Goal: Feedback & Contribution: Contribute content

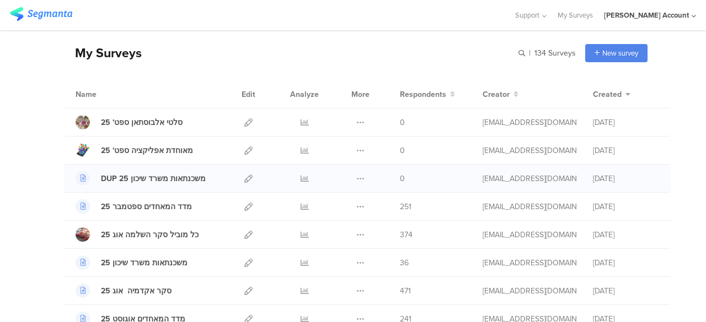
scroll to position [55, 0]
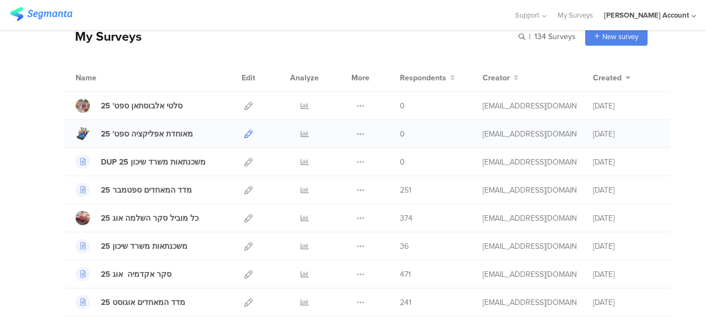
click at [244, 132] on icon at bounding box center [248, 134] width 8 height 8
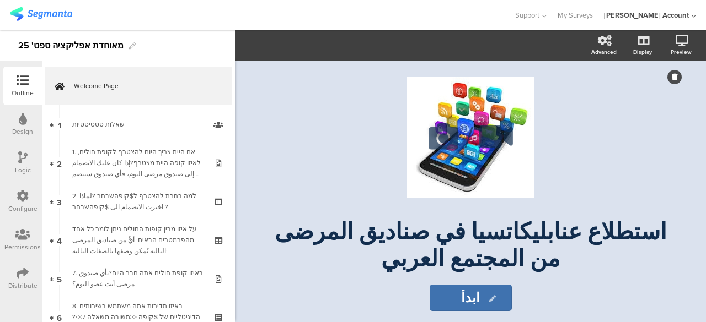
scroll to position [100, 0]
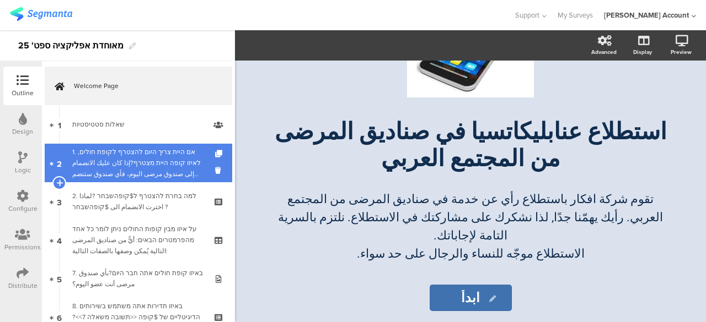
click at [166, 158] on div "1. אם היית צריך היום להצטרף לקופת חולים, לאיזו קופה היית מצטרף?إذا كان عليك الا…" at bounding box center [138, 163] width 132 height 33
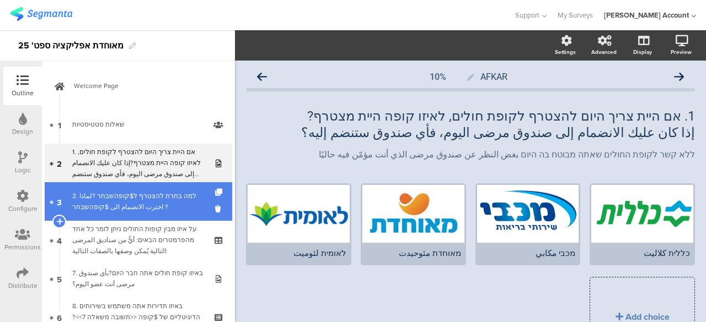
click at [160, 194] on div "2. למה בחרת להצטרף ל$קופהשבחר ?لماذا اخترت الانضمام الى $קופהשבחר ?" at bounding box center [138, 202] width 132 height 22
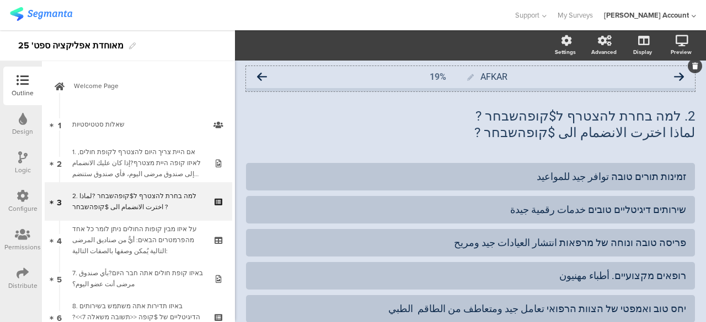
click at [265, 78] on icon at bounding box center [262, 77] width 10 height 10
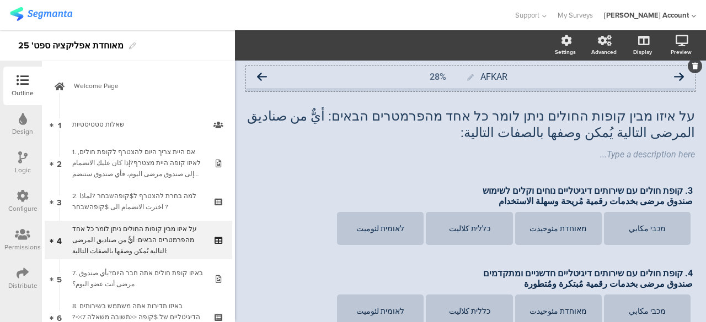
click at [261, 76] on icon at bounding box center [262, 77] width 10 height 10
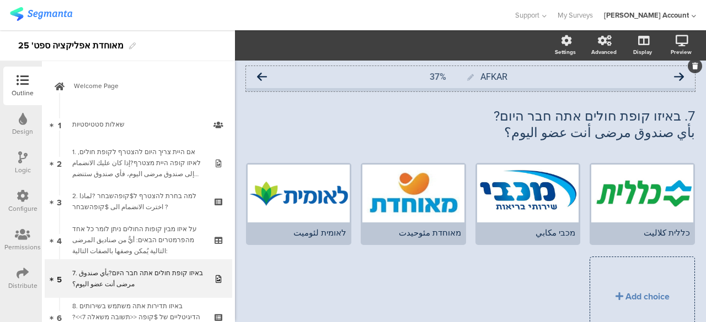
click at [265, 74] on icon at bounding box center [262, 77] width 10 height 10
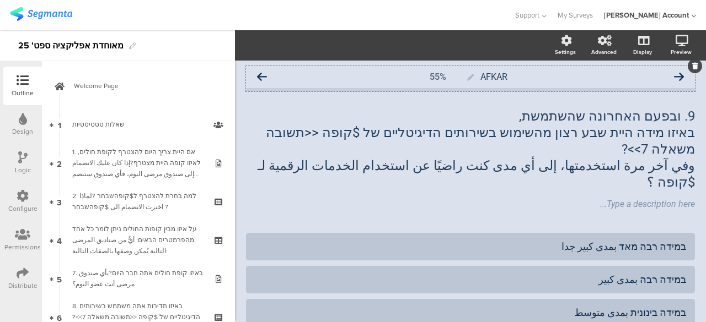
click at [674, 77] on icon at bounding box center [679, 77] width 10 height 10
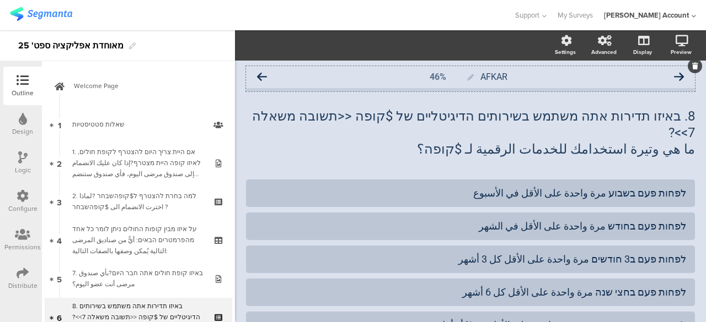
click at [263, 77] on icon at bounding box center [262, 77] width 10 height 10
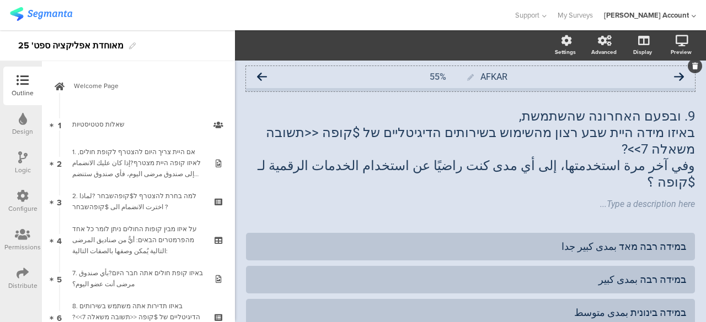
click at [262, 76] on icon at bounding box center [262, 77] width 10 height 10
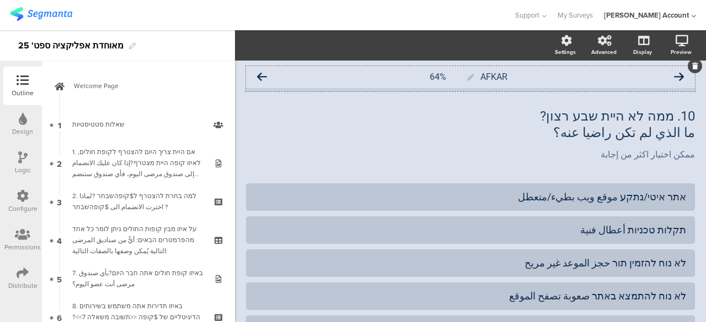
click at [674, 75] on icon at bounding box center [679, 77] width 10 height 10
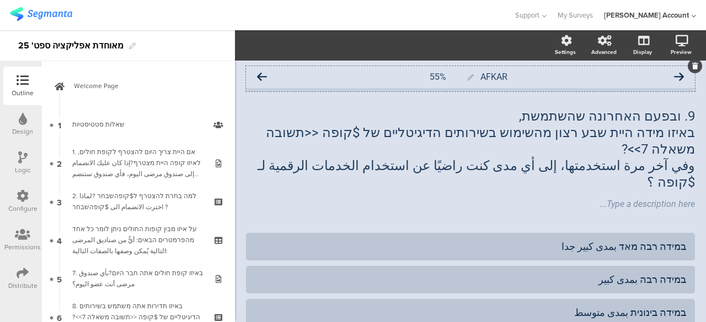
click at [259, 74] on icon at bounding box center [262, 77] width 10 height 10
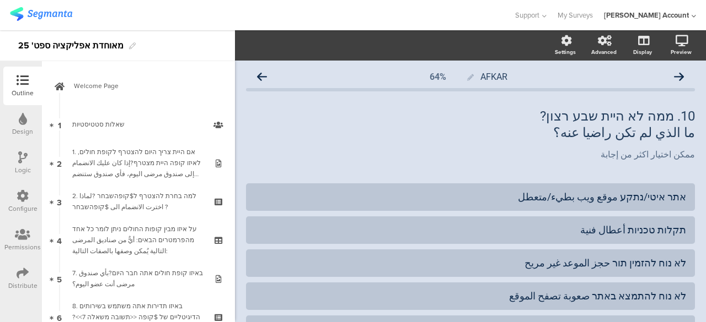
click at [26, 159] on icon at bounding box center [22, 158] width 9 height 12
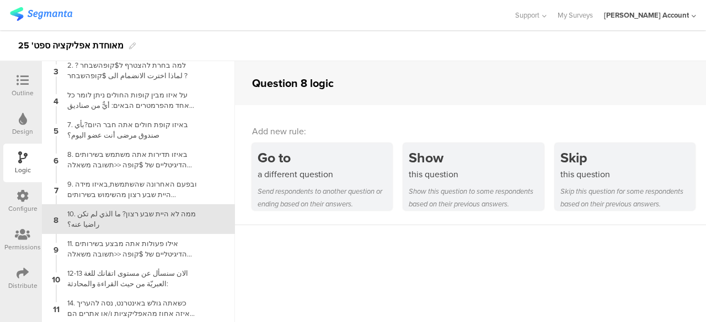
scroll to position [66, 0]
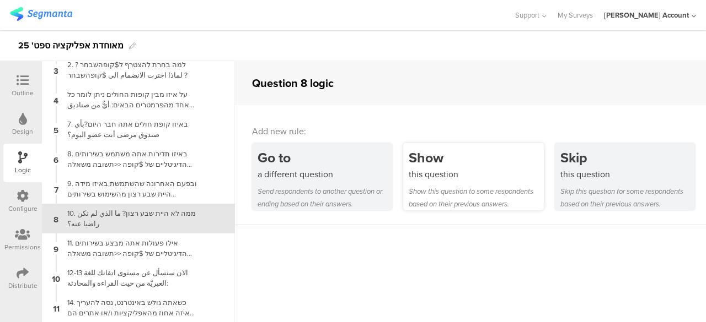
click at [435, 182] on div "Show this question Show this question to some respondents based on their previo…" at bounding box center [473, 176] width 140 height 67
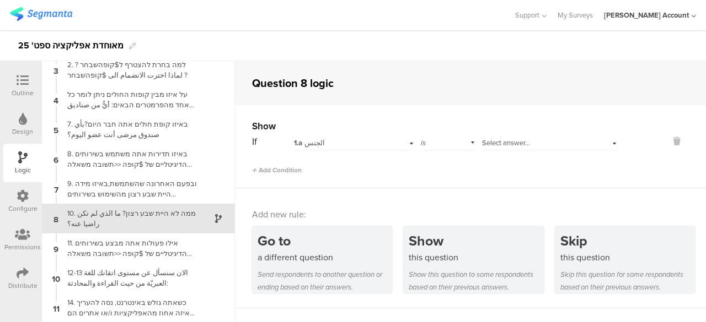
click at [396, 144] on div "1.a الجنس" at bounding box center [353, 141] width 121 height 17
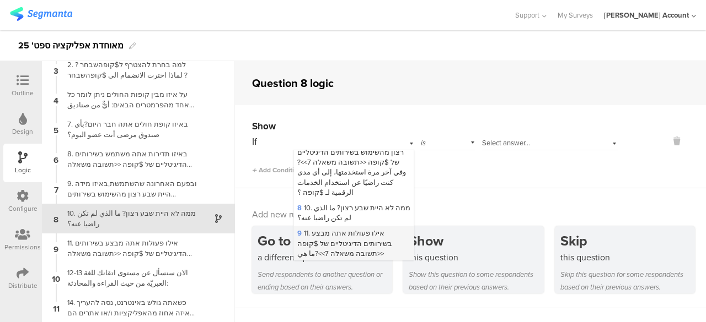
scroll to position [276, 0]
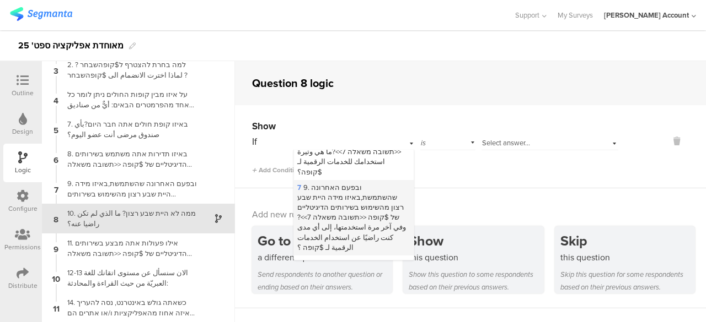
click at [362, 195] on span "7 9. ובפעם האחרונה שהשתמשת,באיזו מידה היית שבע רצון מהשימוש בשירותים הדיגיטליים…" at bounding box center [351, 217] width 109 height 71
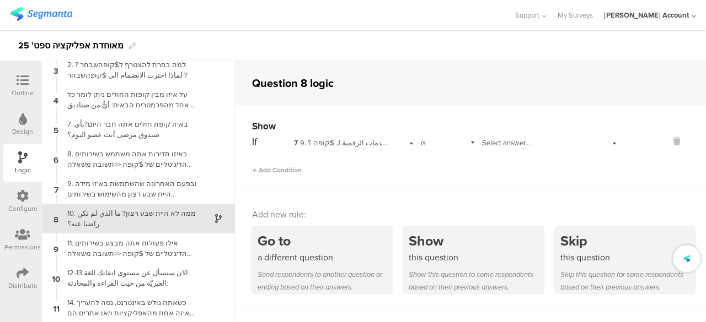
click at [498, 146] on span "Select answer..." at bounding box center [506, 143] width 48 height 10
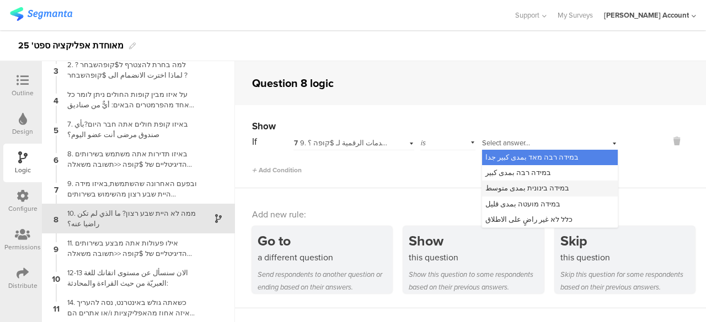
click at [505, 186] on span "במידה בינונית بمدى متوسط" at bounding box center [527, 188] width 84 height 10
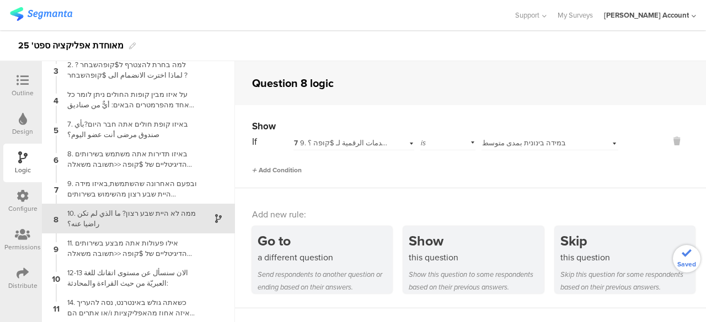
click at [297, 170] on span "Add Condition" at bounding box center [277, 170] width 50 height 10
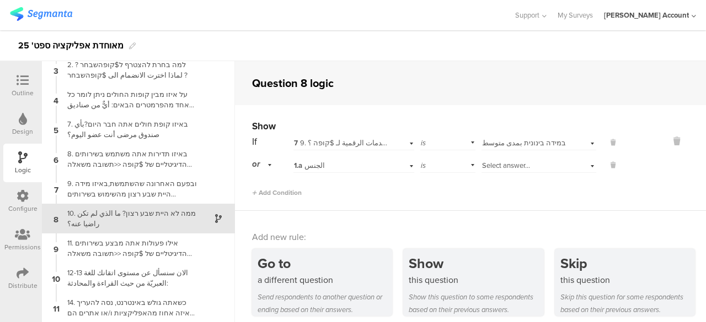
click at [322, 168] on div "1.a الجنس" at bounding box center [341, 166] width 95 height 10
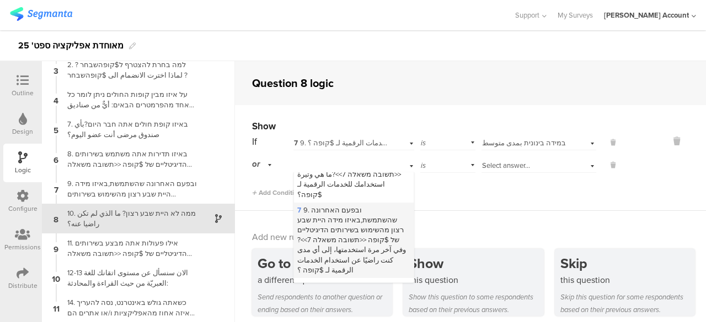
click at [324, 217] on span "7 9. ובפעם האחרונה שהשתמשת,באיזו מידה היית שבע רצון מהשימוש בשירותים הדיגיטליים…" at bounding box center [351, 240] width 109 height 71
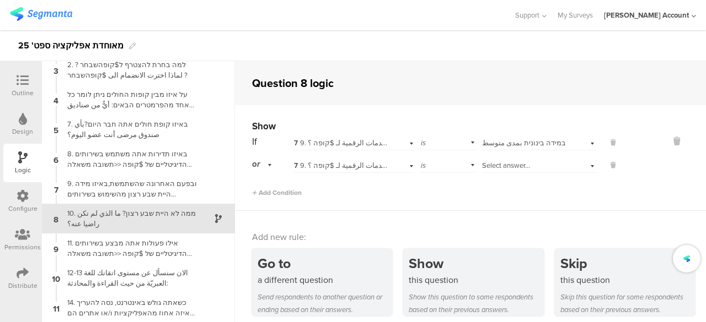
click at [495, 167] on span "Select answer..." at bounding box center [506, 165] width 48 height 10
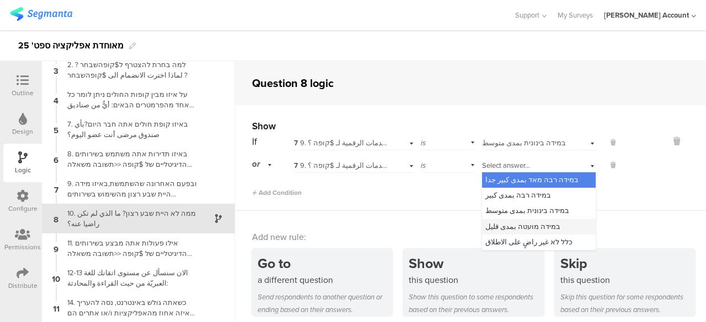
click at [500, 226] on span "במידה מועטה بمدى قليل" at bounding box center [522, 227] width 75 height 10
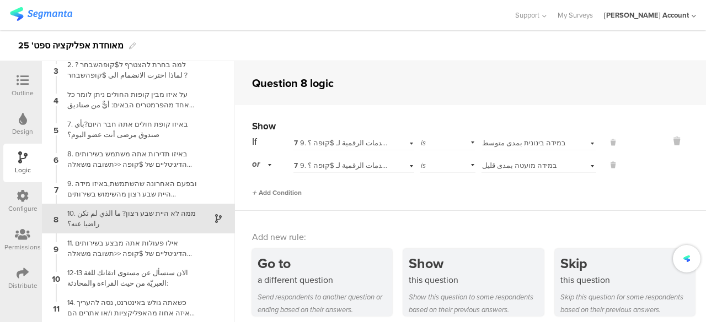
click at [282, 190] on span "Add Condition" at bounding box center [277, 193] width 50 height 10
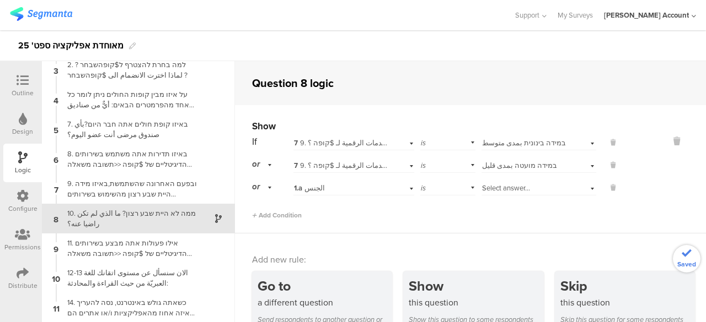
click at [326, 190] on div "1.a الجنس" at bounding box center [341, 189] width 95 height 10
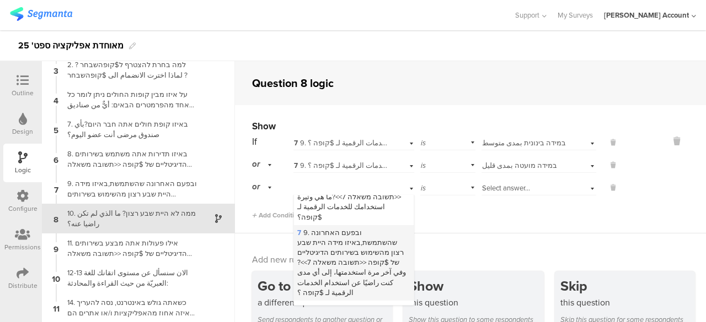
click at [326, 243] on span "7 9. ובפעם האחרונה שהשתמשת,באיזו מידה היית שבע רצון מהשימוש בשירותים הדיגיטליים…" at bounding box center [351, 263] width 109 height 71
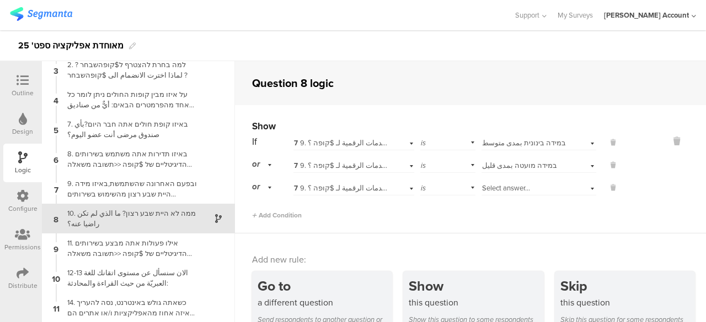
click at [517, 187] on span "Select answer..." at bounding box center [506, 188] width 48 height 10
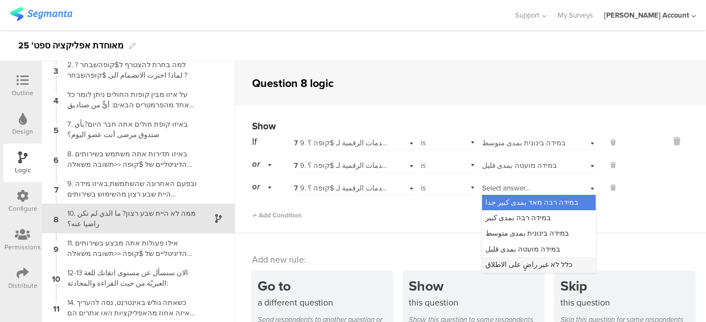
click at [502, 262] on span "כלל לא غير راضٍ على الاطلاق" at bounding box center [528, 265] width 87 height 10
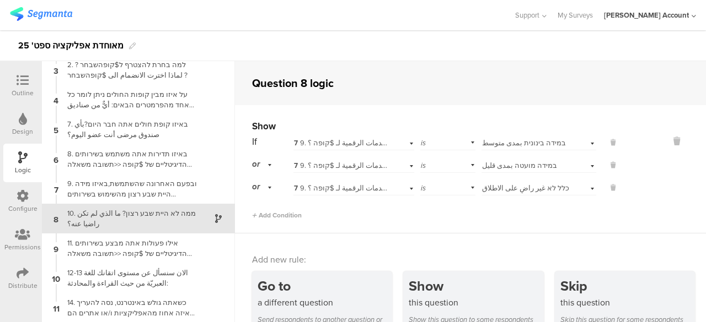
click at [488, 222] on div "Show If 7 9. ובפעם האחרונה שהשתמשת,באיזו מידה היית שבע רצון מהשימוש בשירותים הד…" at bounding box center [470, 169] width 471 height 128
click at [21, 78] on icon at bounding box center [23, 80] width 12 height 12
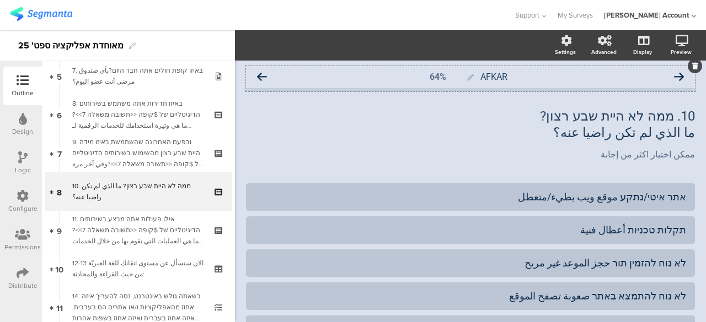
click at [259, 74] on icon at bounding box center [262, 77] width 10 height 10
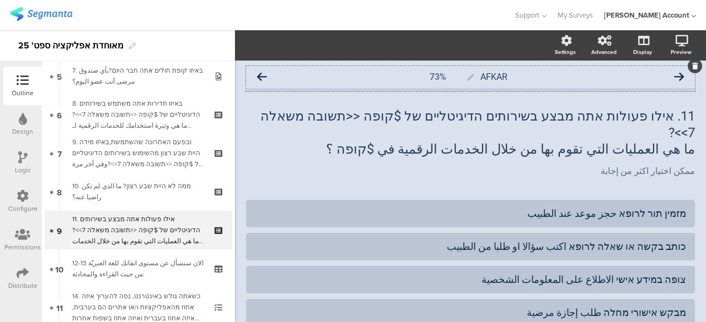
click at [264, 76] on icon at bounding box center [262, 77] width 10 height 10
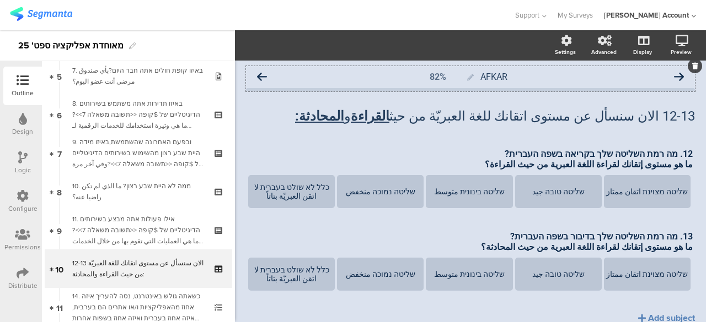
click at [262, 74] on icon at bounding box center [262, 77] width 10 height 10
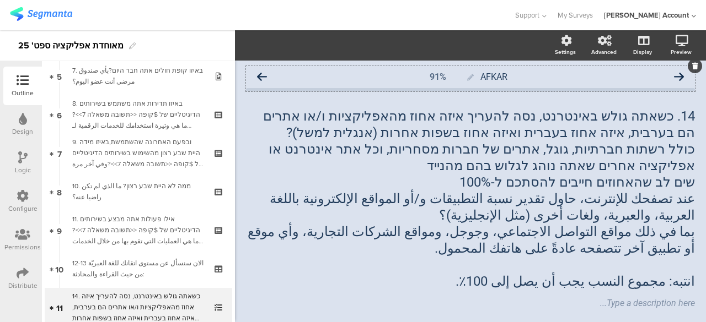
click at [262, 75] on icon at bounding box center [262, 77] width 10 height 10
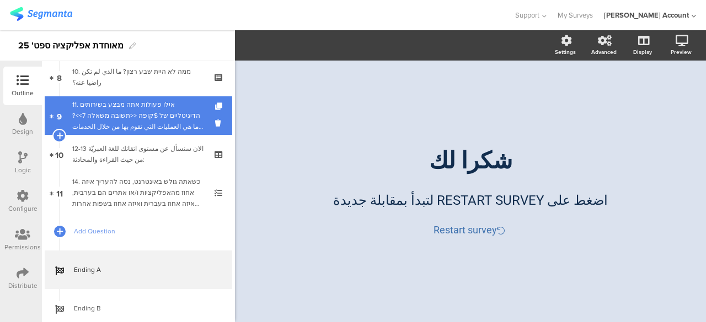
scroll to position [347, 0]
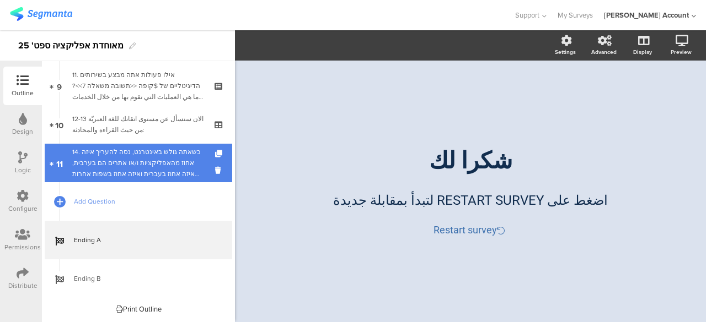
drag, startPoint x: 152, startPoint y: 170, endPoint x: 217, endPoint y: 167, distance: 65.1
click at [152, 170] on div "14. כשאתה גולש באינטרנט, נסה להעריך איזה אחוז מהאפליקציות ו/או אתרים הם בערבית,…" at bounding box center [138, 163] width 132 height 33
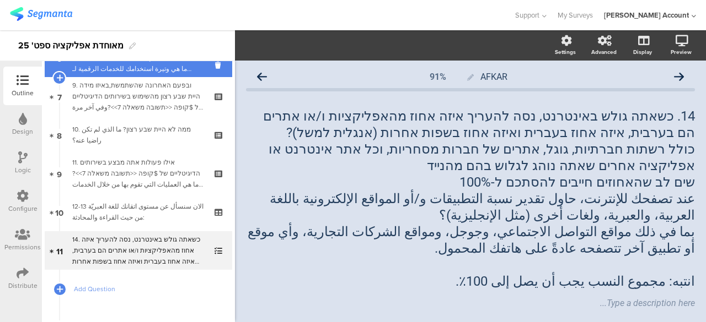
scroll to position [182, 0]
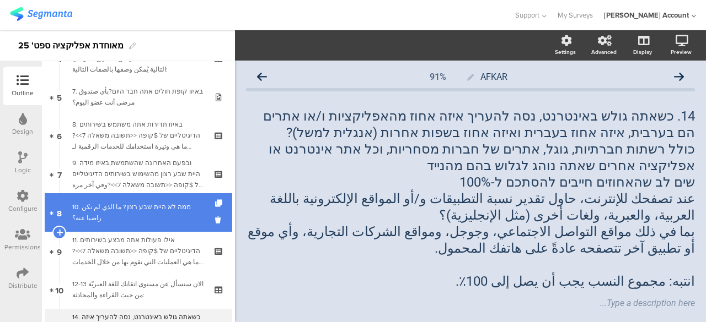
click at [154, 212] on div "10. ממה לא היית שבע רצון? ما الذي لم تكن راضيا عنه؟" at bounding box center [138, 213] width 132 height 22
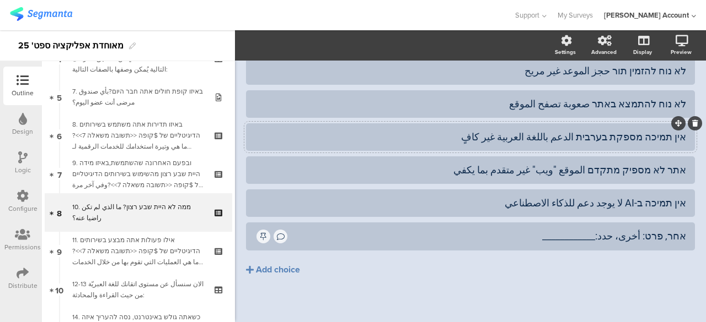
scroll to position [197, 0]
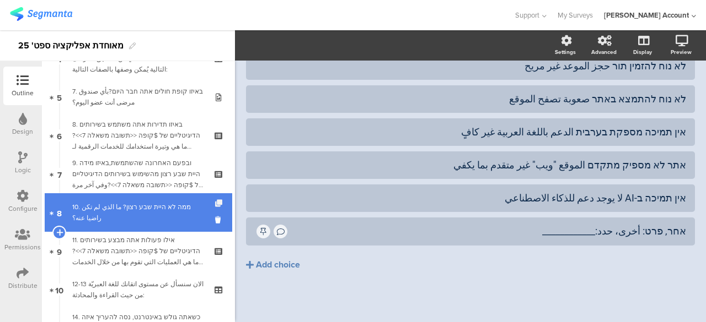
click at [215, 203] on icon at bounding box center [219, 203] width 9 height 7
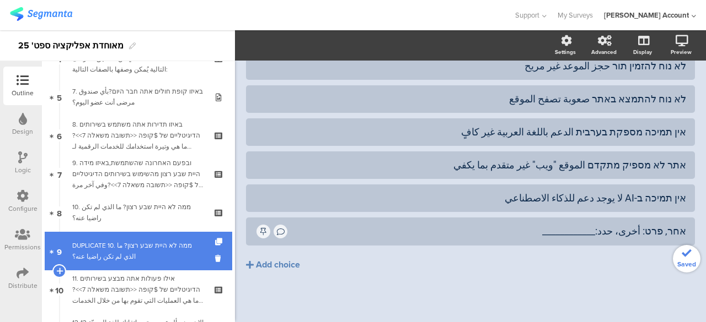
click at [187, 245] on div "DUPLICATE 10. ממה לא היית שבע רצון? ما الذي لم تكن راضيا عنه؟" at bounding box center [138, 251] width 132 height 22
click at [189, 244] on div "DUPLICATE 10. ממה לא היית שבע רצון? ما الذي لم تكن راضيا عنه؟" at bounding box center [138, 251] width 132 height 22
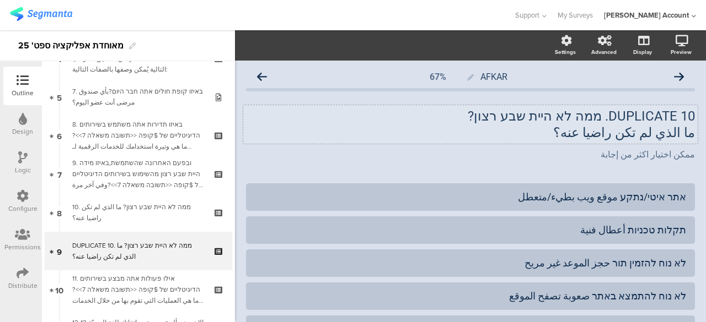
click at [643, 133] on div "DUPLICATE 10. ממה לא היית שבע רצון? ما الذي لم تكن راضيا عنه؟ DUPLICATE 10. ממה…" at bounding box center [470, 124] width 454 height 39
click at [643, 133] on p "ما الذي لم تكن راضيا عنه؟" at bounding box center [470, 133] width 449 height 17
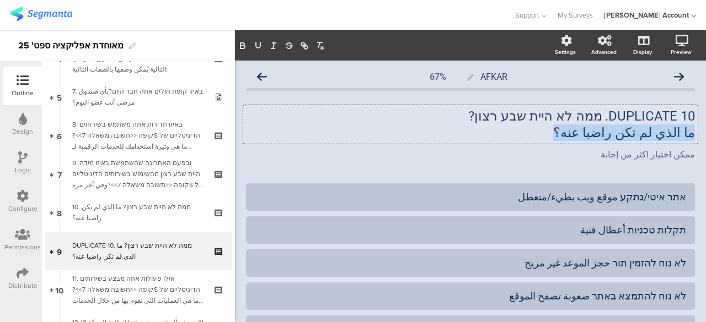
click at [643, 133] on p "ما الذي لم تكن راضيا عنه؟" at bounding box center [470, 133] width 449 height 17
click at [641, 115] on p "DUPLICATE 10. ממה לא היית שבע רצון?" at bounding box center [470, 116] width 449 height 17
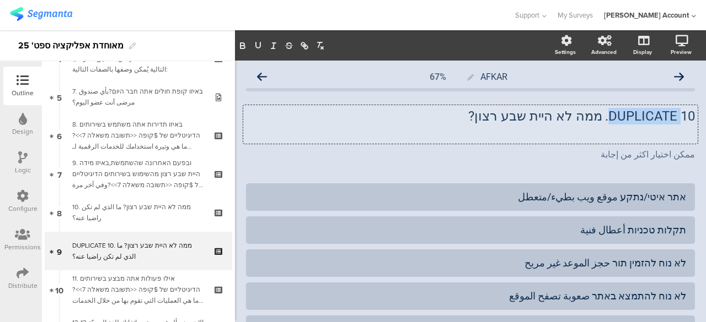
click at [641, 115] on p "DUPLICATE 10. ממה לא היית שבע רצון?" at bounding box center [470, 116] width 449 height 17
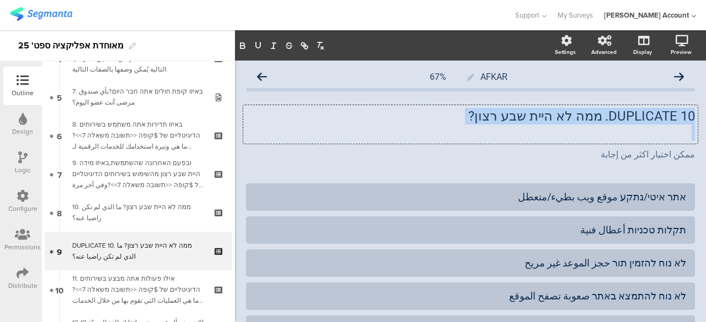
click at [641, 115] on p "DUPLICATE 10. ממה לא היית שבע רצון?" at bounding box center [470, 116] width 449 height 17
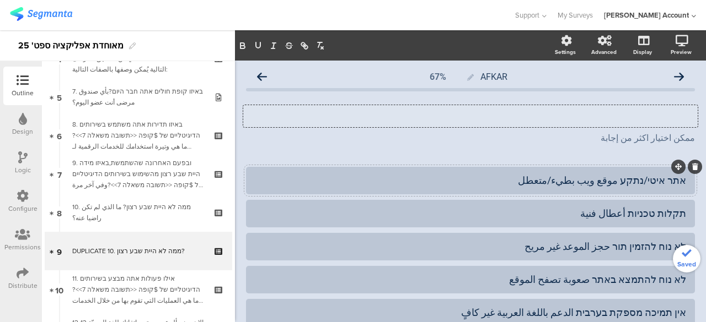
click at [642, 176] on div "אתר איטי/נתקע موقع ويب بطيء/متعطل" at bounding box center [470, 180] width 431 height 13
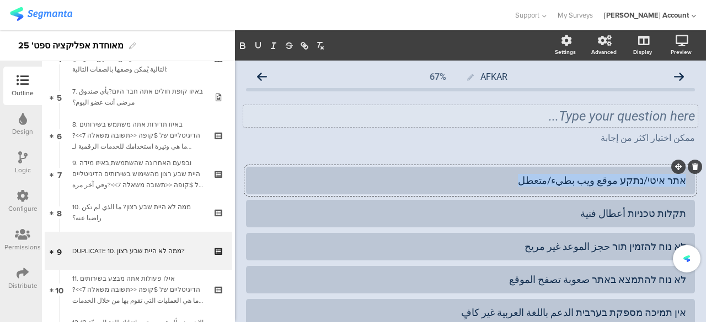
click at [642, 176] on div "אתר איטי/נתקע موقع ويب بطيء/متعطل" at bounding box center [470, 180] width 431 height 13
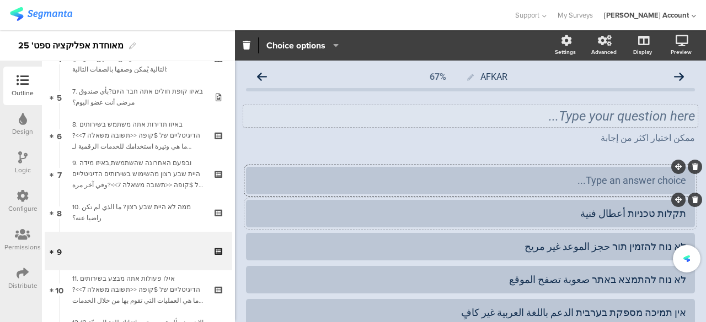
click at [640, 212] on div "תקלות טכניות أعطال فنية" at bounding box center [470, 213] width 431 height 13
click at [632, 238] on div "לא נוח להזמין תור حجز الموعد غير مريح" at bounding box center [470, 247] width 431 height 18
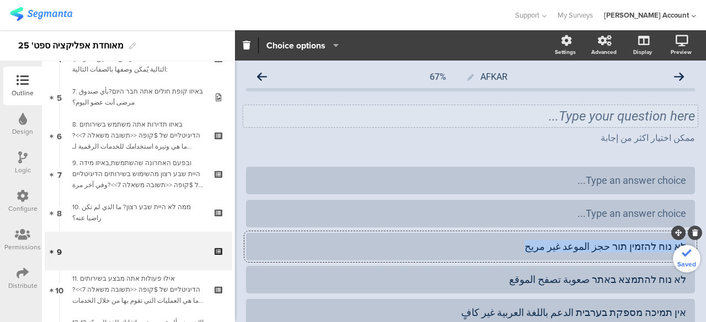
click at [632, 238] on div "לא נוח להזמין תור حجز الموعد غير مريح" at bounding box center [470, 247] width 431 height 18
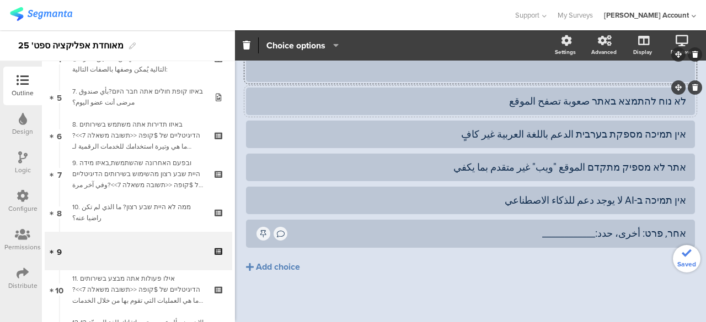
scroll to position [126, 0]
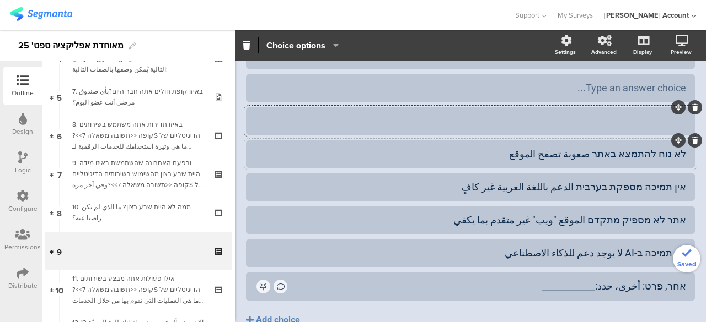
click at [626, 157] on div "לא נוח להתמצא באתר صعوبة تصفح الموقع" at bounding box center [470, 154] width 431 height 13
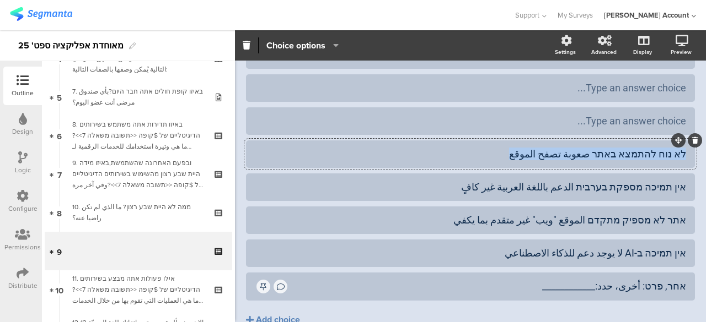
click at [626, 157] on div "לא נוח להתמצא באתר صعوبة تصفح الموقع" at bounding box center [470, 154] width 431 height 13
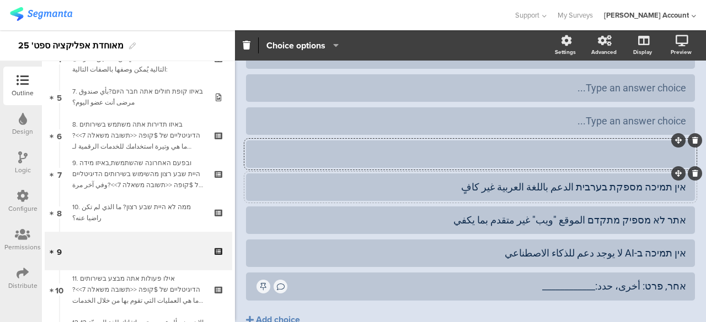
click at [616, 193] on div "אין תמיכה מספקת בערבית الدعم باللغة العربية غير كافٍ" at bounding box center [470, 187] width 431 height 13
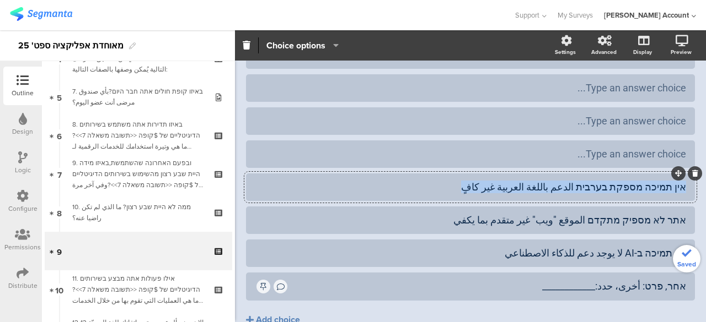
click at [616, 193] on div "אין תמיכה מספקת בערבית الدعم باللغة العربية غير كافٍ" at bounding box center [470, 187] width 431 height 13
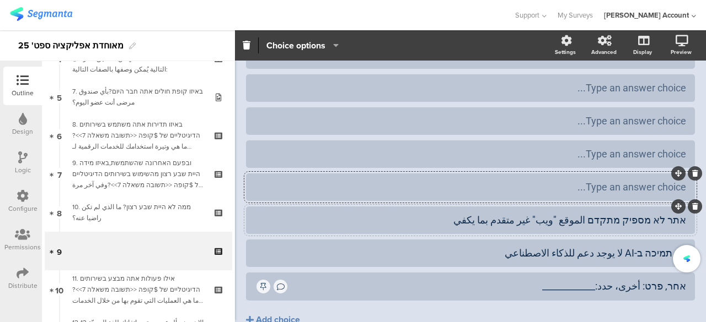
click at [612, 219] on div "אתר לא מספיק מתקדם الموقع "ويب" غير متقدم بما يكفي" at bounding box center [470, 220] width 431 height 13
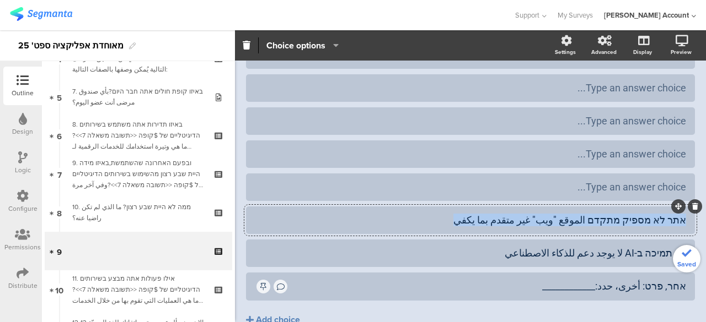
click at [612, 219] on div "אתר לא מספיק מתקדם الموقع "ويب" غير متقدم بما يكفي" at bounding box center [470, 220] width 431 height 13
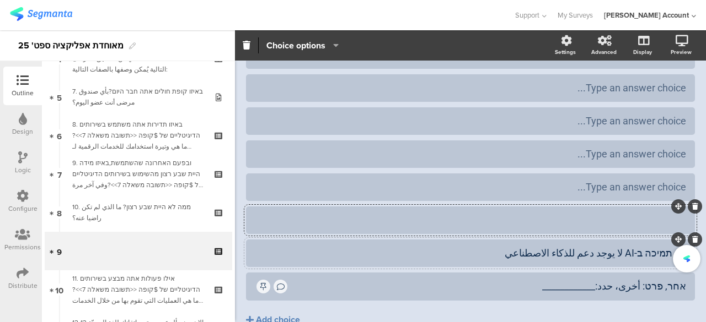
click at [606, 247] on div "אין תמיכה ב-AI لا يوجد دعم للذكاء الاصطناعي" at bounding box center [470, 253] width 431 height 13
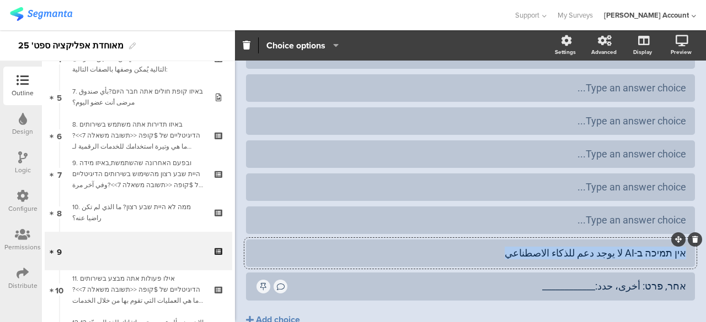
click at [605, 247] on div "אין תמיכה ב-AI لا يوجد دعم للذكاء الاصطناعي" at bounding box center [470, 253] width 431 height 13
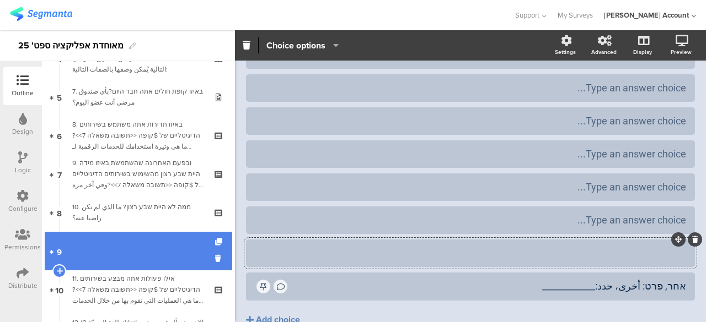
click at [153, 245] on link "9" at bounding box center [138, 251] width 187 height 39
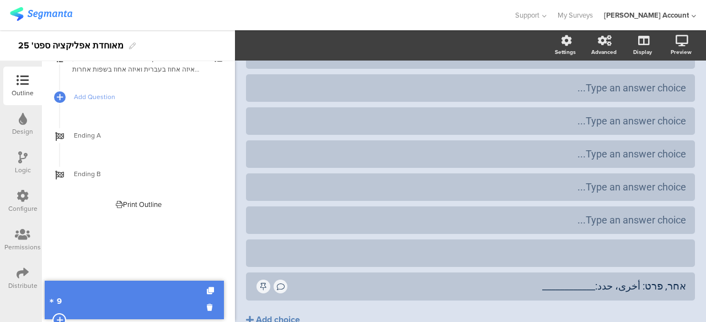
scroll to position [386, 0]
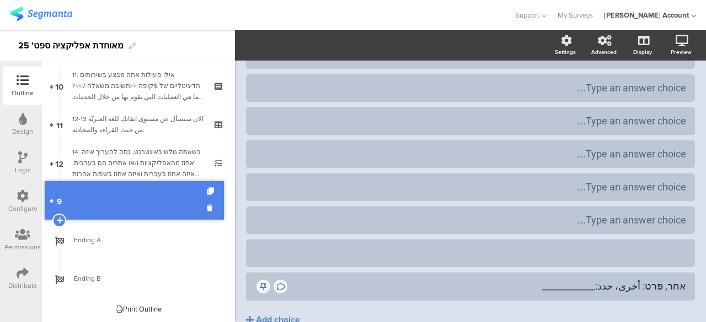
drag, startPoint x: 175, startPoint y: 243, endPoint x: 202, endPoint y: 192, distance: 57.2
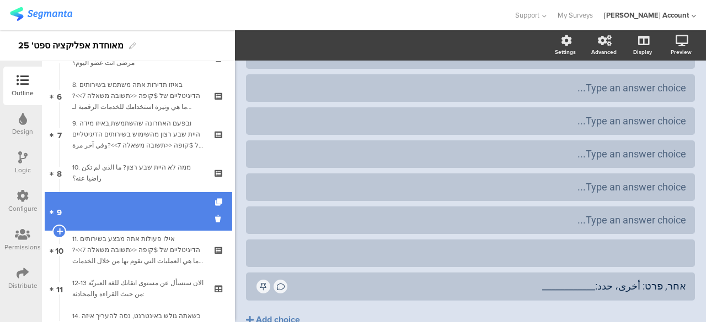
scroll to position [220, 0]
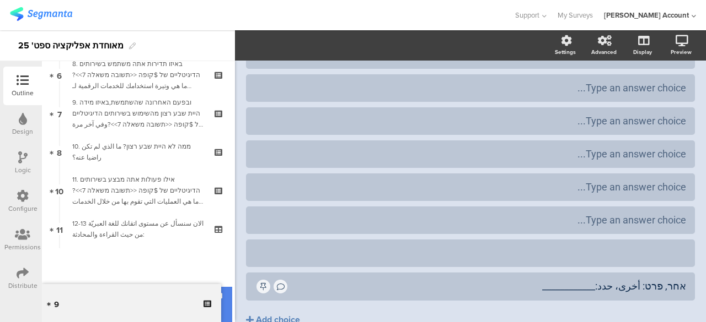
drag, startPoint x: 158, startPoint y: 211, endPoint x: 151, endPoint y: 305, distance: 94.5
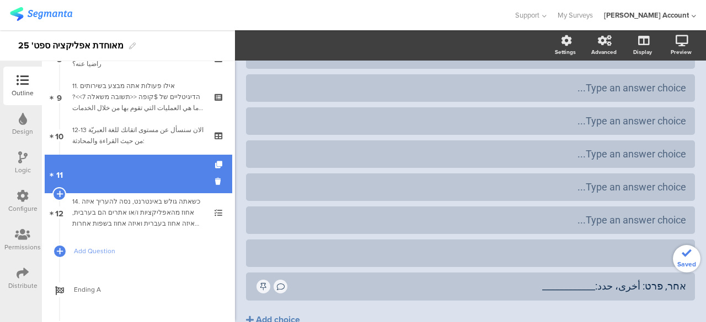
scroll to position [309, 0]
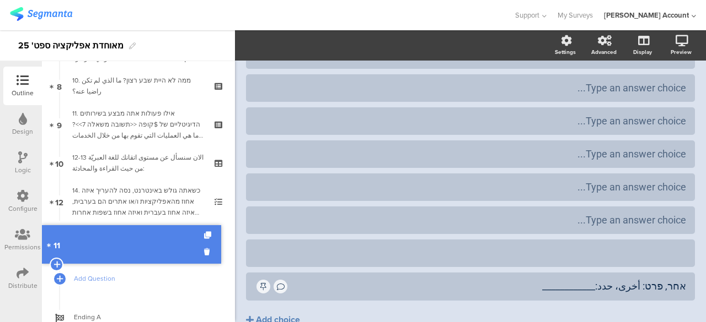
drag, startPoint x: 152, startPoint y: 203, endPoint x: 151, endPoint y: 248, distance: 44.7
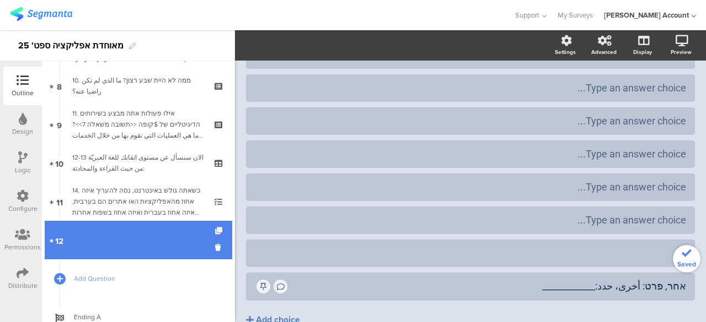
click at [215, 228] on icon at bounding box center [219, 231] width 9 height 7
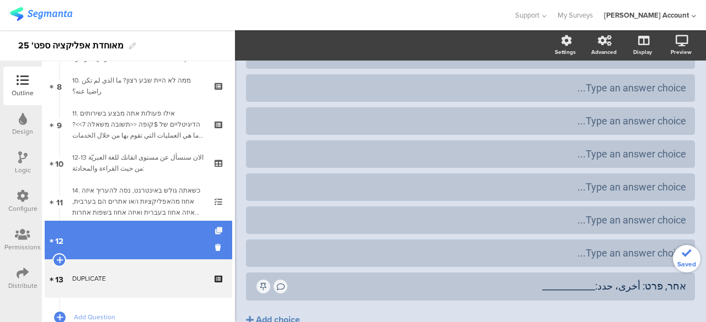
click at [215, 231] on icon at bounding box center [219, 231] width 9 height 7
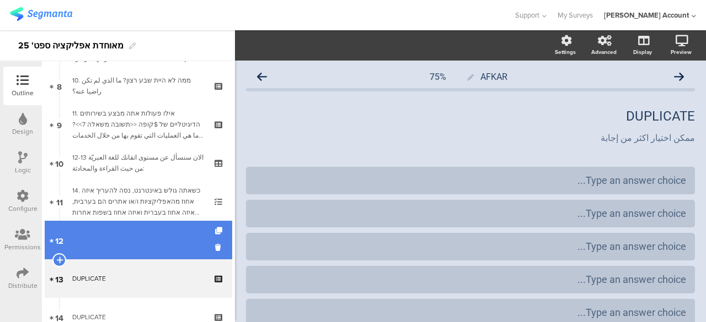
click at [161, 227] on link "12" at bounding box center [138, 240] width 187 height 39
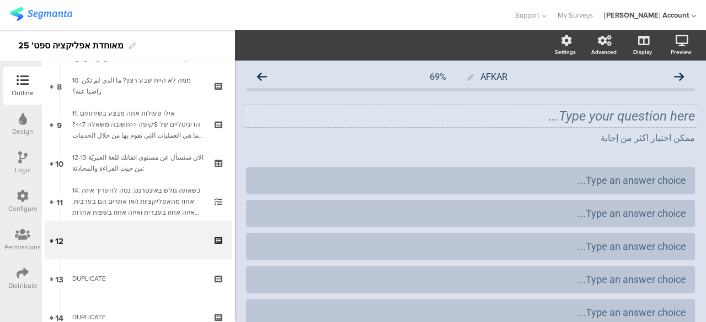
click at [668, 112] on div "Type your question here..." at bounding box center [470, 116] width 454 height 22
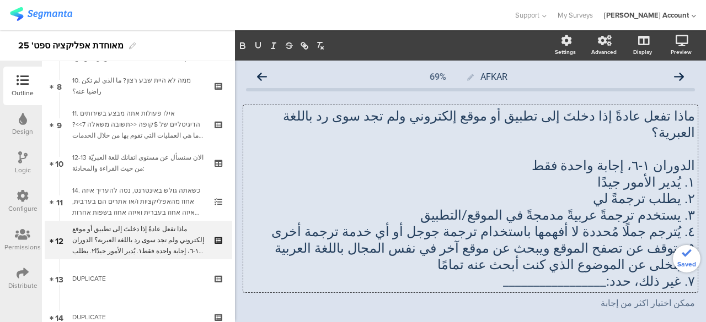
click at [680, 141] on p at bounding box center [470, 149] width 449 height 17
click at [686, 119] on p "ماذا تفعل عادةً إذا دخلتَ إلى تطبيق أو موقع إلكتروني ولم تجد سوى رد باللغة العب…" at bounding box center [470, 124] width 449 height 33
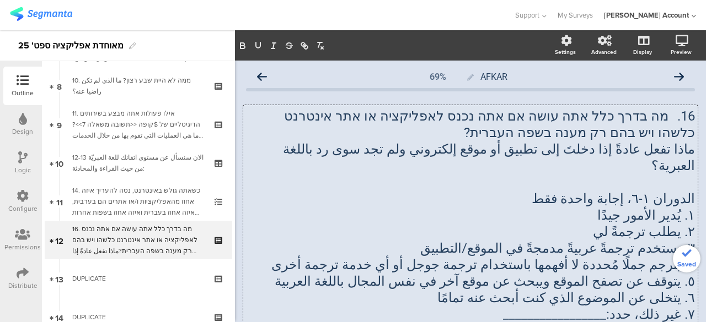
click at [675, 174] on p at bounding box center [470, 182] width 449 height 17
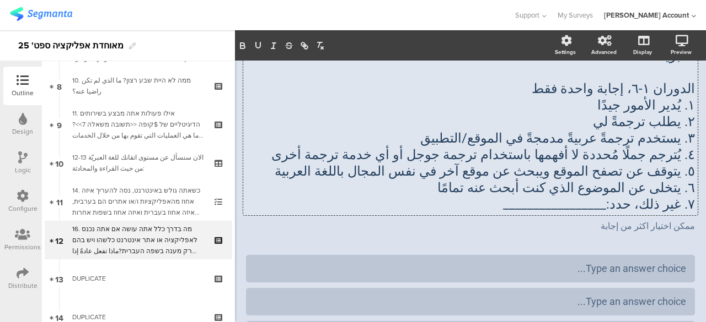
scroll to position [55, 0]
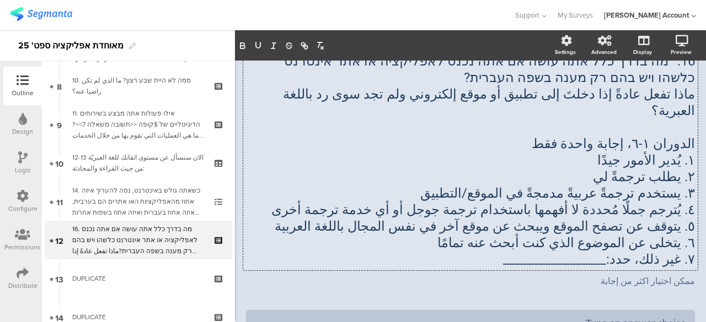
click at [673, 136] on p "الدوران ١-٦، إجابة واحدة فقط" at bounding box center [470, 144] width 449 height 17
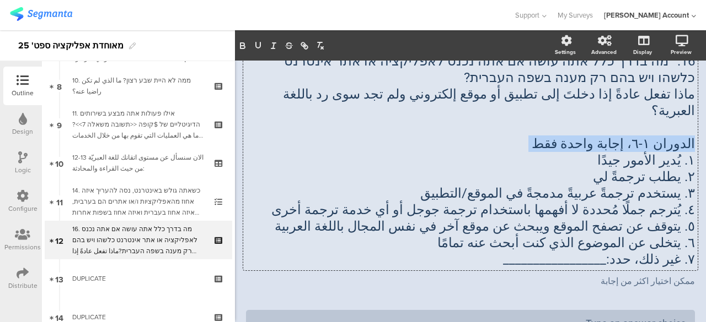
click at [673, 136] on p "الدوران ١-٦، إجابة واحدة فقط" at bounding box center [470, 144] width 449 height 17
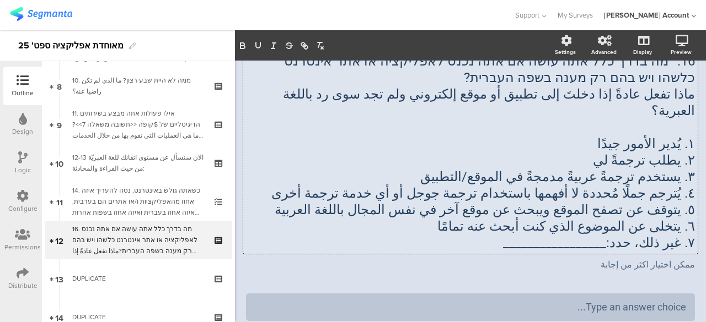
click at [674, 119] on p at bounding box center [470, 127] width 449 height 17
click at [628, 298] on div "Type an answer choice..." at bounding box center [470, 307] width 431 height 18
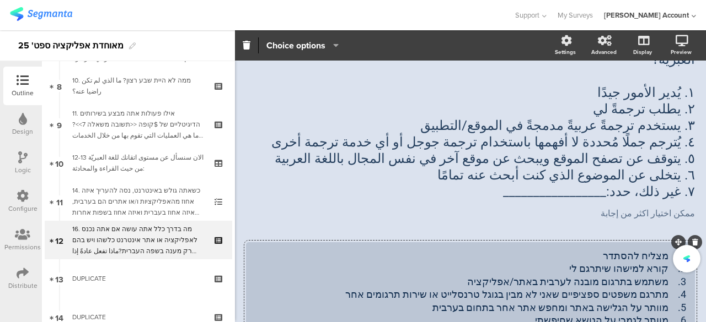
scroll to position [220, 0]
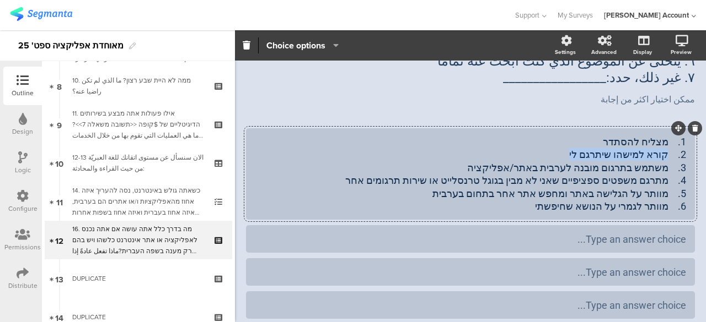
drag, startPoint x: 656, startPoint y: 143, endPoint x: 560, endPoint y: 138, distance: 96.0
click at [560, 138] on div "1. מצליח להסתדר 2. קורא למישהו שיתרגם לי 3. משתמש בתרגום מובנה לערבית באתר/אפלי…" at bounding box center [470, 174] width 431 height 77
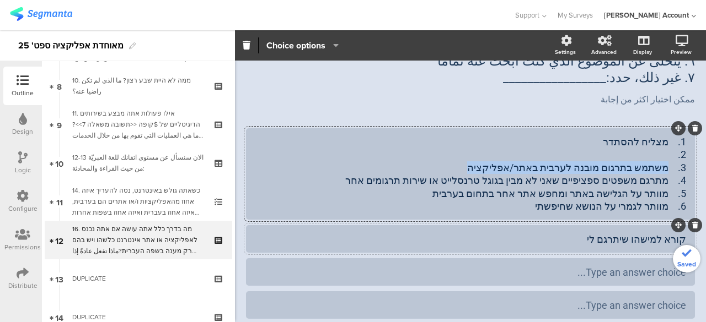
drag, startPoint x: 657, startPoint y: 153, endPoint x: 477, endPoint y: 150, distance: 179.7
click at [477, 150] on div "1. מצליח להסתדר 2. 3. משתמש בתרגום מובנה לערבית באתר/אפליקציה 4. מתרגם משפטים ס…" at bounding box center [470, 174] width 431 height 77
click at [568, 259] on div at bounding box center [470, 273] width 449 height 28
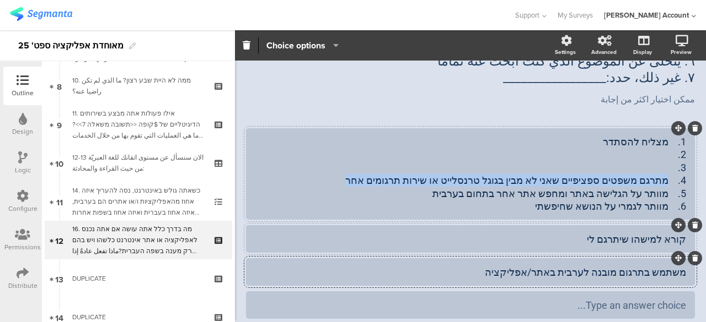
drag, startPoint x: 658, startPoint y: 165, endPoint x: 374, endPoint y: 165, distance: 283.9
click at [374, 165] on div "1. מצליח להסתדר 2. 3. 4. מתרגם משפטים ספציפיים שאני לא מבין בגוגל טרנסלייט או ש…" at bounding box center [470, 174] width 431 height 77
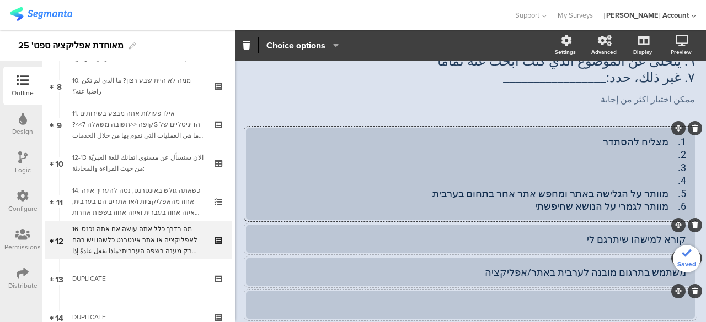
click at [594, 297] on div at bounding box center [470, 306] width 431 height 18
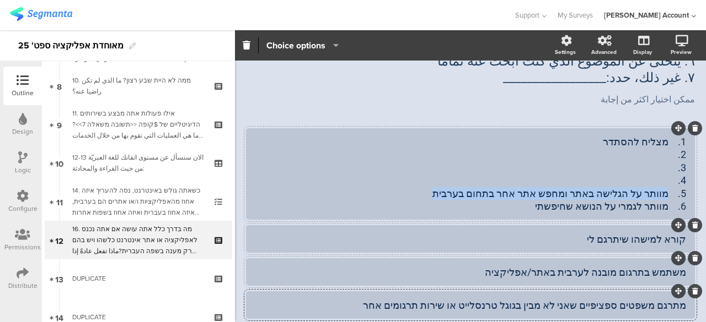
drag, startPoint x: 657, startPoint y: 177, endPoint x: 462, endPoint y: 174, distance: 195.1
click at [462, 174] on div "1. מצליח להסתדר 2. 3. 4. 5. מוותר על הגלישה באתר ומחפש אתר אחר בתחום בערבית 6. …" at bounding box center [470, 174] width 431 height 77
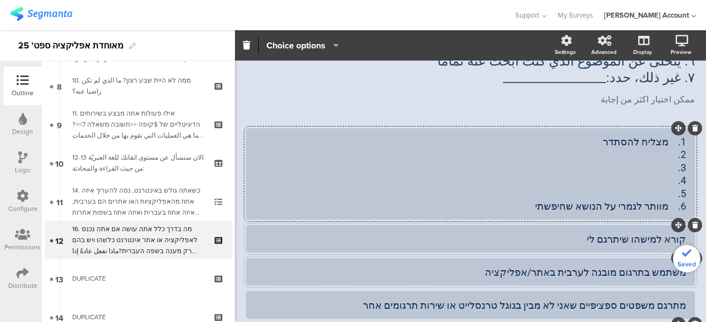
drag, startPoint x: 657, startPoint y: 191, endPoint x: 516, endPoint y: 191, distance: 141.1
click at [516, 191] on div "1. מצליח להסתדר 2. 3. 4. 5. 6. מוותר לגמרי על הנושא שחיפשתי" at bounding box center [470, 174] width 431 height 77
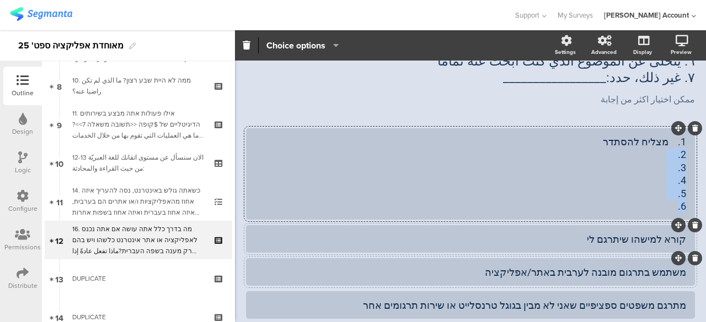
drag, startPoint x: 664, startPoint y: 189, endPoint x: 675, endPoint y: 135, distance: 54.6
click at [675, 136] on div "1. מצליח להסתדר 2. 3. 4. 5. 6." at bounding box center [470, 174] width 431 height 77
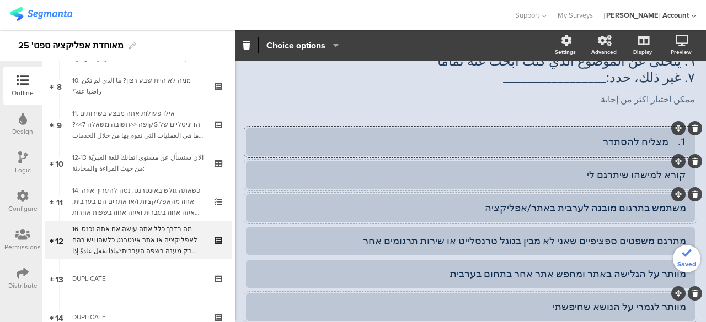
click at [659, 136] on div "1. מצליח להסתדר" at bounding box center [470, 142] width 431 height 13
click at [662, 143] on div "מצליח להסתדר" at bounding box center [470, 142] width 431 height 13
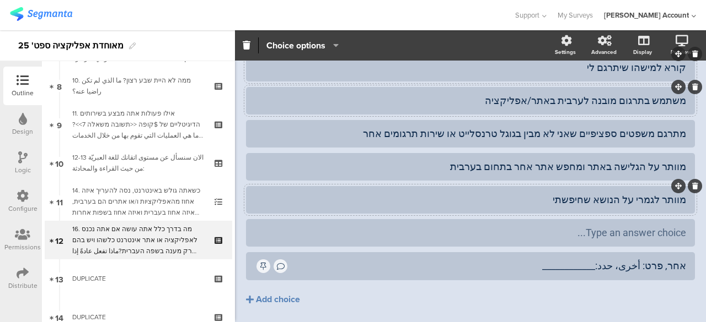
scroll to position [331, 0]
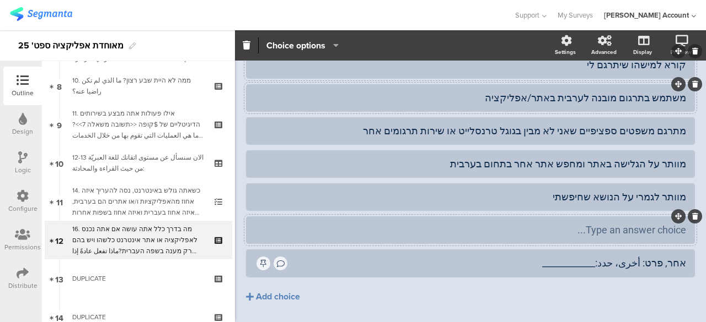
click at [692, 213] on icon at bounding box center [695, 216] width 6 height 7
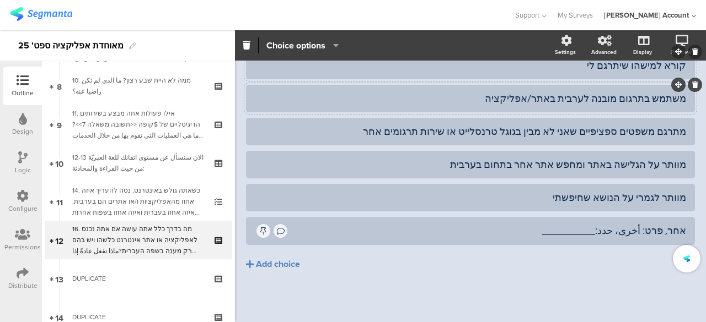
scroll to position [313, 0]
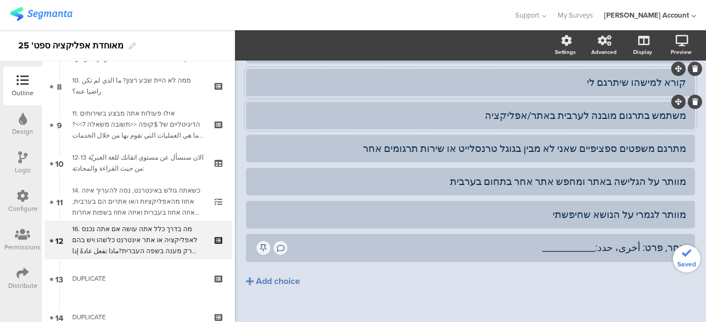
click at [614, 288] on div "מצליח להסתדר קורא למישהו שיתרגם לי משתמש בתרגום מובנה לערבית באתר/אפליקציה" at bounding box center [470, 185] width 449 height 298
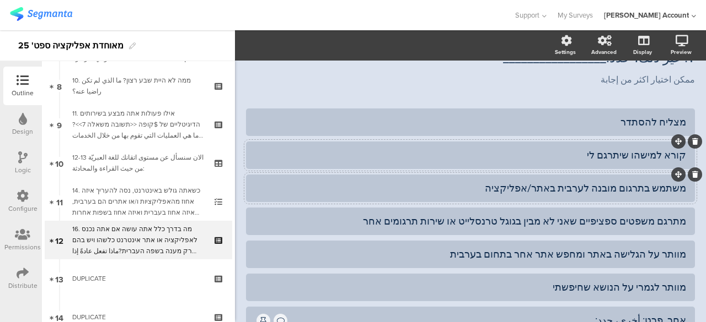
scroll to position [203, 0]
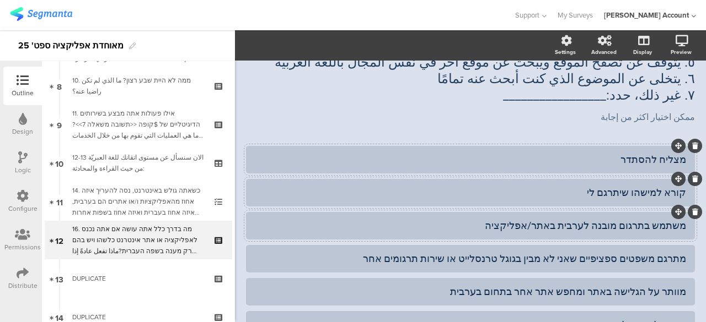
click at [524, 153] on div "מצליח להסתדר" at bounding box center [470, 159] width 431 height 13
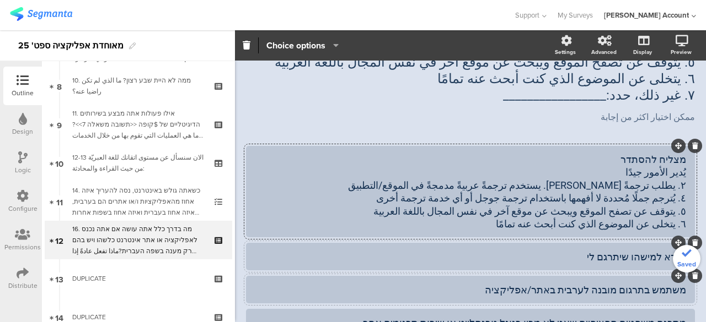
click at [647, 166] on div "يُدير الأمور جيدًا ٢. يطلب ترجمةً لي ٣. يستخدم ترجمةً عربيةً مدمجةً في الموقع/ا…" at bounding box center [470, 198] width 431 height 64
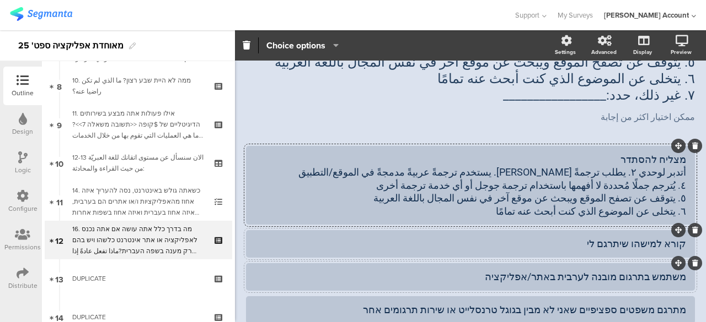
click at [586, 239] on div "קורא למישהו שיתרגם לי" at bounding box center [470, 244] width 449 height 28
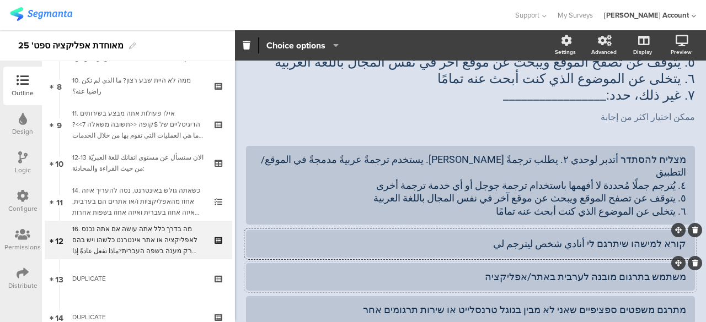
click at [581, 238] on div "קורא למישהו שיתרגם לי أنادي شخص ليترجم لي" at bounding box center [470, 244] width 431 height 13
drag, startPoint x: 646, startPoint y: 157, endPoint x: 510, endPoint y: 156, distance: 135.6
click at [510, 156] on div "מצליח להסתדר أتدبر لوحدي ٢. يطلب ترجمةً لي ٣. يستخدم ترجمةً عربيةً مدمجةً في ال…" at bounding box center [470, 185] width 431 height 64
click at [649, 161] on div "מצליח להסתדר أتدبر لوحدي ٢. يطلب ترجمةً لي ٣. يستخدم ترجمةً عربيةً مدمجةً في ال…" at bounding box center [470, 185] width 431 height 64
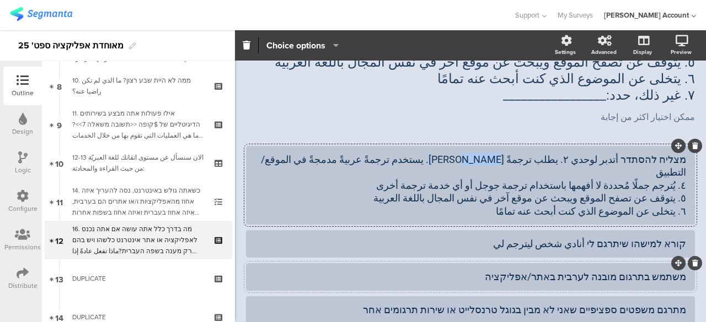
click at [661, 160] on div "מצליח להסתדר أتدبر لوحدي ٢. يطلب ترجمةً لي ٣. يستخدم ترجمةً عربيةً مدمجةً في ال…" at bounding box center [470, 185] width 431 height 64
drag, startPoint x: 667, startPoint y: 158, endPoint x: 493, endPoint y: 155, distance: 174.2
click at [493, 155] on div "מצליח להסתדר أتدبر لوحدي ٢. يطلب ترجمةً لي ٣. يستخدم ترجمةً عربيةً مدمجةً في ال…" at bounding box center [470, 185] width 431 height 64
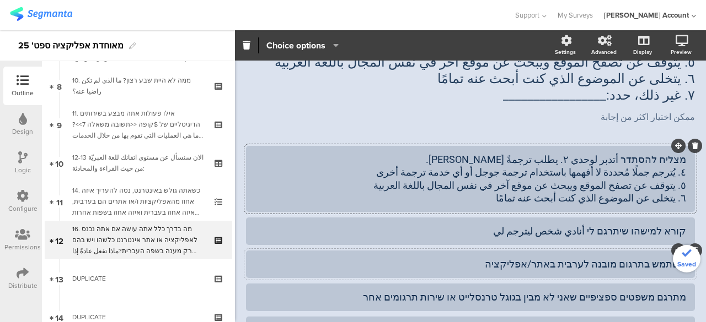
click at [492, 258] on div "משתמש בתרגום מובנה לערבית באתר/אפליקציה" at bounding box center [470, 264] width 431 height 13
click at [509, 261] on div "משתמש בתרגום מובנה לערבית באתר/אפליקציה يستخدم ترجمةً عربيةً مدمجةً في الموقع/ا…" at bounding box center [470, 264] width 431 height 13
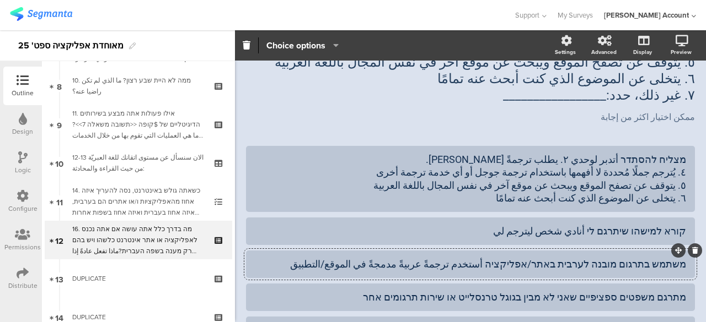
scroll to position [258, 0]
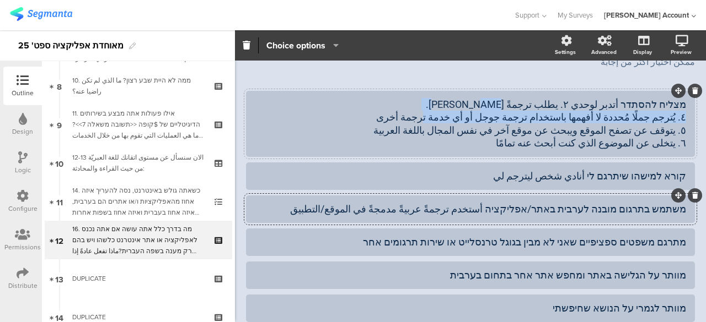
drag, startPoint x: 669, startPoint y: 112, endPoint x: 408, endPoint y: 114, distance: 261.3
click at [408, 114] on div "מצליח להסתדר أتدبر لوحدي ٢. يطلب ترجمةً لي ٣. ٤. يُترجم جملًا مُحددة لا أفهمها …" at bounding box center [470, 124] width 431 height 52
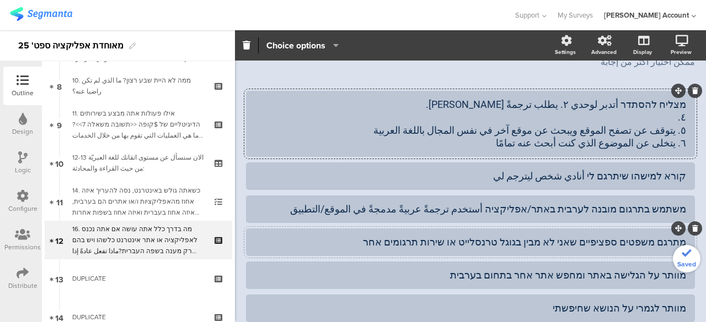
click at [403, 236] on div "מתרגם משפטים ספציפיים שאני לא מבין בגוגל טרנסלייט או שירות תרגומים אחר" at bounding box center [470, 242] width 431 height 13
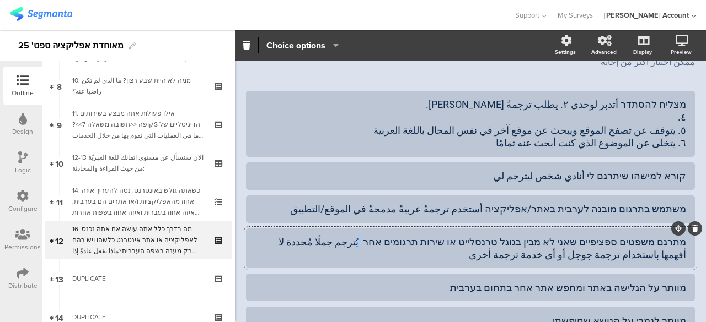
click at [401, 239] on div "מתרגם משפטים ספציפיים שאני לא מבין בגוגל טרנסלייט או שירות תרגומים אחר يُترجم ج…" at bounding box center [470, 249] width 431 height 26
click at [389, 252] on div "מתרגם משפטים ספציפיים שאני לא מבין בגוגל טרנסלייט או שירות תרגומים אחר أترجم جم…" at bounding box center [470, 249] width 431 height 26
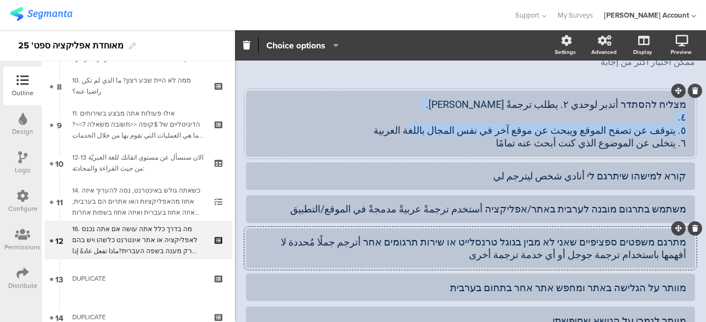
drag, startPoint x: 667, startPoint y: 126, endPoint x: 396, endPoint y: 127, distance: 271.7
click at [396, 127] on div "מצליח להסתדר أتدبر لوحدي ٢. يطلب ترجمةً لي ٣. ٤. ٥. يتوقف عن تصفح الموقع ويبحث …" at bounding box center [470, 124] width 431 height 52
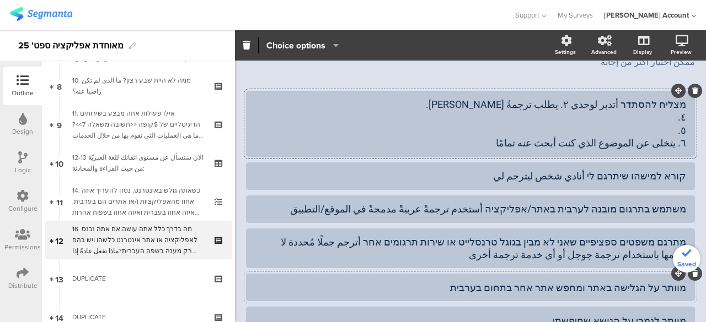
click at [469, 282] on div "מוותר על הגלישה באתר ומחפש אתר אחר בתחום בערבית" at bounding box center [470, 288] width 431 height 13
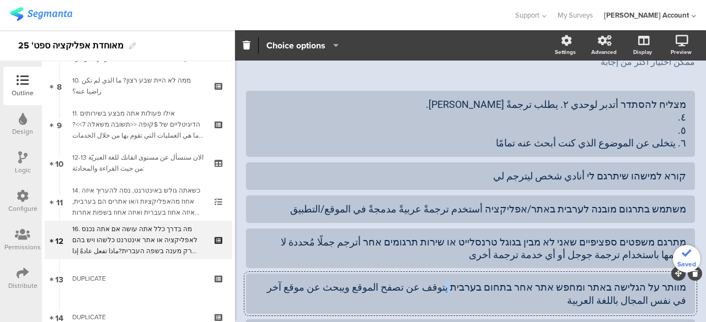
click at [484, 286] on div "מוותר על הגלישה באתר ומחפש אתר אחר בתחום בערבית يتوقف عن تصفح الموقع ويبحث عن م…" at bounding box center [470, 294] width 431 height 26
click at [486, 285] on div "מוותר על הגלישה באתר ומחפש אתר אחר בתחום בערביתأتوقف عن تصفح الموقع ويبحث عن مو…" at bounding box center [470, 294] width 431 height 26
click at [398, 284] on div "מוותר על הגלישה באתר ומחפש אתר אחר בתחום בערבית أتوقف عن تصفح الموقع ويبحث عن م…" at bounding box center [470, 294] width 431 height 26
click at [413, 303] on div "מוותר על הגלישה באתר ומחפש אתר אחר בתחום בערבית أتوقف عن تصفح الموقع وأبحث عن م…" at bounding box center [470, 294] width 431 height 26
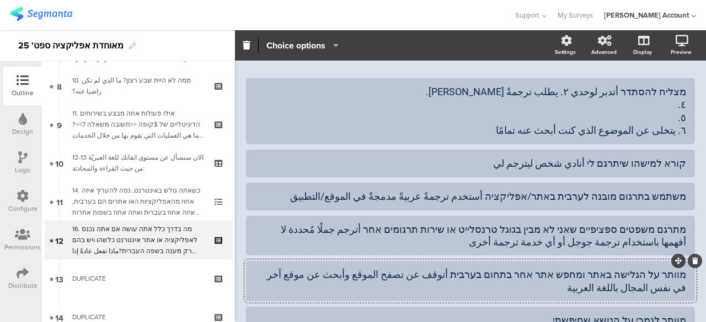
scroll to position [203, 0]
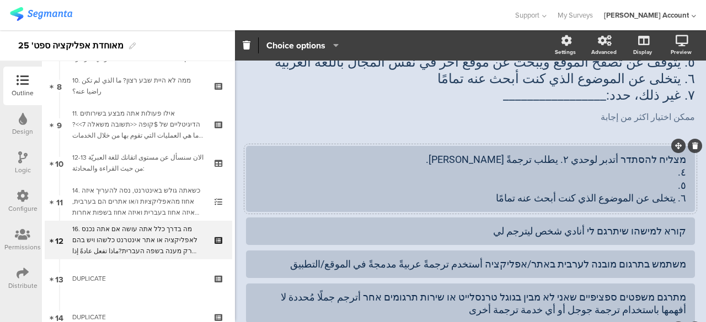
click at [662, 193] on div "מצליח להסתדר أتدبر لوحدي ٢. يطلب ترجمةً لي ٣. ٤. ٥. ٦. يتخلى عن الموضوع الذي كن…" at bounding box center [470, 179] width 431 height 52
drag, startPoint x: 668, startPoint y: 195, endPoint x: 492, endPoint y: 197, distance: 175.8
click at [492, 197] on div "מצליח להסתדר أتدبر لوحدي ٢. يطلب ترجمةً لي ٣. ٤. ٥. ٦. يتخلى عن الموضوع الذي كن…" at bounding box center [470, 179] width 431 height 52
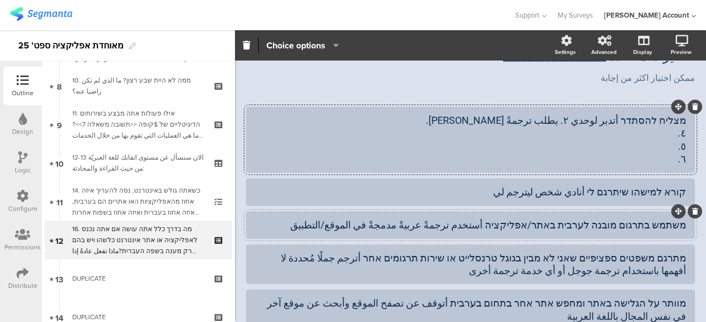
scroll to position [313, 0]
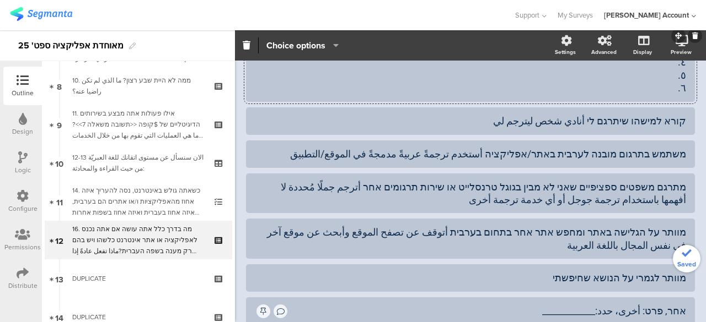
click at [537, 272] on div "מוותר לגמרי על הנושא שחיפשתי" at bounding box center [470, 278] width 431 height 13
click at [552, 274] on div "מוותר לגמרי על הנושא שחיפשתי يتخلى عن الموضوع الذي كنت أبحث عنه تمامًا" at bounding box center [470, 278] width 431 height 13
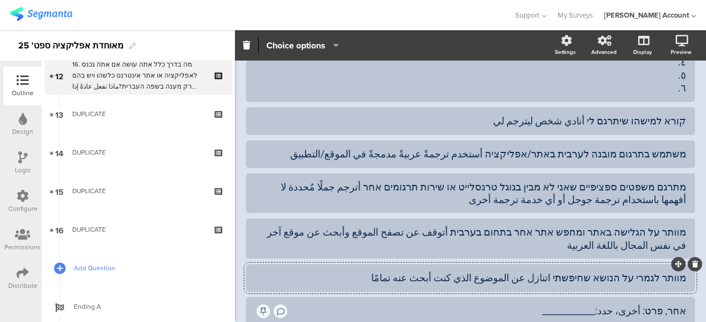
scroll to position [474, 0]
click at [407, 182] on div "מתרגם משפטים ספציפיים שאני לא מבין בגוגל טרנסלייט או שירות תרגומים אחר أترجم جم…" at bounding box center [470, 194] width 431 height 26
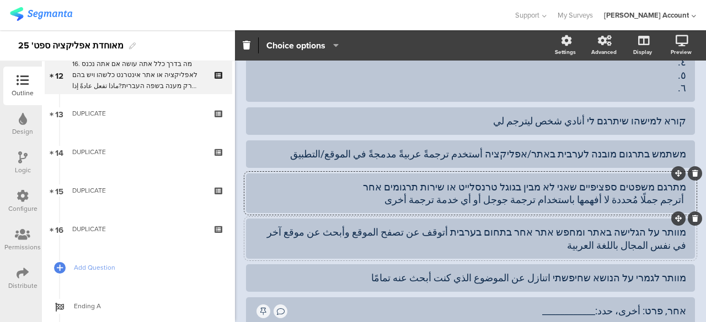
drag, startPoint x: 483, startPoint y: 228, endPoint x: 486, endPoint y: 235, distance: 8.2
click at [483, 229] on div "מוותר על הגלישה באתר ומחפש אתר אחר בתחום בערבית أتوقف عن تصفح الموقع وأبحث عن م…" at bounding box center [470, 239] width 431 height 26
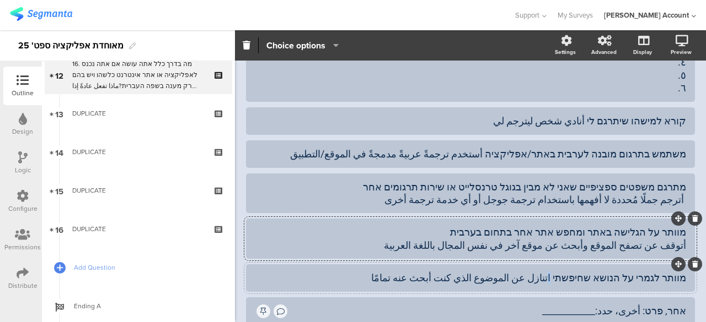
click at [562, 276] on div "מוותר לגמרי על הנושא שחיפשתי اتنازل عن الموضوع الذي كنت أبحث عنه تمامًا" at bounding box center [470, 278] width 431 height 13
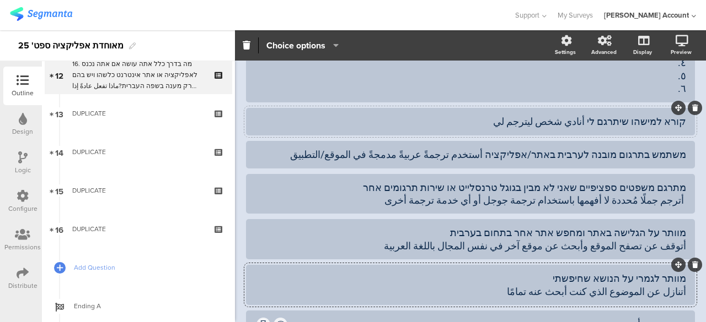
click at [593, 117] on div "קורא למישהו שיתרגם לי أنادي شخص ليترجم لي" at bounding box center [470, 121] width 431 height 13
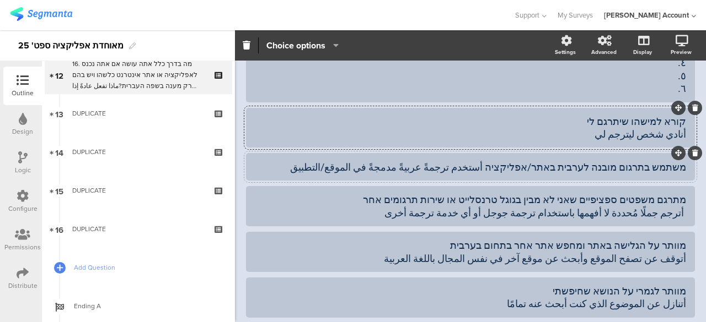
click at [513, 162] on div "משתמש בתרגום מובנה לערבית באתר/אפליקציה أستخدم ترجمةً عربيةً مدمجةً في الموقع/ا…" at bounding box center [470, 167] width 431 height 13
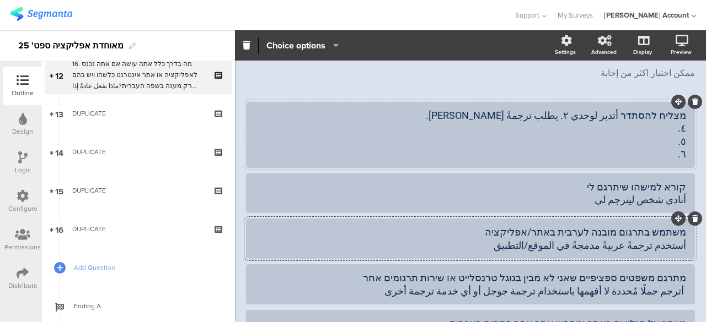
scroll to position [152, 0]
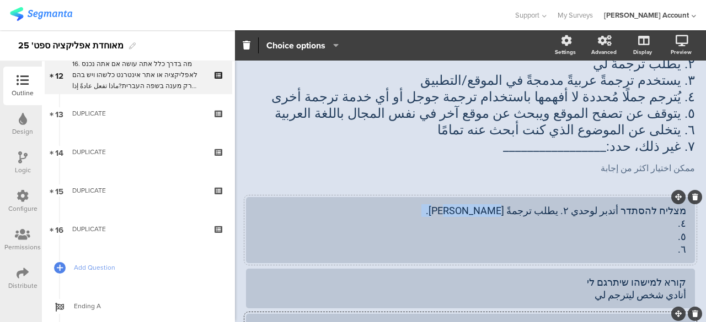
drag, startPoint x: 641, startPoint y: 246, endPoint x: 678, endPoint y: 210, distance: 51.8
click at [678, 210] on div "מצליח להסתדר أتدبر لوحدي ٢. يطلب ترجمةً لي ٣. ٤. ٥. ٦." at bounding box center [470, 230] width 449 height 66
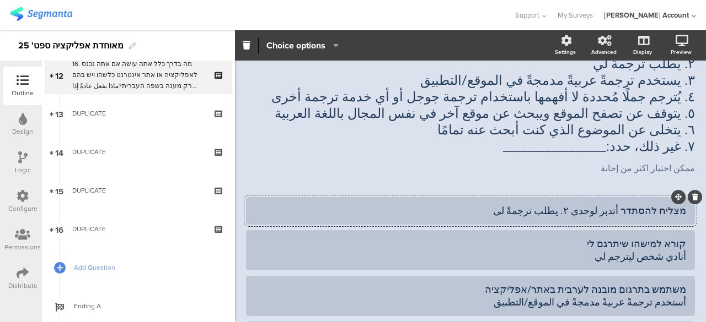
click at [580, 204] on div "מצליח להסתדר أتدبر لوحدي ٢. يطلب ترجمةً لي" at bounding box center [470, 210] width 431 height 13
click at [586, 204] on div "מצליח להסתדר أتدبر لوحدي ٢. يطلب ترجمةً لي" at bounding box center [470, 210] width 431 height 13
drag, startPoint x: 583, startPoint y: 193, endPoint x: 503, endPoint y: 194, distance: 80.5
click at [503, 204] on div "מצליח להסתדר أتدبر لوحدي ٢. يطلب ترجمةً لي" at bounding box center [470, 210] width 431 height 13
click at [624, 204] on div "מצליח להסתדר أتدبر لوحدي" at bounding box center [470, 210] width 431 height 13
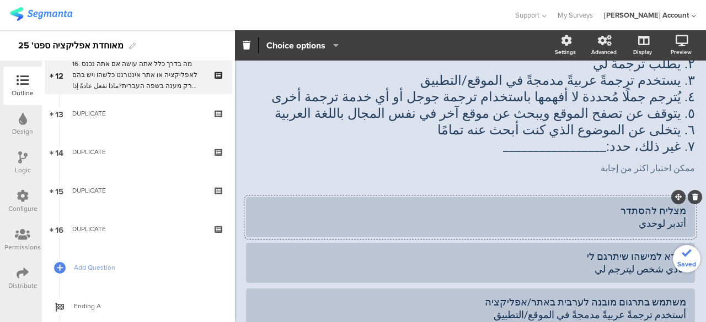
click at [644, 221] on div "מצליח להסתדר أتدبر لوحدي" at bounding box center [470, 217] width 431 height 26
click at [255, 160] on div "ممكن اختيار اكثر من إجابة ممكن اختيار اكثر من إجابة" at bounding box center [470, 169] width 454 height 18
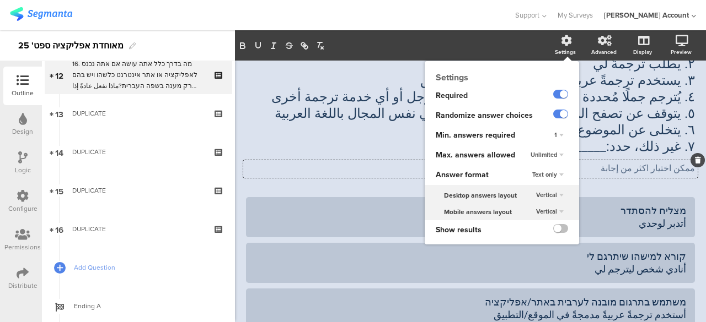
click at [553, 153] on div "Unlimited" at bounding box center [547, 155] width 42 height 13
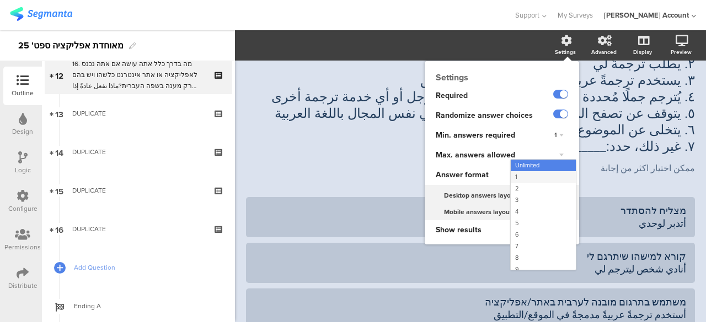
click at [523, 176] on div "1" at bounding box center [542, 177] width 65 height 12
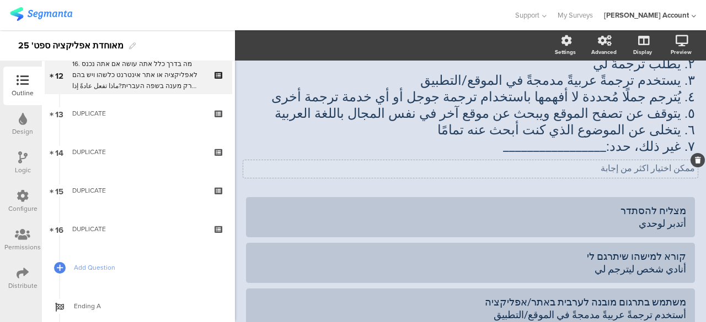
click at [645, 163] on p "ممكن اختيار اكثر من إجابة" at bounding box center [470, 168] width 449 height 10
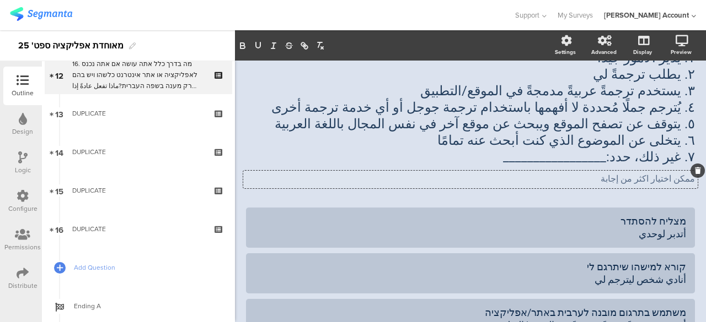
click at [645, 153] on span "16. מה בדרך כלל אתה עושה אם אתה נכנס לאפליקציה או אתר אינטרנט כלשהו ויש בהם רק …" at bounding box center [470, 76] width 449 height 219
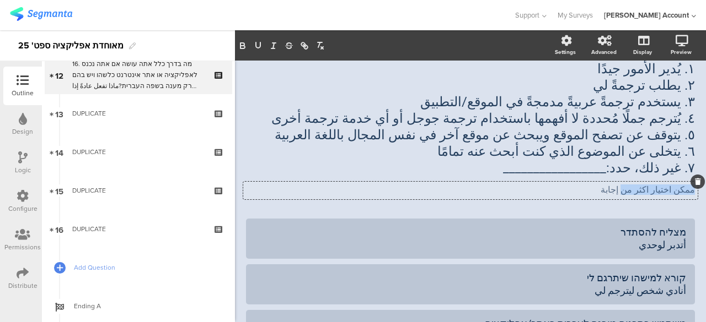
drag, startPoint x: 627, startPoint y: 164, endPoint x: 688, endPoint y: 174, distance: 61.5
click at [688, 182] on div "ممكن اختيار اكثر من إجابة ممكن اختيار اكثر من إجابة ممكن اختيار اكثر من إجابة" at bounding box center [470, 191] width 454 height 18
click at [632, 185] on p "إجابة" at bounding box center [470, 190] width 449 height 10
click at [613, 195] on div "AFKAR 69% 16. מה בדרך כלל אתה עושה אם אתה נכנס לאפליקציה או אתר אינטרנט כלשהו ו…" at bounding box center [470, 264] width 449 height 656
click at [486, 182] on div "إجابة واحدة فقط إجابة واحدة فقط" at bounding box center [470, 191] width 454 height 18
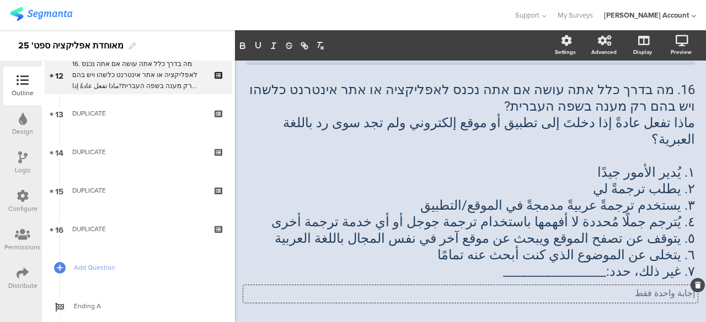
scroll to position [9, 0]
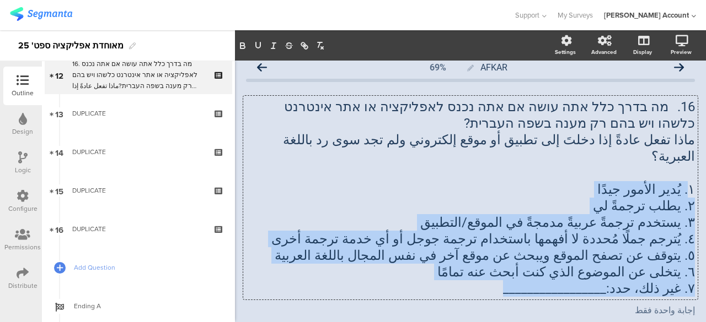
drag, startPoint x: 507, startPoint y: 277, endPoint x: 681, endPoint y: 166, distance: 206.4
click at [681, 166] on div "16. מה בדרך כלל אתה עושה אם אתה נכנס לאפליקציה או אתר אינטרנט כלשהו ויש בהם רק …" at bounding box center [470, 198] width 454 height 204
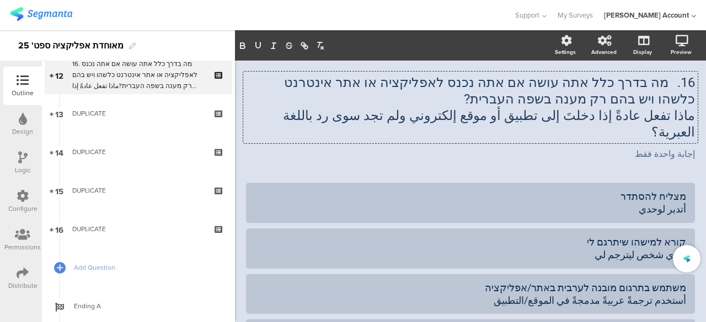
scroll to position [0, 0]
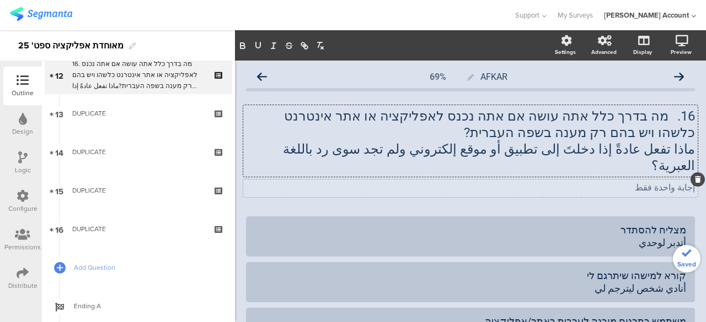
click at [583, 180] on div "إجابة واحدة فقط إجابة واحدة فقط" at bounding box center [470, 189] width 454 height 18
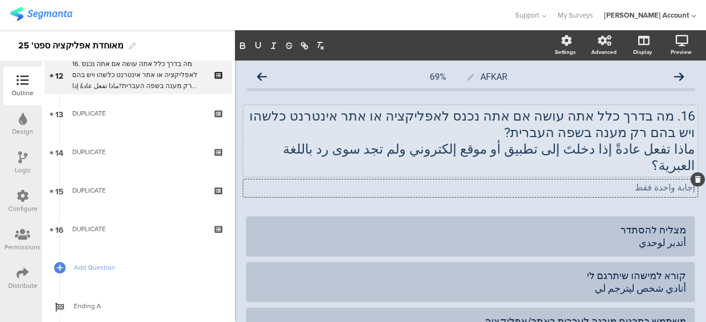
click at [633, 148] on p "ماذا تفعل عادةً إذا دخلتَ إلى تطبيق أو موقع إلكتروني ولم تجد سوى رد باللغة العب…" at bounding box center [470, 157] width 449 height 33
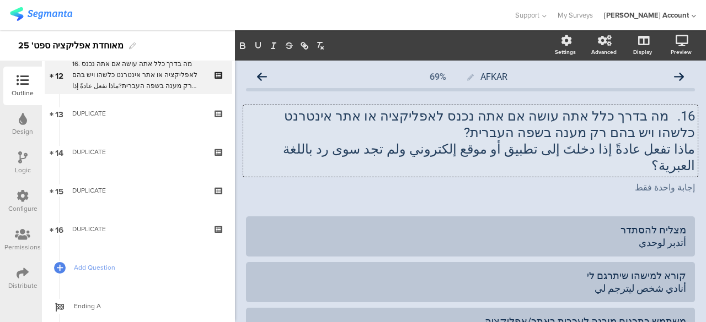
click at [636, 150] on p "ماذا تفعل عادةً إذا دخلتَ إلى تطبيق أو موقع إلكتروني ولم تجد سوى رد باللغة العب…" at bounding box center [470, 157] width 449 height 33
click at [262, 44] on icon "button" at bounding box center [258, 46] width 10 height 10
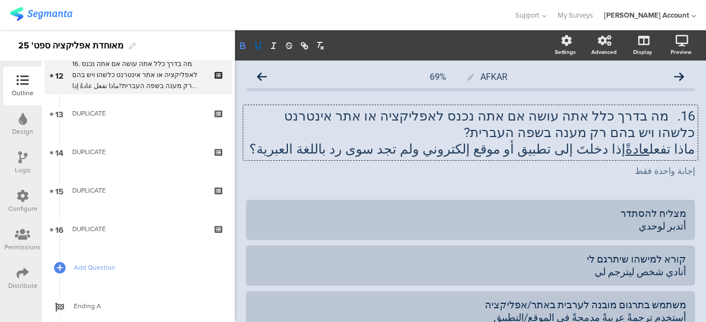
click at [243, 45] on icon "button" at bounding box center [243, 46] width 10 height 10
drag, startPoint x: 644, startPoint y: 116, endPoint x: 602, endPoint y: 116, distance: 41.9
click at [602, 116] on p "16. מה בדרך כלל אתה עושה אם אתה נכנס לאפליקציה או אתר אינטרנט כלשהו ויש בהם רק …" at bounding box center [470, 124] width 449 height 33
click at [259, 46] on icon "button" at bounding box center [258, 46] width 10 height 10
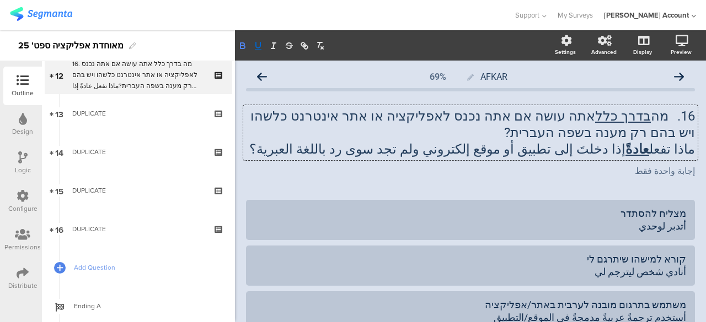
click at [245, 45] on icon "button" at bounding box center [243, 46] width 10 height 10
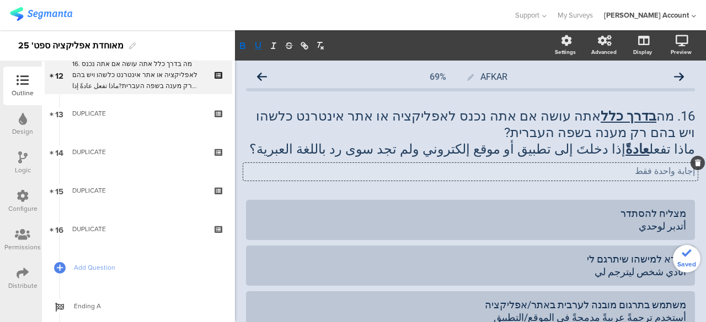
click at [488, 180] on div "إجابة واحدة فقط إجابة واحدة فقط إجابة واحدة فقط" at bounding box center [470, 172] width 454 height 18
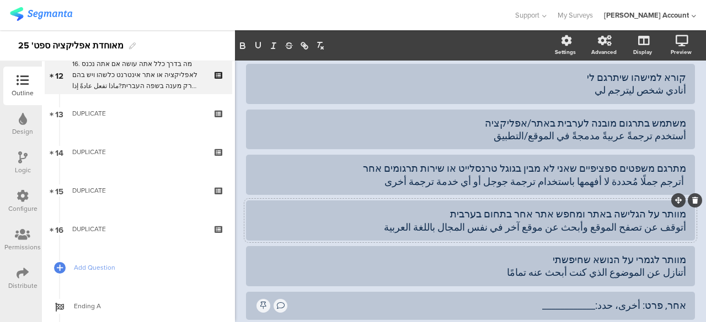
scroll to position [165, 0]
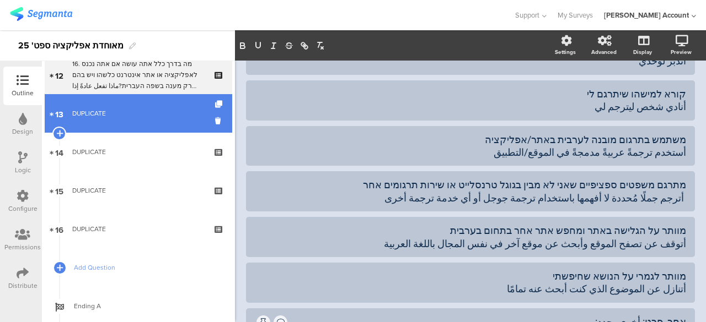
click at [148, 121] on link "13 DUPLICATE" at bounding box center [138, 113] width 187 height 39
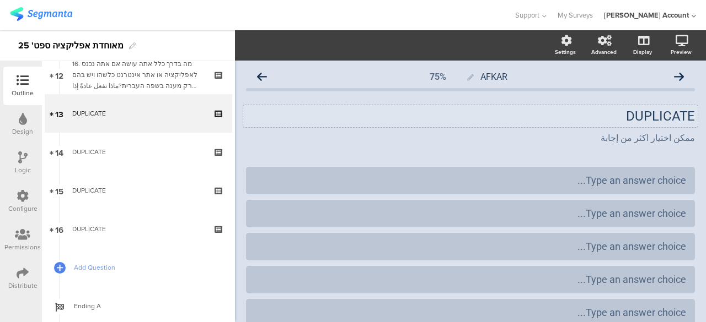
click at [659, 121] on p "DUPLICATE" at bounding box center [470, 116] width 449 height 17
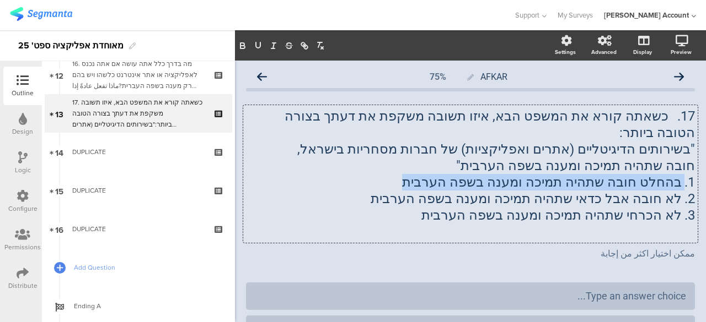
drag, startPoint x: 675, startPoint y: 165, endPoint x: 447, endPoint y: 164, distance: 227.6
click at [447, 174] on p "1. בהחלט חובה שתהיה תמיכה ומענה בשפה הערבית" at bounding box center [470, 182] width 449 height 17
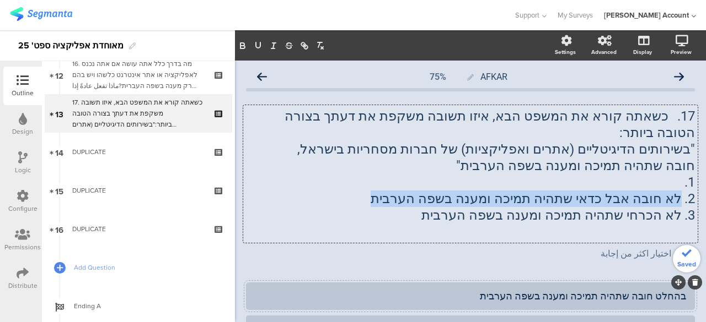
drag, startPoint x: 672, startPoint y: 184, endPoint x: 333, endPoint y: 185, distance: 339.5
click at [333, 191] on p "2. לא חובה אבל כדאי שתהיה תמיכה ומענה בשפה הערבית" at bounding box center [470, 199] width 449 height 17
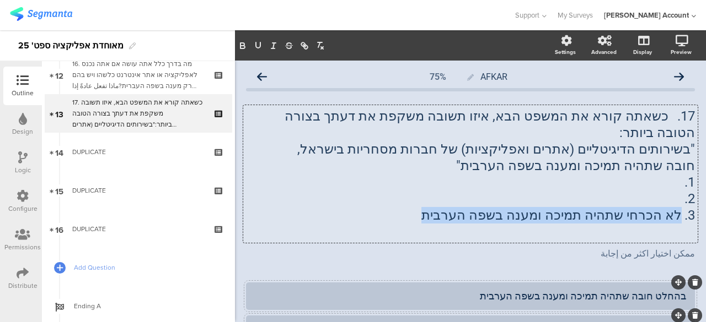
drag, startPoint x: 674, startPoint y: 200, endPoint x: 380, endPoint y: 204, distance: 293.8
click at [380, 207] on p "3. לא הכרחי שתהיה תמיכה ומענה בשפה הערבית" at bounding box center [470, 215] width 449 height 17
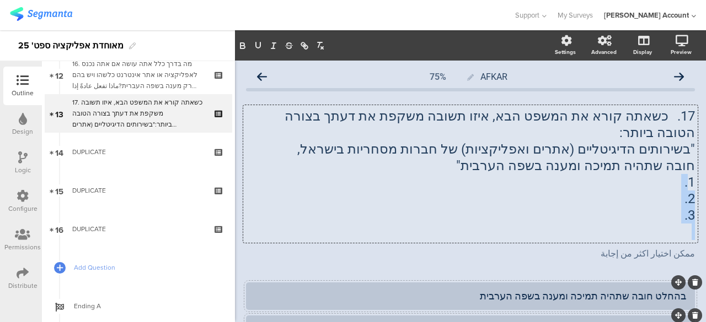
drag, startPoint x: 667, startPoint y: 209, endPoint x: 682, endPoint y: 160, distance: 50.6
click at [682, 160] on div "17. כשאתה קורא את המשפט הבא, איזו תשובה משקפת את דעתך בצורה הטובה ביותר: "בשירו…" at bounding box center [470, 174] width 449 height 132
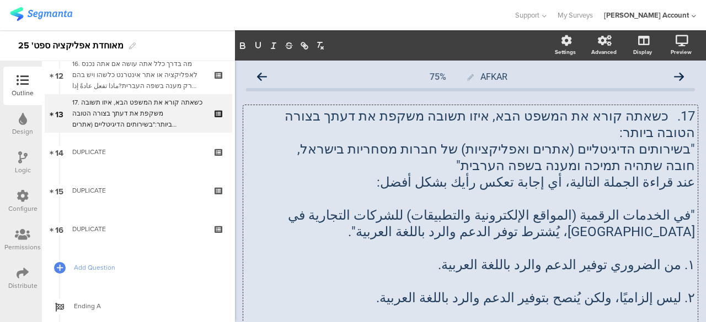
click at [673, 174] on p "عند قراءة الجملة التالية، أي إجابة تعكس رأيك بشكل أفضل:" at bounding box center [470, 182] width 449 height 17
click at [577, 214] on p ""في الخدمات الرقمية (المواقع الإلكترونية والتطبيقات) للشركات التجارية في إسرائي…" at bounding box center [470, 223] width 449 height 33
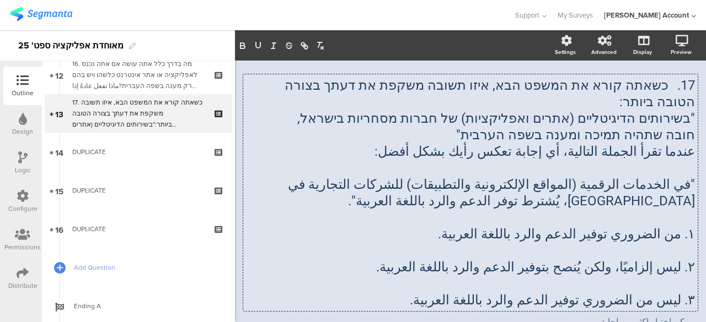
scroll to position [55, 0]
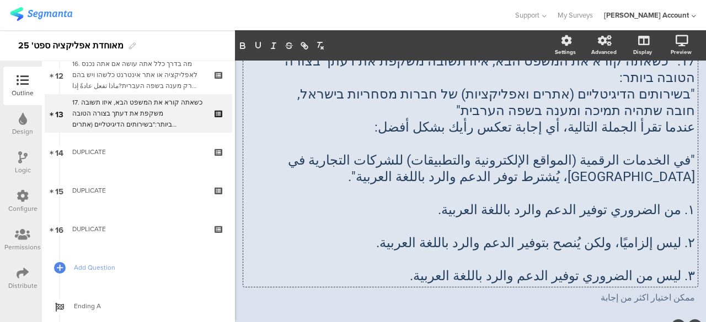
click at [286, 152] on p ""في الخدمات الرقمية (المواقع الإلكترونية والتطبيقات) للشركات التجارية في إسرائي…" at bounding box center [470, 168] width 449 height 33
click at [593, 235] on p "٢. ليس إلزاميًا، ولكن يُنصح بتوفير الدعم والرد باللغة العربية." at bounding box center [470, 243] width 449 height 17
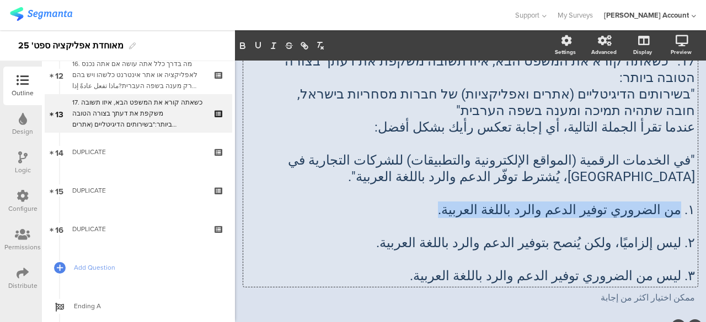
drag, startPoint x: 671, startPoint y: 195, endPoint x: 462, endPoint y: 195, distance: 208.9
click at [462, 202] on p "١. من الضروري توفير الدعم والرد باللغة العربية." at bounding box center [470, 210] width 449 height 17
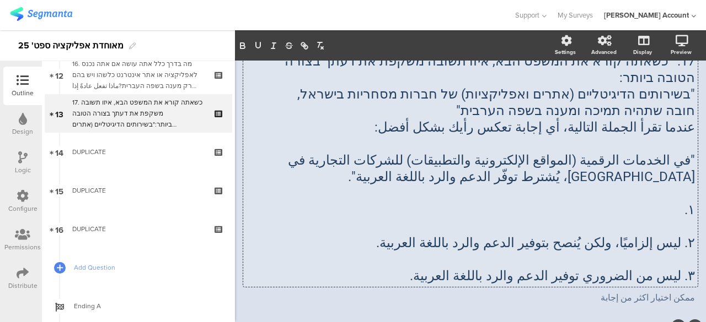
scroll to position [165, 0]
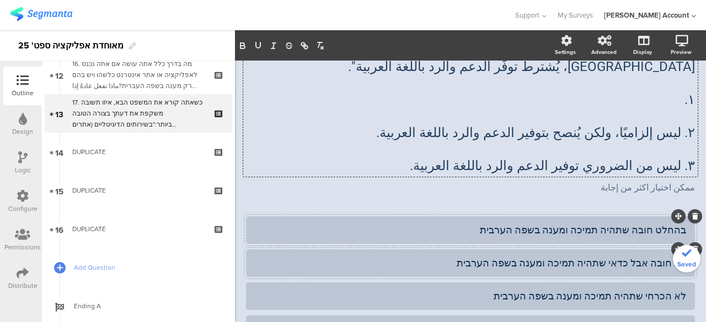
click at [508, 224] on div "בהחלט חובה שתהיה תמיכה ומענה בשפה הערבית" at bounding box center [470, 230] width 431 height 13
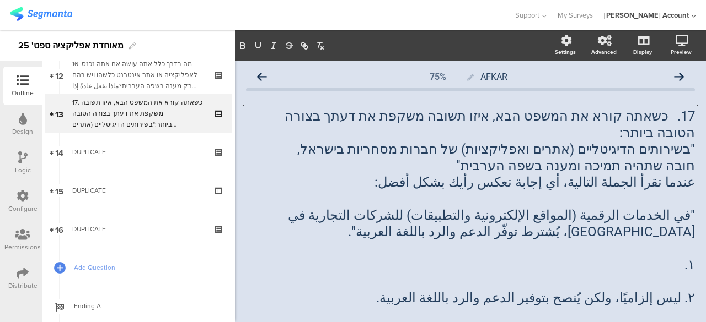
drag, startPoint x: 674, startPoint y: 116, endPoint x: 573, endPoint y: 121, distance: 101.5
click at [561, 122] on div "17. כשאתה קורא את המשפט הבא, איזו תשובה משקפת את דעתך בצורה הטובה ביותר: "בשירו…" at bounding box center [470, 223] width 454 height 237
click at [579, 257] on p "١." at bounding box center [470, 265] width 449 height 17
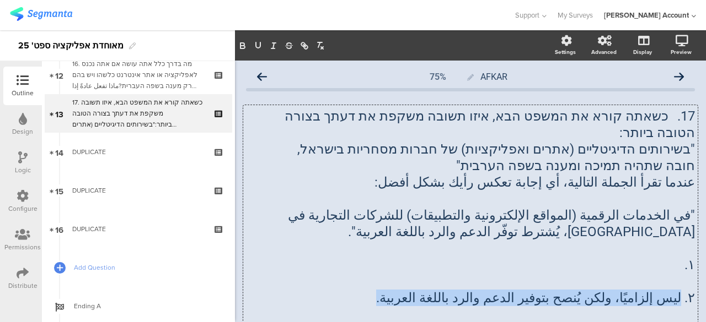
drag, startPoint x: 422, startPoint y: 277, endPoint x: 673, endPoint y: 288, distance: 251.0
click at [673, 290] on p "٢. ليس إلزاميًا، ولكن يُنصح بتوفير الدعم والرد باللغة العربية." at bounding box center [470, 298] width 449 height 17
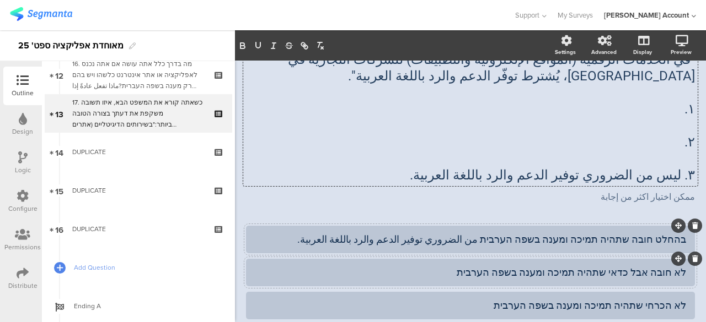
scroll to position [165, 0]
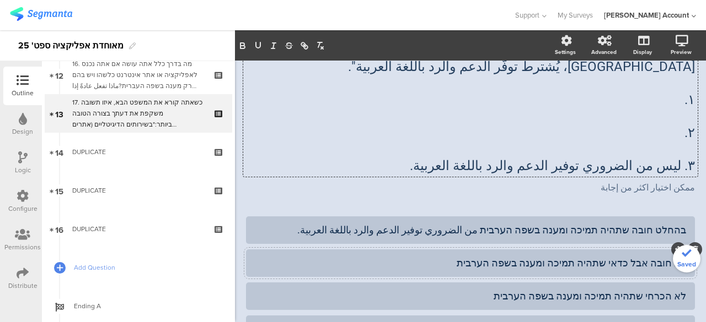
click at [475, 257] on div "לא חובה אבל כדאי שתהיה תמיכה ומענה בשפה הערבית" at bounding box center [470, 263] width 431 height 13
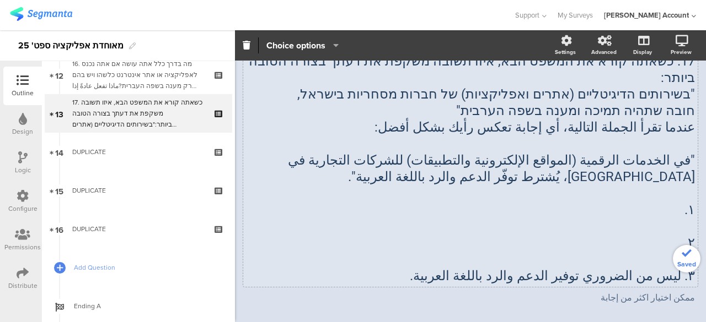
scroll to position [55, 0]
click at [654, 268] on p "٣. ليس من الضروري توفير الدعم والرد باللغة العربية." at bounding box center [470, 276] width 449 height 17
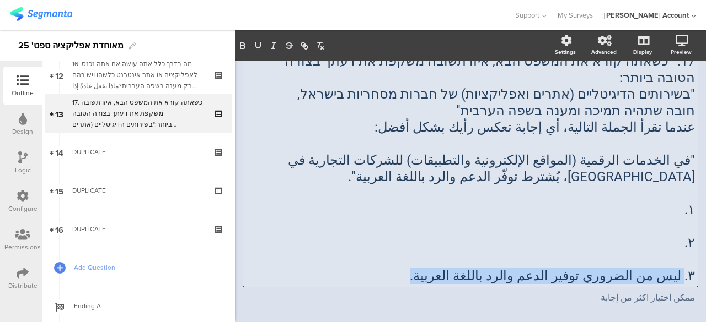
drag, startPoint x: 453, startPoint y: 259, endPoint x: 674, endPoint y: 266, distance: 221.1
click at [674, 268] on p "٣. ليس من الضروري توفير الدعم والرد باللغة العربية." at bounding box center [470, 276] width 449 height 17
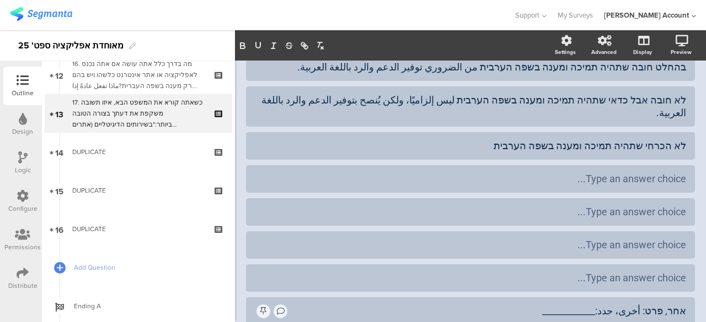
scroll to position [331, 0]
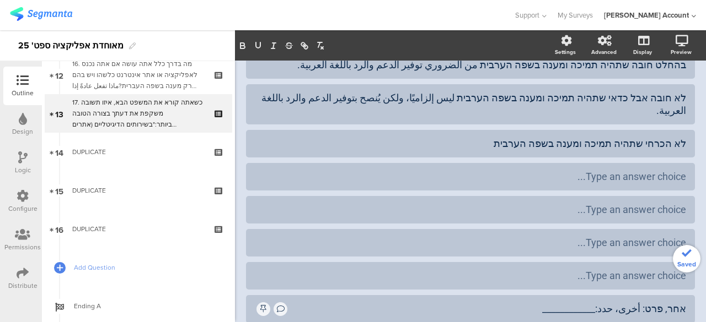
click at [515, 137] on div "לא הכרחי שתהיה תמיכה ומענה בשפה הערבית" at bounding box center [470, 143] width 431 height 13
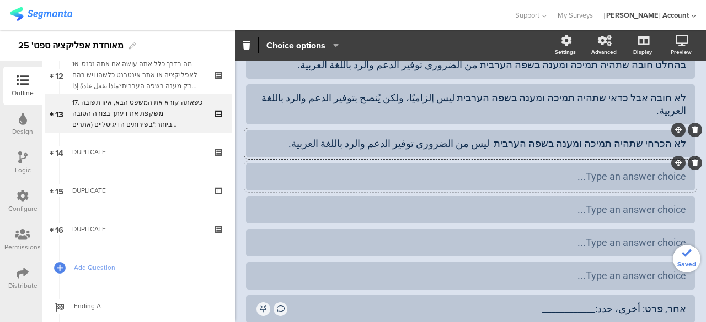
click at [541, 170] on div "Type an answer choice..." at bounding box center [470, 176] width 431 height 13
click at [690, 156] on div at bounding box center [694, 163] width 14 height 14
click at [692, 193] on icon at bounding box center [695, 196] width 6 height 7
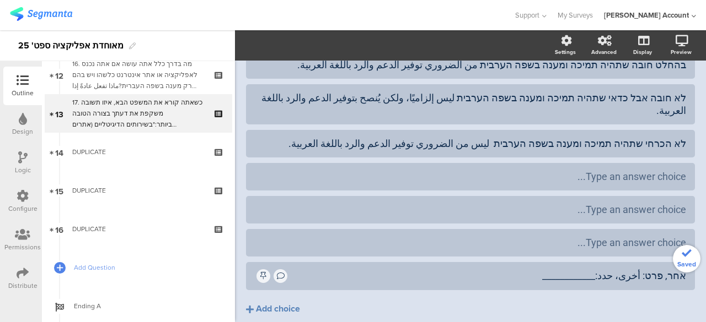
click at [0, 0] on icon at bounding box center [0, 0] width 0 height 0
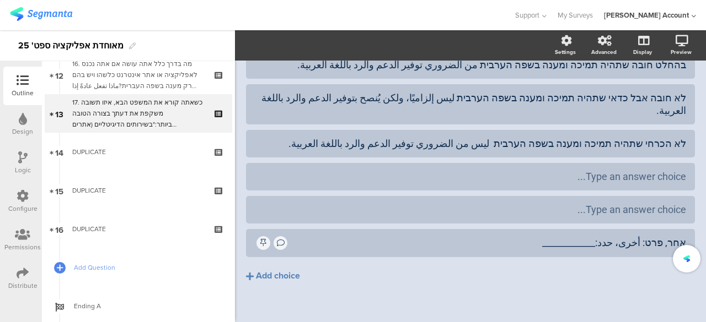
scroll to position [313, 0]
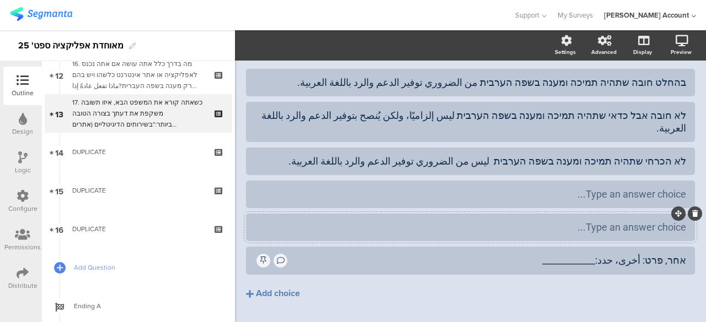
click at [687, 207] on div at bounding box center [694, 214] width 14 height 14
click at [692, 244] on icon at bounding box center [695, 247] width 6 height 7
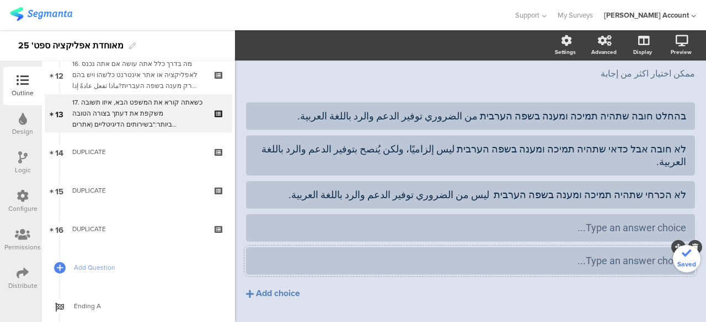
click at [692, 244] on icon at bounding box center [695, 247] width 6 height 7
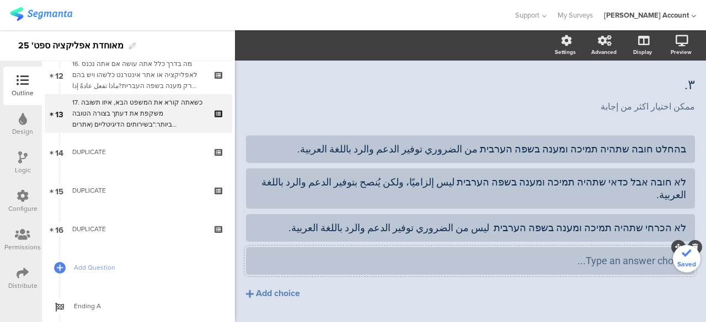
click at [692, 244] on icon at bounding box center [695, 247] width 6 height 7
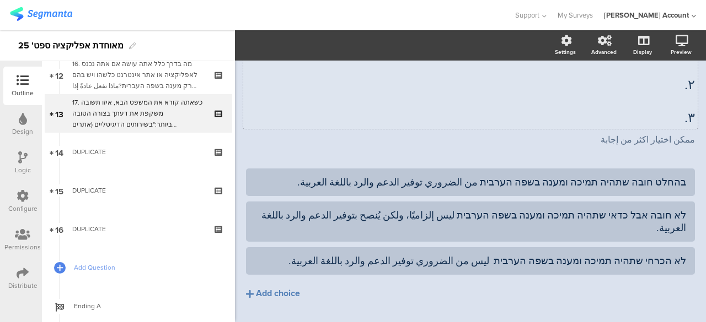
click at [672, 109] on div "17. כשאתה קורא את המשפט הבא, איזו תשובה משקפת את דעתך בצורה הטובה ביותר: "בשירו…" at bounding box center [470, 10] width 454 height 237
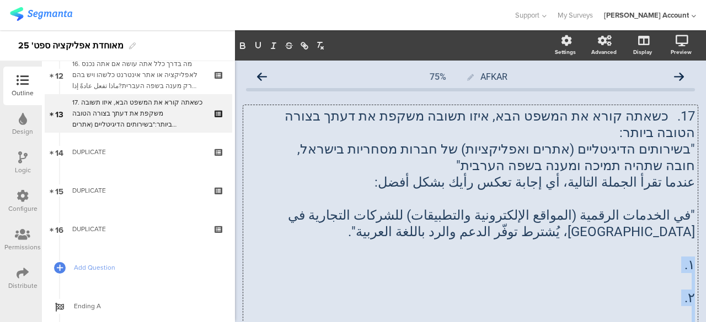
drag, startPoint x: 668, startPoint y: 315, endPoint x: 683, endPoint y: 241, distance: 75.9
click at [683, 241] on div "17. כשאתה קורא את המשפט הבא, איזו תשובה משקפת את דעתך בצורה הטובה ביותר: "בשירו…" at bounding box center [470, 223] width 449 height 231
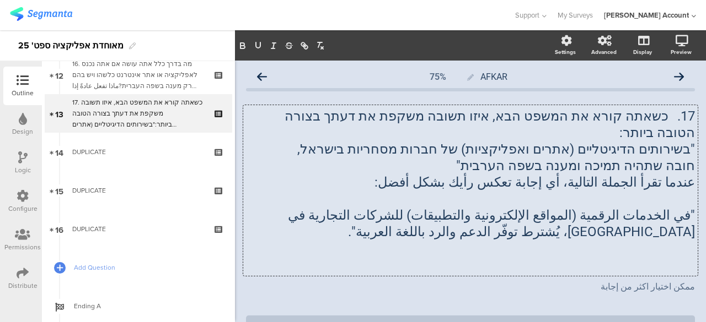
click at [668, 191] on p at bounding box center [470, 199] width 449 height 17
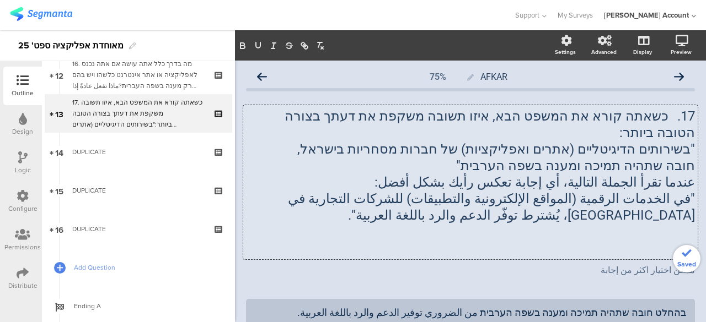
click at [660, 224] on p at bounding box center [470, 232] width 449 height 17
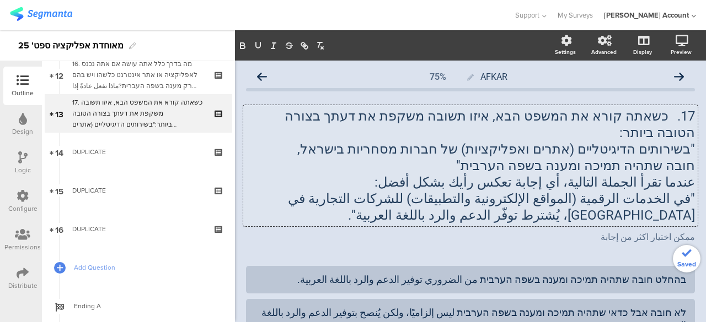
click at [673, 241] on div "AFKAR 75% 17. כשאתה קורא את המשפט הבא, איזו תשובה משקפת את דעתך בצורה הטובה ביו…" at bounding box center [470, 255] width 449 height 378
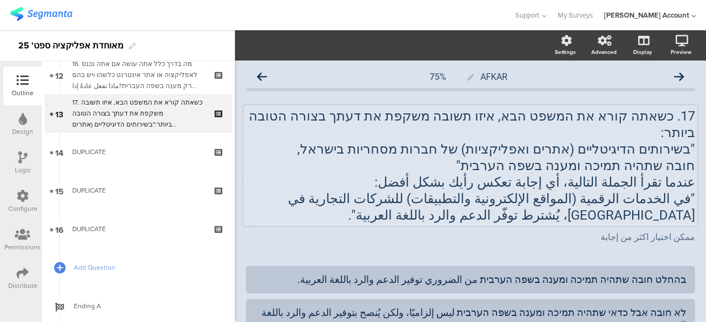
click at [647, 233] on div "17. כשאתה קורא את המשפט הבא, איזו [PERSON_NAME] משקפת את דעתך בצורה הטובה ביותר…" at bounding box center [470, 176] width 449 height 158
click at [104, 268] on span "Add Question" at bounding box center [144, 267] width 141 height 11
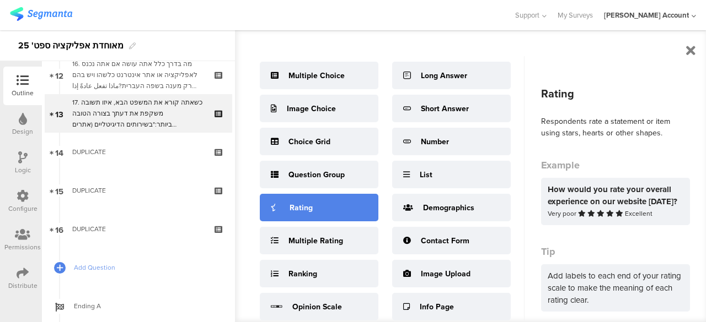
scroll to position [55, 0]
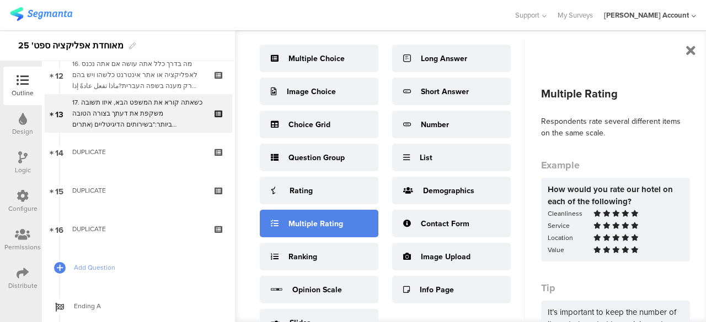
click at [309, 223] on div "Multiple Rating" at bounding box center [315, 224] width 55 height 12
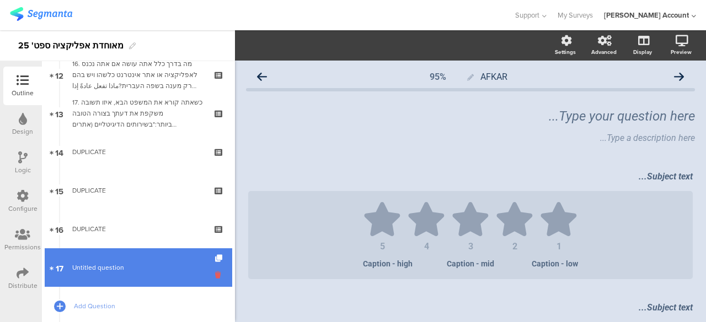
click at [215, 275] on icon at bounding box center [219, 275] width 9 height 10
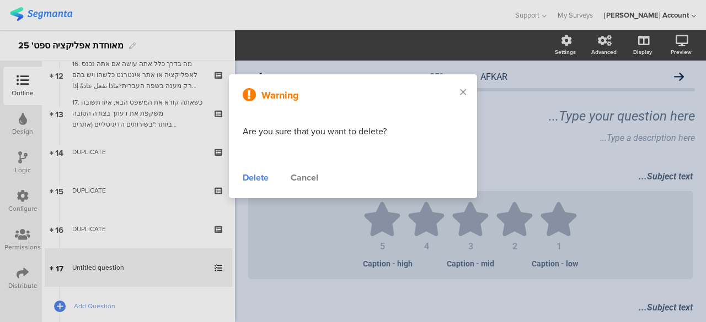
click at [262, 177] on div "Delete" at bounding box center [256, 177] width 26 height 13
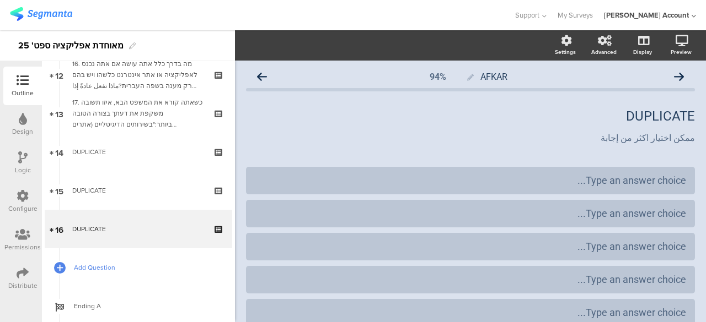
click at [99, 267] on span "Add Question" at bounding box center [144, 267] width 141 height 11
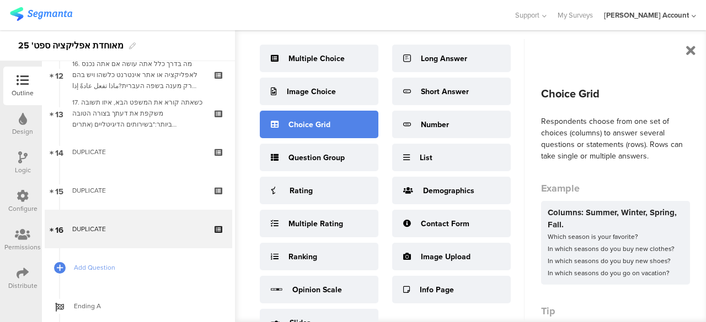
click at [324, 126] on div "Choice Grid" at bounding box center [309, 125] width 42 height 12
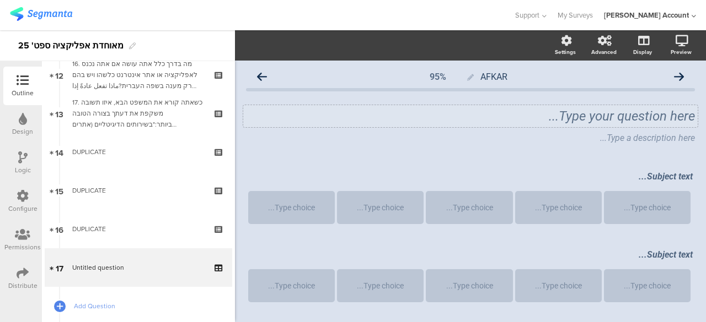
click at [619, 112] on div "Type your question here..." at bounding box center [470, 116] width 449 height 17
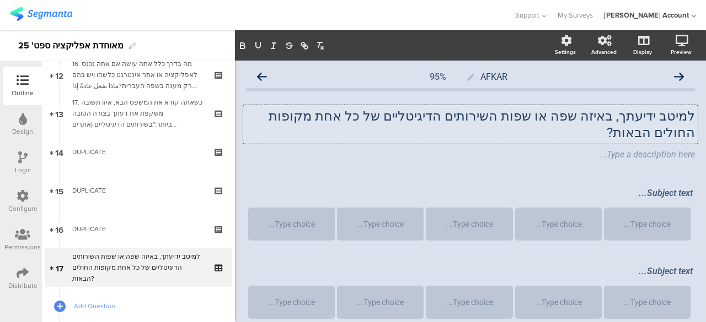
click at [259, 116] on p "למיטב ידיעתך, באיזה שפה או שפות השירותים הדיגיטליים של כל אחת מקופות החולים הבא…" at bounding box center [470, 124] width 449 height 33
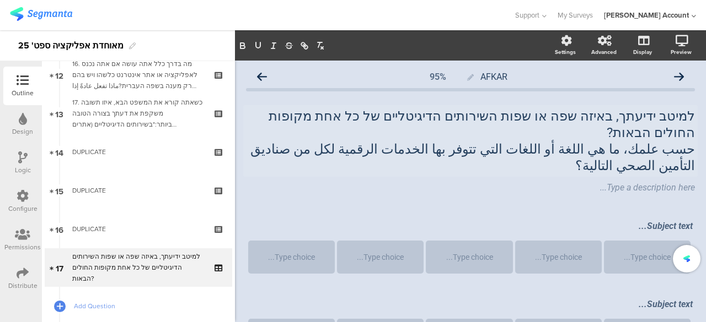
click at [552, 196] on div "AFKAR 95% למיטב ידיעתך, באיזה שפה או שפות השירותים הדיגיטליים של כל אחת מקופות …" at bounding box center [470, 245] width 449 height 358
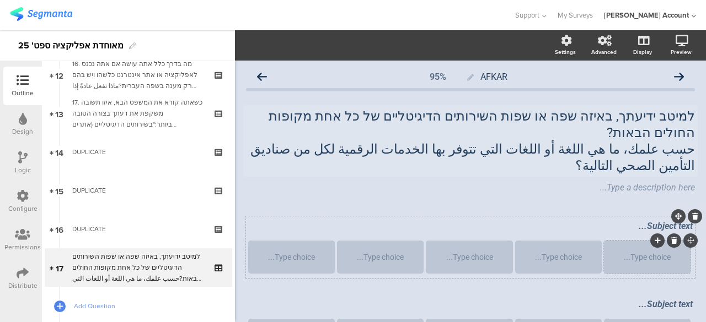
click at [627, 246] on div "Type choice..." at bounding box center [646, 257] width 83 height 33
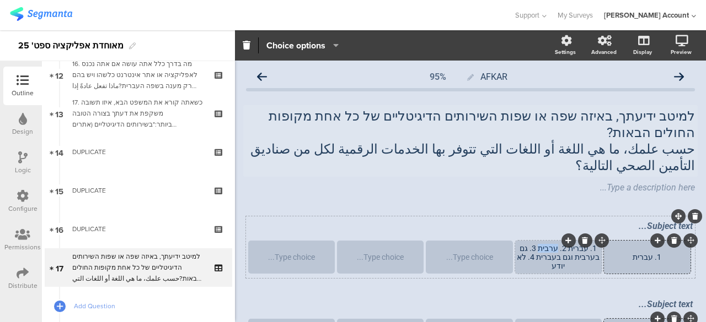
drag, startPoint x: 550, startPoint y: 231, endPoint x: 535, endPoint y: 233, distance: 15.5
click at [535, 244] on div "1. עברית 2. ערבית 3. גם בערבית וגם בעברית 4. לא יודע" at bounding box center [557, 257] width 83 height 26
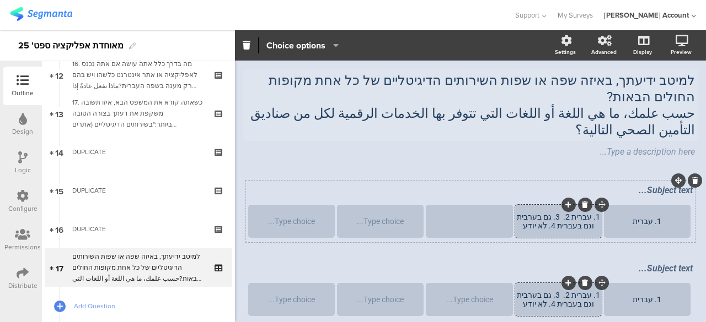
scroll to position [35, 0]
click at [401, 218] on div "Type choice..." at bounding box center [379, 222] width 83 height 9
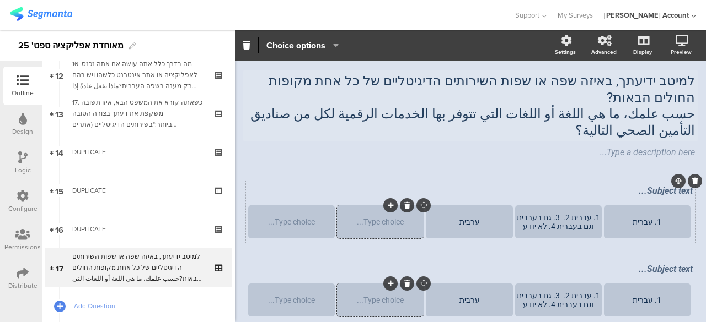
click at [383, 218] on div "Type choice..." at bounding box center [379, 222] width 83 height 9
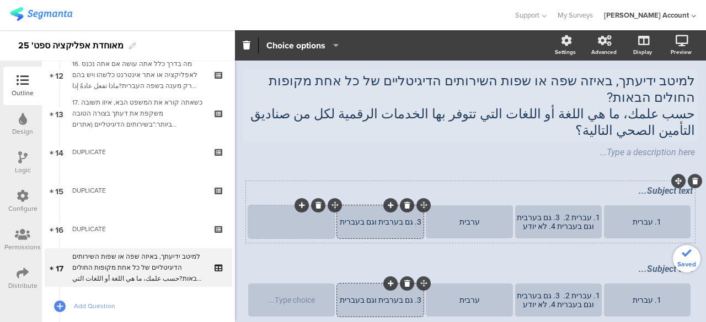
click at [314, 218] on div at bounding box center [291, 222] width 83 height 9
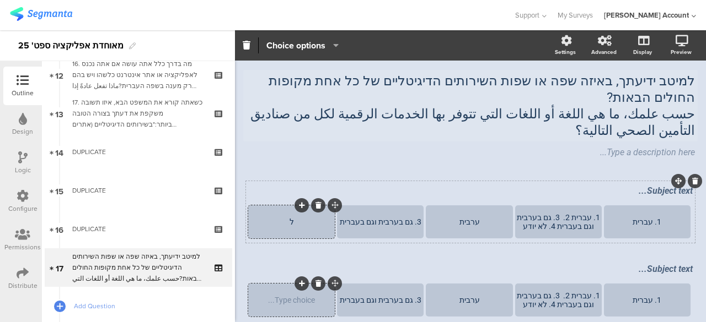
scroll to position [35, 0]
drag, startPoint x: 588, startPoint y: 201, endPoint x: 515, endPoint y: 214, distance: 74.5
click at [516, 214] on div "1. עברית 2. 3. גם בערבית וגם בעברית 4. לא יודע" at bounding box center [557, 223] width 83 height 18
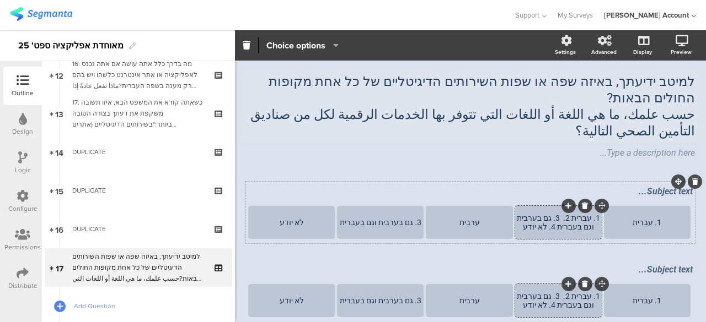
scroll to position [40, 0]
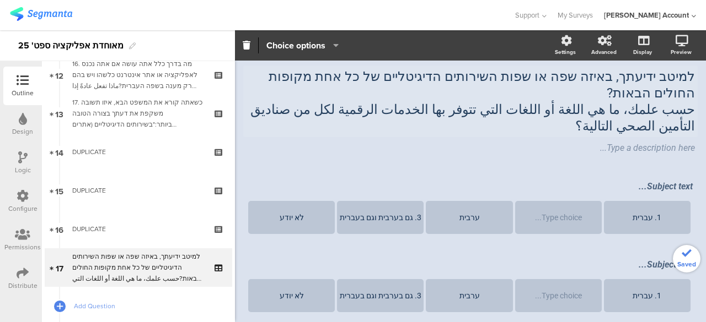
click at [535, 224] on div "Subject text... 1. עברית Type choice... ערבית 3. גם בערבית וגם בעברית לא יודע S…" at bounding box center [470, 247] width 449 height 140
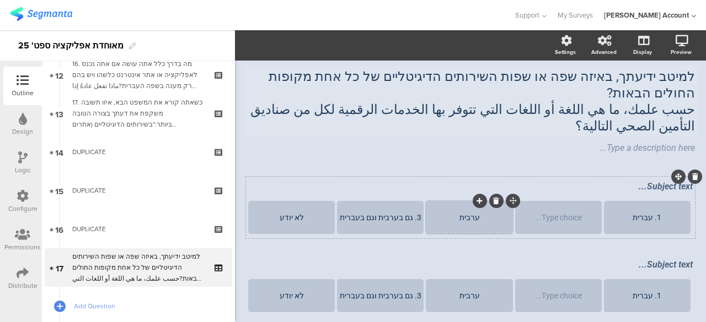
click at [465, 213] on div "ערבית" at bounding box center [468, 217] width 83 height 9
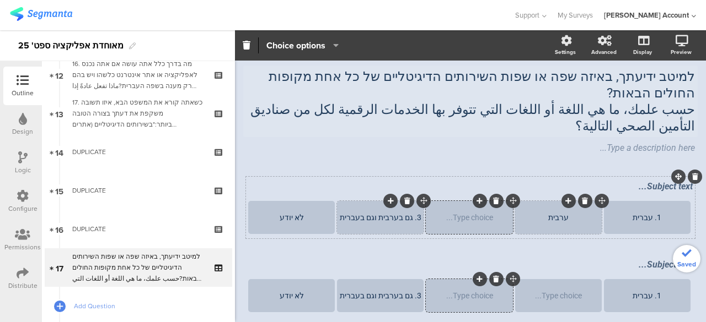
click at [382, 213] on div "3. גם בערבית וגם בעברית" at bounding box center [379, 217] width 83 height 9
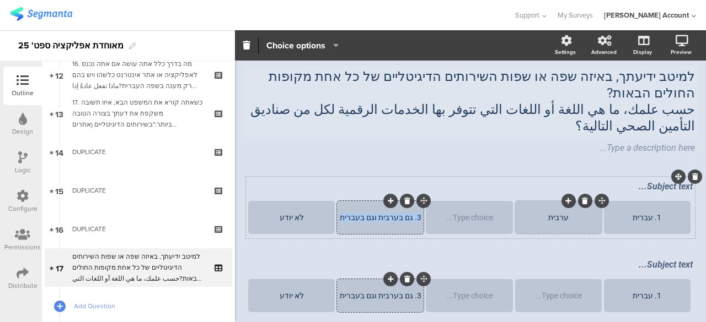
click at [382, 213] on div "3. גם בערבית וגם בעברית" at bounding box center [379, 217] width 83 height 9
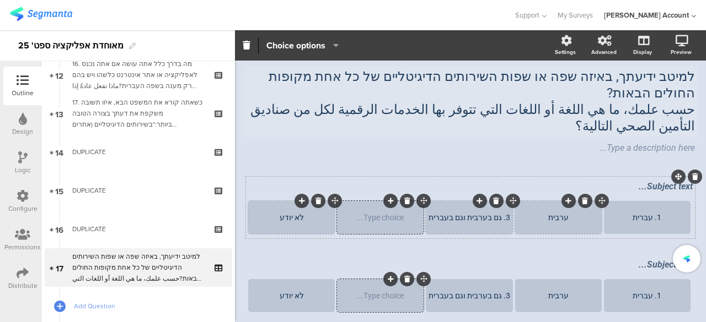
click at [301, 213] on div "לא יודע" at bounding box center [291, 217] width 83 height 9
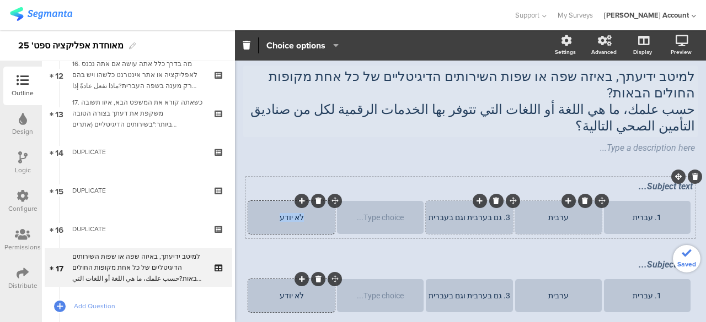
click at [301, 213] on div "לא יודע" at bounding box center [291, 217] width 83 height 9
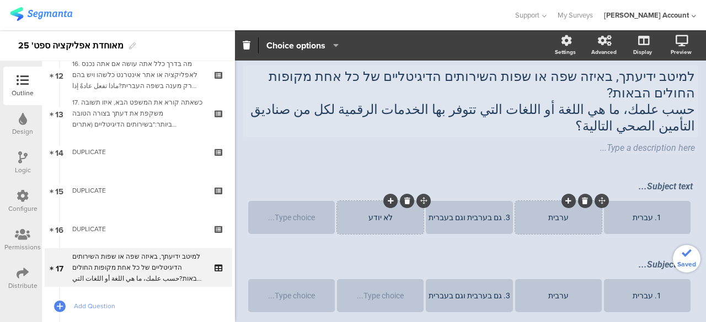
click at [445, 227] on div "Subject text... 1. עברית ערבית 3. גם בערבית וגם בעברית לא יודע Type choice... S…" at bounding box center [470, 247] width 449 height 140
click at [489, 213] on div "3. גם בערבית וגם בעברית" at bounding box center [468, 217] width 83 height 9
click at [493, 213] on div "3. גם בערבית וגם בעברית" at bounding box center [468, 217] width 83 height 9
click at [643, 213] on div "1. עברית" at bounding box center [646, 217] width 83 height 9
click at [624, 213] on div "עברית" at bounding box center [646, 217] width 83 height 9
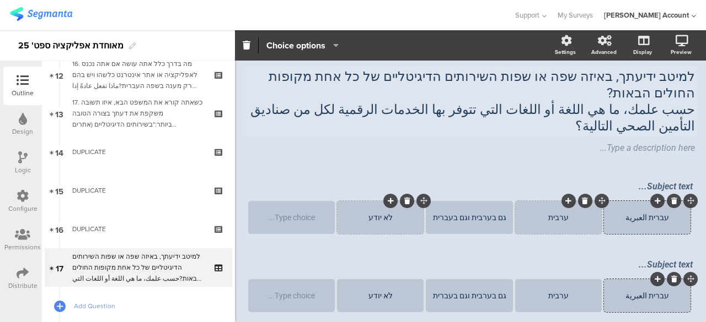
click at [539, 213] on div "ערבית" at bounding box center [557, 217] width 83 height 9
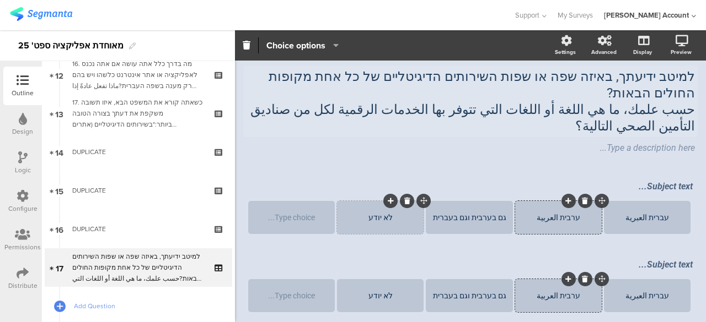
scroll to position [0, 0]
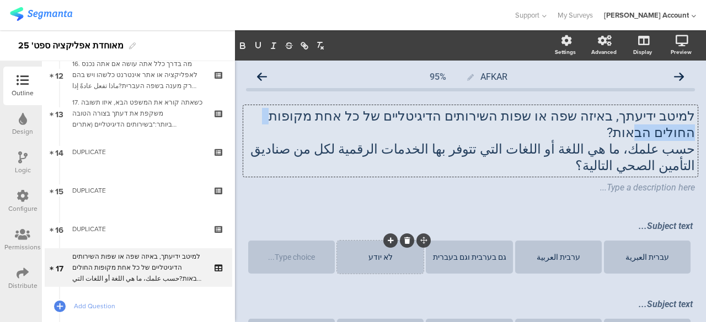
drag, startPoint x: 340, startPoint y: 94, endPoint x: 287, endPoint y: 109, distance: 54.3
click at [284, 104] on div "למיטב ידיעתך, באיזה שפה או שפות השירותים הדיגיטליים של כל אחת מקופות החולים הבא…" at bounding box center [470, 151] width 449 height 109
click at [313, 141] on p "حسب علمك، ما هي اللغة أو اللغات التي تتوفر بها الخدمات الرقمية لكل من صناديق ال…" at bounding box center [470, 157] width 449 height 33
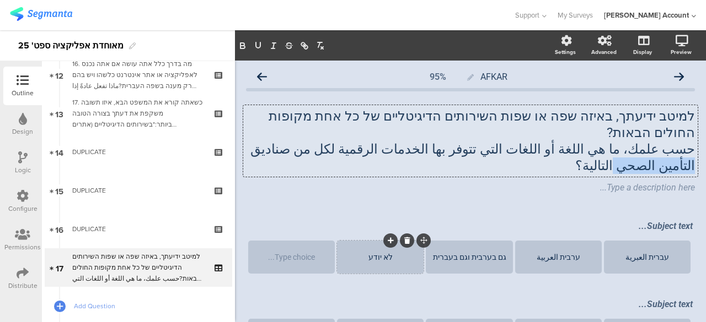
drag, startPoint x: 338, startPoint y: 132, endPoint x: 273, endPoint y: 135, distance: 64.6
click at [272, 141] on p "حسب علمك، ما هي اللغة أو اللغات التي تتوفر بها الخدمات الرقمية لكل من صناديق ال…" at bounding box center [470, 157] width 449 height 33
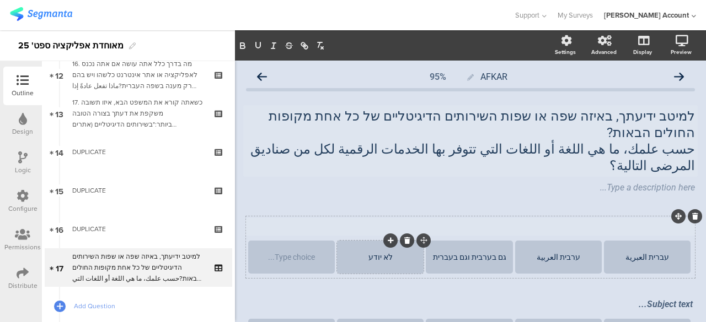
click at [653, 218] on div "Subject text..." at bounding box center [470, 227] width 450 height 18
click at [667, 218] on div "Subject text..." at bounding box center [470, 227] width 450 height 18
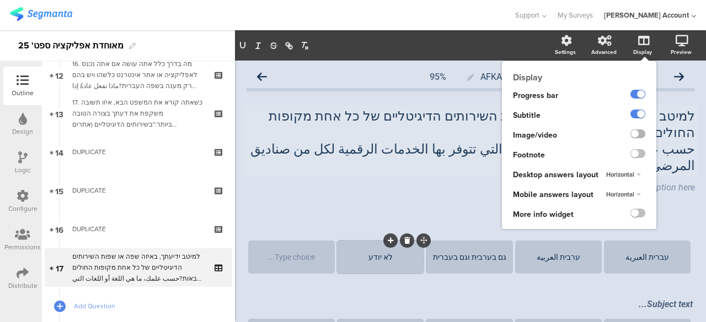
click at [630, 134] on label at bounding box center [637, 134] width 15 height 9
click at [0, 0] on input "checkbox" at bounding box center [0, 0] width 0 height 0
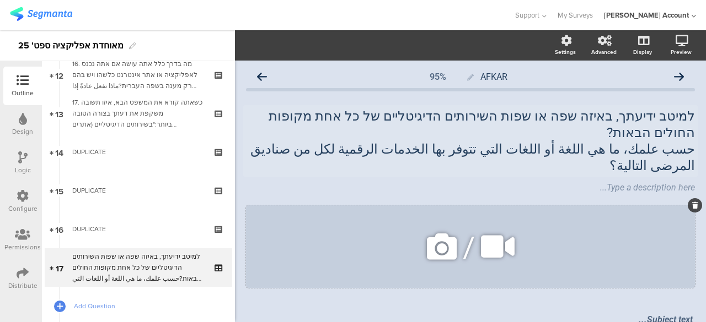
click at [692, 202] on icon at bounding box center [695, 205] width 6 height 7
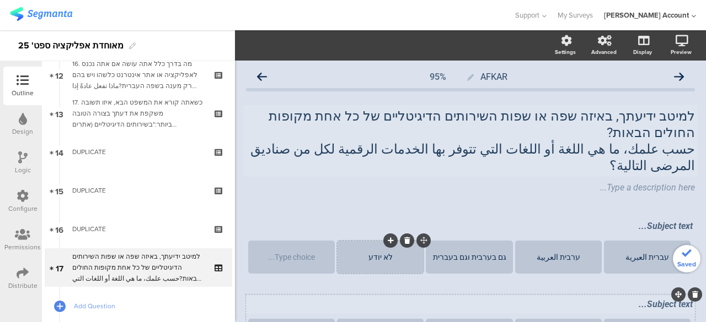
click at [656, 297] on div "Subject text..." at bounding box center [470, 306] width 450 height 18
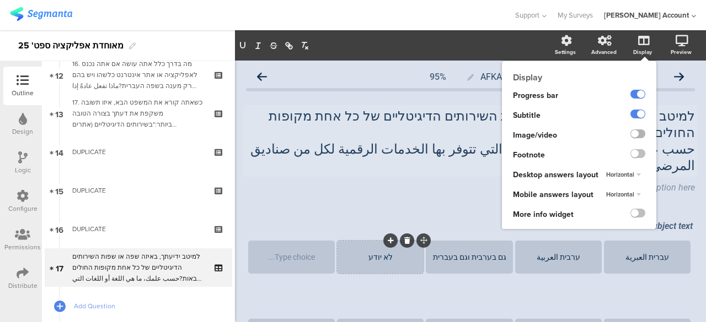
click at [630, 133] on label at bounding box center [637, 134] width 15 height 9
click at [0, 0] on input "checkbox" at bounding box center [0, 0] width 0 height 0
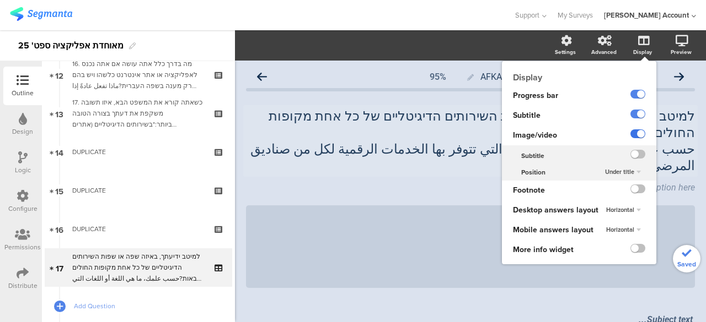
click at [630, 133] on label at bounding box center [637, 134] width 15 height 9
click at [0, 0] on input "checkbox" at bounding box center [0, 0] width 0 height 0
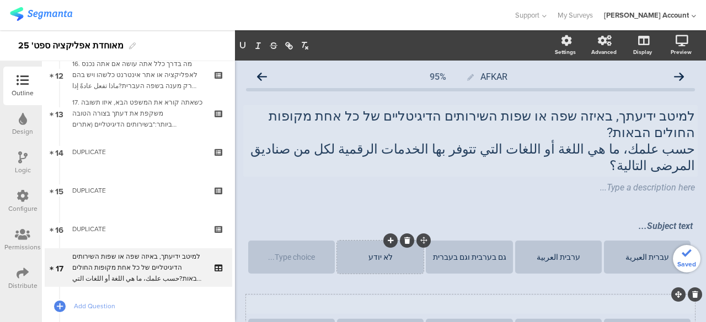
click at [598, 297] on div "Subject text..." at bounding box center [470, 306] width 450 height 18
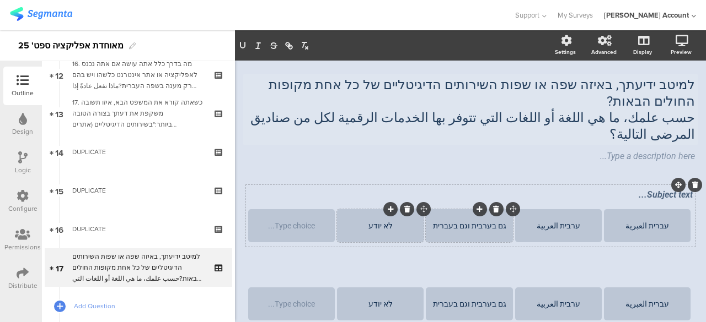
scroll to position [55, 0]
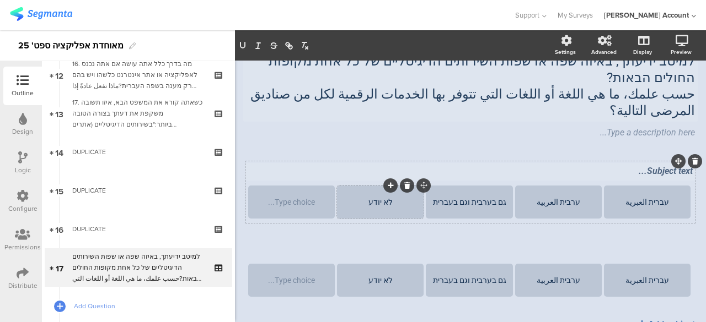
click at [667, 163] on div "Subject text..." at bounding box center [470, 172] width 450 height 18
click at [416, 283] on div "Subject text... עברית العبرية ערבית العربية גם בערבית וגם בעברית לא יודע Type c…" at bounding box center [470, 245] width 449 height 169
click at [482, 198] on div "גם בערבית וגם בעברית" at bounding box center [468, 202] width 83 height 9
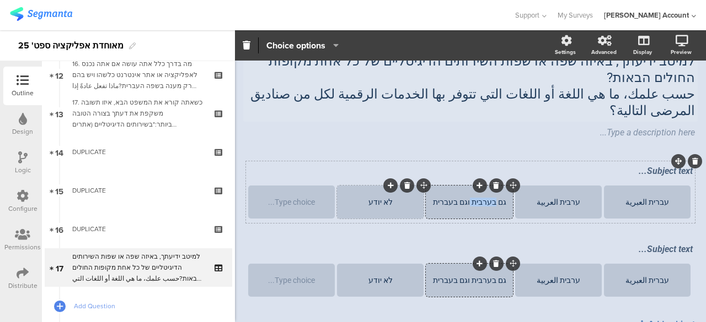
click at [482, 198] on div "גם בערבית וגם בעברית" at bounding box center [468, 202] width 83 height 9
copy div "גם בערבית וגם בעברית"
click at [430, 198] on div "גם בערבית וגם בעברית" at bounding box center [468, 202] width 83 height 9
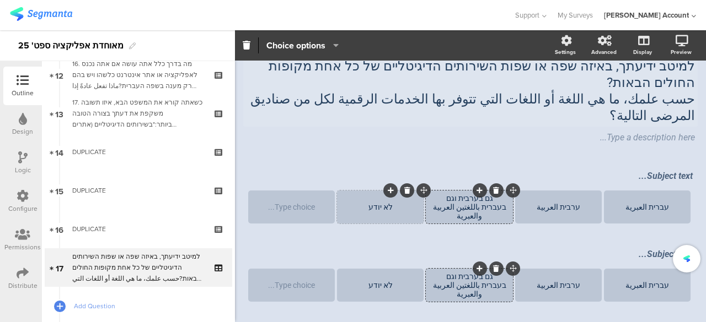
click at [361, 203] on div "לא יודע" at bounding box center [379, 207] width 83 height 9
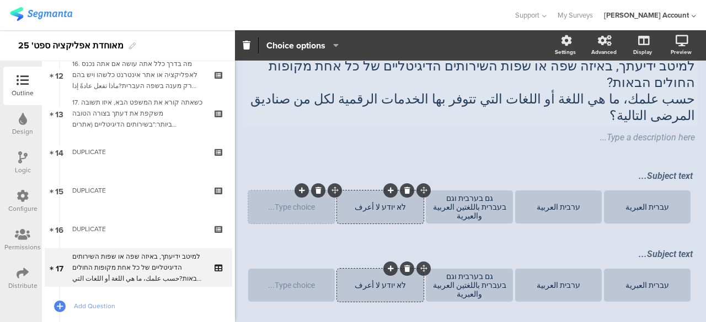
click at [315, 187] on icon at bounding box center [318, 190] width 6 height 7
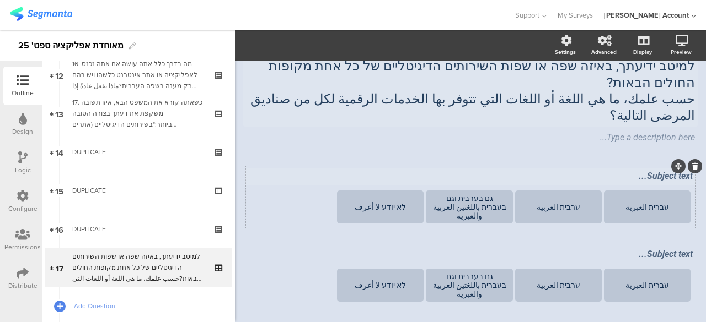
click at [659, 166] on div "Subject text... עברית العبرية ערבית العربية גם בערבית וגם בעברית باللغتين العرب…" at bounding box center [470, 197] width 449 height 62
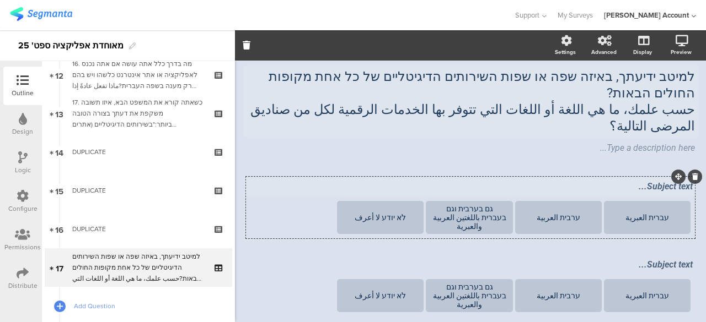
scroll to position [37, 0]
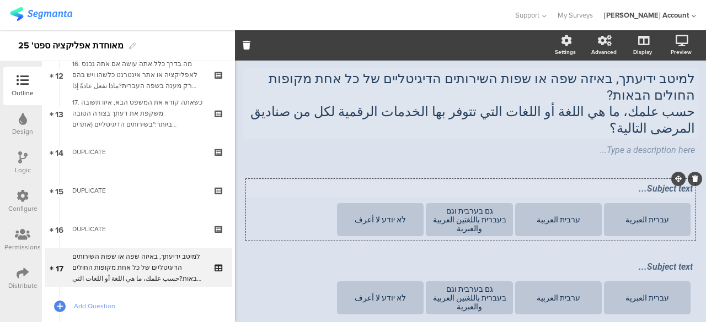
click at [658, 181] on div "Subject text..." at bounding box center [470, 190] width 450 height 18
click at [542, 181] on div "Subject text..." at bounding box center [470, 190] width 450 height 18
click at [387, 203] on div "לא יודע لا أعرف" at bounding box center [379, 219] width 83 height 33
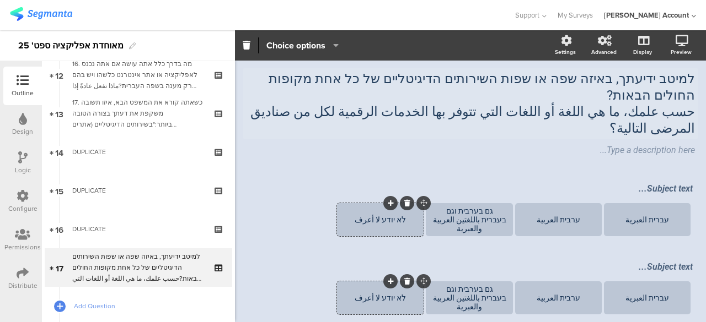
click at [334, 45] on icon "button" at bounding box center [332, 45] width 11 height 9
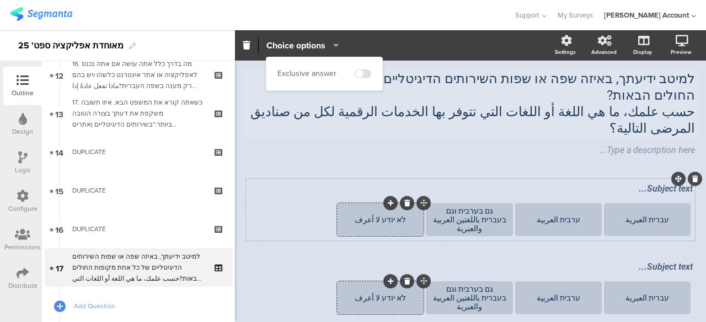
click at [260, 179] on div "Subject text... עברית العبرية ערבית العربية גם בערבית וגם בעברית باللغتين العرب…" at bounding box center [470, 210] width 449 height 62
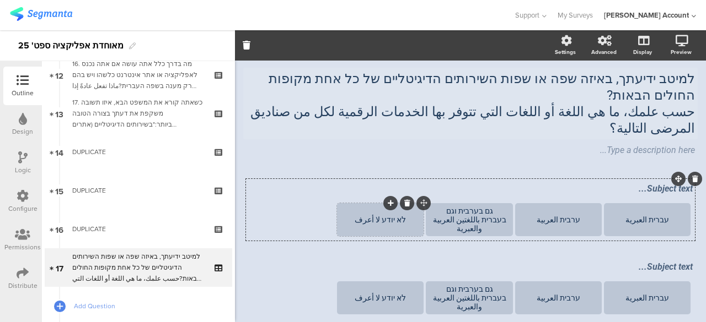
click at [411, 203] on div "לא יודע لا أعرف" at bounding box center [379, 219] width 83 height 33
click at [338, 46] on icon "button" at bounding box center [332, 45] width 11 height 9
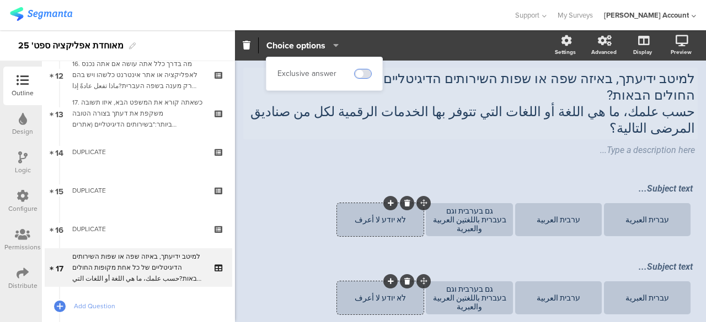
click at [362, 74] on span at bounding box center [362, 73] width 17 height 9
click at [653, 216] on div "Subject text... עברית العبرية ערבית العربية גם בערבית וגם בעברית باللغتين العرب…" at bounding box center [470, 249] width 449 height 140
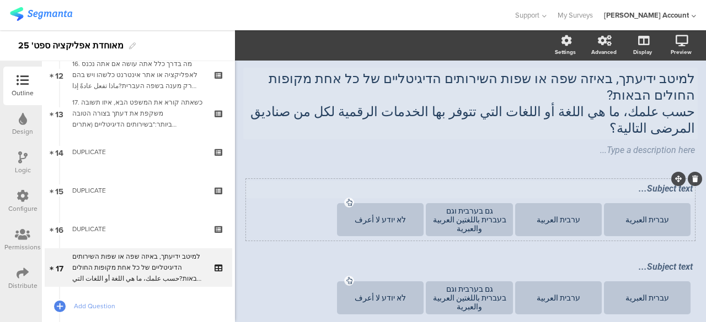
click at [655, 179] on div "Subject text... עברית العبرية ערבית العربية גם בערבית וגם בעברית باللغتين العرب…" at bounding box center [470, 210] width 449 height 62
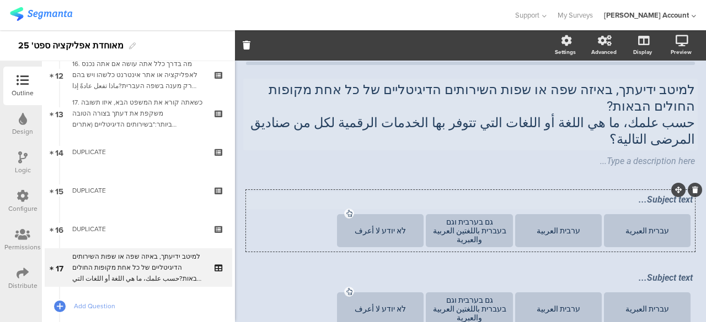
click at [652, 192] on div "Subject text..." at bounding box center [470, 201] width 450 height 18
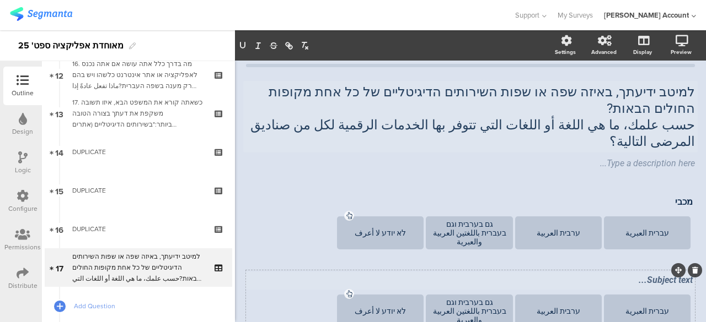
click at [639, 272] on div "Subject text..." at bounding box center [470, 281] width 450 height 18
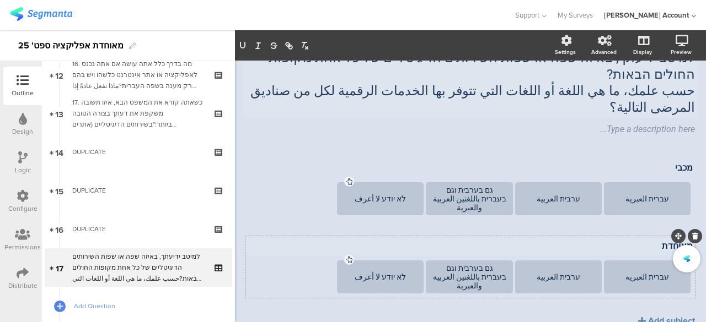
scroll to position [74, 0]
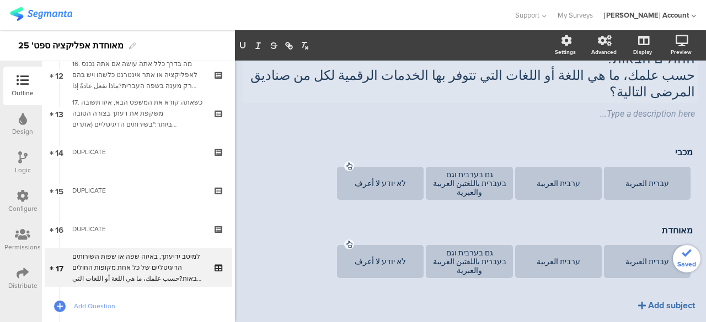
click at [648, 299] on div "Add subject" at bounding box center [671, 305] width 47 height 13
click at [650, 301] on div "Subject text..." at bounding box center [470, 310] width 450 height 18
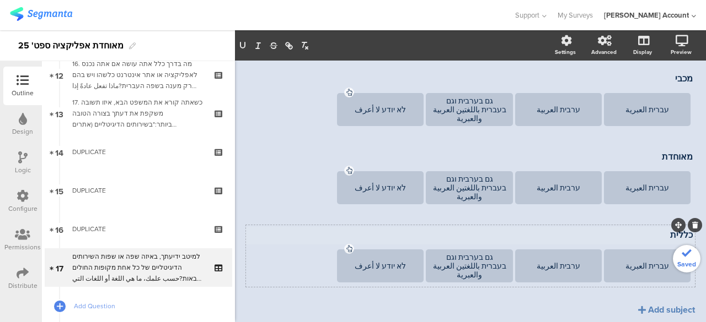
scroll to position [152, 0]
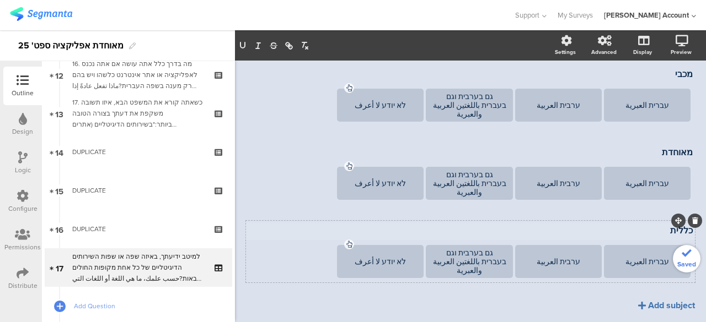
click at [648, 299] on div "Add subject" at bounding box center [671, 305] width 47 height 13
click at [650, 301] on div "Subject text..." at bounding box center [470, 310] width 450 height 18
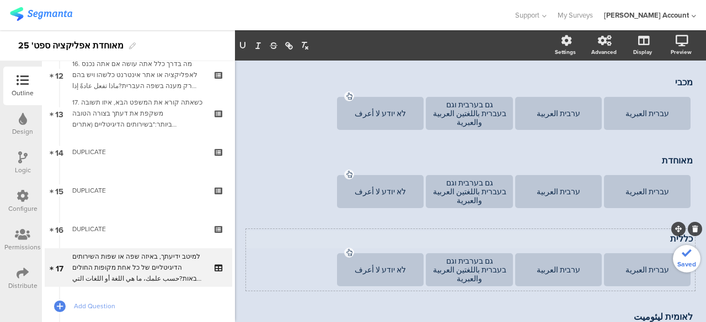
click at [650, 231] on div "כללית כללית" at bounding box center [470, 240] width 450 height 18
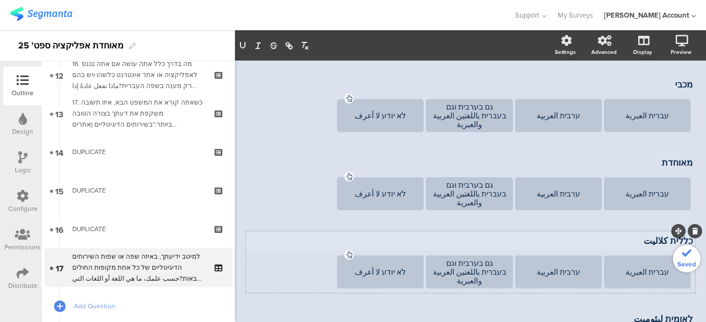
click at [642, 155] on div "מאוחדת מאוחדת" at bounding box center [470, 164] width 450 height 18
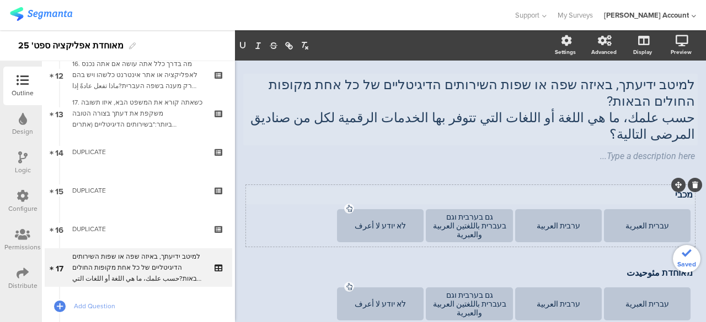
scroll to position [29, 0]
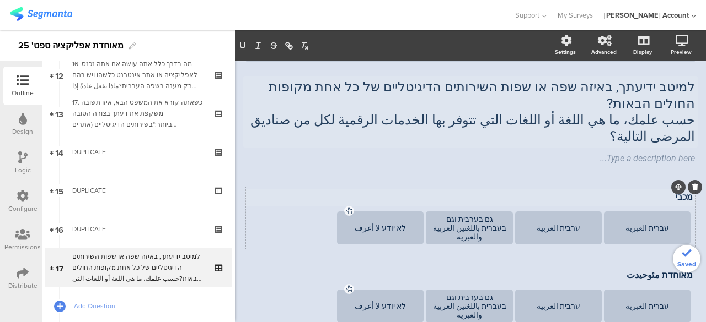
click at [639, 189] on div "מכבי מכבי" at bounding box center [470, 198] width 450 height 18
click at [257, 266] on div "מאוחדת مئوحيدت מאוחדת مئوحيدت עברית العبرية ערבית العربية גם בערבית וגם בעברית …" at bounding box center [470, 297] width 449 height 62
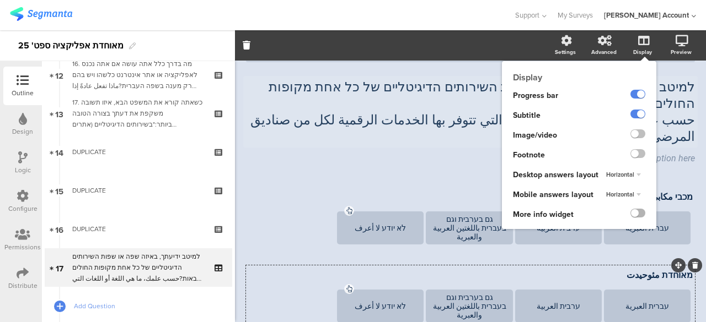
click at [630, 213] on label at bounding box center [637, 213] width 15 height 9
click at [0, 0] on input "checkbox" at bounding box center [0, 0] width 0 height 0
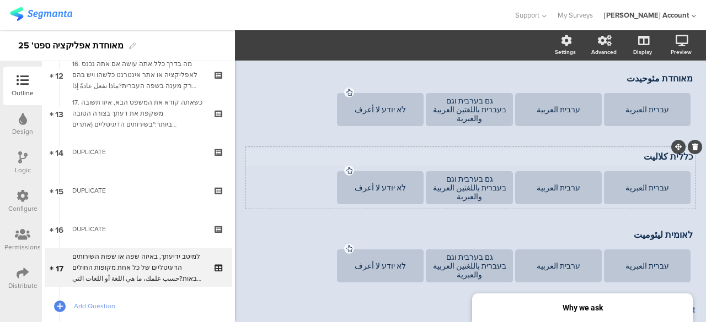
scroll to position [230, 0]
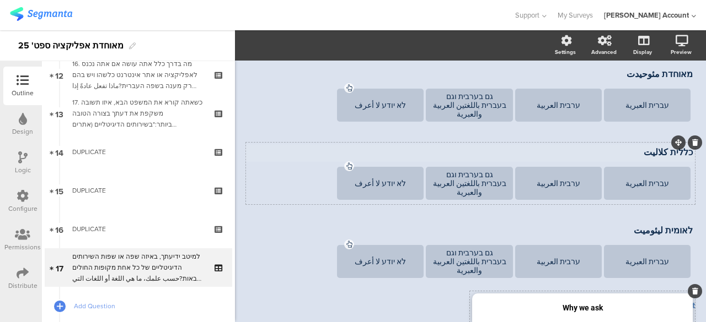
click at [583, 304] on strong "Why we ask" at bounding box center [582, 308] width 40 height 9
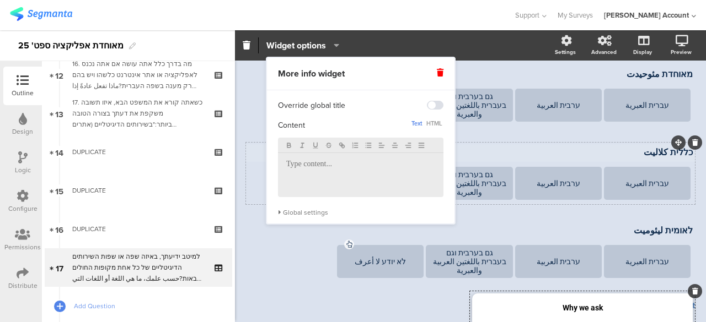
click at [437, 72] on icon at bounding box center [440, 73] width 7 height 8
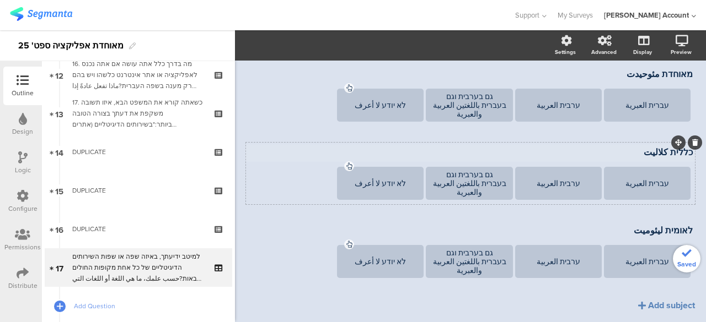
click at [284, 143] on div "כללית كلاليت כללית كلاليت עברית العبرية ערבית العربية גם בערבית וגם בעברית بالل…" at bounding box center [470, 174] width 449 height 62
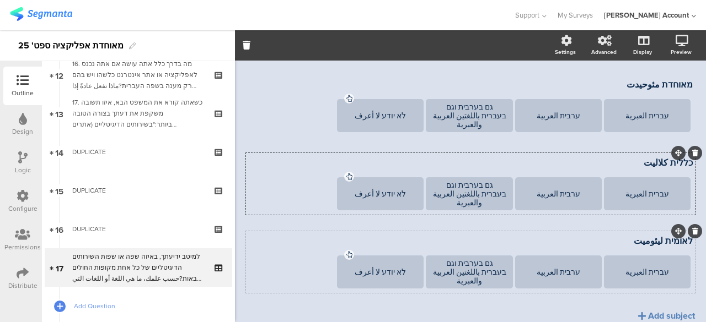
click at [270, 256] on section "עברית العبرية ערבית العربية גם בערבית וגם בעברית باللغتين العربية والعبرية לא י…" at bounding box center [470, 273] width 444 height 35
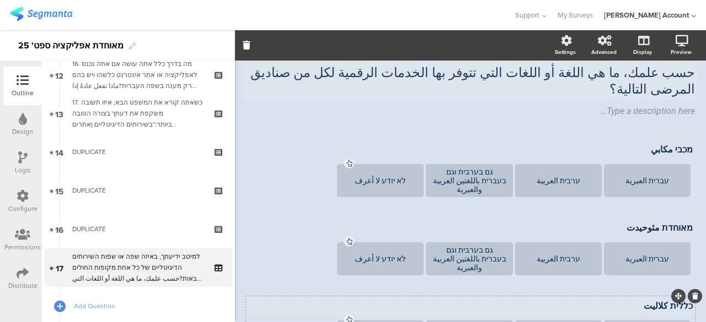
scroll to position [55, 0]
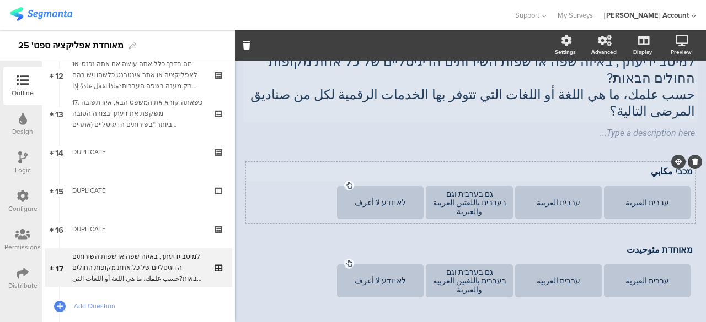
click at [646, 166] on p "מכבי مكابي" at bounding box center [470, 171] width 444 height 10
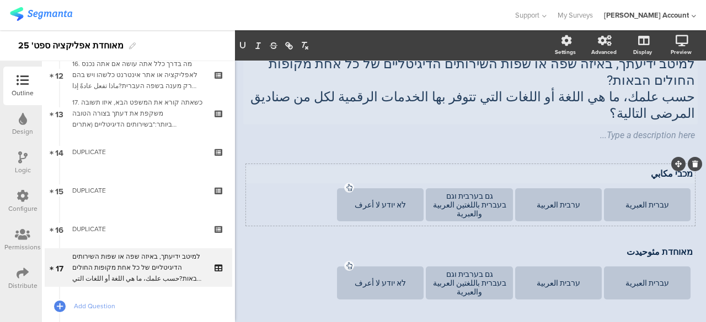
click at [646, 169] on p "מכבי مكابي" at bounding box center [470, 174] width 444 height 10
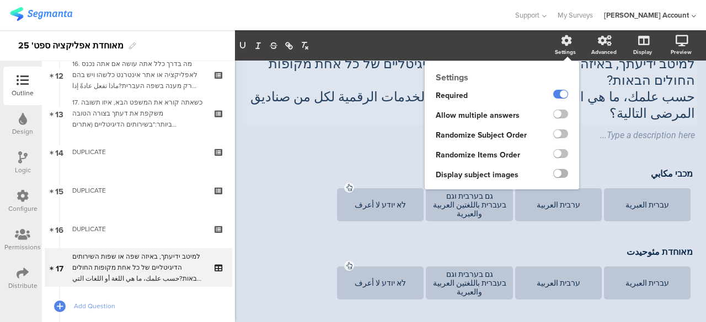
click at [553, 173] on label at bounding box center [560, 173] width 15 height 9
click at [0, 0] on input "checkbox" at bounding box center [0, 0] width 0 height 0
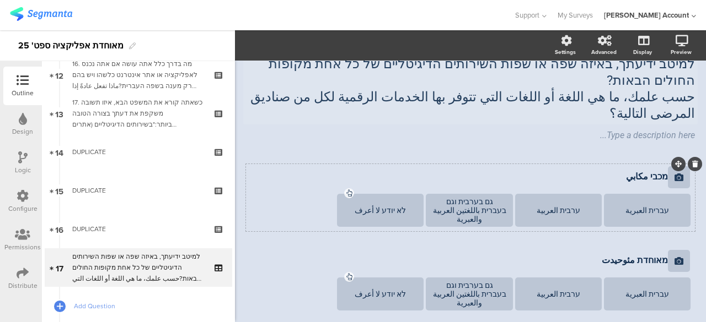
click at [674, 173] on icon at bounding box center [678, 177] width 9 height 9
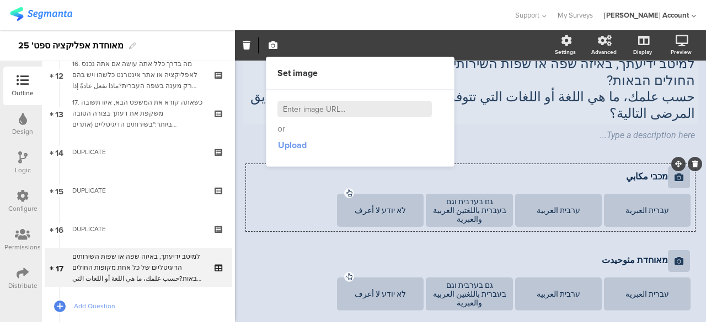
click at [291, 144] on span "Upload" at bounding box center [292, 145] width 29 height 13
click at [246, 205] on div "מכבי مكابي מכבי مكابي עברית العبرية ערבית العربية גם בערבית וגם בעברית باللغتين…" at bounding box center [470, 323] width 449 height 319
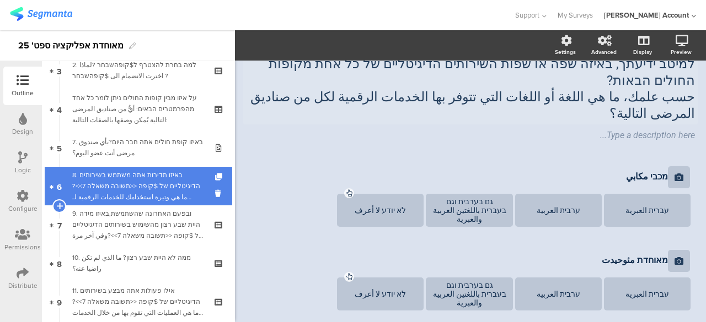
scroll to position [123, 0]
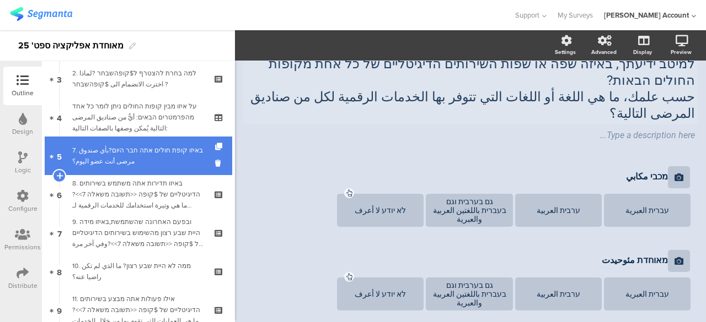
click at [171, 155] on div "7. באיזו קופת חולים אתה חבר היום?بأي صندوق مرضى أنت عضو اليوم؟" at bounding box center [138, 156] width 132 height 22
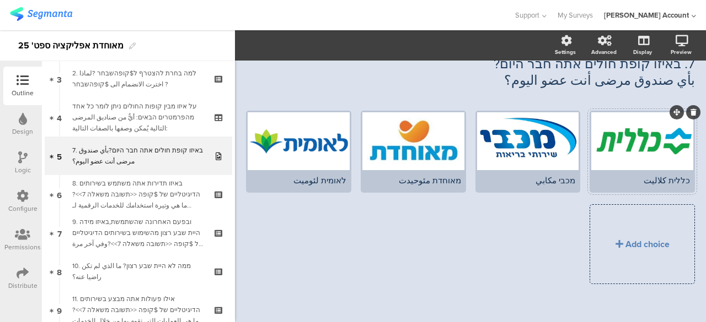
drag, startPoint x: 601, startPoint y: 136, endPoint x: 607, endPoint y: 144, distance: 10.6
click at [607, 144] on div at bounding box center [642, 141] width 102 height 58
click at [337, 49] on span "Choice options" at bounding box center [324, 45] width 59 height 13
click at [270, 44] on icon "button" at bounding box center [272, 45] width 9 height 9
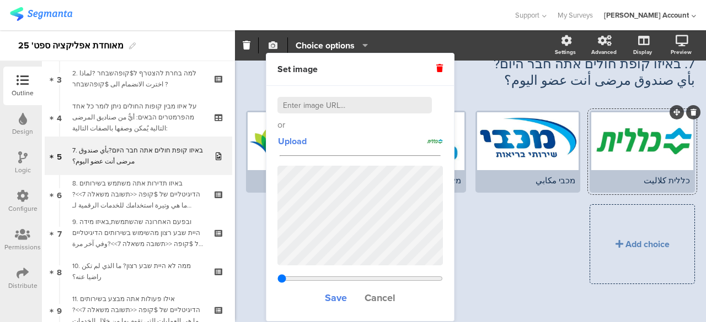
type input "0.666333333333333"
click at [374, 293] on span "Cancel" at bounding box center [379, 298] width 31 height 14
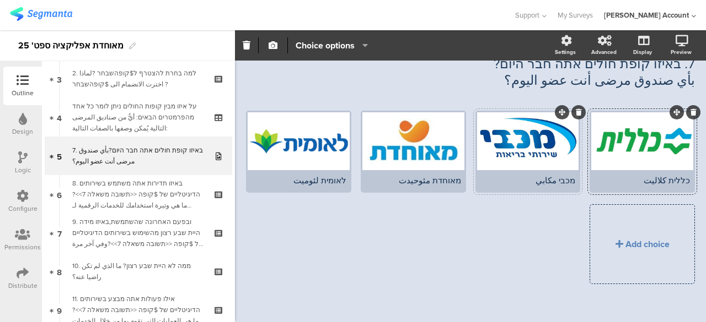
click at [503, 153] on div at bounding box center [528, 141] width 102 height 58
click at [269, 44] on icon "button" at bounding box center [272, 45] width 9 height 9
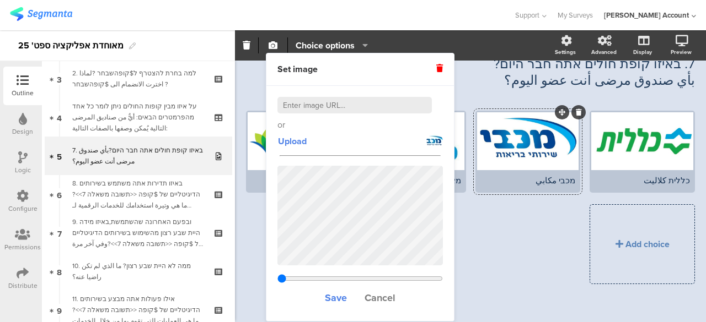
type input "1"
drag, startPoint x: 381, startPoint y: 295, endPoint x: 393, endPoint y: 281, distance: 18.4
click at [381, 295] on span "Cancel" at bounding box center [379, 298] width 31 height 14
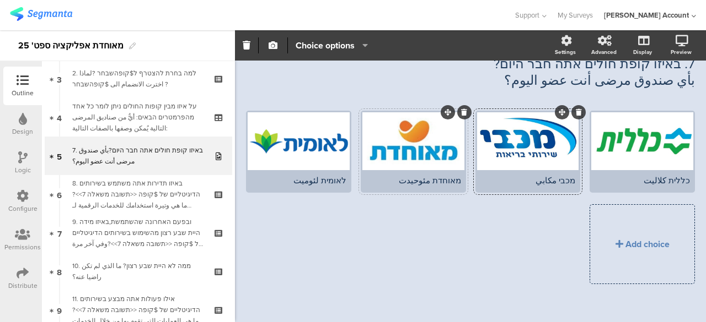
drag, startPoint x: 420, startPoint y: 146, endPoint x: 388, endPoint y: 164, distance: 36.8
drag, startPoint x: 388, startPoint y: 164, endPoint x: 370, endPoint y: 150, distance: 22.8
click at [370, 150] on div at bounding box center [413, 141] width 102 height 58
click at [276, 44] on icon "button" at bounding box center [272, 45] width 9 height 9
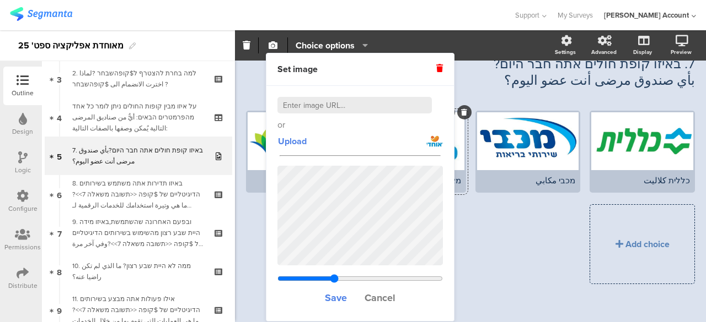
click at [388, 295] on span "Cancel" at bounding box center [379, 298] width 31 height 14
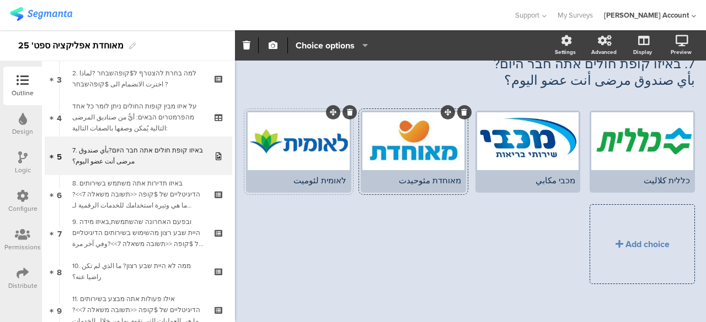
drag, startPoint x: 305, startPoint y: 155, endPoint x: 297, endPoint y: 146, distance: 12.5
click at [297, 146] on div at bounding box center [298, 141] width 102 height 58
click at [271, 42] on icon "button" at bounding box center [272, 45] width 9 height 9
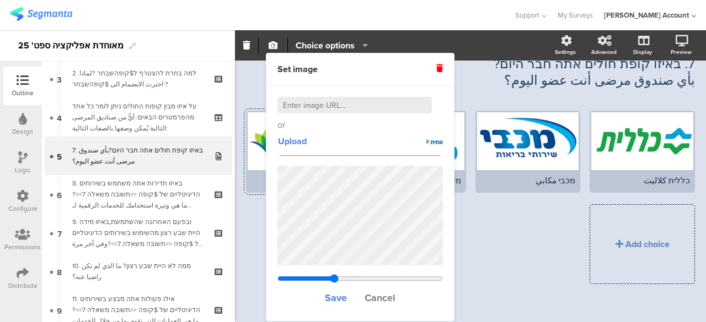
click at [408, 14] on div at bounding box center [256, 15] width 493 height 18
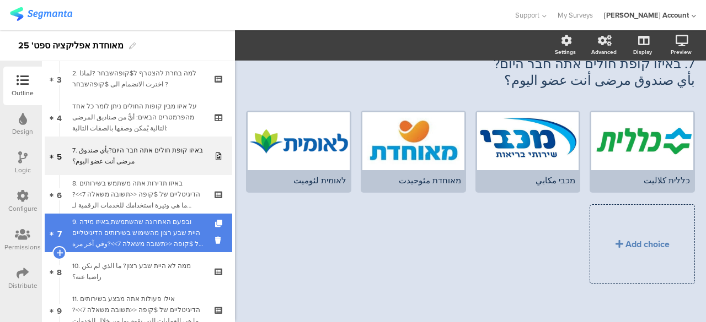
scroll to position [399, 0]
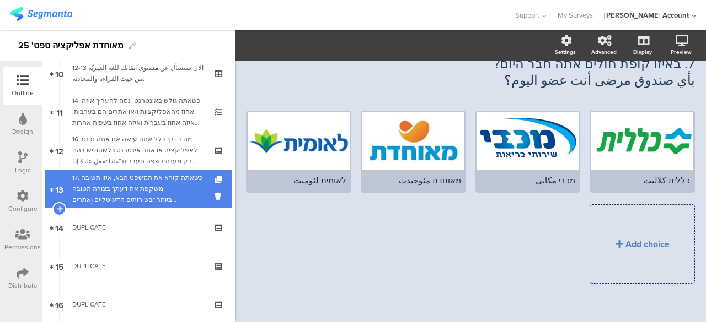
click at [153, 192] on div "17. כשאתה קורא את המשפט הבא, איזו תשובה משקפת את דעתך בצורה הטובה ביותר:"בשירות…" at bounding box center [138, 189] width 132 height 33
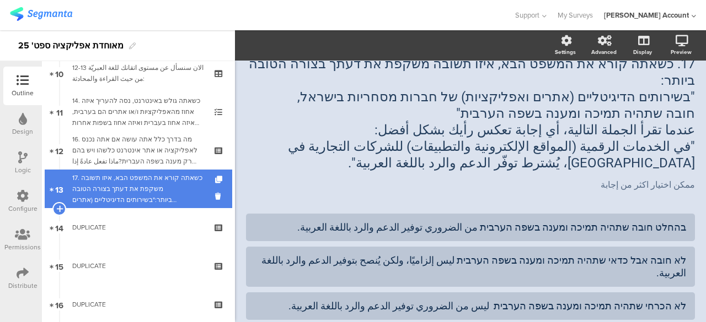
scroll to position [4, 0]
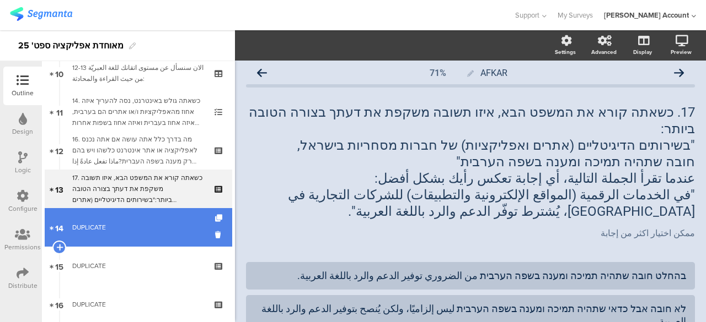
click at [150, 234] on link "14 DUPLICATE" at bounding box center [138, 227] width 187 height 39
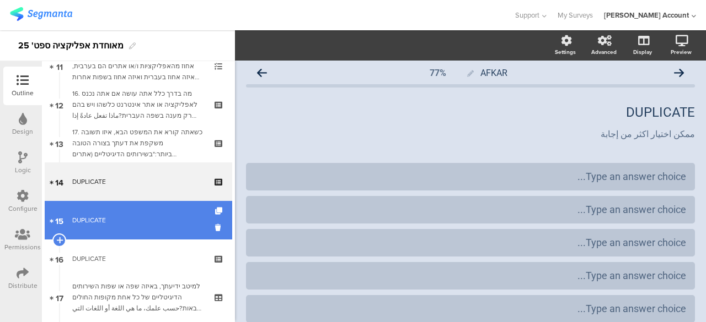
scroll to position [509, 0]
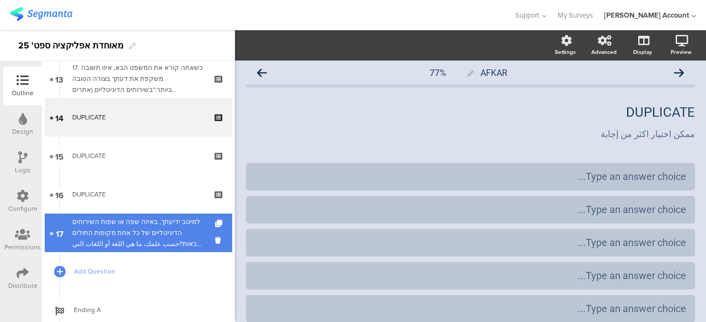
click at [131, 244] on div "למיטב ידיעתך, באיזה שפה או שפות השירותים הדיגיטליים של כל אחת מקופות החולים הבא…" at bounding box center [138, 233] width 132 height 33
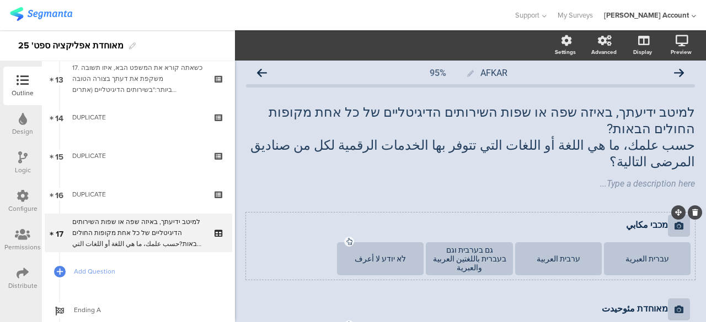
click at [674, 222] on icon at bounding box center [678, 226] width 9 height 9
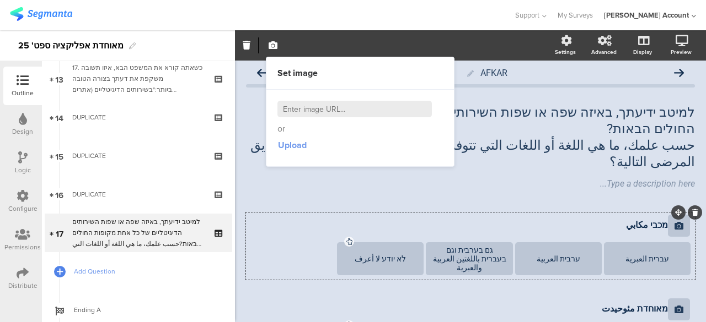
click at [301, 141] on span "Upload" at bounding box center [292, 145] width 29 height 13
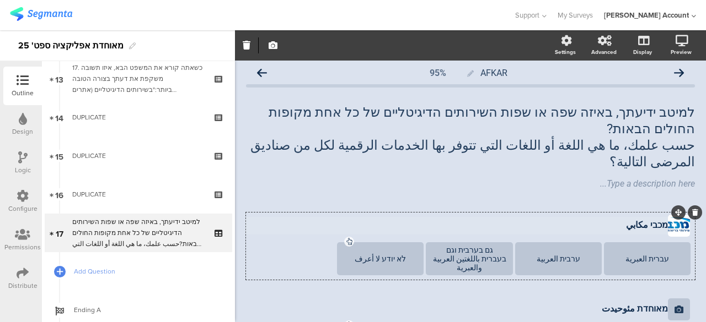
click at [309, 220] on p "מכבי مكابي" at bounding box center [457, 225] width 419 height 10
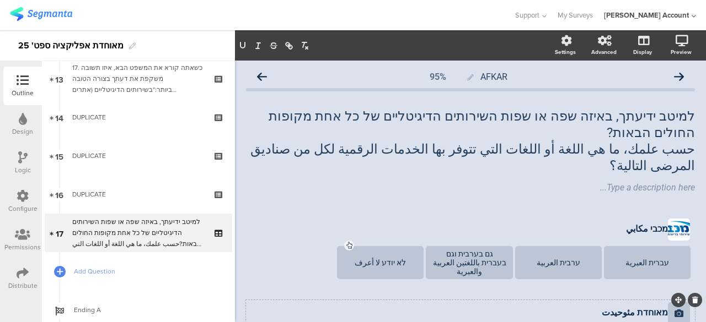
click at [674, 309] on icon at bounding box center [678, 313] width 9 height 9
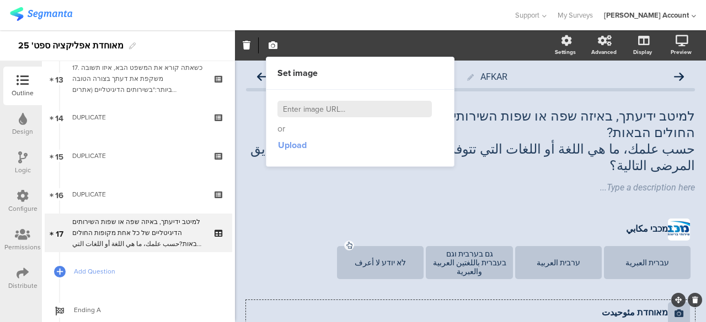
click at [290, 147] on span "Upload" at bounding box center [292, 145] width 29 height 13
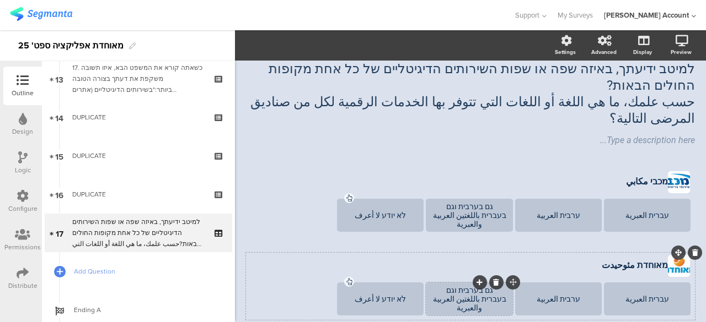
scroll to position [110, 0]
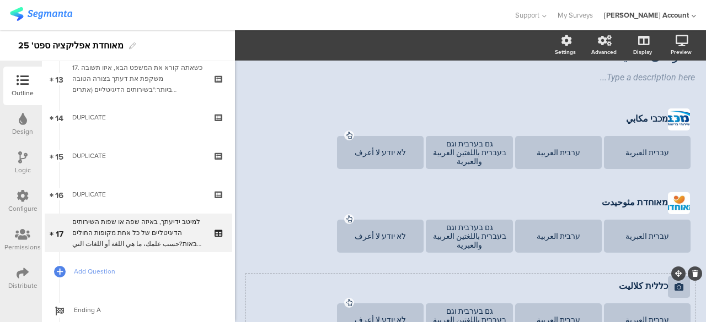
click at [674, 283] on icon at bounding box center [678, 287] width 9 height 9
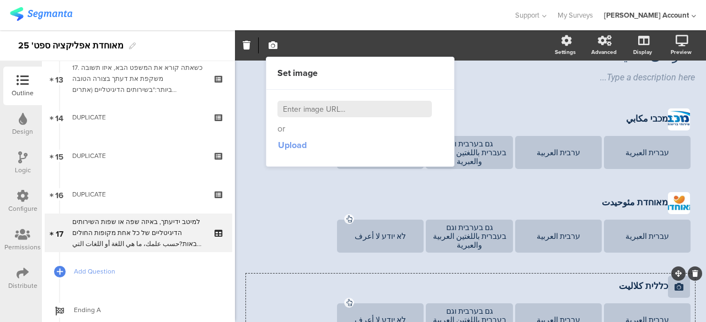
click at [295, 143] on span "Upload" at bounding box center [292, 145] width 29 height 13
click at [281, 220] on section "עברית العبرية ערבית العربية גם בערבית וגם בעברית باللغتين العربية والعبرية לא י…" at bounding box center [470, 237] width 444 height 35
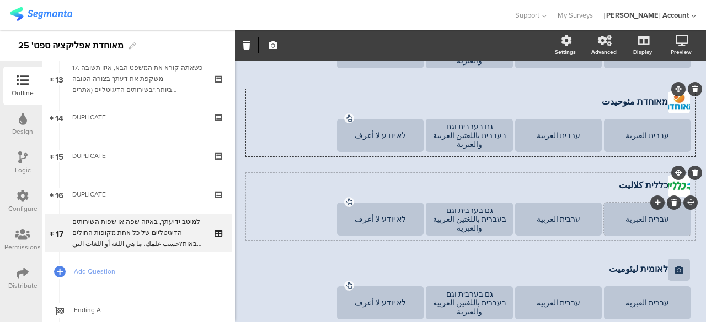
scroll to position [220, 0]
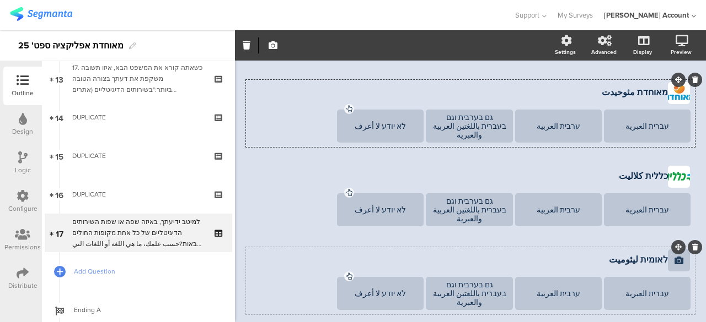
click at [674, 256] on icon at bounding box center [678, 260] width 9 height 9
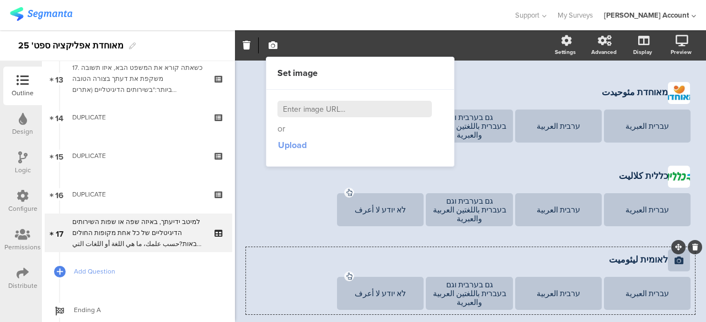
click at [298, 139] on span "Upload" at bounding box center [292, 145] width 29 height 13
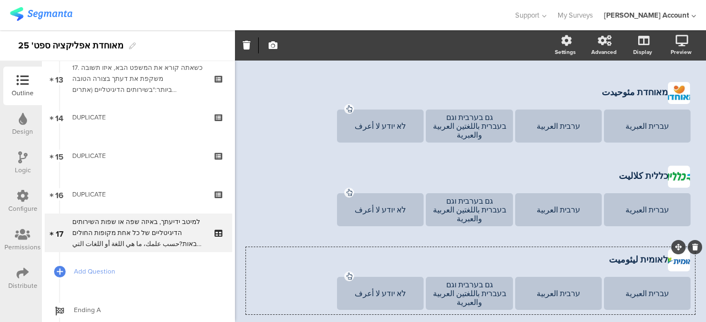
click at [293, 282] on div "מכבי مكابي מכבי مكابي עברית العبرية ערבית العربية גם בערבית וגם בעברית باللغتين…" at bounding box center [470, 170] width 449 height 348
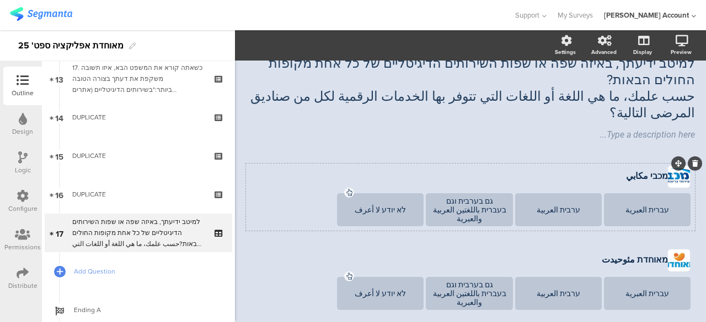
scroll to position [0, 0]
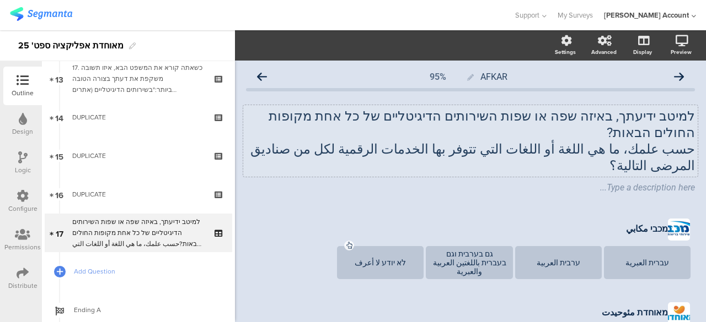
click at [684, 115] on div "למיטב ידיעתך, באיזה שפה או שפות השירותים הדיגיטליים של כל אחת מקופות החולים הבא…" at bounding box center [470, 141] width 454 height 72
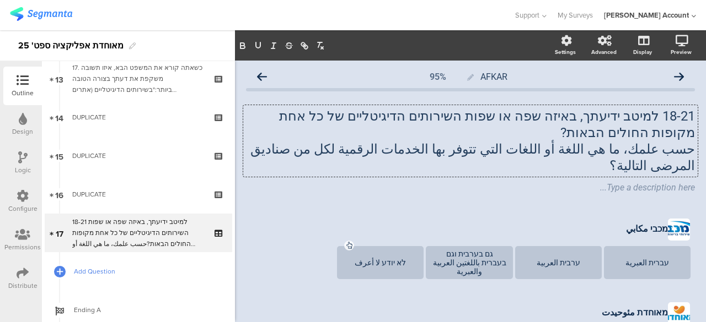
click at [173, 273] on span "Add Question" at bounding box center [144, 271] width 141 height 11
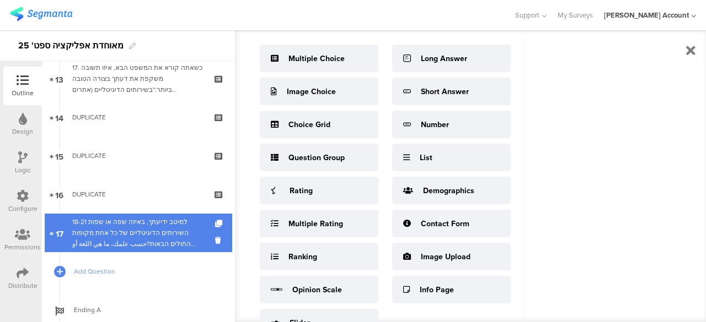
click at [161, 233] on div "18-21 למיטב ידיעתך, באיזה שפה או שפות השירותים הדיגיטליים של כל אחת מקופות החול…" at bounding box center [138, 233] width 132 height 33
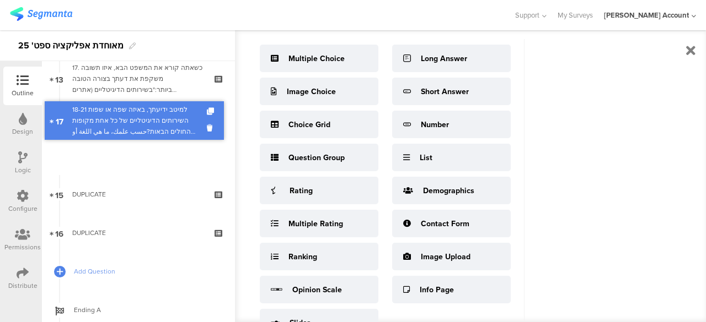
drag, startPoint x: 161, startPoint y: 233, endPoint x: 165, endPoint y: 119, distance: 114.2
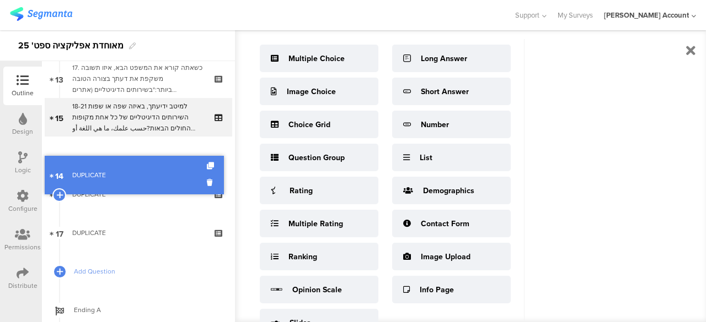
drag, startPoint x: 157, startPoint y: 121, endPoint x: 152, endPoint y: 181, distance: 60.3
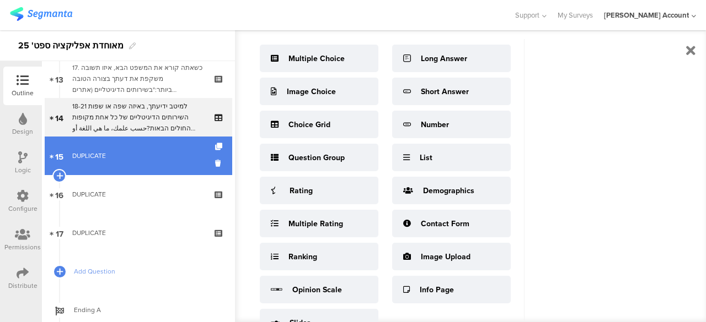
click at [144, 157] on div "DUPLICATE" at bounding box center [138, 155] width 132 height 11
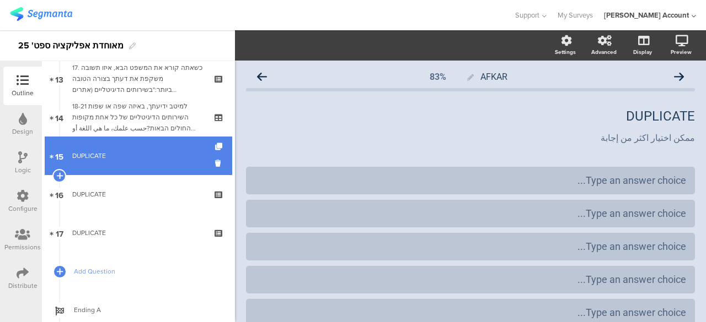
click at [154, 159] on div "DUPLICATE" at bounding box center [138, 155] width 132 height 11
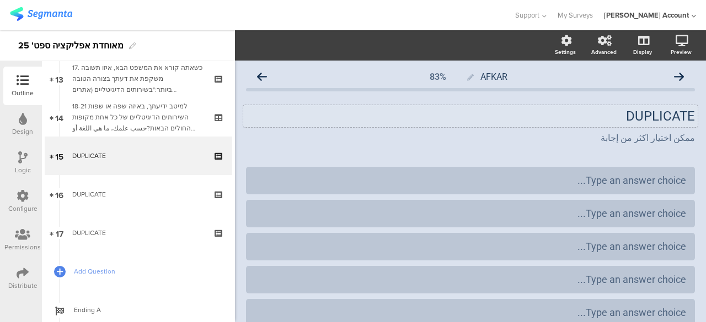
click at [631, 116] on p "DUPLICATE" at bounding box center [470, 116] width 449 height 17
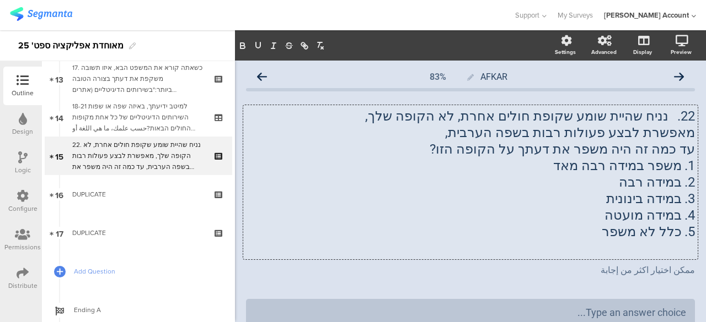
click at [663, 166] on p "1. משפר במידה רבה מאד" at bounding box center [470, 166] width 449 height 17
click at [665, 170] on p "1. משפר במידה רבה מאד" at bounding box center [470, 166] width 449 height 17
click at [596, 203] on p "3. במידה בינונית" at bounding box center [470, 199] width 449 height 17
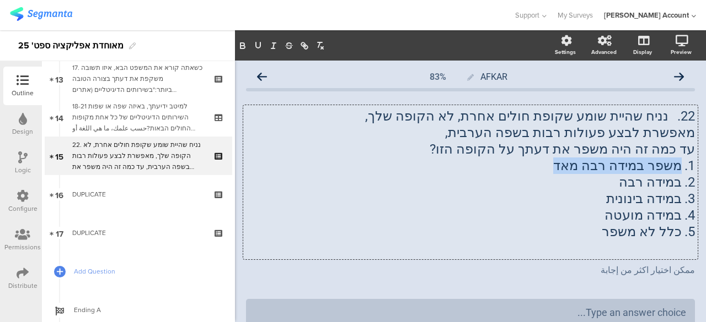
drag, startPoint x: 671, startPoint y: 168, endPoint x: 567, endPoint y: 171, distance: 104.8
click at [567, 171] on p "1. משפר במידה רבה מאד" at bounding box center [470, 166] width 449 height 17
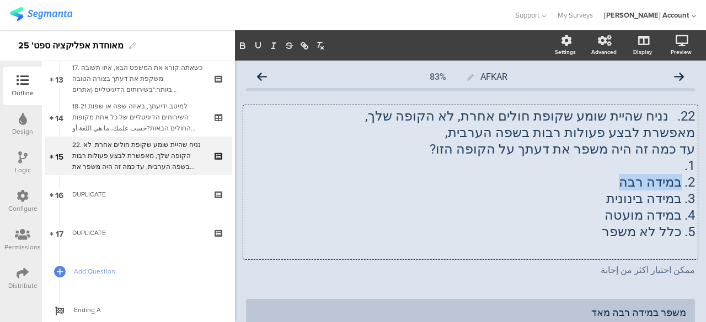
drag, startPoint x: 670, startPoint y: 184, endPoint x: 597, endPoint y: 184, distance: 72.2
click at [597, 184] on p "2. במידה רבה" at bounding box center [470, 182] width 449 height 17
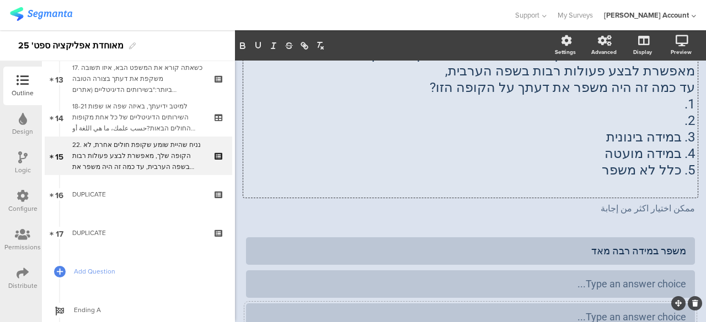
scroll to position [110, 0]
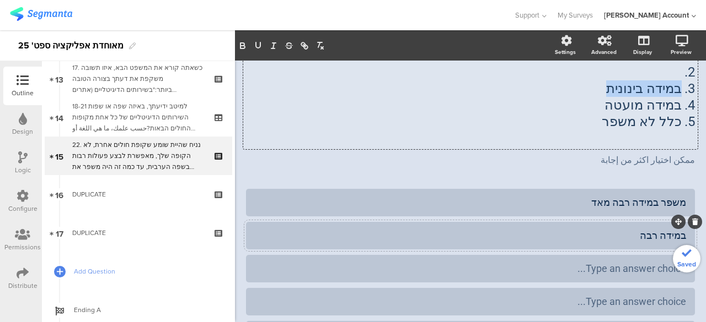
drag, startPoint x: 672, startPoint y: 92, endPoint x: 575, endPoint y: 92, distance: 97.0
click at [575, 92] on p "3. במידה בינונית" at bounding box center [470, 88] width 449 height 17
drag, startPoint x: 673, startPoint y: 106, endPoint x: 593, endPoint y: 111, distance: 80.6
click at [593, 111] on p "4. במידה מועטה" at bounding box center [470, 105] width 449 height 17
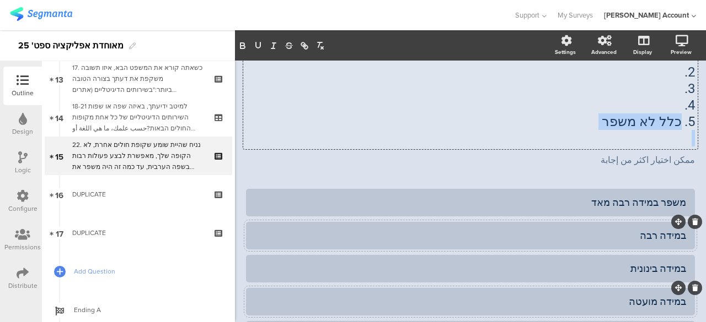
drag, startPoint x: 673, startPoint y: 121, endPoint x: 590, endPoint y: 131, distance: 83.3
click at [590, 131] on div "22. נניח שהיית שומע שקופת חולים אחרת, לא הקופה שלך, מאפשרת לבצע פעולות רבות בשפ…" at bounding box center [470, 72] width 449 height 149
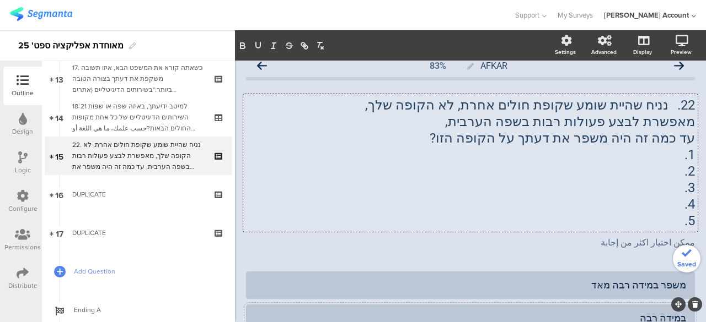
scroll to position [0, 0]
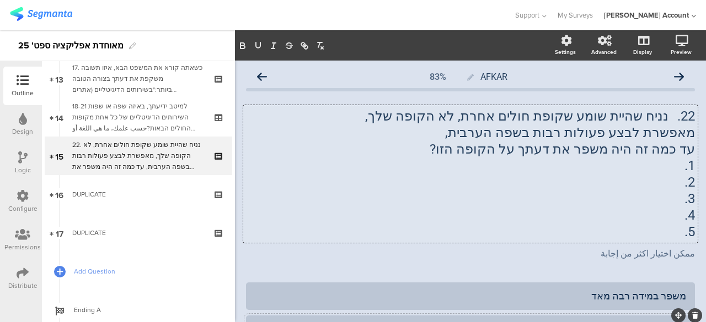
drag, startPoint x: 648, startPoint y: 236, endPoint x: 684, endPoint y: 161, distance: 83.6
click at [684, 161] on div "22. נניח שהיית שומע שקופת חולים אחרת, לא הקופה שלך, מאפשרת לבצע פעולות רבות בשפ…" at bounding box center [470, 174] width 449 height 132
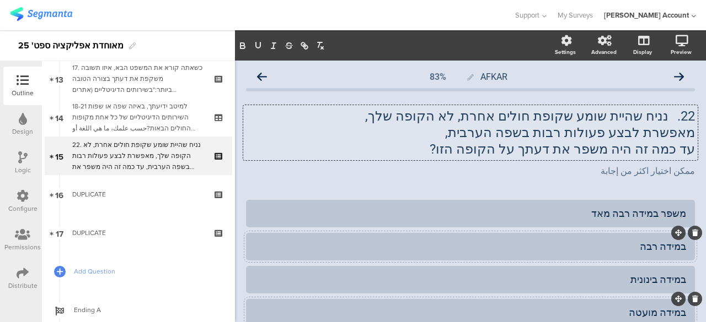
click at [411, 123] on p "22. נניח שהיית שומע שקופת חולים אחרת, לא הקופה שלך," at bounding box center [470, 116] width 449 height 17
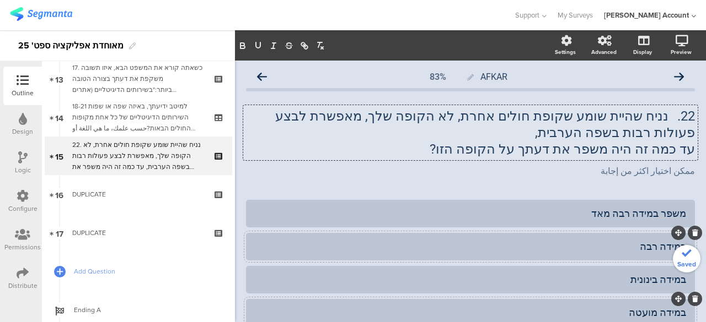
click at [621, 134] on p "22. נניח שהיית שומע שקופת חולים אחרת, לא הקופה שלך, מאפשרת לבצע פעולות רבות בשפ…" at bounding box center [470, 124] width 449 height 33
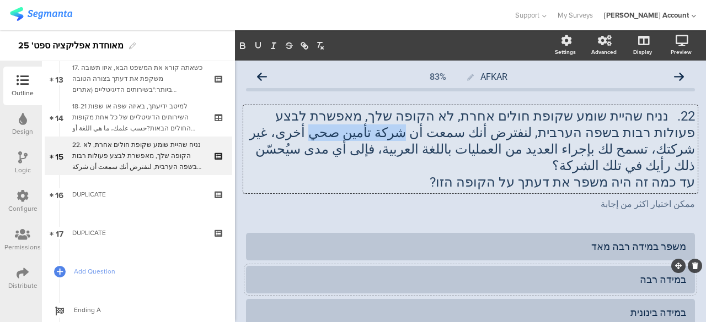
drag, startPoint x: 548, startPoint y: 134, endPoint x: 471, endPoint y: 135, distance: 77.2
click at [471, 135] on p "22. נניח שהיית שומע שקופת חולים אחרת, לא הקופה שלך, מאפשרת לבצע פעולות רבות בשפ…" at bounding box center [470, 141] width 449 height 66
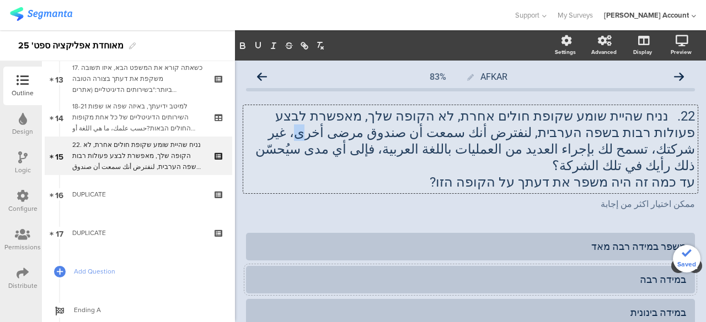
drag, startPoint x: 462, startPoint y: 133, endPoint x: 456, endPoint y: 133, distance: 5.5
click at [456, 133] on p "22. נניח שהיית שומע שקופת חולים אחרת, לא הקופה שלך, מאפשרת לבצע פעולות רבות בשפ…" at bounding box center [470, 141] width 449 height 66
click at [476, 131] on p "22. נניח שהיית שומע שקופת חולים אחרת, לא הקופה שלך, מאפשרת לבצע פעולות רבות בשפ…" at bounding box center [470, 141] width 449 height 66
click at [455, 155] on p "22. נניח שהיית שומע שקופת חולים אחרת, לא הקופה שלך, מאפשרת לבצע פעולות רבות בשפ…" at bounding box center [470, 141] width 449 height 66
click at [421, 134] on p "22. נניח שהיית שומע שקופת חולים אחרת, לא הקופה שלך, מאפשרת לבצע פעולות רבות בשפ…" at bounding box center [470, 141] width 449 height 66
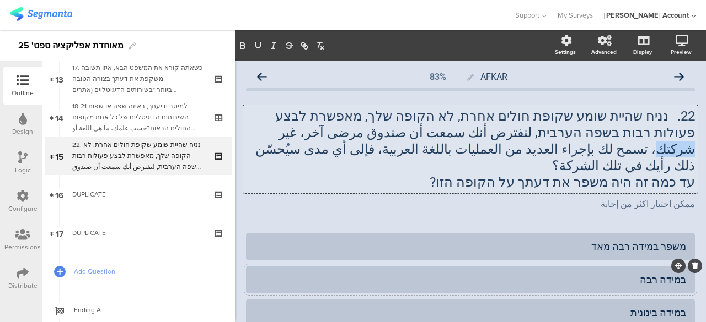
click at [421, 134] on p "22. נניח שהיית שומע שקופת חולים אחרת, לא הקופה שלך, מאפשרת לבצע פעולות רבות בשפ…" at bounding box center [470, 141] width 449 height 66
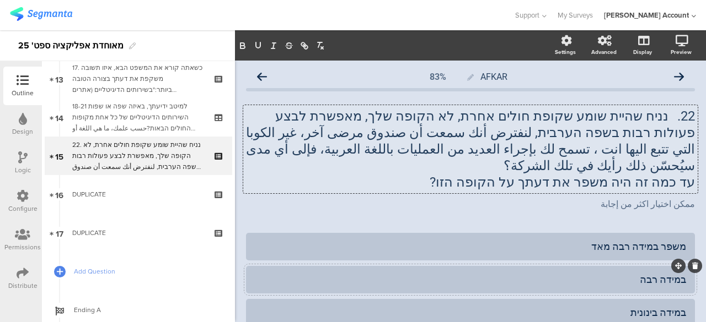
click at [435, 132] on p "22. נניח שהיית שומע שקופת חולים אחרת, לא הקופה שלך, מאפשרת לבצע פעולות רבות בשפ…" at bounding box center [470, 141] width 449 height 66
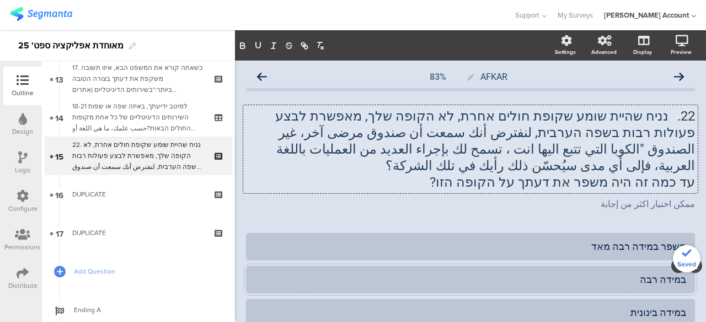
click at [368, 134] on p "22. נניח שהיית שומע שקופת חולים אחרת, לא הקופה שלך, מאפשרת לבצע פעולות רבות בשפ…" at bounding box center [470, 141] width 449 height 66
click at [424, 174] on p "עד כמה זה היה משפר את דעתך על הקופה הזו?" at bounding box center [470, 182] width 449 height 17
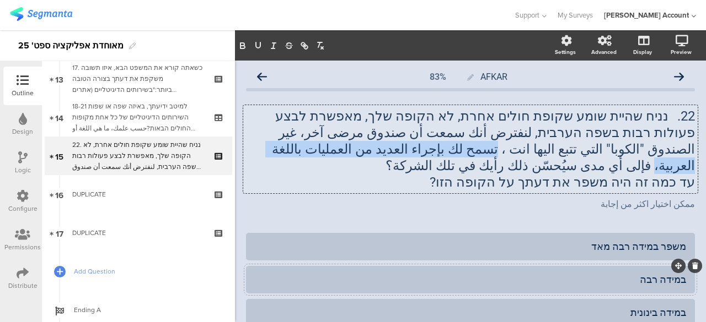
drag, startPoint x: 273, startPoint y: 133, endPoint x: 505, endPoint y: 150, distance: 232.1
click at [505, 150] on p "22. נניח שהיית שומע שקופת חולים אחרת, לא הקופה שלך, מאפשרת לבצע פעולות רבות בשפ…" at bounding box center [470, 141] width 449 height 66
click at [246, 44] on icon "button" at bounding box center [243, 46] width 10 height 10
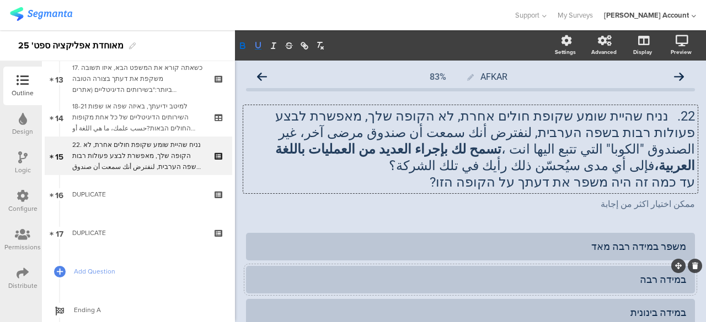
click at [260, 47] on icon "button" at bounding box center [258, 46] width 10 height 10
click at [360, 174] on div "22. נניח שהיית שומע שקופת חולים אחרת, לא הקופה שלך, מאפשרת לבצע פעולות רבות בשפ…" at bounding box center [470, 149] width 454 height 88
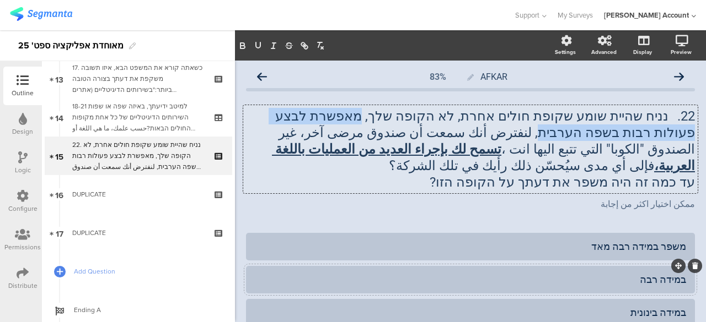
drag, startPoint x: 411, startPoint y: 115, endPoint x: 650, endPoint y: 133, distance: 239.9
click at [650, 133] on p "22. נניח שהיית שומע שקופת חולים אחרת, לא הקופה שלך, מאפשרת לבצע פעולות רבות בשפ…" at bounding box center [470, 141] width 449 height 66
click at [260, 45] on icon "button" at bounding box center [258, 45] width 4 height 6
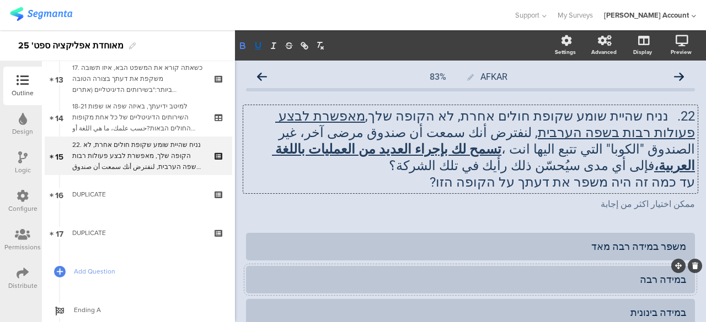
click at [241, 46] on icon "button" at bounding box center [242, 47] width 4 height 3
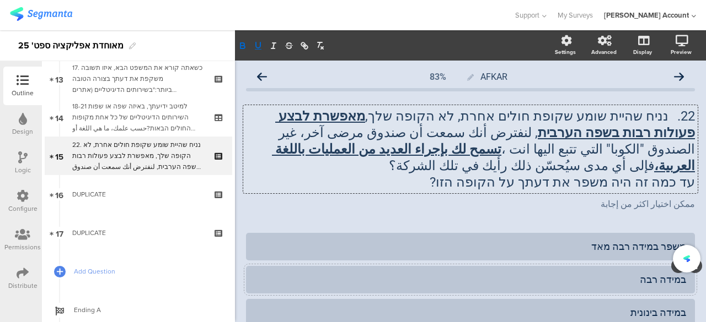
click at [400, 155] on p "22. נניח שהיית שומע שקופת חולים אחרת, לא הקופה שלך, מאפשרת לבצע פעולות רבות בשפ…" at bounding box center [470, 141] width 449 height 66
click at [684, 174] on p "עד כמה זה היה משפר את דעתך על הקופה הזו?" at bounding box center [470, 182] width 449 height 17
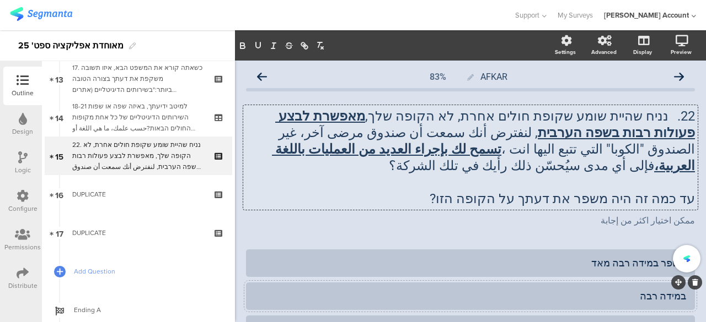
click at [473, 191] on p "עד כמה זה היה משפר את דעתך על הקופה הזו?" at bounding box center [470, 199] width 449 height 17
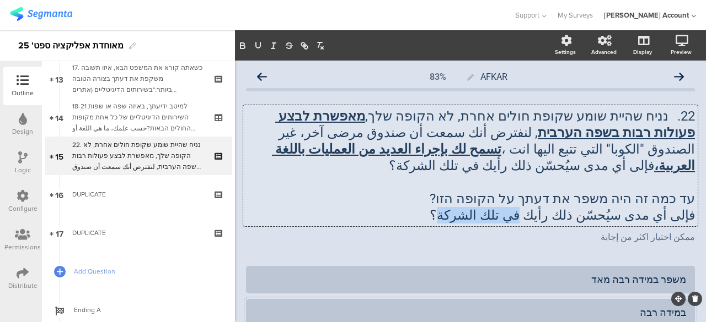
drag, startPoint x: 553, startPoint y: 201, endPoint x: 494, endPoint y: 201, distance: 59.0
click at [494, 207] on p "فإلى أي مدى سيُحسّن ذلك رأيك في تلك الشركة؟" at bounding box center [470, 215] width 449 height 17
click at [515, 229] on div "ممكن اختيار اكثر من إجابة ممكن اختيار اكثر من إجابة" at bounding box center [470, 238] width 454 height 18
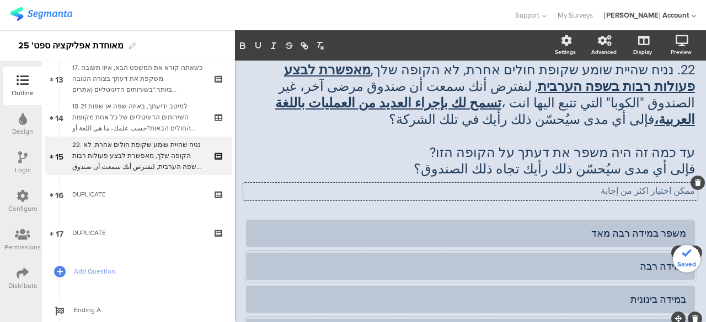
scroll to position [110, 0]
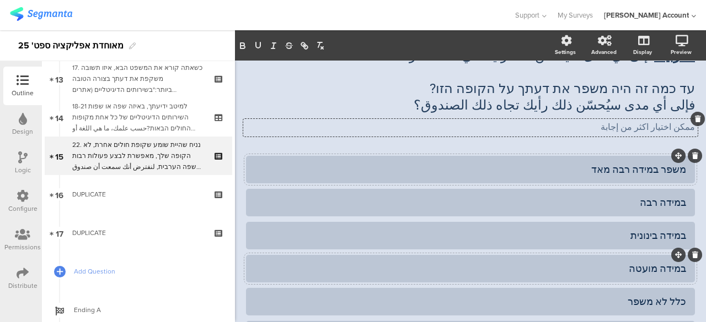
click at [588, 163] on div "משפר במידה רבה מאד" at bounding box center [470, 169] width 431 height 13
click at [532, 163] on div "משפר במידה רבה מאד" at bounding box center [470, 169] width 431 height 13
click at [552, 196] on div "במידה רבה" at bounding box center [470, 202] width 431 height 13
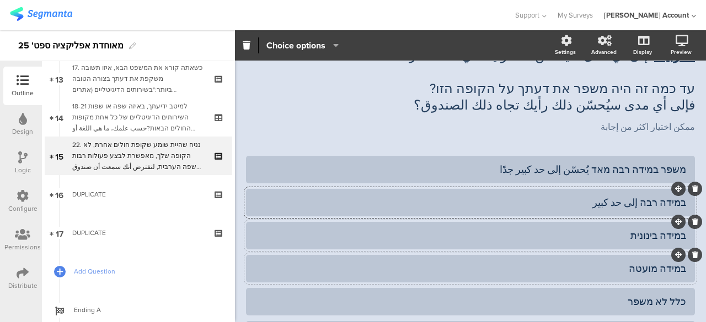
click at [578, 229] on div "במידה בינונית" at bounding box center [470, 235] width 431 height 13
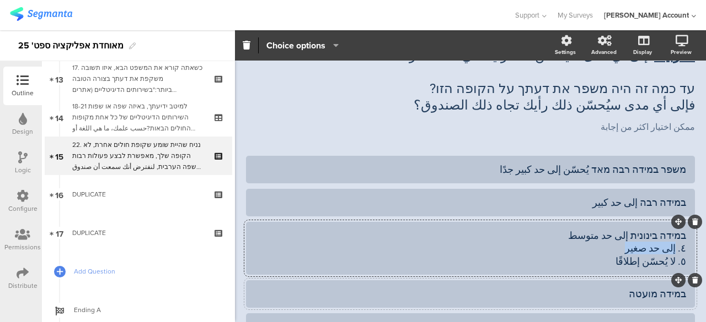
drag, startPoint x: 666, startPoint y: 231, endPoint x: 597, endPoint y: 236, distance: 69.0
click at [597, 236] on div "במידה בינונית إلى حد متوسط ٤. إلى حد صغير ٥. لا يُحسّن إطلاقًا" at bounding box center [470, 248] width 431 height 39
click at [585, 288] on div "במידה מועטה" at bounding box center [470, 294] width 431 height 13
click at [591, 288] on div "במידה מועטה إلى حد صغير" at bounding box center [470, 294] width 431 height 13
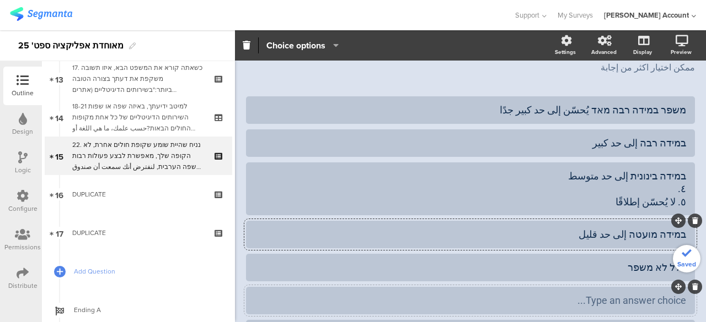
scroll to position [220, 0]
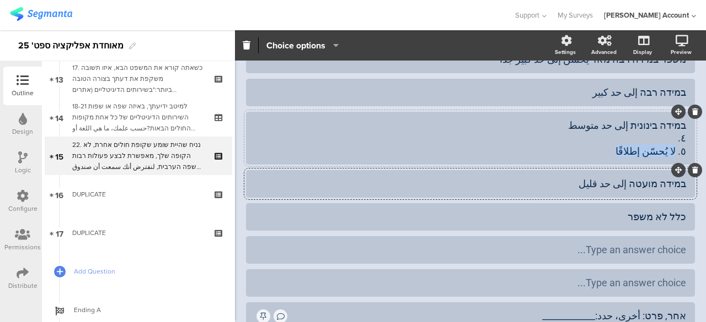
drag, startPoint x: 667, startPoint y: 136, endPoint x: 569, endPoint y: 139, distance: 98.2
click at [569, 139] on div "במידה בינונית إلى حد متوسط ٤. ٥. لا يُحسّن إطلاقًا" at bounding box center [470, 138] width 431 height 39
click at [621, 211] on div "כלל לא משפר" at bounding box center [470, 217] width 431 height 13
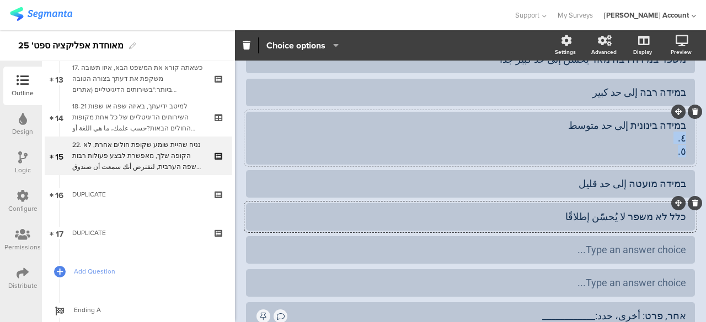
drag, startPoint x: 663, startPoint y: 139, endPoint x: 677, endPoint y: 123, distance: 21.4
click at [677, 123] on div "במידה בינונית إلى حد متوسط ٤. ٥." at bounding box center [470, 138] width 449 height 53
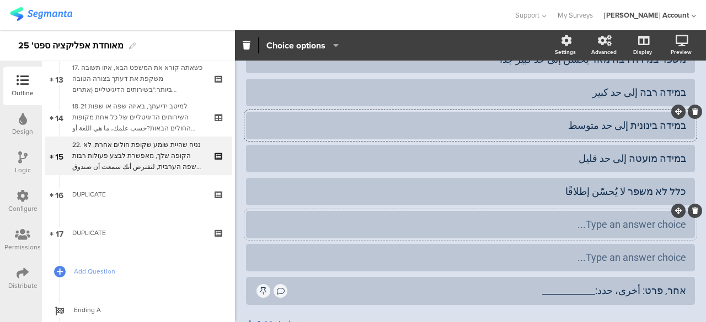
click at [692, 208] on icon at bounding box center [695, 211] width 6 height 7
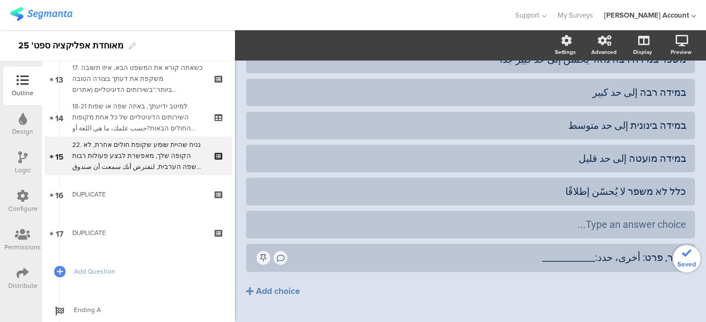
click at [0, 0] on icon at bounding box center [0, 0] width 0 height 0
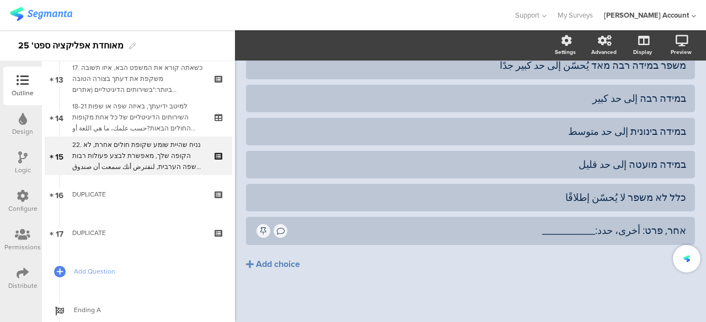
scroll to position [197, 0]
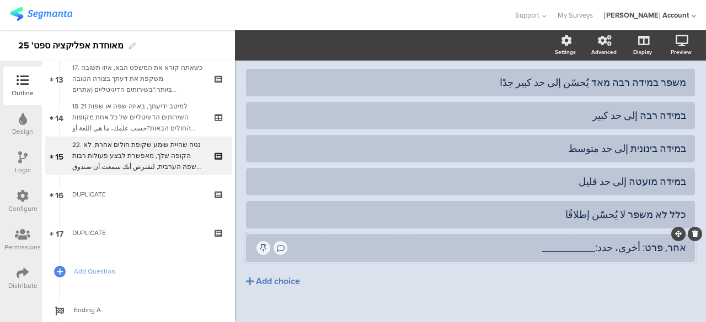
click at [692, 231] on icon at bounding box center [695, 234] width 6 height 7
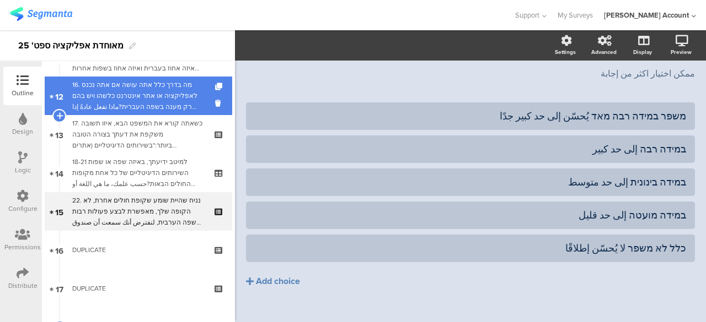
scroll to position [399, 0]
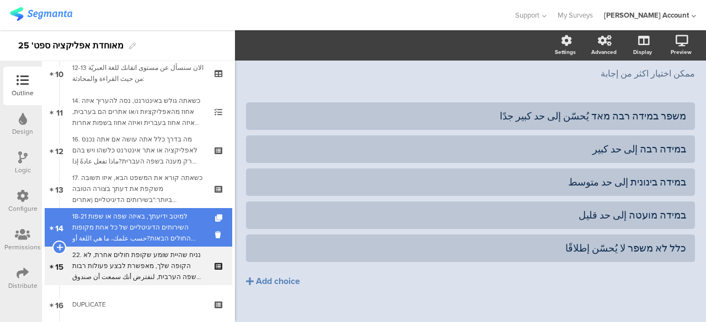
click at [149, 224] on div "18-21 למיטב ידיעתך, באיזה שפה או שפות השירותים הדיגיטליים של כל אחת מקופות החול…" at bounding box center [138, 227] width 132 height 33
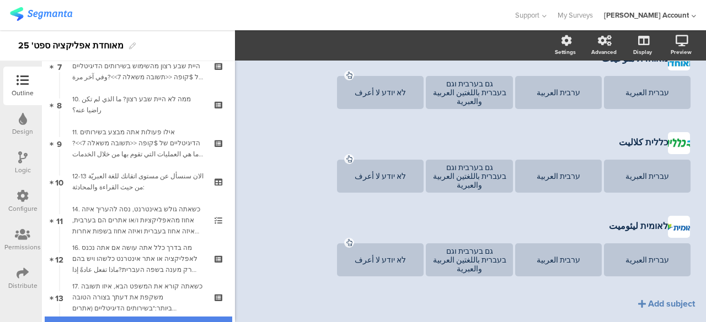
scroll to position [288, 0]
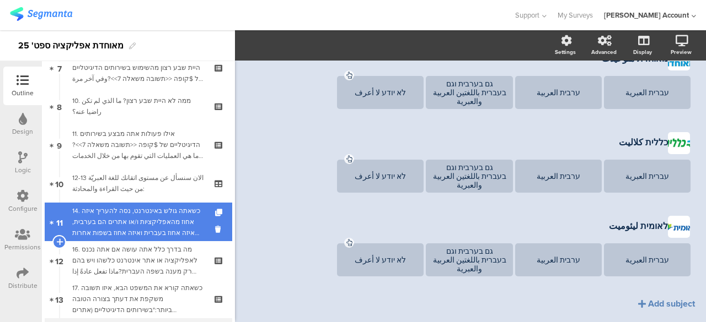
click at [149, 231] on div "14. כשאתה גולש באינטרנט, נסה להעריך איזה אחוז מהאפליקציות ו/או אתרים הם בערבית,…" at bounding box center [138, 222] width 132 height 33
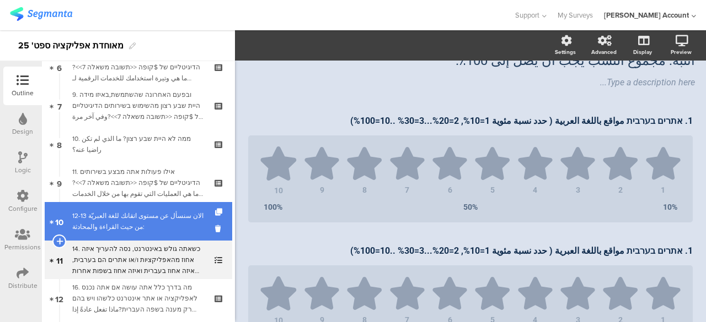
scroll to position [233, 0]
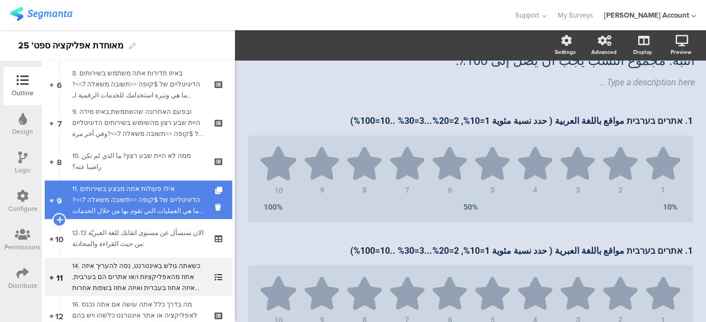
click at [157, 202] on div "11. אילו פעולות אתה מבצע בשירותים הדיגיטליים של $קופה <<תשובה משאלה 7>>?ما هي ا…" at bounding box center [138, 200] width 132 height 33
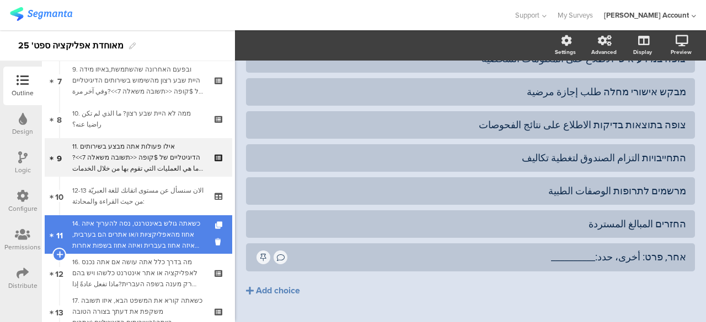
scroll to position [331, 0]
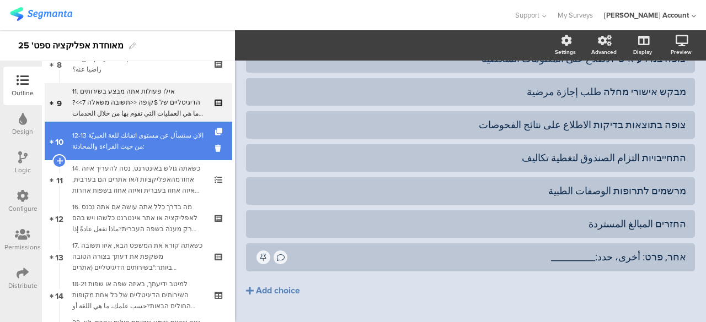
click at [158, 139] on div "12-13 الان سنسأل عن مستوى اتقانك للغة العبريّة من حيث القراءة والمحادثة:" at bounding box center [138, 141] width 132 height 22
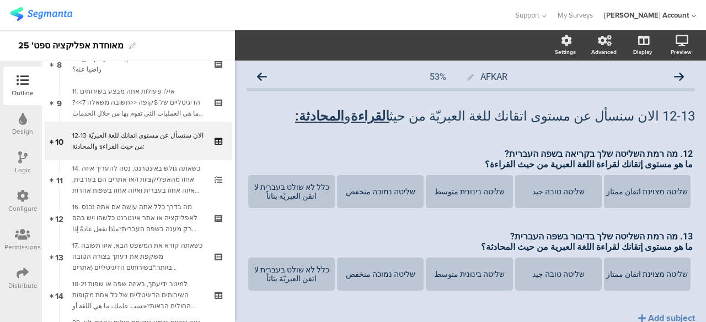
click at [618, 133] on div "12-13 الان سنسأل عن مستوى اتقانك للغة العبريّة من حيث القراءة و المحادثة: 12-13…" at bounding box center [470, 116] width 449 height 39
click at [648, 115] on div "12-13 الان سنسأل عن مستوى اتقانك للغة العبريّة من حيث القراءة و المحادثة: 12-13…" at bounding box center [470, 116] width 454 height 22
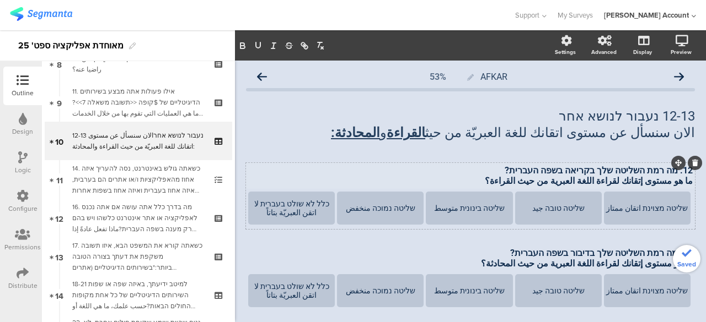
click at [430, 173] on div "12. מה רמת השליטה שלך בקריאה בשפה העברית? ما هو مستوى إتقانك لقراءة اللغة العبر…" at bounding box center [470, 176] width 450 height 26
click at [262, 76] on icon at bounding box center [262, 77] width 10 height 10
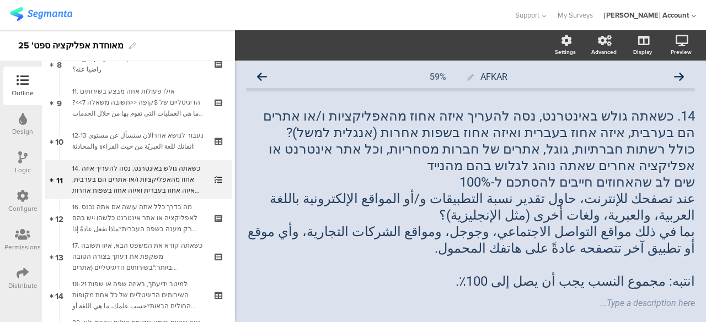
click at [262, 76] on icon at bounding box center [262, 77] width 10 height 10
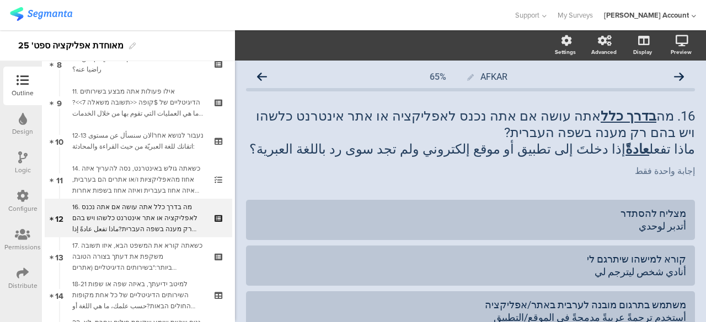
click at [262, 76] on icon at bounding box center [262, 77] width 10 height 10
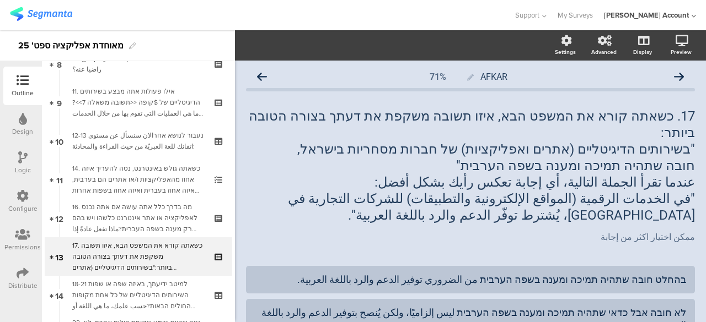
click at [262, 76] on icon at bounding box center [262, 77] width 10 height 10
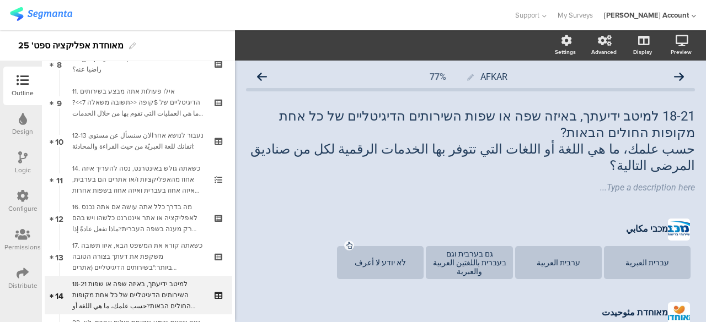
click at [262, 76] on icon at bounding box center [262, 77] width 10 height 10
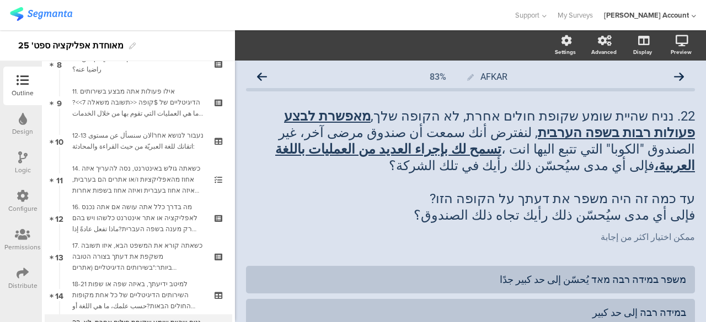
click at [262, 76] on icon at bounding box center [262, 77] width 10 height 10
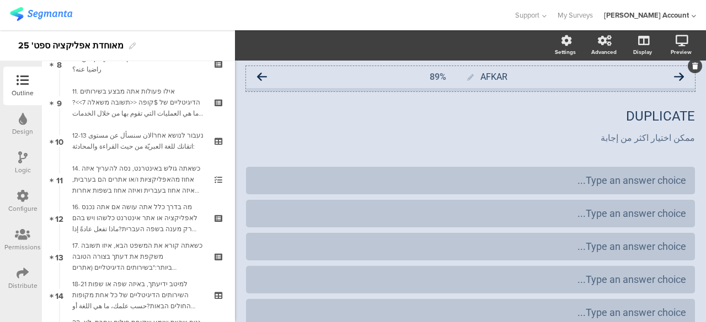
click at [674, 76] on icon at bounding box center [679, 77] width 10 height 10
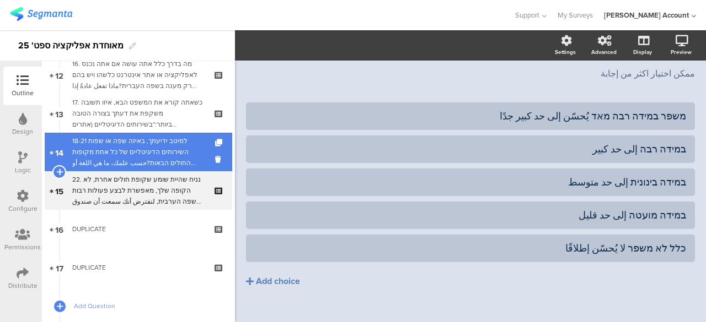
scroll to position [496, 0]
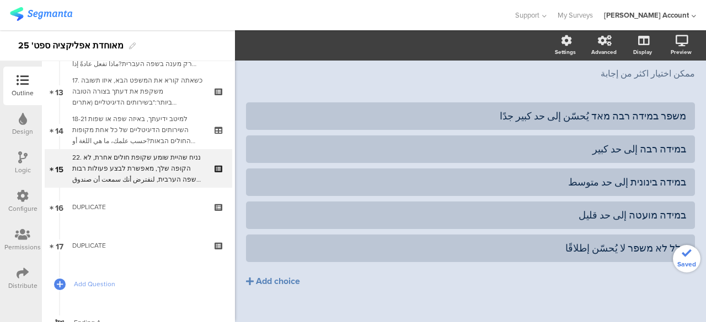
click at [154, 175] on div "22. נניח שהיית שומע שקופת חולים אחרת, לא הקופה שלך, מאפשרת לבצע פעולות רבות בשפ…" at bounding box center [138, 168] width 132 height 33
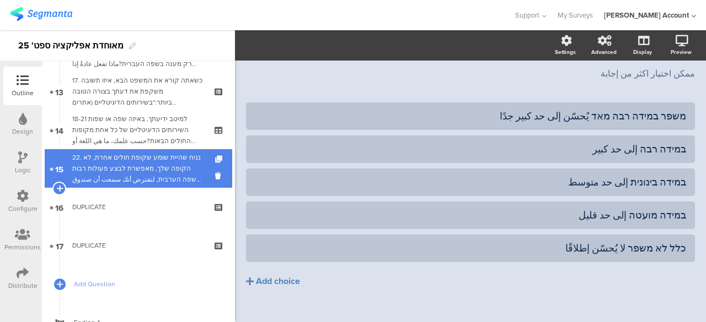
click at [215, 159] on icon at bounding box center [219, 159] width 9 height 7
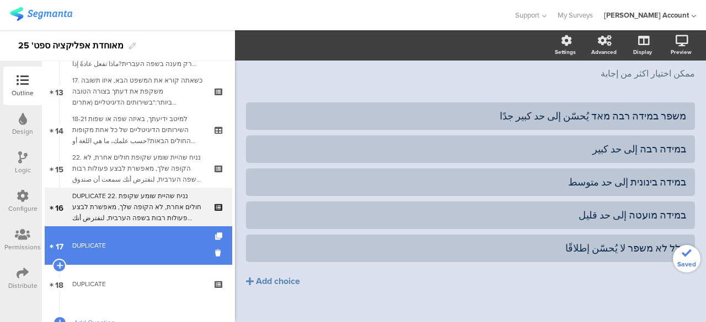
scroll to position [180, 0]
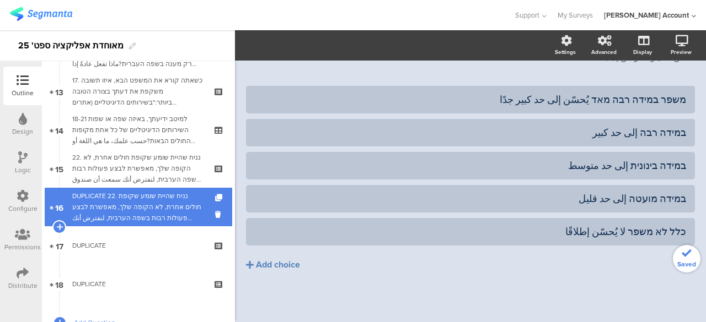
click at [167, 204] on div "DUPLICATE 22. נניח שהיית שומע שקופת חולים אחרת, לא הקופה שלך, מאפשרת לבצע פעולו…" at bounding box center [138, 207] width 132 height 33
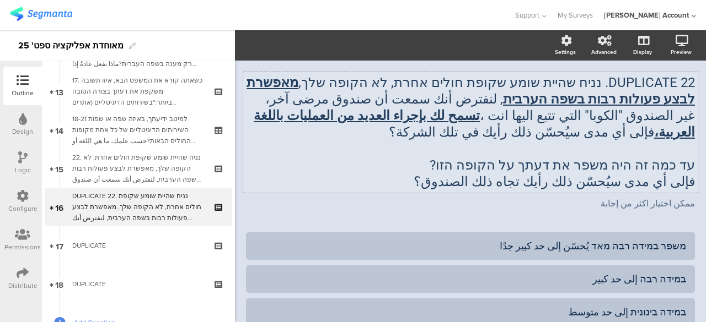
scroll to position [0, 0]
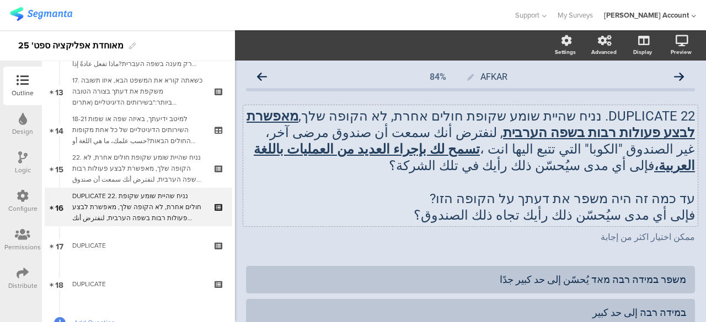
click at [636, 157] on p "DUPLICATE 22. נניח שהיית שומע שקופת חולים אחרת, לא הקופה שלך, מאפשרת לבצע פעולו…" at bounding box center [470, 141] width 449 height 66
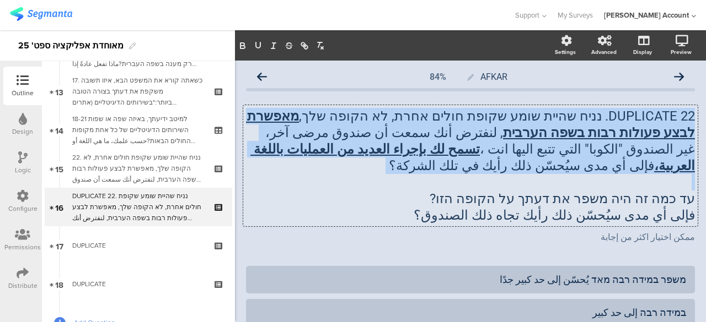
click at [636, 157] on p "DUPLICATE 22. נניח שהיית שומע שקופת חולים אחרת, לא הקופה שלך, מאפשרת לבצע פעולו…" at bounding box center [470, 141] width 449 height 66
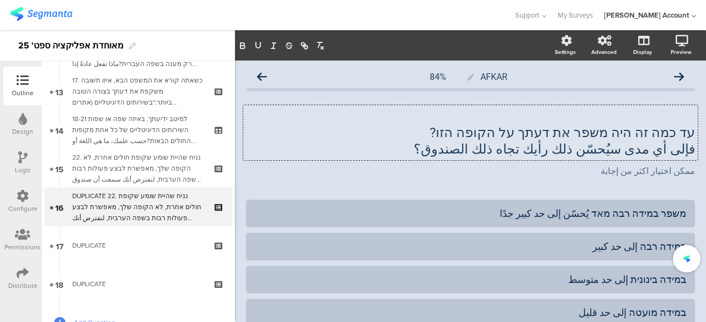
click at [659, 134] on p "עד כמה זה היה משפר את דעתך על הקופה הזו?" at bounding box center [470, 133] width 449 height 17
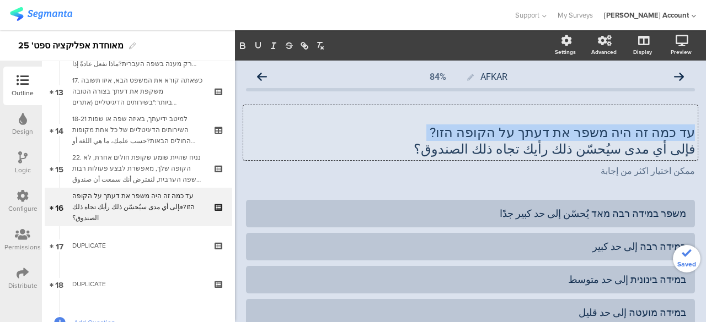
click at [659, 134] on p "עד כמה זה היה משפר את דעתך על הקופה הזו?" at bounding box center [470, 133] width 449 height 17
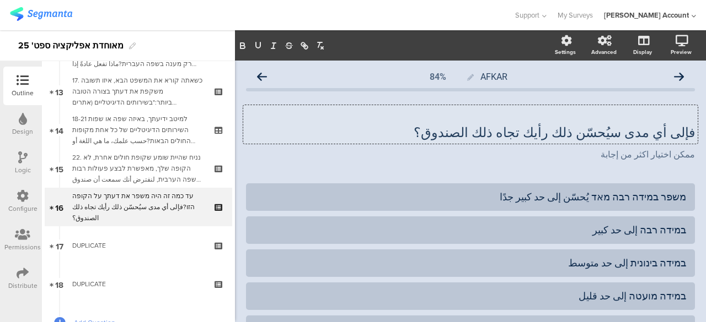
click at [663, 132] on p "فإلى أي مدى سيُحسّن ذلك رأيك تجاه ذلك الصندوق؟" at bounding box center [470, 133] width 449 height 17
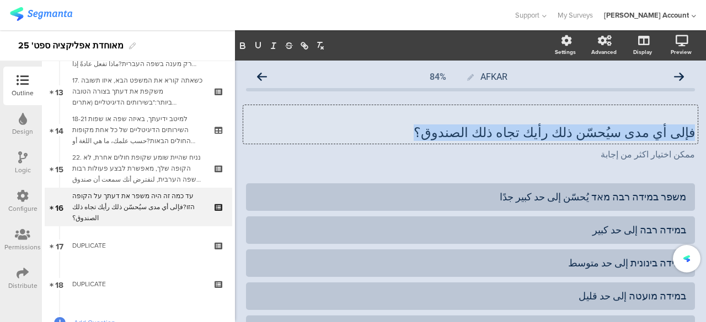
click at [663, 132] on p "فإلى أي مدى سيُحسّن ذلك رأيك تجاه ذلك الصندوق؟" at bounding box center [470, 133] width 449 height 17
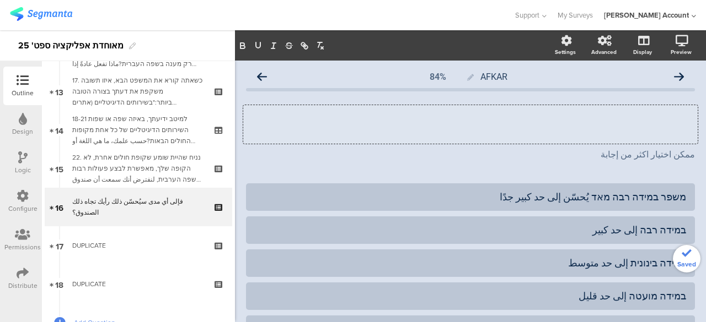
click at [669, 117] on p at bounding box center [470, 116] width 449 height 17
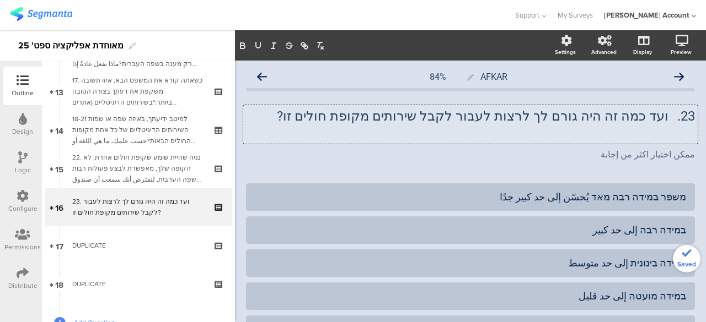
click at [650, 137] on p at bounding box center [470, 133] width 449 height 17
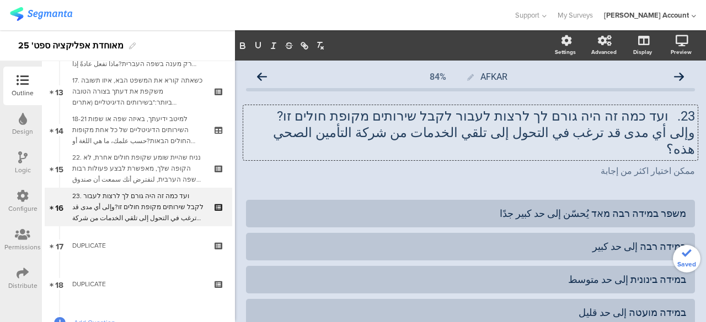
click at [566, 133] on p "وإلى أي مدى قد ترغب في التحول إلى تلقي الخدمات من شركة التأمين الصحي هذه؟" at bounding box center [470, 141] width 449 height 33
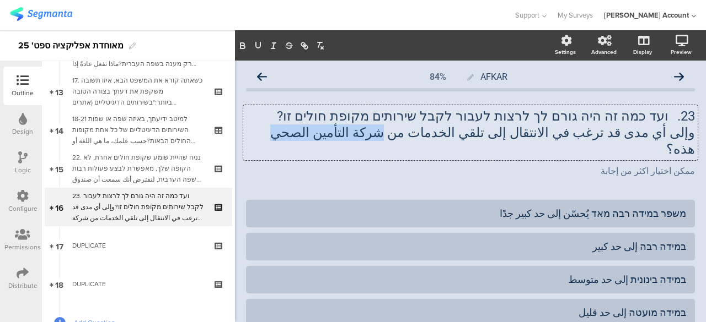
drag, startPoint x: 448, startPoint y: 134, endPoint x: 362, endPoint y: 139, distance: 85.6
click at [362, 139] on p "وإلى أي مدى قد ترغب في الانتقال إلى تلقي الخدمات من شركة التأمين الصحي هذه؟" at bounding box center [470, 141] width 449 height 33
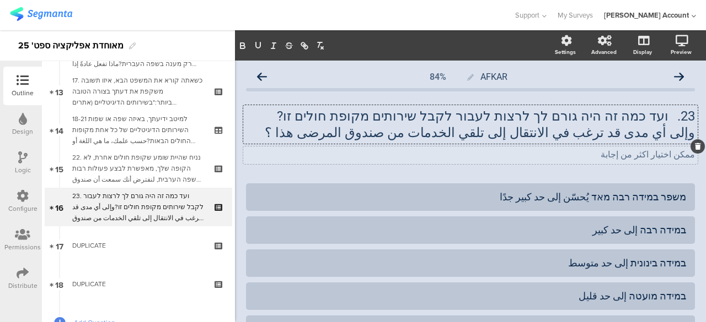
click at [494, 155] on div "ممكن اختيار اكثر من إجابة ممكن اختيار اكثر من إجابة" at bounding box center [470, 156] width 454 height 18
drag, startPoint x: 657, startPoint y: 199, endPoint x: 679, endPoint y: 198, distance: 22.1
click at [679, 198] on div "משפר במידה רבה מאד يُحسّن إلى حد كبير جدًا" at bounding box center [470, 198] width 449 height 28
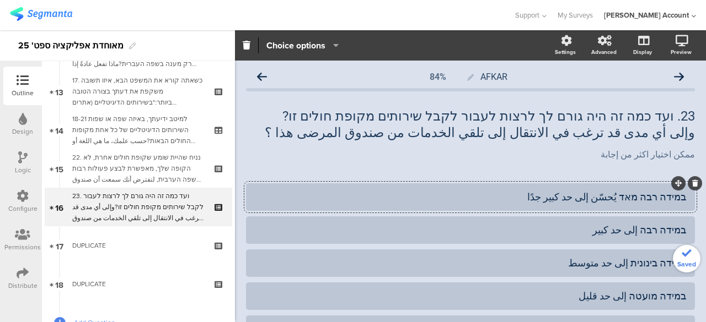
click at [610, 197] on div "במידה רבה מאד يُحسّن إلى حد كبير جدًا" at bounding box center [470, 197] width 431 height 13
click at [693, 240] on div "AFKAR 84% 23. ועד כמה זה היה גורם לך לרצות לעבור לקבל שירותים מקופת חולים זו? و…" at bounding box center [470, 241] width 471 height 360
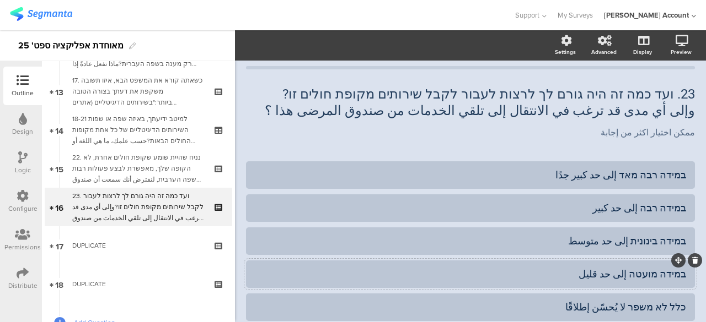
scroll to position [55, 0]
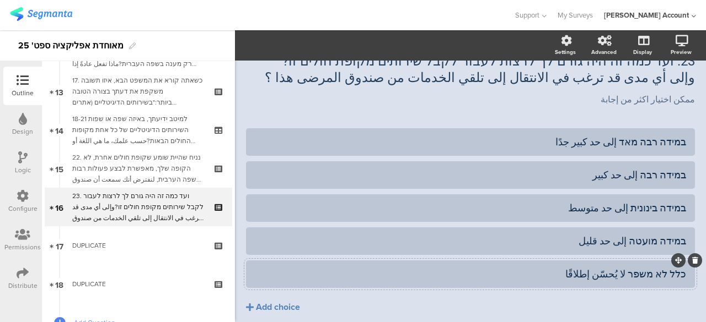
click at [609, 273] on div "כלל לא משפר لا يُحسّن إطلاقًا" at bounding box center [470, 274] width 431 height 13
click at [694, 287] on div "AFKAR 84% 23. ועד כמה זה היה גורם לך לרצות לעבור לקבל שירותים מקופת חולים זו? و…" at bounding box center [470, 186] width 471 height 360
click at [606, 141] on div "במידה רבה מאד إلى حد كبير جدًا" at bounding box center [470, 142] width 431 height 13
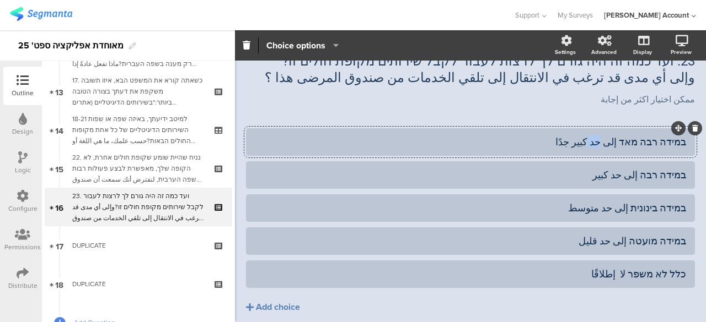
click at [606, 141] on div "במידה רבה מאד إلى حد كبير جدًا" at bounding box center [470, 142] width 431 height 13
click at [602, 140] on div "במידה רבה מאד إلى مدى كبير جدًا" at bounding box center [470, 142] width 431 height 13
click at [602, 139] on div "במידה רבה מאד إلى مدى كبير جدًا" at bounding box center [470, 142] width 431 height 13
copy div "مدى"
click at [622, 177] on div "במידה רבה إلى حد كبير" at bounding box center [470, 175] width 431 height 13
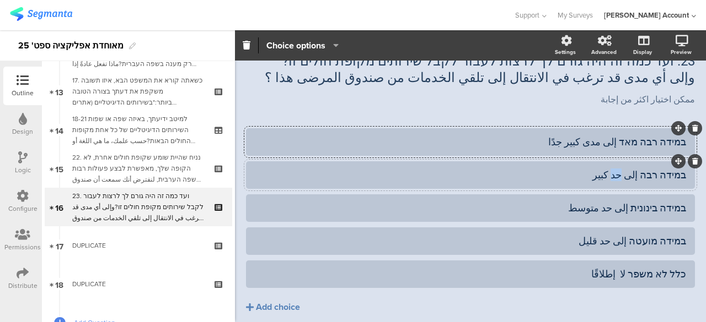
click at [622, 177] on div "במידה רבה إلى حد كبير" at bounding box center [470, 175] width 431 height 13
paste div
click at [612, 209] on div "במידה בינונית إلى حد متوسط" at bounding box center [470, 208] width 431 height 13
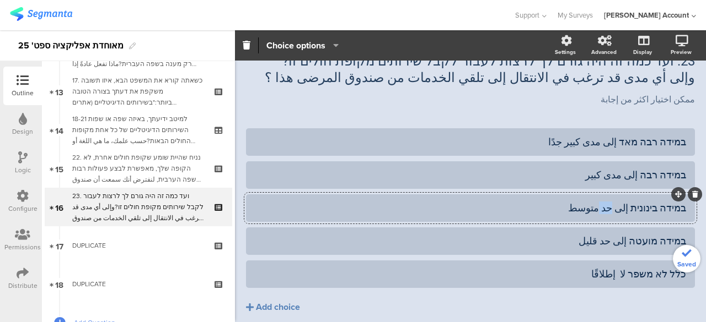
click at [612, 209] on div "במידה בינונית إلى حد متوسط" at bounding box center [470, 208] width 431 height 13
paste div
click at [613, 238] on div "במידה מועטה إلى حد قليل" at bounding box center [470, 241] width 431 height 13
paste div
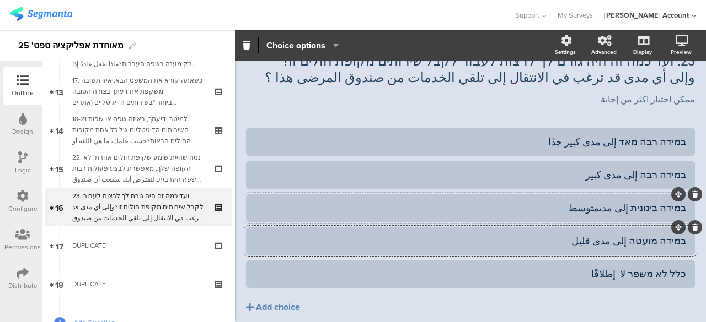
click at [605, 209] on div "במידה בינונית إلى مدىمتوسط" at bounding box center [470, 208] width 431 height 13
click at [345, 93] on div "ممكن اختيار اكثر من إجابة ممكن اختيار اكثر من إجابة ممكن اختيار اكثر من إجابة" at bounding box center [470, 100] width 454 height 18
click at [621, 100] on p "ممكن اختيار اكثر من إجابة" at bounding box center [470, 99] width 449 height 10
click at [621, 99] on p "ممكن اختيار اكثر من إجابة" at bounding box center [470, 99] width 449 height 10
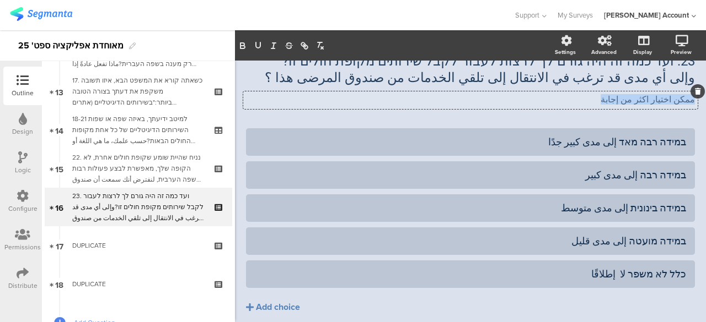
click at [621, 99] on p "ممكن اختيار اكثر من إجابة" at bounding box center [470, 99] width 449 height 10
click at [694, 93] on icon at bounding box center [697, 91] width 6 height 7
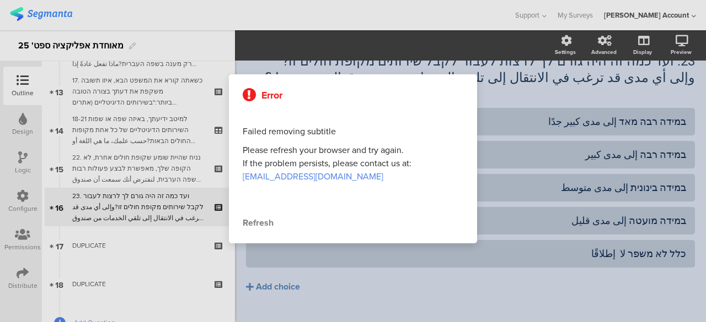
click at [266, 224] on div "Refresh" at bounding box center [353, 223] width 220 height 13
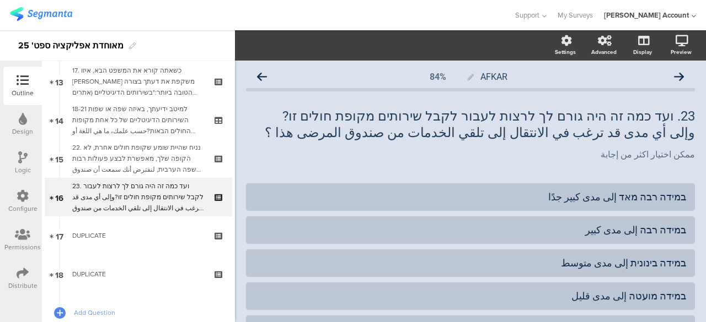
scroll to position [511, 0]
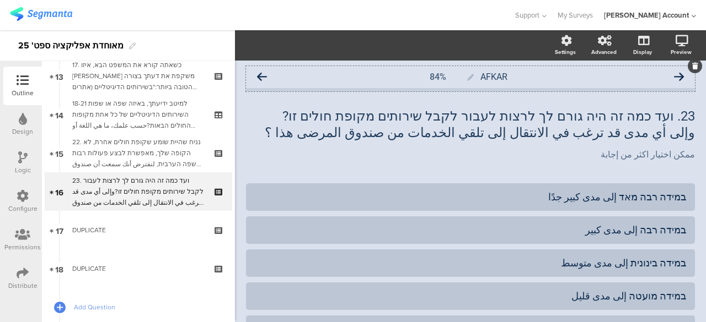
click at [674, 76] on icon at bounding box center [679, 77] width 10 height 10
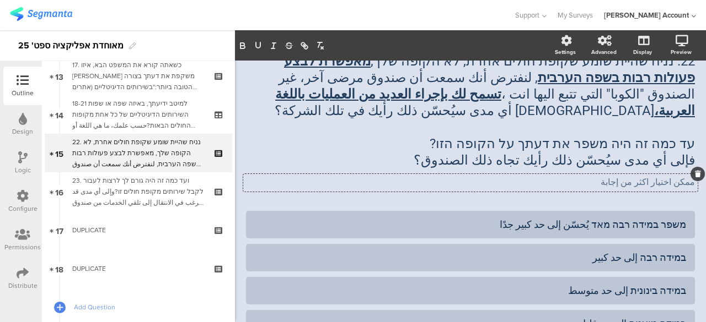
scroll to position [44, 0]
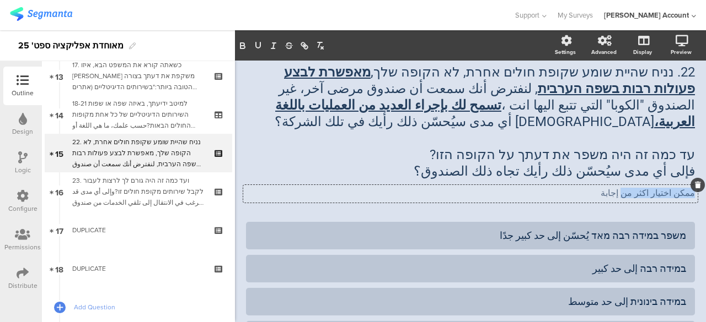
drag, startPoint x: 628, startPoint y: 167, endPoint x: 687, endPoint y: 178, distance: 60.0
click at [687, 185] on div "ممكن اختيار اكثر من إجابة ممكن اختيار اكثر من إجابة ممكن اختيار اكثر من إجابة" at bounding box center [470, 194] width 454 height 18
click at [648, 188] on p "إجابة" at bounding box center [470, 193] width 449 height 10
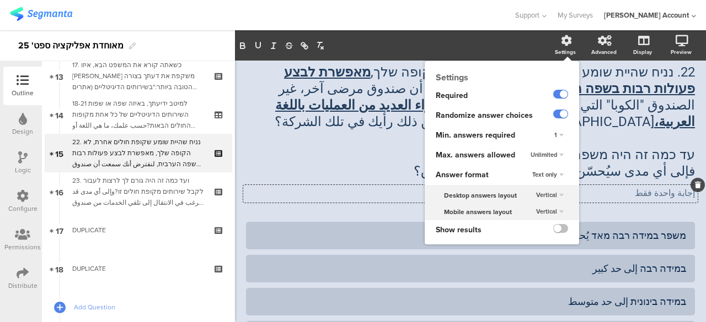
click at [552, 155] on div "Unlimited" at bounding box center [547, 155] width 42 height 13
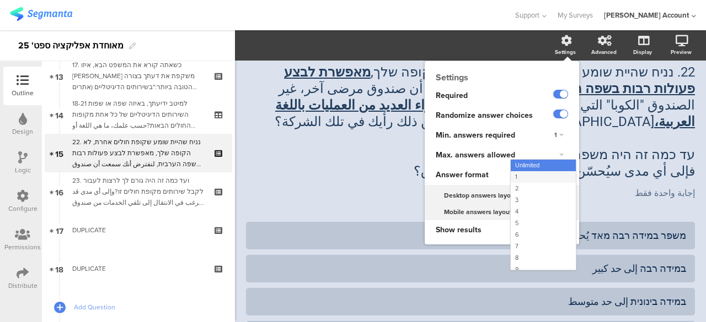
click at [511, 177] on div "1" at bounding box center [542, 177] width 65 height 12
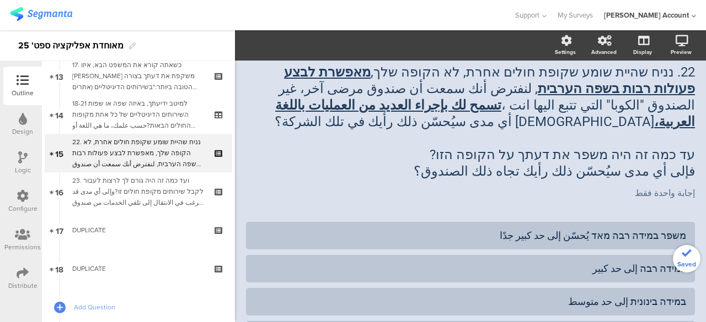
click at [384, 189] on div "22. נניח שהיית שומע שקופת חולים אחרת, לא הקופה שלך, מאפשרת לבצע פעולות רבות בשפ…" at bounding box center [470, 132] width 449 height 158
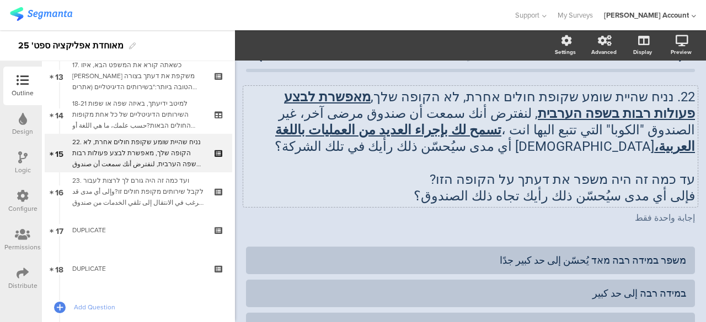
scroll to position [0, 0]
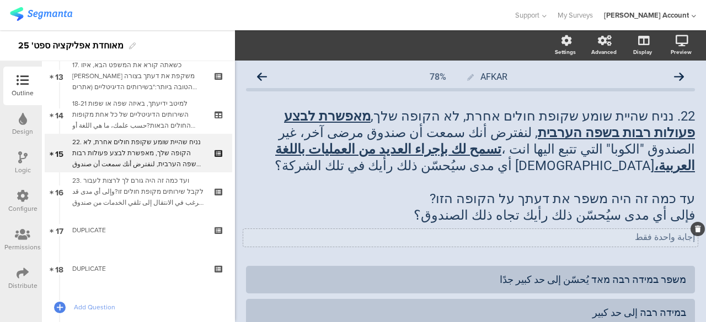
click at [646, 232] on p "إجابة واحدة فقط" at bounding box center [470, 237] width 449 height 10
copy p "إجابة واحدة فقط"
click at [259, 75] on icon at bounding box center [262, 77] width 10 height 10
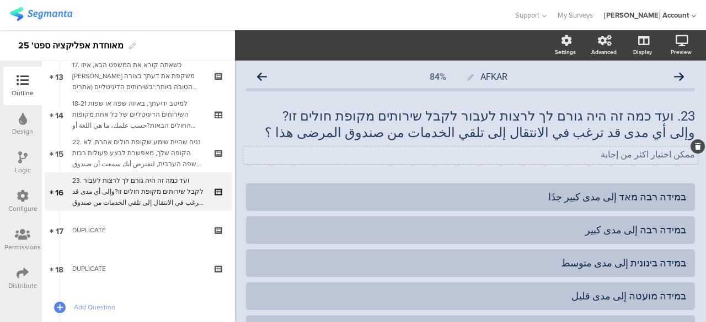
click at [665, 157] on div "ممكن اختيار اكثر من إجابة ممكن اختيار اكثر من إجابة" at bounding box center [470, 156] width 454 height 18
click at [665, 157] on p "ممكن اختيار اكثر من إجابة" at bounding box center [470, 154] width 449 height 10
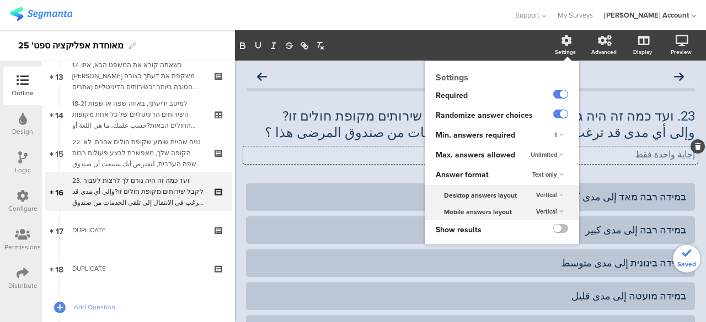
click at [553, 154] on div "Unlimited" at bounding box center [547, 155] width 42 height 13
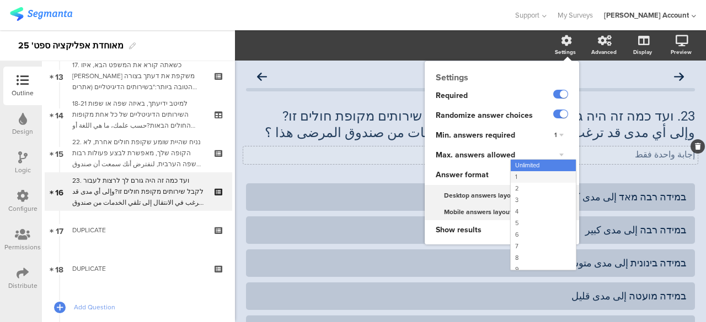
click at [510, 175] on div "1" at bounding box center [542, 177] width 65 height 12
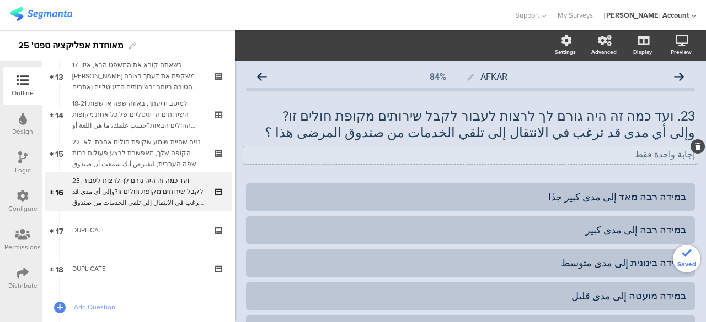
click at [381, 164] on div "إجابة واحدة فقط إجابة واحدة فقط" at bounding box center [470, 156] width 454 height 18
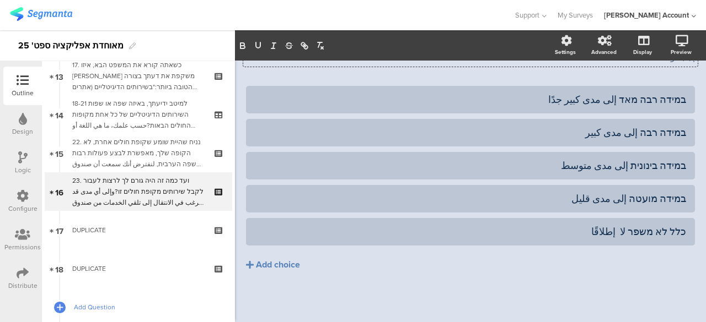
scroll to position [617, 0]
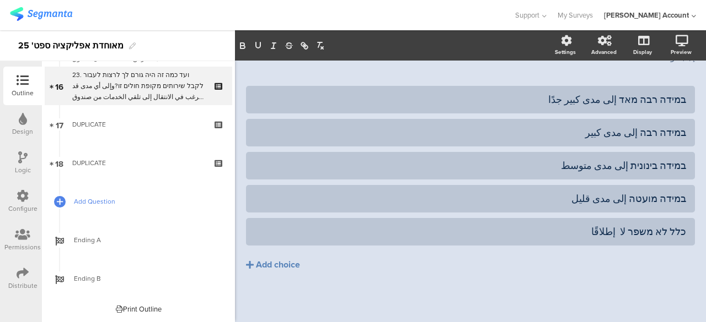
click at [103, 201] on span "Add Question" at bounding box center [144, 201] width 141 height 11
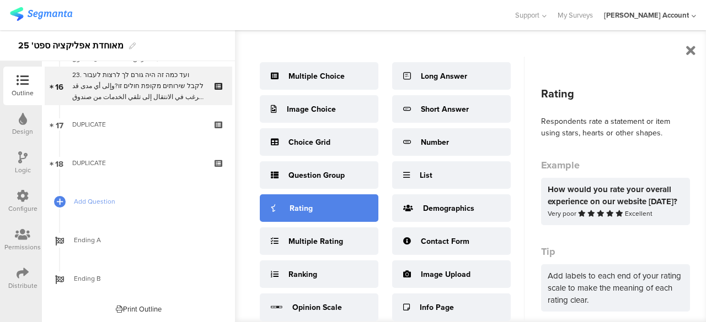
scroll to position [55, 0]
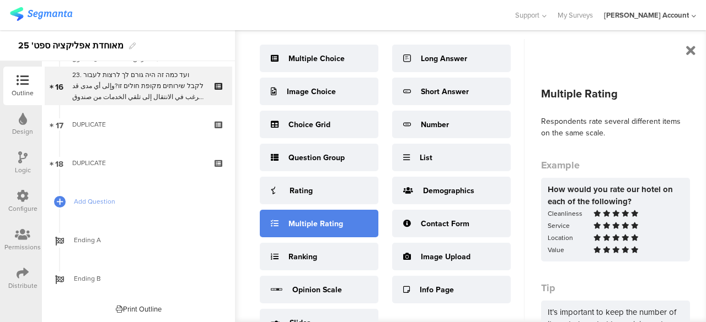
click at [309, 227] on div "Multiple Rating" at bounding box center [315, 224] width 55 height 12
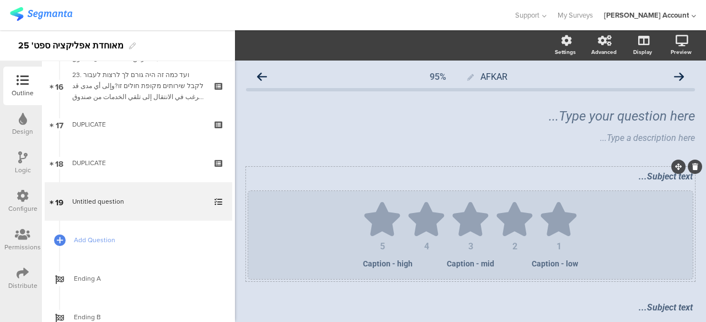
click at [344, 232] on ul "1 2 3 4 5" at bounding box center [470, 226] width 422 height 49
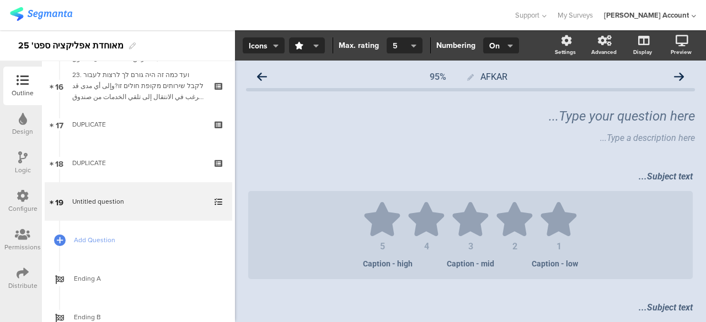
click at [413, 44] on icon "button" at bounding box center [414, 45] width 6 height 9
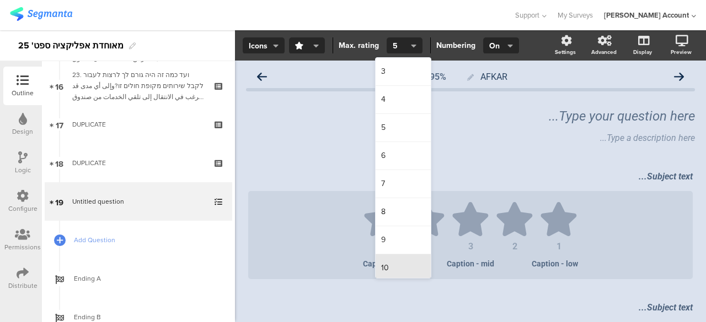
click at [390, 264] on div "10" at bounding box center [402, 269] width 55 height 28
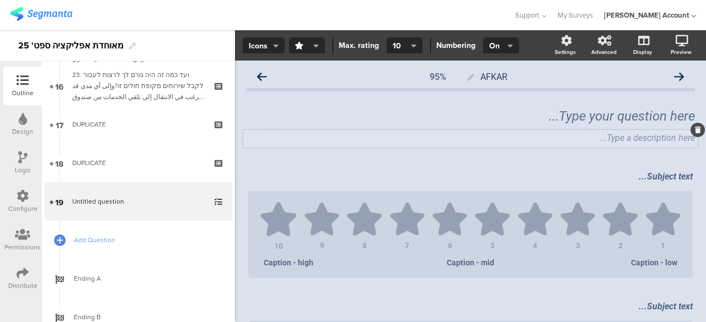
click at [554, 141] on div "Type a description here..." at bounding box center [470, 139] width 454 height 18
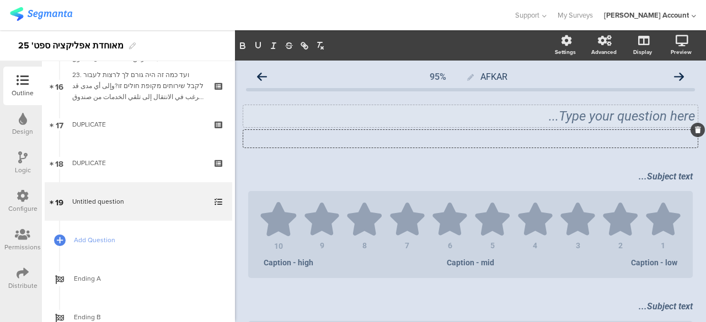
click at [602, 113] on div "Type your question here..." at bounding box center [470, 116] width 454 height 22
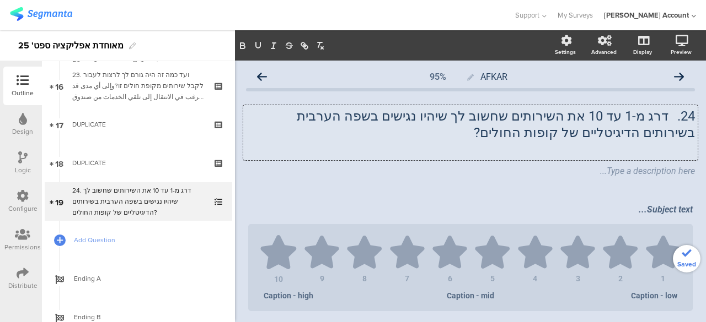
paste div
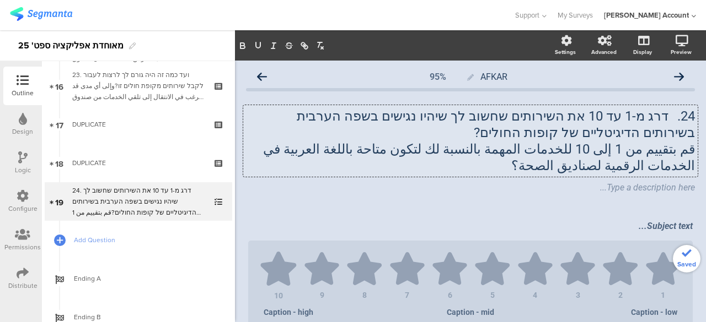
click at [676, 166] on p "قم بتقييم من 1 إلى 10 للخدمات المهمة بالنسبة لك لتكون متاحة باللغة العربية في ا…" at bounding box center [470, 157] width 449 height 33
click at [648, 204] on div "24. דרג מ-1 עד 10 את השירותים שחשוב לך שיהיו נגישים בשפה הערבית בשירותים הדיגיט…" at bounding box center [470, 151] width 449 height 109
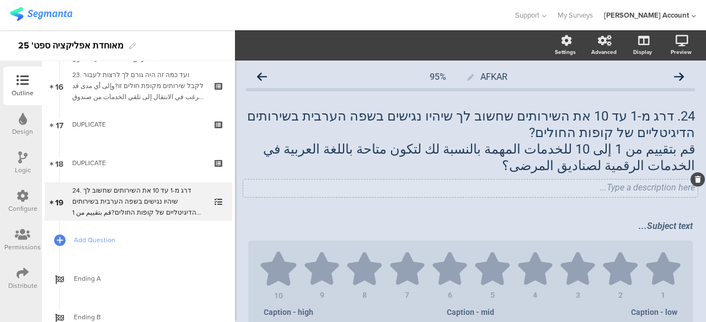
click at [681, 188] on div "Type a description here..." at bounding box center [470, 189] width 454 height 18
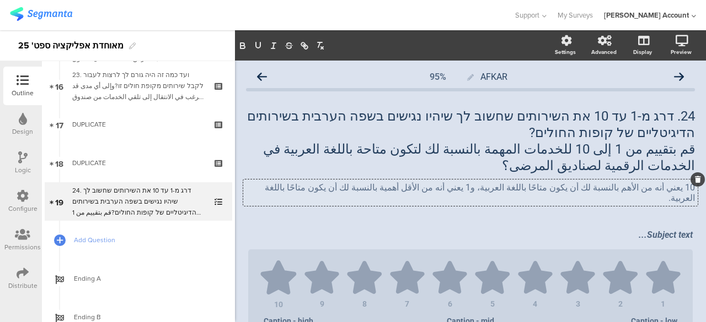
click at [315, 189] on p "10 يعني أنه من الأهم بالنسبة لك أن يكون متاحًا باللغة العربية، و1 يعني أنه من ا…" at bounding box center [470, 192] width 449 height 21
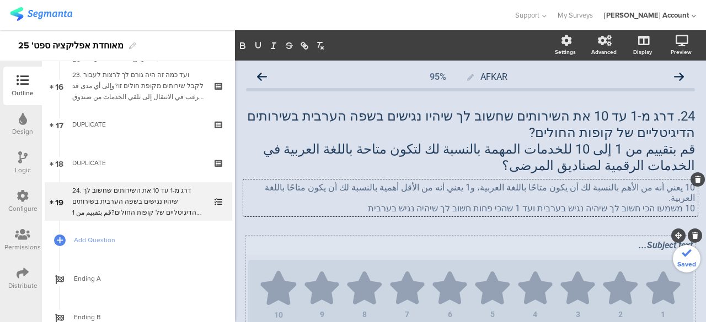
click at [343, 238] on div "Subject text..." at bounding box center [470, 247] width 450 height 18
click at [646, 191] on div "10 يعني أنه من الأهم بالنسبة لك أن يكون متاحًا باللغة العربية، و1 يعني أنه من ا…" at bounding box center [470, 198] width 454 height 37
click at [646, 191] on p "10 يعني أنه من الأهم بالنسبة لك أن يكون متاحًا باللغة العربية، و1 يعني أنه من ا…" at bounding box center [470, 192] width 449 height 21
click at [648, 190] on p "10 يعني أنه من الأهم بالنسبة لك أن يكون متاحًا باللغة العربية، و1 يعني أنه من ا…" at bounding box center [470, 192] width 449 height 21
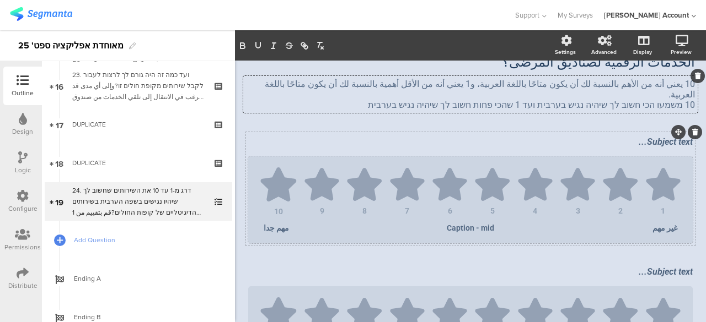
scroll to position [220, 0]
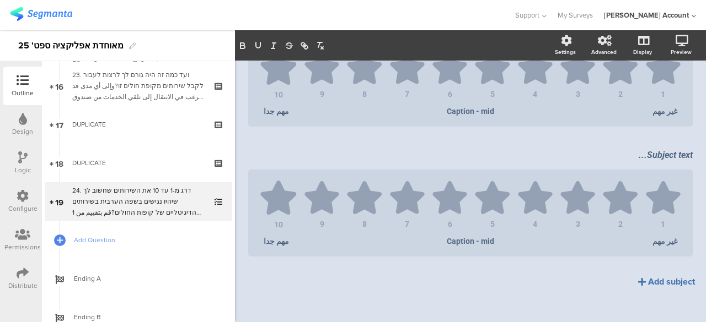
click at [656, 278] on div "Add subject" at bounding box center [671, 282] width 47 height 13
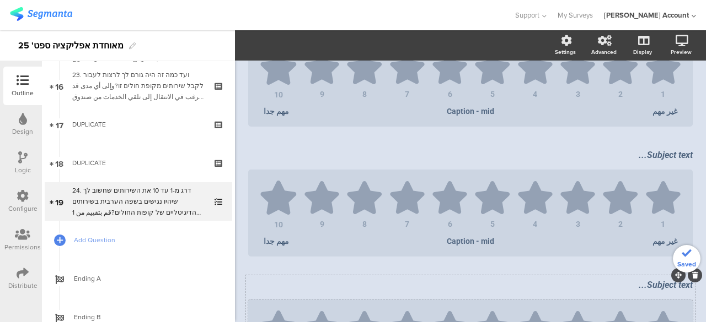
scroll to position [352, 0]
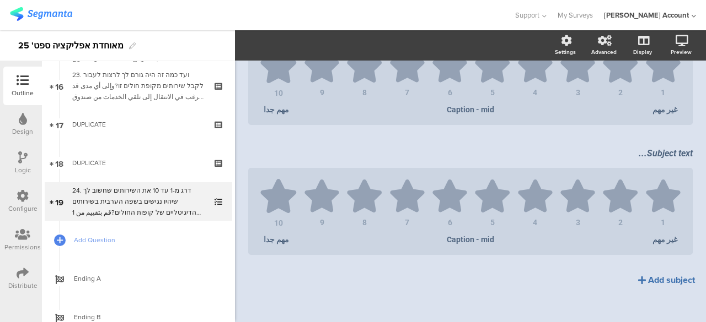
click at [658, 275] on div "Add subject" at bounding box center [671, 280] width 47 height 13
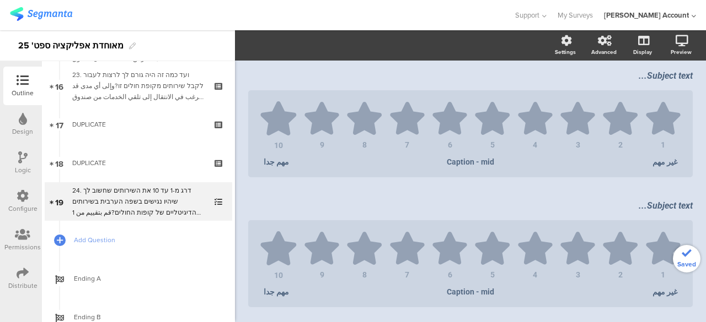
scroll to position [483, 0]
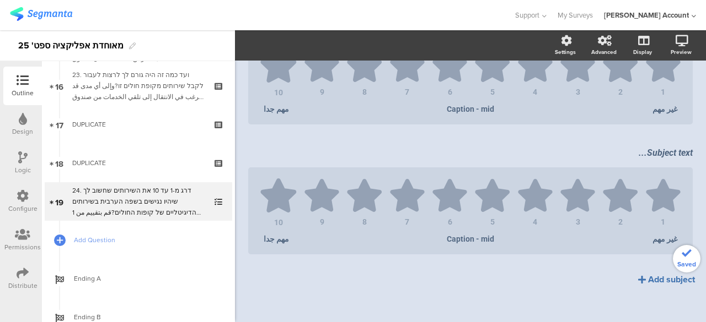
click at [657, 273] on div "Add subject" at bounding box center [671, 279] width 47 height 13
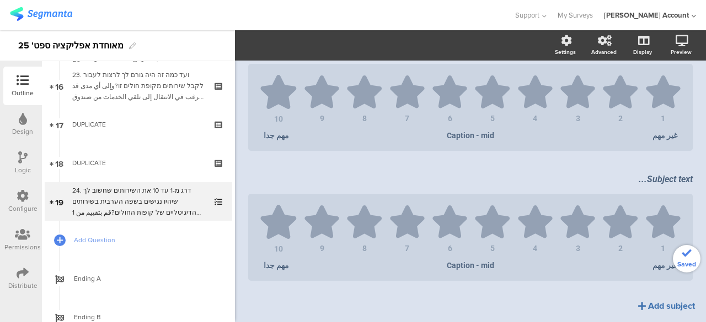
scroll to position [614, 0]
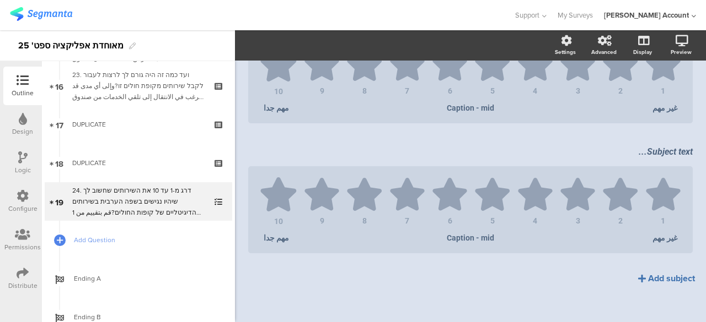
click at [653, 273] on div "Add subject" at bounding box center [671, 278] width 47 height 13
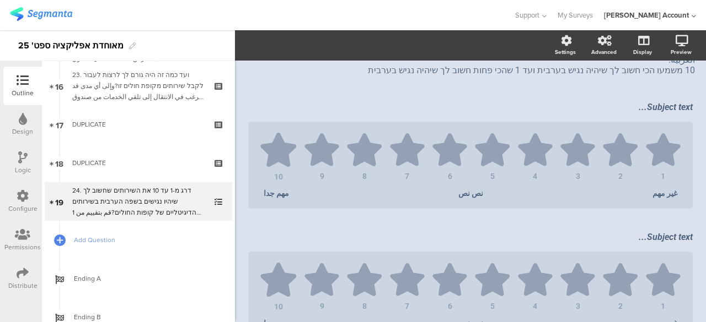
scroll to position [28, 0]
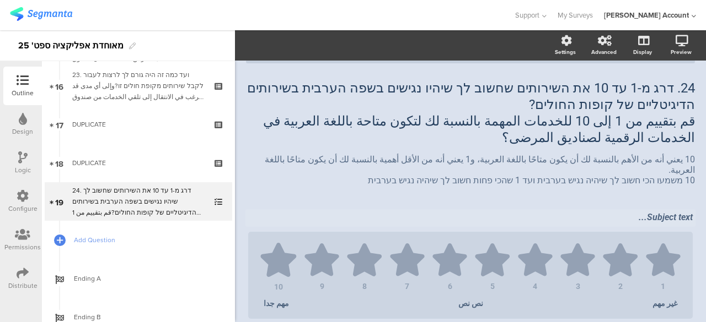
click at [638, 212] on div "Subject text..." at bounding box center [470, 217] width 444 height 10
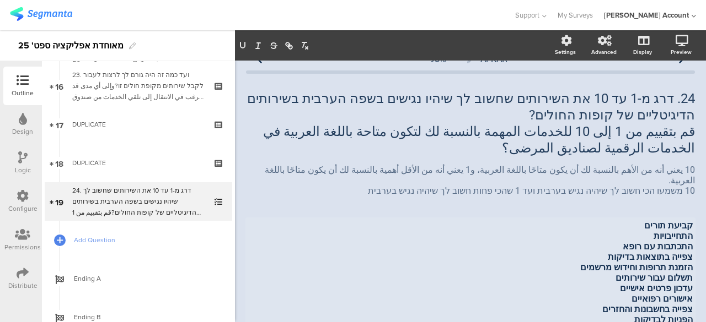
scroll to position [73, 0]
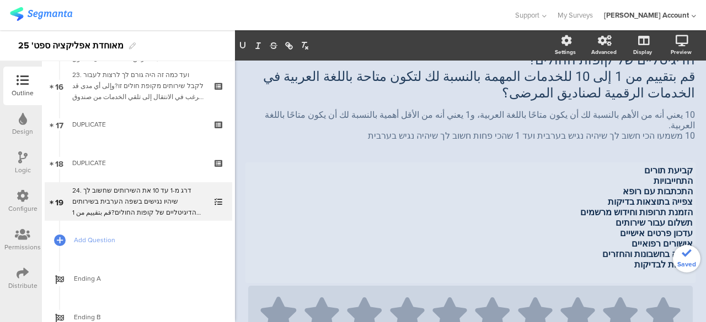
click at [663, 176] on p "התחייבויות" at bounding box center [470, 181] width 444 height 10
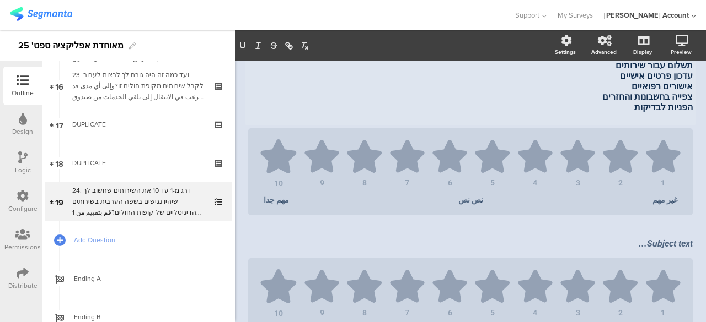
scroll to position [238, 0]
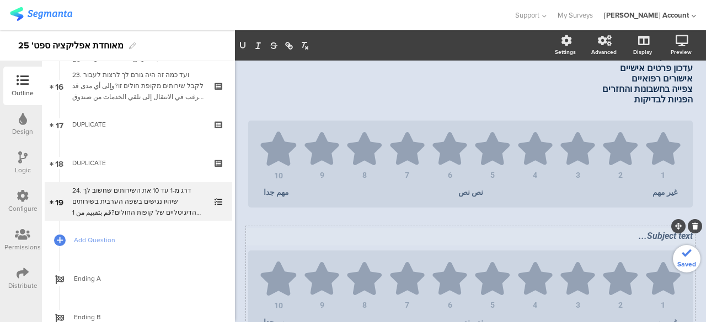
click at [650, 228] on div "Subject text..." at bounding box center [470, 237] width 450 height 18
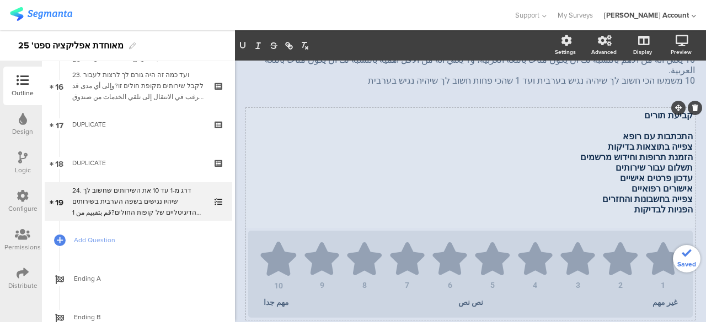
click at [664, 130] on div "קביעת תורים התכתבות עם רופא צפייה בתוצאות בדיקות הזמנת תרופות וחידוש מרשמים תשל…" at bounding box center [470, 167] width 450 height 121
click at [664, 131] on p "התכתבות עם רופא" at bounding box center [470, 136] width 444 height 10
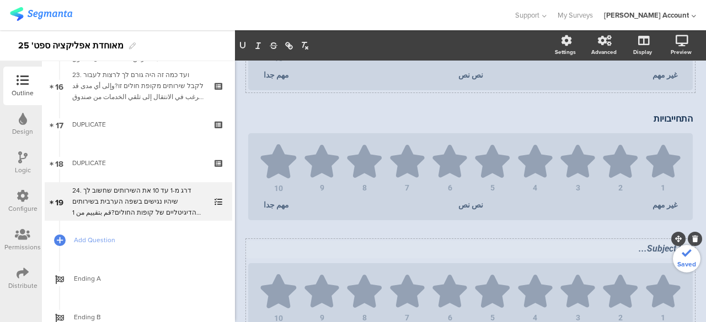
scroll to position [348, 0]
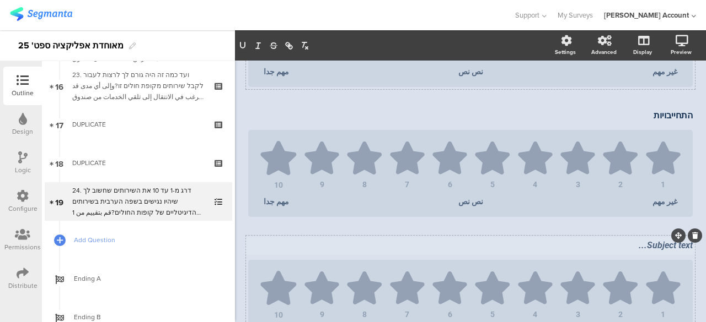
click at [659, 243] on div "Subject text..." at bounding box center [470, 247] width 450 height 18
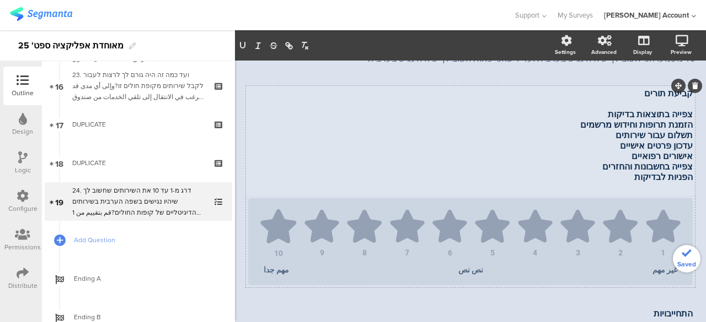
scroll to position [126, 0]
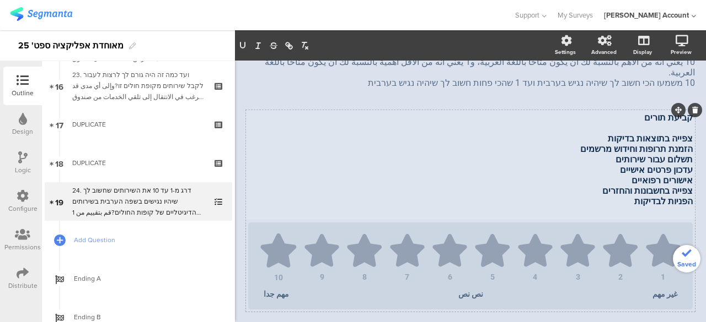
click at [664, 133] on span "צפייה בתוצאות בדיקות" at bounding box center [649, 138] width 85 height 10
click at [664, 133] on p "צפייה בתוצאות בדיקות" at bounding box center [470, 138] width 444 height 10
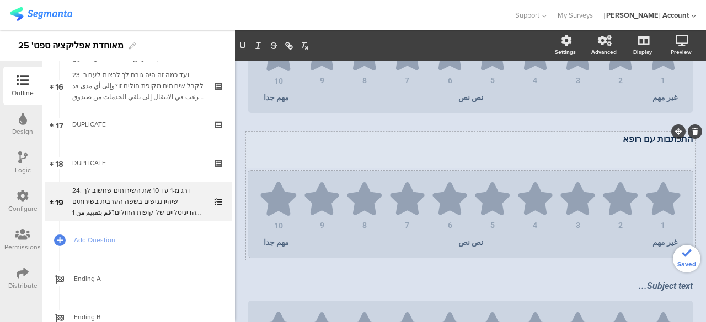
scroll to position [511, 0]
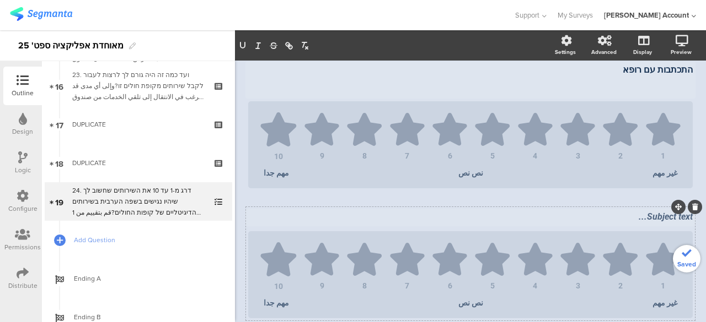
click at [657, 213] on div "Subject text..." at bounding box center [470, 218] width 450 height 18
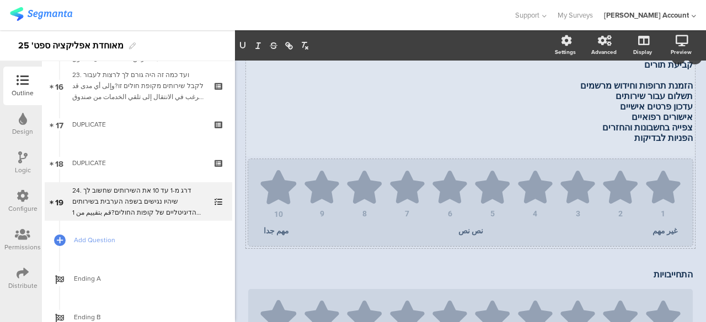
scroll to position [68, 0]
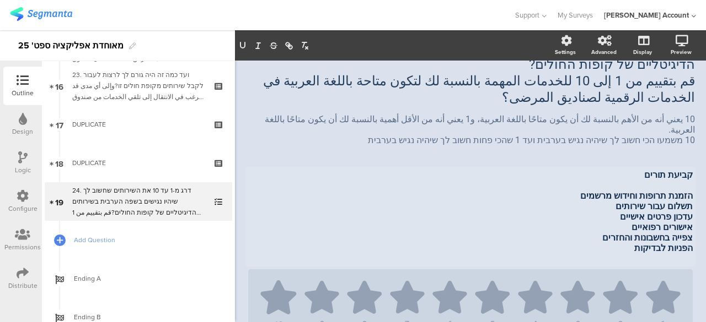
click at [660, 189] on div "קביעת תורים הזמנת תרופות וחידוש מרשמים תשלום עבור שירותים עדכון פרטים אישיים אי…" at bounding box center [470, 217] width 450 height 100
click at [660, 191] on span "הזמנת תרופות וחידוש מרשמים" at bounding box center [636, 196] width 112 height 10
click at [660, 191] on p "הזמנת תרופות וחידוש מרשמים" at bounding box center [470, 196] width 444 height 10
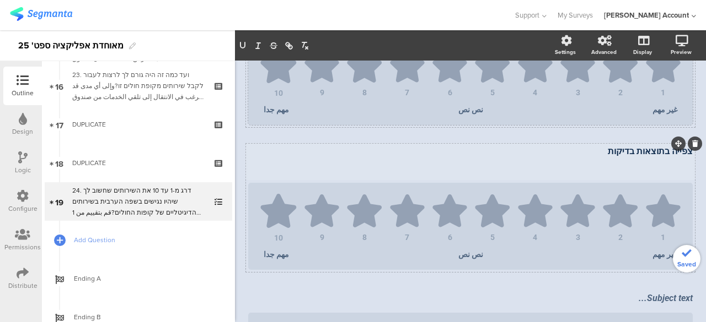
scroll to position [675, 0]
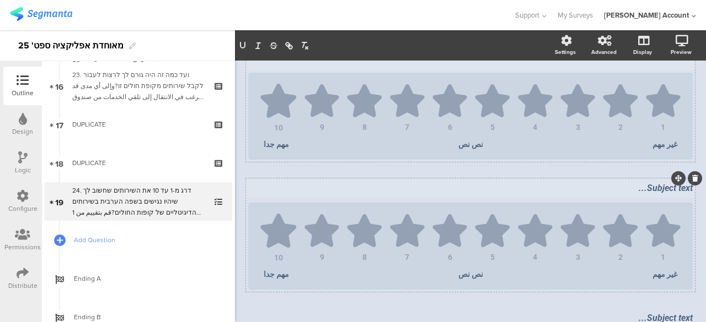
click at [659, 186] on div "Subject text..." at bounding box center [470, 189] width 450 height 18
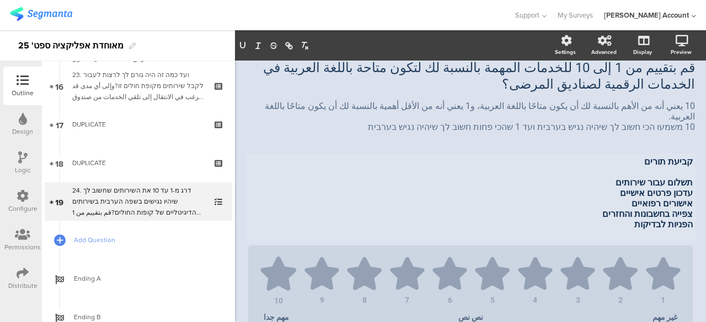
scroll to position [66, 0]
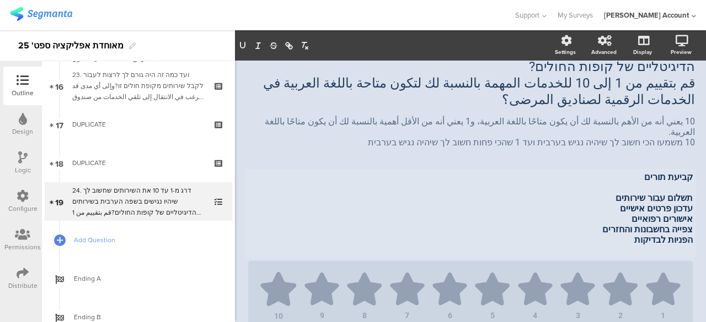
click at [654, 188] on div "קביעת תורים תשלום עבור שירותים עדכון פרטים אישיים אישורים רפואיים צפייה בחשבונו…" at bounding box center [470, 213] width 450 height 89
click at [654, 193] on span "תשלום עבור שירותים" at bounding box center [653, 198] width 77 height 10
click at [654, 193] on p "תשלום עבור שירותים" at bounding box center [470, 198] width 444 height 10
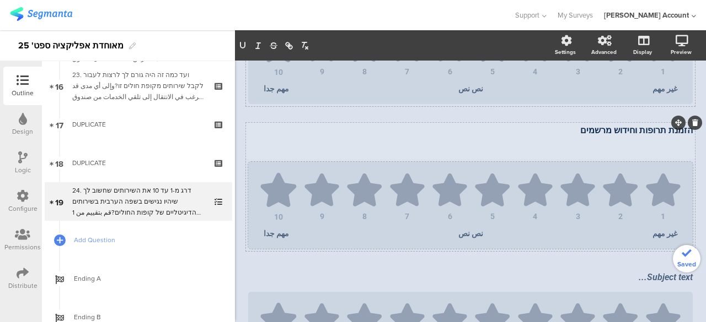
scroll to position [838, 0]
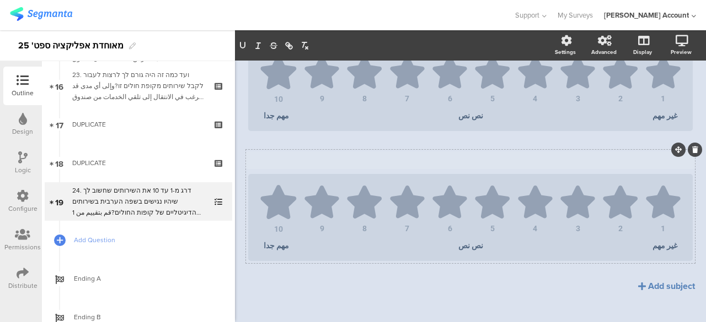
click at [657, 161] on div "Subject text..." at bounding box center [470, 161] width 450 height 18
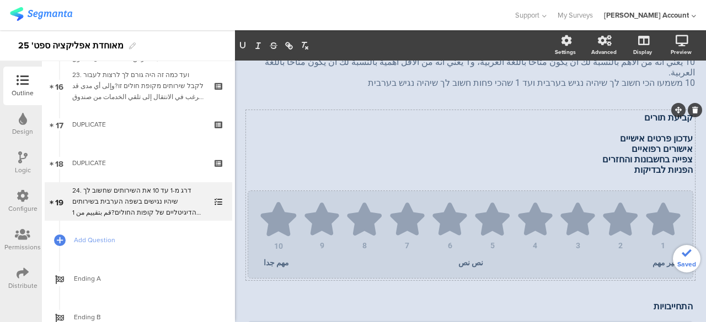
scroll to position [9, 0]
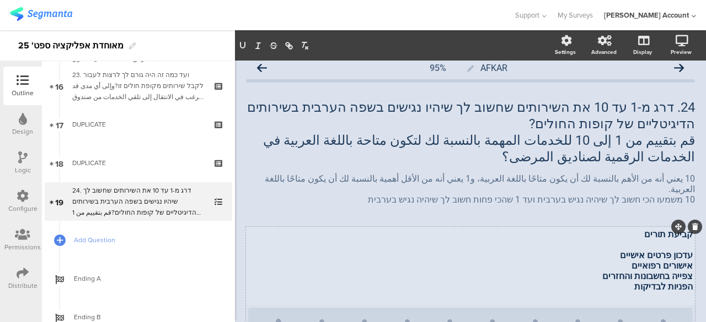
click at [653, 250] on span "עדכון פרטים אישיים" at bounding box center [656, 255] width 73 height 10
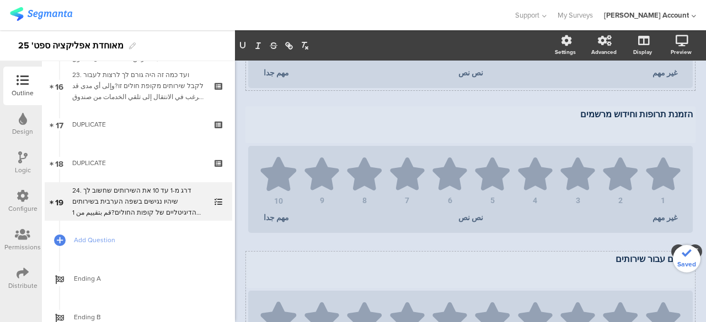
scroll to position [854, 0]
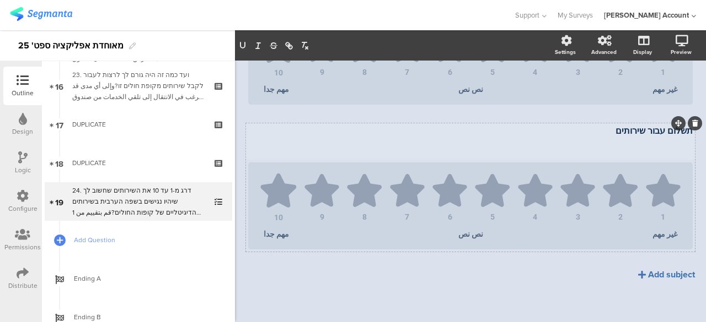
click at [673, 273] on div "Add subject" at bounding box center [671, 274] width 47 height 13
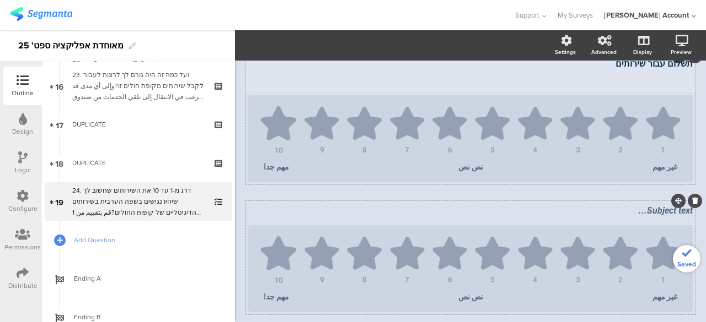
scroll to position [984, 0]
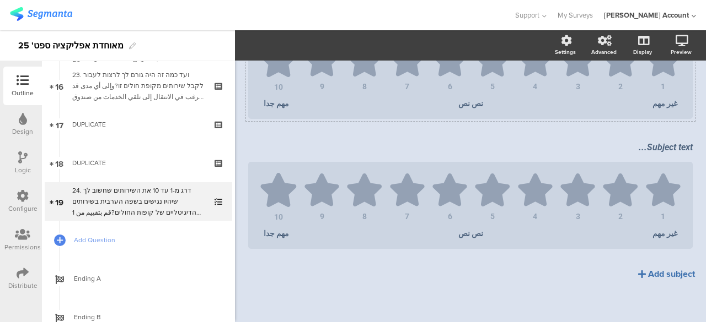
click at [662, 273] on div "Add subject" at bounding box center [671, 274] width 47 height 13
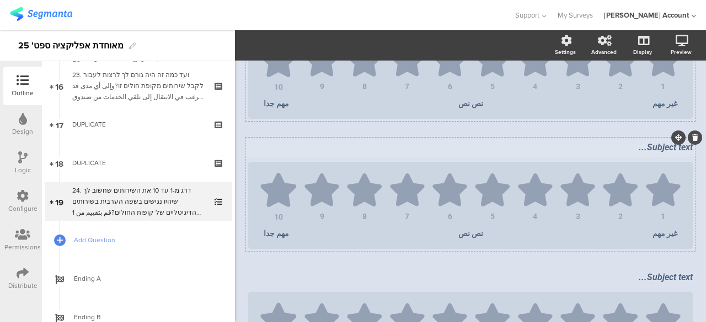
click at [660, 148] on div "Subject text... 1 2 3 4 5 6 7 8 9 10 غير مهم نص نص مهم جدا" at bounding box center [470, 195] width 449 height 114
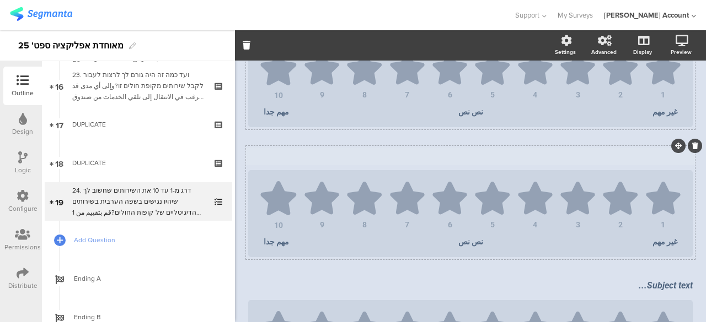
click at [660, 152] on div "Subject text..." at bounding box center [470, 157] width 450 height 18
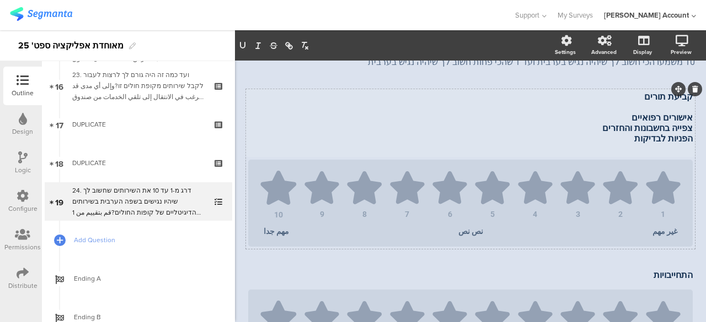
scroll to position [37, 0]
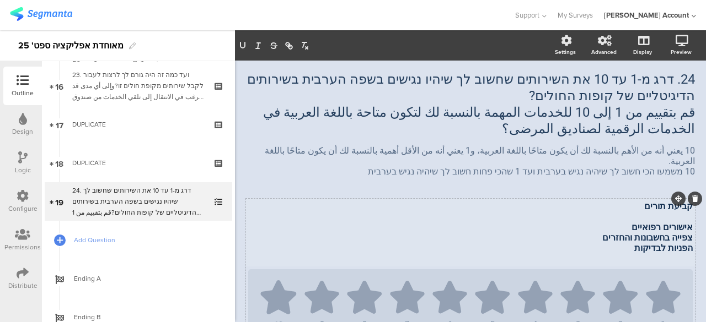
click at [658, 217] on div "קביעת תורים אישורים רפואיים צפייה בחשבונות והחזרים הפניות לבדיקות קביעת תורים א…" at bounding box center [470, 232] width 450 height 68
click at [658, 222] on span "אישורים רפואיים" at bounding box center [661, 227] width 61 height 10
click at [658, 222] on p "אישורים רפואיים" at bounding box center [470, 227] width 444 height 10
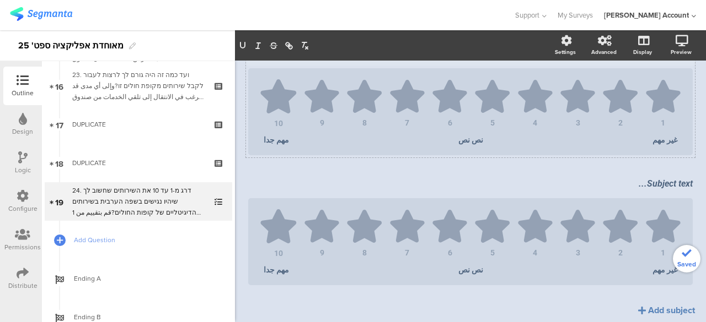
scroll to position [1120, 0]
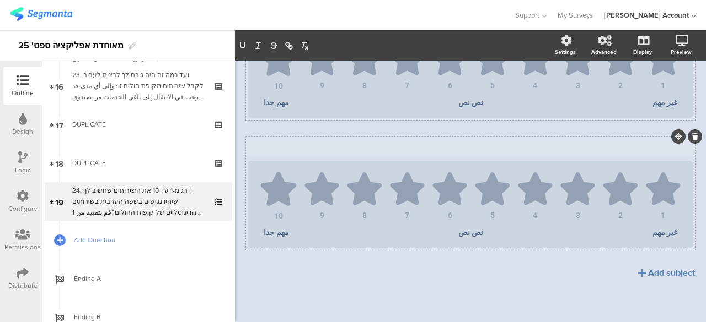
click at [660, 148] on div "Subject text..." at bounding box center [470, 147] width 450 height 18
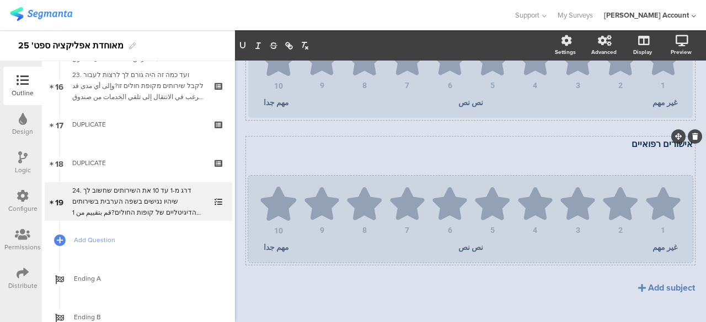
scroll to position [1118, 0]
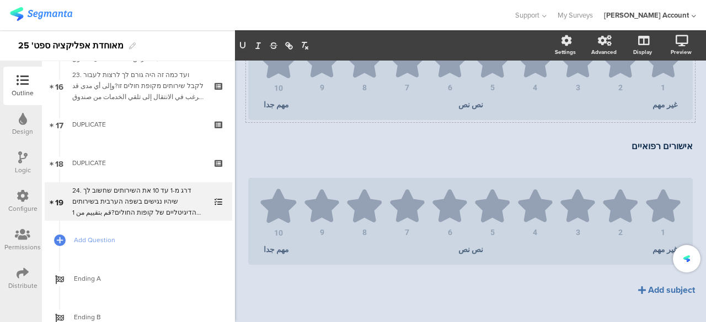
click at [648, 286] on div "Add subject" at bounding box center [671, 290] width 47 height 13
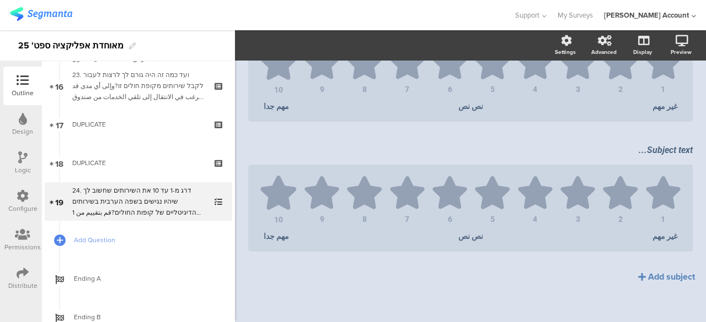
scroll to position [1267, 0]
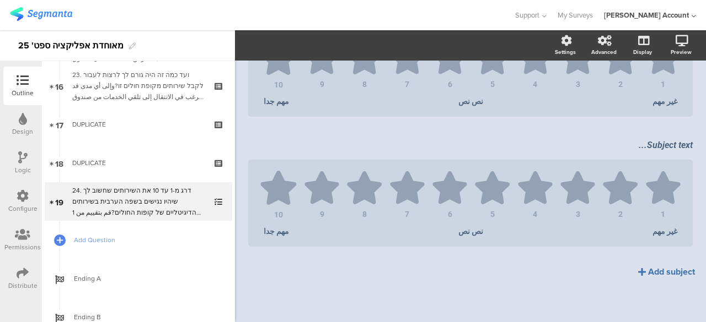
click at [648, 271] on div "Add subject" at bounding box center [671, 272] width 47 height 13
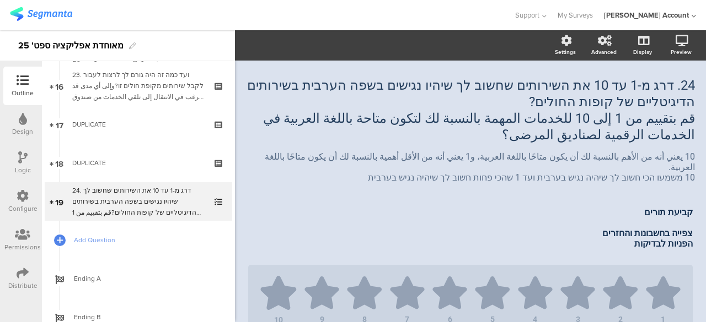
scroll to position [0, 0]
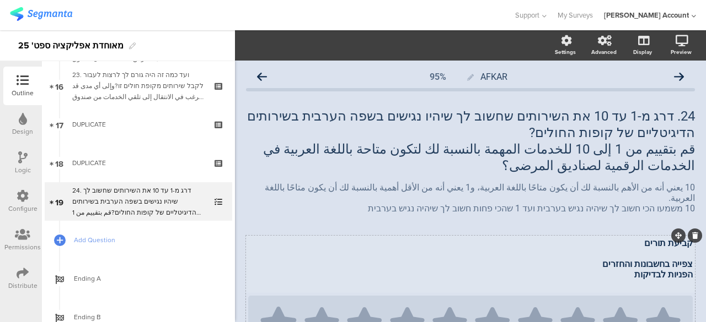
click at [660, 254] on div "קביעת תורים צפייה בחשבונות והחזרים הפניות לבדיקות קביעת תורים צפייה בחשבונות וה…" at bounding box center [470, 264] width 450 height 58
click at [660, 259] on p "צפייה בחשבונות והחזרים" at bounding box center [470, 264] width 444 height 10
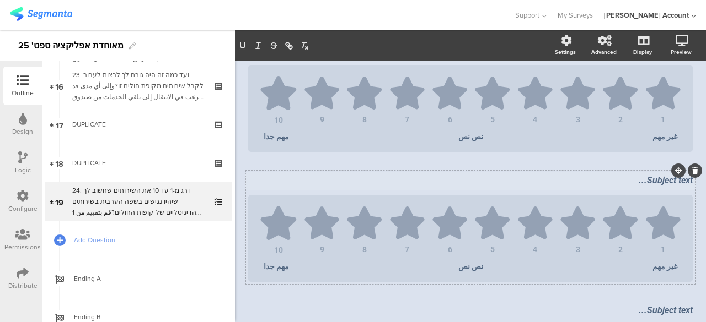
scroll to position [1166, 0]
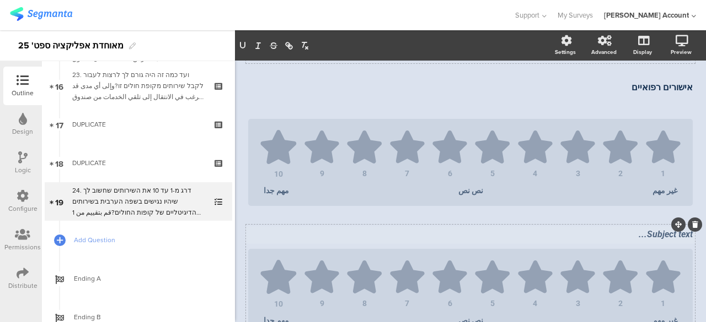
click at [651, 235] on div "Subject text..." at bounding box center [470, 236] width 450 height 18
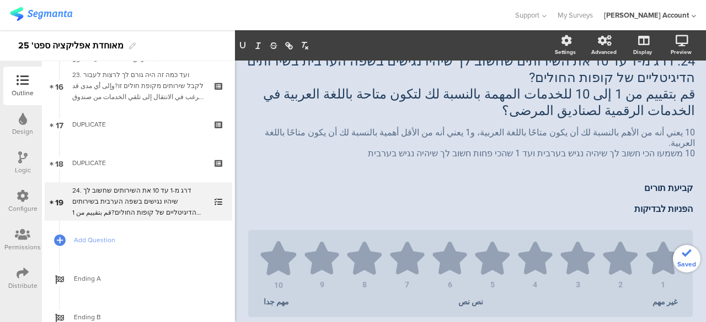
scroll to position [0, 0]
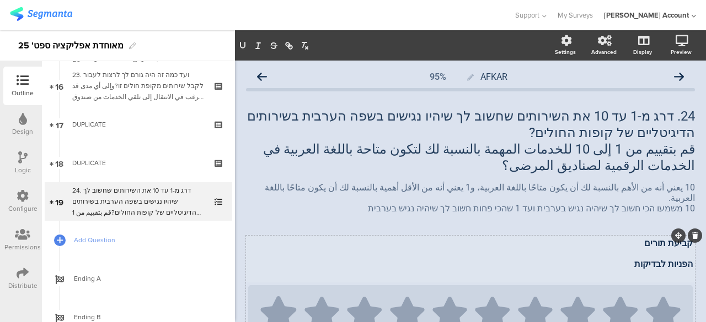
click at [656, 253] on div "קביעת תורים הפניות לבדיקות קביעת תורים הפניות לבדיקות" at bounding box center [470, 258] width 450 height 47
click at [656, 259] on span "הפניות לבדיקות" at bounding box center [663, 264] width 58 height 10
click at [656, 259] on p "הפניות לבדיקות" at bounding box center [470, 264] width 444 height 10
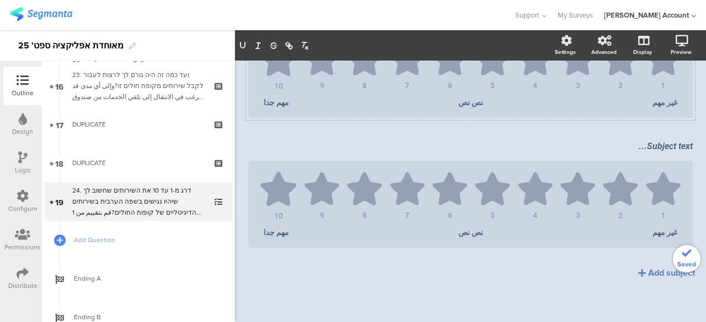
scroll to position [1391, 0]
click at [663, 148] on div "Subject text..." at bounding box center [470, 146] width 450 height 18
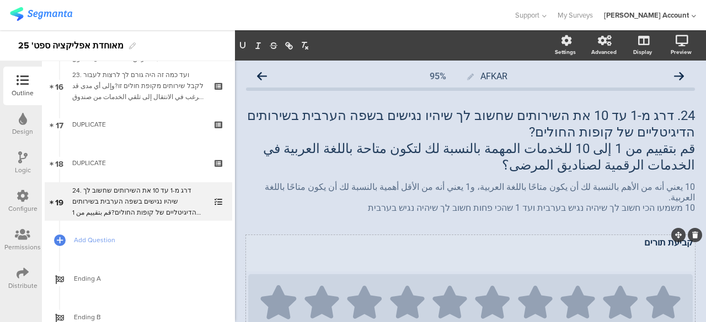
scroll to position [0, 0]
click at [660, 249] on div "קביעת תורים קביעת תורים" at bounding box center [470, 253] width 450 height 37
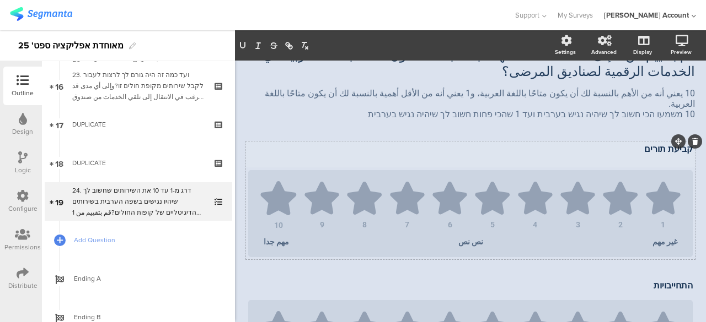
scroll to position [165, 0]
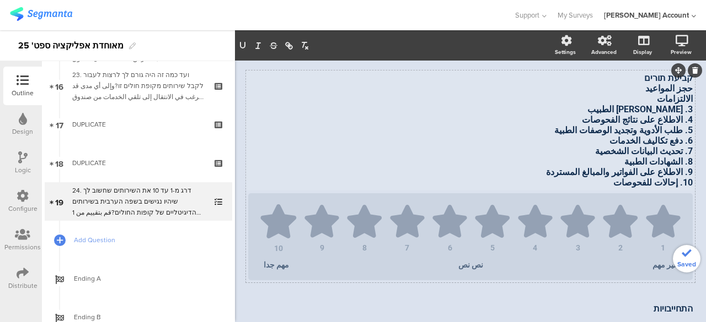
click at [677, 94] on p "الالتزامات" at bounding box center [470, 99] width 444 height 10
click at [625, 303] on div "התחייבויות התחייבויות" at bounding box center [470, 310] width 450 height 18
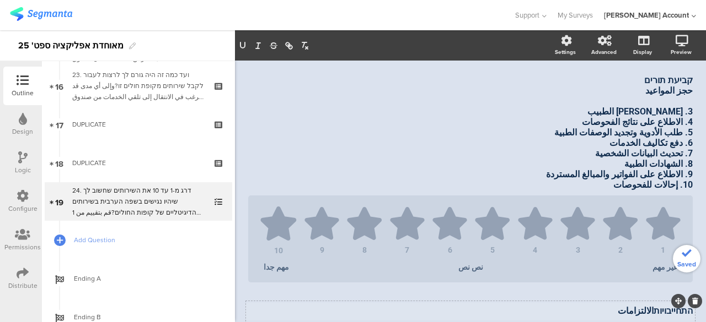
click at [648, 306] on p "התחייבויותالالتزامات" at bounding box center [470, 311] width 444 height 10
drag, startPoint x: 674, startPoint y: 101, endPoint x: 609, endPoint y: 104, distance: 65.6
click at [609, 104] on div "קביעת תורים حجز المواعيد 3. التواصل مع الطبيب 4. الاطلاع على نتائج الفحوصات 5. …" at bounding box center [470, 132] width 450 height 121
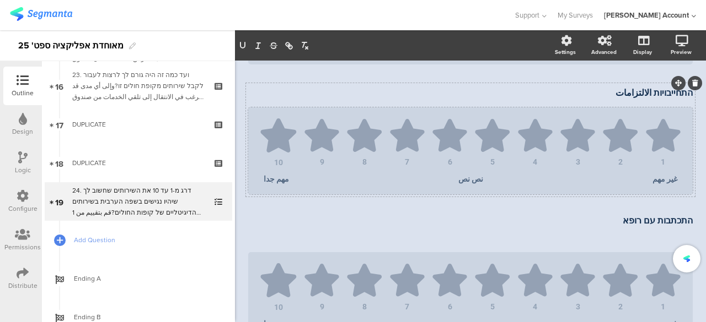
scroll to position [384, 0]
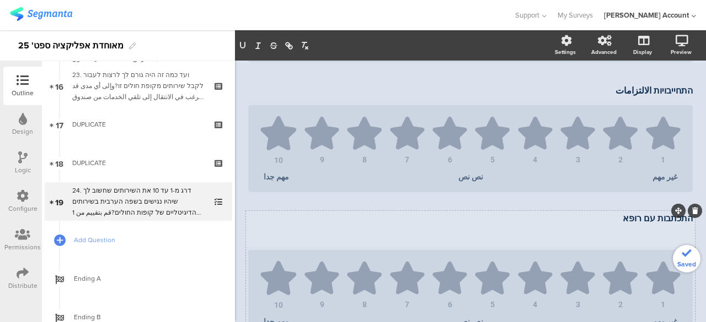
click at [614, 214] on div "התכתבות עם רופא התכתבות עם רופא התכתבות עם רופא" at bounding box center [470, 229] width 450 height 37
click at [627, 213] on p "התכתבות עם רופאالتواصل مع الطبيب" at bounding box center [470, 218] width 444 height 10
click at [600, 216] on p "התכתבות עם רופא التواصل مع الطبيب" at bounding box center [470, 218] width 444 height 10
click at [561, 224] on p at bounding box center [470, 229] width 444 height 10
click at [567, 213] on p "התכתבות עם רופא التواصل مع الطبيب" at bounding box center [470, 218] width 444 height 10
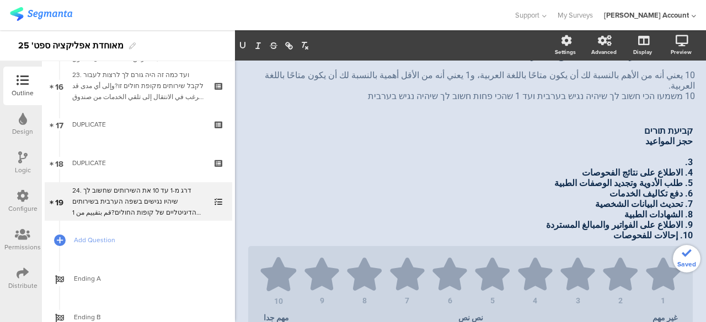
scroll to position [108, 0]
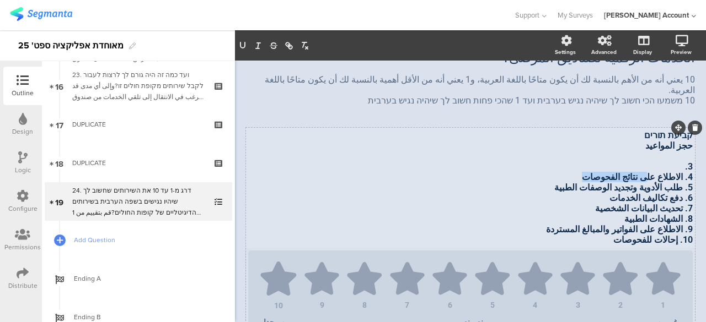
drag, startPoint x: 674, startPoint y: 168, endPoint x: 569, endPoint y: 166, distance: 105.3
click at [569, 166] on div "קביעת תורים حجز المواعيد 3. 4. الاطلاع على نتائج الفحوصات 5. طلب ​​الأدوية وتجد…" at bounding box center [470, 187] width 450 height 121
click at [575, 172] on p "4. الاطلاع على نتائج الفحوصات" at bounding box center [470, 177] width 444 height 10
drag, startPoint x: 582, startPoint y: 168, endPoint x: 675, endPoint y: 166, distance: 93.2
click at [675, 172] on p "4. الاطلاع على نتائج الفحوصات" at bounding box center [470, 177] width 444 height 10
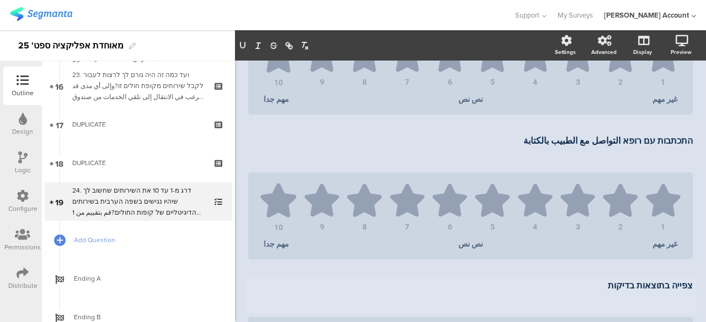
scroll to position [494, 0]
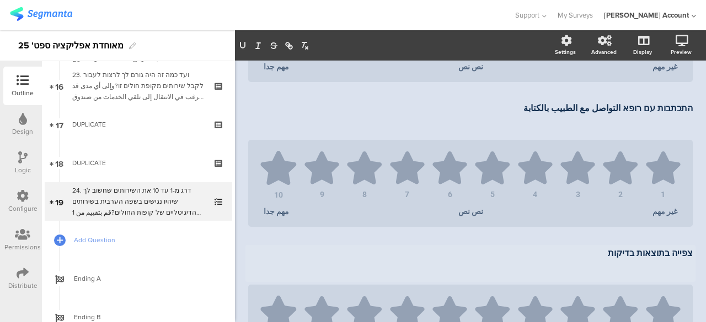
click at [575, 245] on div "צפייה בתוצאות בדיקות צפייה בתוצאות בדיקות צפייה בתוצאות בדיקות" at bounding box center [470, 263] width 450 height 37
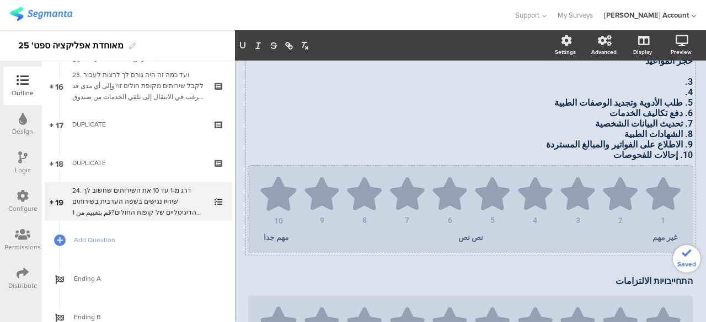
scroll to position [108, 0]
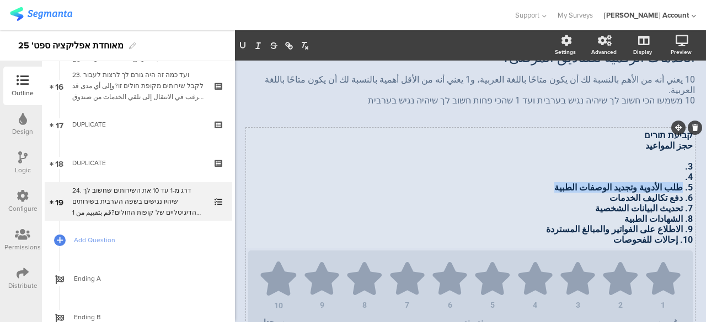
drag, startPoint x: 674, startPoint y: 181, endPoint x: 540, endPoint y: 175, distance: 134.1
click at [540, 175] on div "קביעת תורים حجز المواعيد 3. 4. 5. طلب ​​الأدوية وتجديد الوصفات الطبية 6. دفع تك…" at bounding box center [470, 187] width 450 height 121
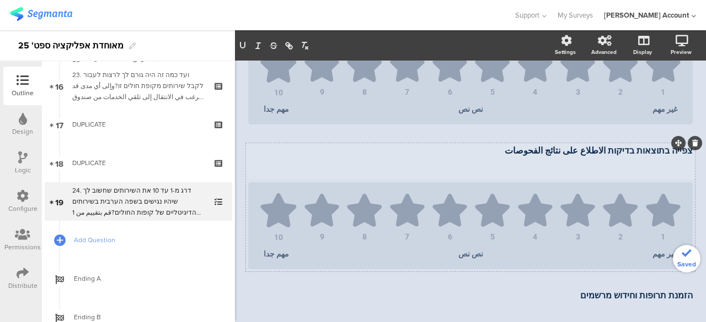
scroll to position [659, 0]
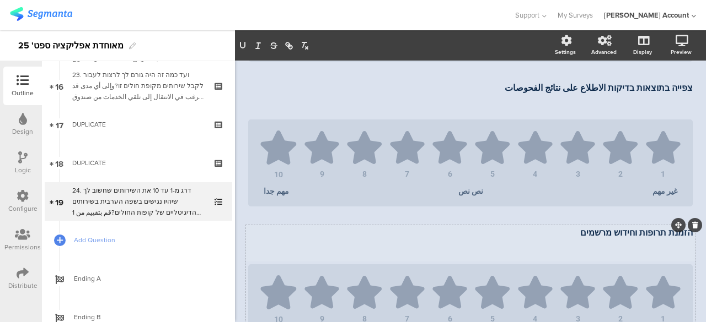
click at [554, 233] on div "הזמנת תרופות וחידוש מרשמים הזמנת תרופות וחידוש מרשמים" at bounding box center [470, 243] width 450 height 37
click at [554, 233] on p "הזמנת תרופות וחידוש מרשמים" at bounding box center [470, 233] width 444 height 10
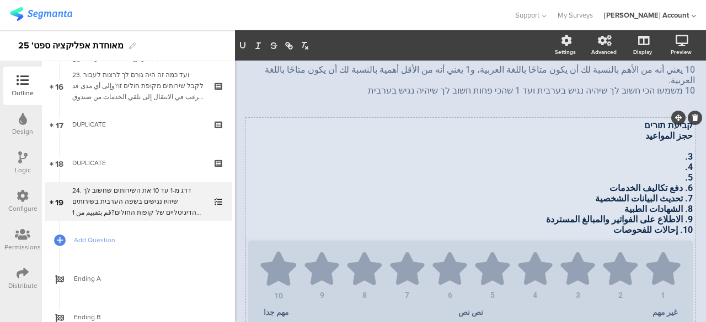
scroll to position [108, 0]
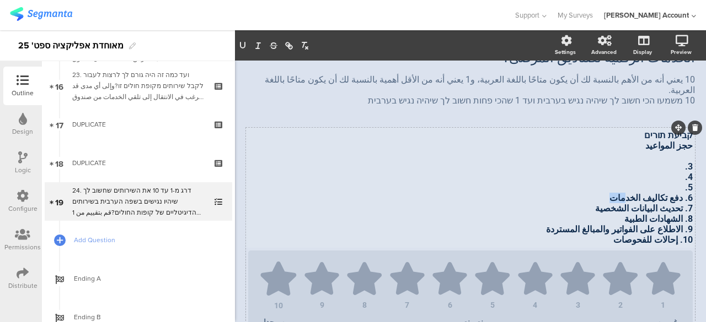
drag, startPoint x: 674, startPoint y: 190, endPoint x: 622, endPoint y: 191, distance: 51.8
click at [607, 191] on div "קביעת תורים حجز المواعيد 3. 4. 5. 6. دفع تكاليف الخدمات 7. تحديث البيانات الشخص…" at bounding box center [470, 187] width 450 height 121
click at [650, 193] on p "6. دفع تكاليف الخدمات" at bounding box center [470, 198] width 444 height 10
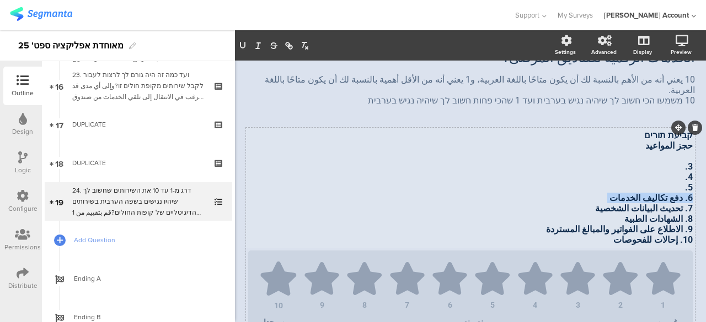
click at [666, 193] on p "6. دفع تكاليف الخدمات" at bounding box center [470, 198] width 444 height 10
drag, startPoint x: 674, startPoint y: 190, endPoint x: 599, endPoint y: 191, distance: 75.0
click at [599, 193] on p "6. دفع تكاليف الخدمات" at bounding box center [470, 198] width 444 height 10
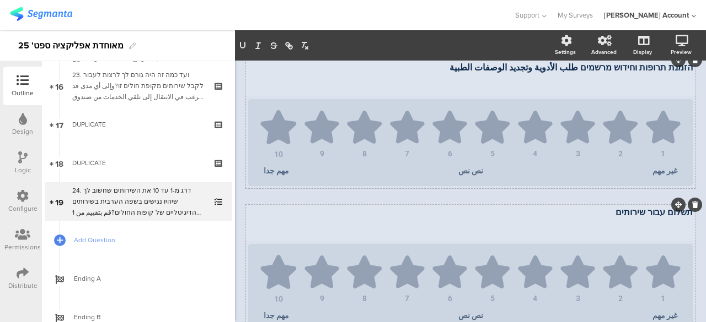
scroll to position [880, 0]
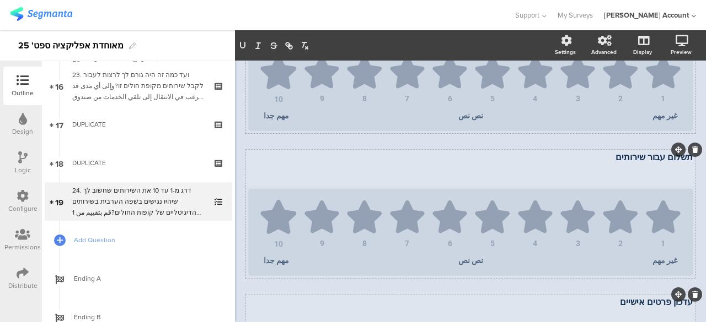
click at [602, 166] on div "תשלום עבור שירותים תשלום עבור שירותים" at bounding box center [470, 167] width 450 height 37
click at [604, 156] on p "תשלום עבור שירותים" at bounding box center [470, 157] width 444 height 10
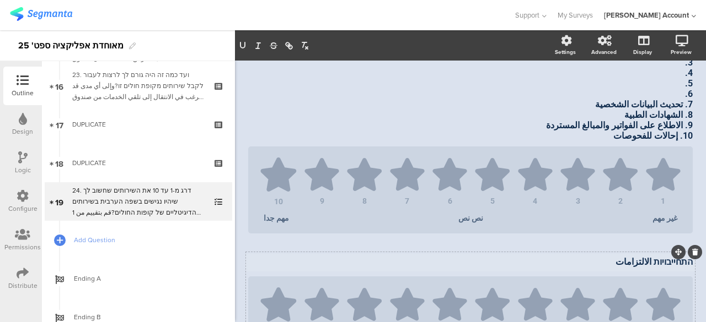
scroll to position [108, 0]
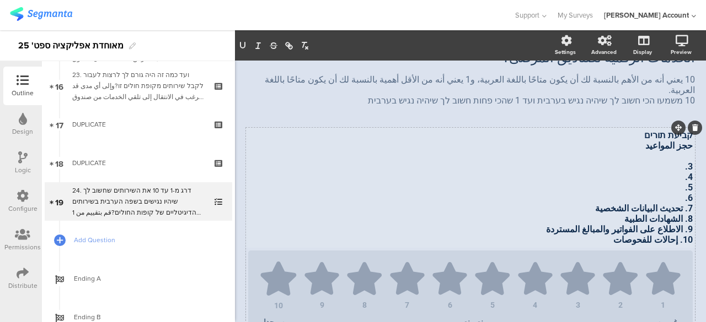
drag, startPoint x: 676, startPoint y: 200, endPoint x: 588, endPoint y: 201, distance: 87.6
click at [588, 201] on div "קביעת תורים حجز المواعيد 3. 4. 5. 6. 7. تحديث البيانات الشخصية 8. الشهادات الطب…" at bounding box center [470, 187] width 450 height 121
click at [643, 203] on p "7. تحديث البيانات الشخصية" at bounding box center [470, 208] width 444 height 10
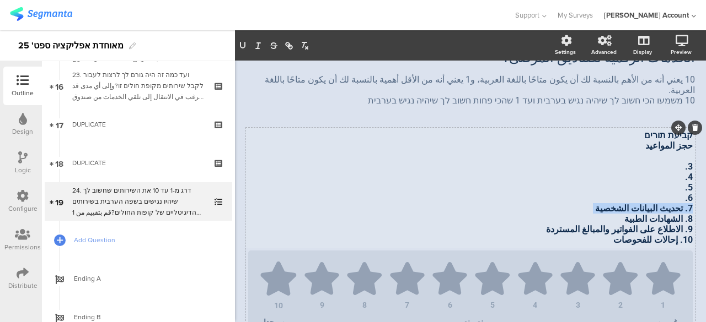
click at [672, 203] on p "7. تحديث البيانات الشخصية" at bounding box center [470, 208] width 444 height 10
click at [675, 203] on p "7. تحديث البيانات الشخصية" at bounding box center [470, 208] width 444 height 10
click at [669, 203] on p "تحديث البيانات الشخصية" at bounding box center [470, 208] width 444 height 10
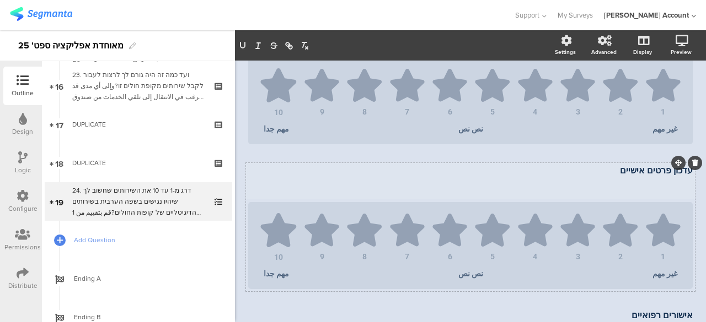
scroll to position [1045, 0]
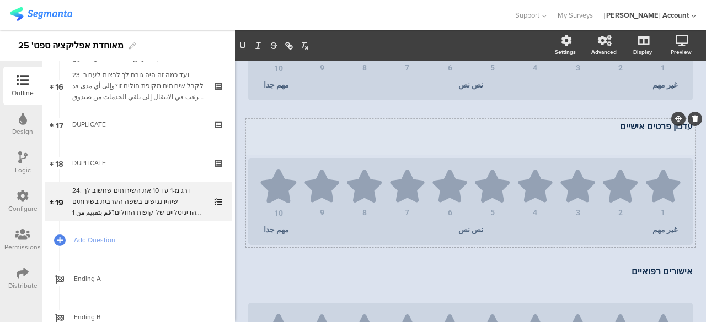
click at [613, 132] on div "עדכון פרטים אישיים עדכון פרטים אישיים" at bounding box center [470, 137] width 450 height 37
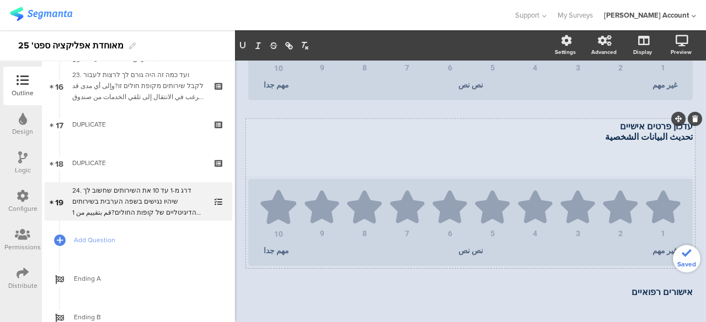
click at [653, 134] on p "تحديث البيانات الشخصية" at bounding box center [470, 137] width 444 height 10
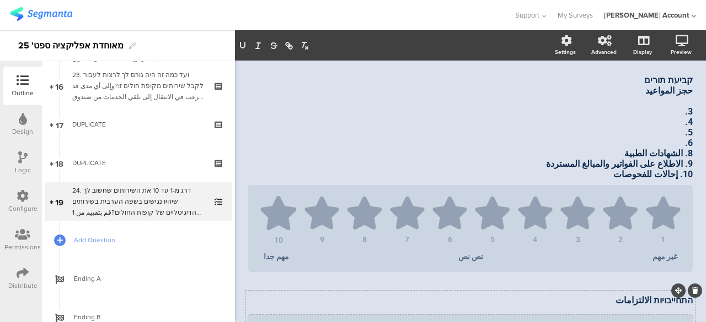
scroll to position [53, 0]
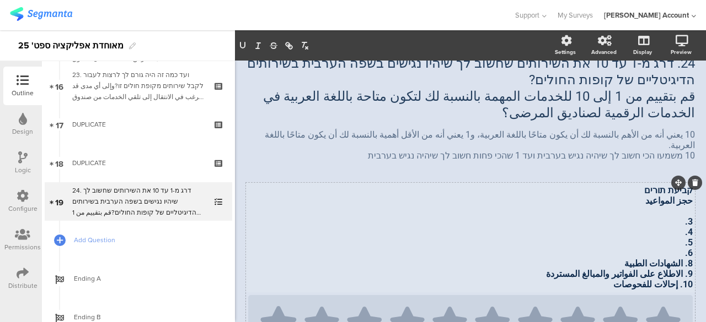
click at [675, 257] on div "קביעת תורים حجز المواعيد 3. 4. 5. 6. 8. الشهادات الطبية 9. الاطلاع على الفواتير…" at bounding box center [470, 237] width 450 height 110
drag, startPoint x: 674, startPoint y: 254, endPoint x: 614, endPoint y: 254, distance: 60.1
click at [614, 259] on p "8. الشهادات الطبية" at bounding box center [470, 264] width 444 height 10
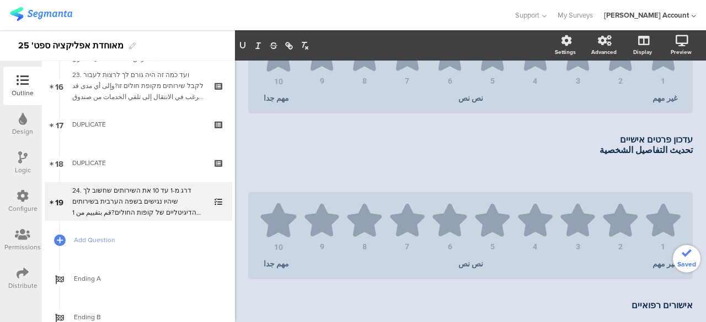
scroll to position [1100, 0]
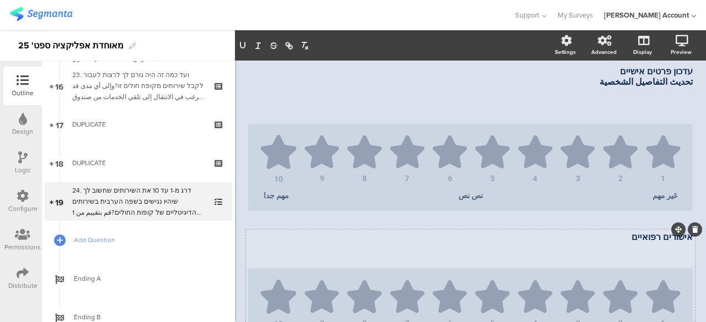
click at [615, 241] on div "אישורים רפואיים אישורים רפואיים" at bounding box center [470, 247] width 450 height 37
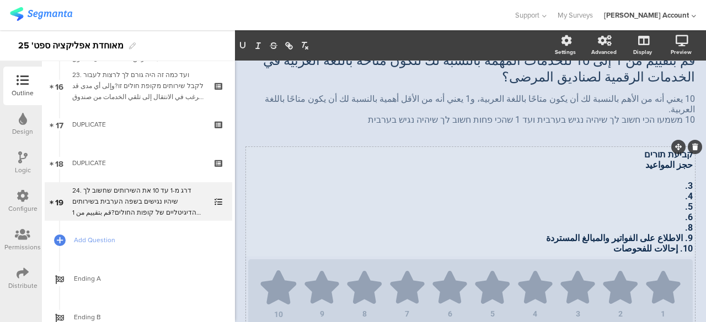
scroll to position [165, 0]
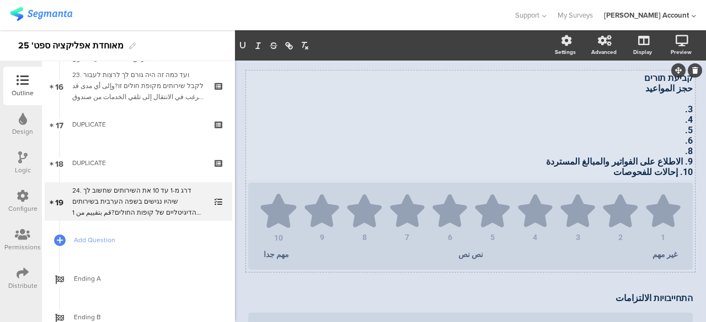
drag, startPoint x: 674, startPoint y: 152, endPoint x: 637, endPoint y: 160, distance: 37.8
click at [637, 160] on div "קביעת תורים حجز المواعيد 3. 4. 5. 6. 8. 9. الاطلاع على الفواتير والمبالغ المستر…" at bounding box center [470, 125] width 450 height 110
drag, startPoint x: 615, startPoint y: 165, endPoint x: 676, endPoint y: 153, distance: 62.4
click at [676, 153] on div "קביעת תורים حجز المواعيد 3. 4. 5. 6. 8. 9. الاطلاع على الفواتير والمبالغ المستر…" at bounding box center [470, 125] width 444 height 105
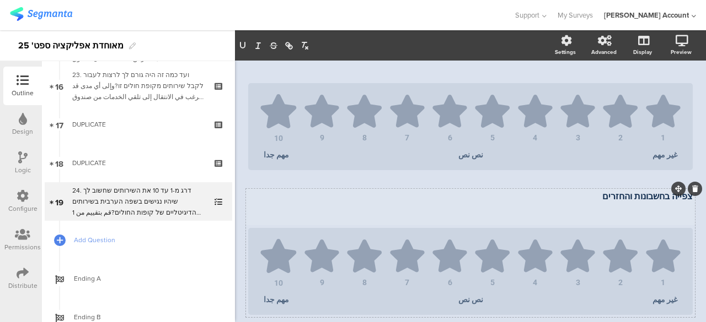
scroll to position [1268, 0]
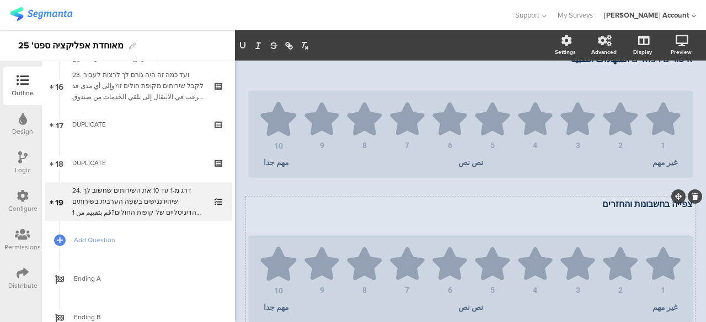
click at [586, 209] on div "צפייה בחשבונות והחזרים צפייה בחשבונות והחזרים צפייה בחשבונות והחזרים" at bounding box center [470, 214] width 450 height 37
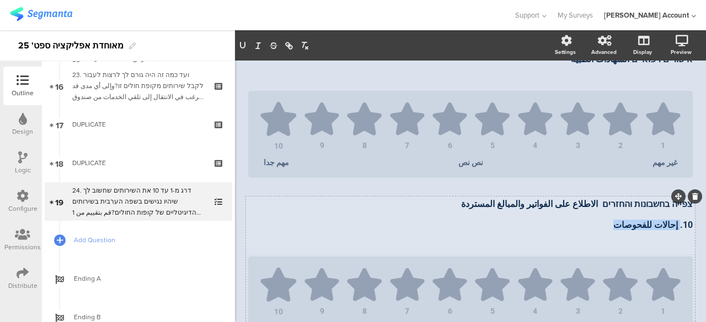
drag, startPoint x: 670, startPoint y: 227, endPoint x: 607, endPoint y: 227, distance: 62.8
click at [607, 227] on p "10. إحالات للفحوصات" at bounding box center [470, 225] width 444 height 10
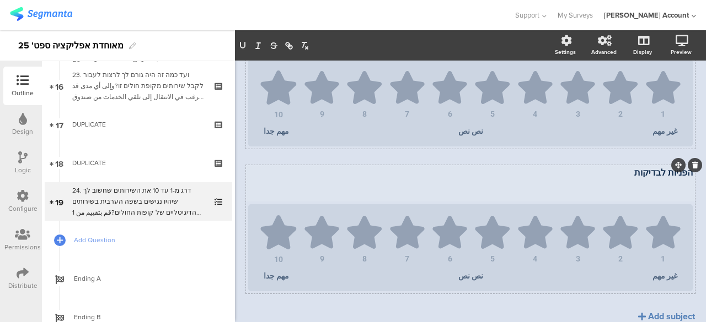
scroll to position [1514, 0]
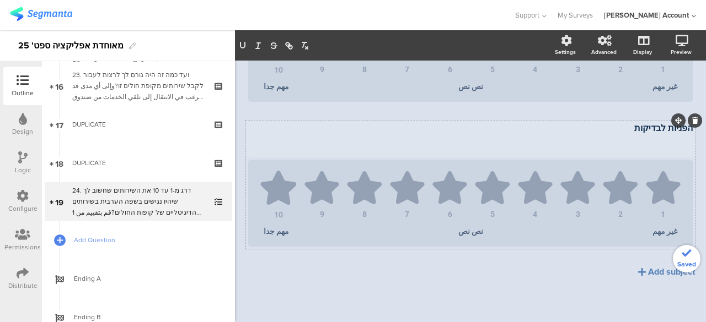
click at [624, 132] on div "הפניות לבדיקות הפניות לבדיקות" at bounding box center [470, 138] width 450 height 37
click at [641, 147] on p at bounding box center [470, 149] width 444 height 10
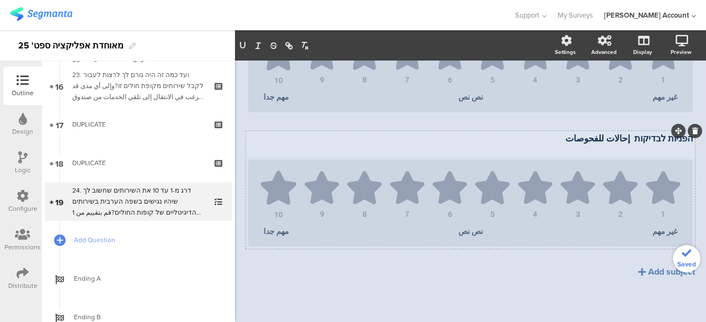
click at [615, 148] on p at bounding box center [470, 149] width 444 height 10
click at [623, 139] on p "הפניות לבדיקות إحالات للفحوصات" at bounding box center [470, 138] width 444 height 10
click at [612, 138] on p "הפניות לבדיקות إحالات للفحوصات" at bounding box center [470, 138] width 444 height 10
click at [624, 139] on p "הפניות לבדיקות إحالات للفحوصات" at bounding box center [470, 138] width 444 height 10
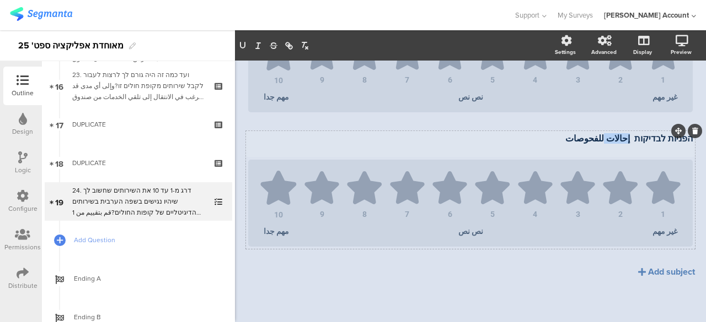
click at [624, 139] on p "הפניות לבדיקות إحالات للفحوصات" at bounding box center [470, 138] width 444 height 10
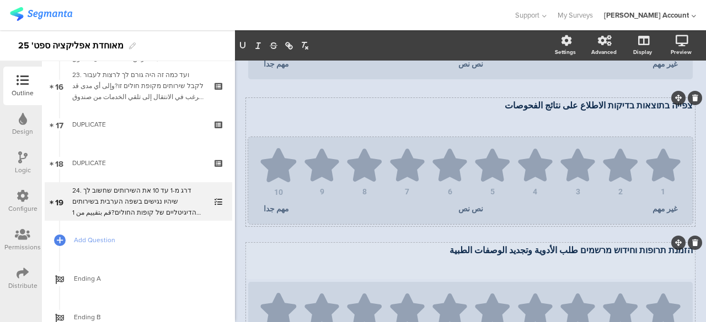
scroll to position [566, 0]
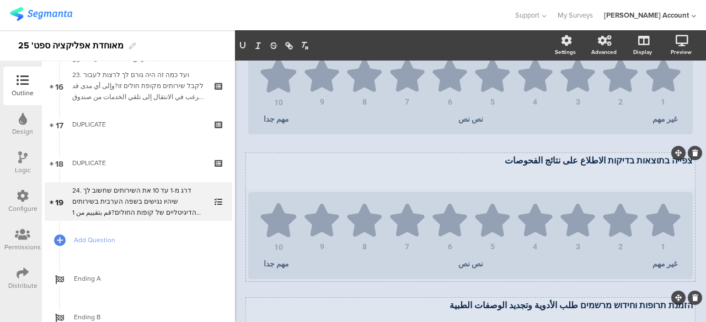
click at [658, 171] on div "צפייה בתוצאות בדיקות الاطلاع على نتائج الفحوصات צפייה בתוצאות בדיקות الاطلاع عل…" at bounding box center [470, 171] width 450 height 37
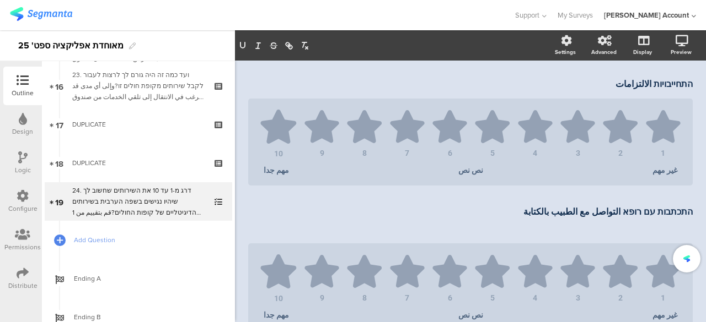
scroll to position [345, 0]
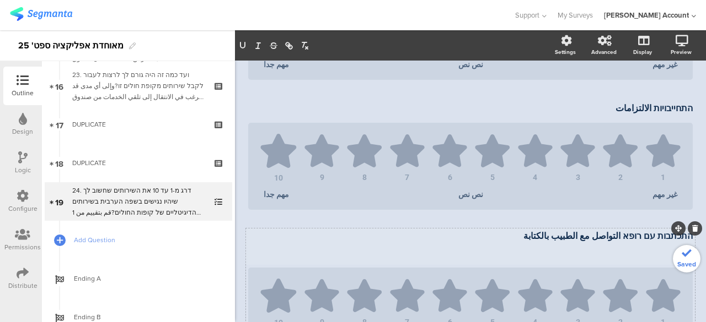
click at [671, 244] on div "התכתבות עם רופא التواصل مع الطبيب بالكتابة התכתבות עם רופא التواصل مع الطبيب با…" at bounding box center [470, 246] width 450 height 37
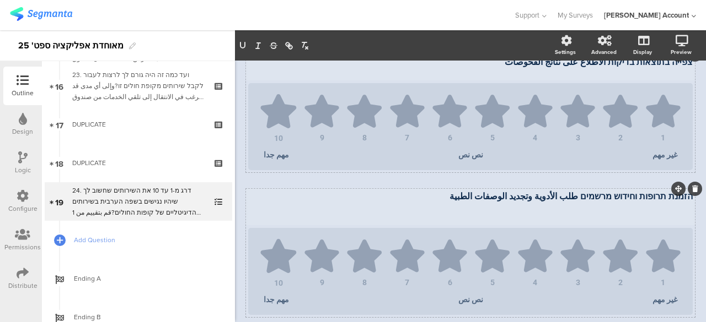
scroll to position [731, 0]
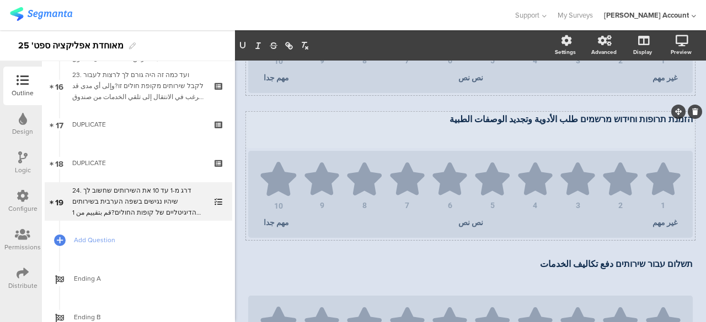
click at [667, 127] on div "הזמנת תרופות וחידוש מרשמים طلب ​​الأدوية وتجديد الوصفات الطبية הזמנת תרופות וחי…" at bounding box center [470, 129] width 450 height 37
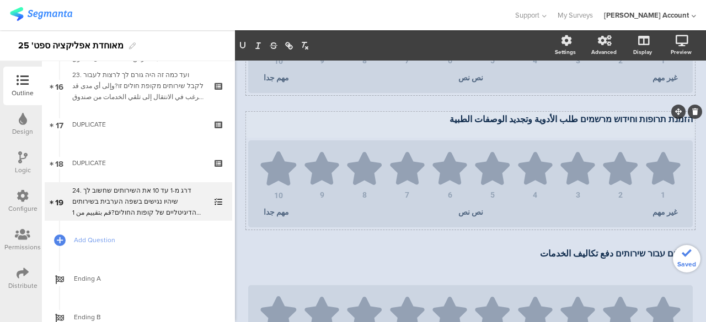
click at [677, 270] on div "Saved" at bounding box center [686, 259] width 28 height 28
click at [653, 265] on div "קביעת תורים حجز المواعيد 3. 4. 5. 6. 8. 9. קביעת תורים حجز المواعيد 3. 4. 5. 6.…" at bounding box center [470, 245] width 449 height 1481
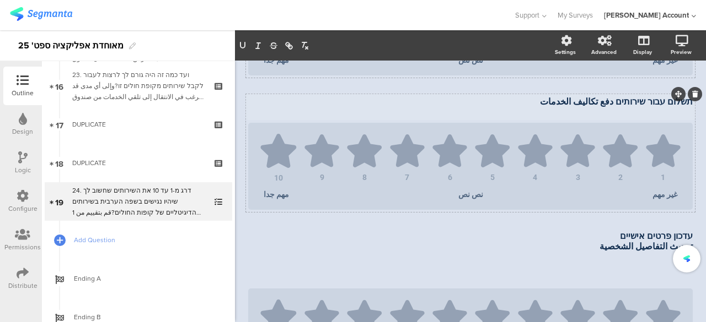
scroll to position [919, 0]
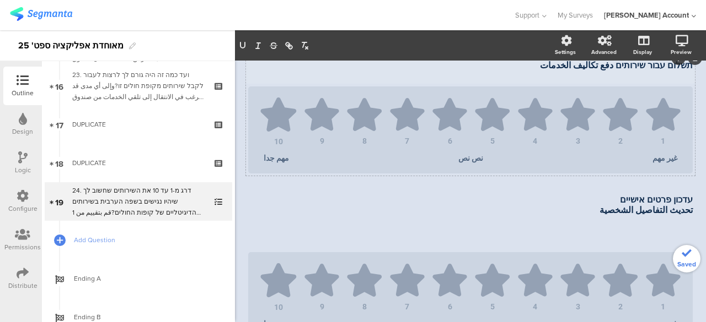
click at [661, 230] on div "עדכון פרטים אישיים تحديث التفاصيل الشخصية עדכון פרטים אישיים تحديث التفاصيل الش…" at bounding box center [470, 221] width 450 height 58
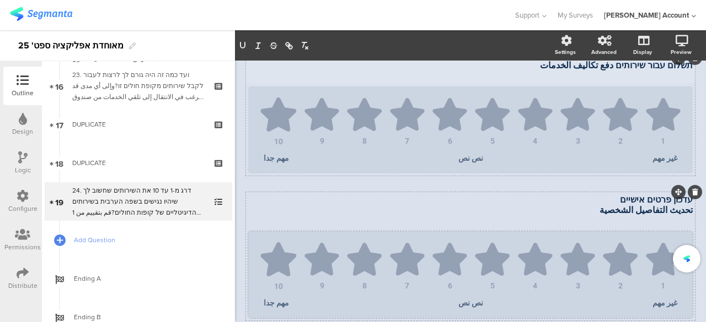
scroll to position [1030, 0]
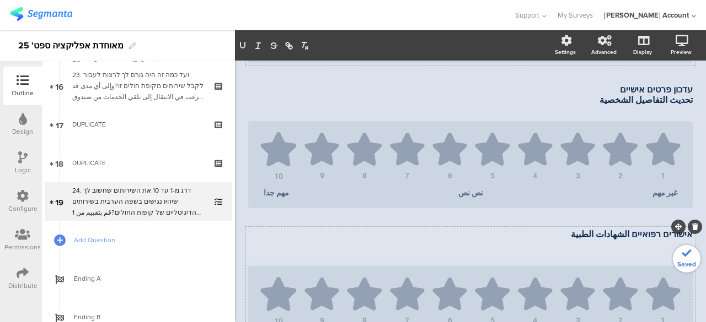
click at [663, 247] on div "אישורים רפואיים الشهادات الطبية אישורים רפואיים الشهادات الطبية" at bounding box center [470, 245] width 450 height 37
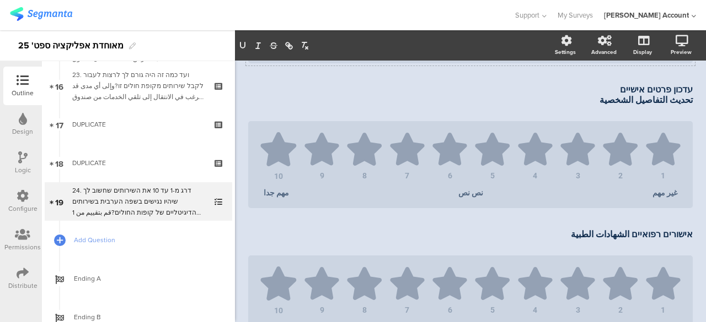
scroll to position [1195, 0]
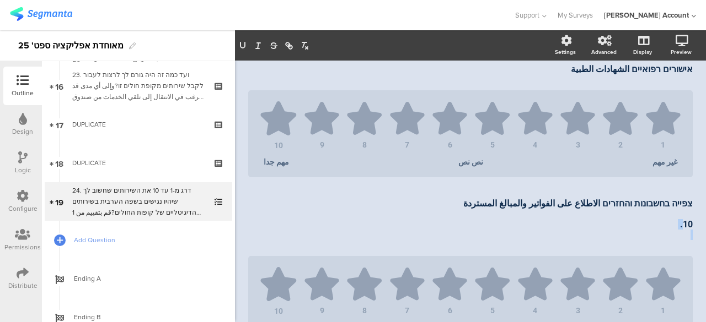
drag, startPoint x: 661, startPoint y: 232, endPoint x: 673, endPoint y: 224, distance: 13.9
click at [673, 224] on div "צפייה בחשבונות והחזרים الاطلاع على الفواتير والمبالغ المستردة 10. צפייה בחשבונו…" at bounding box center [470, 225] width 450 height 58
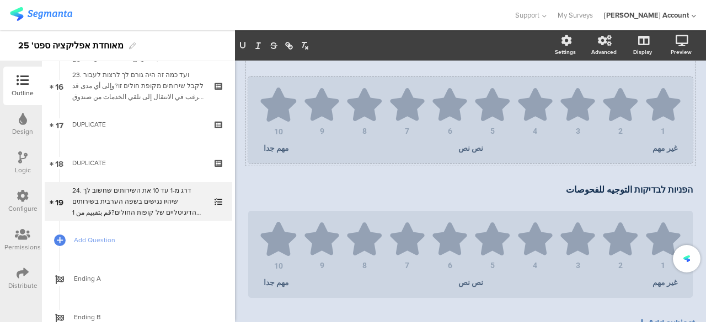
scroll to position [1360, 0]
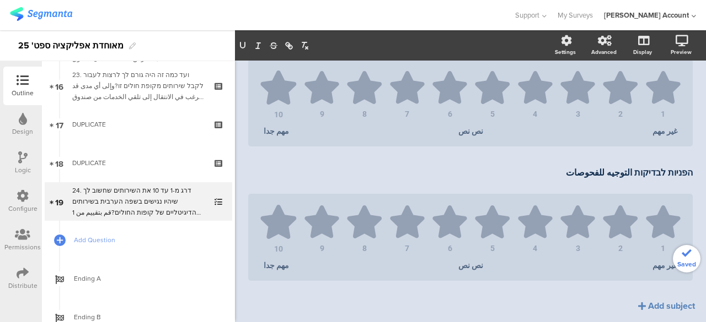
click at [663, 184] on div "הפניות לבדיקות التوجيه للفحوصات הפניות לבדיקות التوجيه للفحوصات" at bounding box center [470, 178] width 450 height 26
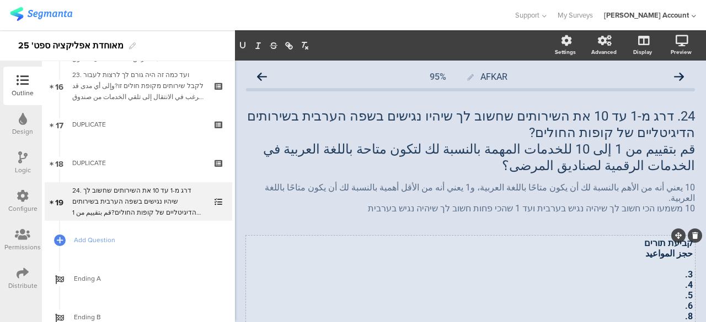
scroll to position [110, 0]
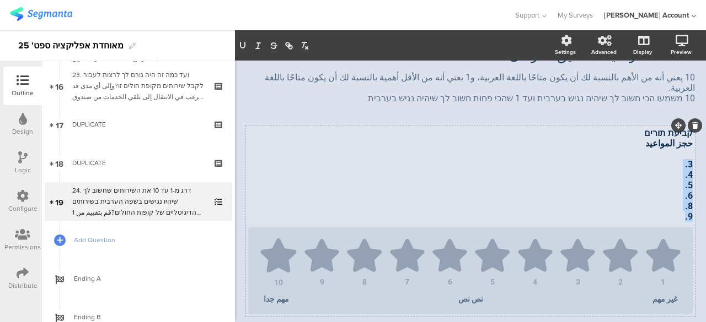
drag, startPoint x: 671, startPoint y: 206, endPoint x: 682, endPoint y: 155, distance: 51.8
click at [682, 155] on div "קביעת תורים حجز المواعيد 3. 4. 5. 6. 8. 9. קביעת תורים حجز المواعيد 3. 4. 5. 6.…" at bounding box center [470, 175] width 450 height 100
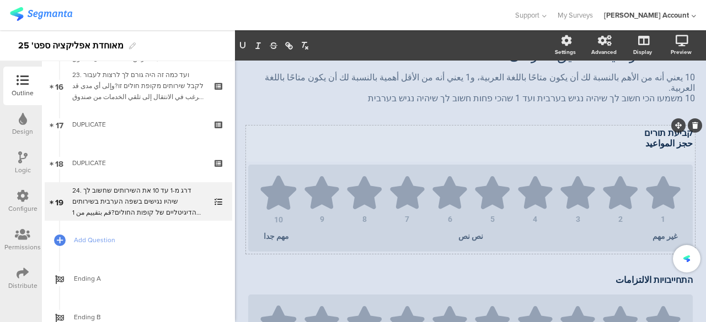
click at [664, 138] on p "حجز المواعيد" at bounding box center [470, 143] width 444 height 10
click at [665, 149] on p at bounding box center [470, 154] width 444 height 10
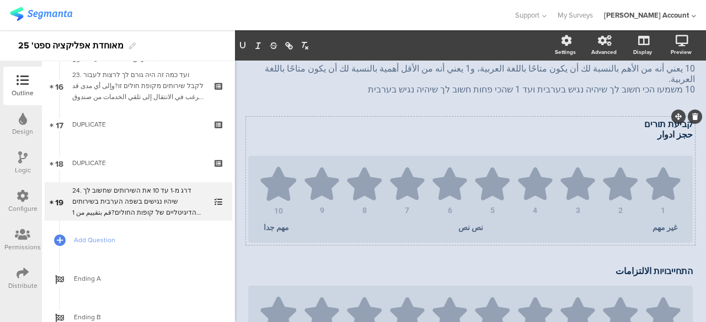
scroll to position [55, 0]
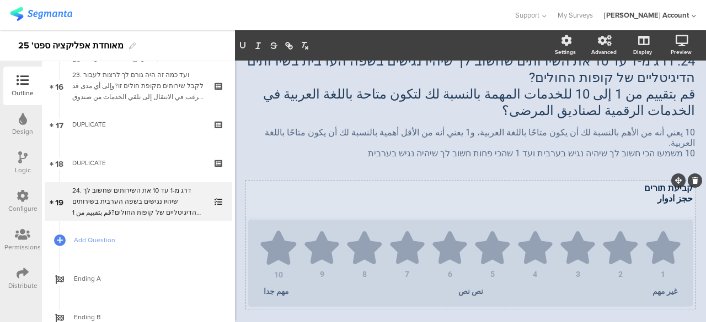
click at [628, 183] on p "קביעת תורים" at bounding box center [470, 188] width 444 height 10
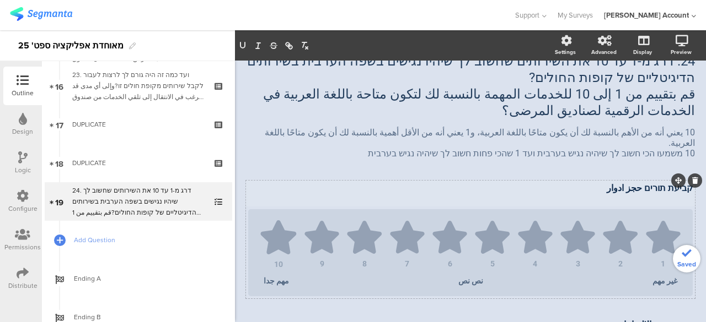
click at [643, 193] on p at bounding box center [470, 198] width 444 height 10
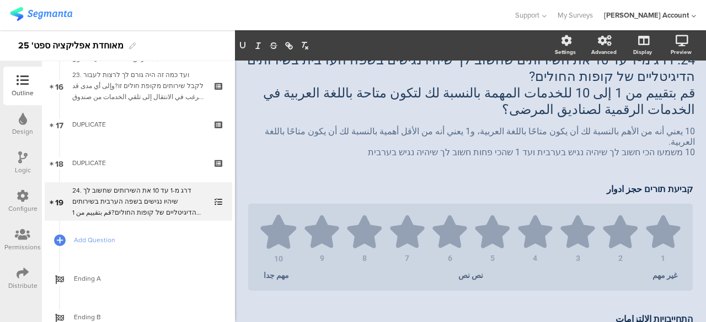
scroll to position [2, 0]
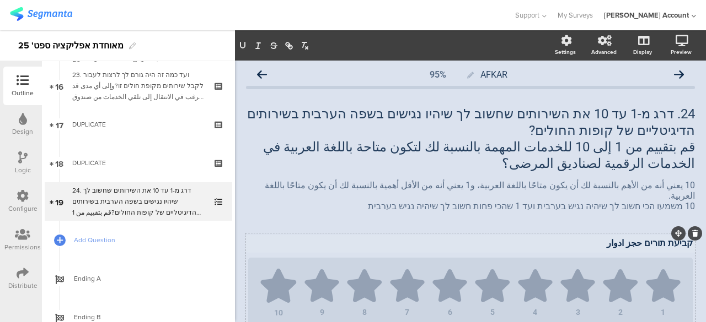
click at [683, 238] on p "קביעת תורים حجز ادوار" at bounding box center [470, 243] width 444 height 10
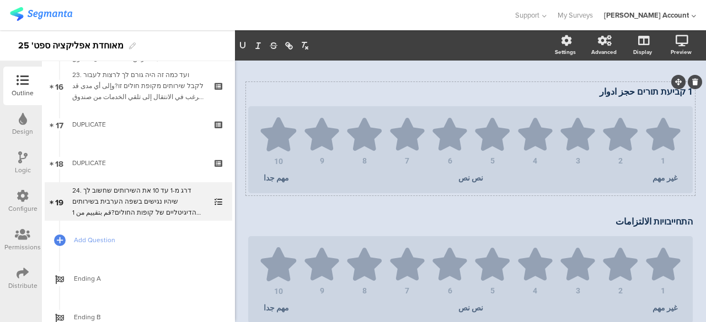
scroll to position [168, 0]
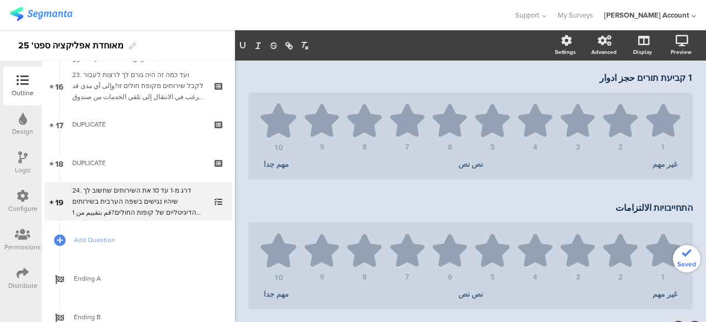
click at [683, 200] on div "התחייבויות الالتزامات התחייבויות الالتزامات התחייבויות الالتزامات" at bounding box center [470, 209] width 450 height 18
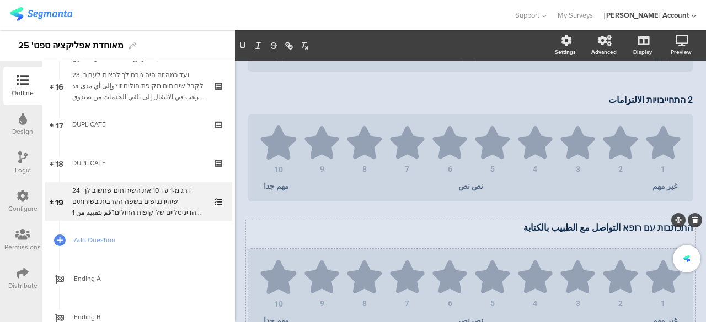
scroll to position [331, 0]
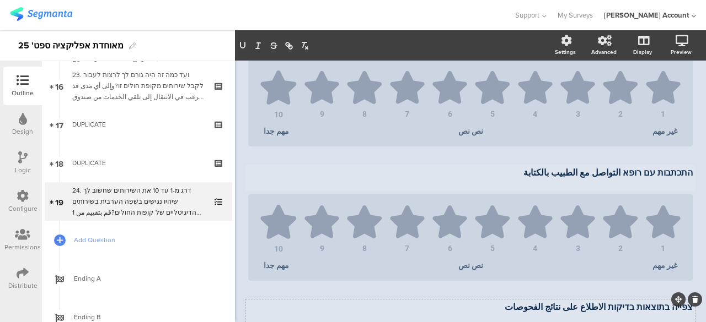
click at [683, 167] on div "התכתבות עם רופא التواصل مع الطبيب بالكتابة התכתבות עם רופא التواصل مع الطبيب با…" at bounding box center [470, 178] width 450 height 26
click at [683, 301] on div "צפייה בתוצאות בדיקות الاطلاع على نتائج الفحوصات צפייה בתוצאות בדיקות الاطلاع عل…" at bounding box center [470, 312] width 450 height 26
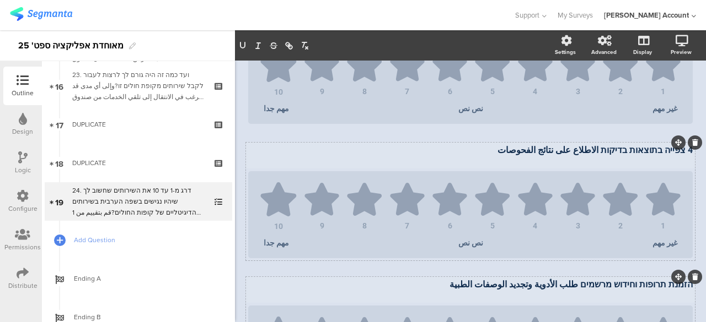
scroll to position [496, 0]
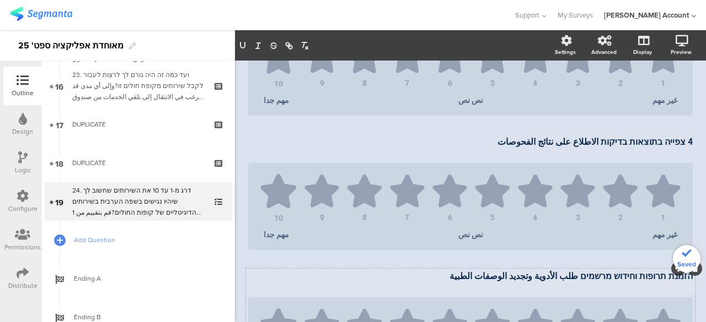
click at [682, 273] on div "הזמנת תרופות וחידוש מרשמים طلب ​​الأدوية وتجديد الوصفات الطبية הזמנת תרופות וחי…" at bounding box center [470, 281] width 450 height 26
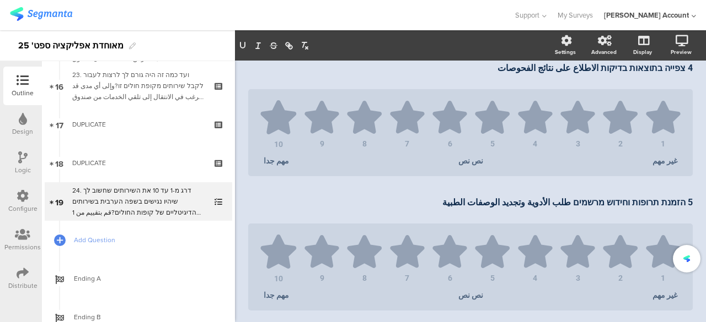
scroll to position [606, 0]
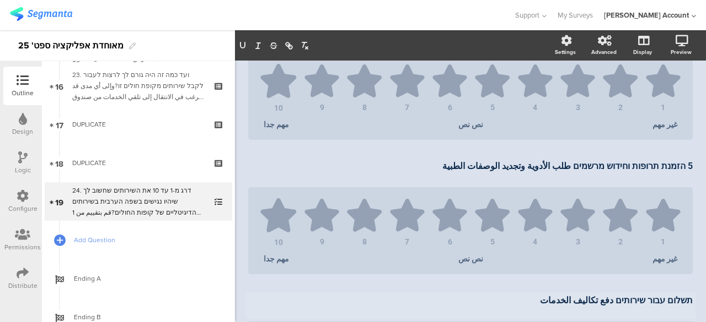
click at [683, 297] on div "תשלום עבור שירותים دفع تكاليف الخدمات תשלום עבור שירותים دفع تكاليف الخدمات תשל…" at bounding box center [470, 306] width 450 height 26
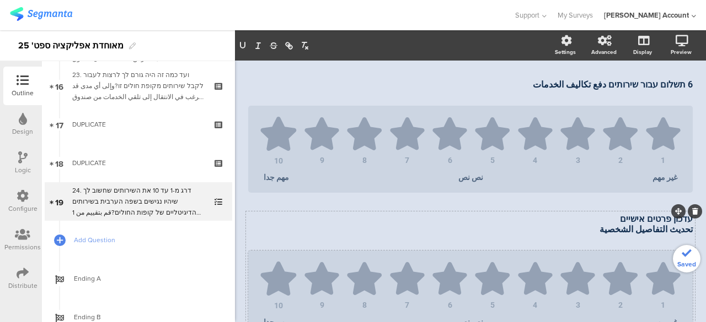
scroll to position [827, 0]
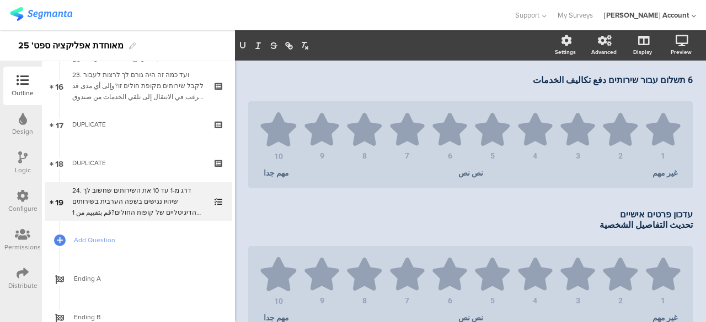
click at [683, 216] on div "עדכון פרטים אישיים تحديث التفاصيل الشخصية עדכון פרטים אישיים تحديث التفاصيل الش…" at bounding box center [470, 225] width 450 height 37
click at [683, 213] on p "עדכון פרטים אישיים" at bounding box center [470, 214] width 444 height 10
click at [609, 214] on p "7 עדכון פרטים אישיים" at bounding box center [470, 214] width 444 height 10
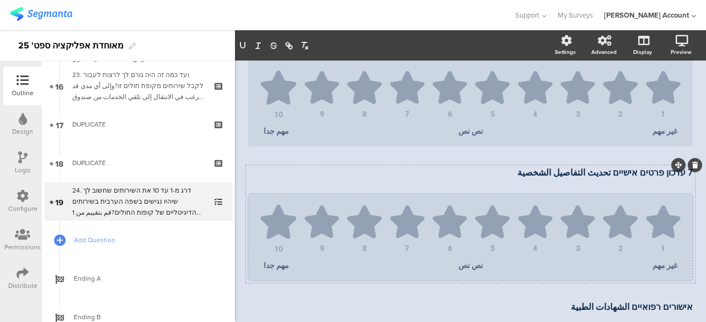
scroll to position [937, 0]
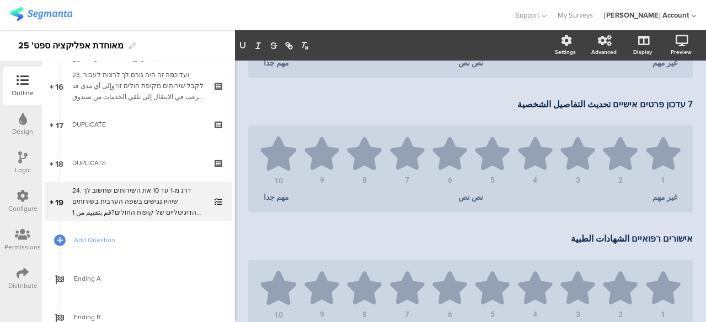
click at [657, 110] on p at bounding box center [470, 115] width 444 height 10
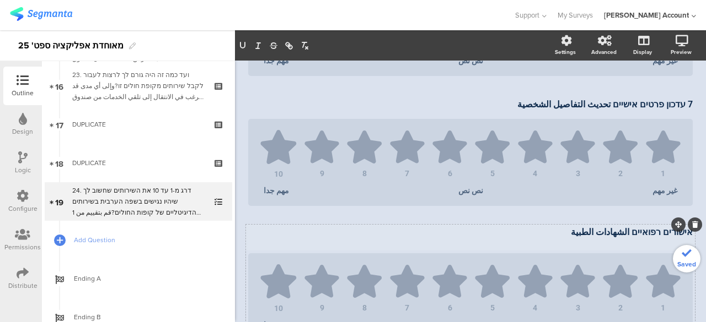
click at [683, 230] on div "אישורים רפואיים الشهادات الطبية אישורים רפואיים الشهادات الطبية" at bounding box center [470, 237] width 450 height 26
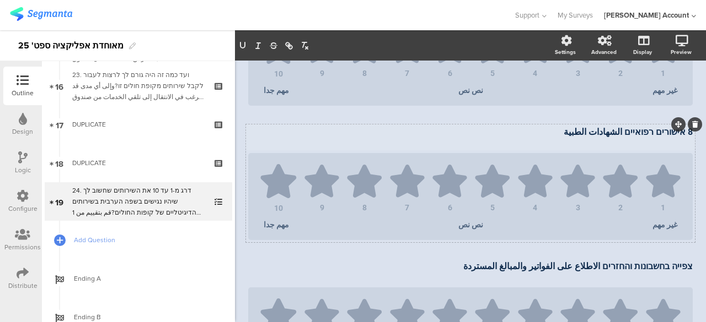
scroll to position [1049, 0]
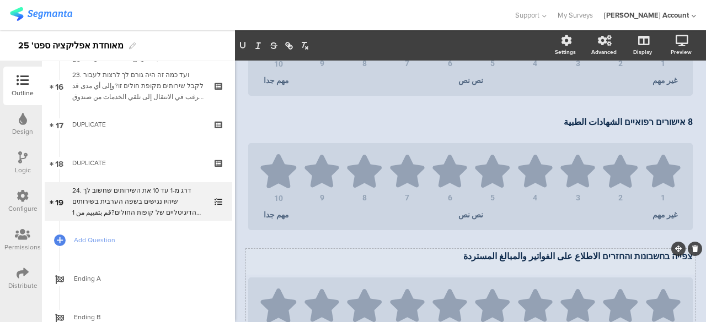
click at [682, 256] on div "צפייה בחשבונות והחזרים الاطلاع على الفواتير والمبالغ المستردة צפייה בחשבונות וה…" at bounding box center [470, 262] width 450 height 26
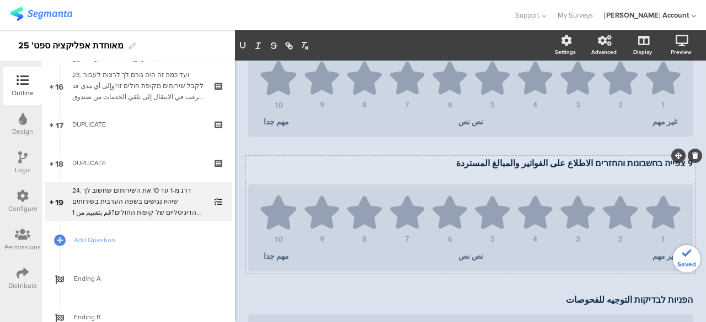
scroll to position [1160, 0]
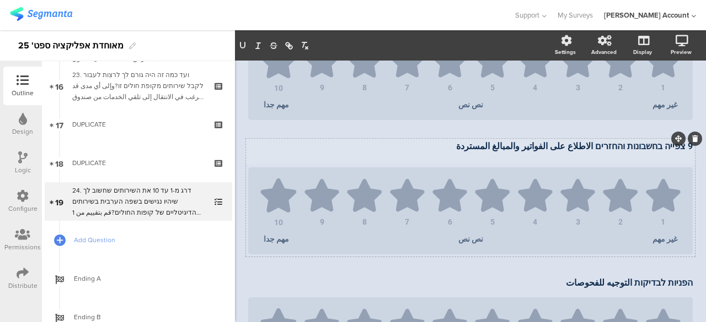
click at [683, 282] on div "הפניות לבדיקות التوجيه للفحوصات הפניות לבדיקות التوجيه للفحوصات" at bounding box center [470, 284] width 450 height 18
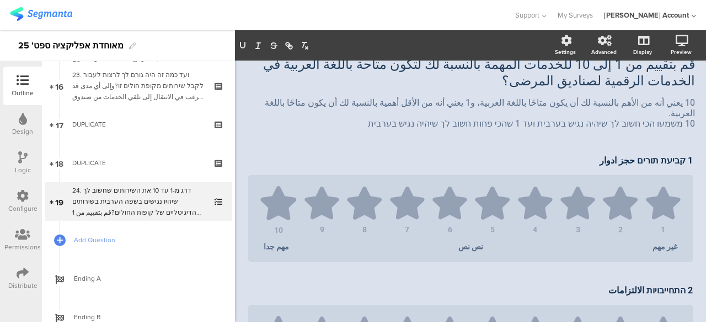
scroll to position [84, 0]
click at [263, 244] on div "مهم جدا" at bounding box center [295, 248] width 64 height 9
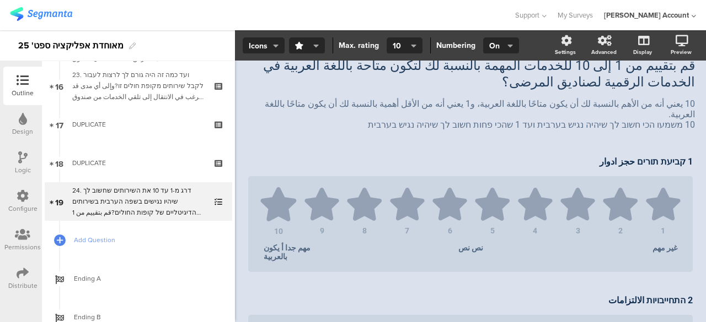
click at [646, 244] on div "غير مهم" at bounding box center [644, 253] width 64 height 18
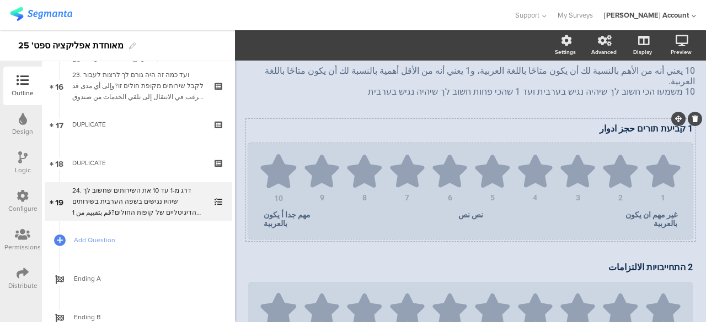
scroll to position [139, 0]
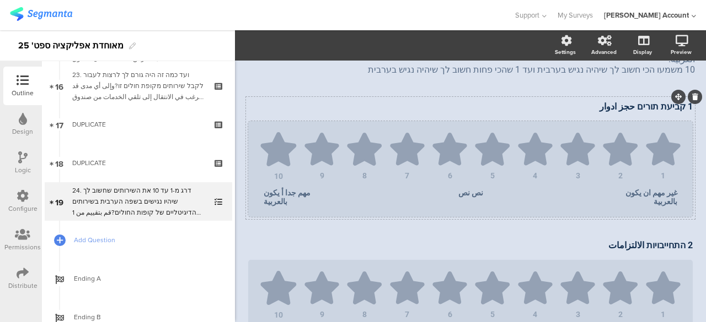
click at [295, 189] on div "مهم جدا أ يكون بالعربية" at bounding box center [295, 198] width 64 height 18
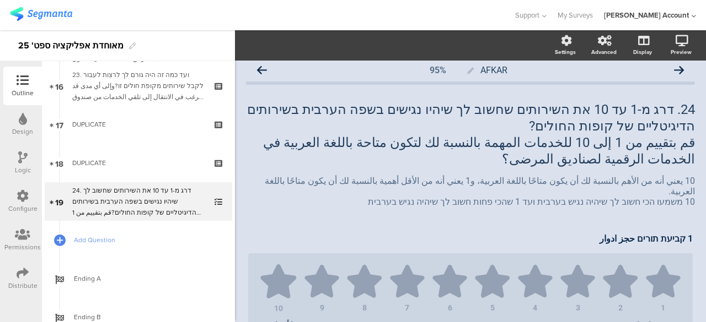
scroll to position [0, 0]
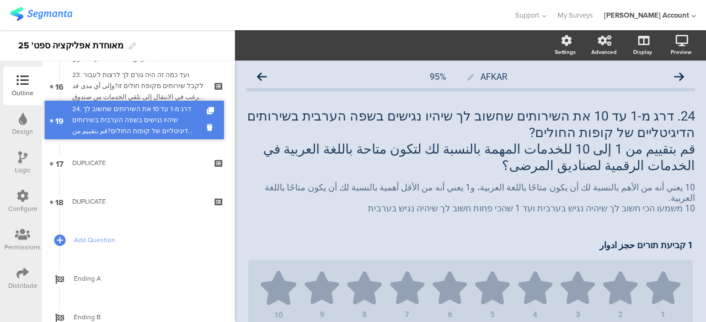
drag, startPoint x: 144, startPoint y: 200, endPoint x: 145, endPoint y: 119, distance: 81.6
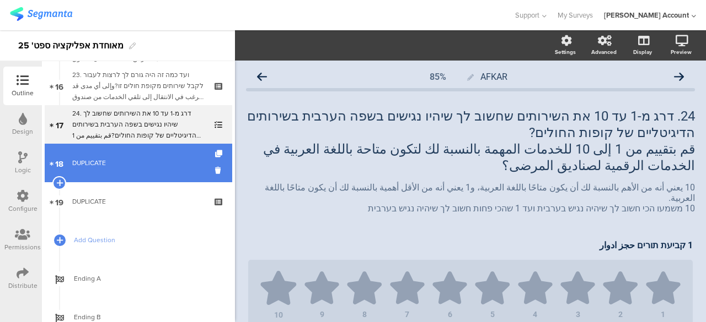
click at [122, 161] on div "DUPLICATE" at bounding box center [138, 163] width 132 height 11
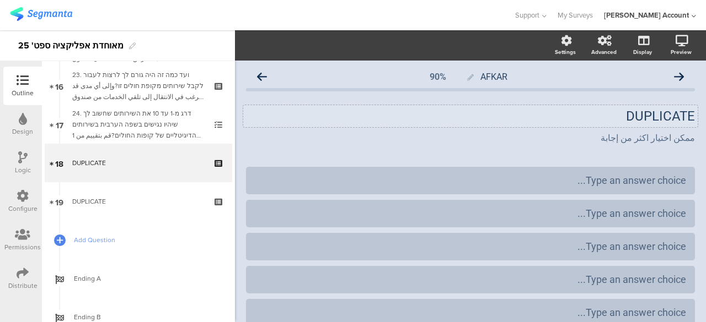
click at [646, 114] on div "DUPLICATE DUPLICATE" at bounding box center [470, 116] width 454 height 22
click at [646, 114] on p "DUPLICATE" at bounding box center [470, 116] width 449 height 17
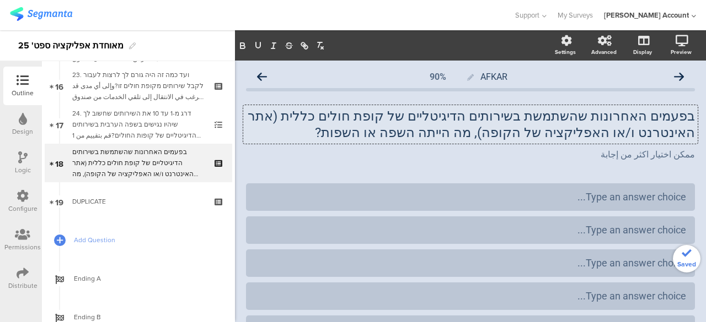
click at [685, 118] on p "בפעמים האחרונות שהשתמשת בשירותים הדיגיטליים של קופת חולים כללית (אתר האינטרנט ו…" at bounding box center [470, 124] width 449 height 33
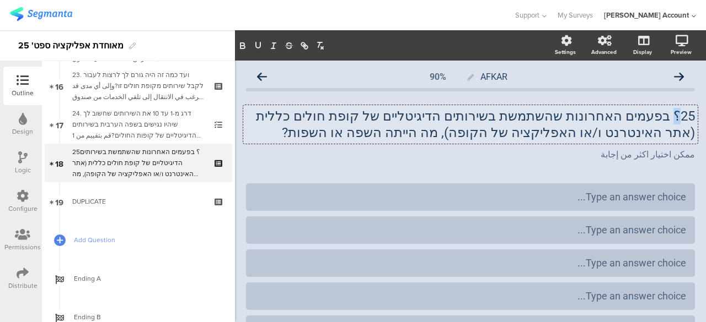
click at [671, 117] on p "25؟ בפעמים האחרונות שהשתמשת בשירותים הדיגיטליים של קופת חולים כללית (אתר האינטר…" at bounding box center [470, 124] width 449 height 33
click at [412, 131] on p "25. בפעמים האחרונות שהשתמשת בשירותים הדיגיטליים של קופת חולים כללית (אתר האינטר…" at bounding box center [470, 124] width 449 height 33
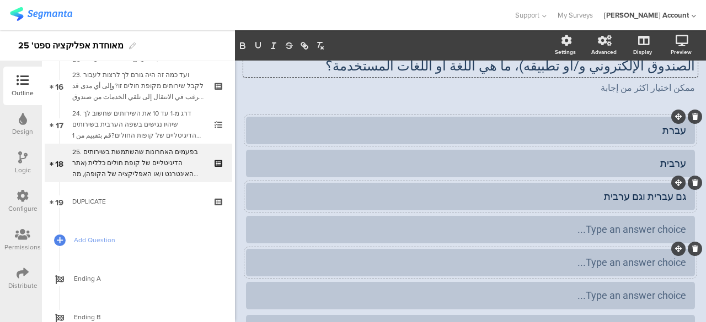
scroll to position [110, 0]
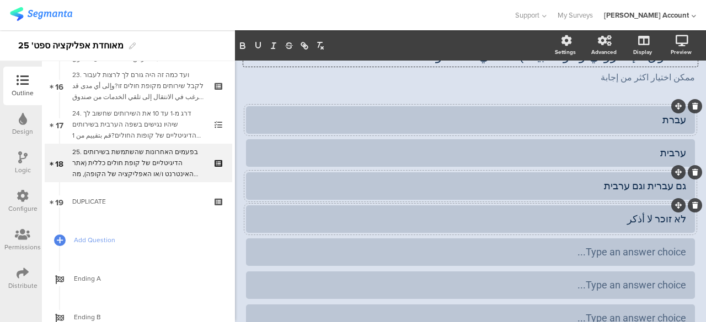
click at [591, 183] on div "גם עברית וגם ערבית" at bounding box center [470, 186] width 431 height 13
click at [662, 119] on div "עברת" at bounding box center [470, 120] width 431 height 13
click at [645, 121] on div "עברית" at bounding box center [470, 120] width 431 height 13
drag, startPoint x: 655, startPoint y: 122, endPoint x: 605, endPoint y: 123, distance: 49.6
click at [605, 123] on div "עברית اللغة العبرية" at bounding box center [470, 120] width 431 height 13
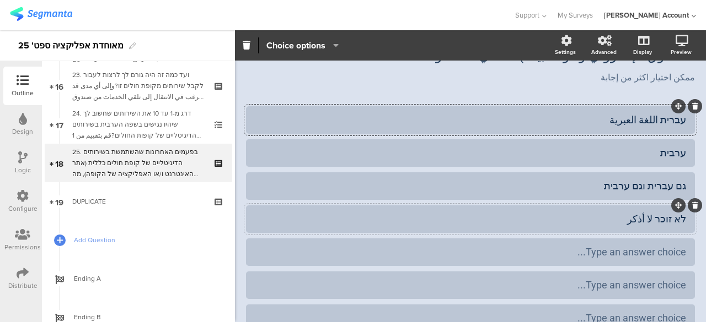
copy div "اللغة العبرية"
click at [627, 152] on div "ערבית" at bounding box center [470, 153] width 431 height 13
click at [625, 156] on div "ערבית اللغة العبرية" at bounding box center [470, 153] width 431 height 13
click at [623, 154] on div "ערבית اللغة العرية" at bounding box center [470, 153] width 431 height 13
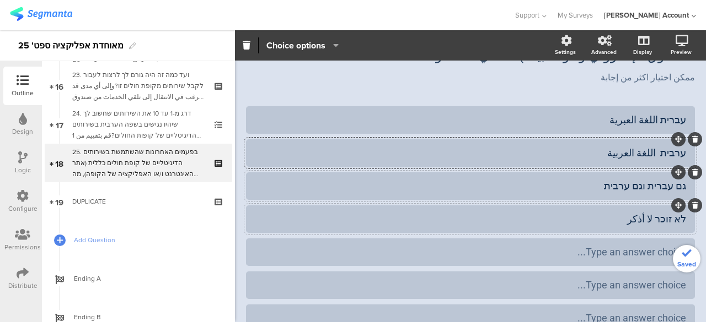
click at [601, 185] on div "גם עברית וגם ערבית" at bounding box center [470, 186] width 431 height 13
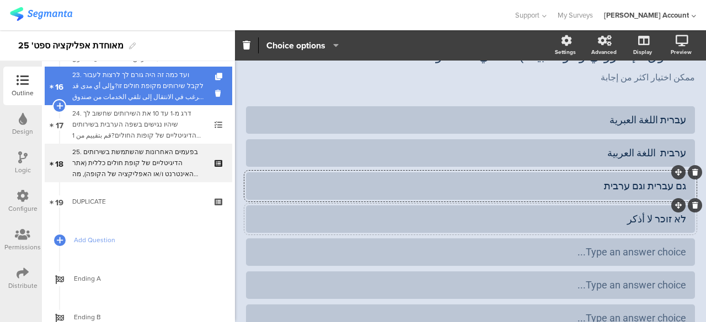
click at [173, 95] on div "23. ועד כמה זה היה גורם לך לרצות לעבור לקבל שירותים מקופת חולים זו?وإلى أي مدى …" at bounding box center [138, 85] width 132 height 33
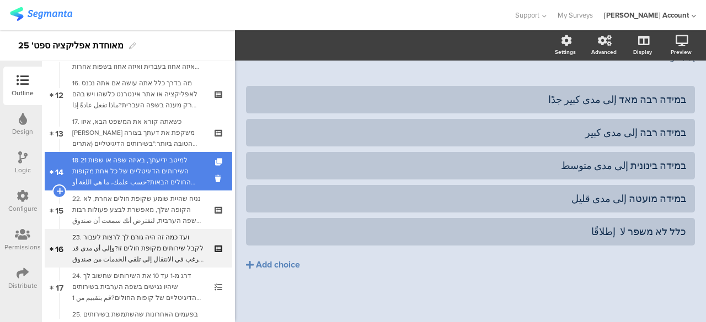
scroll to position [452, 0]
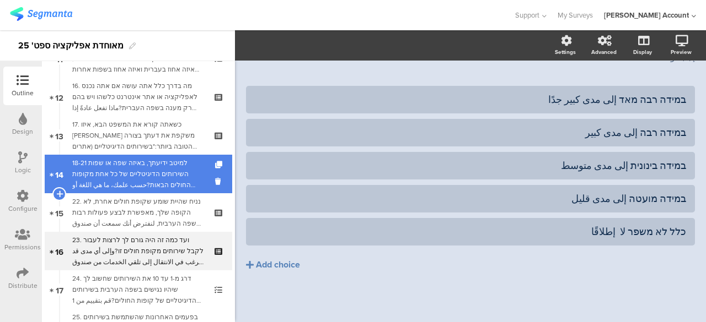
click at [169, 179] on div "18-21 למיטב ידיעתך, באיזה שפה או שפות השירותים הדיגיטליים של כל אחת מקופות החול…" at bounding box center [138, 174] width 132 height 33
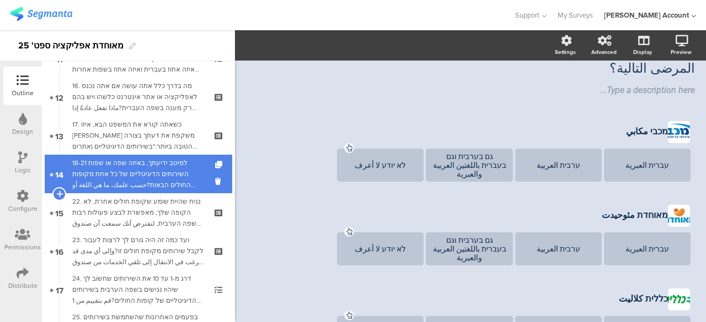
scroll to position [122, 0]
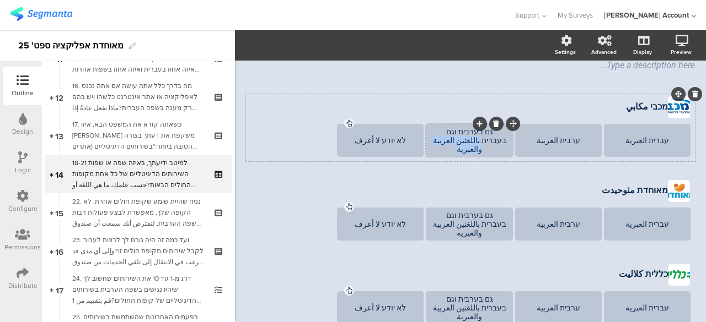
drag, startPoint x: 442, startPoint y: 117, endPoint x: 439, endPoint y: 132, distance: 14.7
click at [439, 132] on div "גם בערבית וגם בעברית باللغتين العربية والعبرية" at bounding box center [468, 140] width 83 height 26
copy div "باللغتين العربية والعبرية"
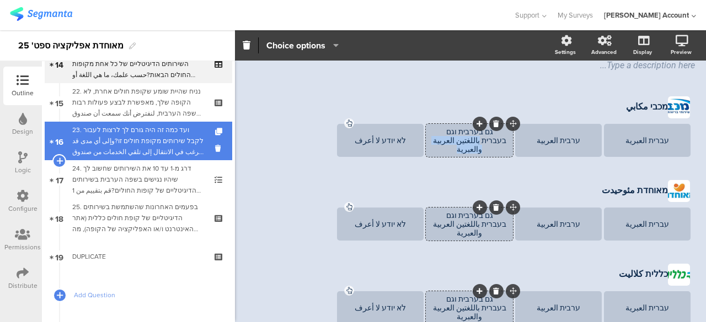
scroll to position [562, 0]
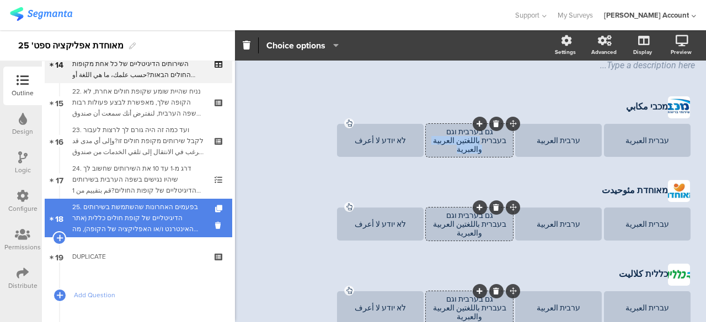
click at [164, 221] on div "25. בפעמים האחרונות שהשתמשת בשירותים הדיגיטליים של קופת חולים כללית (אתר האינטר…" at bounding box center [138, 218] width 132 height 33
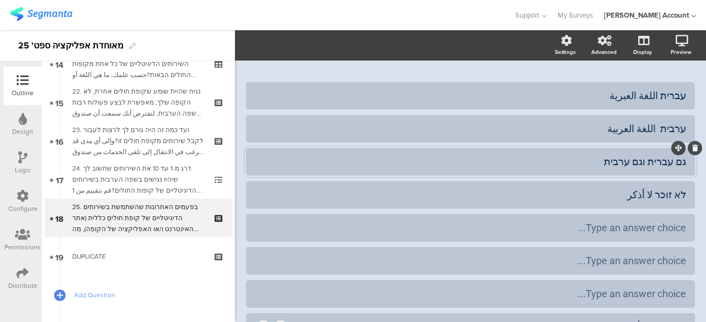
click at [582, 163] on div "גם עברית וגם ערבית" at bounding box center [470, 161] width 431 height 13
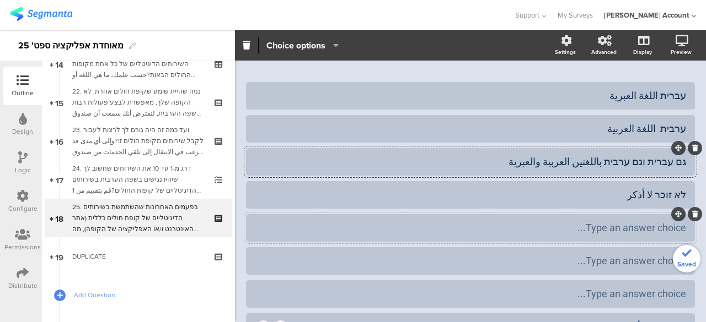
click at [680, 222] on div at bounding box center [470, 228] width 449 height 28
click at [692, 216] on icon at bounding box center [695, 214] width 6 height 7
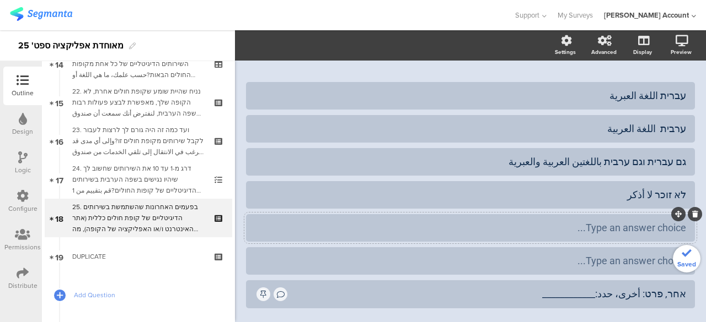
click at [681, 221] on div at bounding box center [685, 214] width 33 height 14
click at [690, 213] on div at bounding box center [694, 214] width 14 height 14
click at [692, 216] on icon at bounding box center [695, 214] width 6 height 7
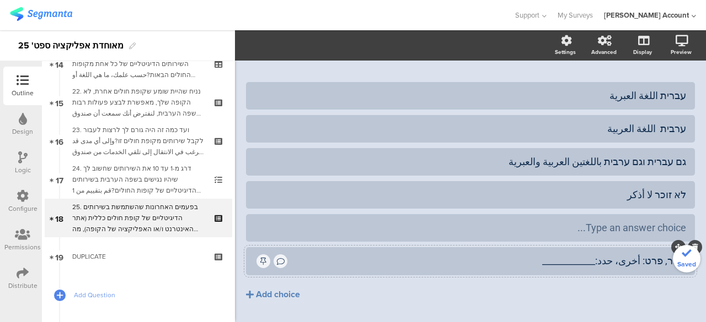
click at [660, 258] on div "אחר, פרט: أخرى، حدد:____________" at bounding box center [487, 261] width 397 height 13
click at [692, 249] on icon at bounding box center [695, 247] width 6 height 7
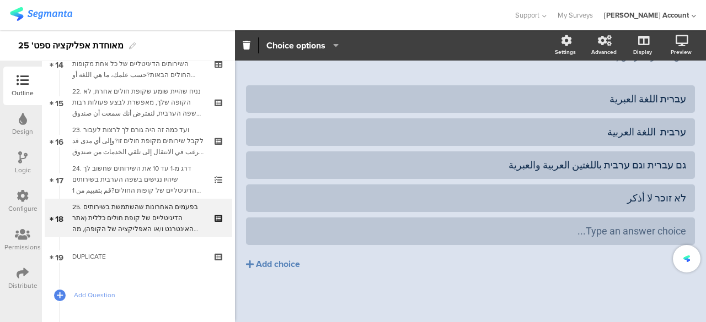
scroll to position [131, 0]
click at [678, 234] on div at bounding box center [470, 232] width 449 height 28
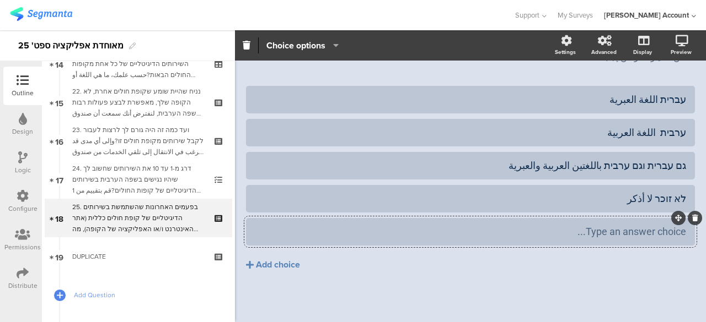
click at [692, 218] on icon at bounding box center [695, 218] width 6 height 7
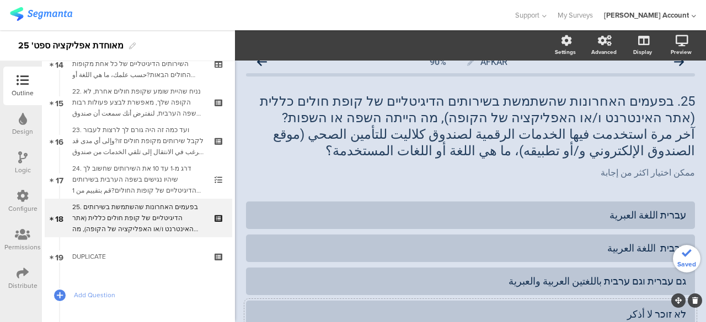
scroll to position [0, 0]
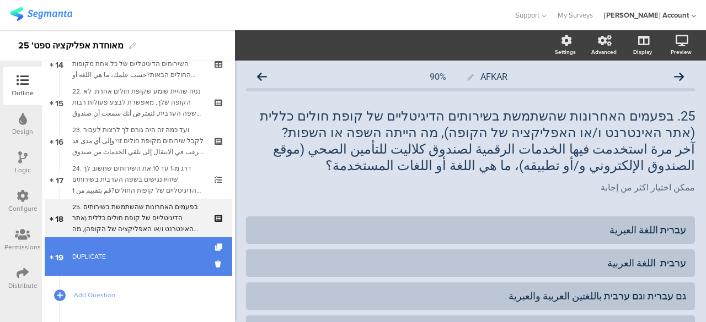
click at [115, 259] on div "DUPLICATE" at bounding box center [138, 256] width 132 height 11
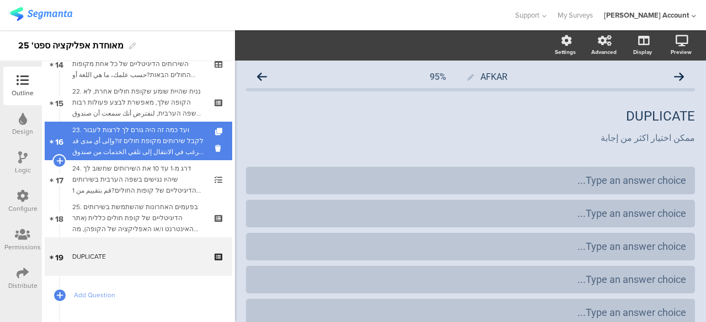
click at [165, 145] on div "23. ועד כמה זה היה גורם לך לרצות לעבור לקבל שירותים מקופת חולים זו?وإلى أي مدى …" at bounding box center [138, 141] width 132 height 33
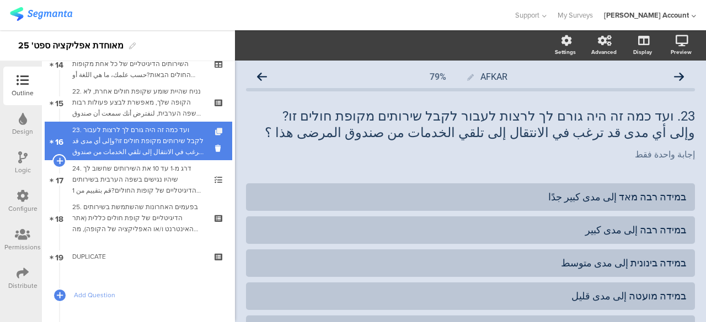
click at [215, 130] on icon at bounding box center [219, 131] width 9 height 7
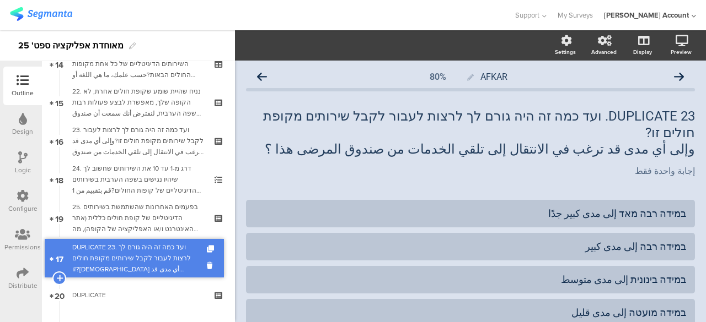
drag, startPoint x: 162, startPoint y: 174, endPoint x: 157, endPoint y: 252, distance: 79.0
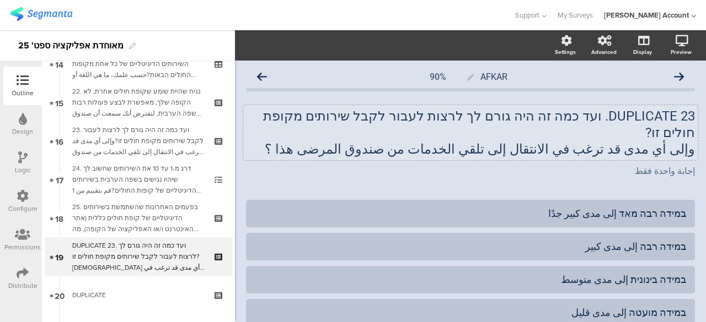
click at [619, 113] on div "DUPLICATE 23. ועד כמה זה היה גורם לך לרצות לעבור לקבל שירותים מקופת חולים זו? و…" at bounding box center [470, 132] width 454 height 55
click at [619, 113] on p "DUPLICATE 23. ועד כמה זה היה גורם לך לרצות לעבור לקבל שירותים מקופת חולים זו?" at bounding box center [470, 124] width 449 height 33
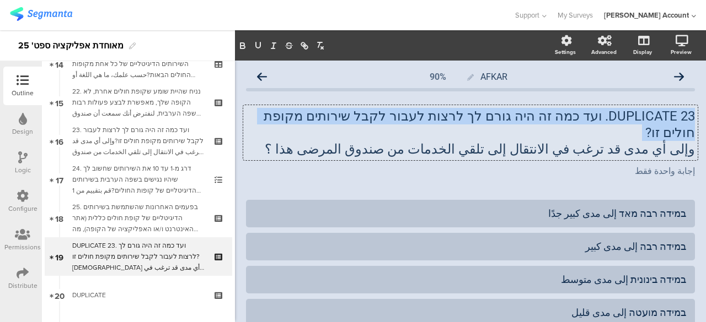
click at [619, 113] on p "DUPLICATE 23. ועד כמה זה היה גורם לך לרצות לעבור לקבל שירותים מקופת חולים זו?" at bounding box center [470, 124] width 449 height 33
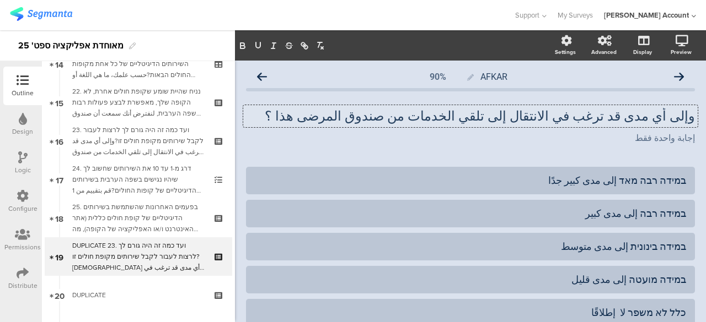
click at [619, 113] on p "وإلى أي مدى قد ترغب في الانتقال إلى تلقي الخدمات من صندوق المرضى هذا ؟" at bounding box center [470, 116] width 449 height 17
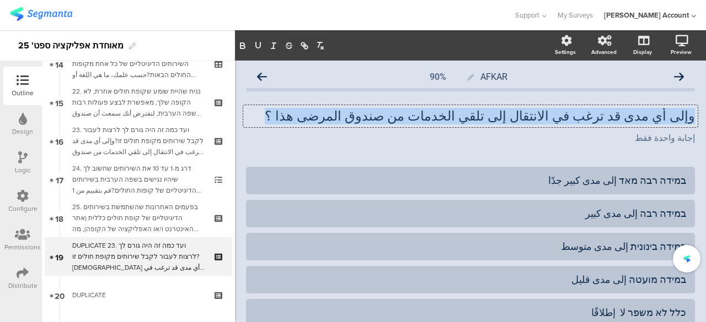
click at [619, 113] on p "وإلى أي مدى قد ترغب في الانتقال إلى تلقي الخدمات من صندوق المرضى هذا ؟" at bounding box center [470, 116] width 449 height 17
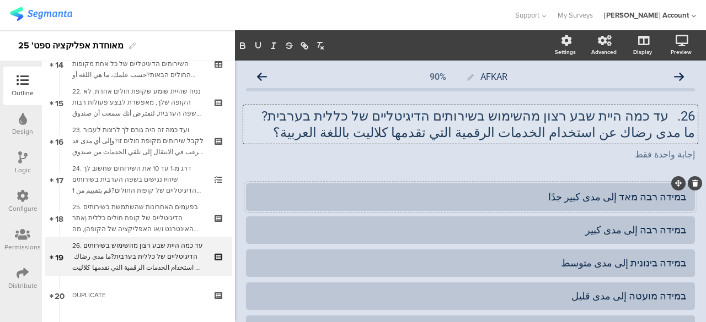
click at [620, 200] on div "במידה רבה מאד إلى مدى كبير جدًا" at bounding box center [470, 197] width 431 height 13
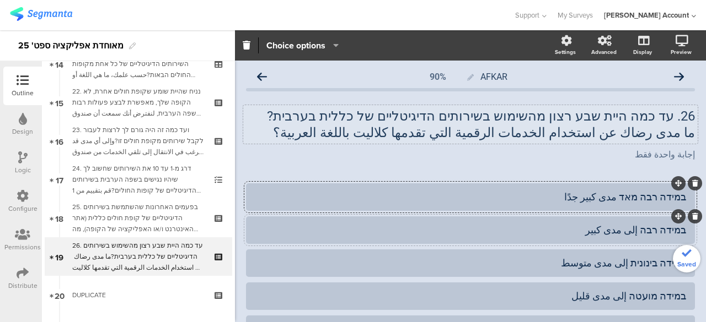
click at [633, 231] on div "במידה רבה إلى مدى كبير" at bounding box center [470, 230] width 431 height 13
click at [625, 266] on div "במידה בינונית إلى مدى متوسط" at bounding box center [470, 263] width 431 height 13
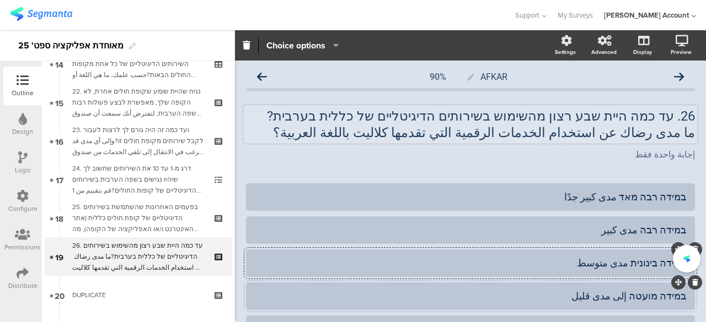
click at [628, 298] on div "במידה מועטה إلى مدى قليل" at bounding box center [470, 296] width 431 height 13
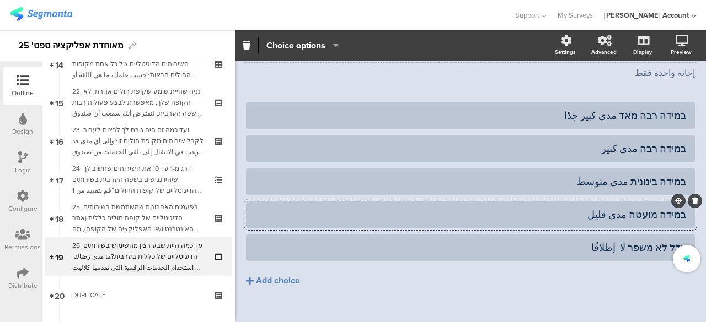
scroll to position [98, 0]
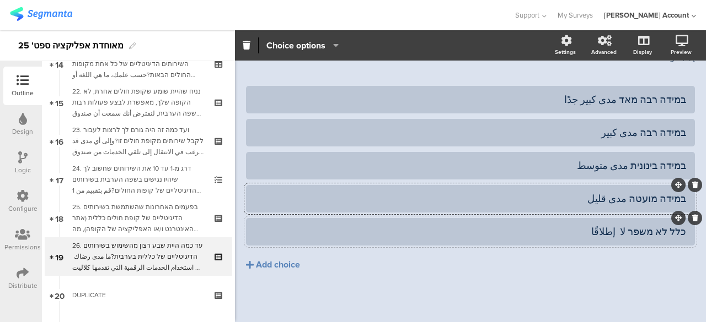
click at [625, 233] on div "כלל לא משפר لا إطلاقًا" at bounding box center [470, 231] width 431 height 13
click at [550, 229] on div "כלל לא משפר غير راضٍ على الإطلاقًا" at bounding box center [470, 231] width 431 height 13
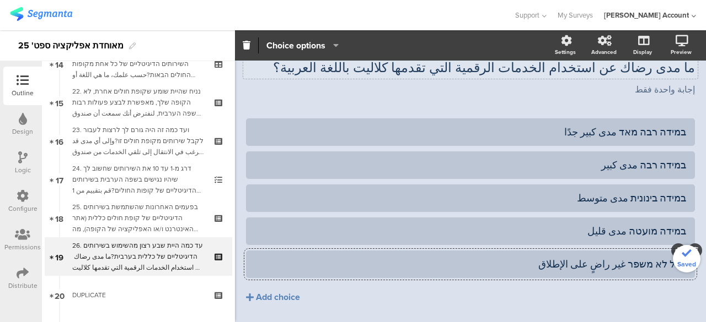
scroll to position [42, 0]
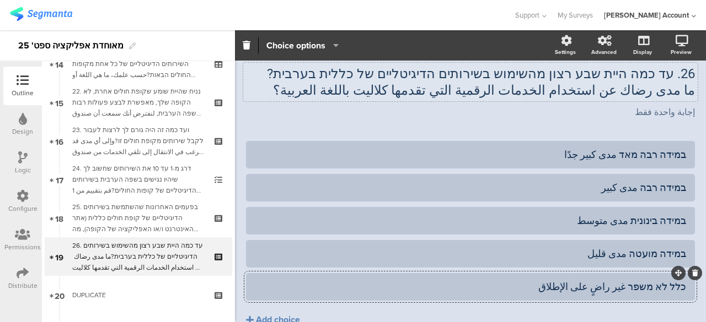
click at [642, 287] on div "כלל לא משפר غير راضٍ على الإطلاق" at bounding box center [470, 287] width 431 height 13
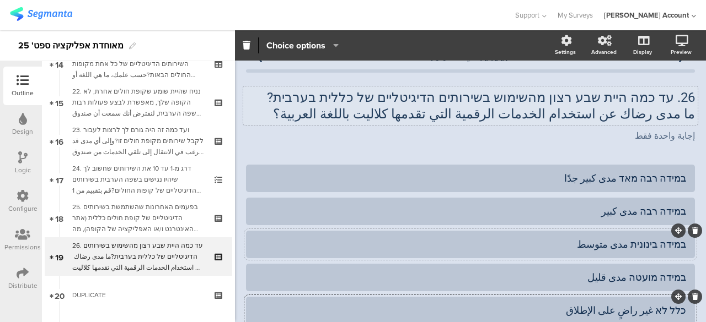
scroll to position [0, 0]
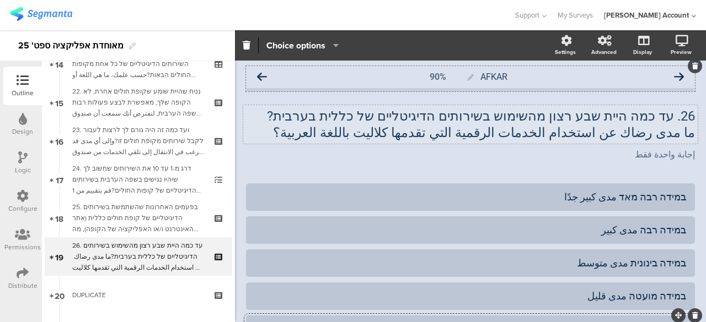
click at [674, 78] on icon at bounding box center [679, 77] width 10 height 10
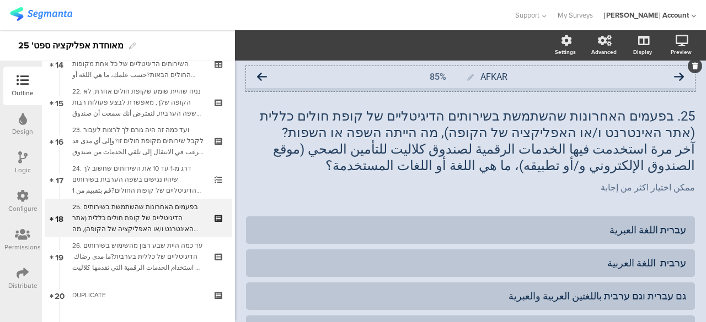
click at [674, 74] on icon at bounding box center [679, 77] width 10 height 10
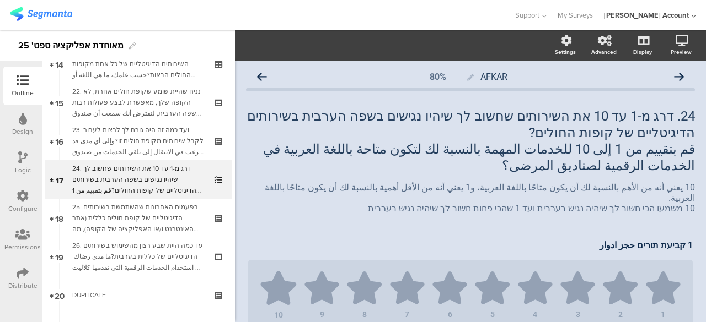
click at [674, 74] on icon at bounding box center [679, 77] width 10 height 10
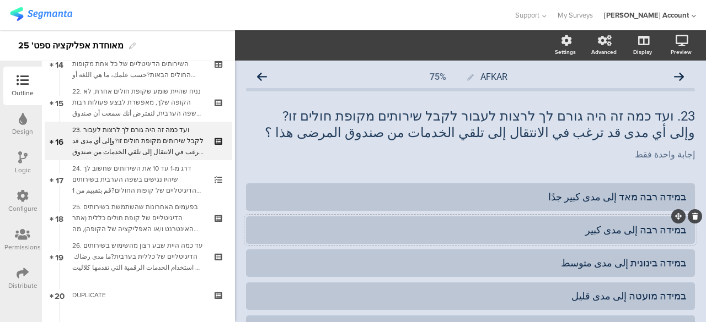
scroll to position [98, 0]
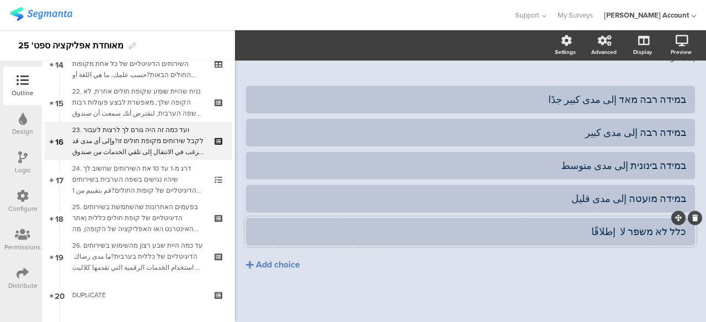
click at [644, 231] on div "כלל לא משפר لا إطلاقًا" at bounding box center [470, 231] width 431 height 13
click at [642, 233] on div "כלל לא لا إطلاقًا" at bounding box center [470, 231] width 431 height 13
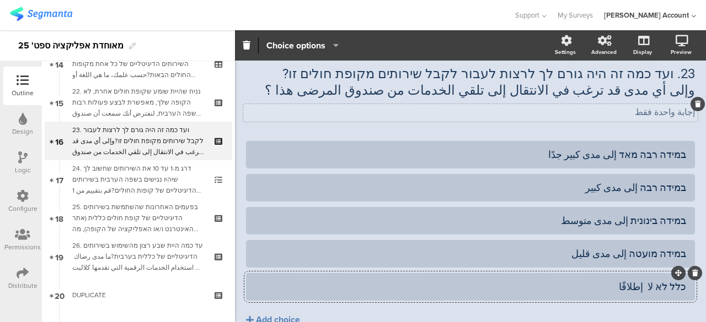
scroll to position [0, 0]
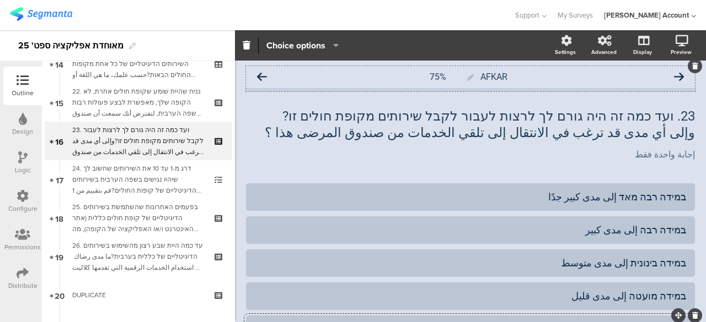
click at [674, 77] on icon at bounding box center [679, 77] width 10 height 10
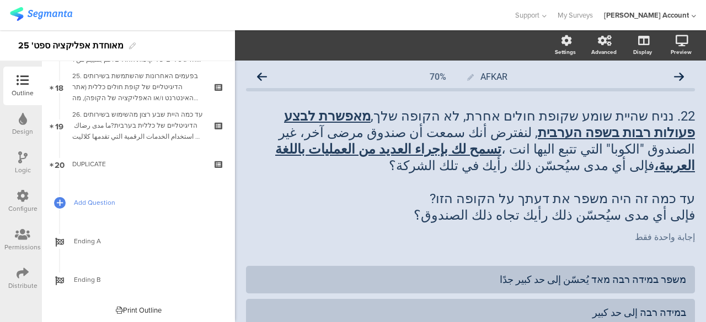
scroll to position [694, 0]
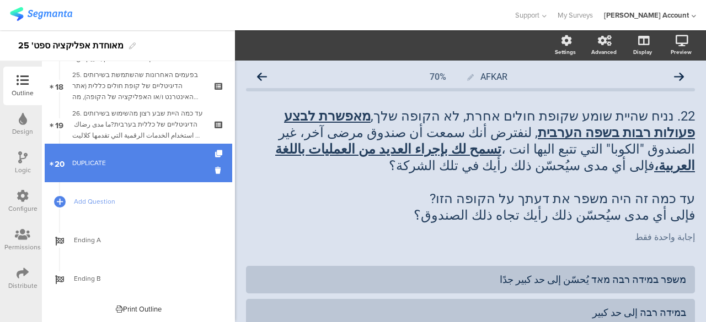
drag, startPoint x: 150, startPoint y: 165, endPoint x: 164, endPoint y: 167, distance: 14.5
click at [150, 165] on div "DUPLICATE" at bounding box center [138, 163] width 132 height 11
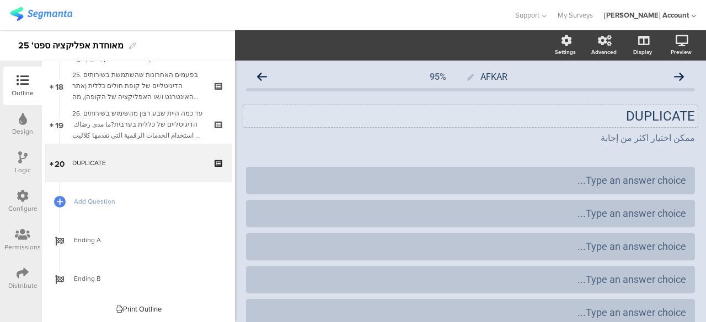
click at [621, 116] on p "DUPLICATE" at bounding box center [470, 116] width 449 height 17
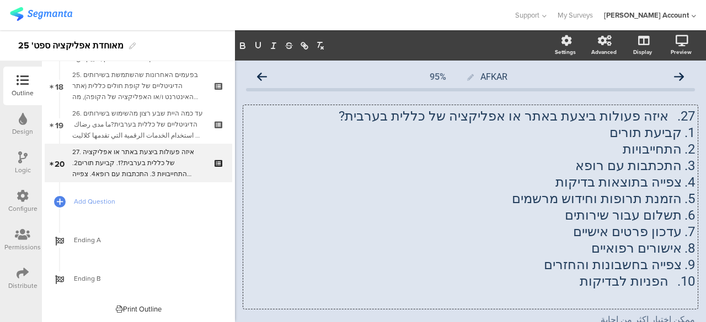
click at [661, 140] on p "1. קביעת תורים" at bounding box center [470, 133] width 449 height 17
click at [674, 133] on p "1. קביעת תורים" at bounding box center [470, 133] width 449 height 17
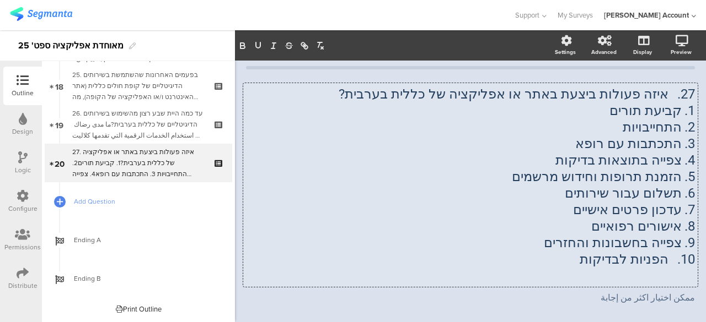
scroll to position [55, 0]
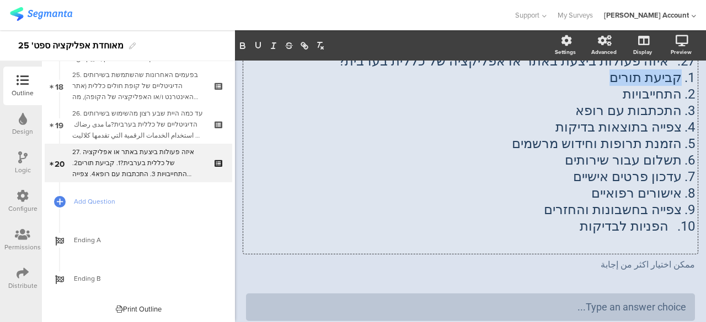
drag, startPoint x: 672, startPoint y: 77, endPoint x: 592, endPoint y: 81, distance: 80.0
click at [592, 81] on p "1. קביעת תורים" at bounding box center [470, 77] width 449 height 17
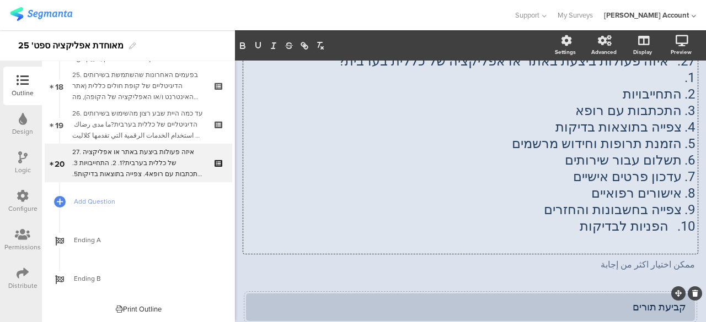
drag, startPoint x: 673, startPoint y: 96, endPoint x: 575, endPoint y: 100, distance: 97.6
click at [575, 100] on p "2. התחייבויות" at bounding box center [470, 94] width 449 height 17
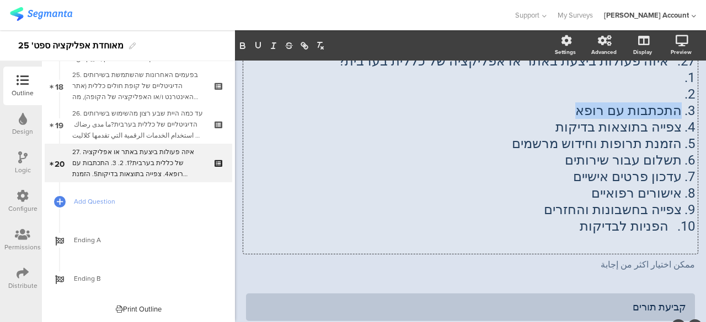
drag, startPoint x: 672, startPoint y: 109, endPoint x: 573, endPoint y: 112, distance: 99.3
click at [573, 112] on p "3. התכתבות עם רופא" at bounding box center [470, 111] width 449 height 17
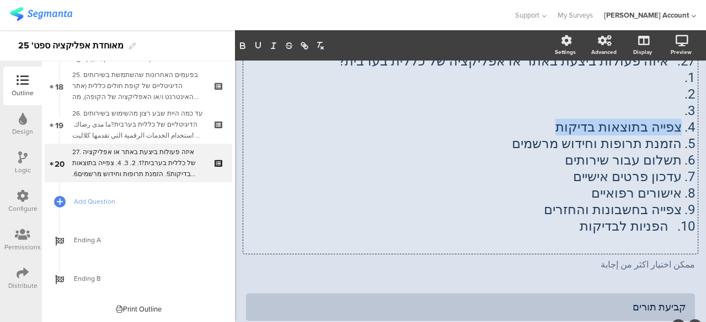
drag, startPoint x: 674, startPoint y: 128, endPoint x: 541, endPoint y: 127, distance: 132.3
click at [541, 127] on p "4. צפייה בתוצאות בדיקות" at bounding box center [470, 127] width 449 height 17
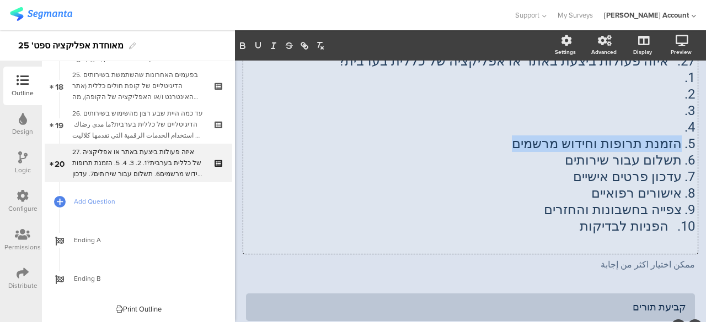
drag, startPoint x: 672, startPoint y: 142, endPoint x: 523, endPoint y: 145, distance: 149.9
click at [523, 145] on p "5. הזמנת תרופות וחידוש מרשמים" at bounding box center [470, 144] width 449 height 17
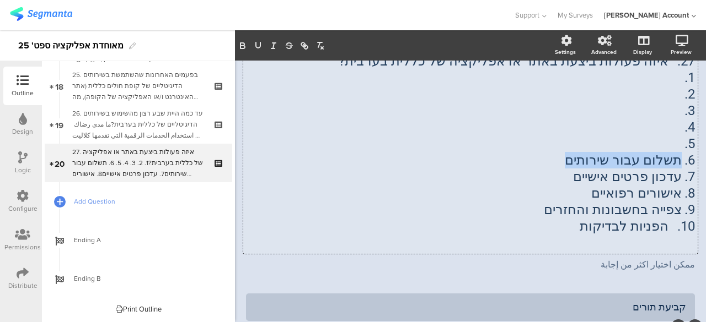
drag, startPoint x: 672, startPoint y: 160, endPoint x: 556, endPoint y: 163, distance: 116.9
click at [556, 163] on p "6. תשלום עבור שירותים" at bounding box center [470, 160] width 449 height 17
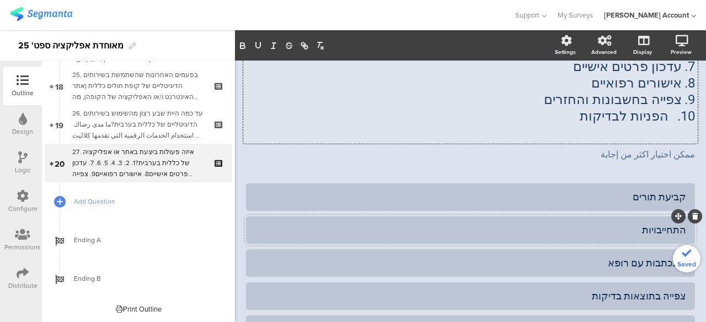
scroll to position [110, 0]
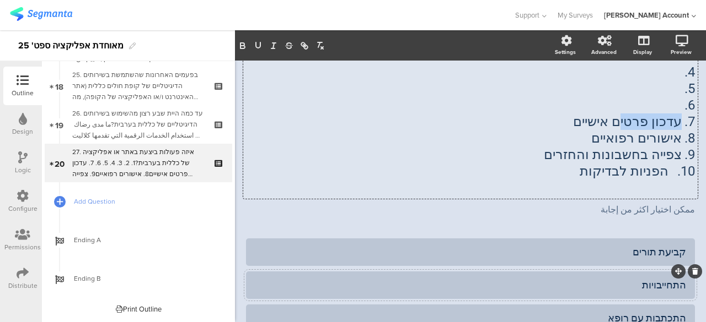
drag, startPoint x: 674, startPoint y: 121, endPoint x: 623, endPoint y: 122, distance: 50.2
click at [623, 122] on p "7. עדכון פרטים אישיים" at bounding box center [470, 122] width 449 height 17
click at [509, 135] on p "8. אישורים רפואיים" at bounding box center [470, 138] width 449 height 17
drag, startPoint x: 673, startPoint y: 121, endPoint x: 523, endPoint y: 121, distance: 150.5
click at [523, 121] on p "7. עדכון פרטים אישיים" at bounding box center [470, 122] width 449 height 17
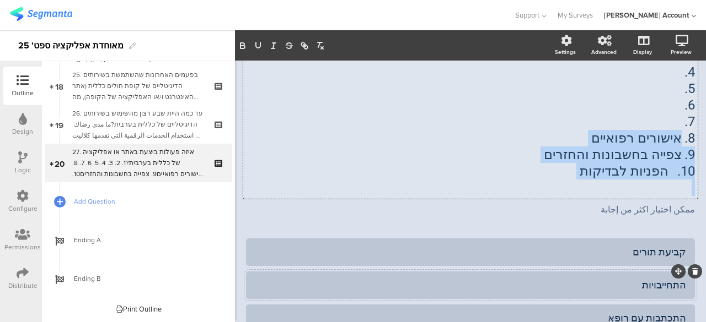
drag, startPoint x: 672, startPoint y: 138, endPoint x: 554, endPoint y: 180, distance: 124.5
click at [554, 180] on div "27. איזה פעולות ביצעת באתר או אפליקציה של כללית בערבית? 1. 2. 3. 4. 5. 6. 7. 8.…" at bounding box center [470, 97] width 449 height 198
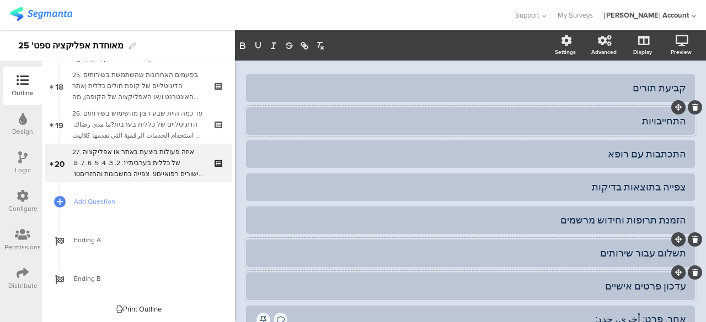
scroll to position [313, 0]
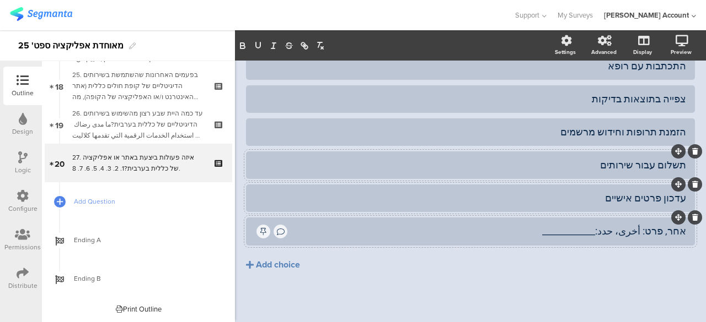
click at [692, 218] on icon at bounding box center [695, 217] width 6 height 7
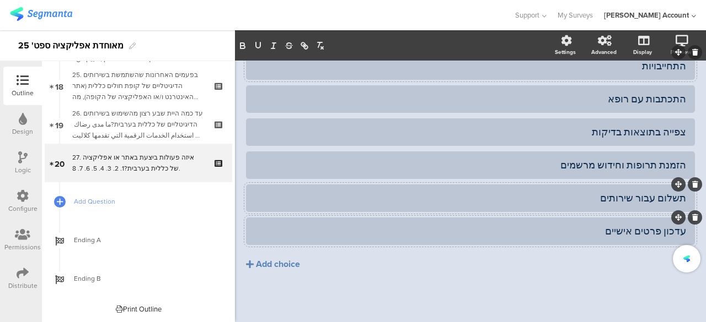
scroll to position [279, 0]
click at [295, 265] on div "Add choice" at bounding box center [278, 266] width 44 height 12
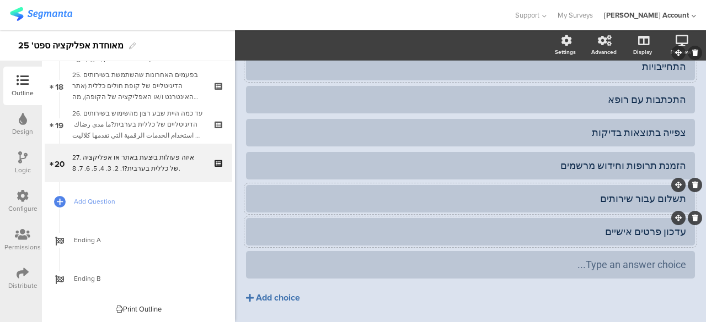
click at [284, 296] on div "Add choice" at bounding box center [278, 299] width 44 height 12
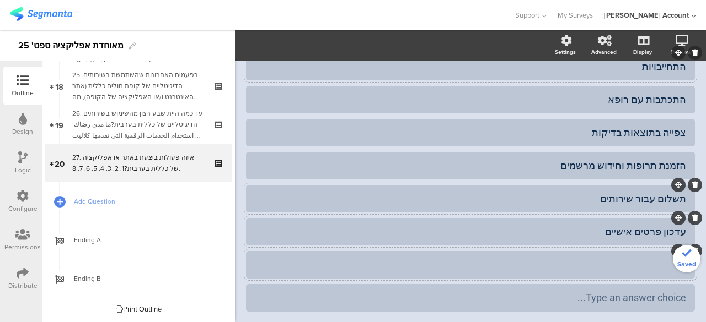
click at [549, 261] on div at bounding box center [470, 265] width 431 height 13
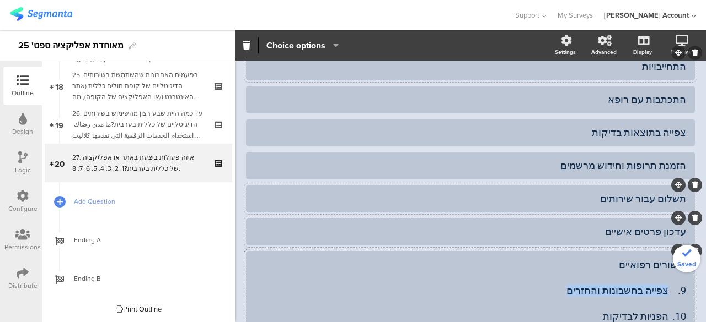
drag, startPoint x: 660, startPoint y: 290, endPoint x: 518, endPoint y: 293, distance: 142.2
click at [518, 293] on div "אישורים רפואיים 9. צפייה בחשבונות והחזרים 10. הפניות לבדיקות" at bounding box center [470, 291] width 431 height 64
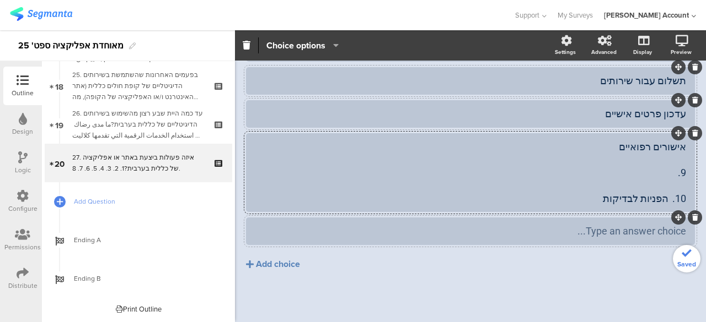
scroll to position [397, 0]
click at [275, 264] on div "Add choice" at bounding box center [278, 266] width 44 height 12
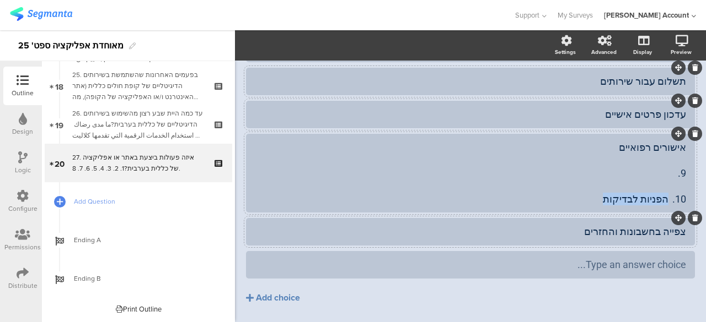
drag, startPoint x: 603, startPoint y: 200, endPoint x: 658, endPoint y: 200, distance: 55.1
click at [658, 200] on div "אישורים רפואיים 9. 10. הפניות לבדיקות" at bounding box center [470, 173] width 431 height 64
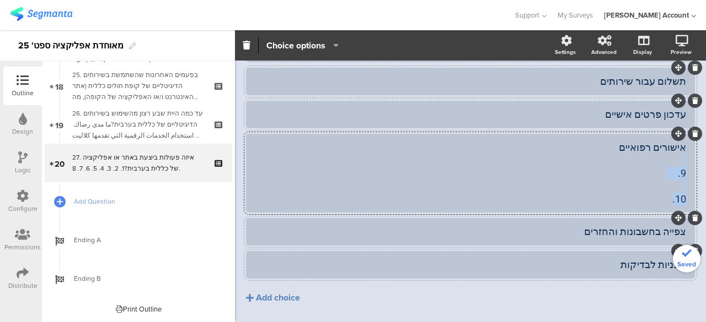
drag, startPoint x: 661, startPoint y: 197, endPoint x: 685, endPoint y: 163, distance: 41.1
click at [685, 163] on div "אישורים רפואיים 9. 10." at bounding box center [470, 173] width 449 height 79
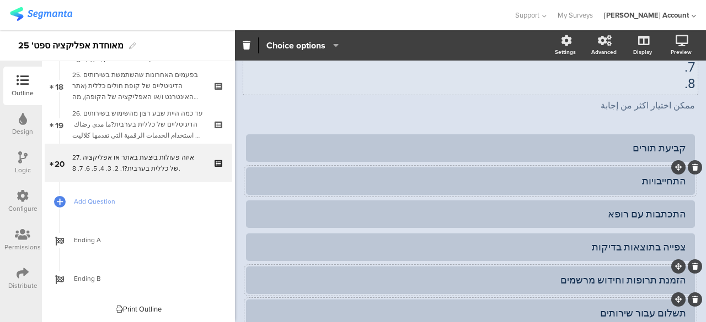
scroll to position [103, 0]
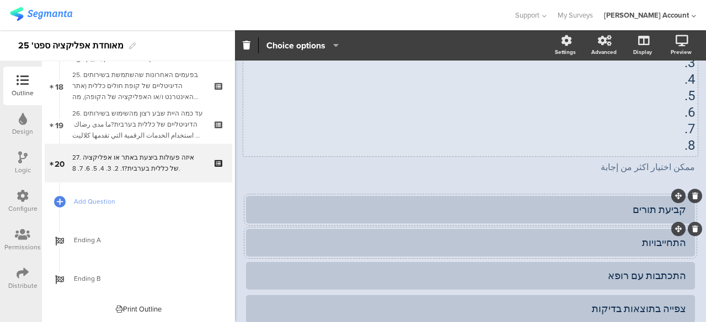
click at [609, 212] on div "קביעת תורים" at bounding box center [470, 209] width 431 height 13
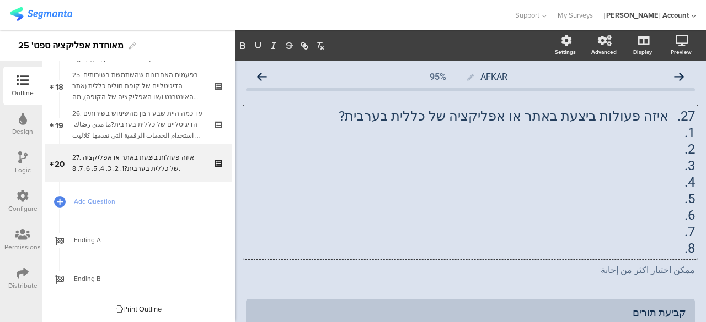
drag, startPoint x: 635, startPoint y: 149, endPoint x: 659, endPoint y: 142, distance: 25.3
click at [660, 142] on div "27. איזה פעולות ביצעת באתר או אפליקציה של כללית בערבית? 1. 2. 3. 4. 5. 6. 7. 8.…" at bounding box center [470, 182] width 454 height 154
drag, startPoint x: 666, startPoint y: 250, endPoint x: 683, endPoint y: 136, distance: 114.9
click at [683, 136] on div "27. איזה פעולות ביצעת באתר או אפליקציה של כללית בערבית? 1. 2. 3. 4. 5. 6. 7. 8." at bounding box center [470, 182] width 449 height 149
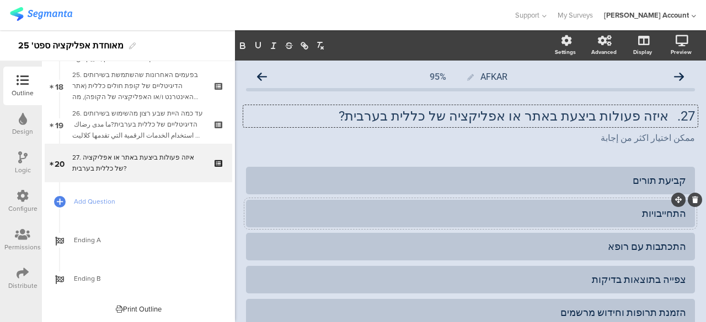
click at [573, 110] on p "27. איזה פעולות ביצעת באתר או אפליקציה של כללית בערבית?" at bounding box center [470, 116] width 449 height 17
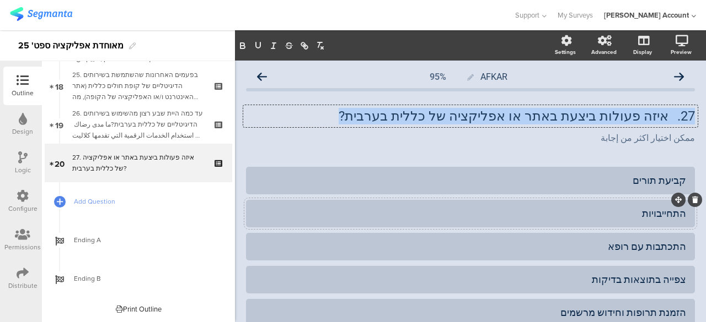
click at [573, 110] on p "27. איזה פעולות ביצעת באתר או אפליקציה של כללית בערבית?" at bounding box center [470, 116] width 449 height 17
click at [389, 120] on p "27. איזה פעולות ביצעת באתר או אפליקציה של כללית בערבית?" at bounding box center [470, 116] width 449 height 17
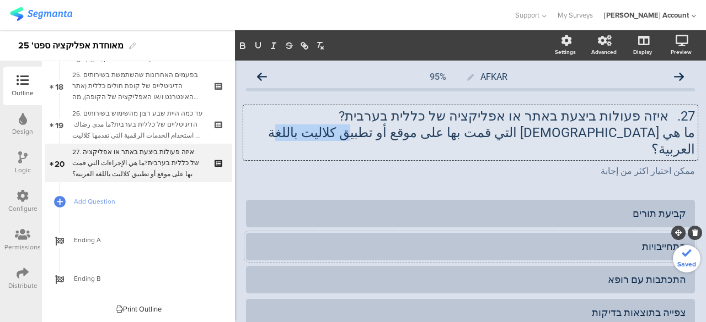
drag, startPoint x: 438, startPoint y: 132, endPoint x: 385, endPoint y: 134, distance: 53.0
click at [385, 134] on p "ما هي الإجراءات التي قمت بها على موقع أو تطبيق كلاليت باللغة العربية؟" at bounding box center [470, 141] width 449 height 33
click at [262, 47] on icon "button" at bounding box center [258, 46] width 10 height 10
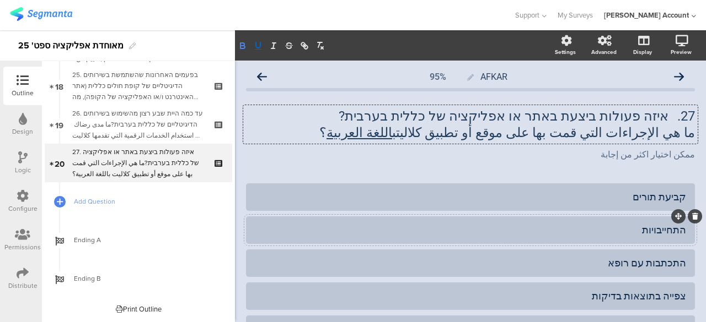
click at [243, 49] on icon "button" at bounding box center [242, 47] width 4 height 3
click at [426, 160] on div "ممكن اختيار اكثر من إجابة ممكن اختيار اكثر من إجابة" at bounding box center [470, 156] width 454 height 18
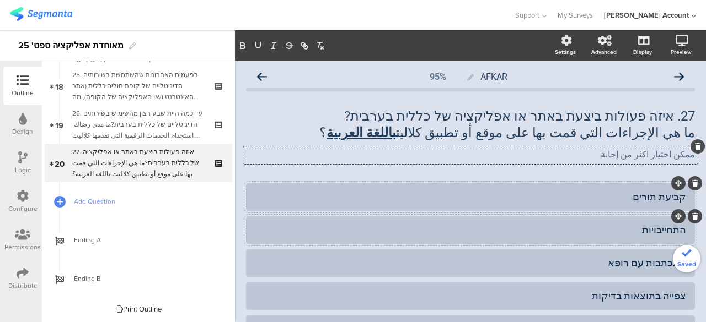
click at [580, 198] on div "קביעת תורים" at bounding box center [470, 197] width 431 height 13
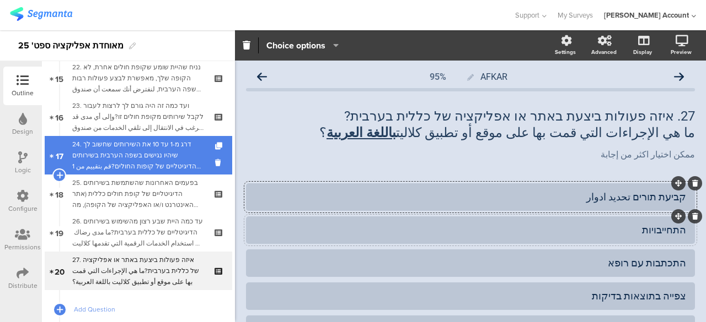
scroll to position [584, 0]
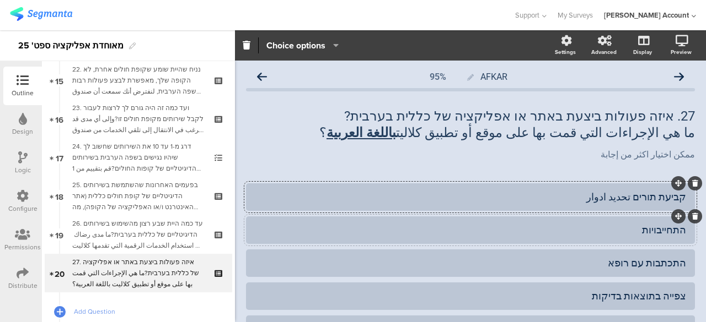
drag, startPoint x: 179, startPoint y: 158, endPoint x: 234, endPoint y: 176, distance: 58.0
click at [179, 158] on div "24. דרג מ-1 עד 10 את השירותים שחשוב לך שיהיו נגישים בשפה הערבית בשירותים הדיגיט…" at bounding box center [138, 157] width 132 height 33
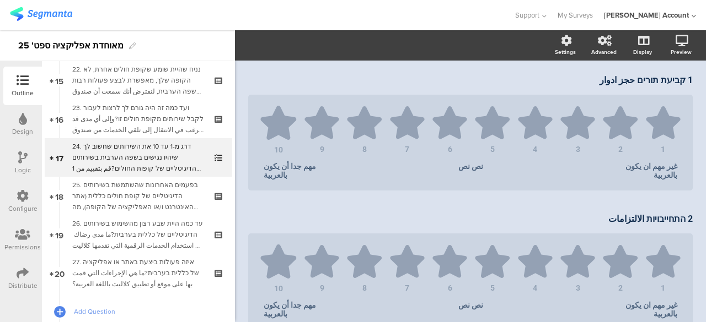
scroll to position [154, 0]
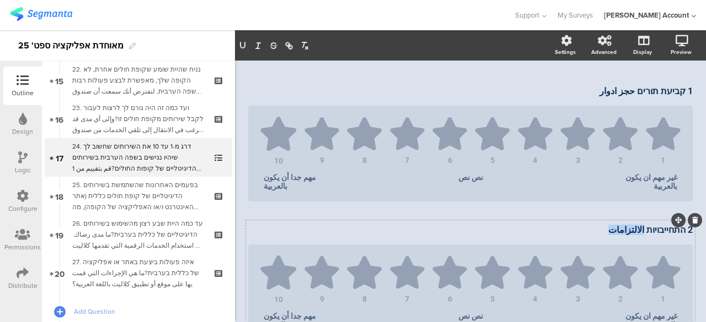
drag, startPoint x: 639, startPoint y: 209, endPoint x: 603, endPoint y: 212, distance: 36.5
click at [603, 220] on div "2 התחייבויות الالتزامات 2 התחייבויות الالتزامات 2 התחייבויות الالتزامات 1 2 3 4…" at bounding box center [470, 281] width 449 height 122
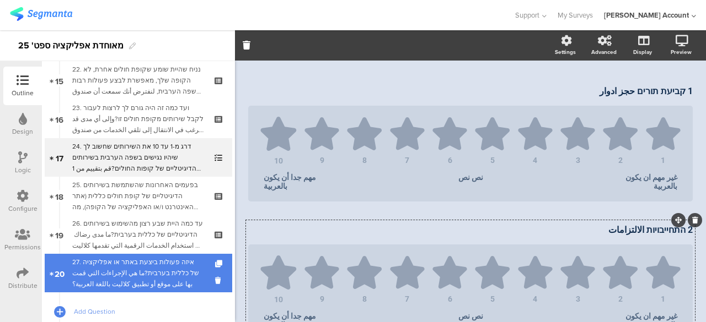
click at [132, 267] on div "27. איזה פעולות ביצעת באתר או אפליקציה של כללית בערבית?ما هي الإجراءات التي قمت…" at bounding box center [138, 273] width 132 height 33
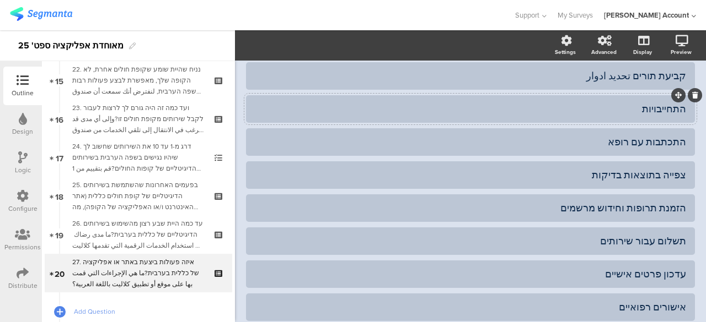
click at [584, 105] on div "התחייבויות" at bounding box center [470, 109] width 431 height 13
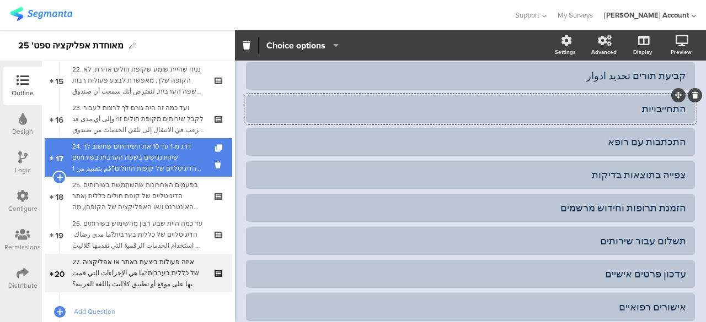
click at [190, 160] on div "24. דרג מ-1 עד 10 את השירותים שחשוב לך שיהיו נגישים בשפה הערבית בשירותים הדיגיט…" at bounding box center [138, 157] width 132 height 33
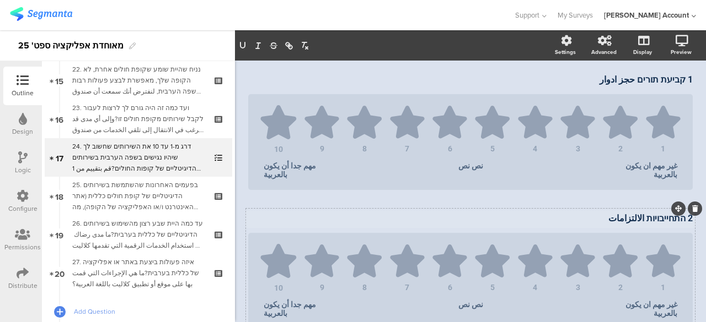
click at [625, 213] on p "2 התחייבויות الالتزامات" at bounding box center [470, 218] width 444 height 10
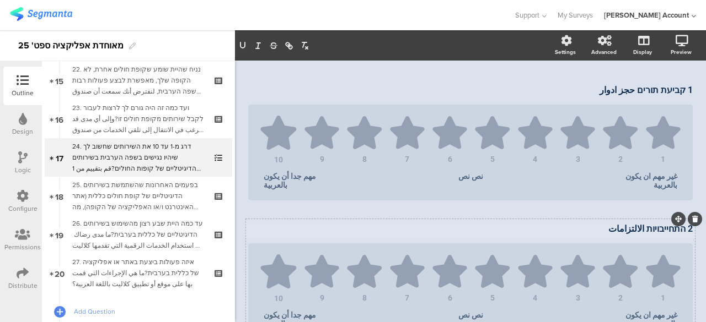
click at [625, 221] on div "2 התחייבויות الالتزامات 2 התחייבויות الالتزامات 2 התחייבויות الالتزامات" at bounding box center [470, 230] width 450 height 18
drag, startPoint x: 611, startPoint y: 223, endPoint x: 639, endPoint y: 221, distance: 28.7
click at [639, 224] on p "2 התחייבויות الالتزامات" at bounding box center [470, 229] width 444 height 10
copy p "الالتزامات"
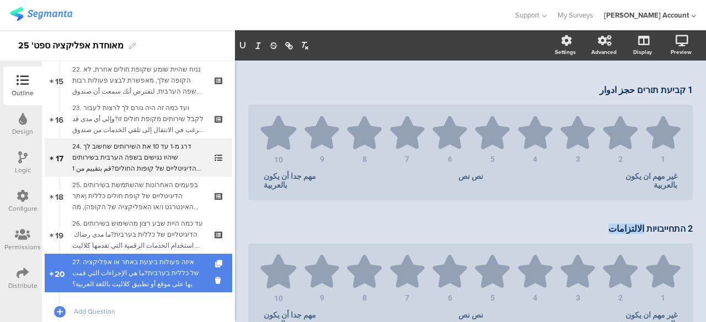
click at [166, 264] on div "27. איזה פעולות ביצעת באתר או אפליקציה של כללית בערבית?ما هي الإجراءات التي قمت…" at bounding box center [138, 273] width 132 height 33
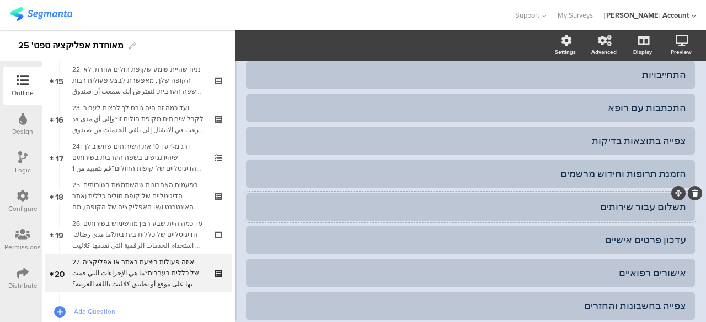
scroll to position [122, 0]
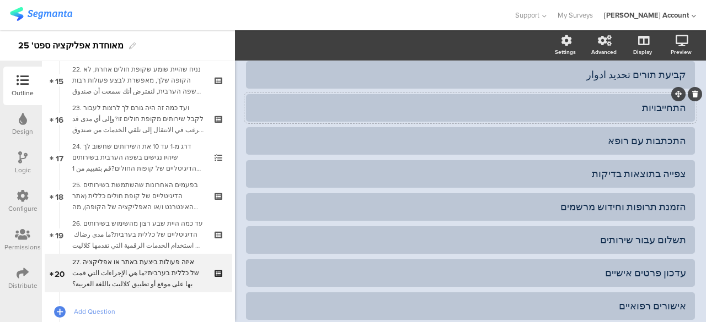
click at [582, 111] on div "התחייבויות" at bounding box center [470, 107] width 431 height 13
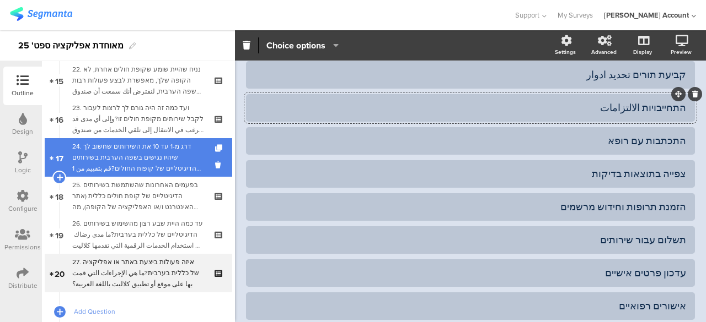
click at [177, 162] on div "24. דרג מ-1 עד 10 את השירותים שחשוב לך שיהיו נגישים בשפה הערבית בשירותים הדיגיט…" at bounding box center [138, 157] width 132 height 33
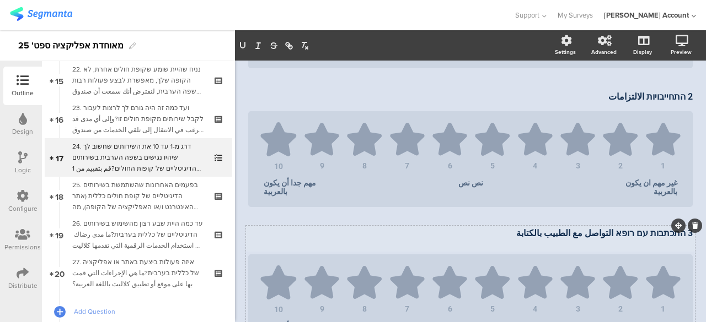
scroll to position [266, 0]
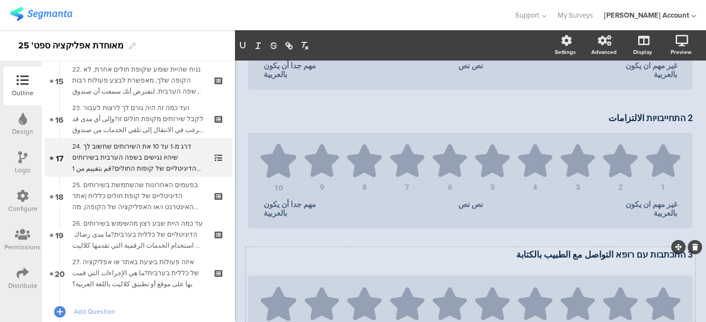
drag, startPoint x: 617, startPoint y: 246, endPoint x: 486, endPoint y: 255, distance: 131.0
click at [486, 255] on div "3 התכתבות עם רופא التواصل مع الطبيب بالكتابة" at bounding box center [470, 260] width 444 height 21
copy p "التواصل مع الطبيب بالكتابة"
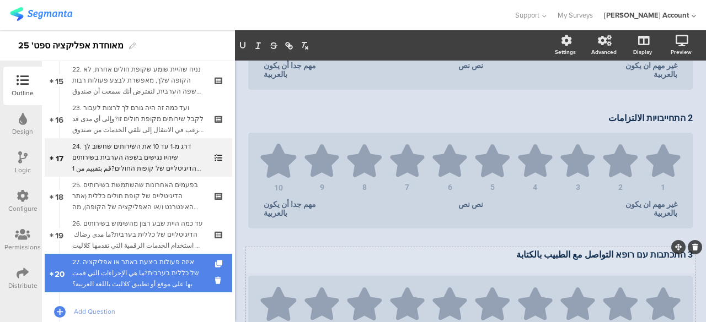
click at [148, 276] on div "27. איזה פעולות ביצעת באתר או אפליקציה של כללית בערבית?ما هي الإجراءات التي قمت…" at bounding box center [138, 273] width 132 height 33
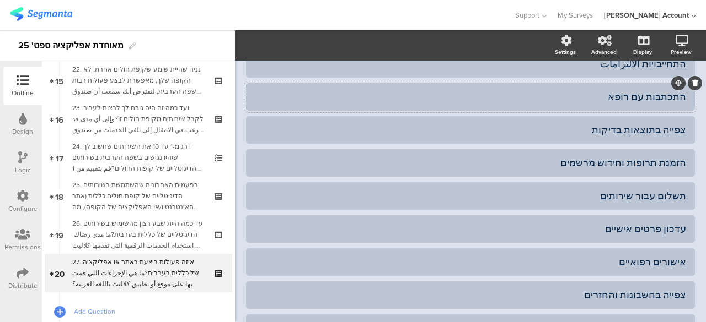
scroll to position [153, 0]
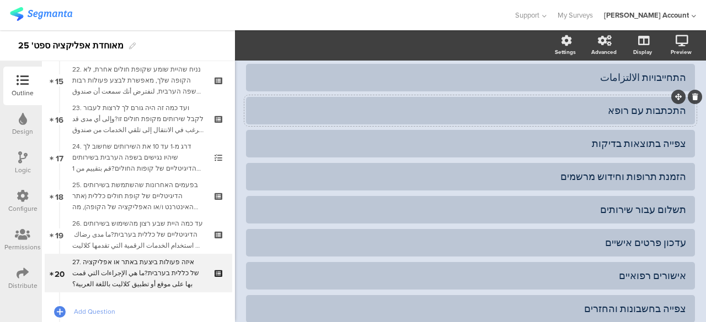
click at [577, 111] on div "התכתבות עם רופא" at bounding box center [470, 110] width 431 height 13
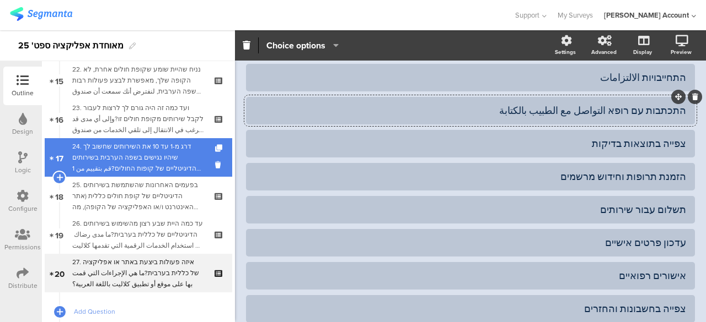
click at [165, 148] on div "24. דרג מ-1 עד 10 את השירותים שחשוב לך שיהיו נגישים בשפה הערבית בשירותים הדיגיט…" at bounding box center [138, 157] width 132 height 33
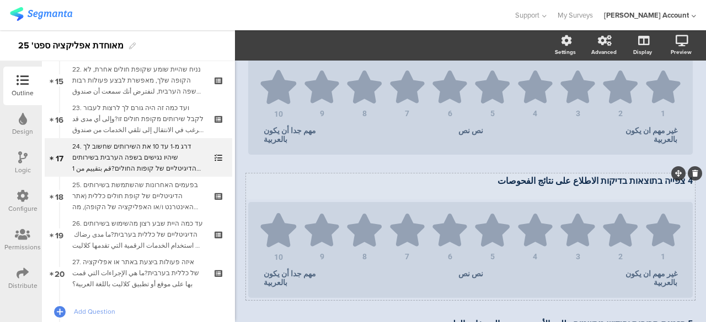
scroll to position [462, 0]
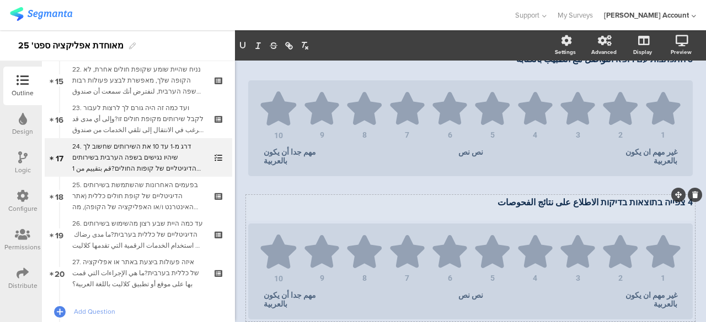
drag, startPoint x: 602, startPoint y: 196, endPoint x: 497, endPoint y: 200, distance: 105.3
click at [497, 200] on p "4 צפייה בתוצאות בדיקות الاطلاع على نتائج الفحوصات" at bounding box center [470, 202] width 444 height 10
copy p "الاطلاع على نتائج الفحوصات"
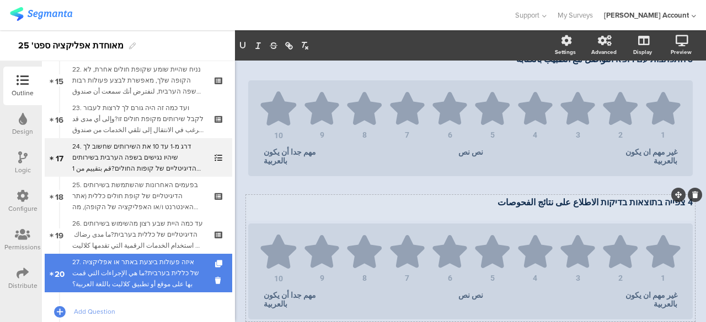
click at [158, 262] on div "27. איזה פעולות ביצעת באתר או אפליקציה של כללית בערבית?ما هي الإجراءات التي قمت…" at bounding box center [138, 273] width 132 height 33
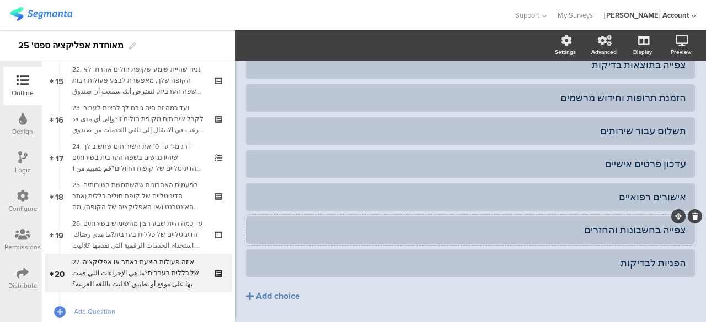
scroll to position [208, 0]
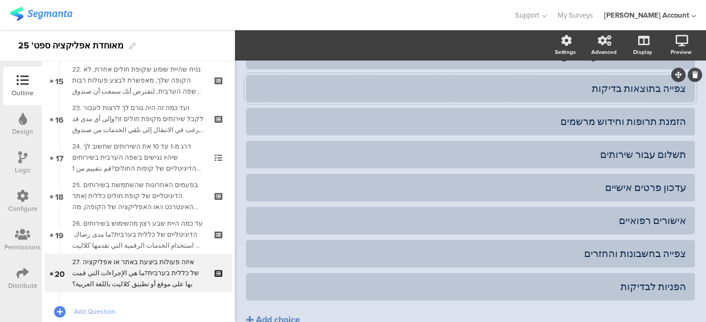
click at [586, 91] on div "צפייה בתוצאות בדיקות" at bounding box center [470, 88] width 431 height 13
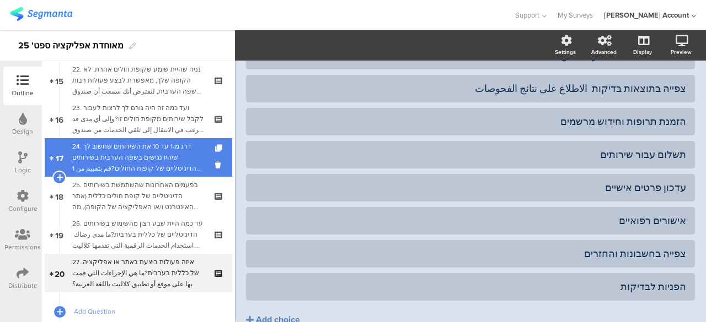
click at [159, 157] on div "24. דרג מ-1 עד 10 את השירותים שחשוב לך שיהיו נגישים בשפה הערבית בשירותים הדיגיט…" at bounding box center [138, 157] width 132 height 33
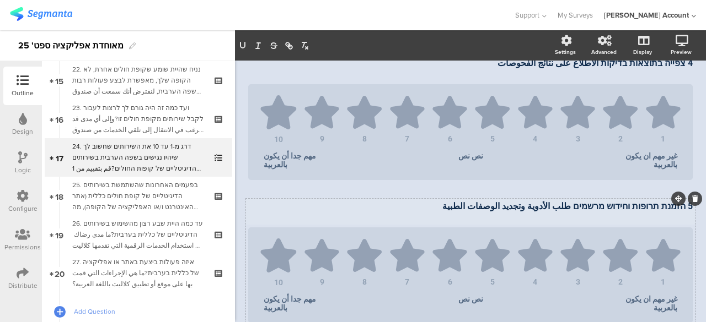
scroll to position [580, 0]
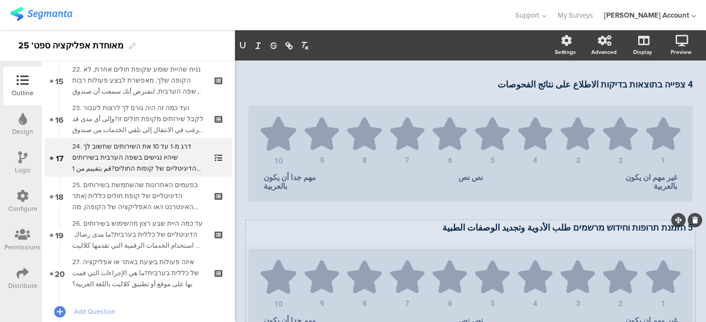
drag, startPoint x: 467, startPoint y: 225, endPoint x: 577, endPoint y: 228, distance: 109.2
click at [577, 228] on p "5 הזמנת תרופות וחידוש מרשמים طلب ​​الأدوية وتجديد الوصفات الطبية" at bounding box center [470, 228] width 444 height 10
copy p "طلب ​​الأدوية وتجديد الوصفات الطبية"
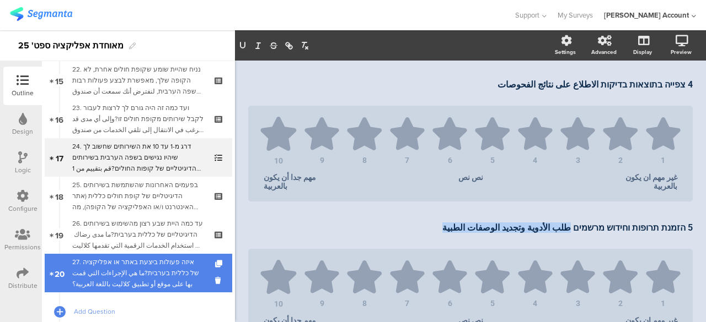
click at [137, 268] on div "27. איזה פעולות ביצעת באתר או אפליקציה של כללית בערבית?ما هي الإجراءات التي قمت…" at bounding box center [138, 273] width 132 height 33
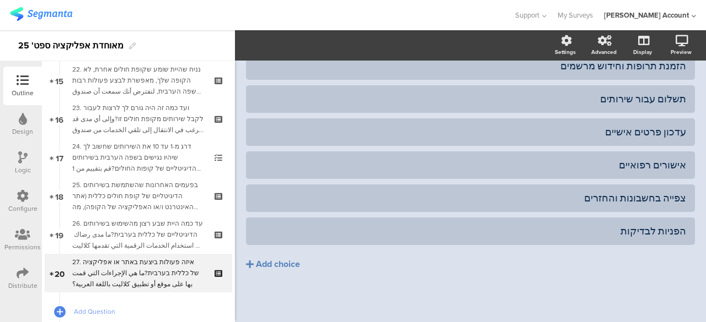
scroll to position [263, 0]
click at [558, 77] on div at bounding box center [470, 67] width 449 height 28
click at [560, 70] on div "הזמנת תרופות וחידוש מרשמים" at bounding box center [470, 66] width 431 height 13
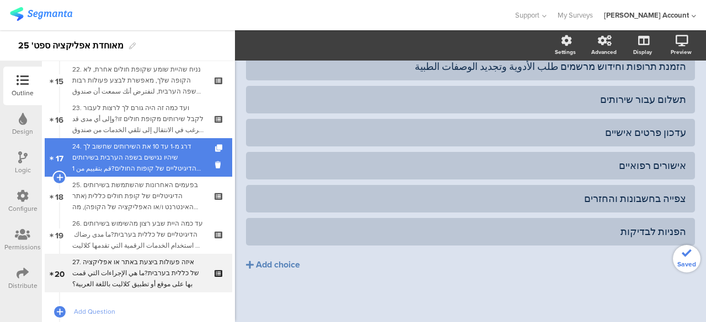
click at [171, 161] on div "24. דרג מ-1 עד 10 את השירותים שחשוב לך שיהיו נגישים בשפה הערבית בשירותים הדיגיט…" at bounding box center [138, 157] width 132 height 33
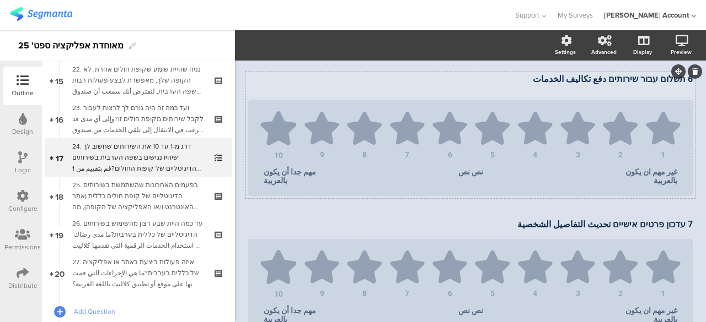
scroll to position [851, 0]
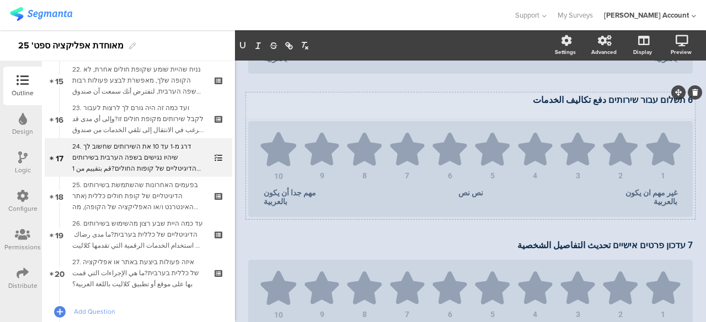
click at [606, 79] on div "1 קביעת תורים حجز ادوار 1 קביעת תורים حجز ادوار 1 2 3 4 5 6 7 8 9 10 غير مهم ان…" at bounding box center [470, 84] width 449 height 1399
drag, startPoint x: 605, startPoint y: 98, endPoint x: 532, endPoint y: 105, distance: 73.1
click at [532, 105] on div "6 תשלום עבור שירותים دفع تكاليف الخدمات" at bounding box center [470, 105] width 444 height 21
copy p "دفع تكاليف الخدمات"
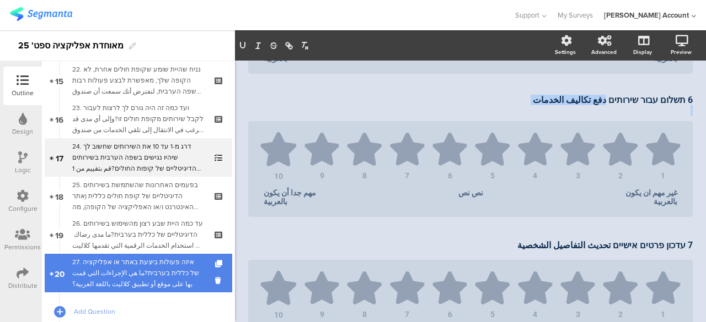
click at [132, 266] on div "27. איזה פעולות ביצעת באתר או אפליקציה של כללית בערבית?ما هي الإجراءات التي قمت…" at bounding box center [138, 273] width 132 height 33
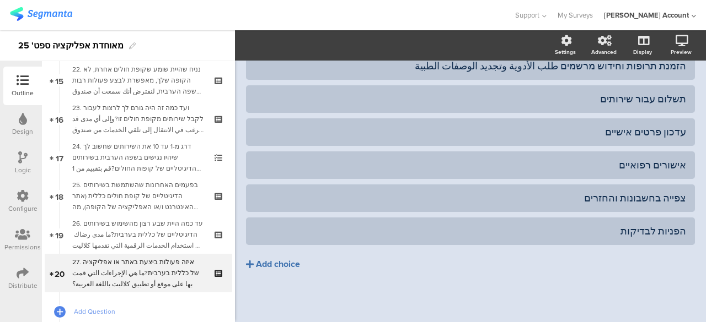
scroll to position [263, 0]
click at [588, 103] on div "תשלום עבור שירותים" at bounding box center [470, 99] width 431 height 13
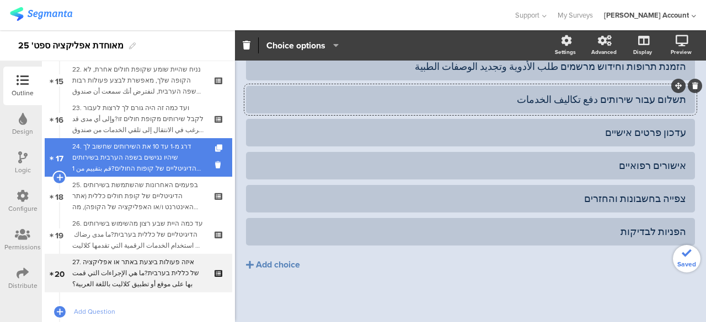
click at [158, 157] on div "24. דרג מ-1 עד 10 את השירותים שחשוב לך שיהיו נגישים בשפה הערבית בשירותים הדיגיט…" at bounding box center [138, 157] width 132 height 33
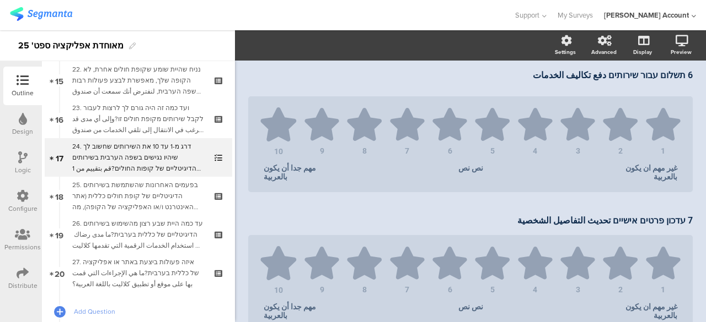
scroll to position [865, 0]
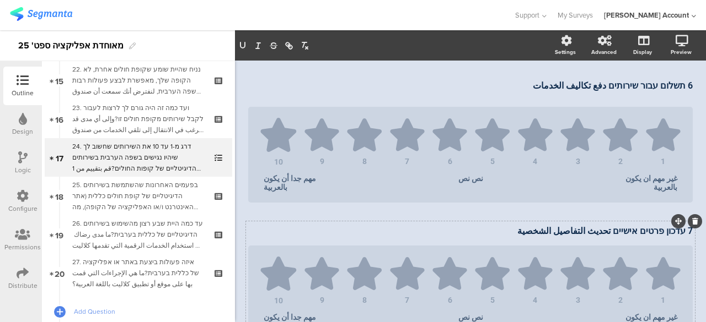
click at [609, 222] on div "7 עדכון פרטים אישיים تحديث التفاصيل الشخصية 7 עדכון פרטים אישיים تحديث التفاصيل…" at bounding box center [470, 283] width 449 height 122
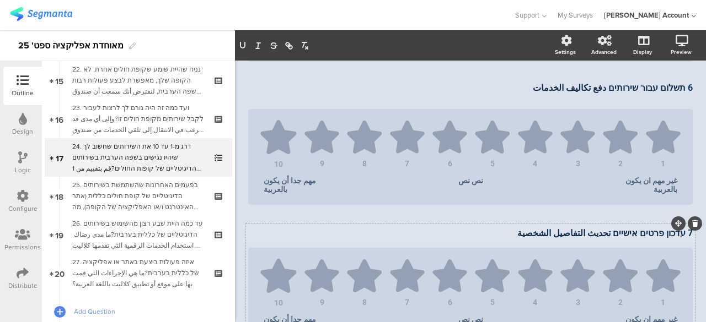
drag, startPoint x: 610, startPoint y: 231, endPoint x: 502, endPoint y: 240, distance: 108.4
click at [502, 240] on div "7 עדכון פרטים אישיים تحديث التفاصيل الشخصية 7 עדכון פרטים אישיים تحديث التفاصيل…" at bounding box center [470, 234] width 450 height 18
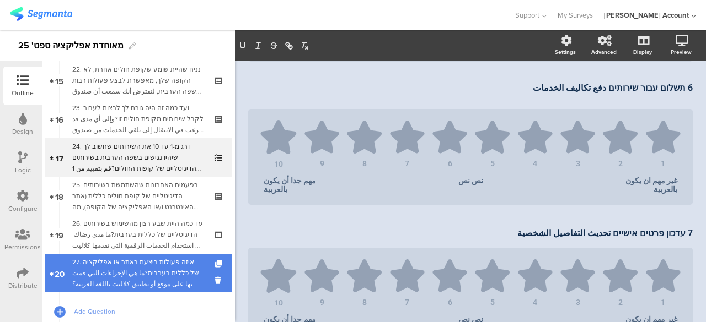
click at [155, 260] on div "27. איזה פעולות ביצעת באתר או אפליקציה של כללית בערבית?ما هي الإجراءات التي قمت…" at bounding box center [138, 273] width 132 height 33
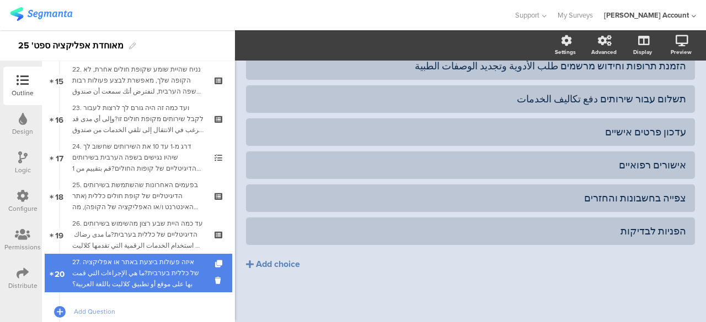
scroll to position [263, 0]
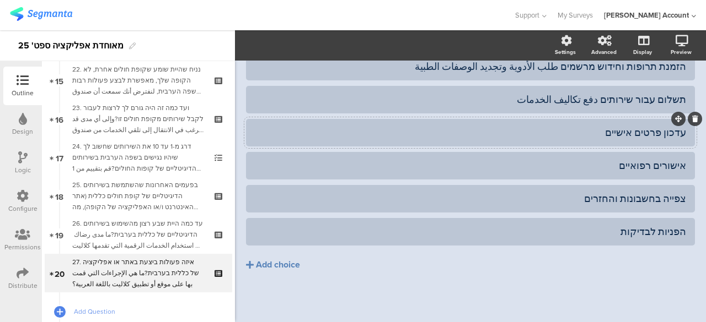
click at [537, 124] on div "עדכון פרטים אישיים" at bounding box center [470, 132] width 431 height 18
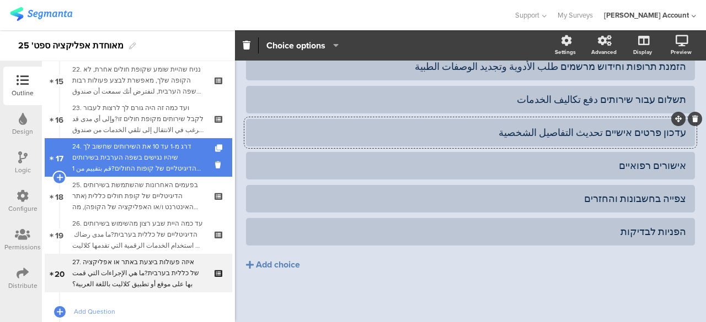
click at [173, 157] on div "24. דרג מ-1 עד 10 את השירותים שחשוב לך שיהיו נגישים בשפה הערבית בשירותים הדיגיט…" at bounding box center [138, 157] width 132 height 33
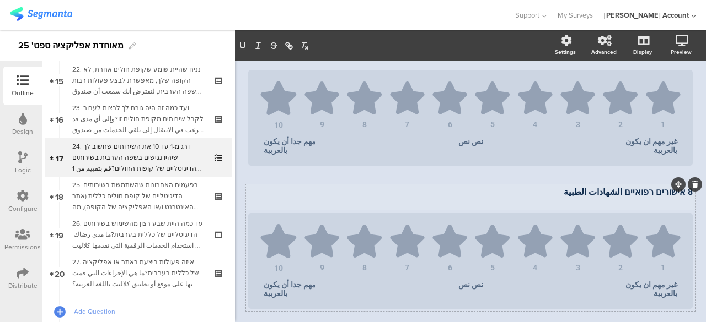
scroll to position [1020, 0]
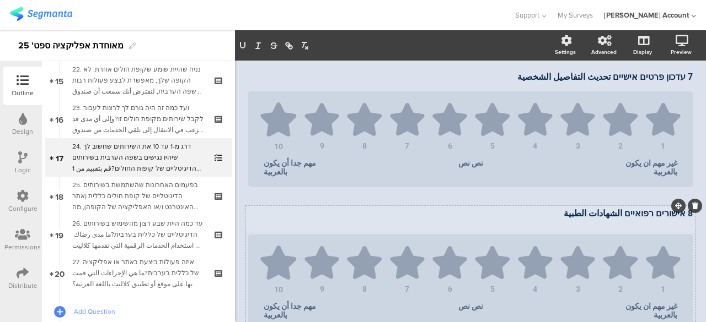
drag, startPoint x: 572, startPoint y: 216, endPoint x: 621, endPoint y: 214, distance: 48.5
click at [621, 214] on p "8 אישורים רפואיים الشهادات الطبية" at bounding box center [470, 213] width 444 height 10
copy p "الشهادات الطبية"
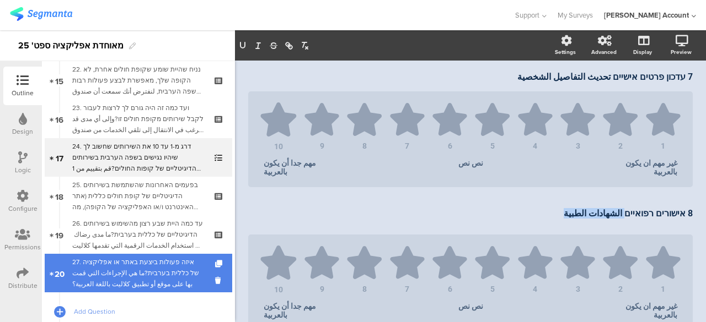
click at [164, 262] on div "27. איזה פעולות ביצעת באתר או אפליקציה של כללית בערבית?ما هي الإجراءات التي قمت…" at bounding box center [138, 273] width 132 height 33
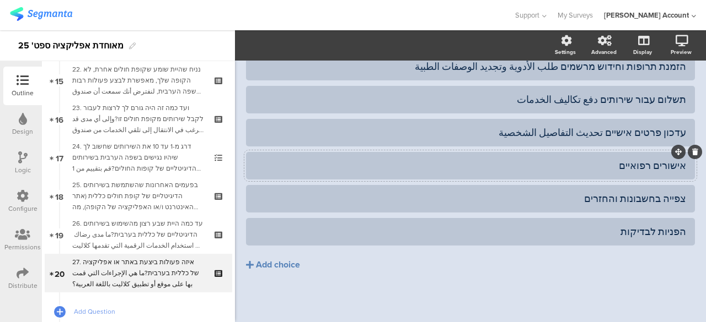
click at [557, 173] on div "אישורים רפואיים" at bounding box center [470, 166] width 431 height 18
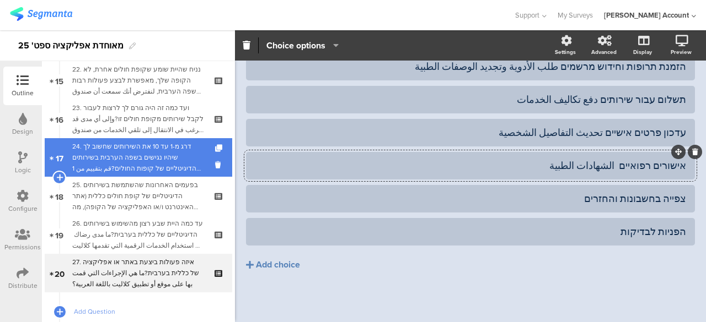
click at [169, 157] on div "24. דרג מ-1 עד 10 את השירותים שחשוב לך שיהיו נגישים בשפה הערבית בשירותים הדיגיט…" at bounding box center [138, 157] width 132 height 33
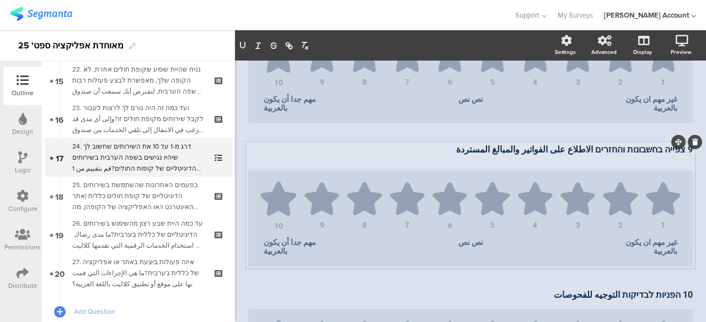
scroll to position [1206, 0]
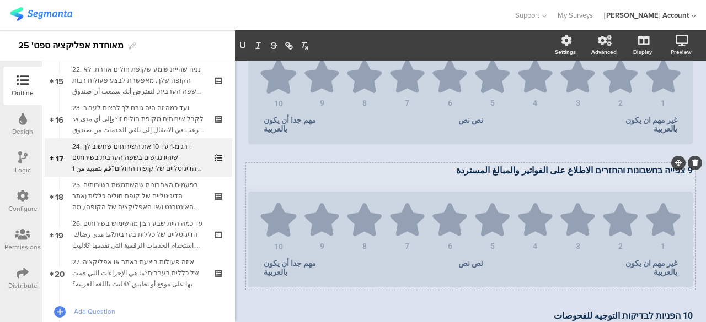
drag, startPoint x: 594, startPoint y: 171, endPoint x: 444, endPoint y: 174, distance: 149.9
click at [444, 174] on p "9 צפייה בחשבונות והחזרים الاطلاع على الفواتير والمبالغ المستردة" at bounding box center [470, 170] width 444 height 10
copy p "الاطلاع على الفواتير والمبالغ المستردة"
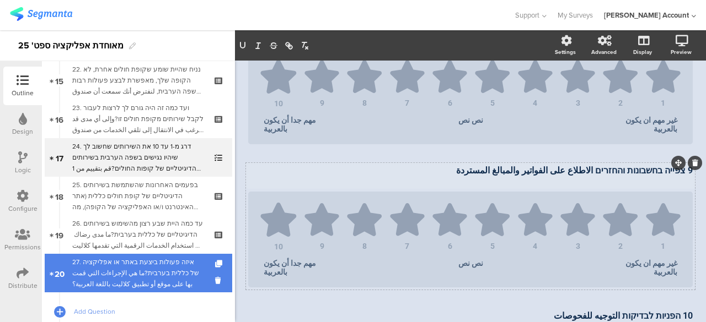
click at [180, 257] on div "27. איזה פעולות ביצעת באתר או אפליקציה של כללית בערבית?ما هي الإجراءات التي قمت…" at bounding box center [138, 273] width 132 height 33
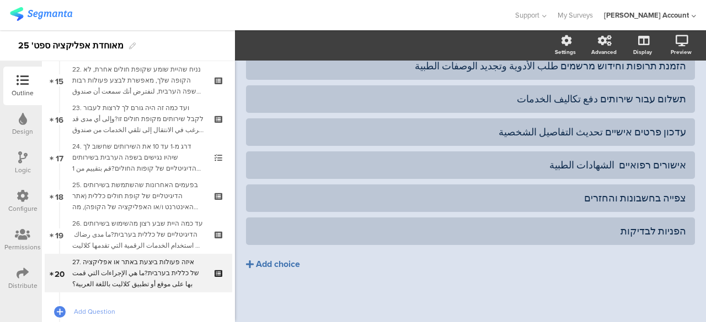
scroll to position [263, 0]
click at [500, 198] on div "צפייה בחשבונות והחזרים" at bounding box center [470, 198] width 431 height 13
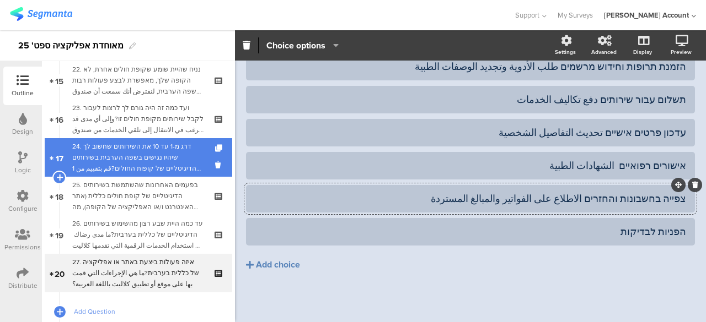
click at [177, 160] on div "24. דרג מ-1 עד 10 את השירותים שחשוב לך שיהיו נגישים בשפה הערבית בשירותים הדיגיט…" at bounding box center [138, 157] width 132 height 33
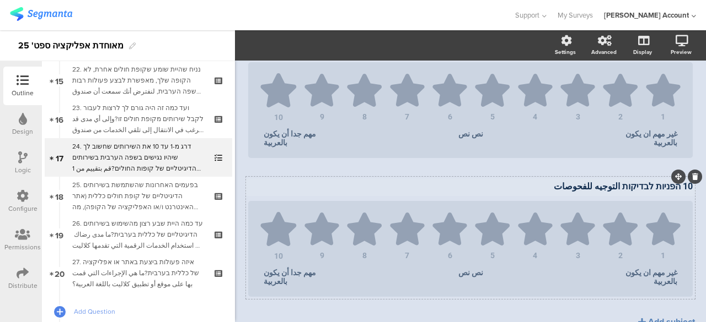
scroll to position [1392, 0]
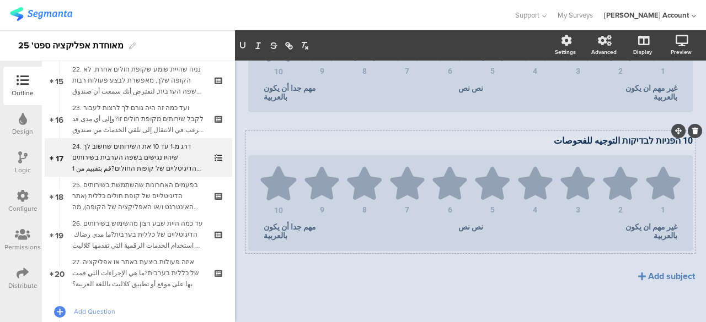
click at [620, 136] on div "10 הפניות לבדיקות التوجيه للفحوصات 10 הפניות לבדיקות التوجيه للفحوصات 10 הפניות…" at bounding box center [470, 192] width 449 height 122
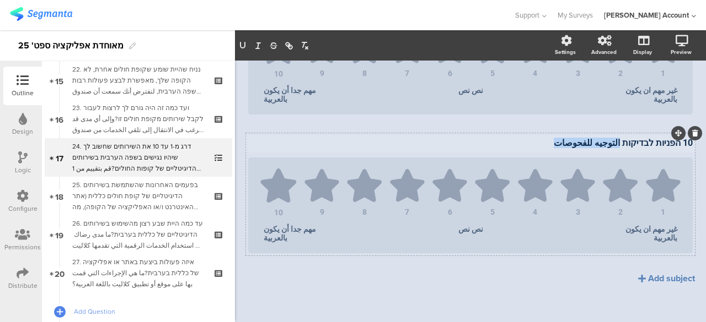
drag, startPoint x: 561, startPoint y: 148, endPoint x: 621, endPoint y: 146, distance: 59.6
click at [621, 146] on div "10 הפניות לבדיקות التوجيه للفحوصات 10 הפניות לבדיקות التوجيه للفحوصات 10 הפניות…" at bounding box center [470, 144] width 450 height 18
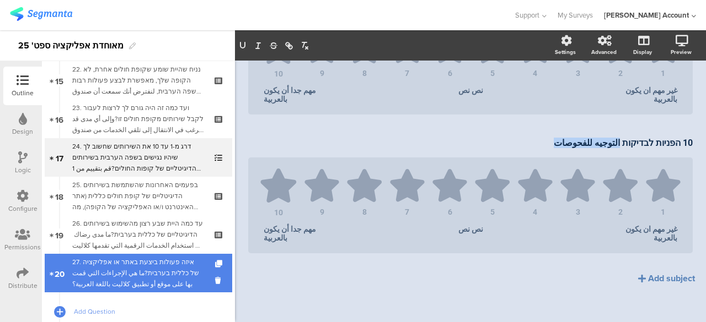
click at [141, 264] on div "27. איזה פעולות ביצעת באתר או אפליקציה של כללית בערבית?ما هي الإجراءات التي قمت…" at bounding box center [138, 273] width 132 height 33
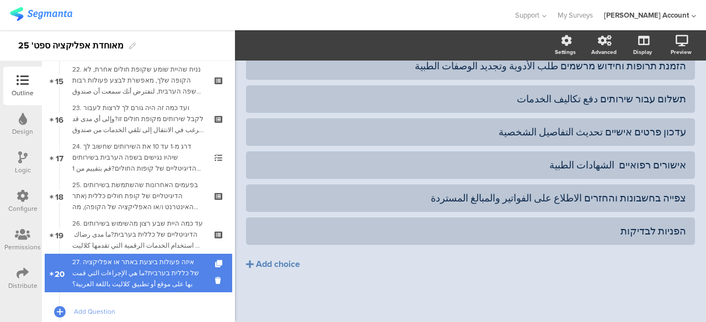
scroll to position [263, 0]
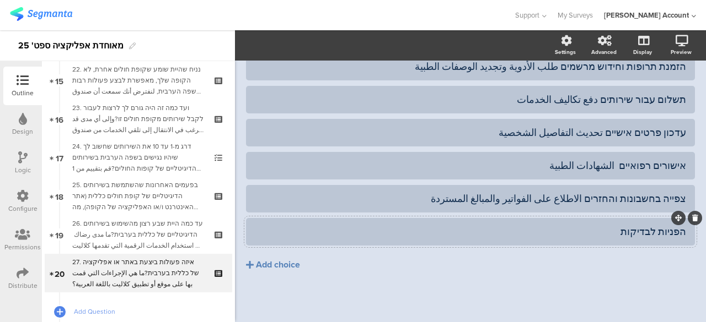
click at [547, 227] on div "הפניות לבדיקות" at bounding box center [470, 231] width 431 height 13
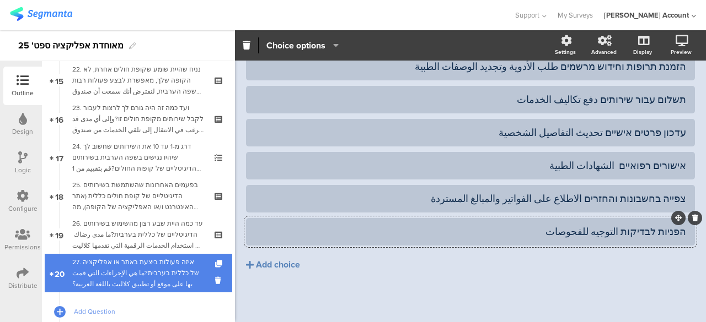
scroll to position [694, 0]
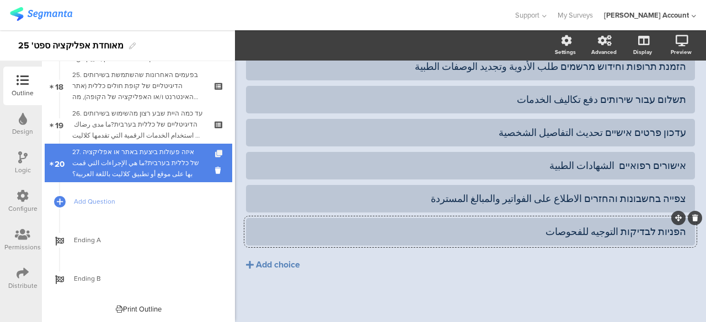
click at [215, 151] on icon at bounding box center [219, 153] width 9 height 7
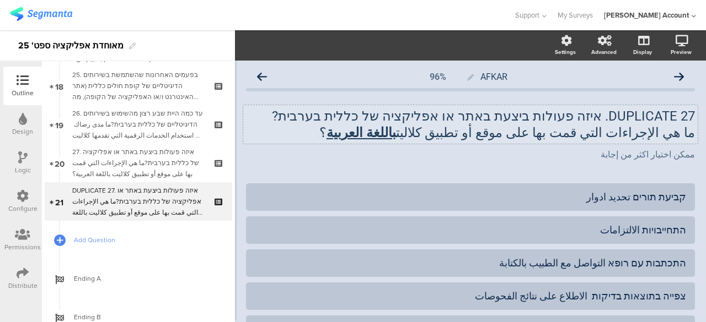
click at [620, 132] on p "ما هي الإجراءات التي قمت بها على موقع أو تطبيق كلاليت باللغة العربية ؟" at bounding box center [470, 133] width 449 height 17
click at [620, 131] on p "ما هي الإجراءات التي قمت بها على موقع أو تطبيق كلاليت باللغة العربية ؟" at bounding box center [470, 133] width 449 height 17
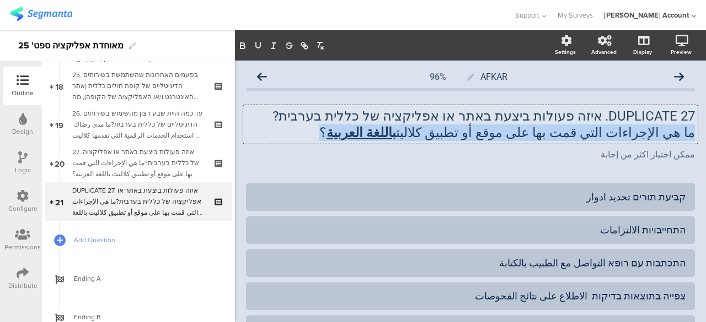
click at [620, 131] on p "ما هي الإجراءات التي قمت بها على موقع أو تطبيق كلاليت باللغة العربية ؟" at bounding box center [470, 133] width 449 height 17
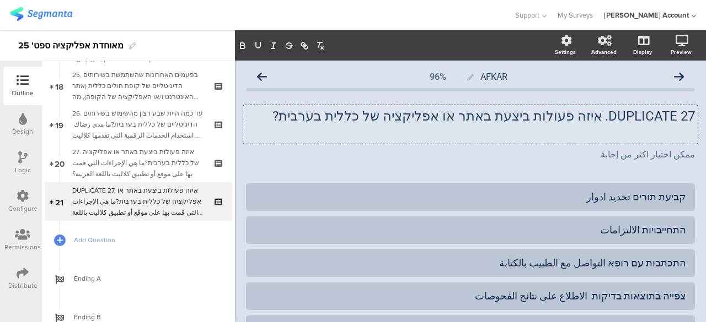
click at [623, 117] on p "DUPLICATE 27. איזה פעולות ביצעת באתר או אפליקציה של כללית בערבית?" at bounding box center [470, 116] width 449 height 17
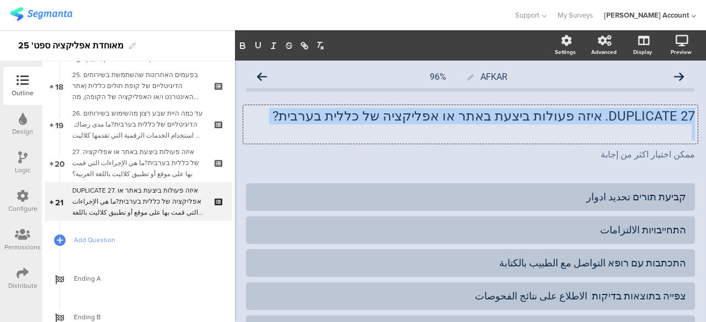
click at [623, 117] on p "DUPLICATE 27. איזה פעולות ביצעת באתר או אפליקציה של כללית בערבית?" at bounding box center [470, 116] width 449 height 17
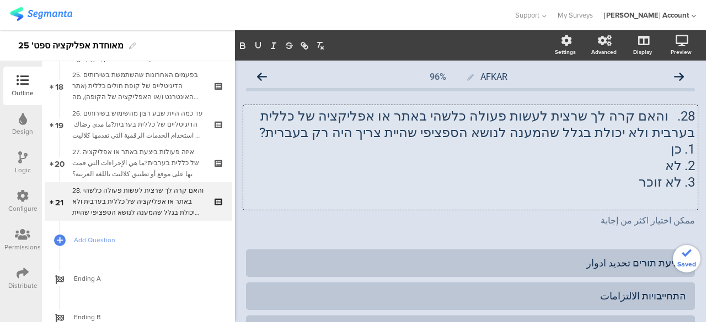
click at [669, 152] on p "1. כן" at bounding box center [470, 149] width 449 height 17
click at [652, 260] on div "קביעת תורים تحديد ادوار" at bounding box center [470, 263] width 431 height 13
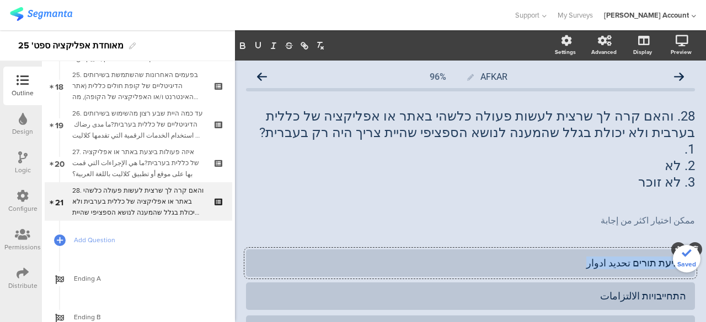
click at [652, 260] on div "קביעת תורים تحديد ادوار" at bounding box center [470, 263] width 431 height 13
paste div
click at [668, 167] on p "2. לא" at bounding box center [470, 166] width 449 height 17
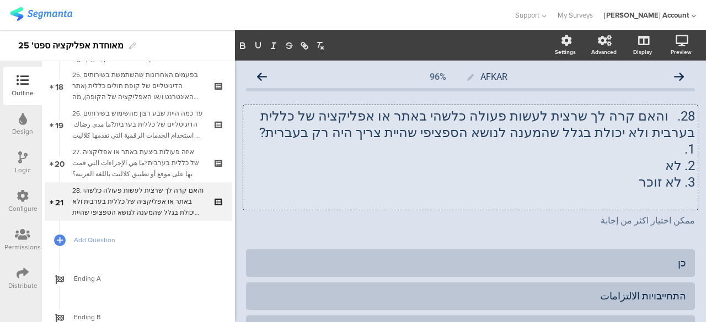
click at [668, 167] on p "2. לא" at bounding box center [470, 166] width 449 height 17
click at [657, 299] on div "התחייבויות الالتزامات" at bounding box center [470, 296] width 431 height 13
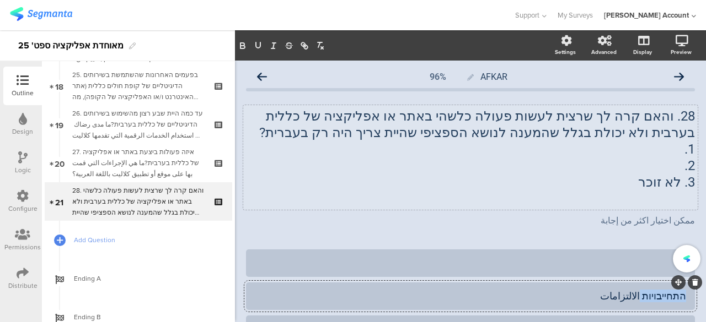
click at [657, 299] on div "התחייבויות الالتزامات" at bounding box center [470, 296] width 431 height 13
paste div
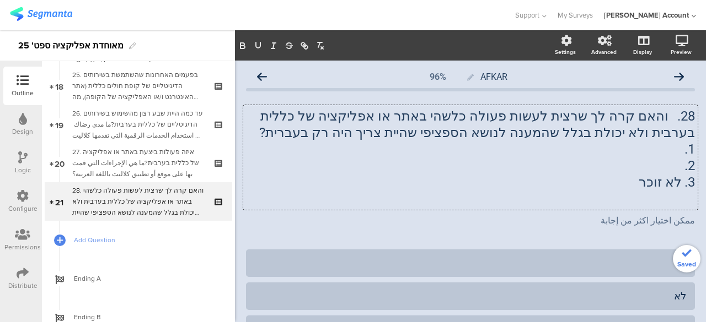
drag, startPoint x: 673, startPoint y: 182, endPoint x: 632, endPoint y: 184, distance: 41.4
click at [628, 184] on div "28. והאם קרה לך שרצית לעשות פעולה כלשהי באתר או אפליקציה של כללית בערבית ולא יכ…" at bounding box center [470, 157] width 454 height 105
drag, startPoint x: 636, startPoint y: 184, endPoint x: 675, endPoint y: 182, distance: 38.6
click at [675, 182] on p "3. לא זוכר" at bounding box center [470, 182] width 449 height 17
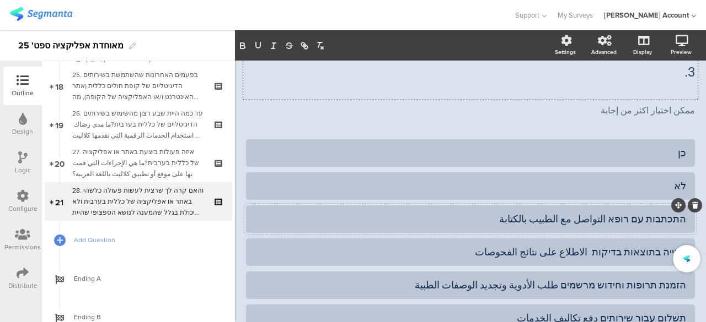
click at [661, 220] on div "התכתבות עם רופא التواصل مع الطبيب بالكتابة" at bounding box center [470, 219] width 431 height 13
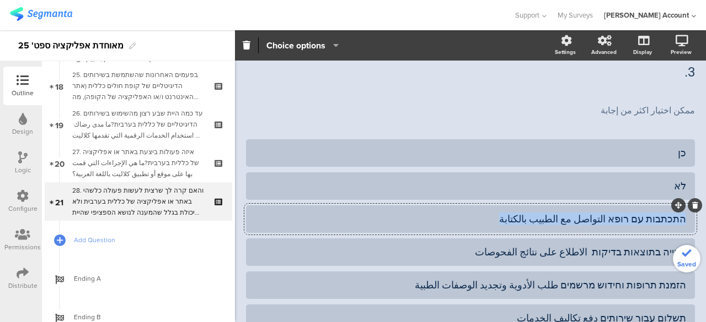
click at [661, 220] on div "התכתבות עם רופא التواصل مع الطبيب بالكتابة" at bounding box center [470, 219] width 431 height 13
paste div
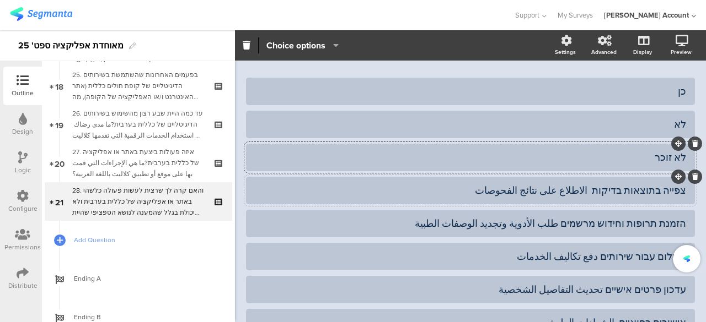
scroll to position [220, 0]
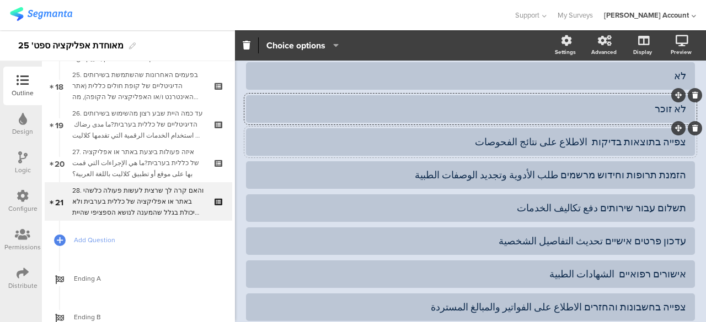
click at [692, 128] on icon at bounding box center [695, 128] width 6 height 7
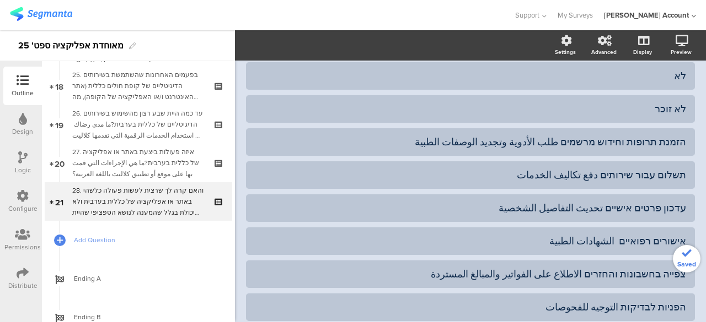
click at [0, 0] on icon at bounding box center [0, 0] width 0 height 0
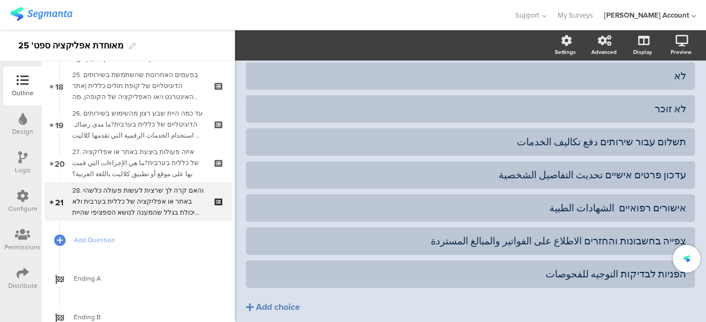
click at [0, 0] on icon at bounding box center [0, 0] width 0 height 0
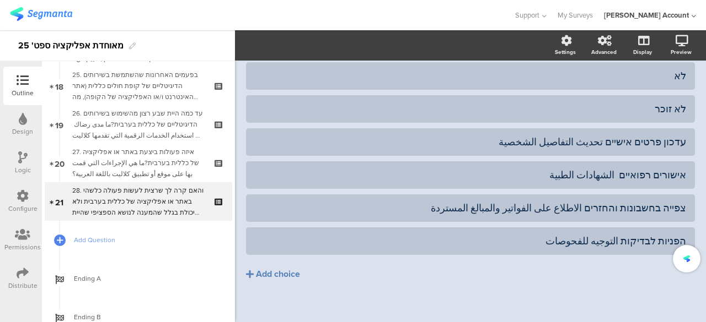
click at [0, 0] on icon at bounding box center [0, 0] width 0 height 0
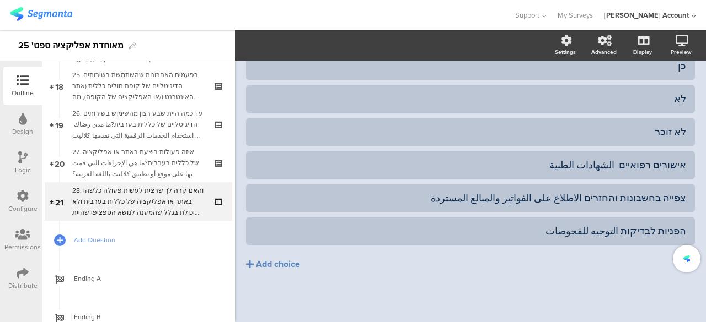
scroll to position [197, 0]
click at [686, 128] on div at bounding box center [470, 133] width 449 height 28
click at [672, 166] on div "אישורים רפואיים الشهادات الطبية" at bounding box center [470, 165] width 431 height 13
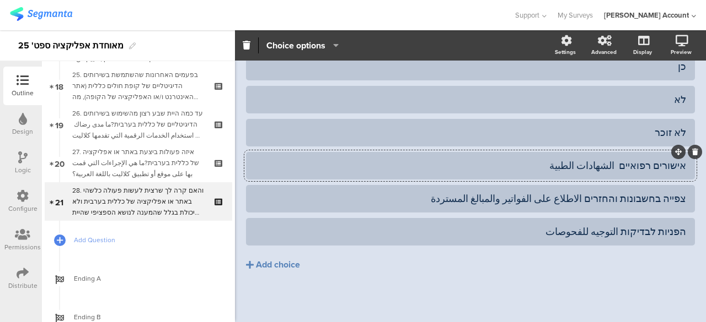
click at [692, 153] on icon at bounding box center [695, 152] width 6 height 7
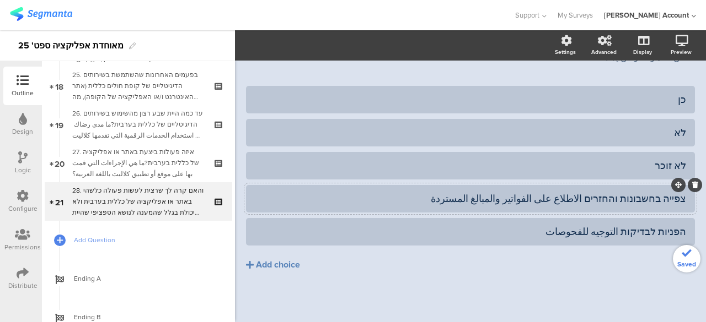
click at [692, 187] on icon at bounding box center [695, 185] width 6 height 7
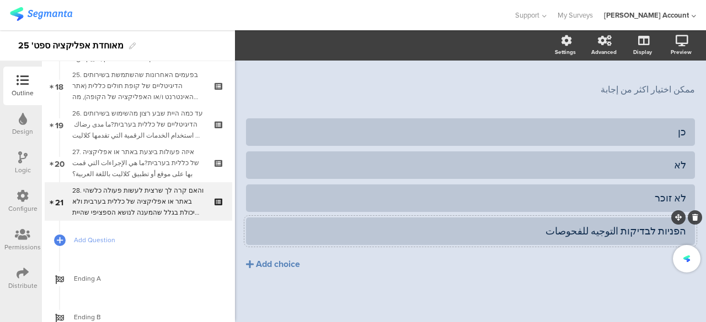
scroll to position [131, 0]
click at [692, 216] on icon at bounding box center [695, 218] width 6 height 7
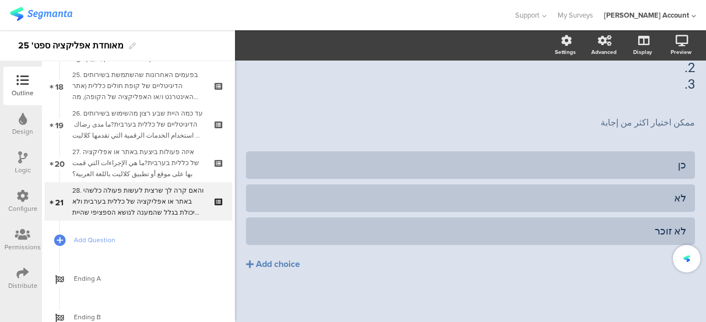
scroll to position [98, 0]
click at [649, 169] on div "כן" at bounding box center [470, 165] width 431 height 13
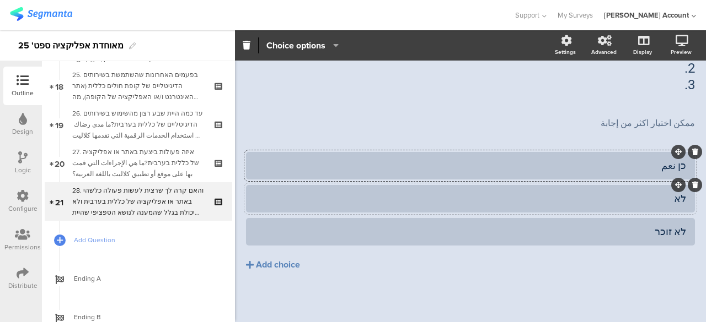
click at [652, 200] on div "לא" at bounding box center [470, 198] width 431 height 13
click at [642, 231] on div "לא זוכר" at bounding box center [470, 231] width 431 height 13
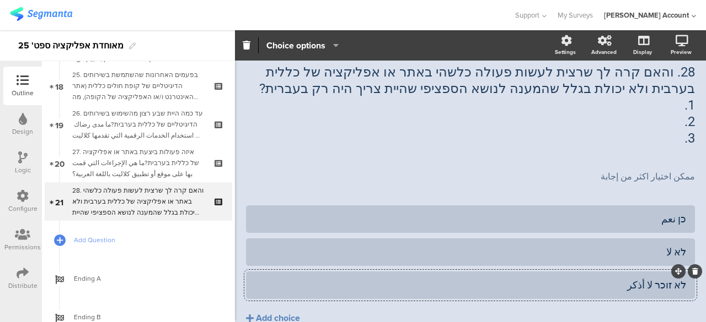
scroll to position [0, 0]
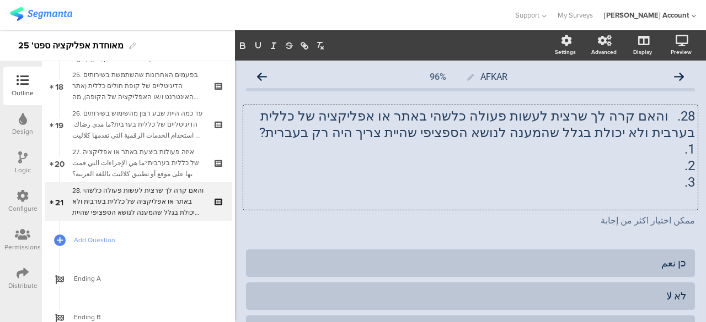
drag, startPoint x: 666, startPoint y: 195, endPoint x: 689, endPoint y: 172, distance: 32.4
click at [689, 172] on div "AFKAR 96% 28. והאם קרה לך שרצית לעשות פעולה כלשהי באתר או אפליקציה של כללית בער…" at bounding box center [470, 241] width 471 height 360
drag, startPoint x: 683, startPoint y: 146, endPoint x: 671, endPoint y: 186, distance: 42.0
click at [671, 186] on div "28. והאם קרה לך שרצית לעשות פעולה כלשהי באתר או אפליקציה של כללית בערבית ולא יכ…" at bounding box center [470, 157] width 449 height 99
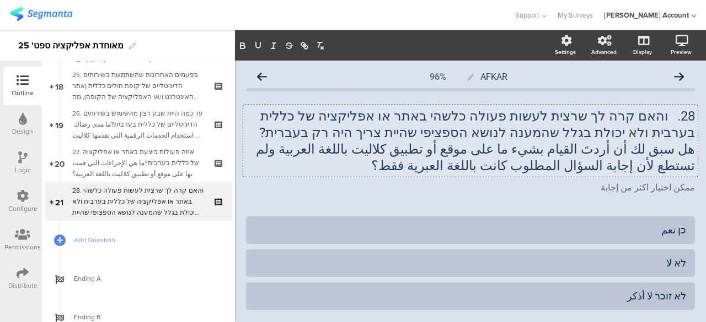
click at [658, 153] on p "هل سبق لك أن أردتَ القيام بشيء ما على موقع أو تطبيق كلاليت باللغة العربية ولم ت…" at bounding box center [470, 157] width 449 height 33
click at [623, 154] on p "هل حدث لك أن أردتَ القيام بشيء ما على موقع أو تطبيق كلاليت باللغة العربية ولم ت…" at bounding box center [470, 157] width 449 height 33
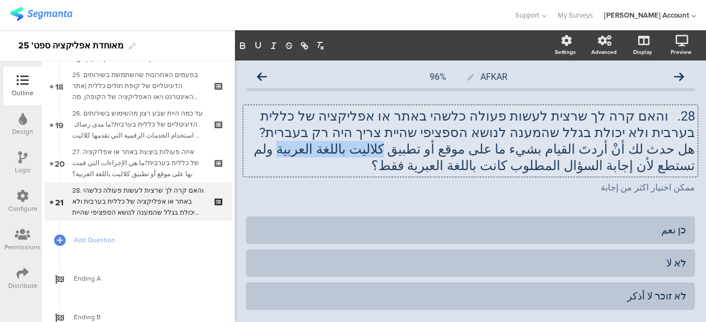
drag, startPoint x: 446, startPoint y: 150, endPoint x: 360, endPoint y: 151, distance: 85.4
click at [360, 151] on p "هل حدث لك أنْ أردتَ القيام بشيء ما على موقع أو تطبيق كلاليت باللغة العربية ولم …" at bounding box center [470, 157] width 449 height 33
click at [260, 46] on icon "button" at bounding box center [258, 45] width 4 height 6
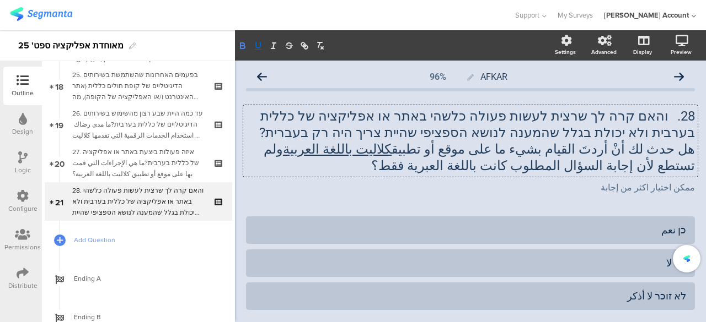
click at [241, 46] on icon "button" at bounding box center [242, 47] width 4 height 3
click at [332, 166] on p "هل حدث لك أنْ أردتَ القيام بشيء ما على موقع أو تطبيق كلاليت باللغة العربية ولم …" at bounding box center [470, 157] width 449 height 33
click at [314, 154] on p "هل حدث لك أنْ أردتَ القيام بشيء ما على موقع أو تطبيق كلاليت باللغة العربية ولم …" at bounding box center [470, 157] width 449 height 33
click at [289, 168] on p "هل حدث لك أنْ أردتَ القيام بشيء ما على موقع أو تطبيق كلاليت باللغة العربية ولم …" at bounding box center [470, 157] width 449 height 33
click at [288, 149] on p "هل حدث لك أنْ أردتَ القيام بشيء ما على موقع أو تطبيق كلاليت باللغة العربية ولم …" at bounding box center [470, 157] width 449 height 33
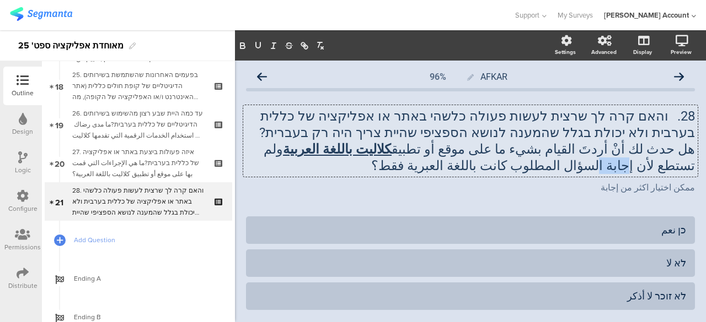
click at [288, 149] on p "هل حدث لك أنْ أردتَ القيام بشيء ما على موقع أو تطبيق كلاليت باللغة العربية ولم …" at bounding box center [470, 157] width 449 height 33
click at [583, 169] on p "هل حدث لك أنْ أردتَ القيام بشيء ما على موقع أو تطبيق كلاليت باللغة العربية ولم …" at bounding box center [470, 157] width 449 height 33
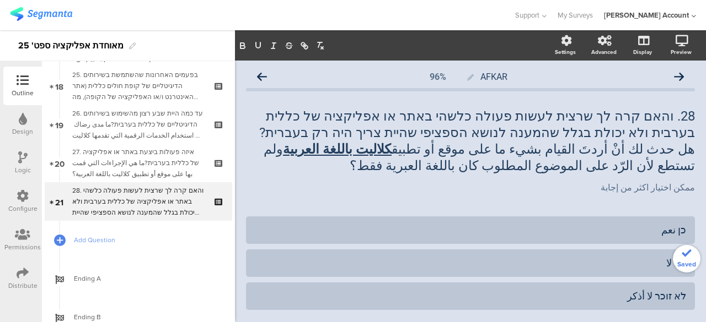
click at [584, 207] on div "AFKAR 96% 28. והאם קרה לך שרצית לעשות פעולה כלשהי באתר או אפליקציה של כללית בער…" at bounding box center [470, 224] width 449 height 316
click at [674, 80] on icon at bounding box center [679, 77] width 10 height 10
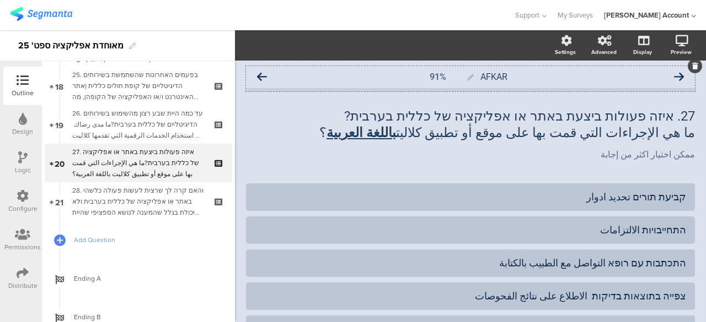
click at [674, 75] on icon at bounding box center [679, 77] width 10 height 10
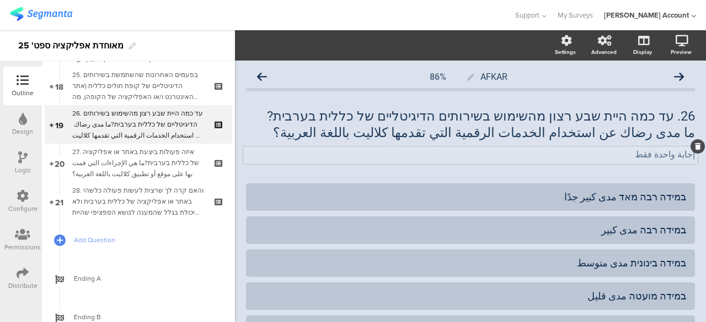
click at [665, 159] on p "إجابة واحدة فقط" at bounding box center [470, 154] width 449 height 10
copy p "إجابة واحدة فقط"
click at [266, 77] on icon at bounding box center [262, 77] width 10 height 10
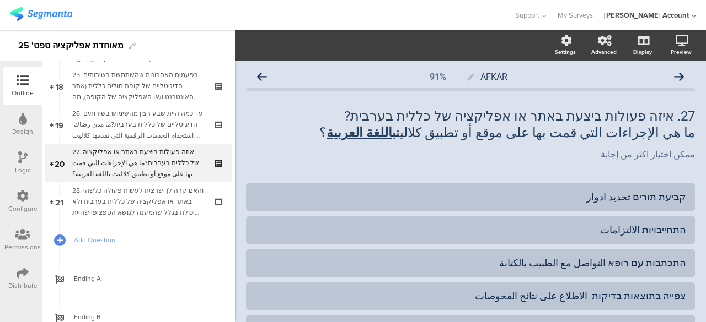
click at [266, 77] on icon at bounding box center [262, 77] width 10 height 10
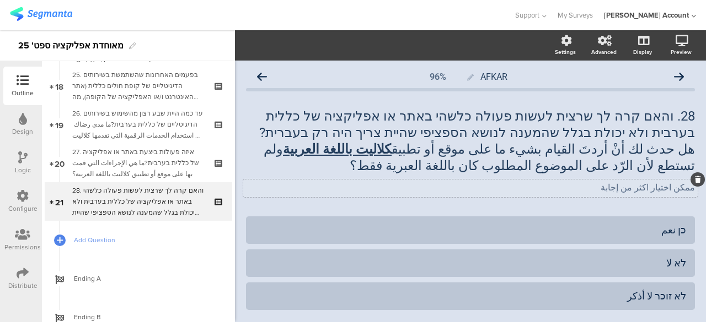
click at [640, 190] on div "ممكن اختيار اكثر من إجابة ممكن اختيار اكثر من إجابة" at bounding box center [470, 189] width 454 height 18
click at [640, 190] on p "ممكن اختيار اكثر من إجابة" at bounding box center [470, 187] width 449 height 10
click at [628, 204] on div "28. והאם קרה לך שרצית לעשות פעולה כלשהי באתר או אפליקציה של כללית בערבית ולא יכ…" at bounding box center [470, 151] width 449 height 109
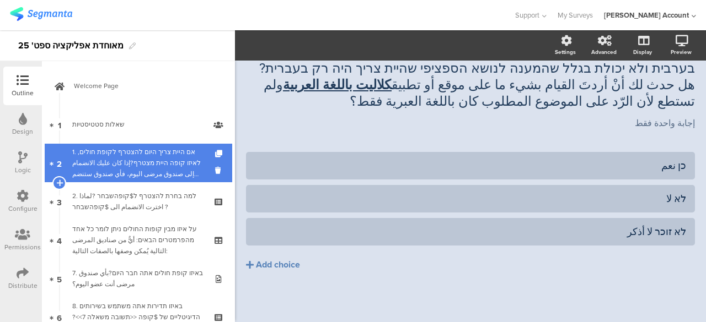
click at [159, 155] on div "1. אם היית צריך היום להצטרף לקופת חולים, לאיזו קופה היית מצטרף?إذا كان عليك الا…" at bounding box center [138, 163] width 132 height 33
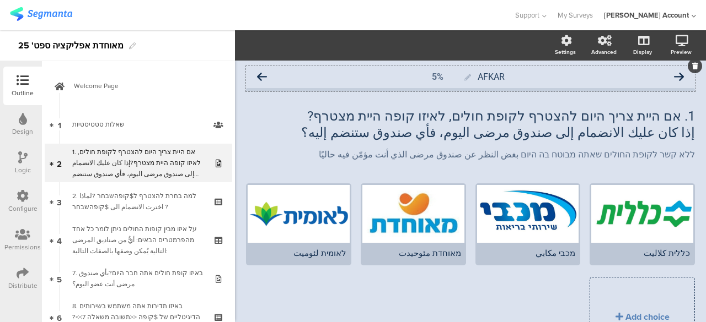
click at [261, 76] on icon at bounding box center [262, 77] width 10 height 10
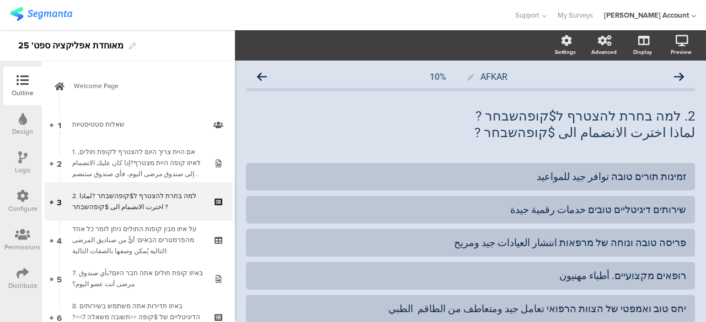
click at [261, 76] on icon at bounding box center [262, 77] width 10 height 10
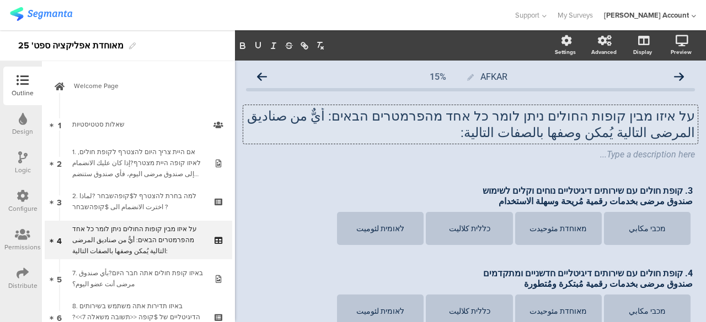
click at [389, 116] on div "על איזו מבין קופות החולים ניתן לומר כל אחד מהפרמטרים הבאים: أيٌّ من صناديق المر…" at bounding box center [470, 124] width 454 height 39
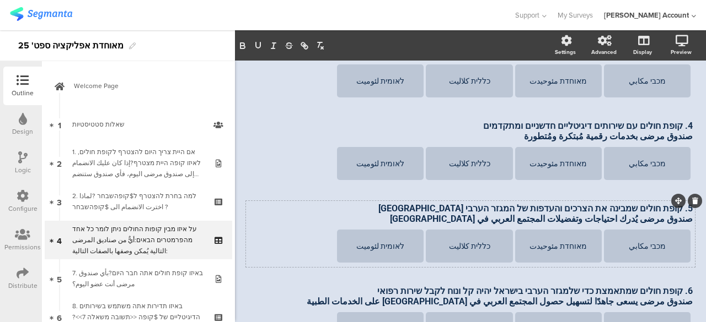
scroll to position [165, 0]
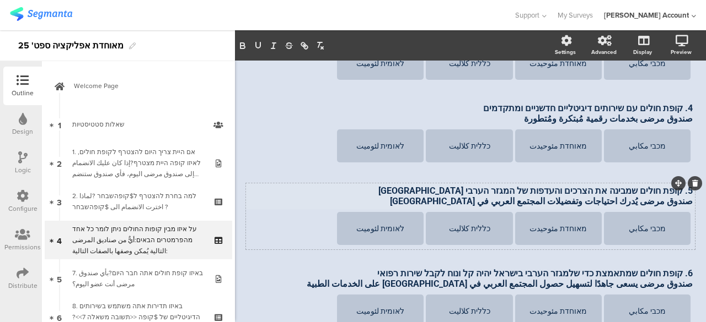
click at [633, 202] on p "صندوق مرضى يُدرك احتياجات وتفضيلات المجتمع العربي في إسرائيل" at bounding box center [470, 201] width 444 height 10
click at [634, 202] on p "صندوق مرضى يُدرك احتياجات وتفضيلات المجتمع العربي في إسرائيل" at bounding box center [470, 201] width 444 height 10
click at [267, 258] on div "3. קופת חולים עם שירותים דיגיטליים נוחים וקלים לשימוש صندوق مرضى بخدمات رقمية م…" at bounding box center [470, 175] width 449 height 314
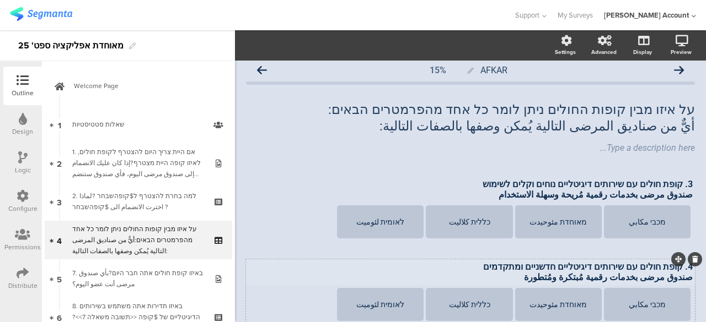
scroll to position [0, 0]
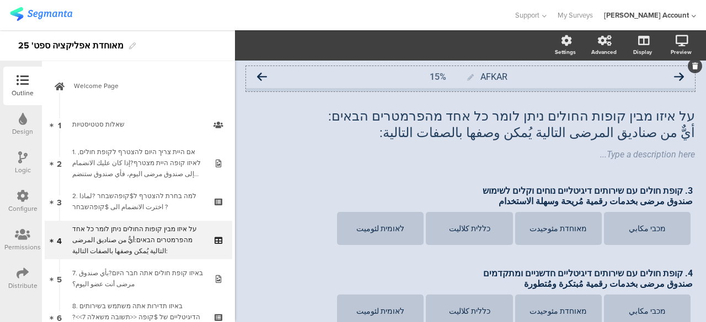
click at [263, 74] on icon at bounding box center [262, 77] width 10 height 10
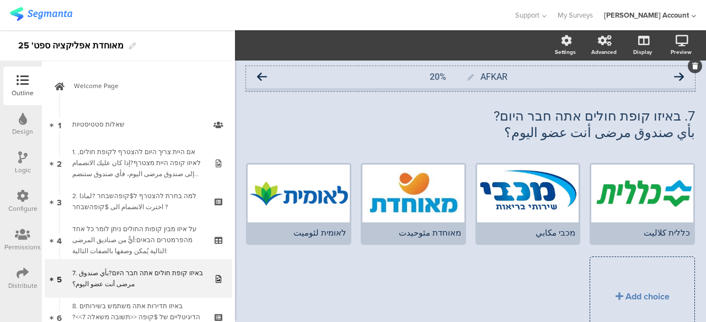
click at [674, 77] on icon at bounding box center [679, 77] width 10 height 10
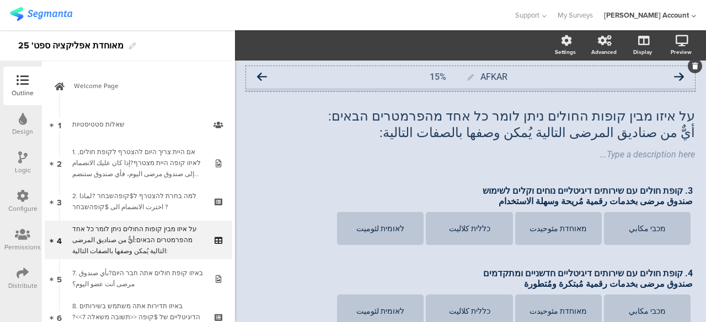
click at [262, 77] on icon at bounding box center [262, 77] width 10 height 10
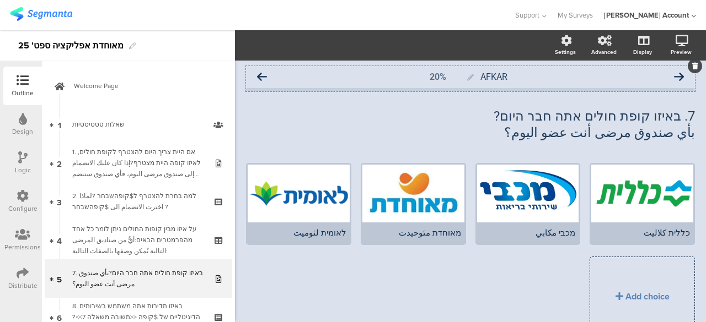
click at [258, 75] on icon at bounding box center [262, 77] width 10 height 10
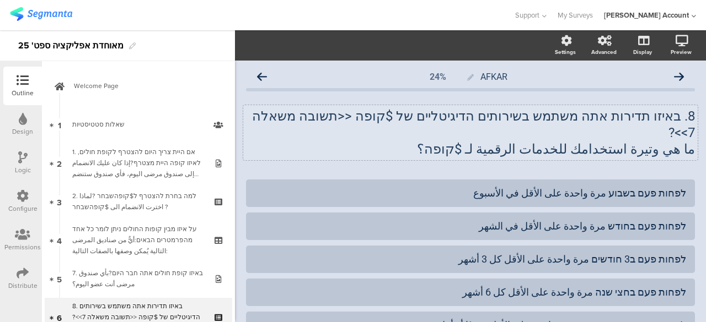
click at [570, 134] on div "8. באיזו תדירות אתה משתמש בשירותים הדיגיטליים של $קופה <<תשובה משאלה 7>>? ما هي…" at bounding box center [470, 132] width 454 height 55
drag, startPoint x: 590, startPoint y: 133, endPoint x: 522, endPoint y: 133, distance: 67.8
click at [522, 141] on p "ما هي وتيرة استخدامك للخدمات الرقمية لـ $קופה؟" at bounding box center [470, 149] width 449 height 17
click at [260, 46] on icon "button" at bounding box center [258, 45] width 4 height 6
click at [238, 46] on icon "button" at bounding box center [243, 46] width 10 height 10
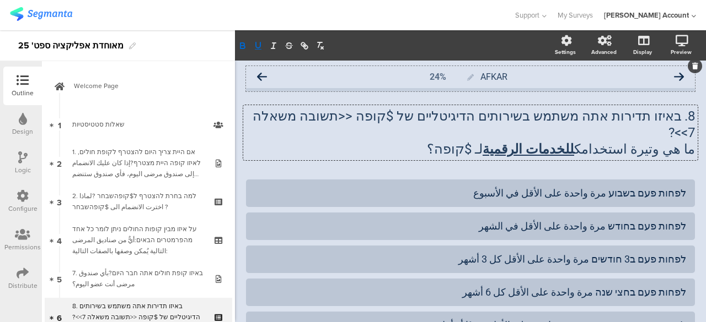
click at [261, 76] on icon at bounding box center [262, 77] width 10 height 10
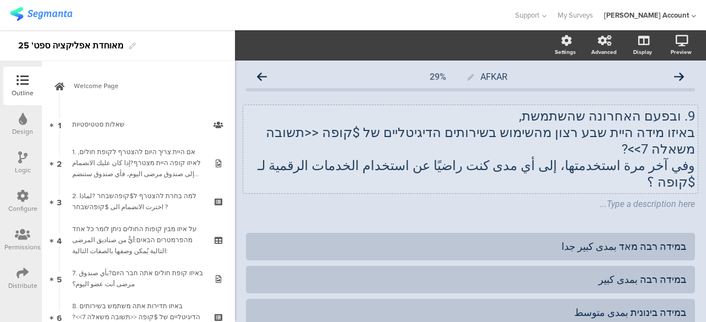
click at [376, 152] on div "9. ובפעם האחרונה שהשתמשת, באיזו מידה היית שבע רצון מהשימוש בשירותים הדיגיטליים …" at bounding box center [470, 149] width 454 height 88
drag, startPoint x: 359, startPoint y: 148, endPoint x: 423, endPoint y: 148, distance: 64.5
click at [423, 158] on p "وفي آخر مرة استخدمتها، إلى أي مدى كنت راضيًا عن استخدام الخدمات الرقمية لـ $קופ…" at bounding box center [470, 174] width 449 height 33
click at [259, 46] on icon "button" at bounding box center [258, 46] width 10 height 10
click at [245, 46] on icon "button" at bounding box center [242, 47] width 4 height 3
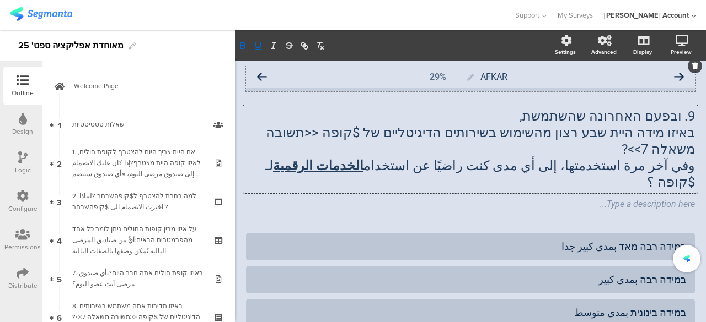
click at [260, 78] on icon at bounding box center [262, 77] width 10 height 10
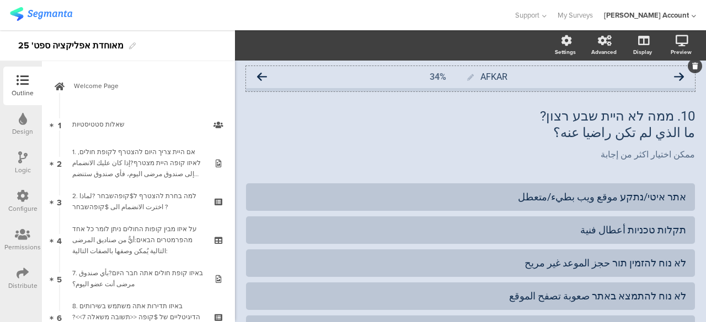
click at [674, 74] on icon at bounding box center [679, 77] width 10 height 10
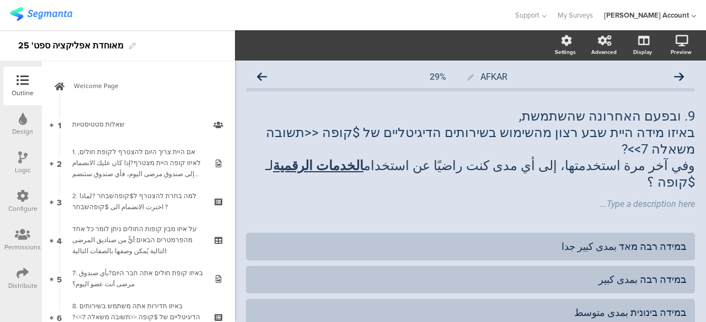
click at [674, 74] on icon at bounding box center [679, 77] width 10 height 10
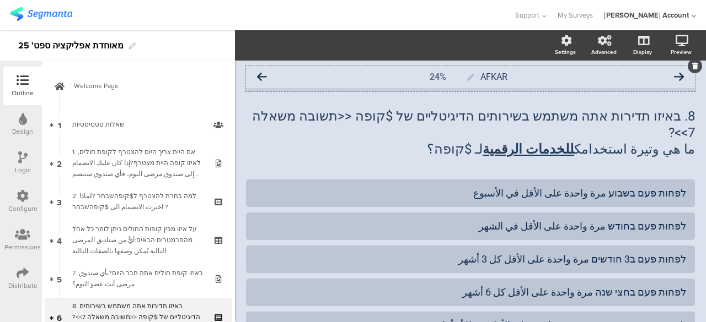
click at [262, 77] on icon at bounding box center [262, 77] width 10 height 10
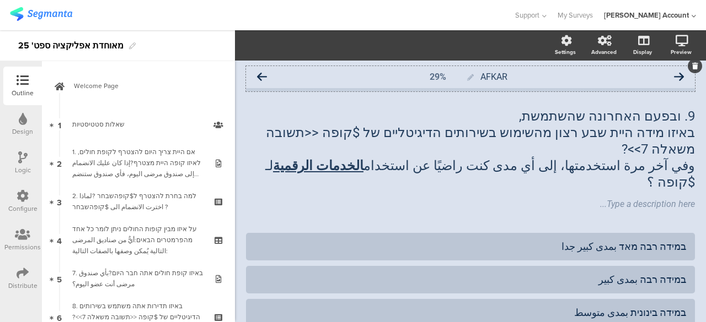
click at [263, 75] on icon at bounding box center [262, 77] width 10 height 10
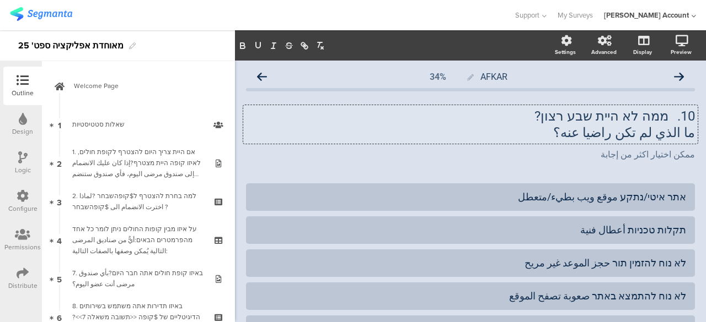
click at [596, 132] on div "10. ממה לא היית שבע רצון? ما الذي لم تكن راضيا عنه؟ 10. ממה לא היית שבע רצון? م…" at bounding box center [470, 124] width 454 height 39
click at [597, 131] on p "ما الذي لم تكن راضيا عنه؟" at bounding box center [470, 133] width 449 height 17
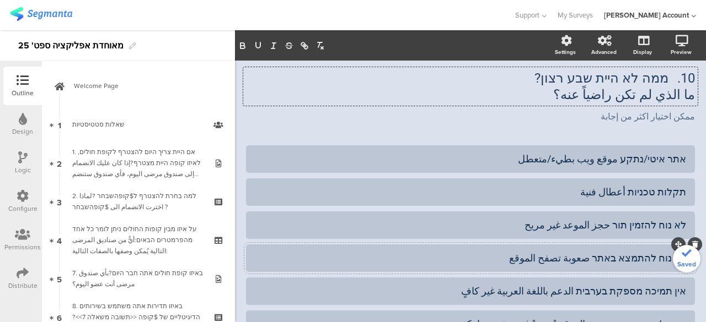
scroll to position [55, 0]
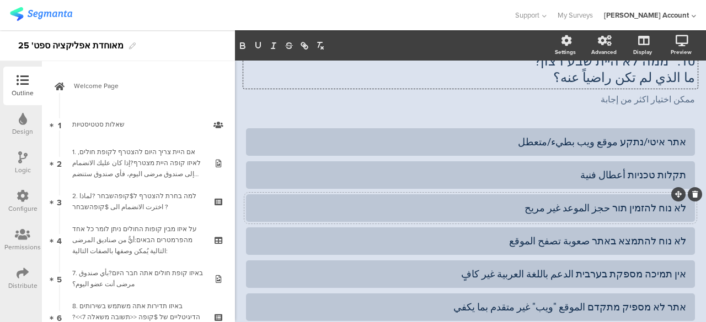
click at [590, 209] on div "לא נוח להזמין תור حجز الموعد غير مريح" at bounding box center [470, 208] width 431 height 13
drag, startPoint x: 578, startPoint y: 240, endPoint x: 602, endPoint y: 240, distance: 24.3
click at [602, 240] on div "לא נוח להתמצא באתר صعوبة تصفح الموقع" at bounding box center [470, 241] width 431 height 13
drag, startPoint x: 571, startPoint y: 208, endPoint x: 521, endPoint y: 209, distance: 50.2
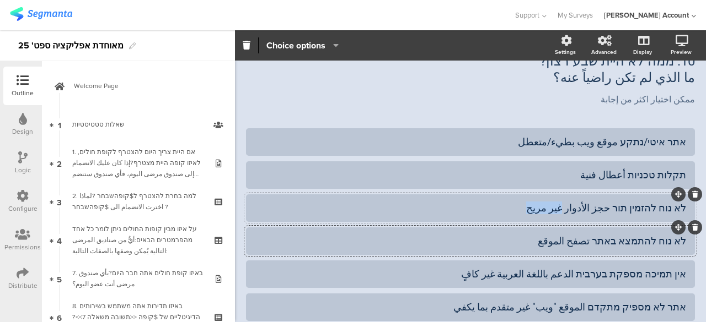
click at [521, 209] on div "לא נוח להזמין תור حجز الأدوار غير مريح" at bounding box center [470, 208] width 431 height 13
copy div "غير مريح"
click at [547, 240] on div "לא נוח להתמצא באתר تصفح الموقع" at bounding box center [470, 241] width 431 height 13
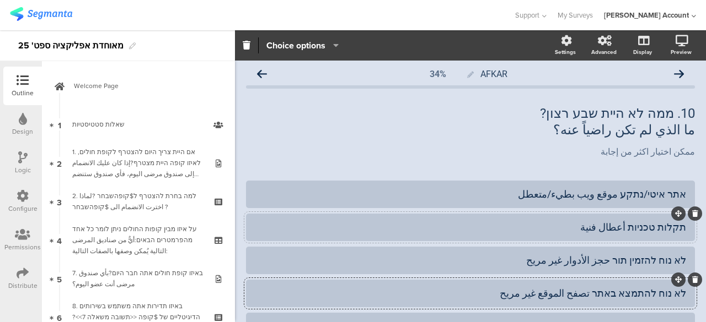
scroll to position [0, 0]
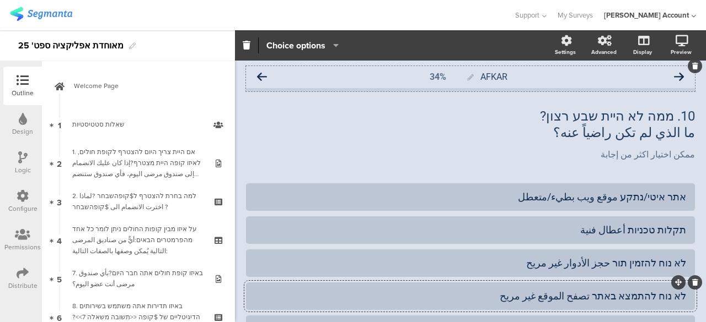
click at [262, 75] on icon at bounding box center [262, 77] width 10 height 10
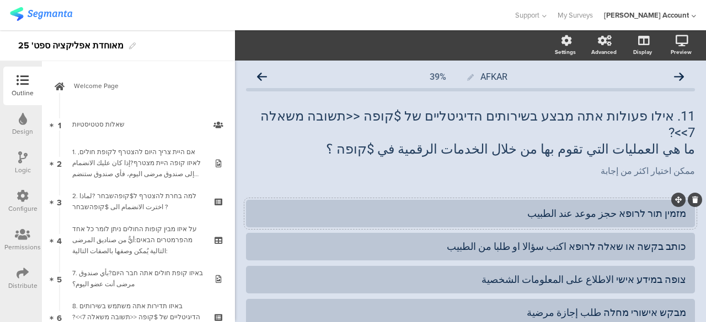
click at [596, 207] on div "מזמין תור לרופא حجز موعد عند الطبيب" at bounding box center [470, 213] width 431 height 13
click at [522, 240] on div "כותב בקשה או שאלה לרופא اكتب سؤالا او طلبا من الطبيب" at bounding box center [470, 246] width 431 height 13
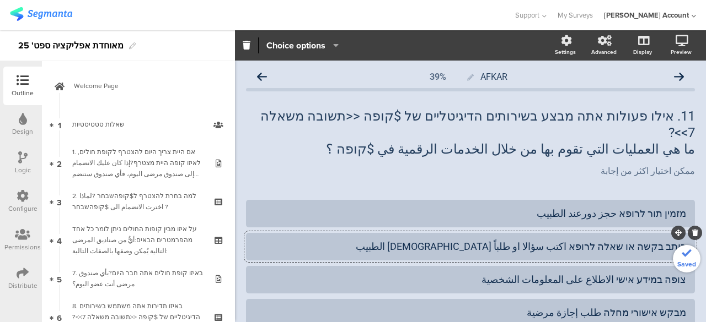
click at [547, 240] on div "כותב בקשה או שאלה לרופא اكتب سؤالا او طلباً من الطبيب" at bounding box center [470, 246] width 431 height 13
click at [546, 240] on div "כותב בקשה או שאלה לרופא اكتب سؤالا او طلباً من الطبيب" at bounding box center [470, 246] width 431 height 13
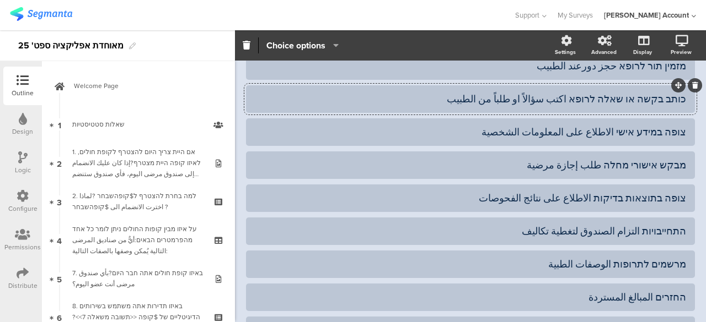
scroll to position [165, 0]
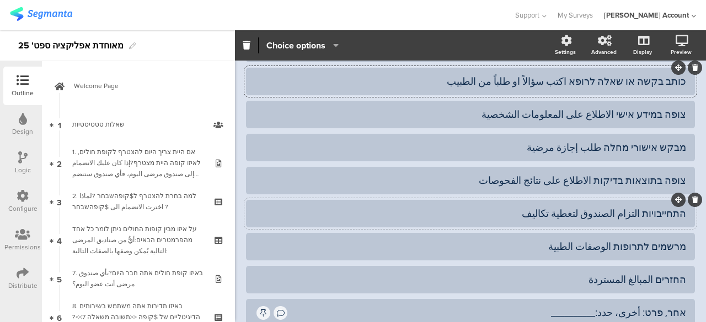
click at [622, 207] on div "התחייבויות التزام الصندوق لتغطية تكاليف" at bounding box center [470, 213] width 431 height 13
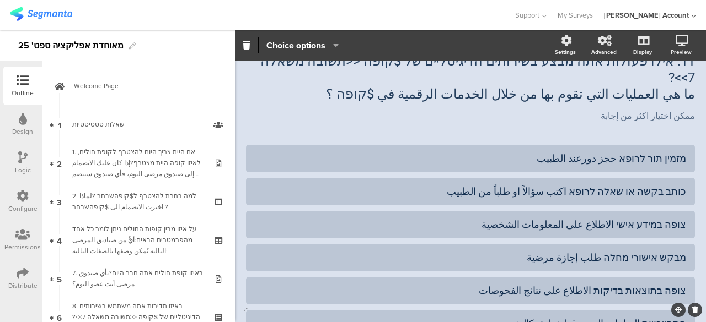
scroll to position [0, 0]
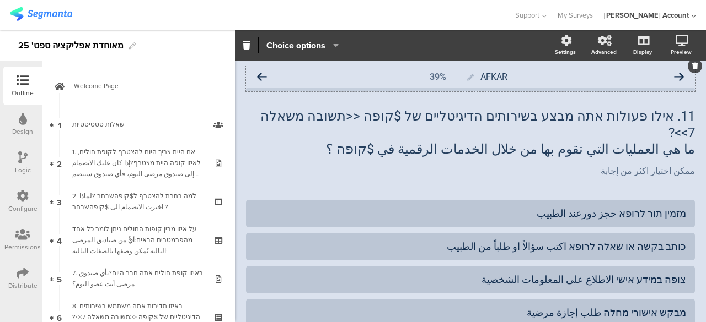
click at [674, 76] on icon at bounding box center [679, 77] width 10 height 10
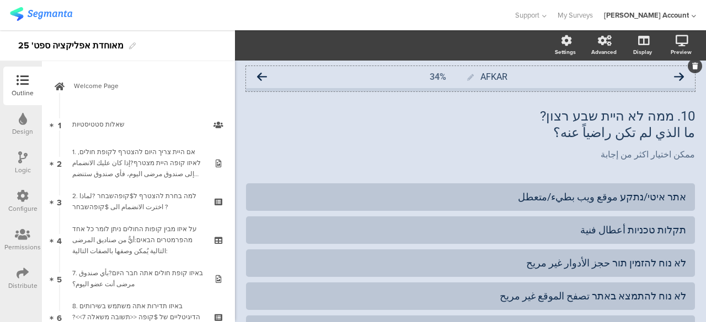
click at [266, 76] on icon at bounding box center [262, 77] width 10 height 10
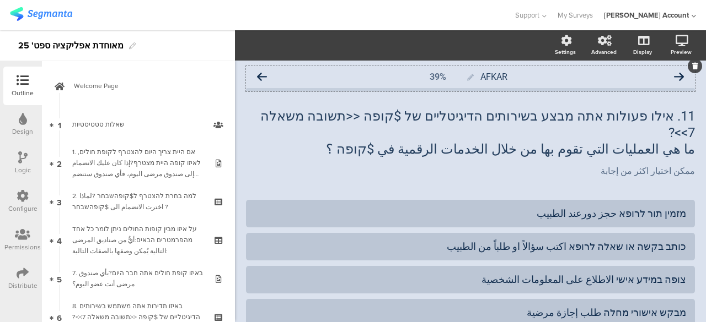
click at [265, 76] on icon at bounding box center [262, 77] width 10 height 10
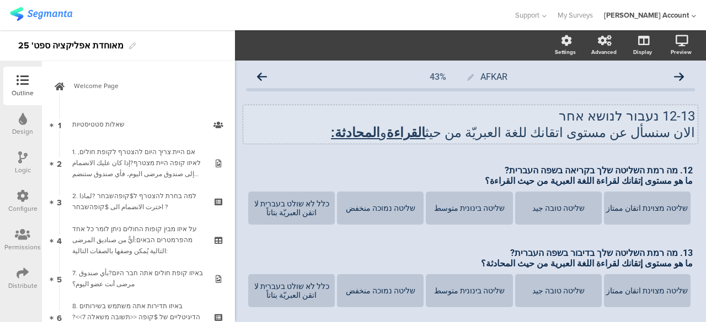
click at [530, 134] on div "12-13 נעבור לנושא אחר الان سنسأل عن مستوى اتقانك للغة العبريّة من حيث القراءة و…" at bounding box center [470, 124] width 454 height 39
click at [530, 133] on p "الان سنسأل عن مستوى اتقانك للغة العبريّة من حيث القراءة و المحادثة:" at bounding box center [470, 133] width 449 height 17
click at [257, 44] on icon "button" at bounding box center [258, 46] width 10 height 10
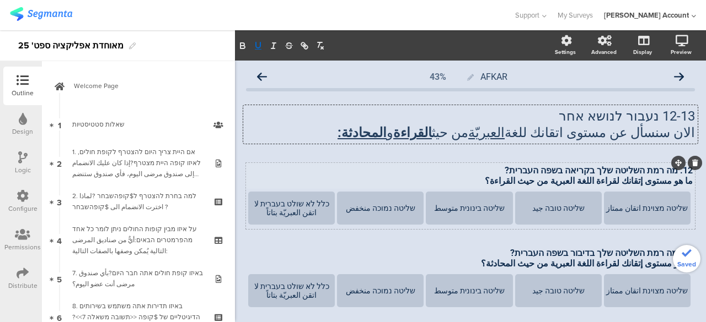
click at [314, 171] on div "12. מה רמת השליטה שלך בקריאה בשפה העברית? ما هو مستوى إتقانك لقراءة اللغة العبر…" at bounding box center [470, 176] width 450 height 26
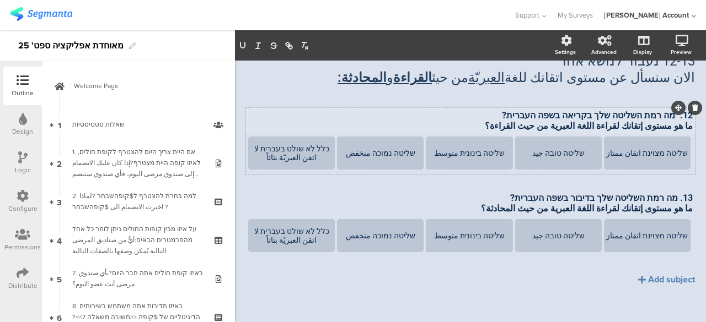
click at [614, 125] on p "ما هو مستوى إتقانك لقراءة اللغة العبرية من حيث القراءة؟" at bounding box center [470, 126] width 444 height 10
click at [619, 207] on div "13. מה רמת השליטה שלך בדיבור בשפה העברית? ما هو مستوى إتقانك لقراءة اللغة العبر…" at bounding box center [470, 203] width 450 height 26
click at [619, 209] on p "ما هو مستوى إتقانك لقراءة اللغة العبرية من حيث المحادثة؟" at bounding box center [470, 208] width 444 height 10
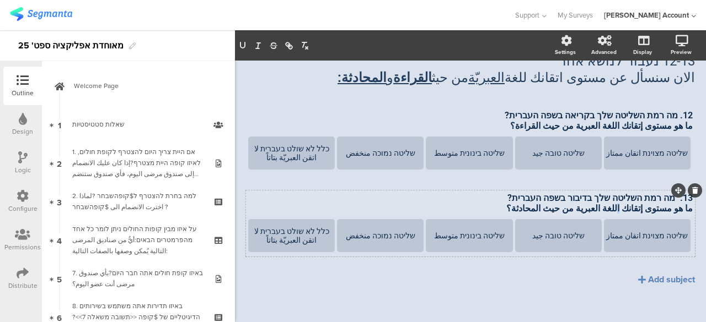
click at [622, 207] on p "ما هو مستوى إتقانك اللغة العبرية من حيث المحادثة؟" at bounding box center [470, 208] width 444 height 10
click at [623, 126] on div "12. מה רמת השליטה שלך בקריאה בשפה העברית? ما هو مستوى إتقانك اللغة العبرية من ح…" at bounding box center [470, 120] width 450 height 26
click at [620, 209] on div "13. מה רמת השליטה שלך בדיבור בשפה העברית? ما هو مستوى إتقانك لللغة العبرية من ح…" at bounding box center [470, 203] width 450 height 26
click at [588, 130] on div "12. מה רמת השליטה שלך בקריאה בשפה העברית? ما هو مستوى إتقانك للغة العبرية من حي…" at bounding box center [470, 120] width 450 height 26
drag, startPoint x: 588, startPoint y: 126, endPoint x: 541, endPoint y: 126, distance: 46.9
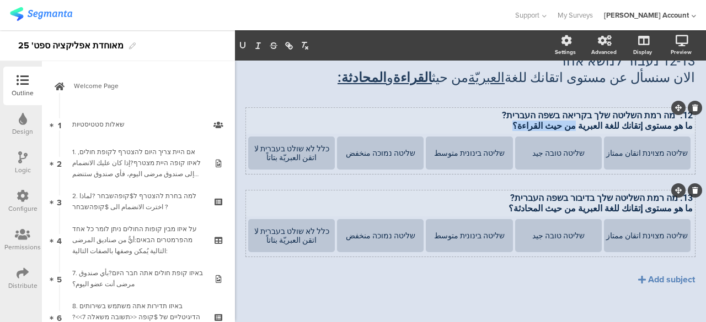
click at [541, 126] on p "ما هو مستوى إتقانك للغة العبرية من حيث القراءة؟" at bounding box center [470, 126] width 444 height 10
click at [244, 46] on icon "button" at bounding box center [243, 46] width 10 height 10
drag, startPoint x: 589, startPoint y: 210, endPoint x: 540, endPoint y: 209, distance: 49.1
click at [540, 209] on div "13. מה רמת השליטה שלך בדיבור בשפה העברית? ما هو مستوى إتقانك للغة العبرية من حي…" at bounding box center [470, 203] width 450 height 26
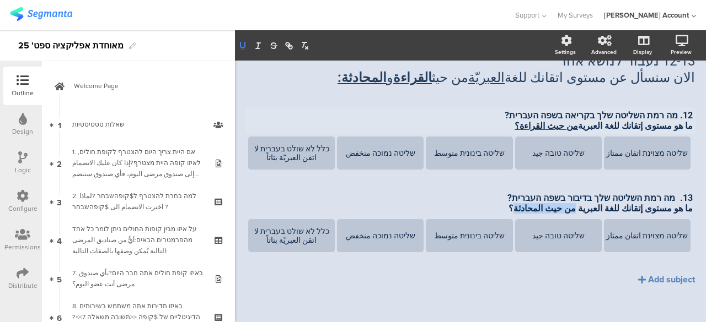
click at [246, 44] on icon "button" at bounding box center [243, 46] width 10 height 10
click at [259, 182] on div "12. מה רמת השליטה שלך בקריאה בשפה העברית? ما هو مستوى إتقانك للغة العبرية من حي…" at bounding box center [470, 182] width 449 height 149
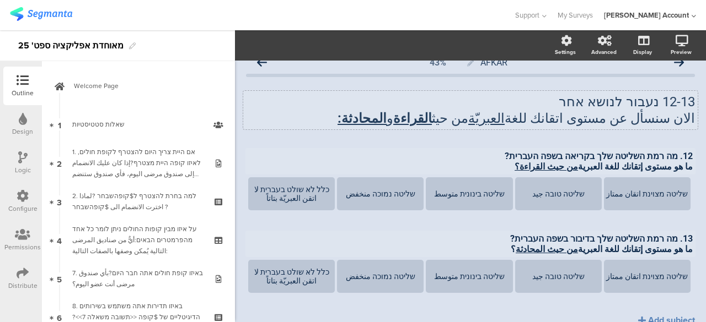
scroll to position [0, 0]
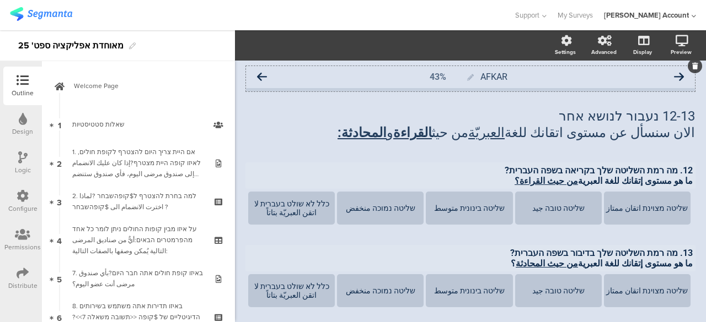
click at [263, 76] on icon at bounding box center [262, 77] width 10 height 10
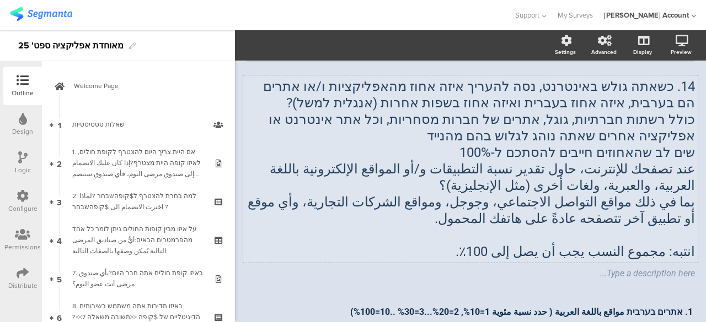
scroll to position [55, 0]
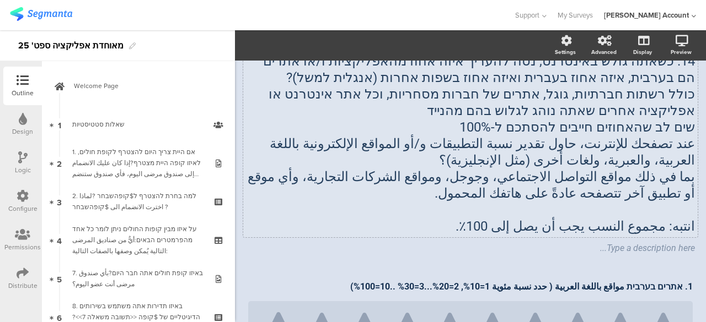
click at [636, 228] on div "14. כשאתה גולש באינטרנט, נסה להעריך איזה אחוז מהאפליקציות ו/או אתרים הם בערבית,…" at bounding box center [470, 143] width 454 height 187
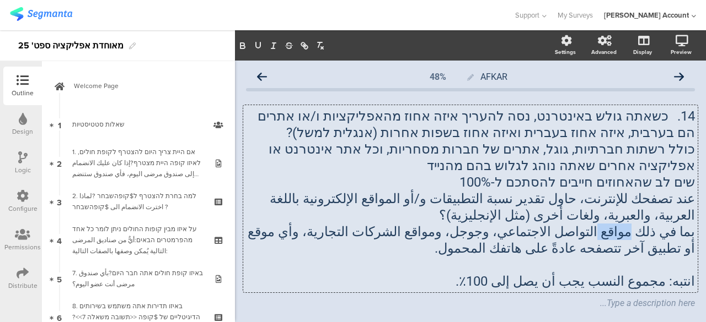
click at [636, 228] on p "بما في ذلك مواقع التواصل الاجتماعي، وجوجل، ومواقع الشركات التجارية، وأي موقع أو…" at bounding box center [470, 240] width 449 height 33
click at [617, 279] on p "انتبه: مجموع النسب يجب أن يصل إلى 100٪." at bounding box center [470, 281] width 449 height 17
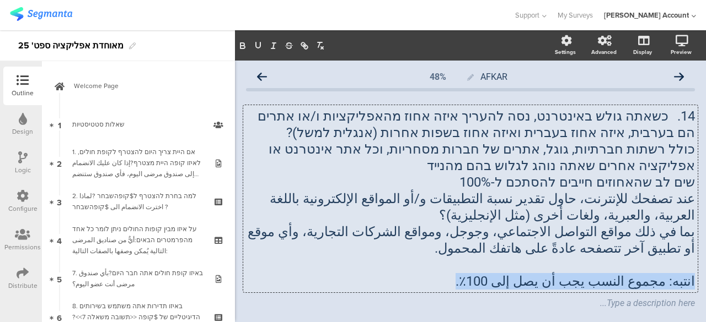
click at [617, 279] on p "انتبه: مجموع النسب يجب أن يصل إلى 100٪." at bounding box center [470, 281] width 449 height 17
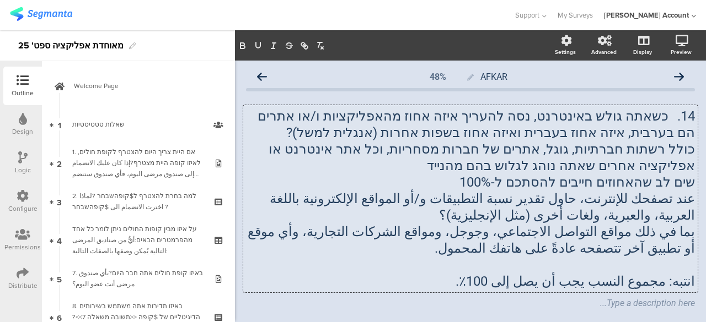
click at [639, 270] on p at bounding box center [470, 265] width 449 height 17
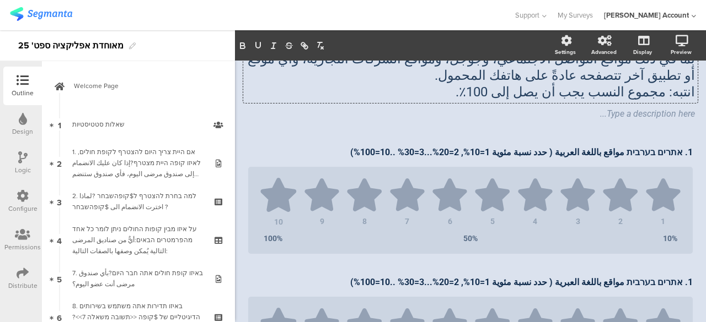
scroll to position [110, 0]
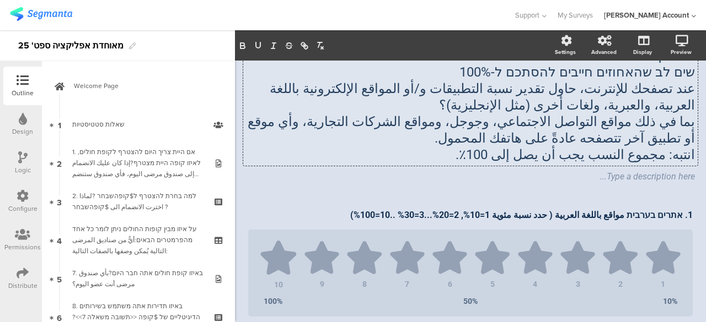
click at [639, 157] on p "انتبه: مجموع النسب يجب أن يصل إلى 100٪." at bounding box center [470, 155] width 449 height 17
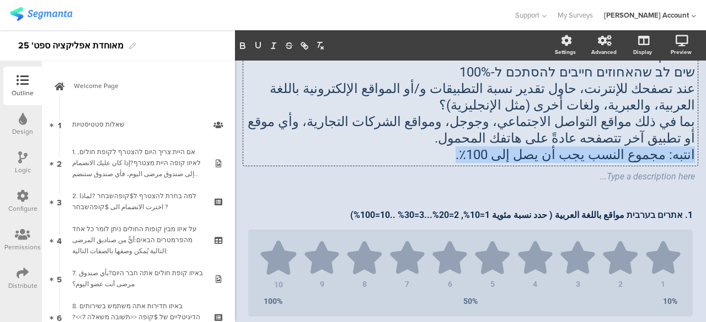
click at [639, 157] on p "انتبه: مجموع النسب يجب أن يصل إلى 100٪." at bounding box center [470, 155] width 449 height 17
copy p "انتبه: مجموع النسب يجب أن يصل إلى 100٪."
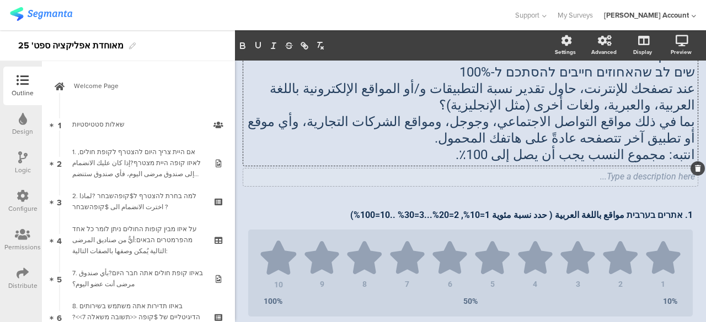
click at [638, 176] on div "Type a description here..." at bounding box center [470, 178] width 454 height 18
click at [648, 73] on div "AFKAR 48% 14. כשאתה גולש באינטרנט, נסה להעריך איזה אחוז מהאפליקציות ו/או אתרים …" at bounding box center [470, 304] width 449 height 696
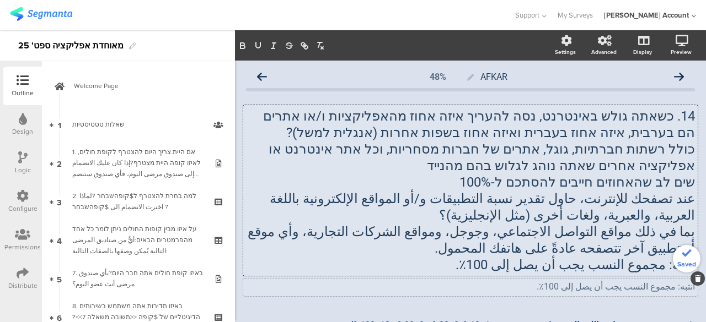
click at [648, 73] on div "AFKAR 48%" at bounding box center [470, 77] width 449 height 22
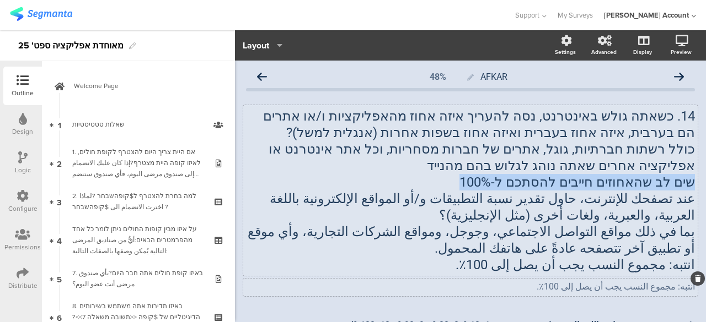
drag, startPoint x: 481, startPoint y: 181, endPoint x: 683, endPoint y: 186, distance: 202.3
click at [683, 186] on p "שים לב שהאחוזים חייבים להסתכם ל-100%" at bounding box center [470, 182] width 449 height 17
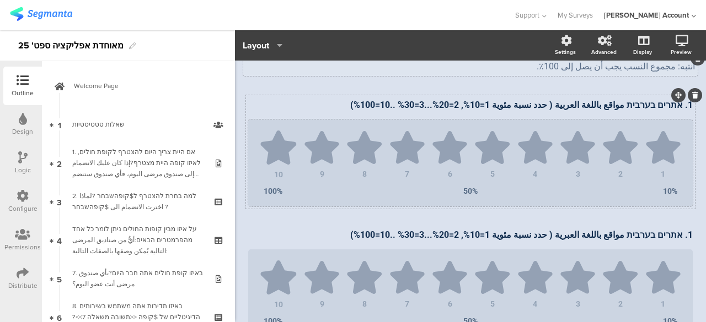
scroll to position [165, 0]
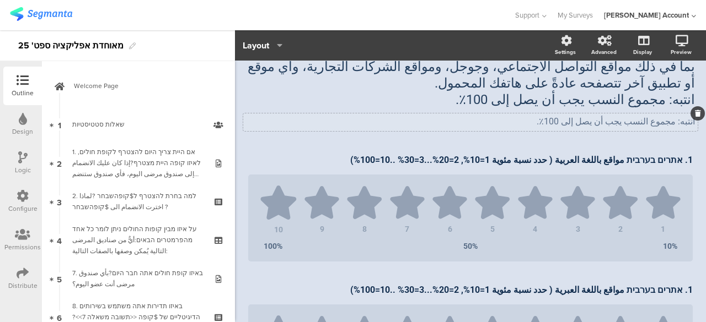
click at [554, 122] on div "انتبه: مجموع النسب يجب أن يصل إلى 100٪. انتبه: مجموع النسب يجب أن يصل إلى 100٪." at bounding box center [470, 123] width 454 height 18
click at [545, 143] on div "AFKAR 48% 14. כשאתה גולש באינטרנט, נסה להעריך איזה אחוז מהאפליקציות ו/או אתרים …" at bounding box center [470, 249] width 449 height 696
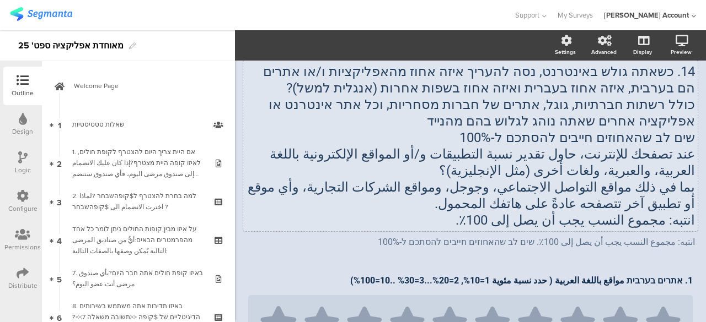
scroll to position [55, 0]
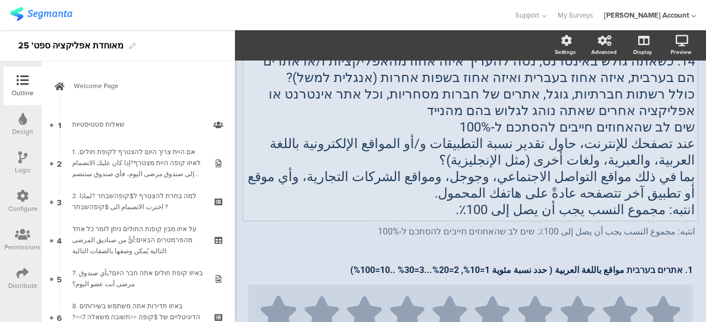
click at [666, 195] on p "بما في ذلك مواقع التواصل الاجتماعي، وجوجل، ومواقع الشركات التجارية، وأي موقع أو…" at bounding box center [470, 185] width 449 height 33
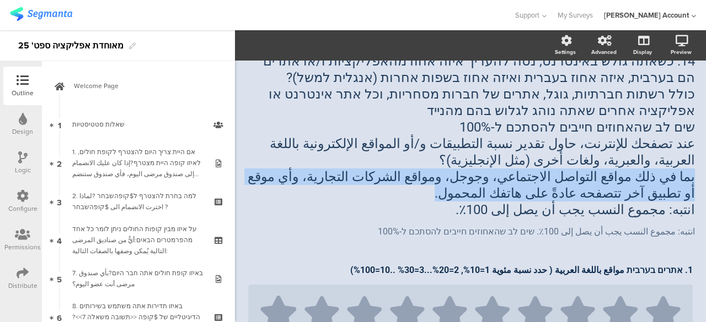
drag, startPoint x: 541, startPoint y: 197, endPoint x: 692, endPoint y: 180, distance: 151.4
drag, startPoint x: 466, startPoint y: 178, endPoint x: 496, endPoint y: 179, distance: 30.3
click at [496, 179] on p "بما في ذلك مواقع التواصل الاجتماعي، وجوجل، ومواقع الشركات التجارية، وأي موقع أو…" at bounding box center [470, 185] width 449 height 33
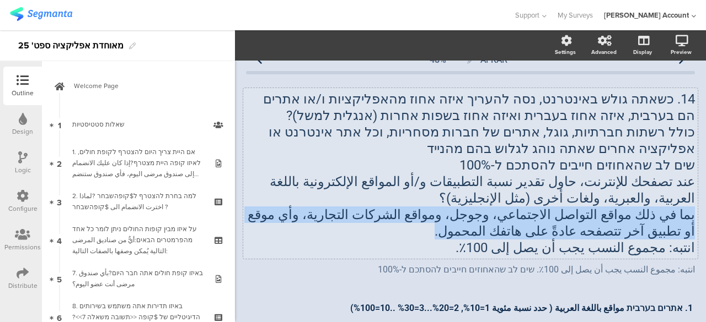
scroll to position [0, 0]
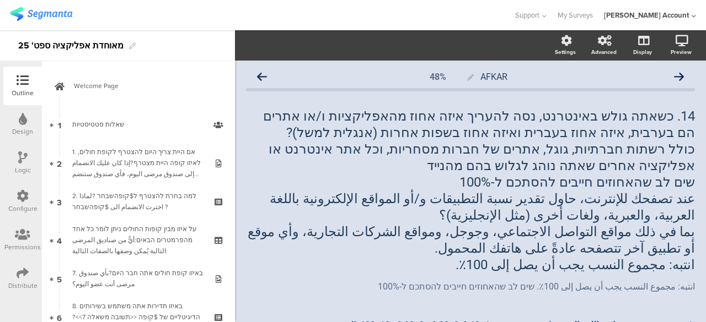
click at [357, 51] on section "Settings Advanced Display Preview" at bounding box center [470, 45] width 471 height 30
click at [586, 203] on p "عند تصفحك للإنترنت، حاول تقدير نسبة التطبيقات و/أو المواقع الإلكترونية باللغة ا…" at bounding box center [470, 207] width 449 height 33
click at [582, 186] on p "שים לב שהאחוזים חייבים להסתכם ל-100%" at bounding box center [470, 182] width 449 height 17
click at [606, 113] on p "14. כשאתה גולש באינטרנט, נסה להעריך איזה אחוז מהאפליקציות ו/או אתרים הם בערבית,…" at bounding box center [470, 124] width 449 height 33
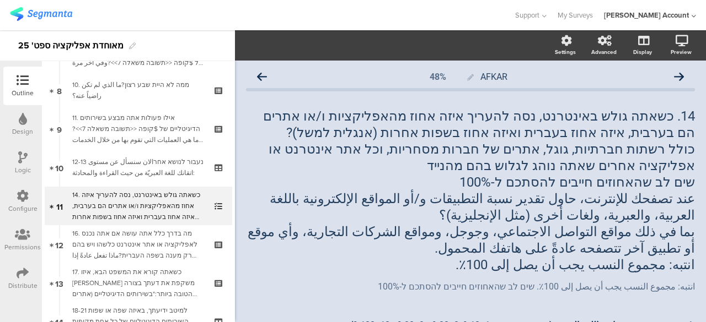
scroll to position [319, 0]
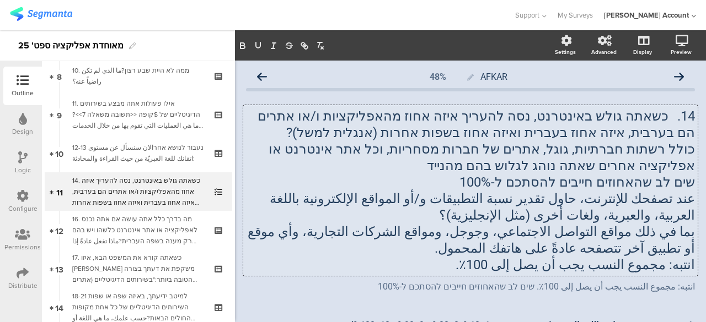
click at [530, 155] on div "14. כשאתה גולש באינטרנט, נסה להעריך איזה אחוז מהאפליקציות ו/או אתרים הם בערבית,…" at bounding box center [470, 190] width 454 height 171
click at [558, 200] on p "عند تصفحك للإنترنت، حاول تقدير نسبة التطبيقات و/أو المواقع الإلكترونية باللغة ا…" at bounding box center [470, 207] width 449 height 33
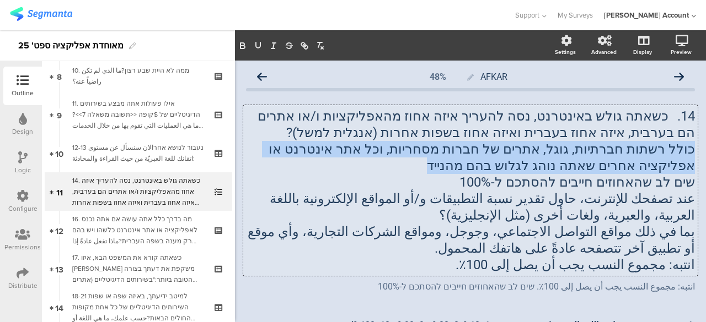
drag, startPoint x: 543, startPoint y: 164, endPoint x: 685, endPoint y: 150, distance: 142.3
click at [685, 150] on p "כולל רשתות חברתיות, גוגל, אתרים של חברות מסחריות, וכל אתר אינטרנט או אפליקציה א…" at bounding box center [470, 157] width 449 height 33
drag, startPoint x: 685, startPoint y: 150, endPoint x: 547, endPoint y: 163, distance: 138.4
click at [547, 163] on p "כולל רשתות חברתיות, גוגל, אתרים של חברות מסחריות, וכל אתר אינטרנט או אפליקציה א…" at bounding box center [470, 157] width 449 height 33
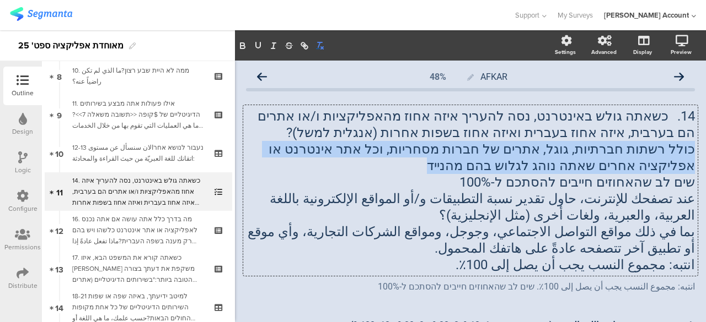
click at [324, 48] on icon "button" at bounding box center [320, 46] width 10 height 10
click at [320, 47] on icon "button" at bounding box center [320, 46] width 10 height 10
click at [319, 44] on line "button" at bounding box center [319, 44] width 2 height 5
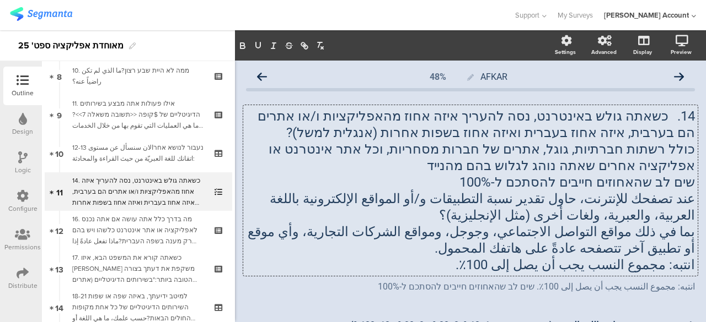
click at [455, 176] on p "שים לב שהאחוזים חייבים להסתכם ל-100%" at bounding box center [470, 182] width 449 height 17
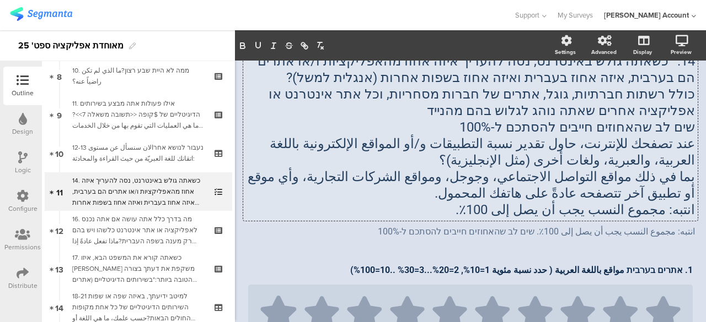
scroll to position [0, 0]
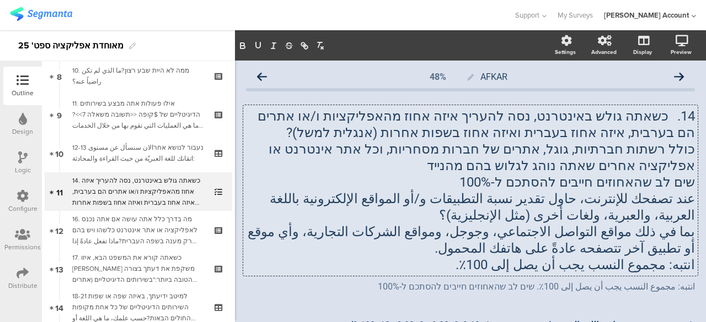
click at [369, 213] on p "عند تصفحك للإنترنت، حاول تقدير نسبة التطبيقات و/أو المواقع الإلكترونية باللغة ا…" at bounding box center [470, 207] width 449 height 33
click at [263, 74] on icon at bounding box center [262, 77] width 10 height 10
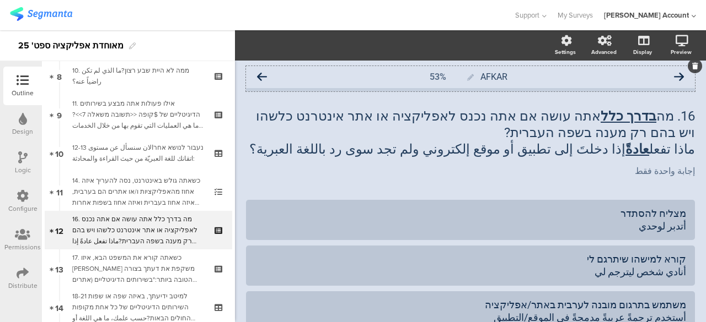
click at [674, 78] on icon at bounding box center [679, 77] width 10 height 10
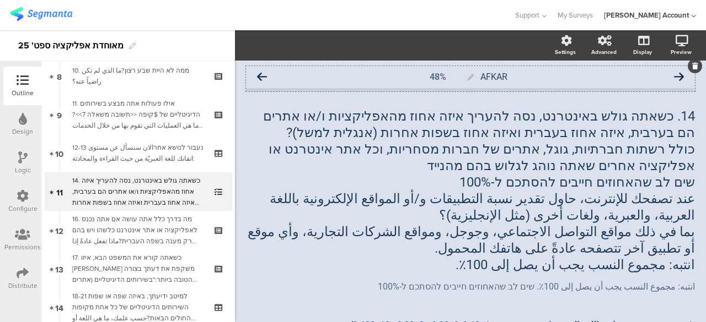
click at [263, 73] on icon at bounding box center [262, 77] width 10 height 10
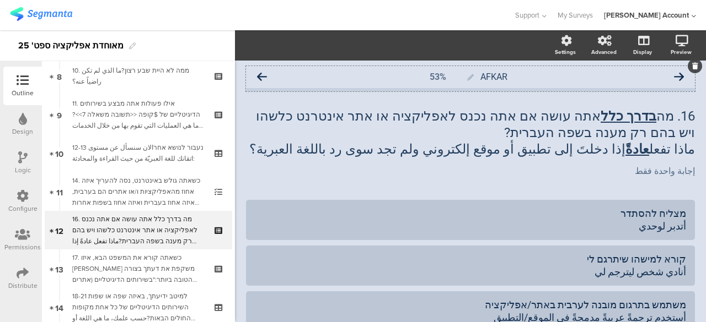
click at [674, 73] on icon at bounding box center [679, 77] width 10 height 10
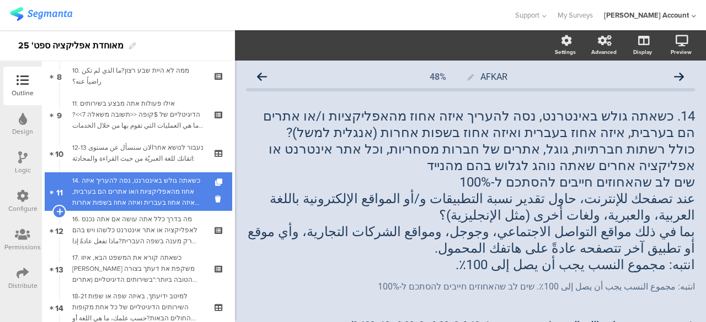
click at [123, 181] on div "14. כשאתה גולש באינטרנט, נסה להעריך איזה אחוז מהאפליקציות ו/או אתרים הם בערבית,…" at bounding box center [138, 191] width 132 height 33
click at [215, 182] on icon at bounding box center [219, 182] width 9 height 7
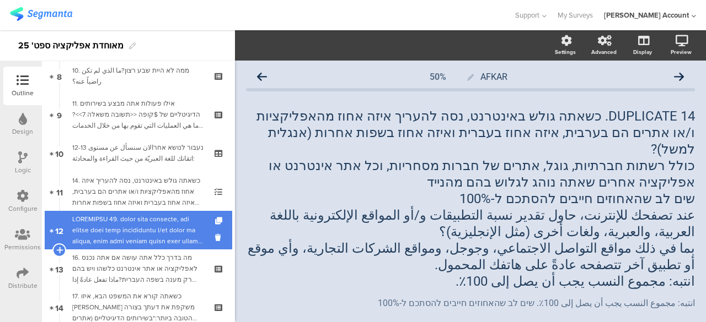
click at [182, 223] on div at bounding box center [138, 230] width 132 height 33
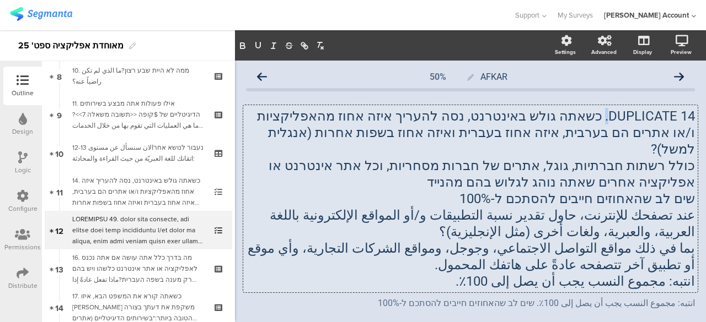
click at [600, 117] on div "DUPLICATE 14. כשאתה גולש באינטרנט, נסה להעריך איזה אחוז מהאפליקציות ו/או אתרים …" at bounding box center [470, 198] width 454 height 187
click at [606, 116] on p "DUPLICATE 14. כשאתה גולש באינטרנט, נסה להעריך איזה אחוז מהאפליקציות ו/או אתרים …" at bounding box center [470, 133] width 449 height 50
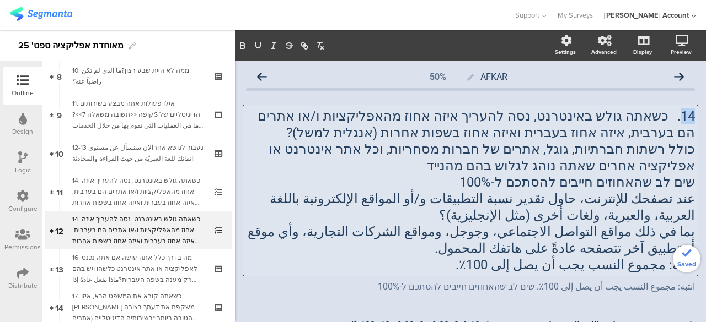
click at [681, 116] on p "14. כשאתה גולש באינטרנט, נסה להעריך איזה אחוז מהאפליקציות ו/או אתרים הם בערבית,…" at bounding box center [470, 124] width 449 height 33
click at [655, 135] on p "15. כשאתה גולש באינטרנט, נסה להעריך איזה אחוז מהאפליקציות ו/או אתרים הם בערבית,…" at bounding box center [470, 124] width 449 height 33
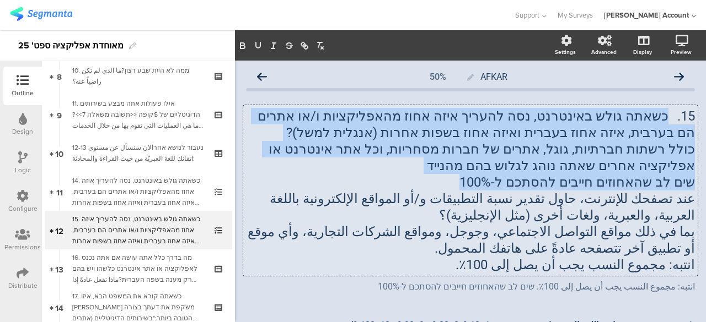
drag, startPoint x: 660, startPoint y: 116, endPoint x: 460, endPoint y: 184, distance: 210.6
click at [460, 184] on div "15. כשאתה גולש באינטרנט, נסה להעריך איזה אחוז מהאפליקציות ו/או אתרים הם בערבית,…" at bounding box center [470, 190] width 449 height 165
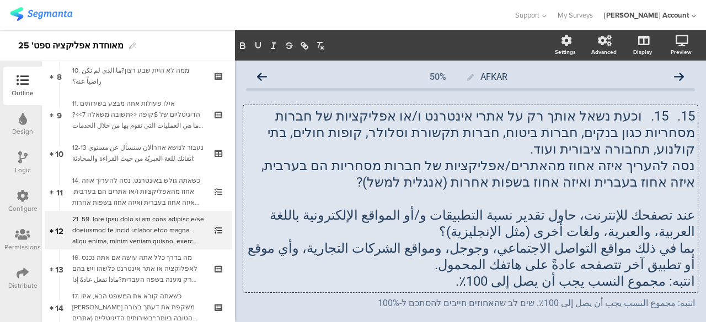
click at [546, 117] on p "15. 15. וכעת נשאל אותך רק על אתרי אינטרנט ו/או אפליקציות של חברות מסחריות כגון …" at bounding box center [470, 133] width 449 height 50
click at [259, 43] on icon "button" at bounding box center [258, 46] width 10 height 10
click at [239, 46] on icon "button" at bounding box center [243, 46] width 10 height 10
click at [498, 191] on p at bounding box center [470, 199] width 449 height 17
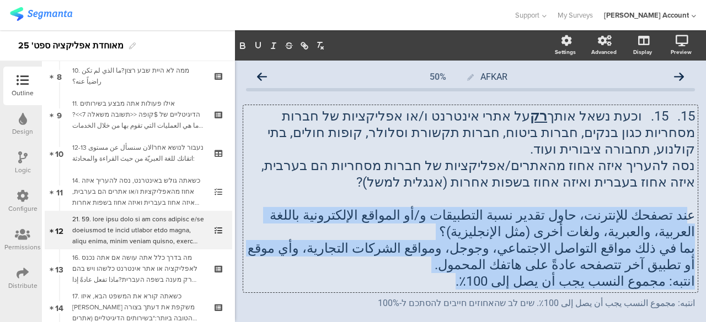
drag, startPoint x: 478, startPoint y: 266, endPoint x: 682, endPoint y: 191, distance: 217.1
click at [682, 191] on div "15. 15. וכעת נשאל אותך רק על אתרי אינטרנט ו/או אפליקציות של חברות מסחריות כגון …" at bounding box center [470, 199] width 449 height 182
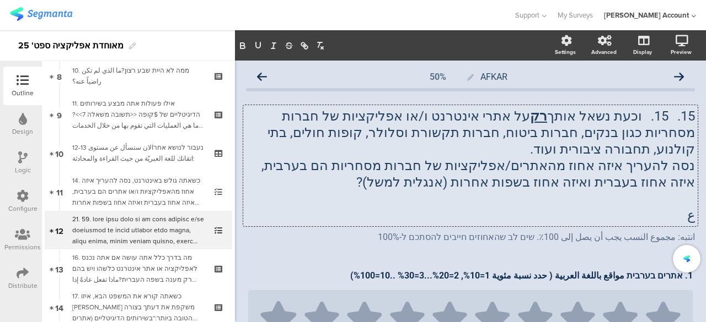
click at [682, 191] on p at bounding box center [470, 199] width 449 height 17
drag, startPoint x: 676, startPoint y: 194, endPoint x: 685, endPoint y: 197, distance: 9.2
click at [685, 207] on p "ع" at bounding box center [470, 215] width 449 height 17
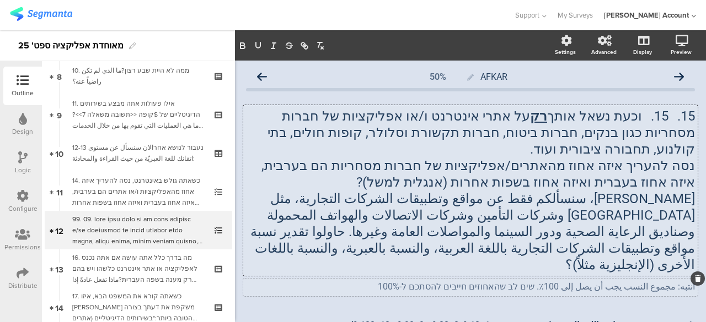
scroll to position [55, 0]
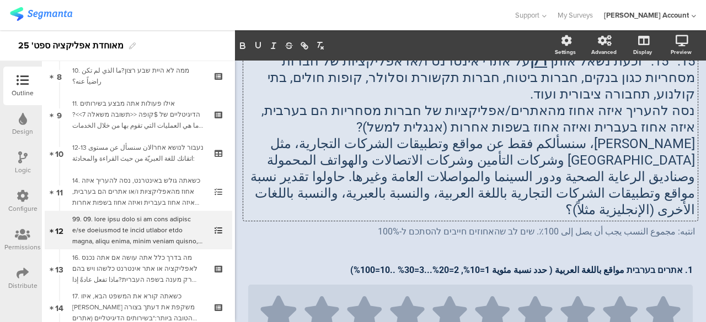
click at [503, 181] on p "[PERSON_NAME]، سنسألكم فقط عن مواقع وتطبيقات الشركات التجارية، مثل [GEOGRAPHIC_…" at bounding box center [470, 177] width 449 height 83
click at [660, 160] on p "[PERSON_NAME]، سنسألكم فقط عن مواقع وتطبيقات الشركات التجارية، مثل [GEOGRAPHIC_…" at bounding box center [470, 177] width 449 height 83
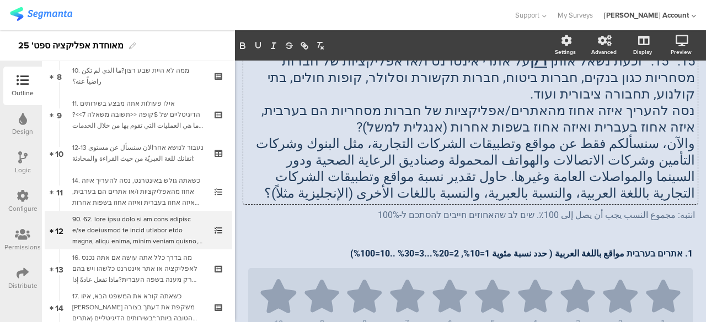
scroll to position [0, 0]
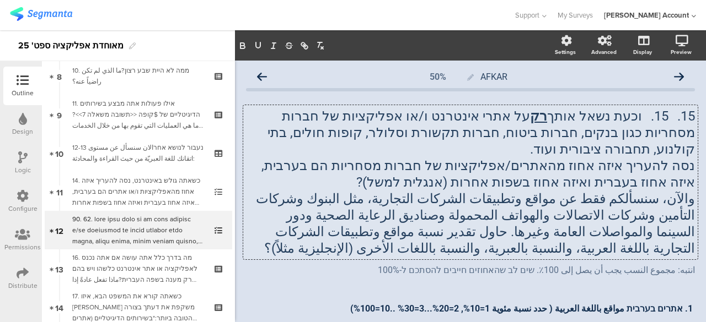
click at [481, 164] on p "נסה להעריך איזה אחוז מהאתרים/אפליקציות של חברות מסחריות הם בערבית, איזה אחוז בע…" at bounding box center [470, 174] width 449 height 33
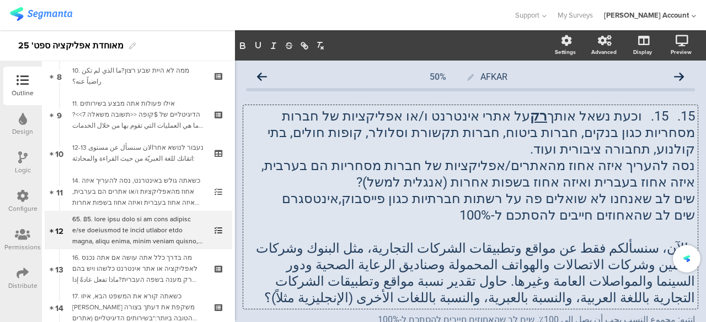
click at [600, 224] on p at bounding box center [470, 232] width 449 height 17
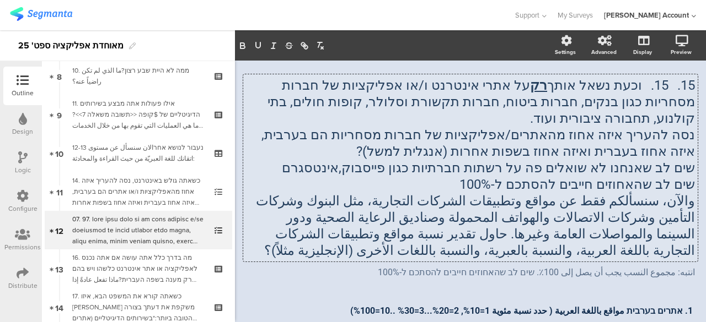
scroll to position [55, 0]
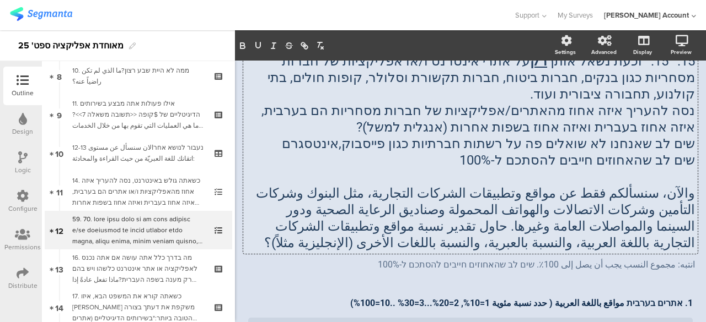
click at [560, 223] on p "والآن، سنسألكم فقط عن مواقع وتطبيقات الشركات التجارية، مثل البنوك وشركات التأمي…" at bounding box center [470, 218] width 449 height 66
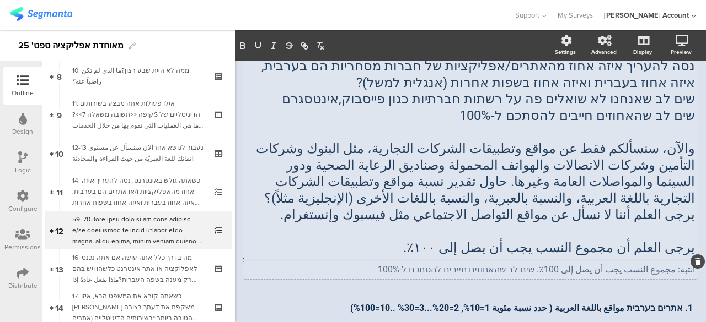
scroll to position [110, 0]
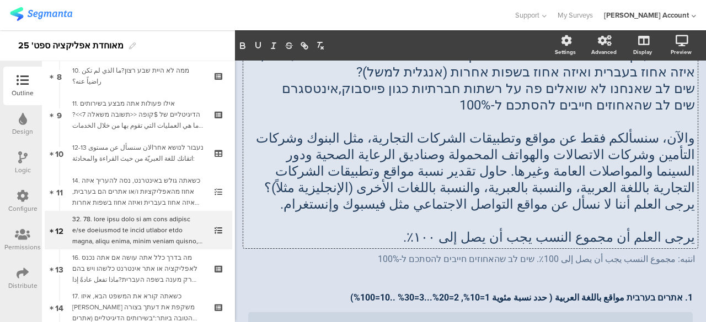
click at [629, 196] on p "يرجى العلم أننا لا نسأل عن مواقع التواصل الاجتماعي مثل فيسبوك وإنستغرام." at bounding box center [470, 204] width 449 height 17
drag, startPoint x: 638, startPoint y: 190, endPoint x: 688, endPoint y: 187, distance: 50.3
click at [688, 187] on div "15. 15. וכעת נשאל אותך רק על אתרי אינטרנט ו/או אפליקציות של חברות מסחריות כגון …" at bounding box center [470, 122] width 454 height 254
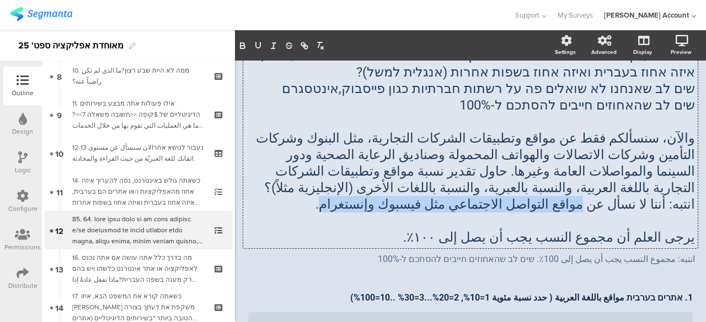
drag, startPoint x: 595, startPoint y: 191, endPoint x: 392, endPoint y: 183, distance: 202.5
click at [392, 196] on p "انتبه: أننا لا نسأل عن مواقع التواصل الاجتماعي مثل فيسبوك وإنستغرام." at bounding box center [470, 204] width 449 height 17
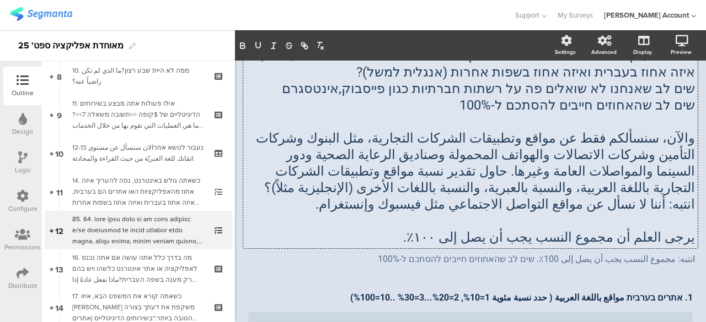
click at [641, 196] on p "انتبه: أننا لا نسأل عن مواقع التواصل الاجتماعي مثل فيسبوك وإنستغرام." at bounding box center [470, 204] width 449 height 17
drag, startPoint x: 647, startPoint y: 186, endPoint x: 639, endPoint y: 186, distance: 7.7
click at [639, 196] on p "انتبه: أننا لا نسأل عن مواقع التواصل الاجتماعي مثل فيسبوك وإنستغرام." at bounding box center [470, 204] width 449 height 17
click at [622, 196] on p "انتبه: أننا لا نسأل عن مواقع التواصل الاجتماعي مثل فيسبوك وإنستغرام." at bounding box center [470, 204] width 449 height 17
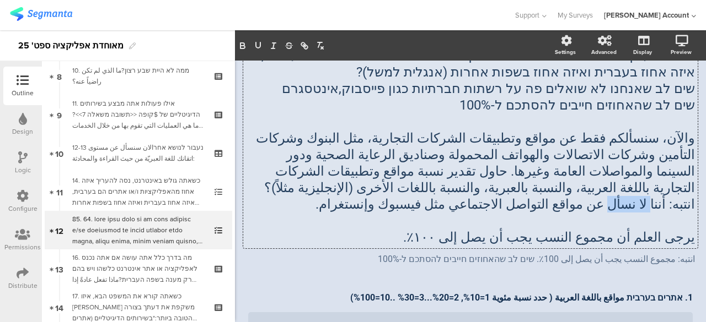
drag, startPoint x: 616, startPoint y: 187, endPoint x: 649, endPoint y: 186, distance: 32.6
click at [649, 196] on p "انتبه: أننا لا نسأل عن مواقع التواصل الاجتماعي مثل فيسبوك وإنستغرام." at bounding box center [470, 204] width 449 height 17
click at [272, 46] on icon "button" at bounding box center [273, 46] width 10 height 10
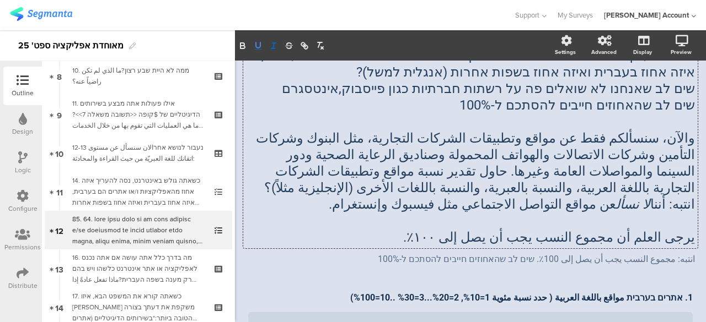
click at [260, 46] on icon "button" at bounding box center [258, 46] width 10 height 10
click at [247, 45] on icon "button" at bounding box center [243, 46] width 10 height 10
click at [513, 213] on p at bounding box center [470, 221] width 449 height 17
drag, startPoint x: 639, startPoint y: 223, endPoint x: 690, endPoint y: 221, distance: 50.8
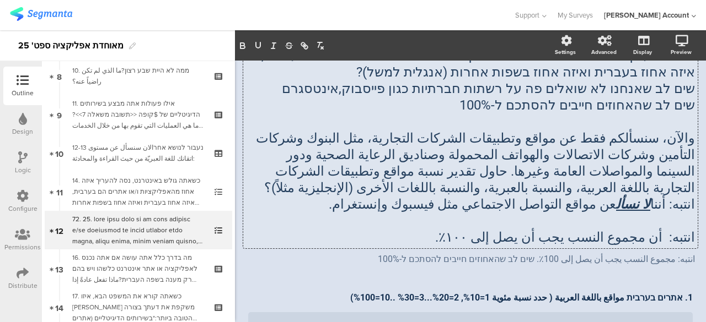
click at [570, 213] on p at bounding box center [470, 221] width 449 height 17
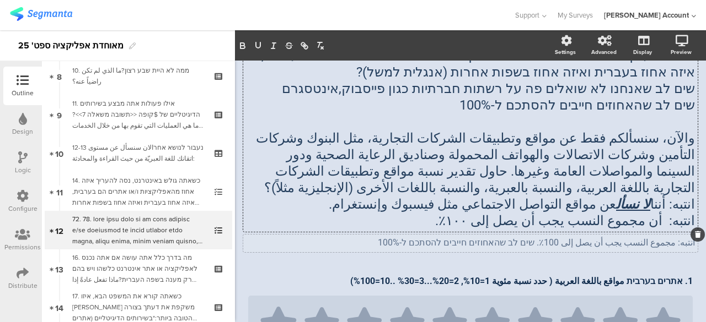
click at [273, 235] on div "انتبه: مجموع النسب يجب أن يصل إلى 100٪. שים [PERSON_NAME] שהאחוזים חייבים להסתכ…" at bounding box center [470, 244] width 454 height 18
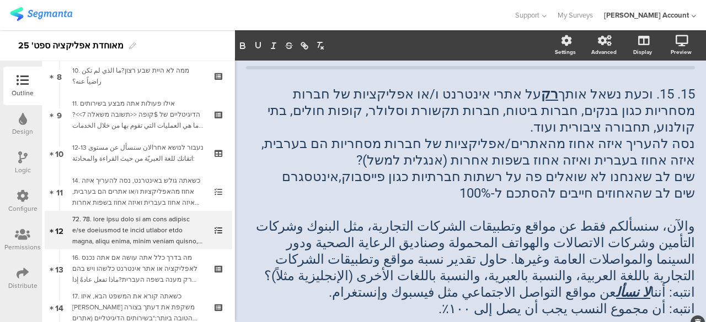
scroll to position [0, 0]
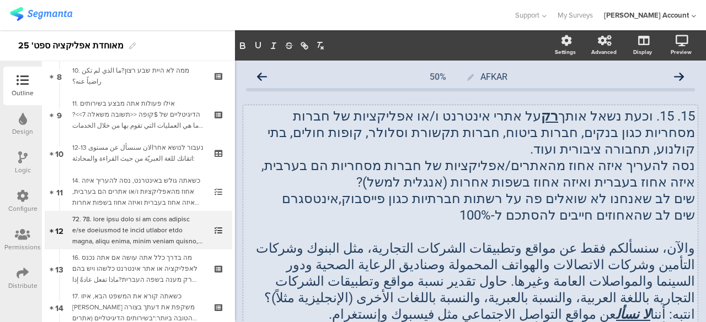
click at [654, 117] on div "15. 15. וכעת נשאל אותך רק על אתרי אינטרנט ו/או אפליקציות של חברות מסחריות כגון …" at bounding box center [470, 223] width 454 height 237
click at [654, 117] on p "15. 15. וכעת נשאל אותך רק על אתרי אינטרנט ו/או אפליקציות של חברות מסחריות כגון …" at bounding box center [470, 133] width 449 height 50
click at [655, 119] on p "15. 15. וכעת נשאל אותך רק על אתרי אינטרנט ו/או אפליקציות של חברות מסחריות כגון …" at bounding box center [470, 133] width 449 height 50
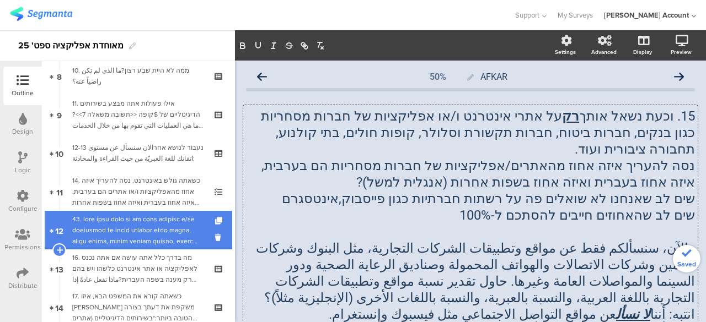
click at [171, 222] on div at bounding box center [138, 230] width 132 height 33
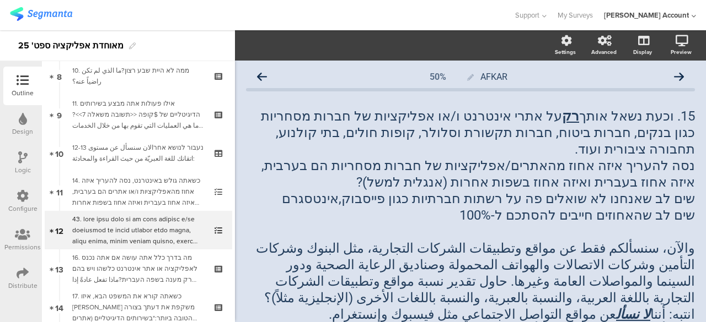
drag, startPoint x: 261, startPoint y: 74, endPoint x: 449, endPoint y: 92, distance: 188.3
click at [262, 74] on icon at bounding box center [262, 77] width 10 height 10
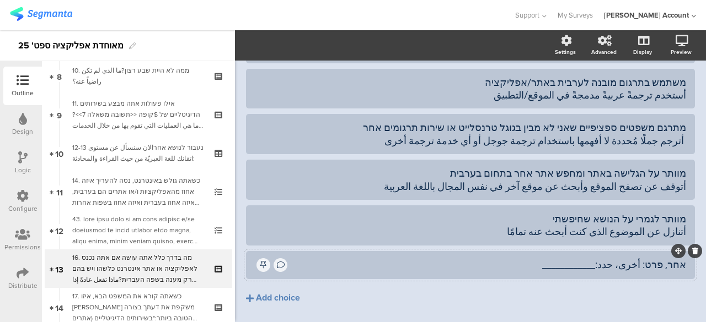
scroll to position [201, 0]
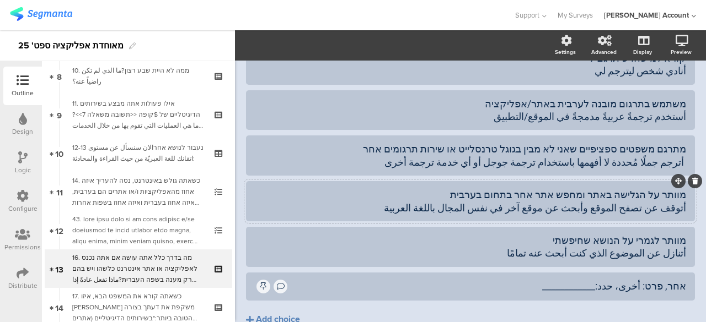
click at [669, 207] on div "מוותר על הגלישה באתר ומחפש אתר אחר בתחום בערבית أتوقف عن تصفح الموقع وأبحث عن م…" at bounding box center [470, 202] width 431 height 26
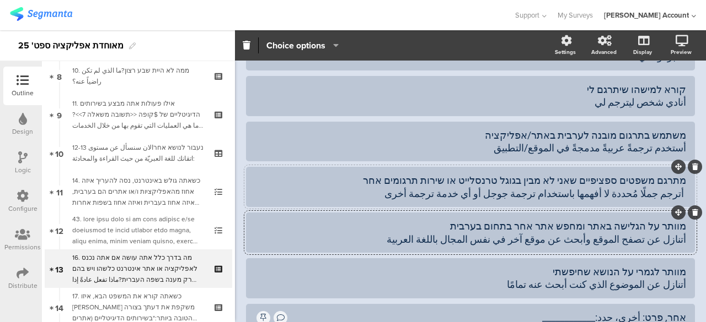
scroll to position [146, 0]
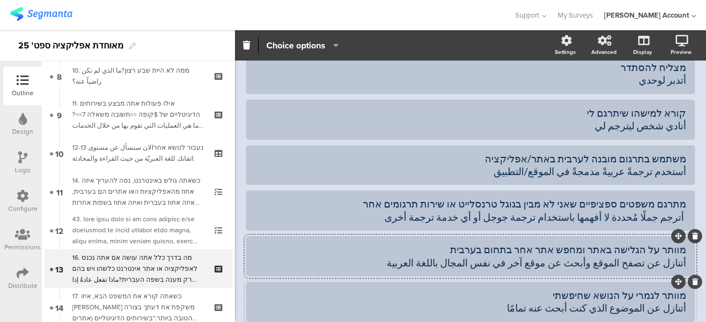
click at [638, 303] on div "מוותר לגמרי על הנושא שחיפשתי أتنازل عن الموضوع الذي كنت أبحث عنه تمامًا" at bounding box center [470, 302] width 431 height 26
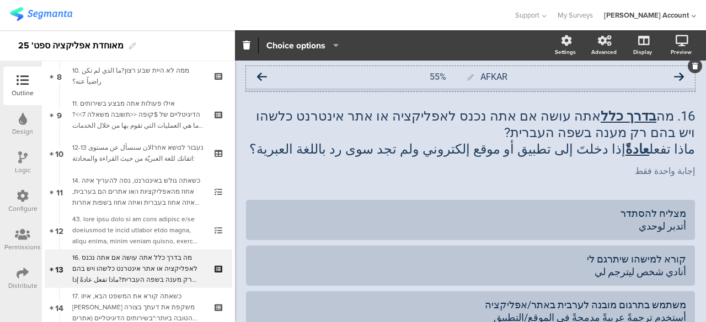
scroll to position [0, 0]
click at [261, 77] on icon at bounding box center [262, 77] width 10 height 10
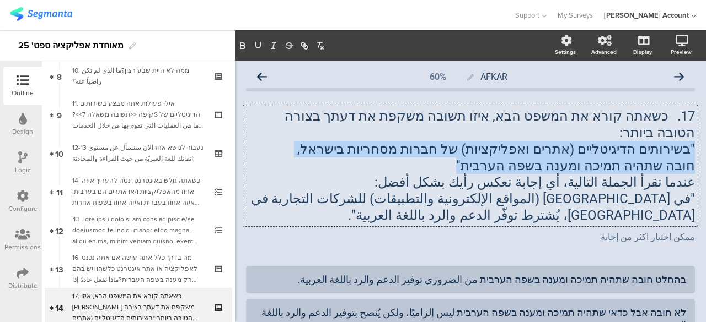
drag, startPoint x: 685, startPoint y: 130, endPoint x: 490, endPoint y: 147, distance: 195.9
click at [490, 147] on div "17. כשאתה קורא את המשפט הבא, איזו [PERSON_NAME] משקפת את דעתך בצורה הטובה ביותר…" at bounding box center [470, 165] width 454 height 121
click at [244, 46] on icon "button" at bounding box center [242, 47] width 4 height 3
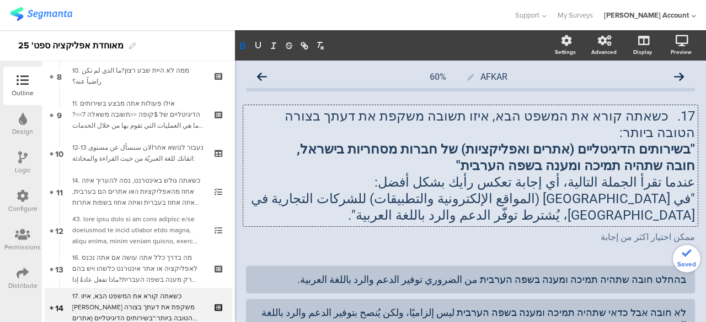
click at [545, 201] on p ""في [GEOGRAPHIC_DATA] (المواقع الإلكترونية والتطبيقات) للشركات التجارية في [GEO…" at bounding box center [470, 207] width 449 height 33
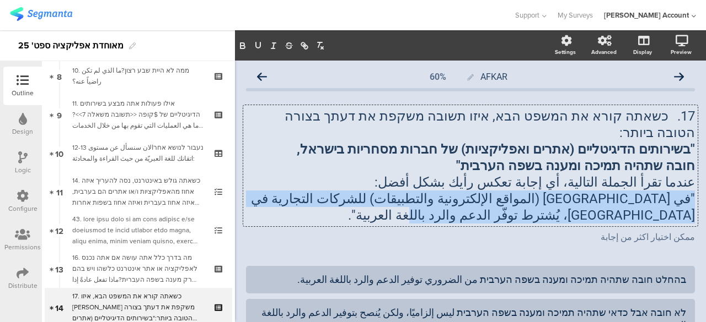
drag, startPoint x: 686, startPoint y: 180, endPoint x: 282, endPoint y: 201, distance: 404.0
click at [282, 201] on p ""في [GEOGRAPHIC_DATA] (المواقع الإلكترونية والتطبيقات) للشركات التجارية في [GEO…" at bounding box center [470, 207] width 449 height 33
click at [243, 46] on icon "button" at bounding box center [243, 46] width 10 height 10
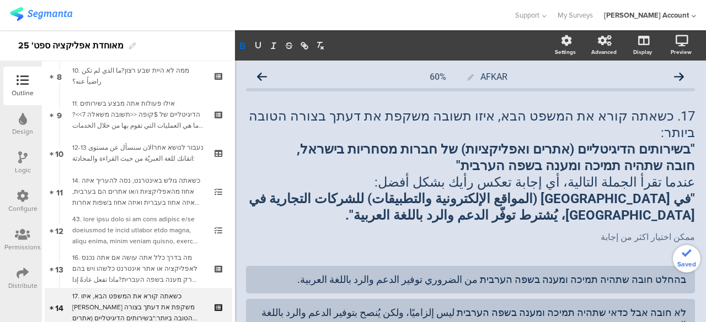
click at [644, 239] on div "AFKAR 60% 17. כשאתה קורא את המשפט הבא, איזו [PERSON_NAME] משקפת את דעתך בצורה ה…" at bounding box center [470, 255] width 449 height 378
drag, startPoint x: 629, startPoint y: 222, endPoint x: 687, endPoint y: 221, distance: 57.3
click at [687, 229] on div "ممكن اختيار اكثر من إجابة ممكن اختيار اكثر من إجابة ممكن اختيار اكثر من إجابة" at bounding box center [470, 238] width 454 height 18
click at [664, 232] on p "إجابة" at bounding box center [470, 237] width 449 height 10
click at [618, 244] on div "AFKAR 60% 17. כשאתה קורא את המשפט הבא, איזו [PERSON_NAME] משקפת את דעתך בצורה ה…" at bounding box center [470, 255] width 449 height 378
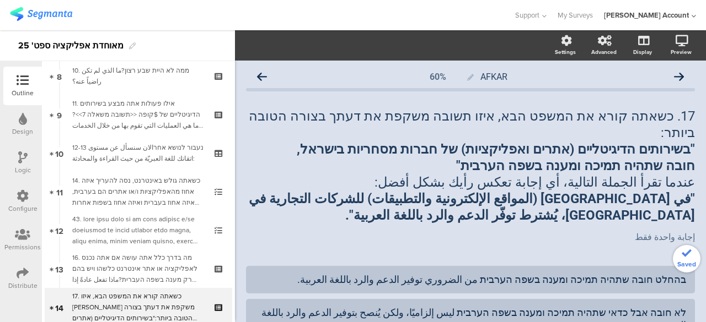
scroll to position [98, 0]
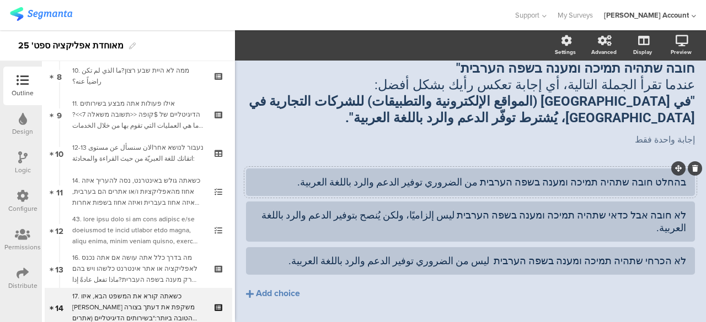
click at [369, 176] on div "בהחלט חובה שתהיה תמיכה ומענה בשפה הערבית من الضروري توفير الدعم والرد باللغة ال…" at bounding box center [470, 182] width 431 height 13
click at [314, 209] on div "לא חובה אבל כדאי שתהיה תמיכה ומענה בשפה הערבית ليس إلزاميًا، ولكن يُنصح بتوفير …" at bounding box center [470, 222] width 431 height 26
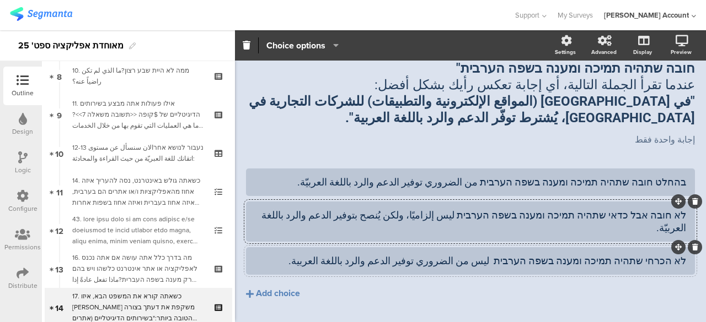
click at [362, 255] on div "לא הכרחי שתהיה תמיכה ומענה בשפה הערבית ليس من الضروري توفير الدعم والرد باللغة …" at bounding box center [470, 261] width 431 height 13
click at [631, 313] on div "בהחלט חובה שתהיה תמיכה ומענה בשפה הערבית من الضروري توفير الدعم والرد باللغة ال…" at bounding box center [470, 258] width 449 height 178
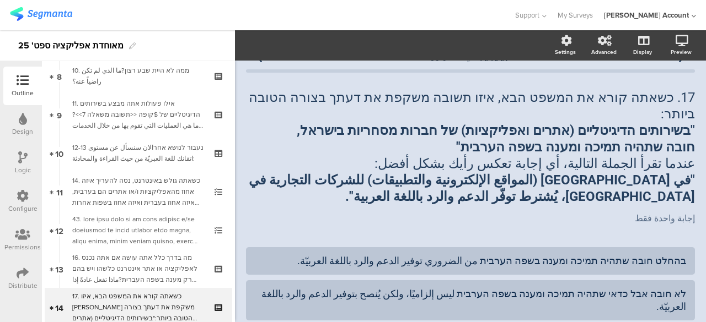
scroll to position [0, 0]
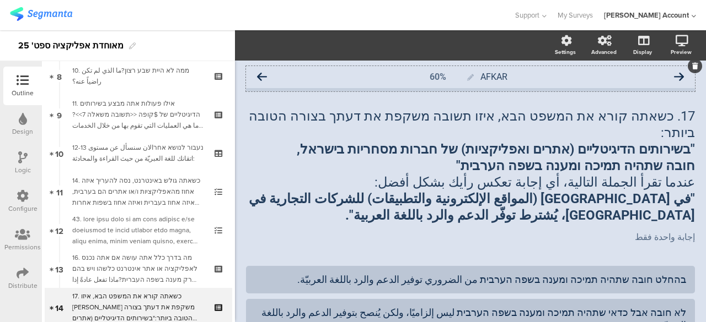
click at [265, 75] on icon at bounding box center [262, 77] width 10 height 10
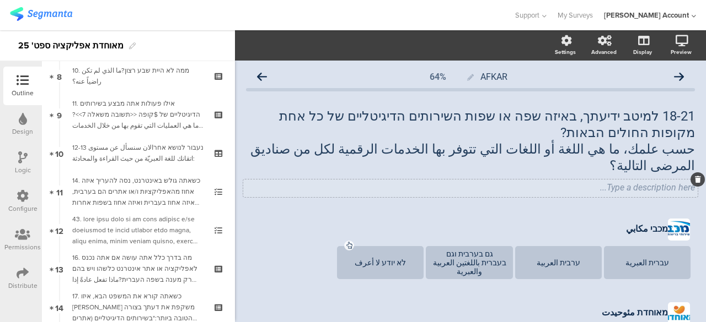
click at [635, 182] on div "Type a description here..." at bounding box center [470, 187] width 449 height 10
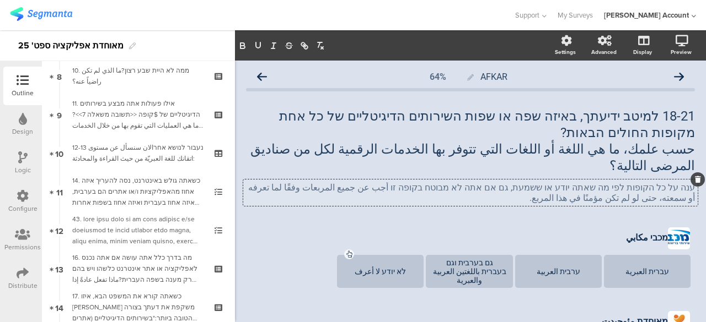
click at [387, 182] on p "ענה על כל הקופות לפי מה שאתה יודע או ששמעת, גם אם אתה לא מבוטח בקופה זו أجب عن …" at bounding box center [470, 192] width 449 height 21
click at [637, 182] on p "ענה על כל הקופות לפי מה שאתה יודע או ששמעת, גם אם אתה לא מבוטח בקופה זו أجب عن …" at bounding box center [470, 192] width 449 height 21
drag, startPoint x: 636, startPoint y: 181, endPoint x: 618, endPoint y: 184, distance: 17.8
click at [618, 184] on p "ענה על כל הקופות לפי מה שאתה יודע או ששמעת, גם אם אתה לא מבוטח בקופה זו أجب عن …" at bounding box center [470, 192] width 449 height 21
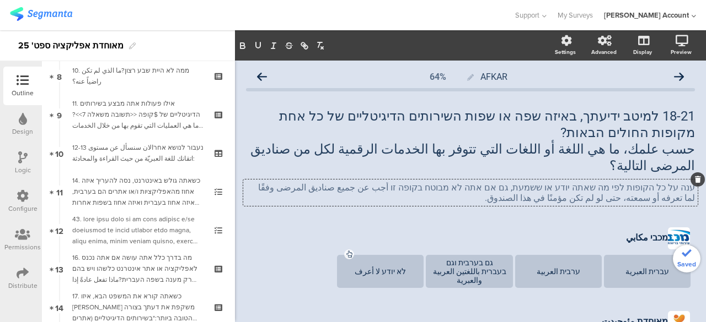
click at [407, 197] on div "18-21 למיטב ידיעתך, באיזה שפה או שפות השירותים הדיגיטליים של כל אחת מקופות החול…" at bounding box center [470, 155] width 449 height 117
click at [263, 77] on icon at bounding box center [262, 77] width 10 height 10
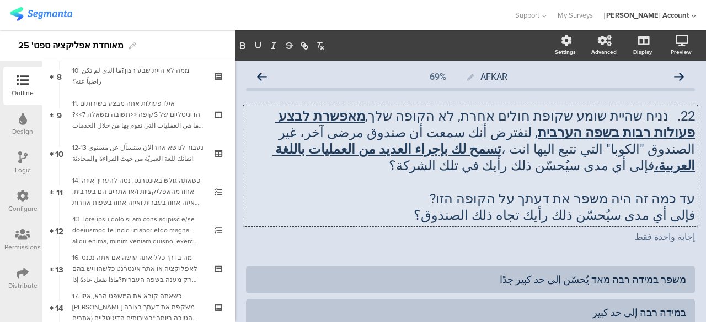
click at [644, 133] on div "22. נניח שהיית שומע שקופת חולים אחרת, לא הקופה שלך, מאפשרת לבצע פעולות רבות בשפ…" at bounding box center [470, 165] width 454 height 121
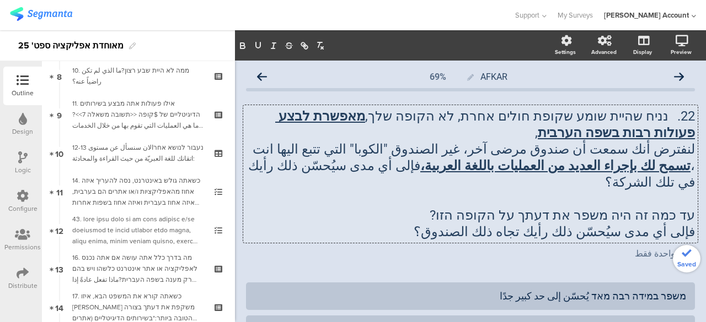
click at [645, 191] on p at bounding box center [470, 199] width 449 height 17
drag, startPoint x: 365, startPoint y: 166, endPoint x: 319, endPoint y: 166, distance: 46.3
click at [319, 166] on p "لنفترض أنك سمعت أن صندوق مرضى آخر، غير الصندوق "الكوبا" التي تتبع اليها انت ، ت…" at bounding box center [470, 166] width 449 height 50
click at [422, 207] on p "עד כמה זה היה משפר את דעתך על הקופה הזו?" at bounding box center [470, 215] width 449 height 17
drag, startPoint x: 511, startPoint y: 165, endPoint x: 257, endPoint y: 164, distance: 254.7
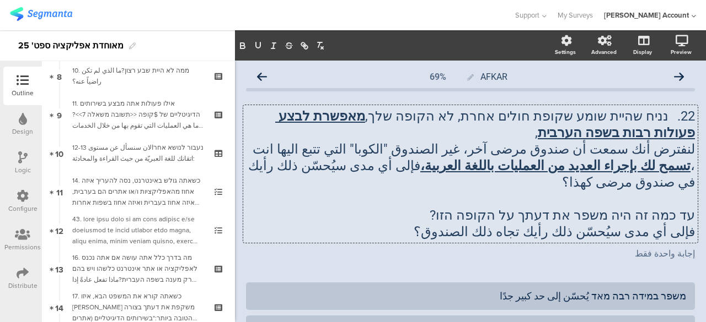
click at [257, 164] on p "لنفترض أنك سمعت أن صندوق مرضى آخر، غير الصندوق "الكوبا" التي تتبع اليها انت ، ت…" at bounding box center [470, 166] width 449 height 50
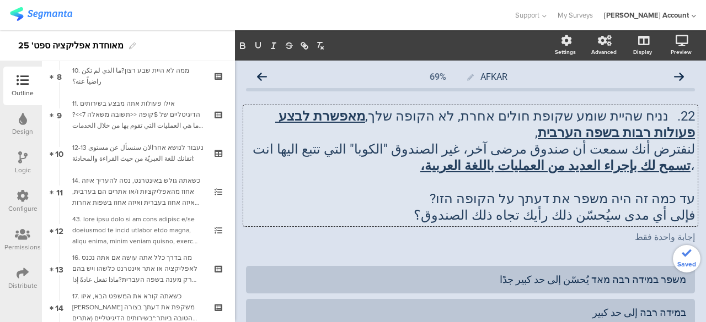
click at [529, 216] on p "فإلى أي مدى سيُحسّن ذلك رأيك تجاه ذلك الصندوق؟" at bounding box center [470, 215] width 449 height 17
click at [499, 217] on p "فإلى أي مدى سيُحسّن ذلك رأيك تجاه صندوق؟" at bounding box center [470, 215] width 449 height 17
click at [505, 244] on div "إجابة واحدة فقط إجابة واحدة فقط" at bounding box center [470, 238] width 454 height 18
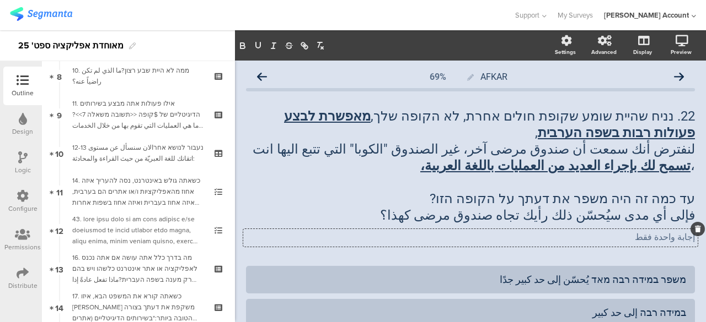
click at [658, 184] on div "22. נניח שהיית שומע שקופת חולים אחרת, לא הקופה שלך, מאפשרת לבצע פעולות רבות בשפ…" at bounding box center [470, 165] width 454 height 121
click at [684, 200] on p "עד כמה זה היה משפר את דעתך על הקופה הזו?" at bounding box center [470, 199] width 449 height 17
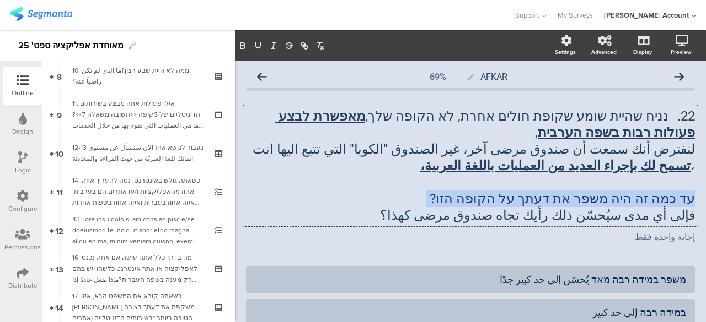
click at [684, 200] on p "עד כמה זה היה משפר את דעתך על הקופה הזו?" at bounding box center [470, 199] width 449 height 17
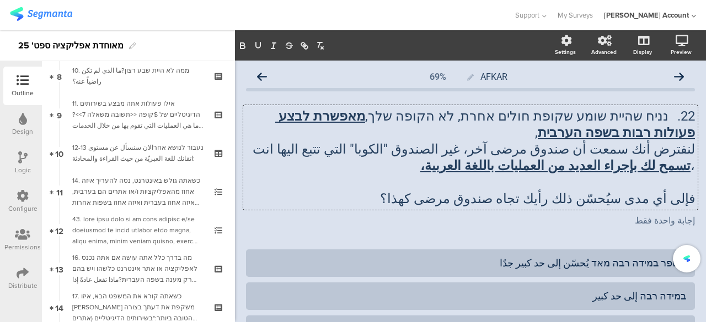
click at [625, 138] on p "22. נניח שהיית שומע שקופת חולים אחרת, לא הקופה שלך, מאפשרת לבצע פעולות רבות בשפ…" at bounding box center [470, 124] width 449 height 33
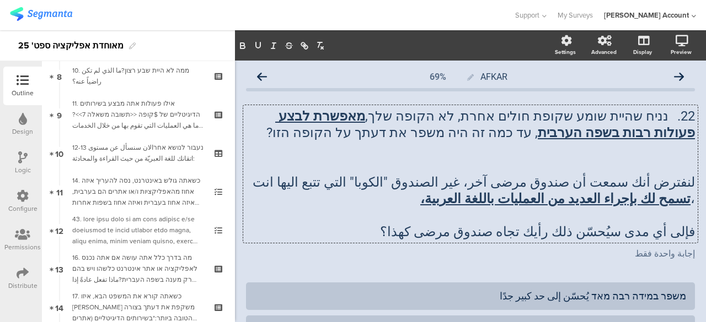
click at [668, 153] on p at bounding box center [470, 149] width 449 height 17
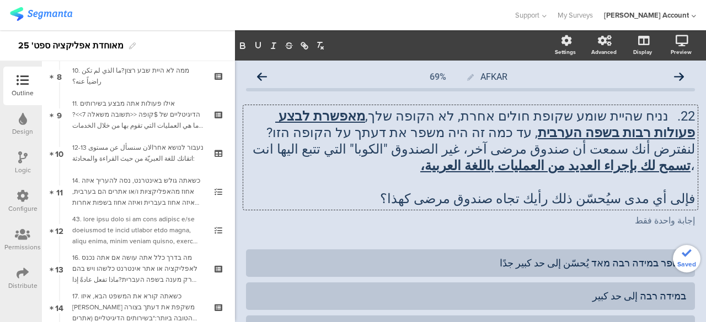
click at [666, 182] on p at bounding box center [470, 182] width 449 height 17
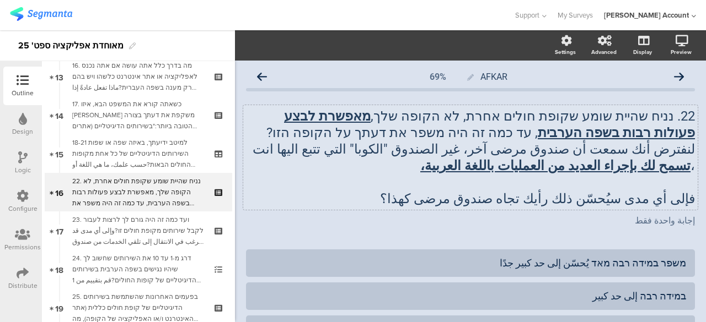
scroll to position [511, 0]
click at [508, 168] on p "لنفترض أنك سمعت أن صندوق مرضى آخر، غير الصندوق "الكوبا" التي تتبع اليها انت ، ت…" at bounding box center [470, 157] width 449 height 33
click at [522, 167] on u "تسمح لك بإجراء العديد من العمليات باللغة العربية،" at bounding box center [555, 165] width 270 height 15
click at [523, 184] on p at bounding box center [470, 182] width 449 height 17
click at [666, 236] on div "22. נניח שהיית שומע שקופת חולים אחרת, לא הקופה שלך, מאפשרת לבצע פעולות רבות בשפ…" at bounding box center [470, 168] width 449 height 142
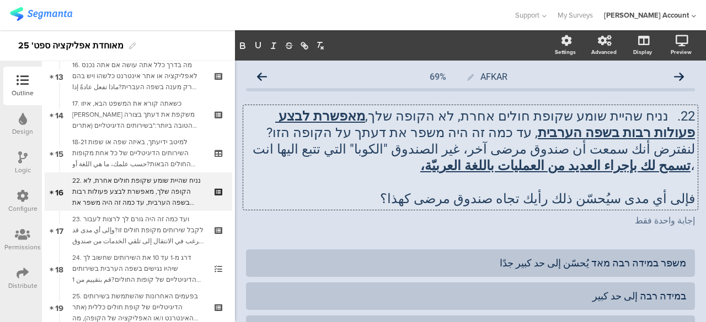
click at [675, 184] on div "22. נניח שהיית שומע שקופת חולים אחרת, לא הקופה שלך, מאפשרת לבצע פעולות רבות בשפ…" at bounding box center [470, 157] width 454 height 105
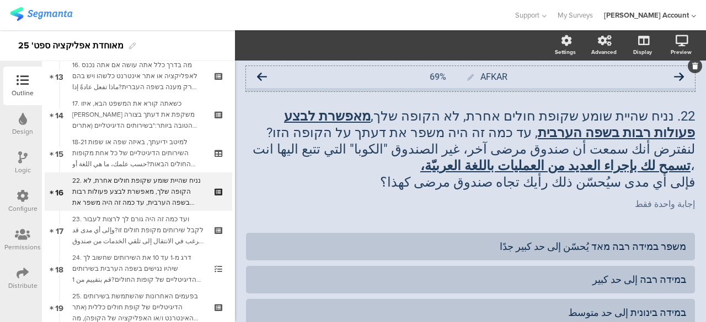
click at [674, 74] on icon at bounding box center [679, 77] width 10 height 10
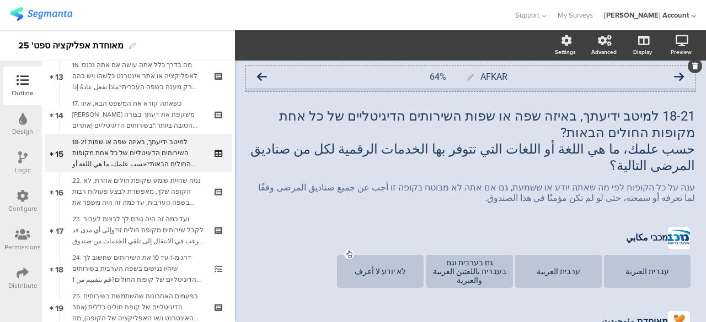
click at [674, 77] on icon at bounding box center [679, 77] width 10 height 10
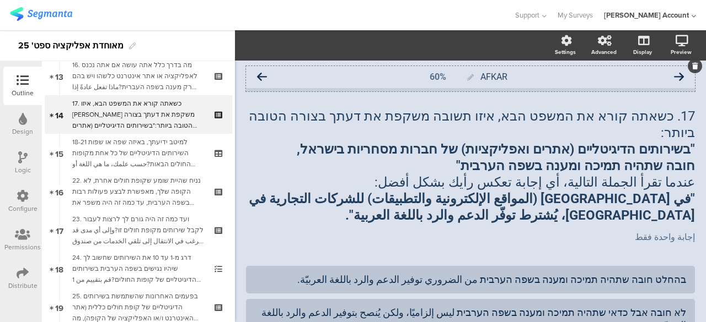
click at [261, 76] on icon at bounding box center [262, 77] width 10 height 10
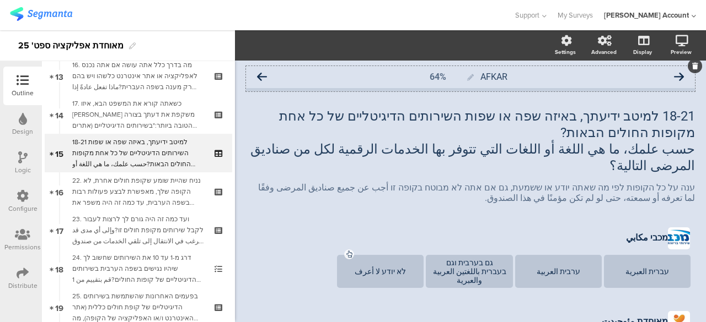
click at [259, 76] on icon at bounding box center [262, 77] width 10 height 10
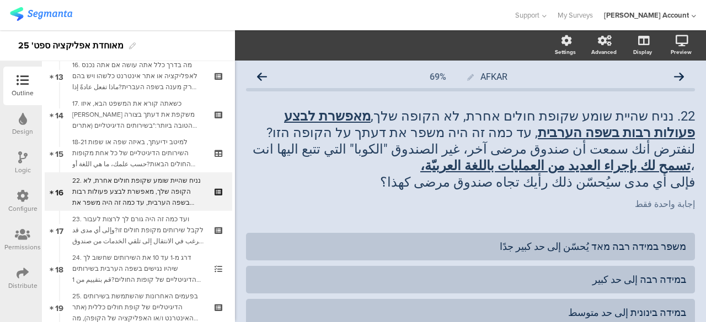
click at [259, 76] on icon at bounding box center [262, 77] width 10 height 10
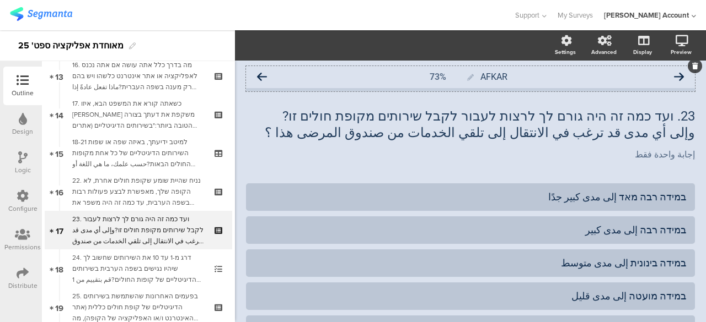
click at [261, 74] on icon at bounding box center [262, 77] width 10 height 10
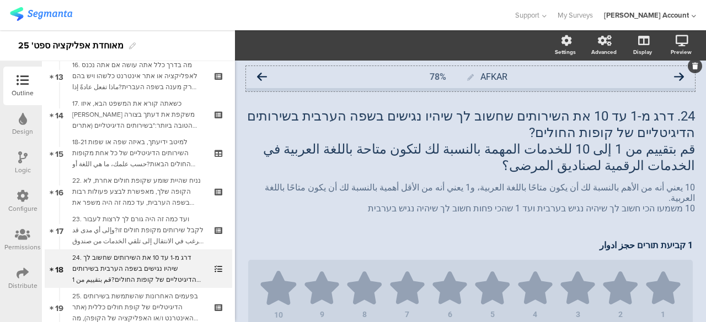
click at [263, 73] on icon at bounding box center [262, 77] width 10 height 10
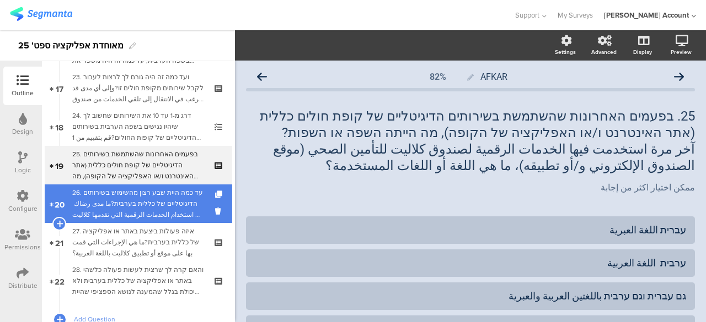
scroll to position [677, 0]
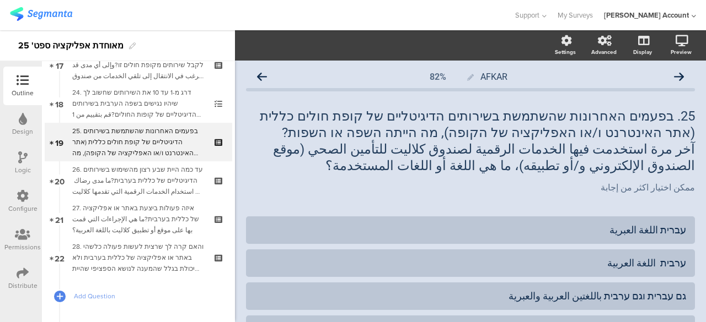
click at [25, 156] on icon at bounding box center [22, 158] width 9 height 12
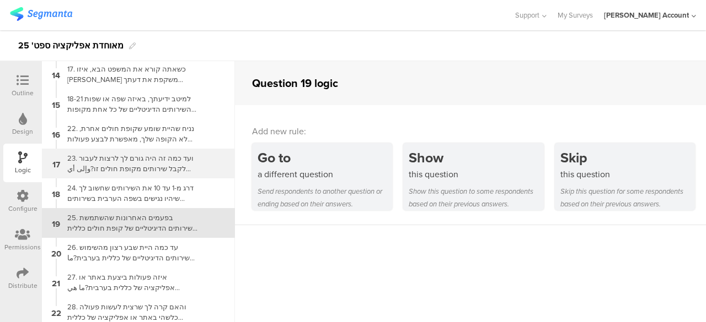
scroll to position [393, 0]
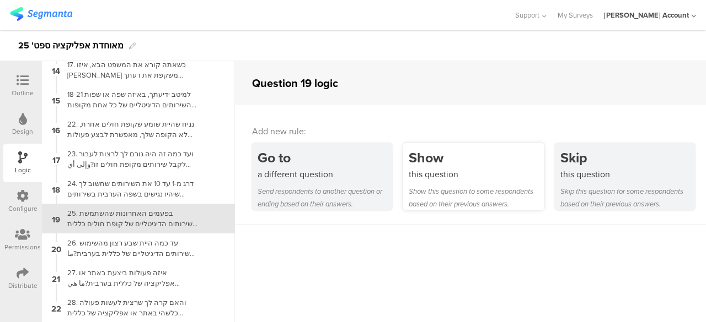
click at [467, 171] on div "this question" at bounding box center [475, 174] width 134 height 13
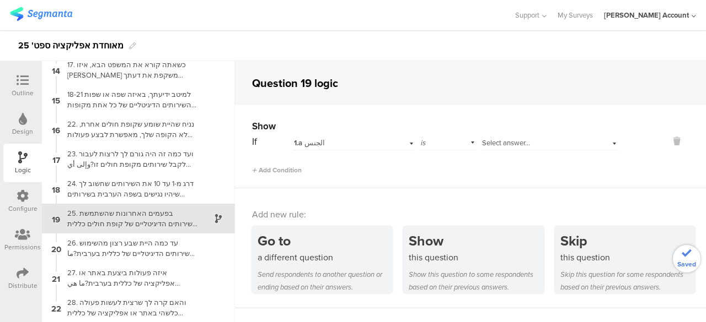
click at [388, 147] on div "1.a الجنس" at bounding box center [353, 141] width 121 height 17
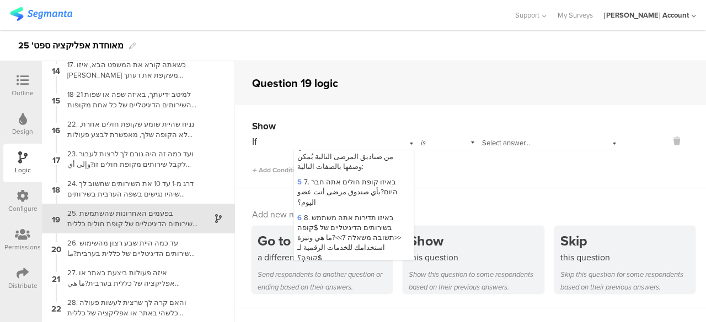
scroll to position [165, 0]
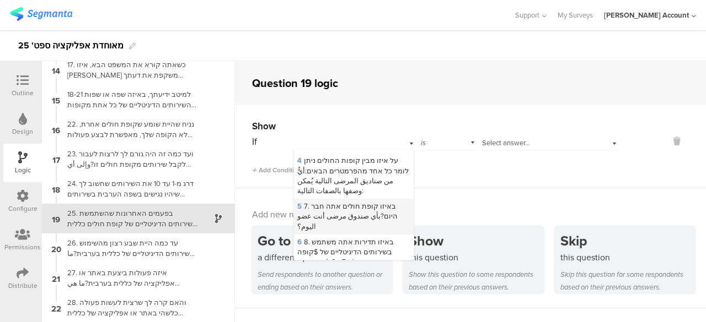
click at [351, 204] on span "5 7. באיזו קופת חולים אתה חבר היום?بأي صندوق مرضى أنت عضو اليوم؟" at bounding box center [347, 216] width 100 height 30
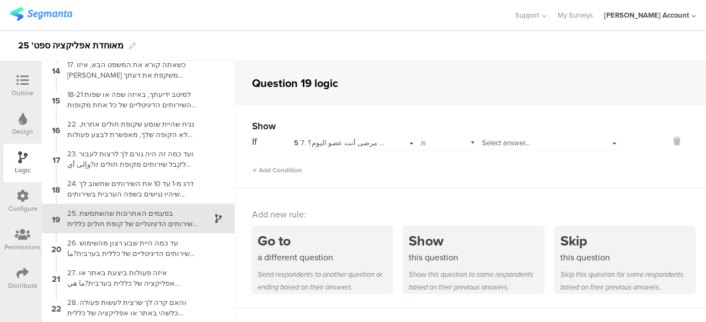
click at [532, 143] on div "Select answer..." at bounding box center [537, 143] width 110 height 10
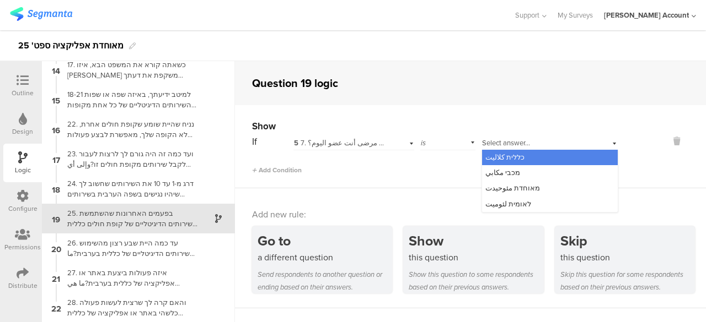
click at [501, 159] on span "כללית كلاليت" at bounding box center [504, 157] width 39 height 10
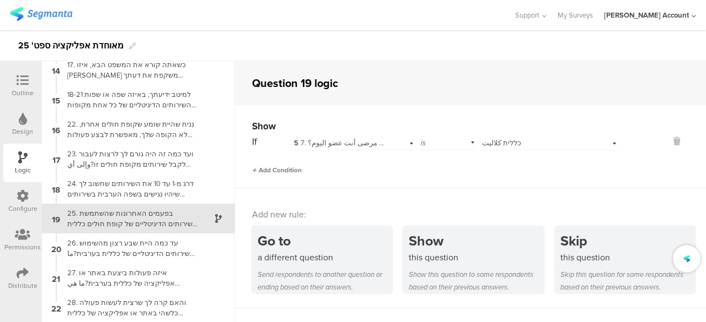
click at [283, 169] on span "Add Condition" at bounding box center [277, 170] width 50 height 10
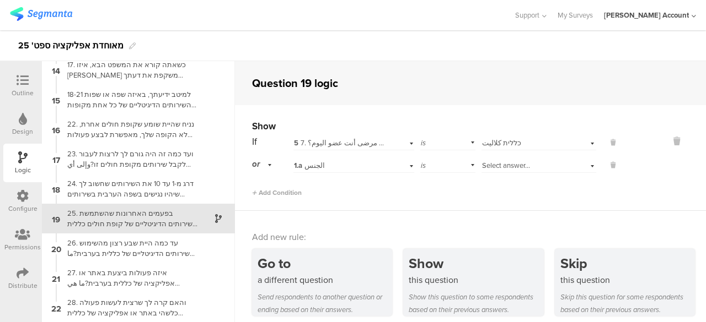
click at [271, 165] on div "or" at bounding box center [263, 164] width 23 height 17
click at [266, 196] on span "and" at bounding box center [262, 195] width 12 height 10
click at [353, 168] on div "1.a الجنس" at bounding box center [341, 166] width 95 height 10
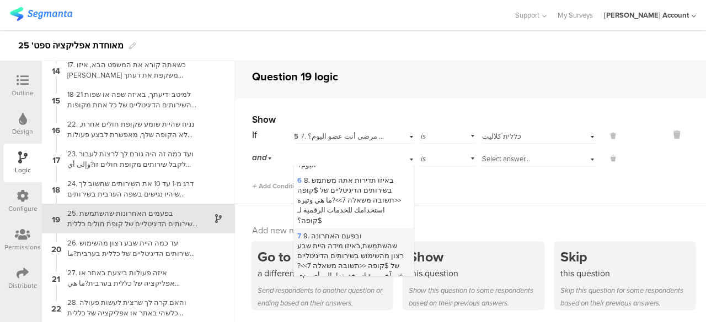
scroll to position [220, 0]
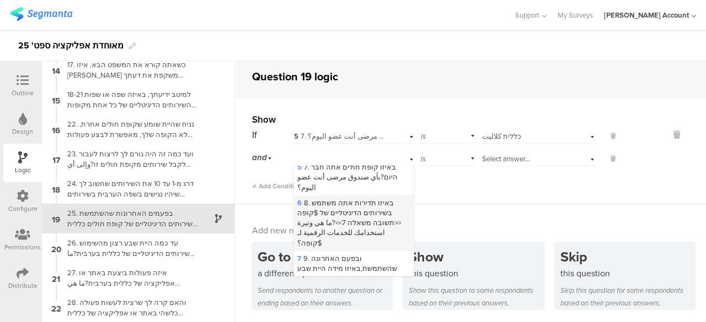
click at [358, 218] on span "6 8. באיזו תדירות אתה משתמש בשירותים הדיגיטליים של $קופה <<תשובה משאלה 7>>?ما ه…" at bounding box center [349, 223] width 104 height 51
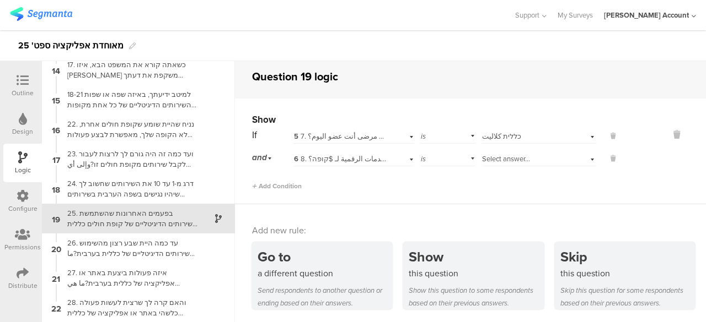
click at [461, 158] on div "is" at bounding box center [447, 157] width 55 height 17
click at [437, 189] on div "is not" at bounding box center [448, 188] width 54 height 15
click at [494, 160] on span "Select answer..." at bounding box center [506, 159] width 48 height 10
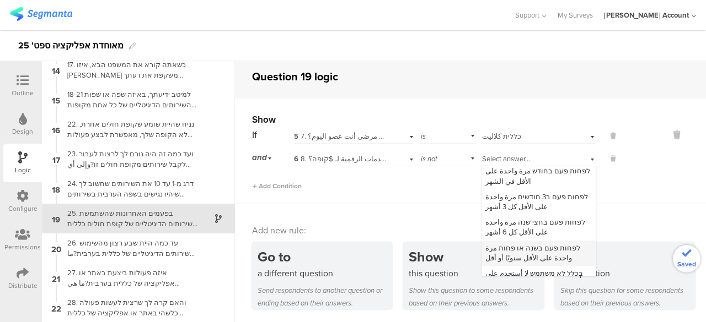
scroll to position [43, 0]
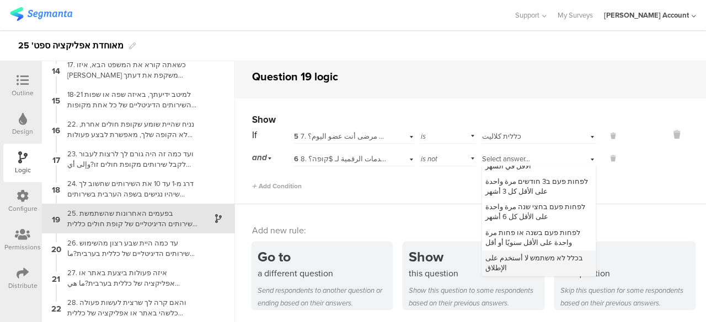
click at [495, 256] on span "בכלל לא משתמש لا أستخدم على الإطلاق" at bounding box center [534, 263] width 98 height 20
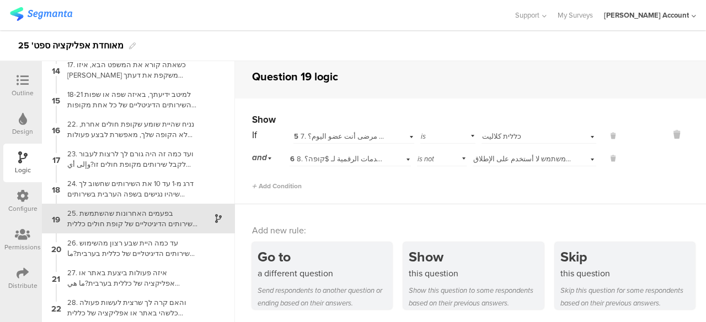
click at [425, 191] on div "Show If 5 7. באיזו קופת חולים אתה חבר היום?بأي صندوق مرضى أنت عضو اليوم؟ is Sel…" at bounding box center [470, 152] width 471 height 106
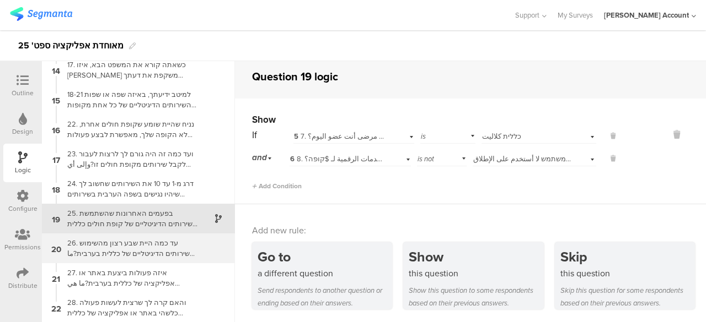
click at [181, 254] on div "26. עד כמה היית שבע רצון מהשימוש בשירותים הדיגיטליים של כללית בערבית?ما مدى رضا…" at bounding box center [130, 248] width 138 height 21
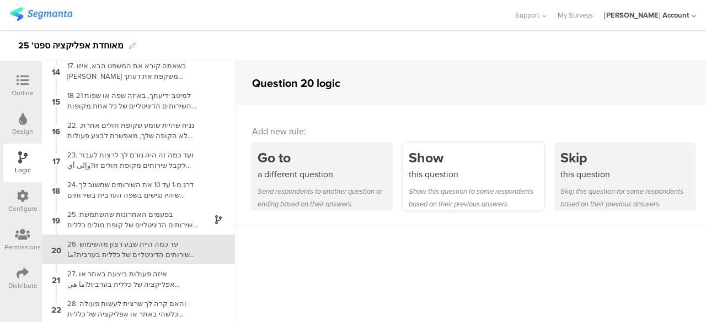
scroll to position [393, 0]
click at [478, 173] on div "this question" at bounding box center [475, 174] width 134 height 13
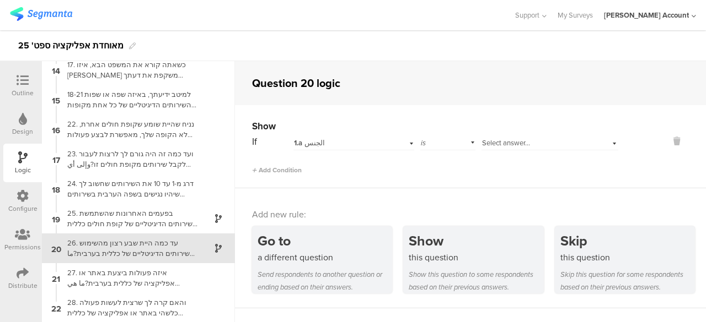
click at [370, 143] on div "1.a الجنس" at bounding box center [341, 143] width 95 height 10
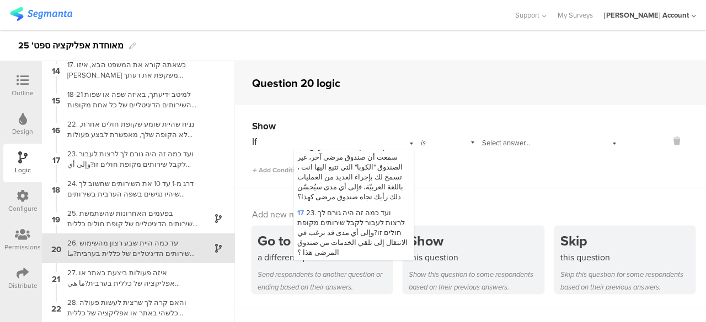
scroll to position [1368, 0]
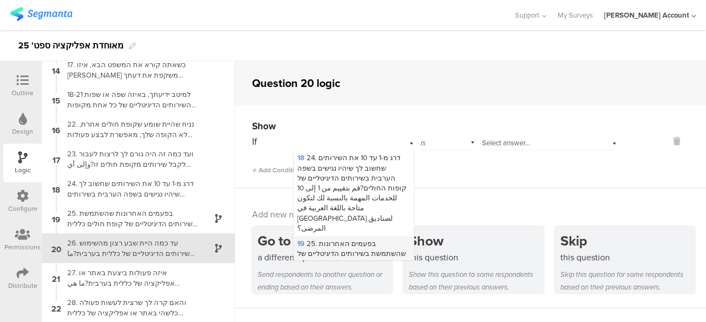
click at [347, 239] on span "19 25. בפעמים האחרונות שהשתמשת בשירותים הדיגיטליים של קופת חולים כללית (אתר האי…" at bounding box center [351, 284] width 109 height 91
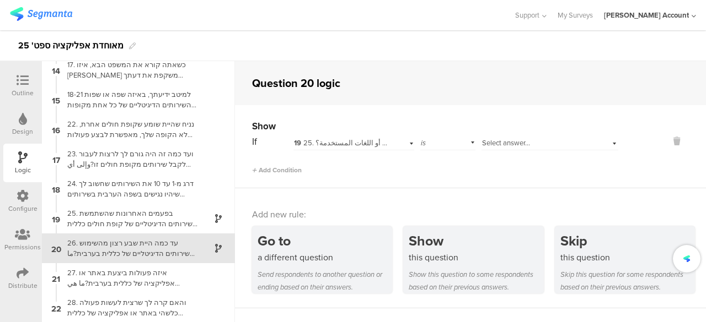
click at [498, 146] on span "Select answer..." at bounding box center [506, 143] width 48 height 10
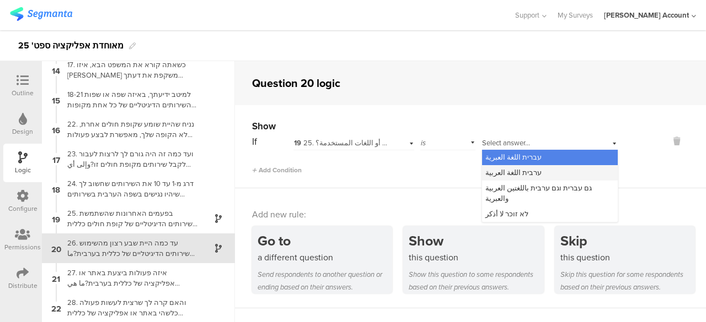
click at [504, 174] on span "ערבית اللغة العربية" at bounding box center [513, 173] width 56 height 10
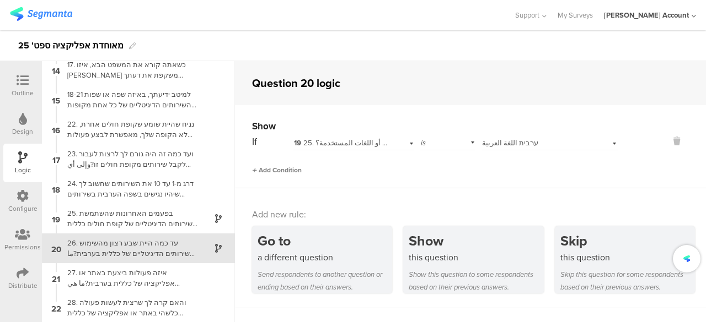
click at [295, 168] on span "Add Condition" at bounding box center [277, 170] width 50 height 10
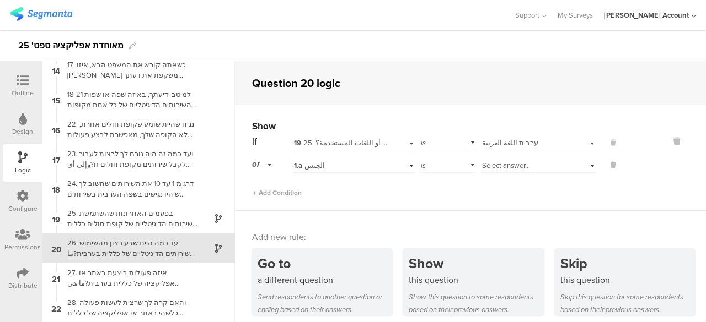
click at [378, 165] on div "1.a الجنس" at bounding box center [341, 166] width 95 height 10
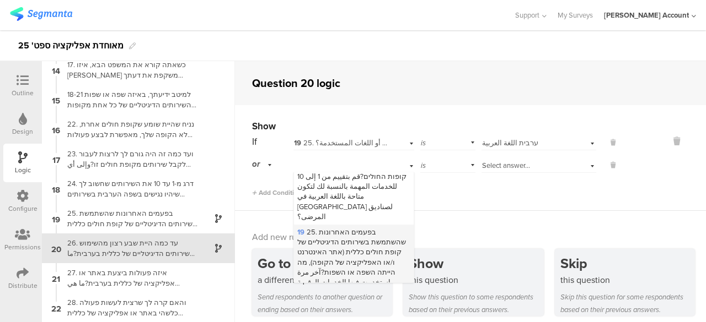
scroll to position [1378, 0]
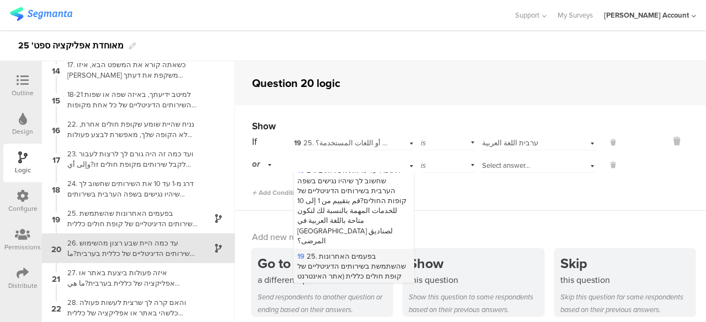
click at [329, 251] on span "19 25. בפעמים האחרונות שהשתמשת בשירותים הדיגיטליים של קופת חולים כללית (אתר האי…" at bounding box center [351, 296] width 109 height 91
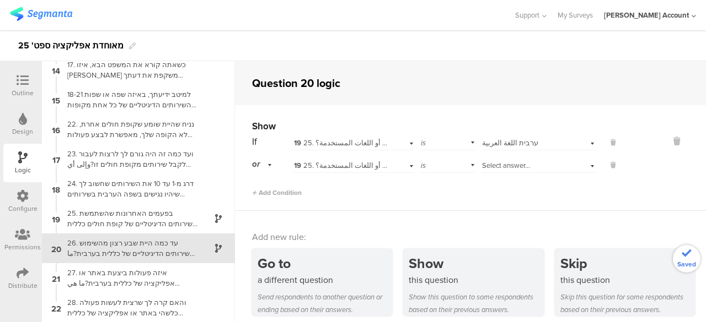
click at [500, 169] on span "Select answer..." at bounding box center [506, 165] width 48 height 10
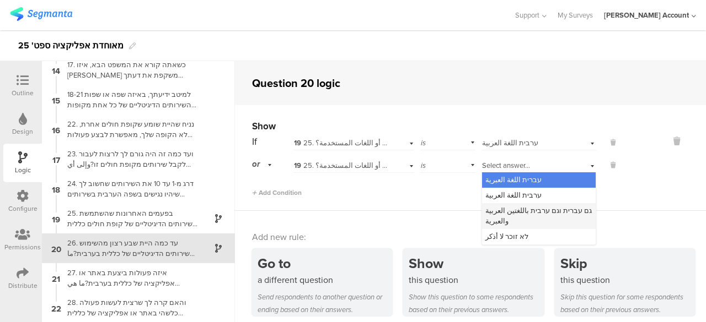
click at [494, 208] on span "גם עברית וגם ערבית باللغتين العربية والعبرية" at bounding box center [538, 216] width 106 height 20
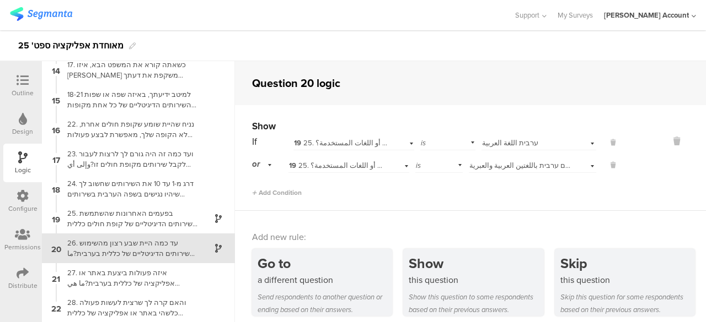
click at [477, 191] on div "Add Condition" at bounding box center [435, 188] width 366 height 19
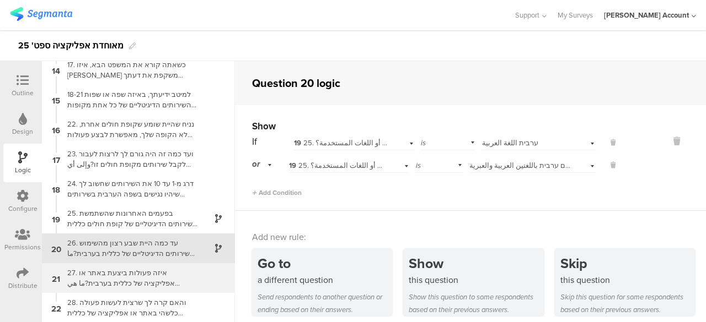
click at [183, 279] on div "27. איזה פעולות ביצעת באתר או אפליקציה של כללית בערבית?ما هي الإجراءات التي قمت…" at bounding box center [130, 278] width 138 height 21
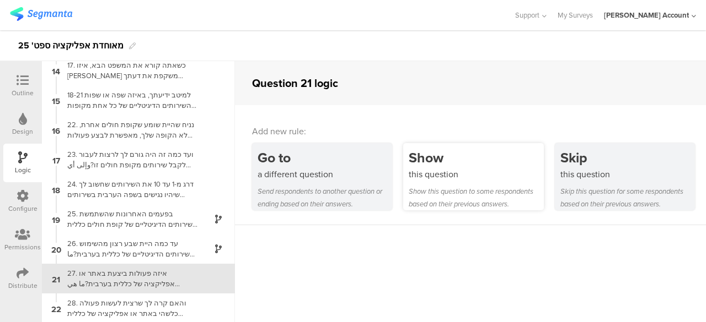
scroll to position [393, 0]
click at [486, 190] on div "Show this question to some respondents based on their previous answers." at bounding box center [475, 197] width 134 height 25
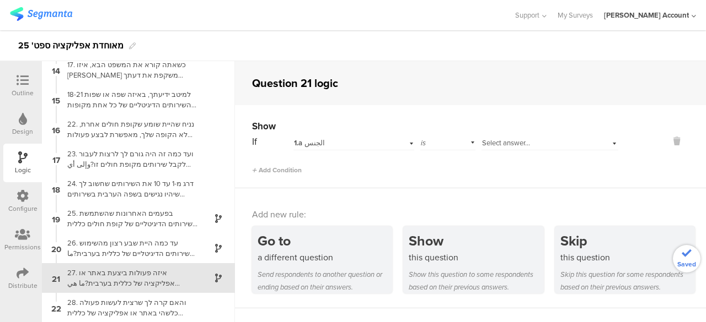
click at [353, 143] on div "1.a الجنس" at bounding box center [341, 143] width 95 height 10
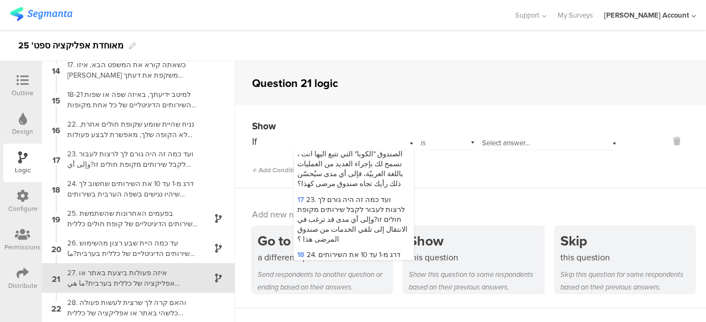
scroll to position [1323, 0]
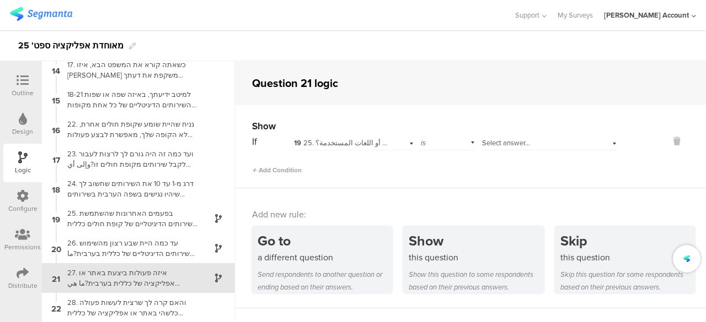
click at [500, 147] on span "Select answer..." at bounding box center [506, 143] width 48 height 10
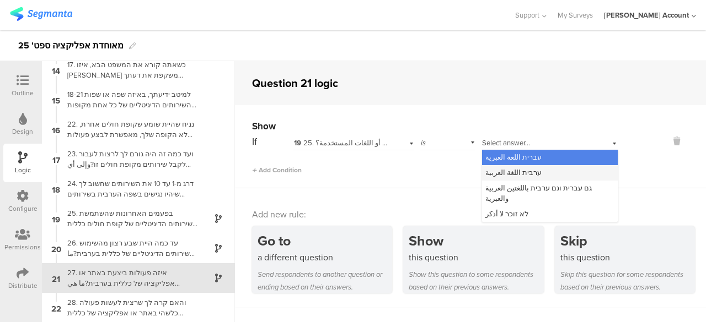
click at [503, 173] on span "ערבית اللغة العربية" at bounding box center [513, 173] width 56 height 10
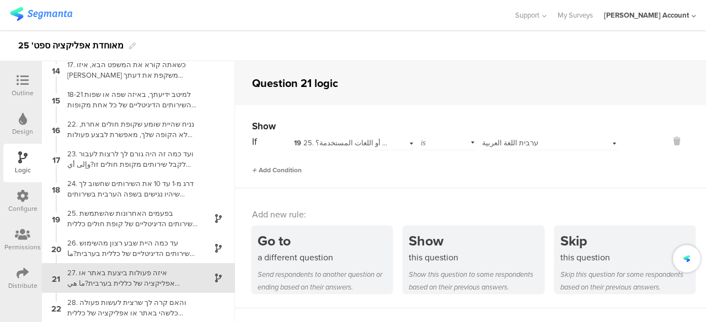
click at [300, 172] on span "Add Condition" at bounding box center [277, 170] width 50 height 10
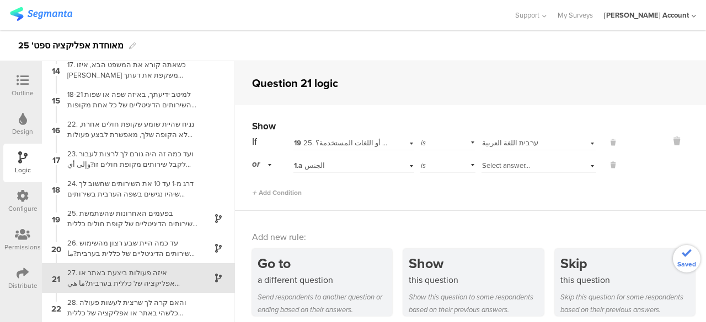
click at [344, 170] on div "1.a الجنس" at bounding box center [341, 166] width 95 height 10
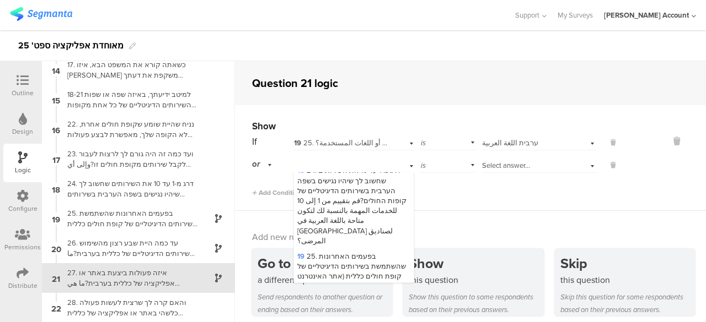
scroll to position [1433, 0]
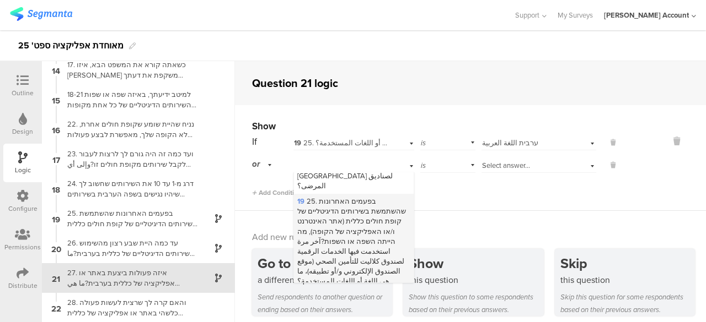
click at [342, 196] on span "19 25. בפעמים האחרונות שהשתמשת בשירותים הדיגיטליים של קופת חולים כללית (אתר האי…" at bounding box center [351, 241] width 109 height 91
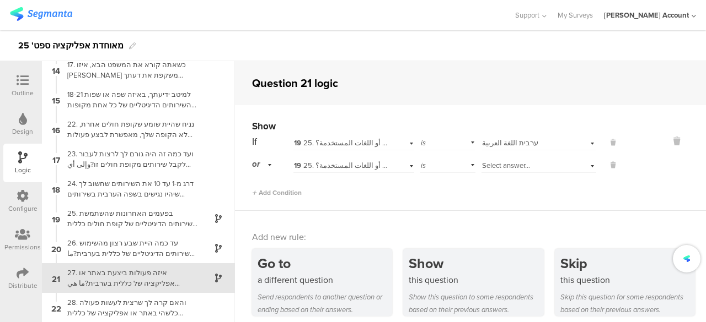
click at [497, 168] on span "Select answer..." at bounding box center [506, 165] width 48 height 10
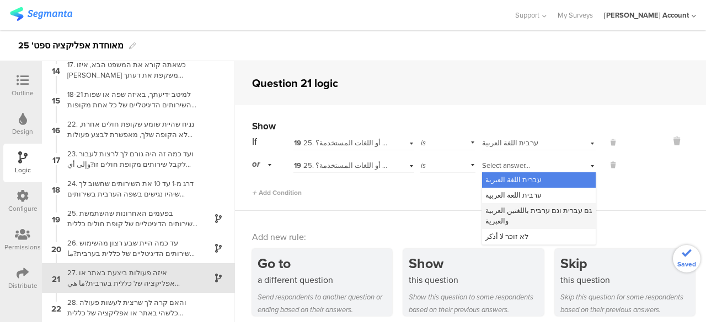
click at [492, 210] on span "גם עברית וגם ערבית باللغتين العربية والعبرية" at bounding box center [538, 216] width 106 height 20
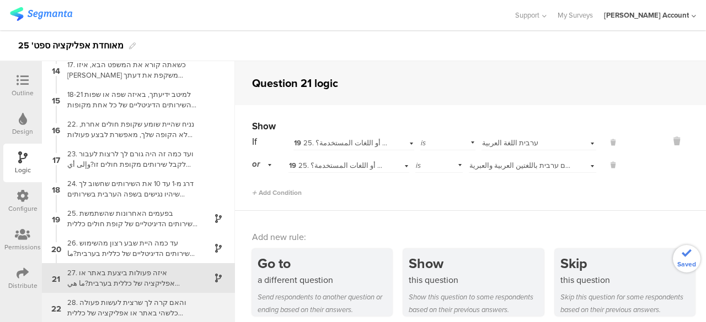
click at [160, 300] on div "28. והאם קרה לך שרצית לעשות פעולה כלשהי באתר או אפליקציה של כללית בערבית ולא יכ…" at bounding box center [130, 308] width 138 height 21
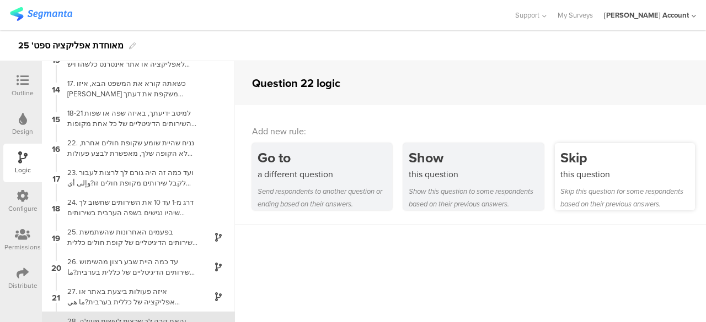
scroll to position [393, 0]
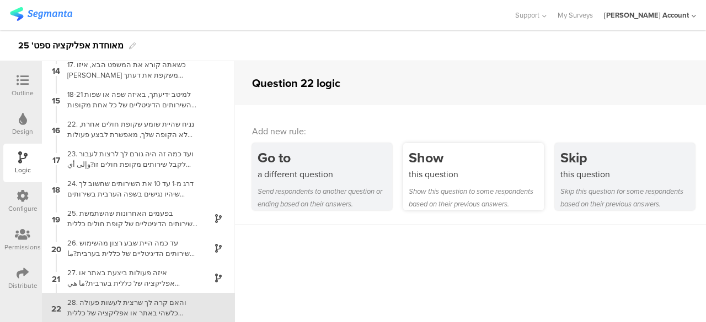
click at [459, 185] on div "Show this question to some respondents based on their previous answers." at bounding box center [475, 197] width 134 height 25
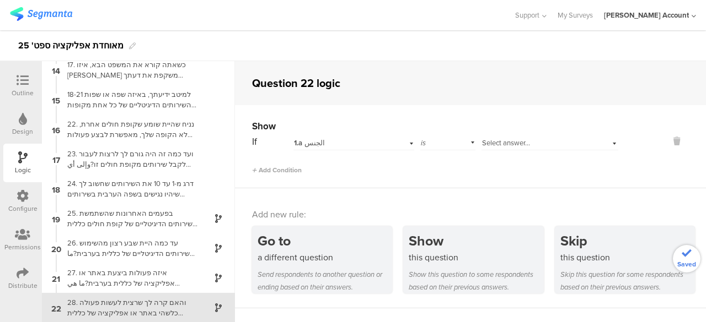
click at [344, 144] on div "1.a الجنس" at bounding box center [341, 143] width 95 height 10
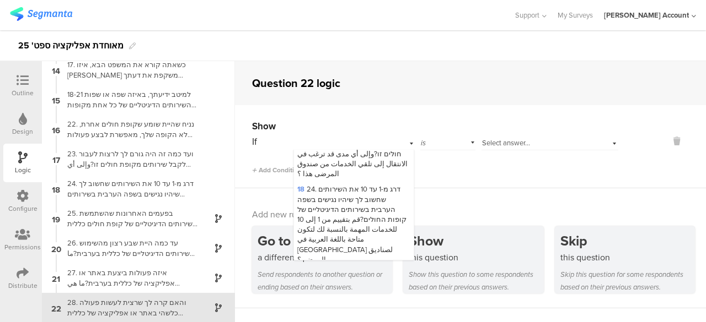
scroll to position [1323, 0]
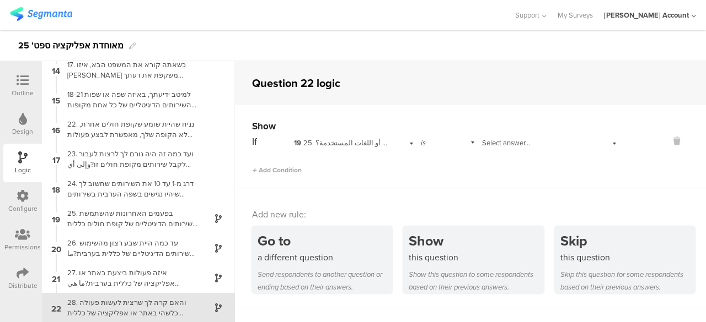
click at [491, 144] on span "Select answer..." at bounding box center [506, 143] width 48 height 10
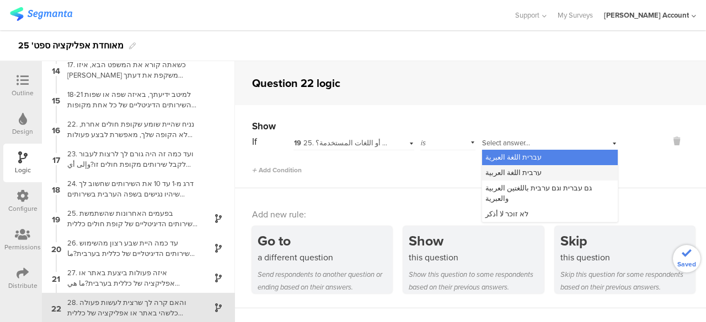
click at [509, 174] on span "ערבית اللغة العربية" at bounding box center [513, 173] width 56 height 10
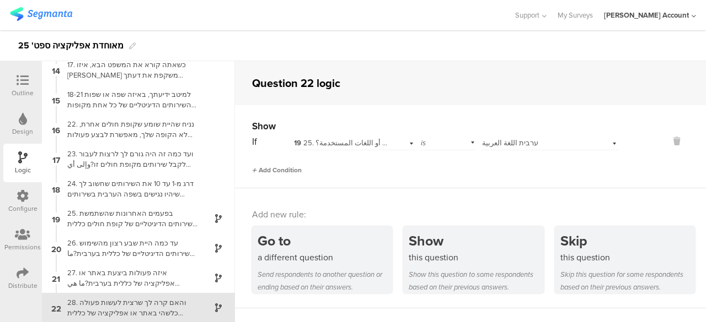
click at [273, 169] on span "Add Condition" at bounding box center [277, 170] width 50 height 10
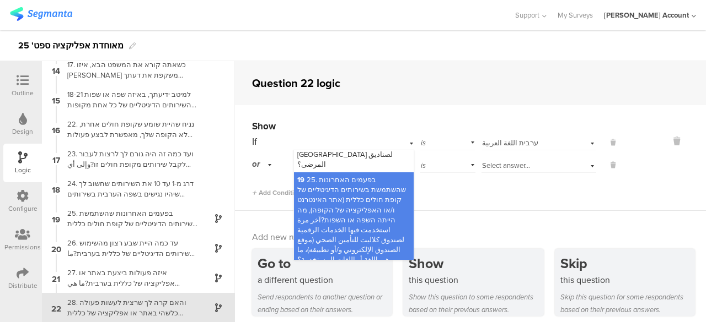
scroll to position [1408, 0]
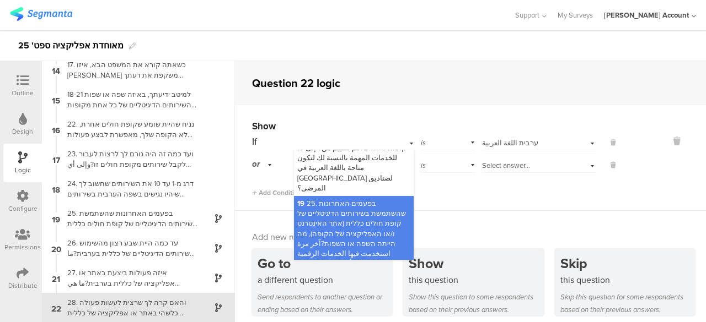
click at [340, 198] on span "19 25. בפעמים האחרונות שהשתמשת בשירותים הדיגיטליים של קופת חולים כללית (אתר האי…" at bounding box center [351, 243] width 109 height 91
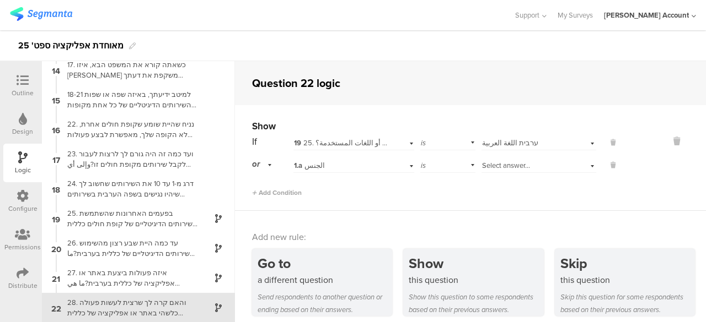
click at [335, 167] on div "1.a الجنس" at bounding box center [341, 166] width 95 height 10
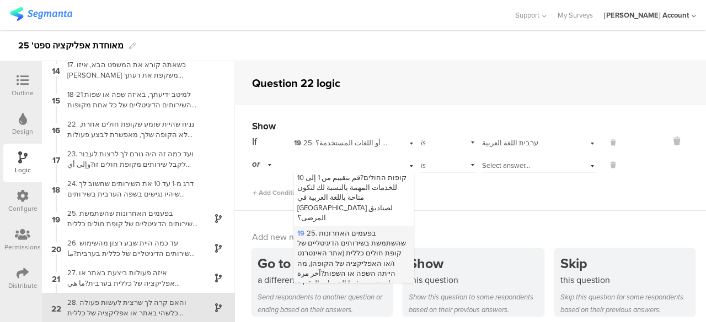
scroll to position [1378, 0]
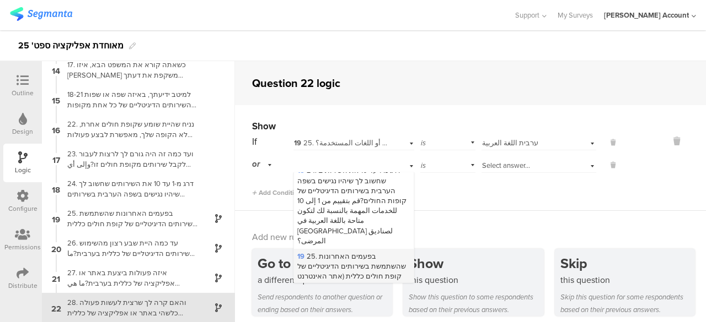
click at [336, 251] on span "19 25. בפעמים האחרונות שהשתמשת בשירותים הדיגיטליים של קופת חולים כללית (אתר האי…" at bounding box center [351, 296] width 109 height 91
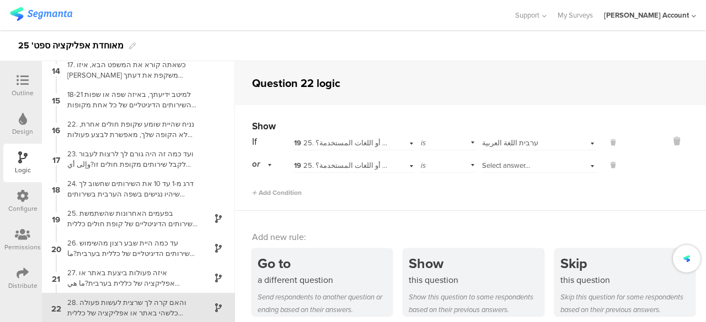
click at [502, 165] on span "Select answer..." at bounding box center [506, 165] width 48 height 10
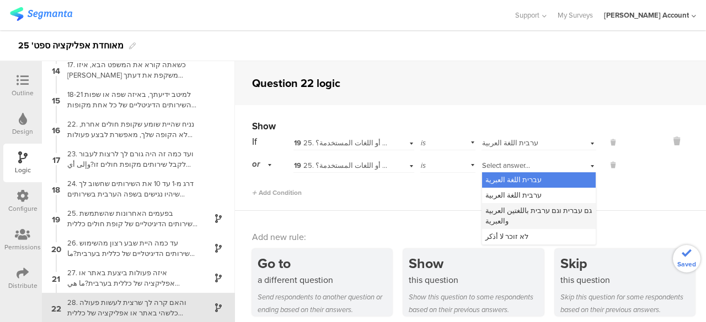
click at [493, 207] on span "גם עברית וגם ערבית باللغتين العربية والعبرية" at bounding box center [538, 216] width 106 height 20
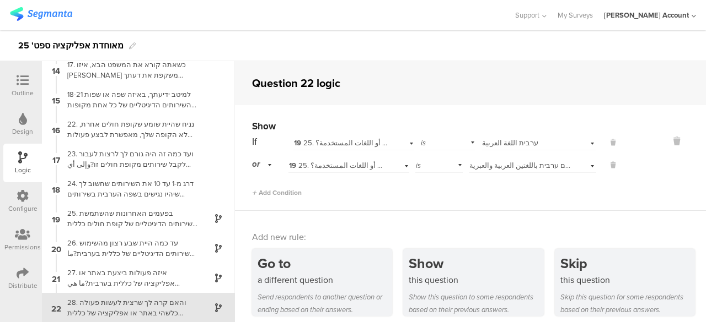
click at [428, 194] on div "Add Condition" at bounding box center [435, 188] width 366 height 19
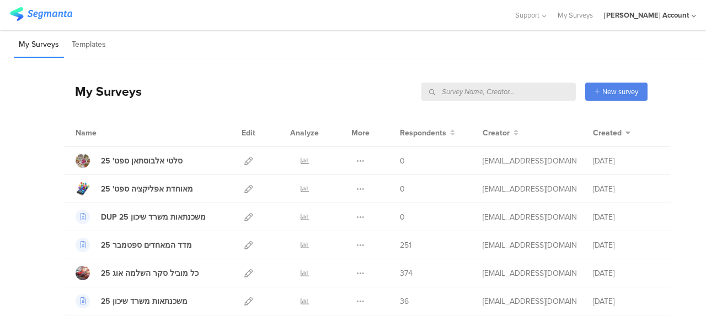
click at [542, 90] on input "text" at bounding box center [498, 92] width 154 height 18
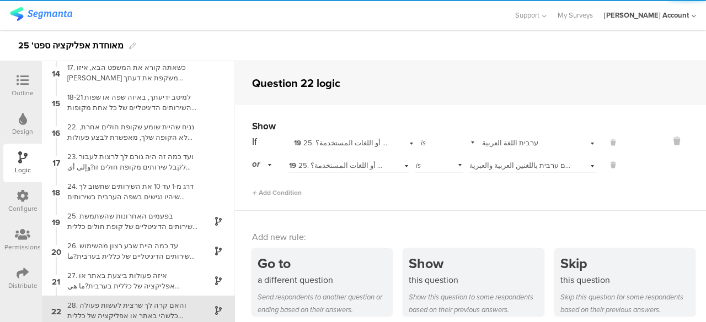
scroll to position [393, 0]
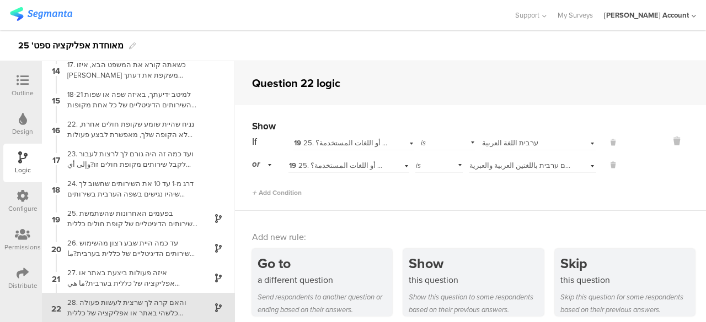
click at [27, 78] on icon at bounding box center [23, 80] width 12 height 12
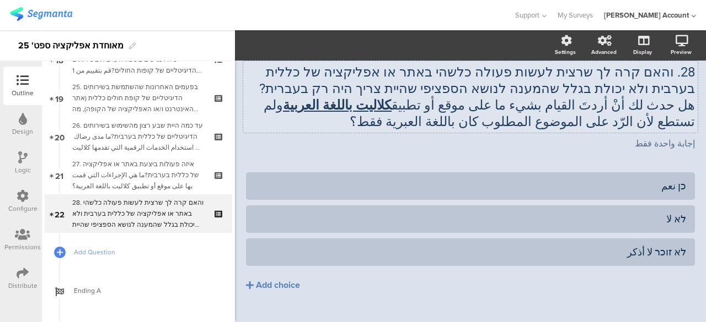
scroll to position [743, 0]
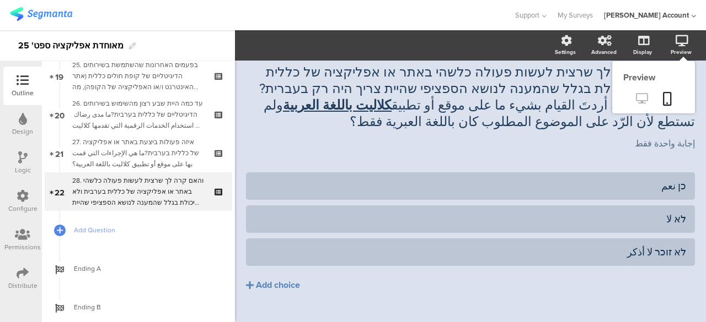
click at [636, 94] on icon at bounding box center [642, 98] width 12 height 10
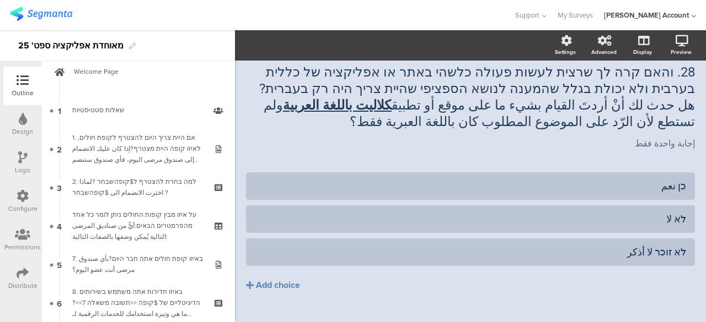
scroll to position [0, 0]
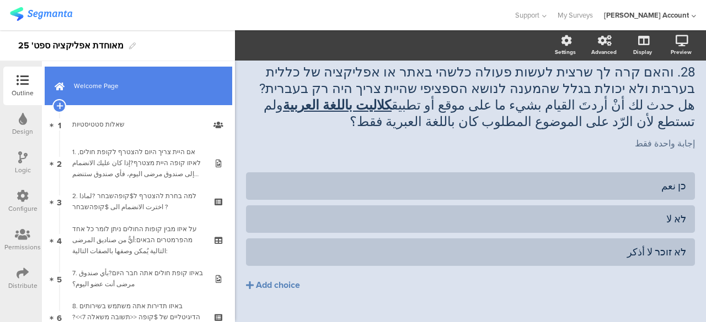
click at [165, 93] on link "Welcome Page" at bounding box center [138, 86] width 187 height 39
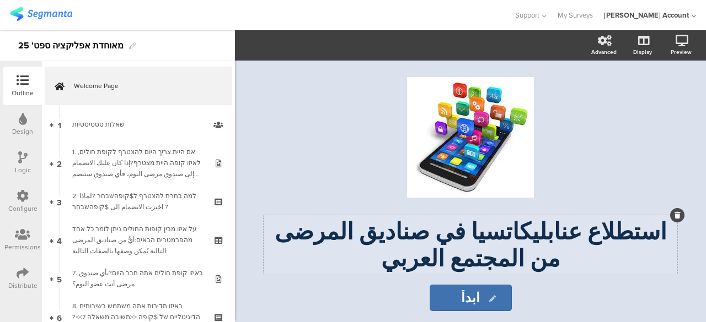
click at [557, 235] on div "/ استطلاع عنابليكاتسيا في صناديق المرضى من المجتمع العربي استطلاع عنابليكاتسيا …" at bounding box center [470, 225] width 408 height 297
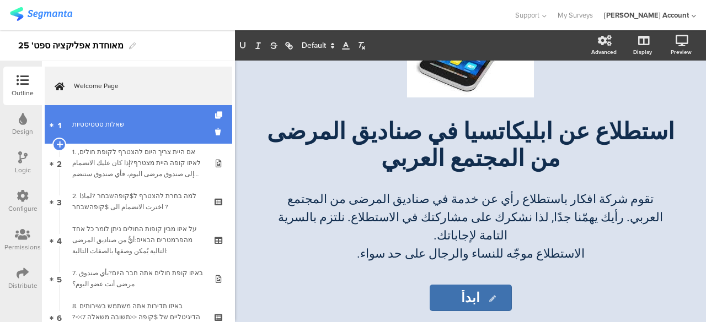
click at [133, 129] on div "שאלות סטטיסטיות" at bounding box center [138, 124] width 132 height 11
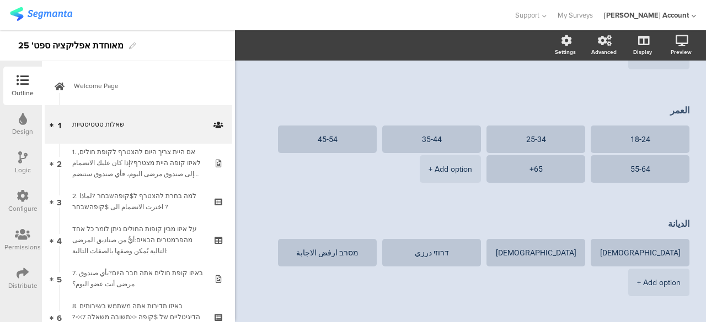
scroll to position [276, 0]
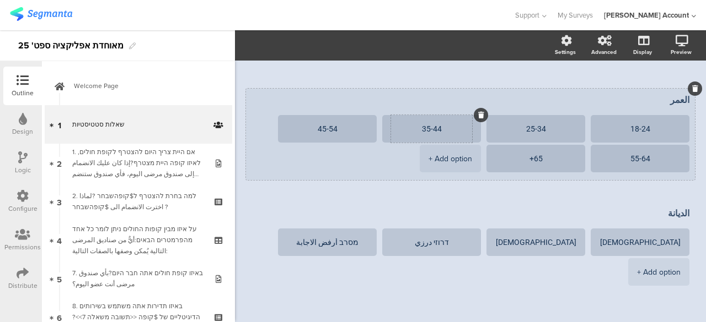
click at [440, 128] on textarea "35-44" at bounding box center [431, 129] width 81 height 8
click at [380, 167] on ul "18-24 25-34 35-45 45-54 55-64 65+ + Add option" at bounding box center [467, 145] width 443 height 60
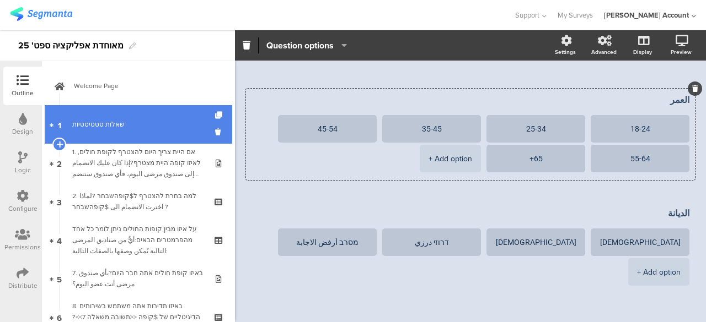
click at [149, 127] on div "שאלות סטטיסטיות" at bounding box center [138, 124] width 132 height 11
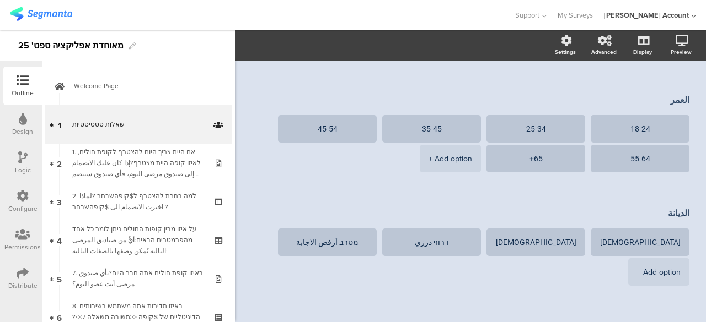
type textarea "35-45"
click at [21, 155] on icon at bounding box center [22, 158] width 9 height 12
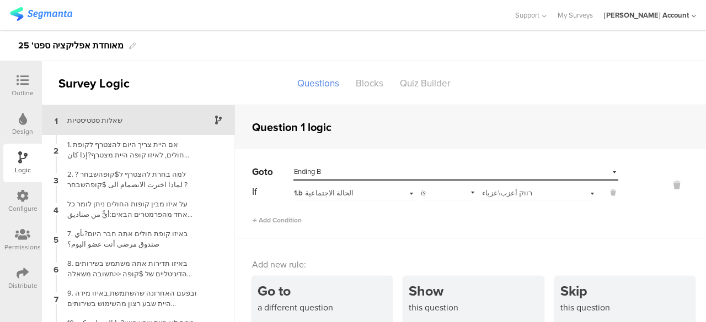
click at [383, 195] on div "1.b الحالة الاجتماعية" at bounding box center [341, 194] width 95 height 10
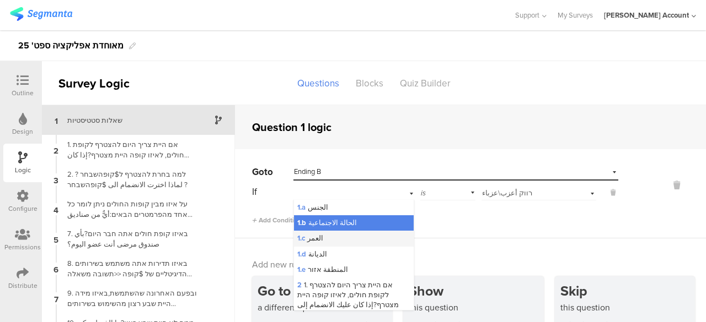
click at [343, 237] on div "1.c العمر" at bounding box center [354, 238] width 120 height 15
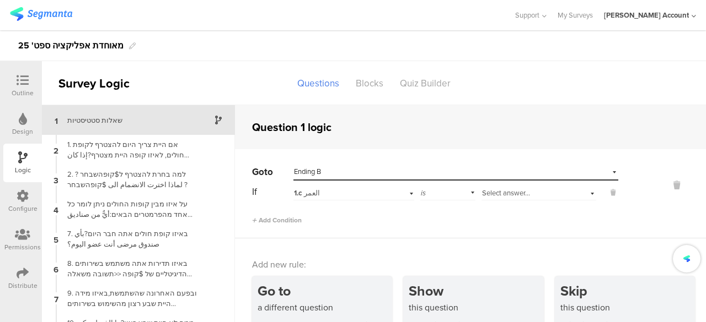
click at [494, 193] on span "Select answer..." at bounding box center [506, 193] width 48 height 10
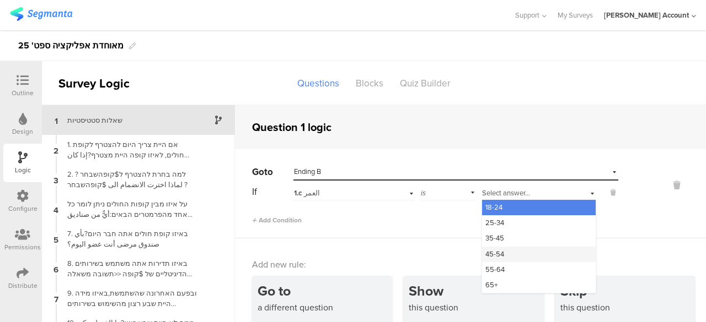
click at [492, 252] on span "45-54" at bounding box center [494, 254] width 19 height 10
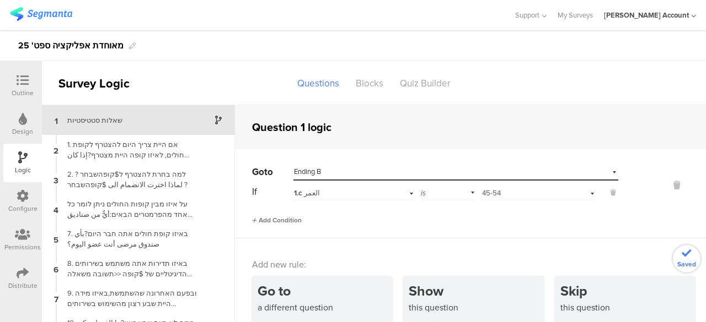
click at [296, 220] on span "Add Condition" at bounding box center [277, 221] width 50 height 10
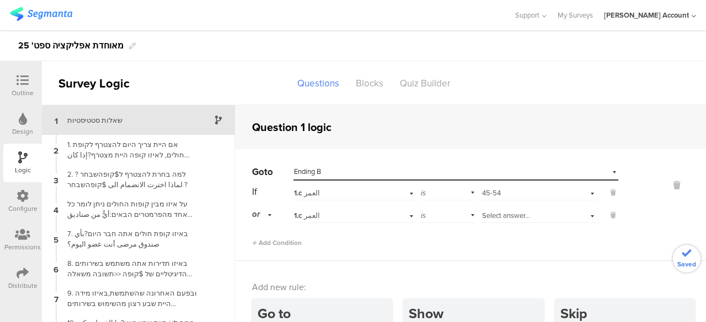
click at [488, 217] on span "Select answer..." at bounding box center [506, 216] width 48 height 10
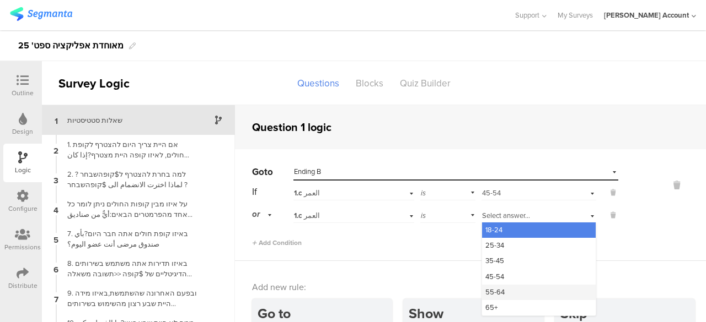
click at [485, 289] on span "55-64" at bounding box center [494, 292] width 19 height 10
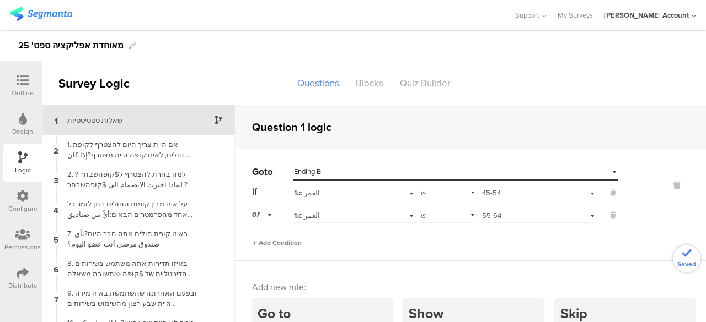
click at [285, 242] on span "Add Condition" at bounding box center [277, 243] width 50 height 10
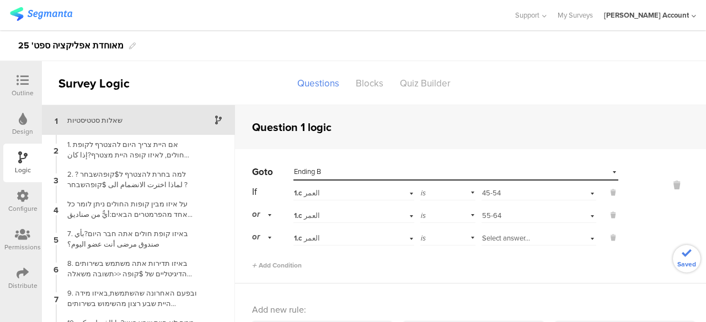
click at [493, 241] on span "Select answer..." at bounding box center [506, 238] width 48 height 10
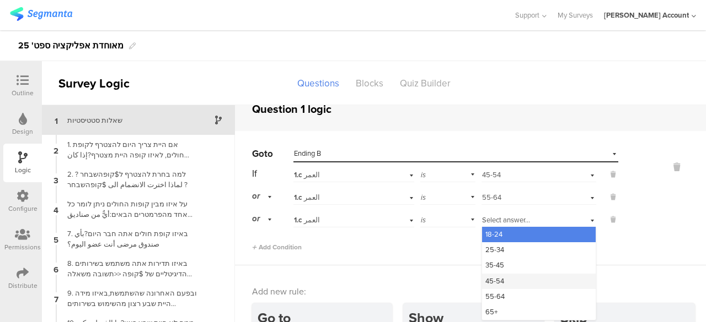
scroll to position [35, 0]
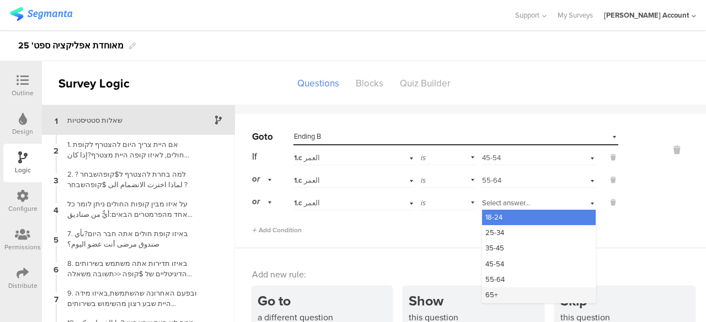
click at [492, 292] on div "65+" at bounding box center [539, 295] width 114 height 15
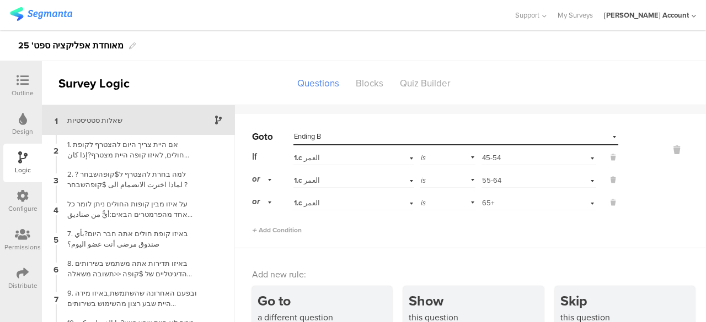
click at [436, 222] on div "Add Condition" at bounding box center [435, 225] width 366 height 19
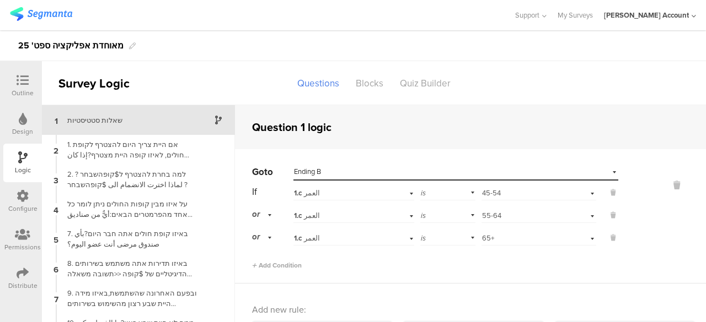
click at [26, 78] on icon at bounding box center [23, 80] width 12 height 12
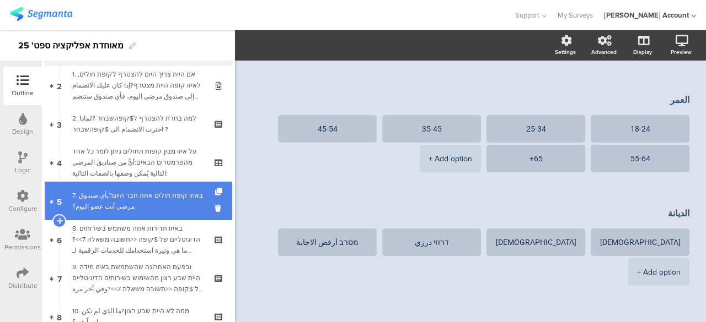
scroll to position [55, 0]
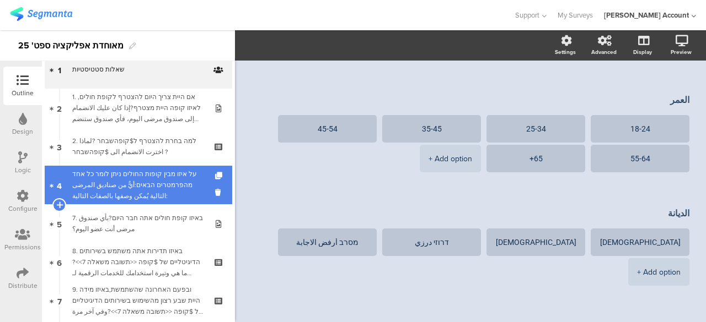
click at [168, 181] on div "על איזו מבין קופות החולים ניתן לומר כל אחד מהפרמטרים הבאים:أيٌّ من صناديق المرض…" at bounding box center [138, 185] width 132 height 33
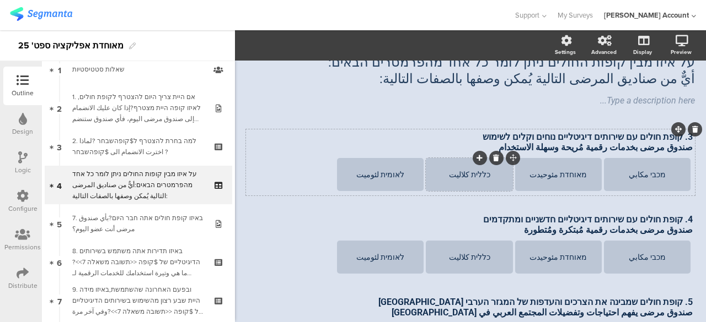
scroll to position [29, 0]
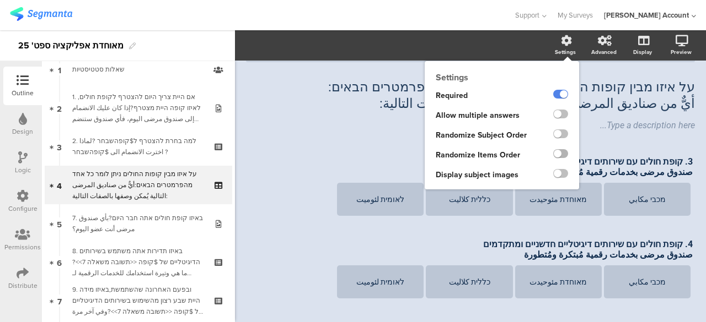
click at [553, 153] on label at bounding box center [560, 153] width 15 height 9
click at [0, 0] on input "checkbox" at bounding box center [0, 0] width 0 height 0
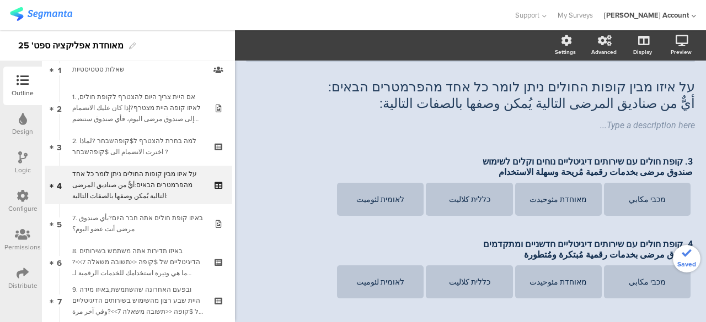
click at [292, 149] on div "AFKAR 14% על איזו מבין קופות החולים ניתן לומר כל אחד מהפרמטרים הבאים: أيٌّ من ص…" at bounding box center [470, 286] width 449 height 499
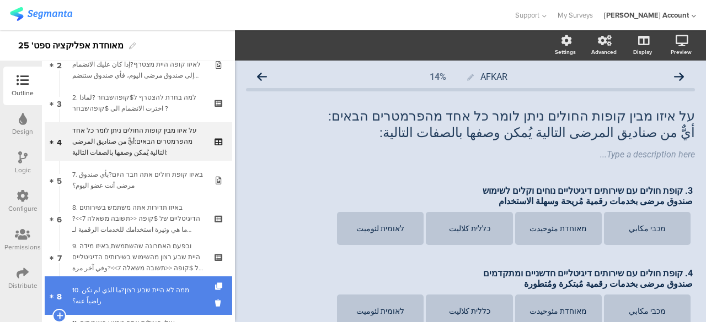
scroll to position [159, 0]
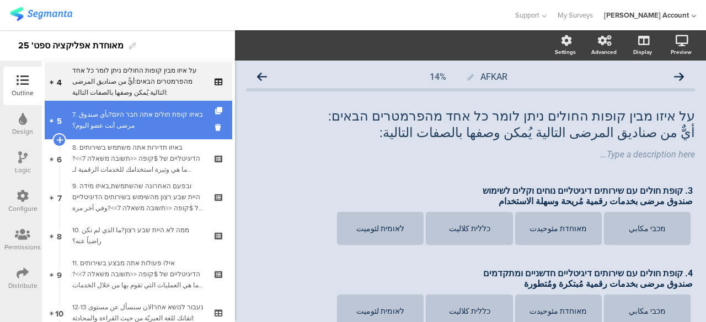
click at [155, 119] on div "7. באיזו קופת חולים אתה חבר היום?بأي صندوق مرضى أنت عضو اليوم؟" at bounding box center [138, 120] width 132 height 22
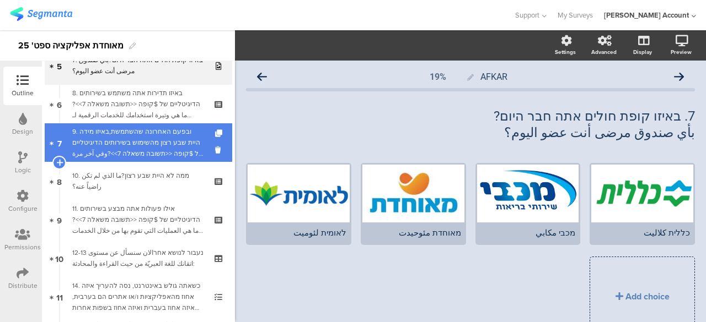
scroll to position [269, 0]
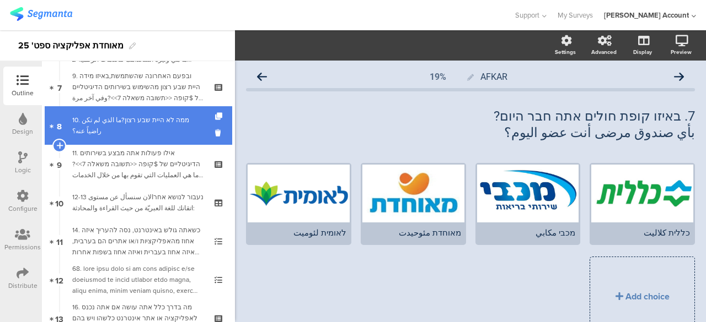
click at [139, 118] on div "10. ממה לא היית שבע רצון?ما الذي لم تكن راضياً عنه؟" at bounding box center [138, 126] width 132 height 22
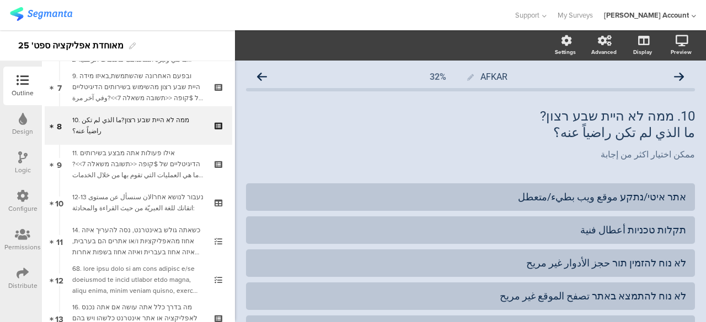
click at [29, 154] on div "Logic" at bounding box center [22, 163] width 39 height 39
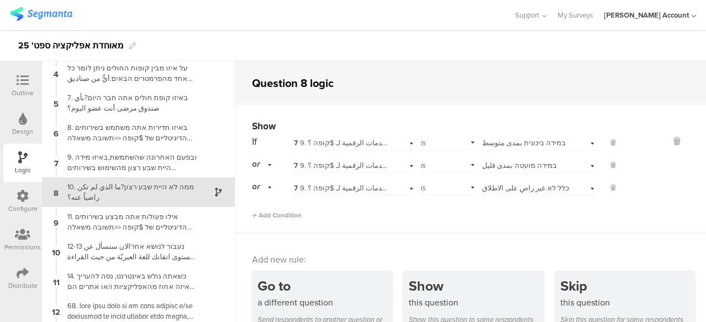
scroll to position [93, 0]
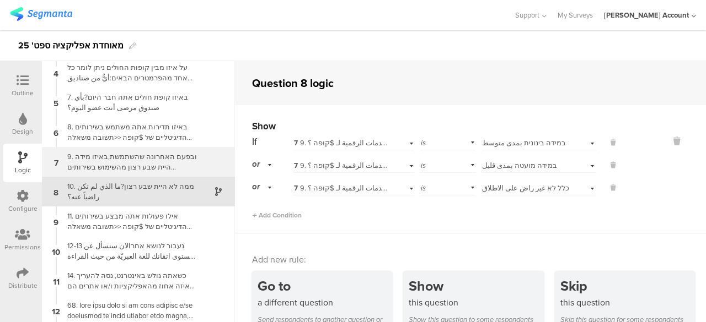
click at [157, 158] on div "9. ובפעם האחרונה שהשתמשת,באיזו מידה היית שבע רצון מהשימוש בשירותים הדיגיטליים ש…" at bounding box center [130, 162] width 138 height 21
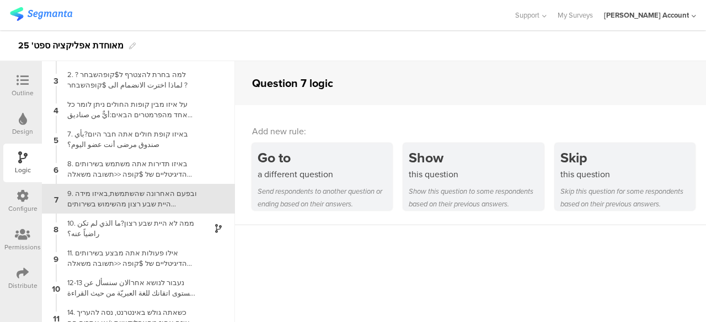
scroll to position [63, 0]
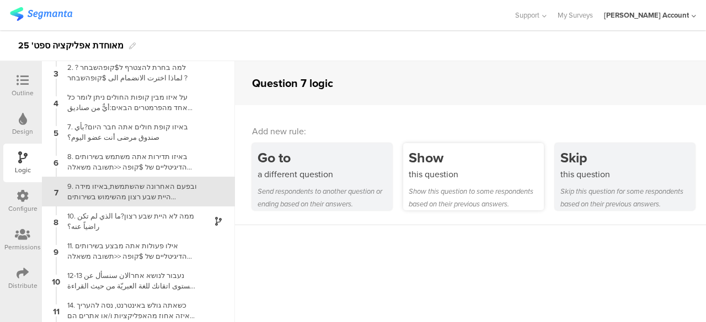
click at [469, 173] on div "this question" at bounding box center [475, 174] width 134 height 13
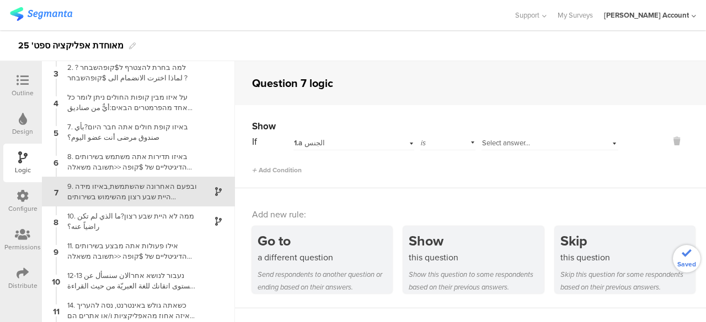
click at [336, 141] on div "1.a الجنس" at bounding box center [341, 143] width 95 height 10
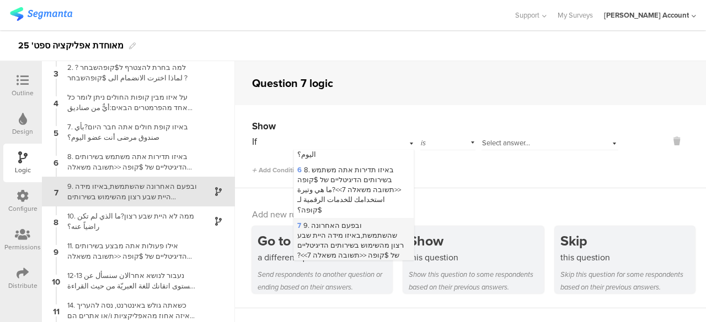
scroll to position [220, 0]
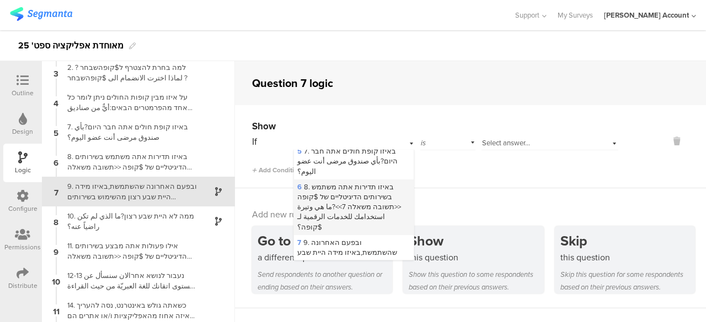
click at [357, 182] on span "6 8. באיזו תדירות אתה משתמש בשירותים הדיגיטליים של $קופה <<תשובה משאלה 7>>?ما ه…" at bounding box center [349, 207] width 104 height 51
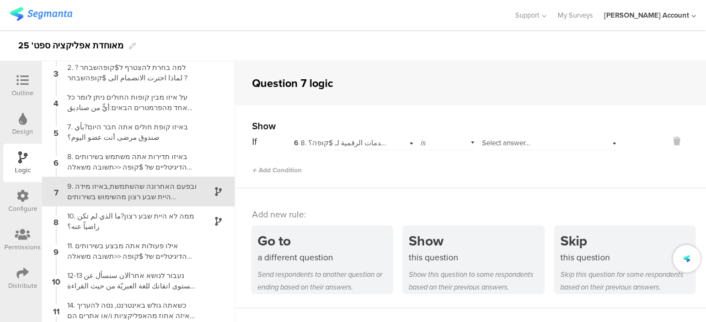
click at [496, 144] on span "Select answer..." at bounding box center [506, 143] width 48 height 10
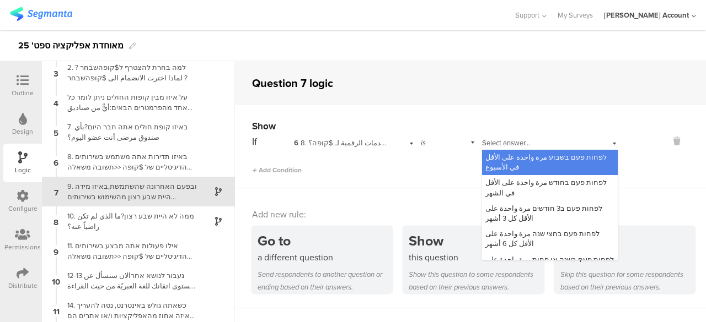
click at [532, 163] on div "לפחות פעם בשבוע مرة واحدة على الأقل في الأسبوع" at bounding box center [550, 162] width 136 height 25
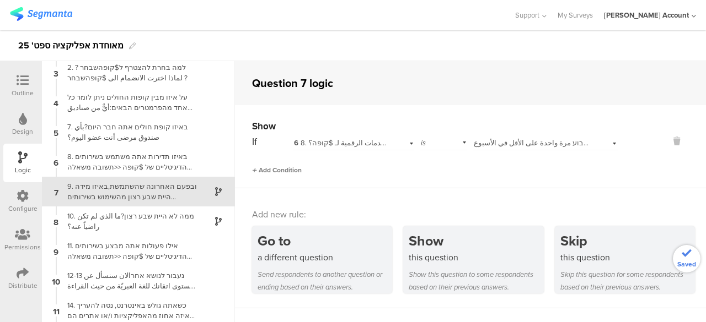
click at [277, 169] on span "Add Condition" at bounding box center [277, 170] width 50 height 10
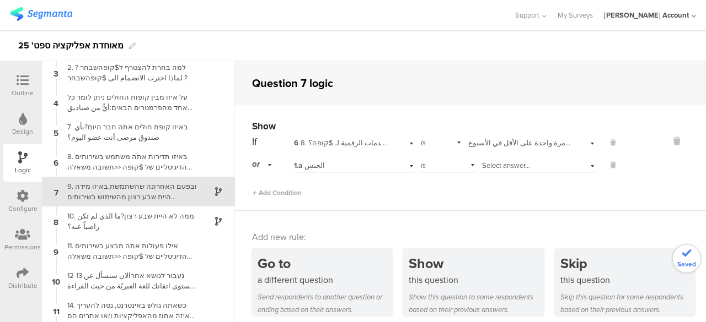
click at [337, 167] on div "1.a الجنس" at bounding box center [341, 166] width 95 height 10
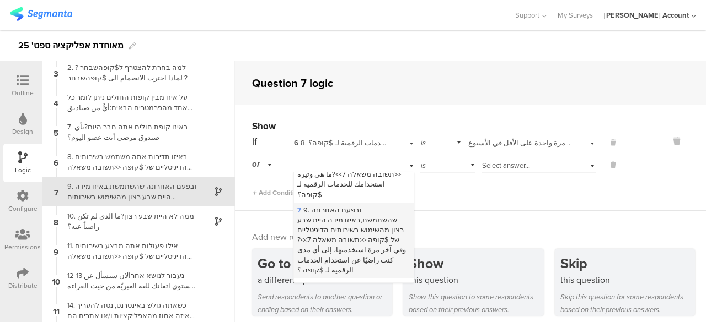
scroll to position [220, 0]
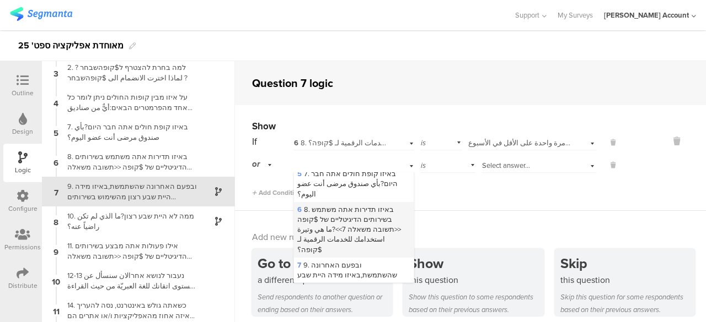
click at [341, 218] on span "6 8. באיזו תדירות אתה משתמש בשירותים הדיגיטליים של $קופה <<תשובה משאלה 7>>?ما ه…" at bounding box center [349, 229] width 104 height 51
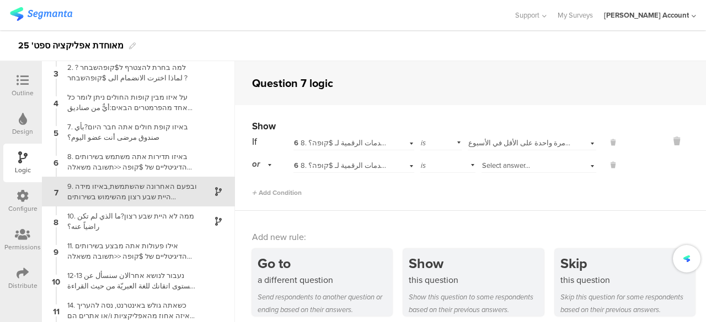
click at [485, 165] on span "Select answer..." at bounding box center [506, 165] width 48 height 10
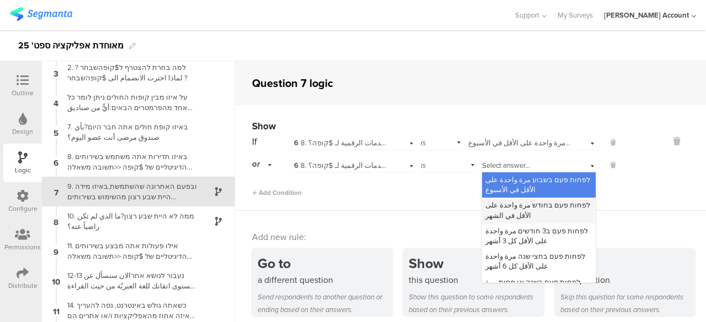
click at [486, 205] on span "לפחות פעם בחודש مرة واحدة على الأقل في الشهر" at bounding box center [537, 210] width 105 height 20
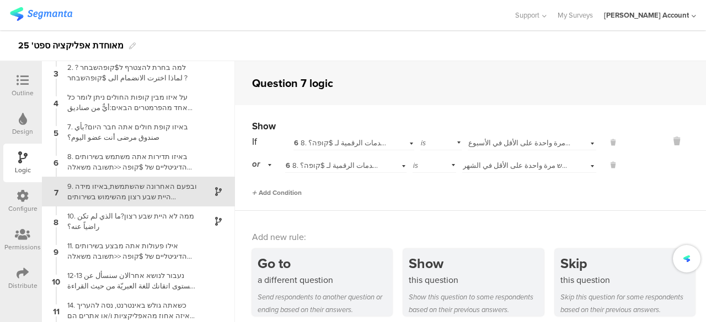
click at [295, 191] on span "Add Condition" at bounding box center [277, 193] width 50 height 10
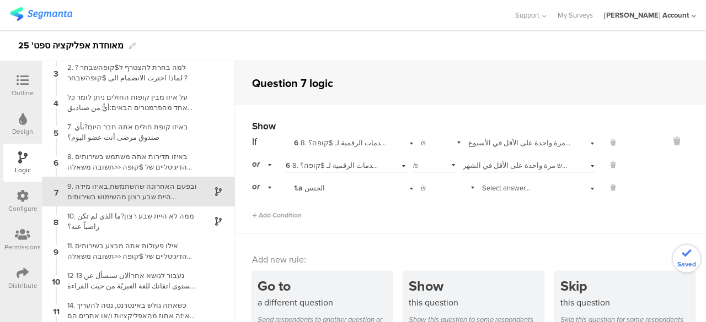
click at [360, 188] on div "1.a الجنس" at bounding box center [341, 189] width 95 height 10
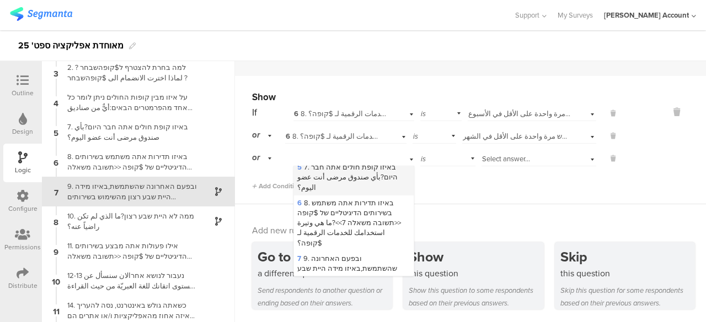
click at [349, 216] on span "6 8. באיזו תדירות אתה משתמש בשירותים הדיגיטליים של $קופה <<תשובה משאלה 7>>?ما ه…" at bounding box center [349, 223] width 104 height 51
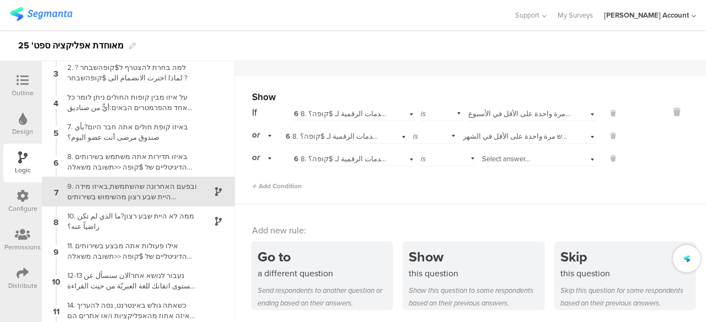
click at [488, 159] on span "Select answer..." at bounding box center [506, 159] width 48 height 10
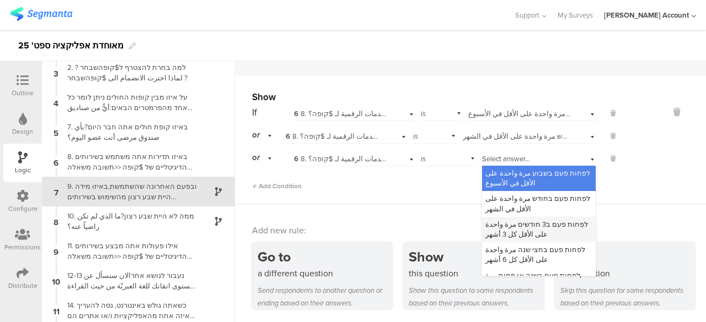
click at [497, 234] on span "לפחות פעם ב3 חודשים مرة واحدة على الأقل كل 3 أشهر" at bounding box center [536, 229] width 103 height 20
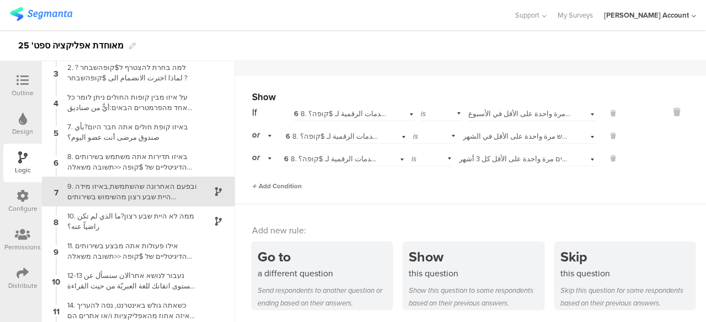
click at [277, 182] on span "Add Condition" at bounding box center [277, 186] width 50 height 10
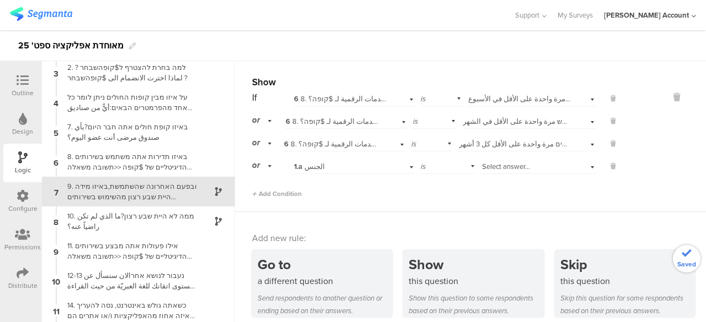
scroll to position [52, 0]
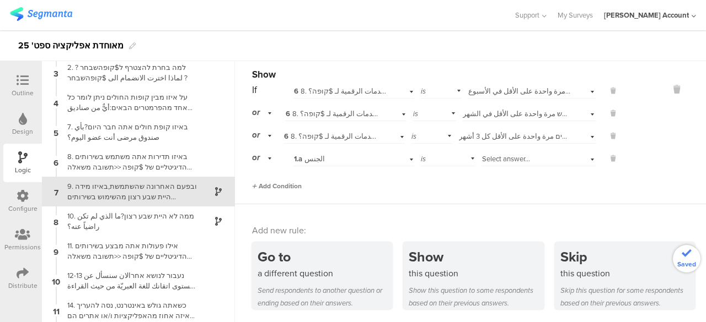
click at [280, 184] on span "Add Condition" at bounding box center [277, 186] width 50 height 10
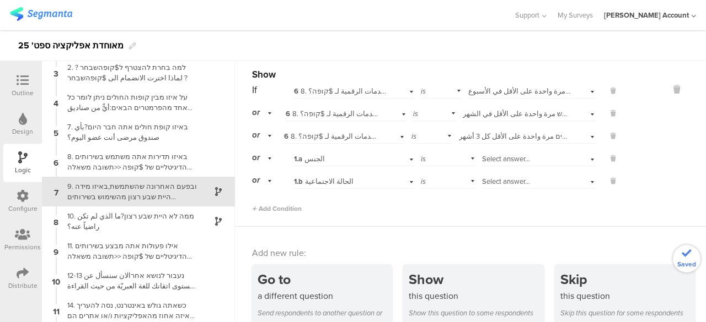
click at [324, 160] on div "1.a الجنس" at bounding box center [341, 159] width 95 height 10
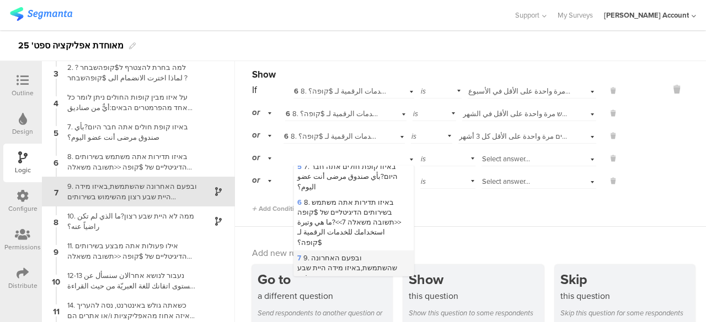
scroll to position [276, 0]
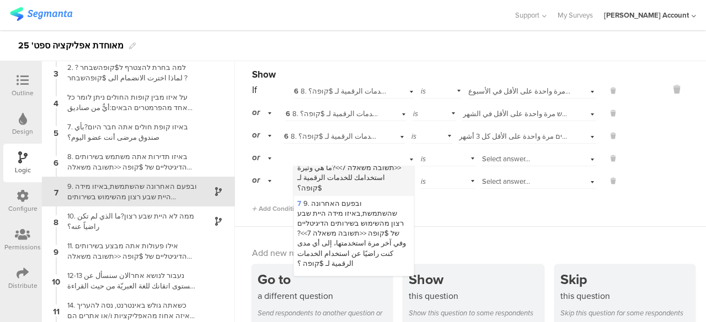
click at [354, 177] on span "6 8. באיזו תדירות אתה משתמש בשירותים הדיגיטליים של $קופה <<תשובה משאלה 7>>?ما ه…" at bounding box center [349, 168] width 104 height 51
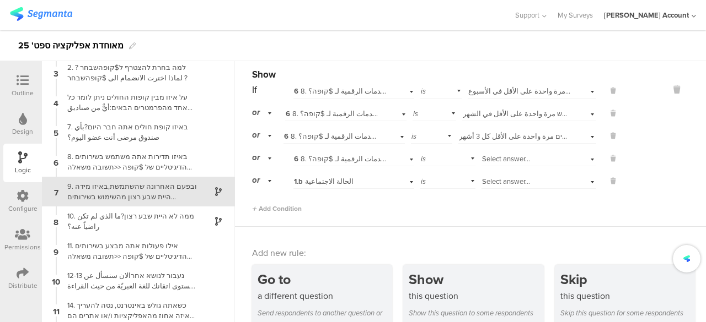
click at [494, 160] on span "Select answer..." at bounding box center [506, 159] width 48 height 10
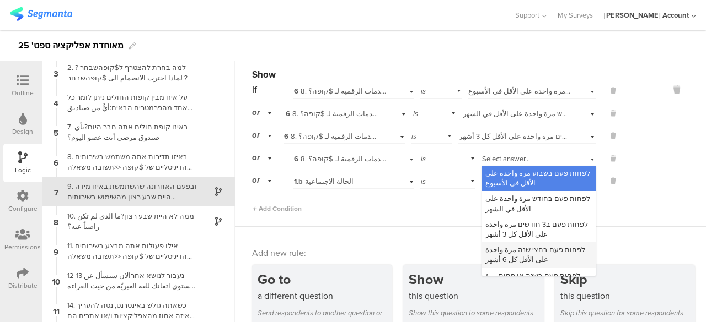
click at [498, 256] on span "לפחות פעם בחצי שנה مرة واحدة على الأقل كل 6 أشهر" at bounding box center [535, 255] width 100 height 20
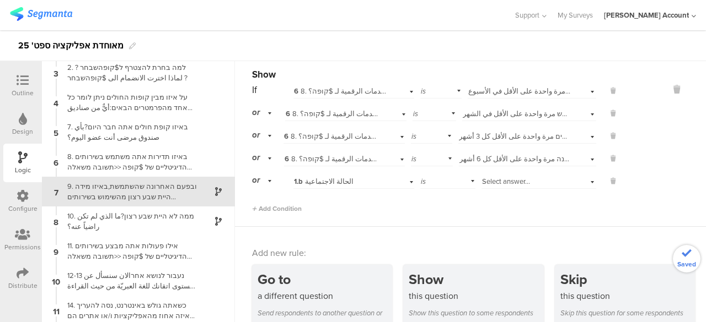
click at [343, 182] on div "1.b الحالة الاجتماعية" at bounding box center [341, 182] width 95 height 10
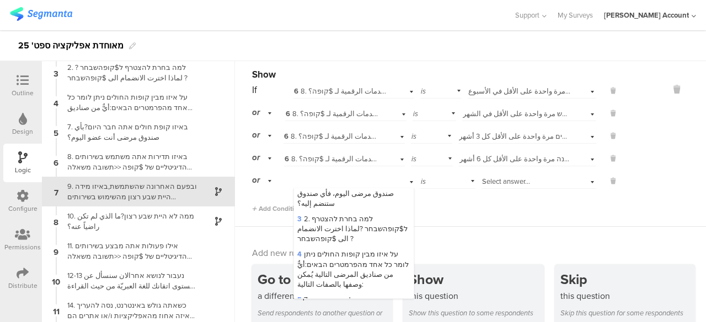
scroll to position [165, 0]
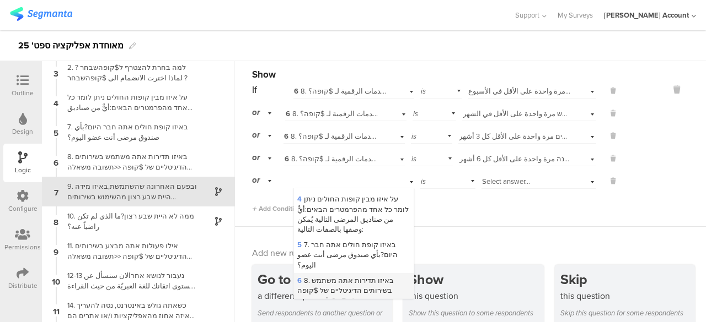
click at [340, 282] on span "6 8. באיזו תדירות אתה משתמש בשירותים הדיגיטליים של $קופה <<תשובה משאלה 7>>?ما ه…" at bounding box center [349, 301] width 104 height 51
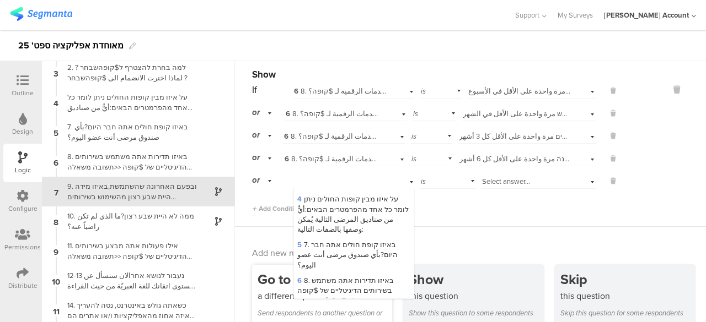
scroll to position [0, 0]
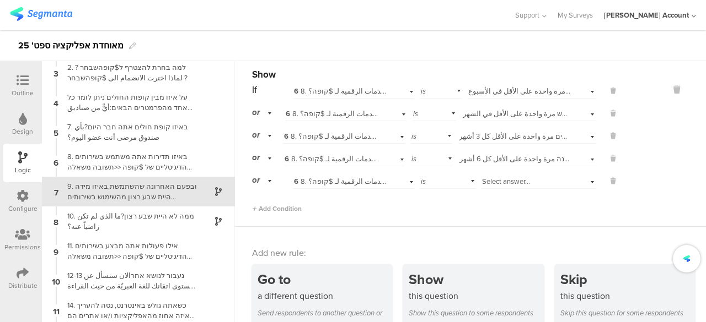
click at [494, 182] on span "Select answer..." at bounding box center [506, 181] width 48 height 10
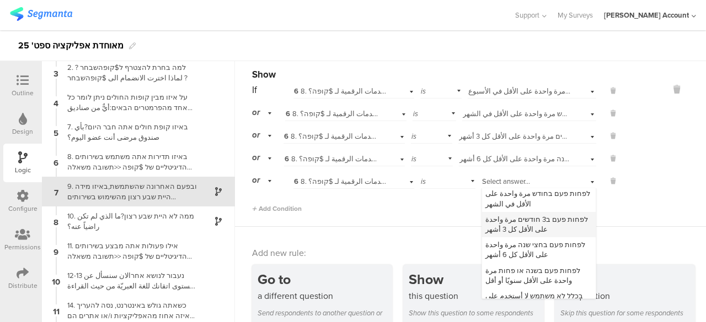
scroll to position [43, 0]
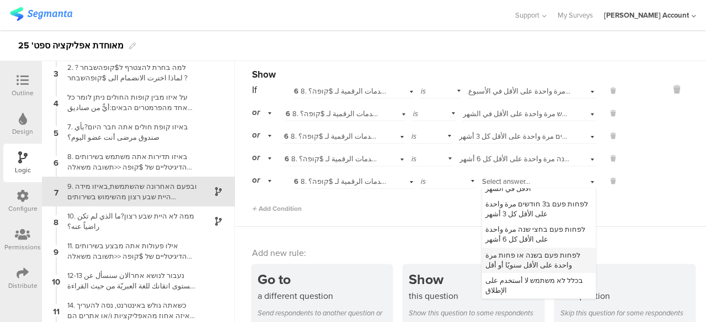
click at [498, 260] on span "לפחות פעם בשנה או פחות مرة واحدة على الأقل سنويًا أو أقل" at bounding box center [532, 260] width 95 height 20
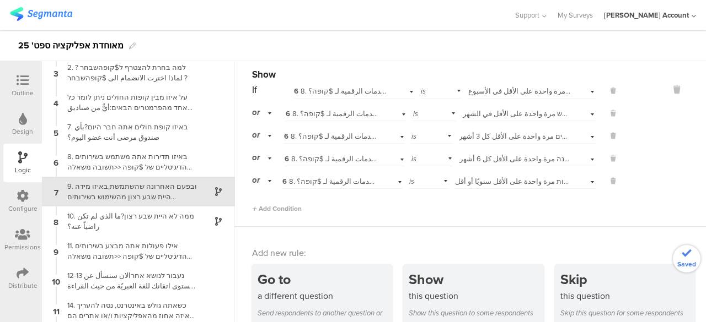
click at [494, 227] on div "Add new rule: Go to a different question Send respondents to another question o…" at bounding box center [470, 287] width 471 height 120
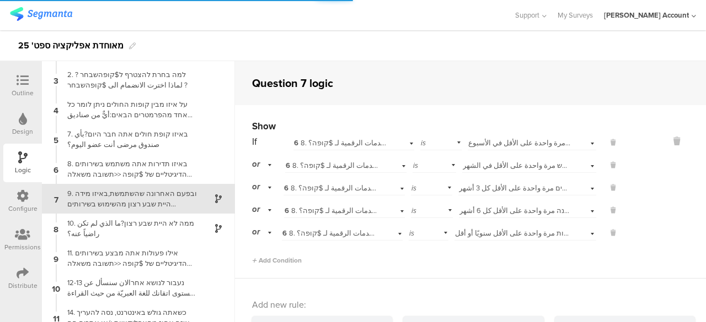
scroll to position [63, 0]
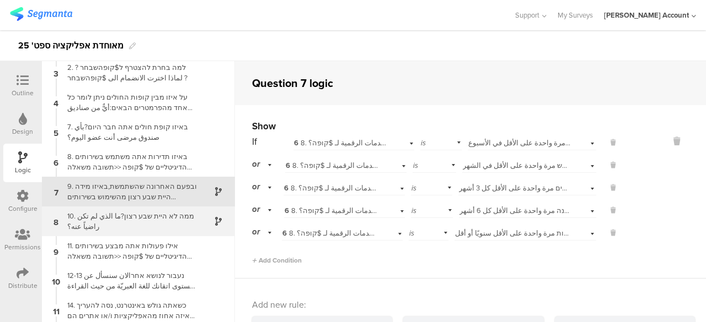
click at [142, 220] on div "10. ממה לא היית שבע רצון?ما الذي لم تكن راضياً عنه؟" at bounding box center [130, 221] width 138 height 21
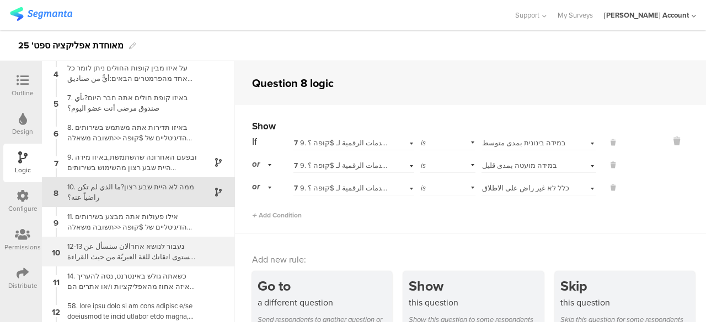
scroll to position [93, 0]
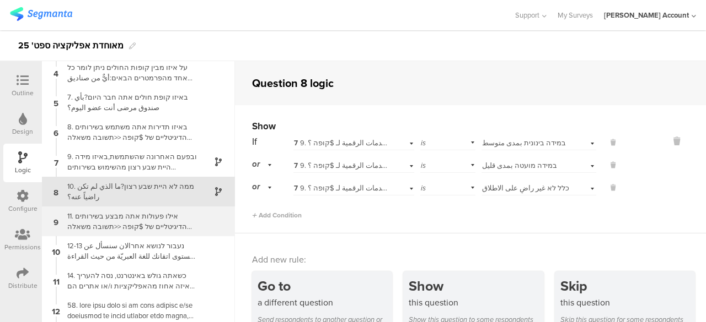
click at [177, 217] on div "11. אילו פעולות אתה מבצע בשירותים הדיגיטליים של $קופה <<תשובה משאלה 7>>?ما هي ا…" at bounding box center [130, 221] width 138 height 21
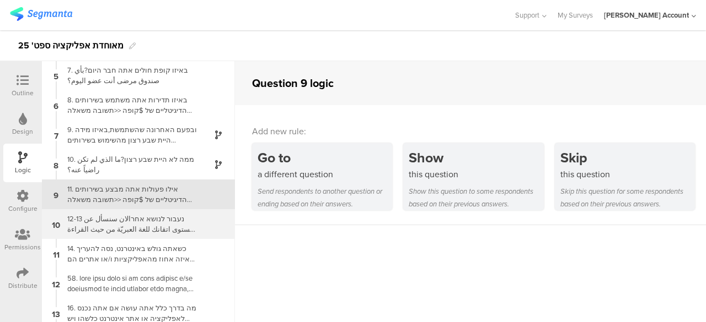
scroll to position [122, 0]
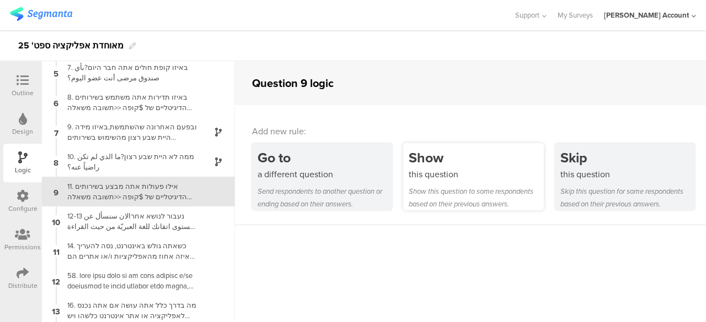
click at [498, 185] on div "Show this question to some respondents based on their previous answers." at bounding box center [475, 197] width 134 height 25
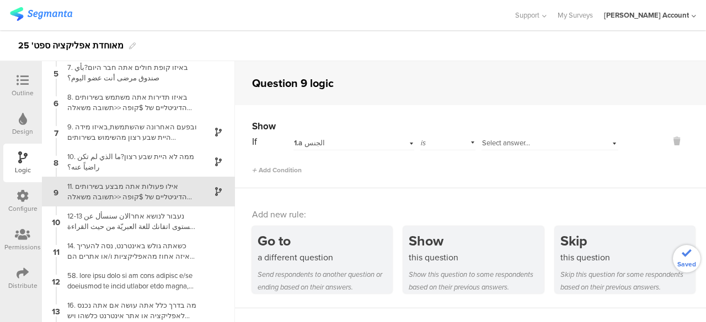
click at [362, 146] on div "1.a الجنس" at bounding box center [341, 143] width 95 height 10
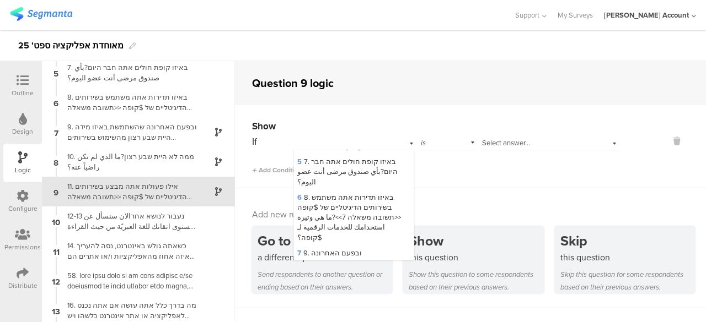
scroll to position [220, 0]
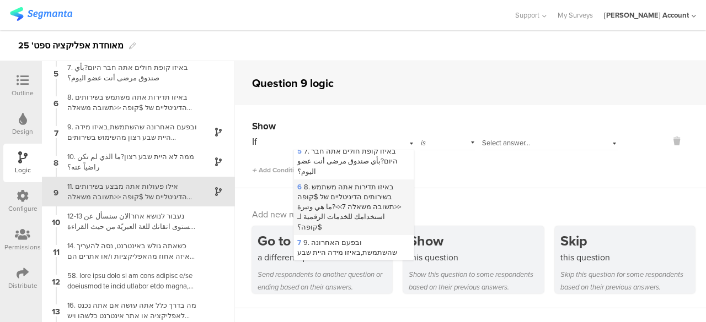
click at [348, 190] on span "6 8. באיזו תדירות אתה משתמש בשירותים הדיגיטליים של $קופה <<תשובה משאלה 7>>?ما ه…" at bounding box center [349, 207] width 104 height 51
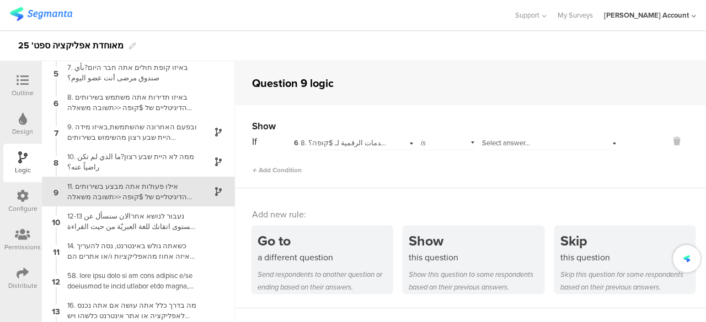
click at [444, 145] on div "is" at bounding box center [447, 141] width 55 height 17
click at [437, 170] on span "is not" at bounding box center [432, 173] width 17 height 10
click at [498, 144] on span "Select answer..." at bounding box center [506, 143] width 48 height 10
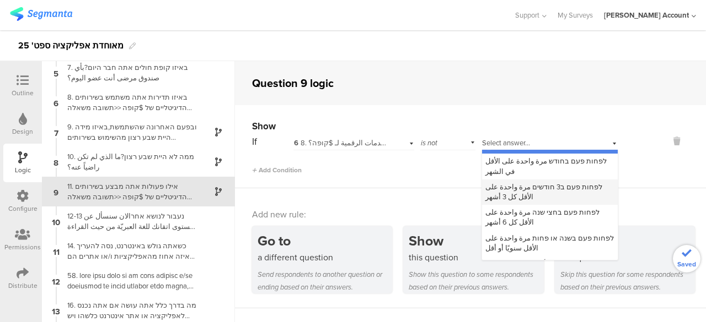
scroll to position [33, 0]
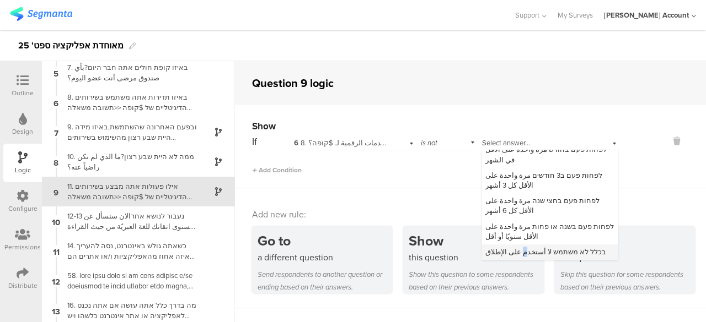
click at [512, 252] on span "בכלל לא משתמש لا أستخدم على الإطلاق" at bounding box center [545, 252] width 121 height 10
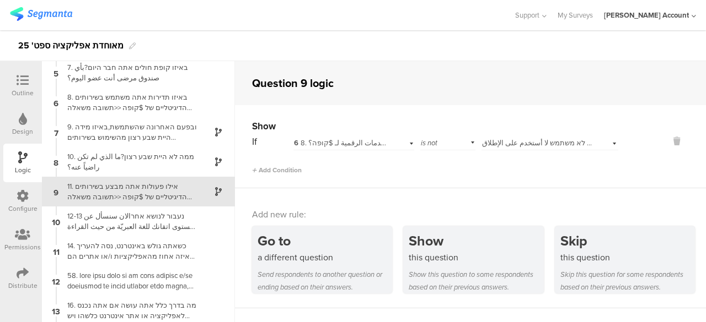
click at [467, 205] on div "Add new rule: Go to a different question Send respondents to another question o…" at bounding box center [470, 249] width 471 height 120
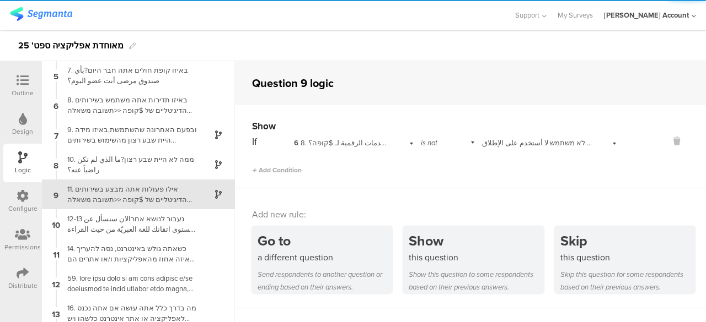
scroll to position [122, 0]
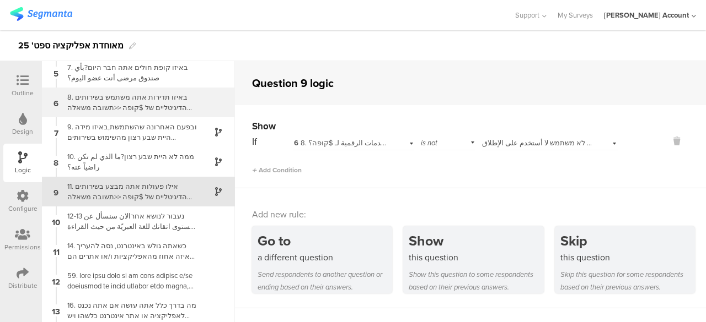
click at [159, 101] on div "8. באיזו תדירות אתה משתמש בשירותים הדיגיטליים של $קופה <<תשובה משאלה 7>>?ما هي …" at bounding box center [130, 102] width 138 height 21
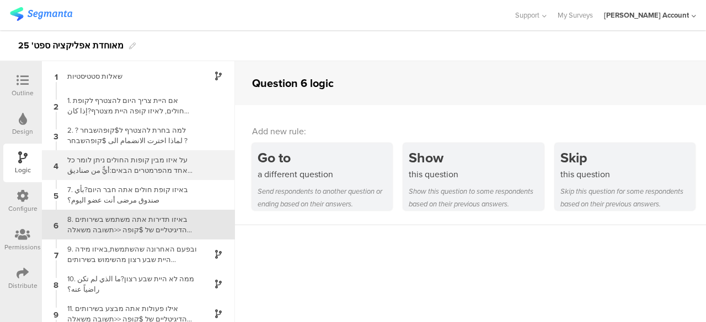
scroll to position [33, 0]
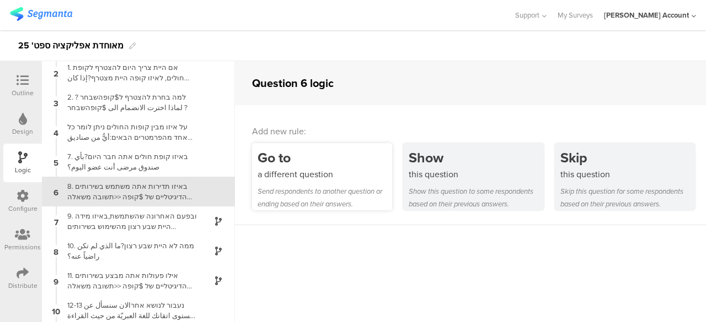
click at [301, 165] on div "Go to" at bounding box center [324, 158] width 134 height 20
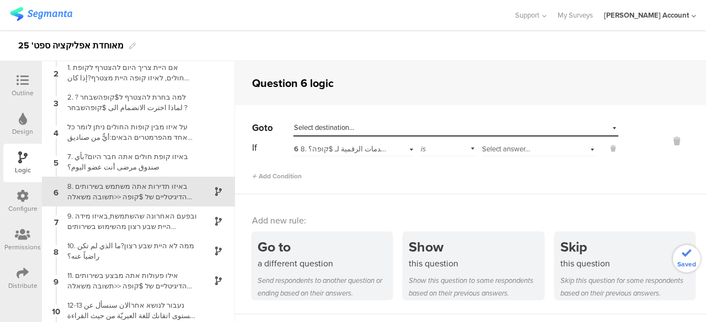
click at [346, 128] on span "Select destination..." at bounding box center [324, 127] width 60 height 10
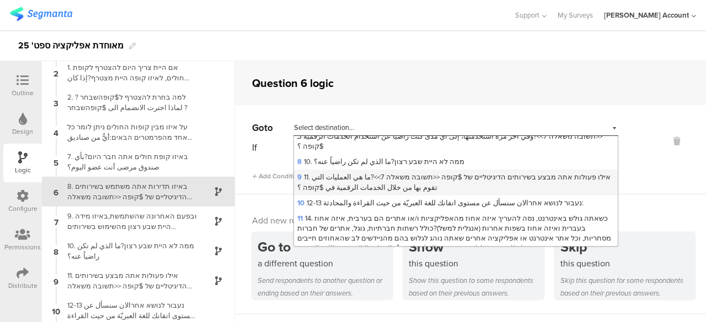
scroll to position [165, 0]
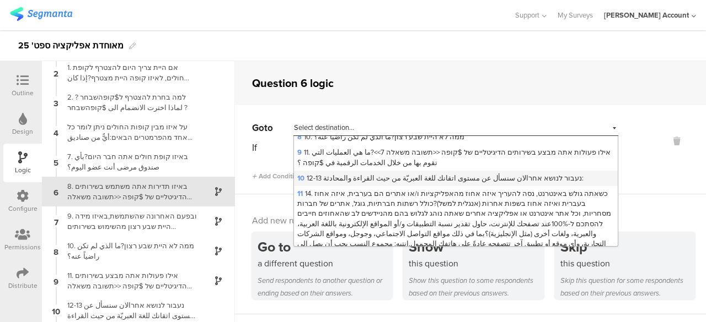
click at [378, 173] on span "10 12-13 נעבור לנושא אחרالان سنسأل عن مستوى اتقانك للغة العبريّة من حيث القراءة…" at bounding box center [440, 178] width 286 height 10
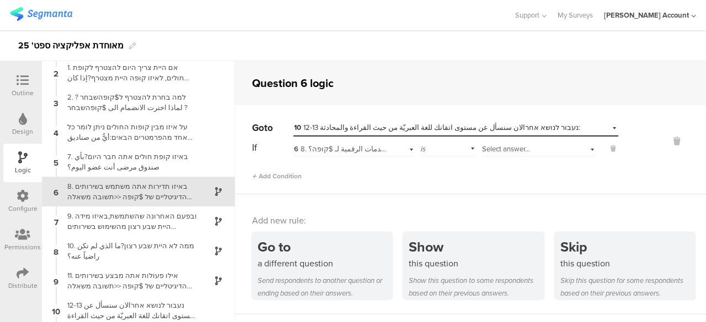
click at [487, 148] on span "Select answer..." at bounding box center [506, 149] width 48 height 10
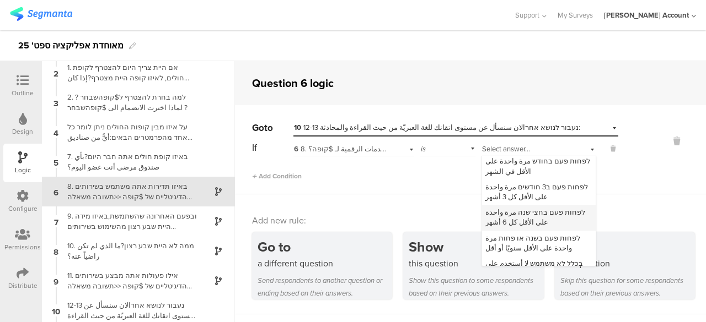
scroll to position [43, 0]
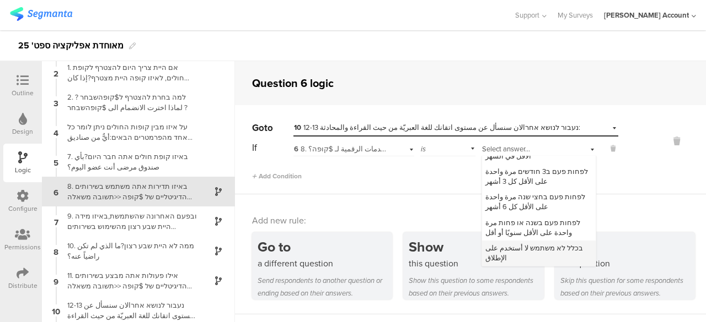
click at [499, 246] on span "בכלל לא משתמש لا أستخدم على الإطلاق" at bounding box center [534, 253] width 98 height 20
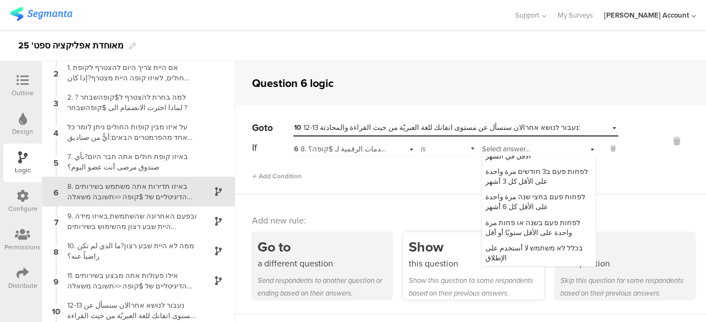
scroll to position [0, 0]
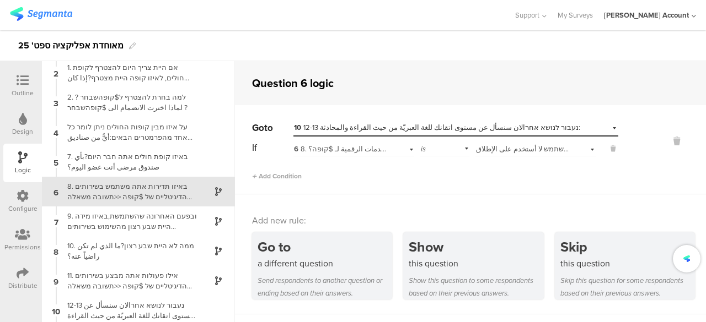
click at [435, 177] on div "Add Condition" at bounding box center [435, 171] width 366 height 19
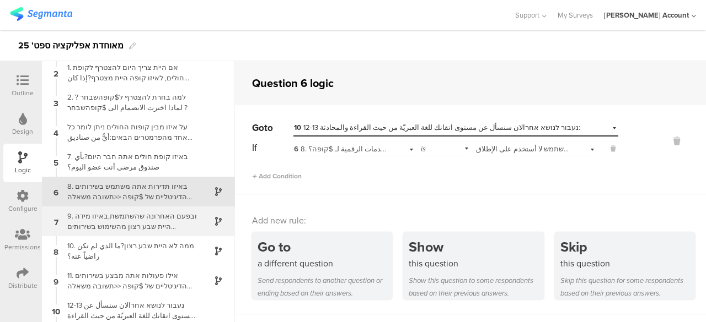
click at [179, 216] on div "9. ובפעם האחרונה שהשתמשת,באיזו מידה היית שבע רצון מהשימוש בשירותים הדיגיטליים ש…" at bounding box center [130, 221] width 138 height 21
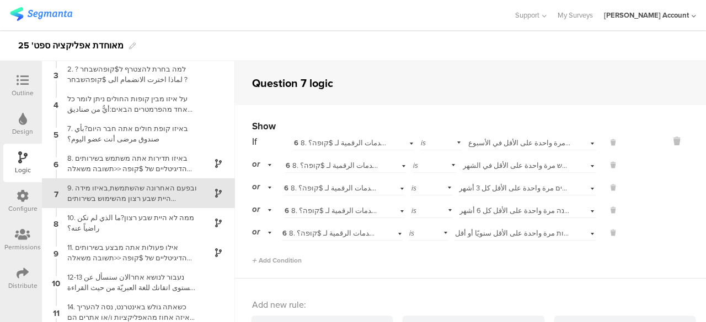
scroll to position [63, 0]
click at [663, 141] on icon at bounding box center [676, 141] width 26 height 13
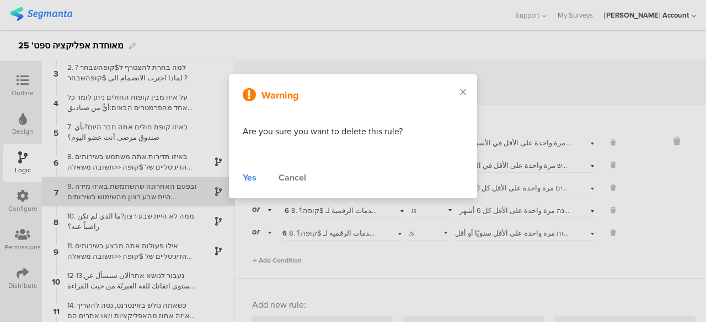
click at [249, 175] on div "Yes" at bounding box center [250, 177] width 14 height 13
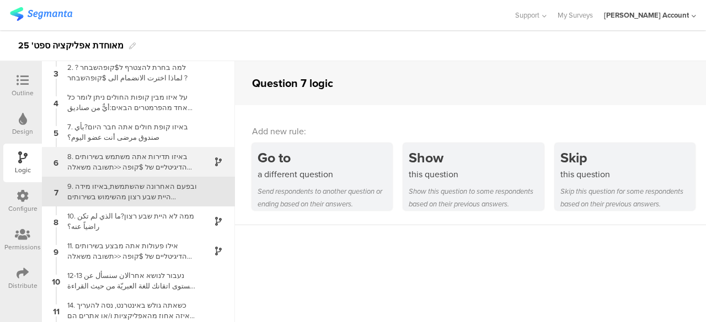
click at [173, 166] on div "8. באיזו תדירות אתה משתמש בשירותים הדיגיטליים של $קופה <<תשובה משאלה 7>>?ما هي …" at bounding box center [130, 162] width 138 height 21
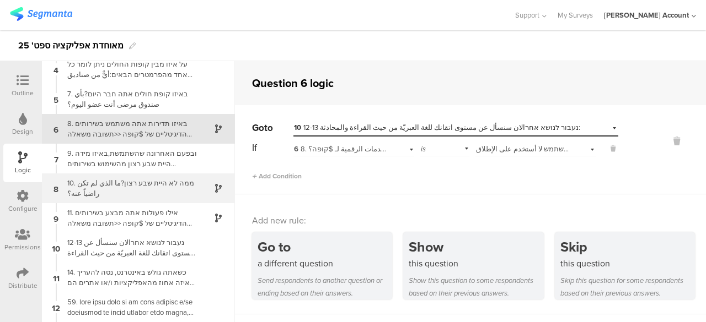
scroll to position [143, 0]
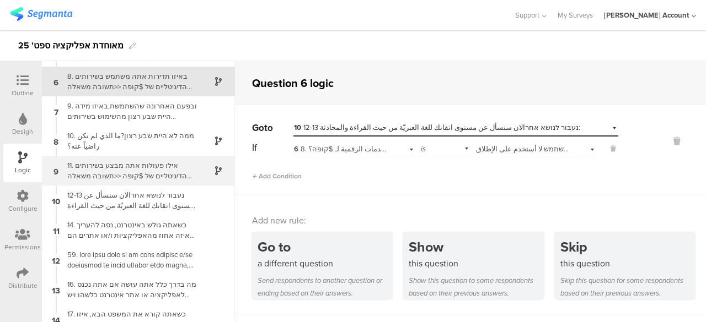
click at [168, 173] on div "11. אילו פעולות אתה מבצע בשירותים הדיגיטליים של $קופה <<תשובה משאלה 7>>?ما هي ا…" at bounding box center [130, 170] width 138 height 21
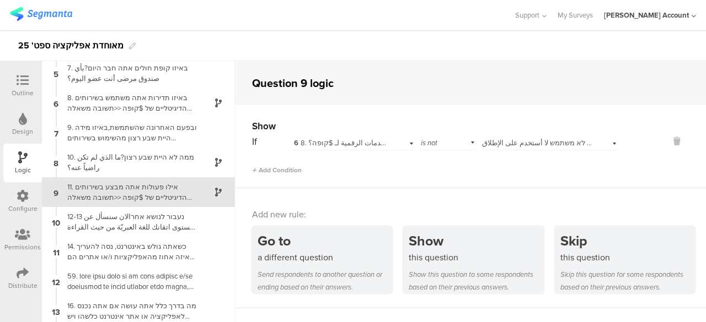
scroll to position [122, 0]
click at [669, 140] on icon at bounding box center [676, 141] width 26 height 13
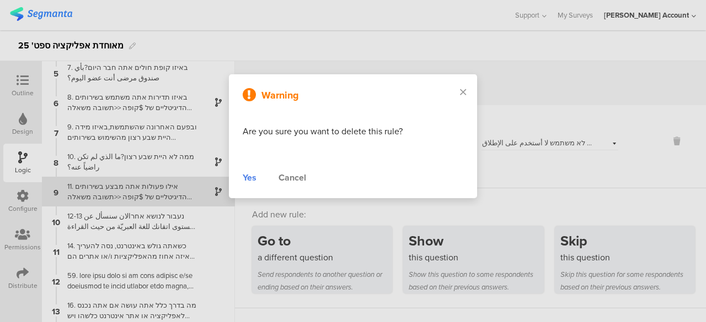
click at [249, 175] on div "Yes" at bounding box center [250, 177] width 14 height 13
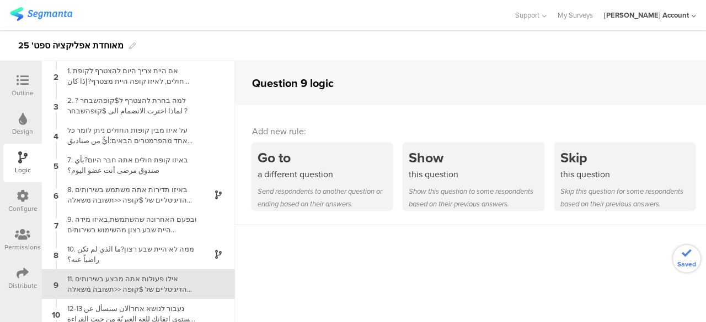
scroll to position [0, 0]
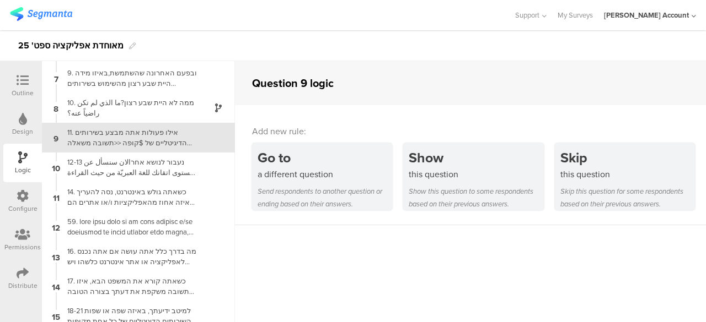
scroll to position [288, 0]
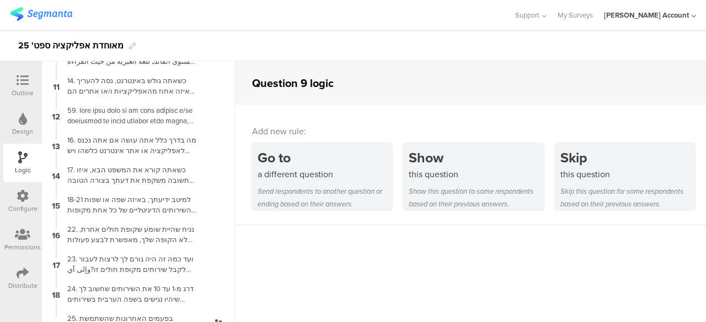
click at [29, 80] on div at bounding box center [23, 81] width 22 height 14
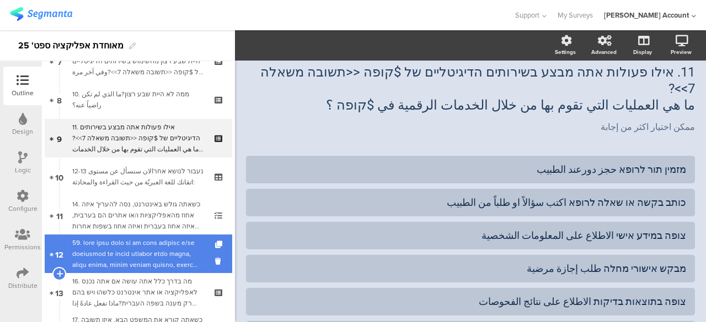
scroll to position [407, 0]
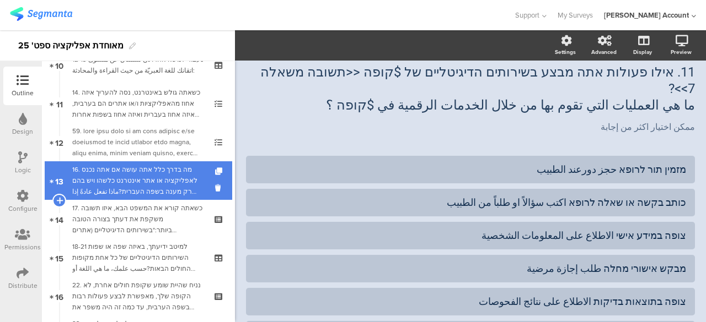
click at [137, 174] on div "16. מה בדרך כלל אתה עושה אם אתה נכנס לאפליקציה או אתר אינטרנט כלשהו ויש בהם רק …" at bounding box center [138, 180] width 132 height 33
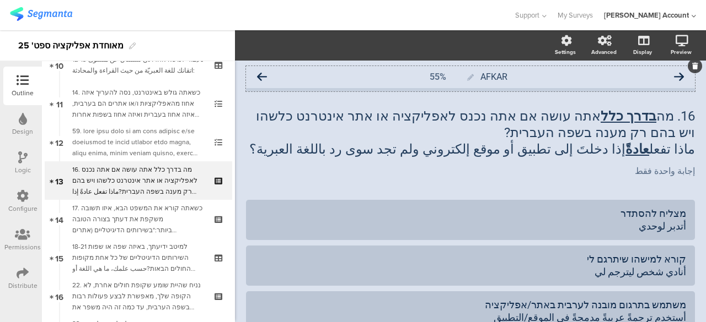
click at [260, 74] on icon at bounding box center [262, 77] width 10 height 10
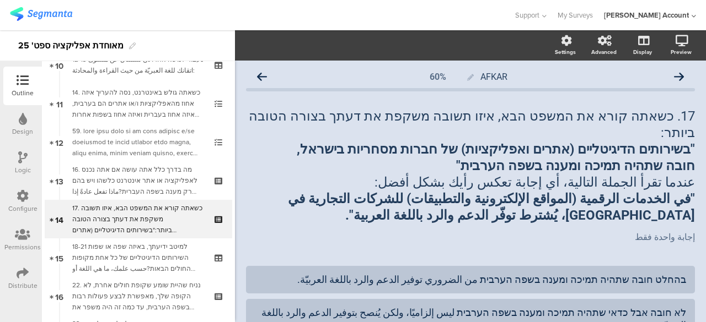
click at [260, 74] on icon at bounding box center [262, 77] width 10 height 10
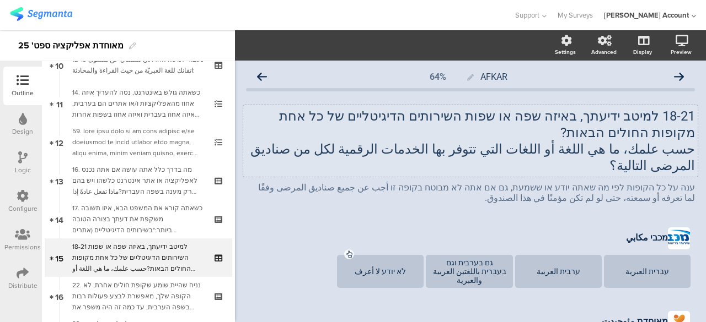
click at [476, 151] on p "حسب علمك، ما هي اللغة أو اللغات التي تتوفر بها الخدمات الرقمية لكل من صناديق ال…" at bounding box center [470, 157] width 449 height 33
drag, startPoint x: 478, startPoint y: 150, endPoint x: 407, endPoint y: 151, distance: 71.7
click at [407, 151] on p "حسب علمك، ما هي اللغة أو اللغات التي تتوفر بها الخدمات الرقمية لكل من صناديق ال…" at bounding box center [470, 157] width 449 height 33
click at [257, 46] on icon "button" at bounding box center [258, 46] width 10 height 10
click at [244, 46] on icon "button" at bounding box center [242, 47] width 4 height 3
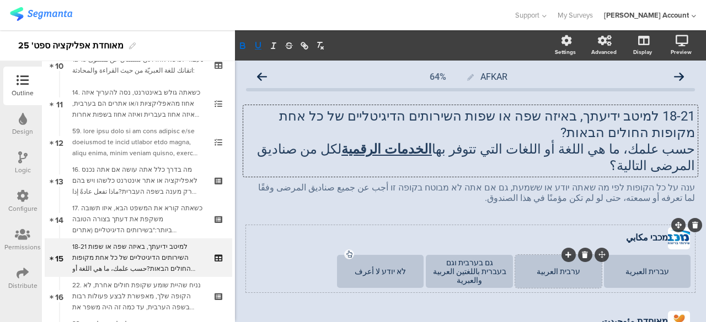
click at [561, 248] on div at bounding box center [568, 255] width 14 height 14
click at [553, 267] on div "ערבית العربية" at bounding box center [557, 271] width 83 height 9
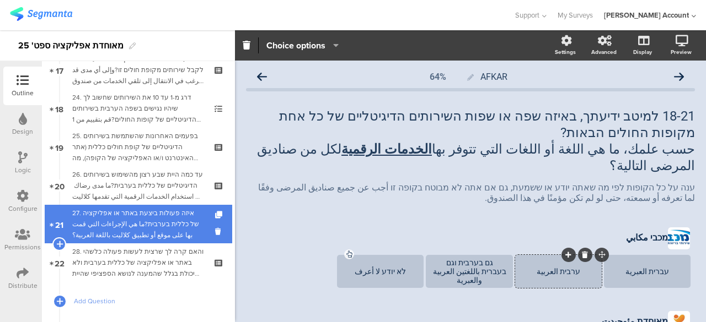
scroll to position [661, 0]
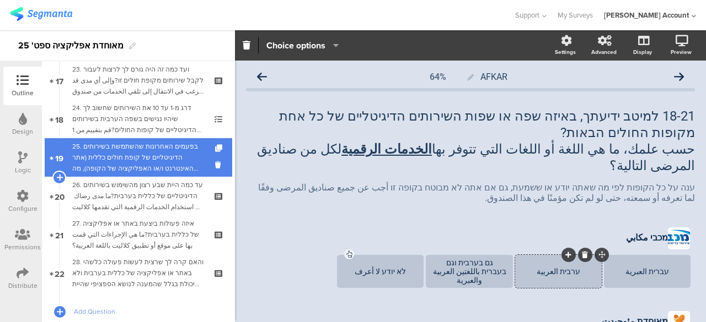
click at [147, 157] on div "25. בפעמים האחרונות שהשתמשת בשירותים הדיגיטליים של קופת חולים כללית (אתר האינטר…" at bounding box center [138, 157] width 132 height 33
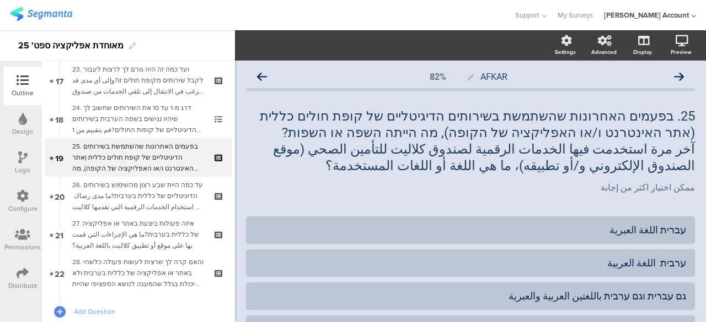
click at [25, 158] on icon at bounding box center [22, 158] width 9 height 12
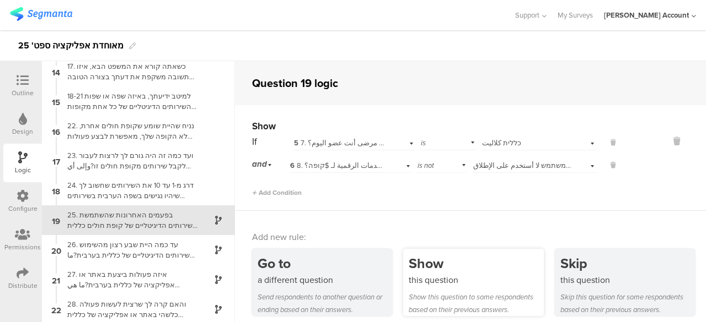
scroll to position [393, 0]
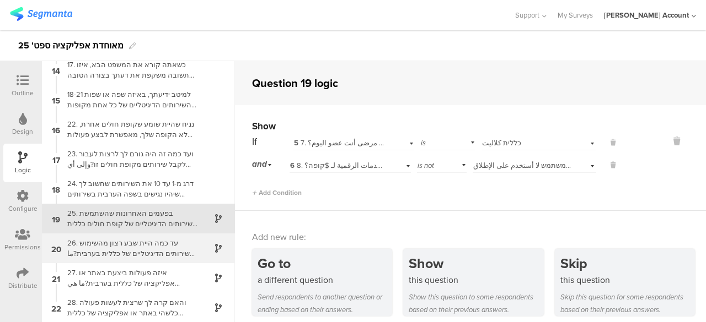
click at [180, 251] on div "26. עד כמה היית שבע רצון מהשימוש בשירותים הדיגיטליים של כללית בערבית?ما مدى رضا…" at bounding box center [130, 248] width 138 height 21
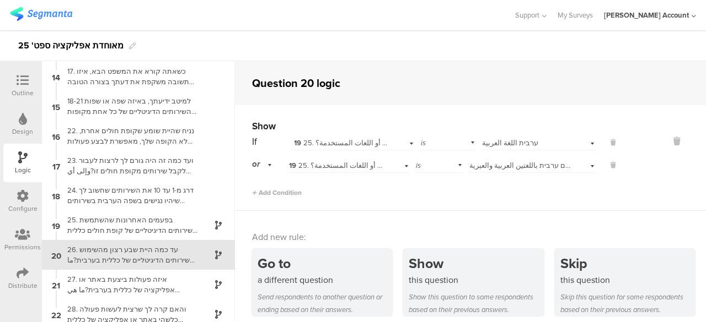
scroll to position [393, 0]
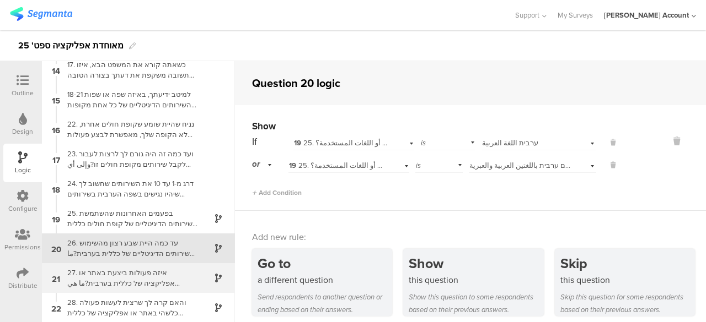
click at [176, 282] on div "27. איזה פעולות ביצעת באתר או אפליקציה של כללית בערבית?ما هي الإجراءات التي قمت…" at bounding box center [130, 278] width 138 height 21
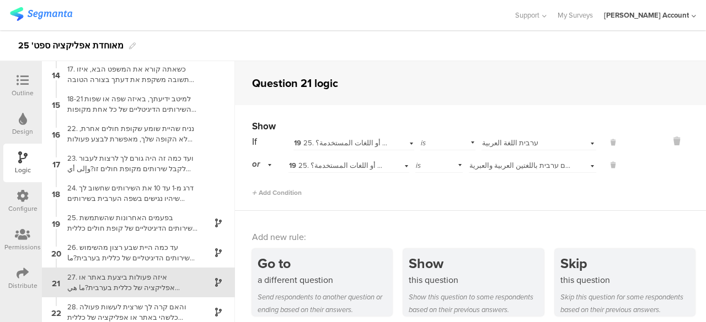
scroll to position [393, 0]
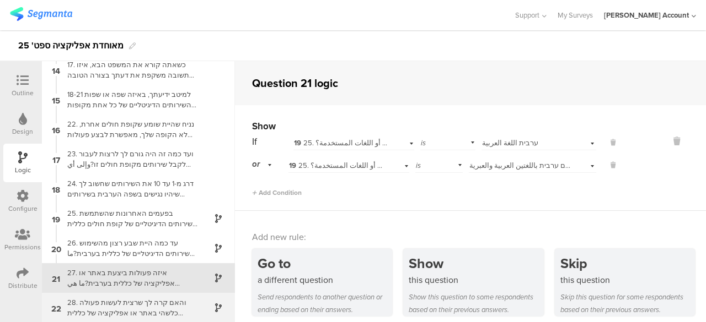
click at [180, 309] on div "28. והאם קרה לך שרצית לעשות פעולה כלשהי באתר או אפליקציה של כללית בערבית ולא יכ…" at bounding box center [130, 308] width 138 height 21
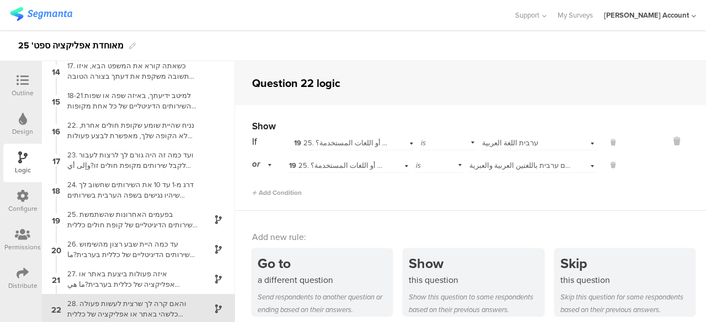
scroll to position [393, 0]
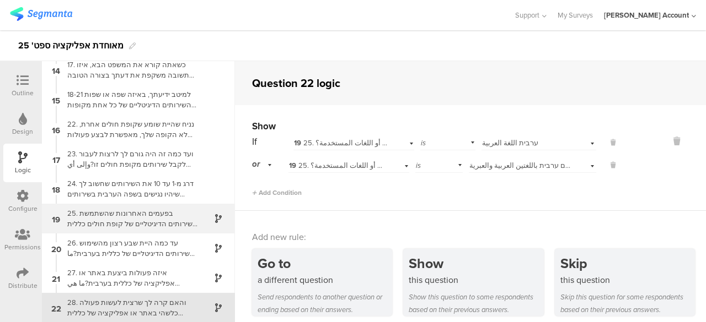
click at [168, 213] on div "25. בפעמים האחרונות שהשתמשת בשירותים הדיגיטליים של קופת חולים כללית (אתר האינטר…" at bounding box center [130, 218] width 138 height 21
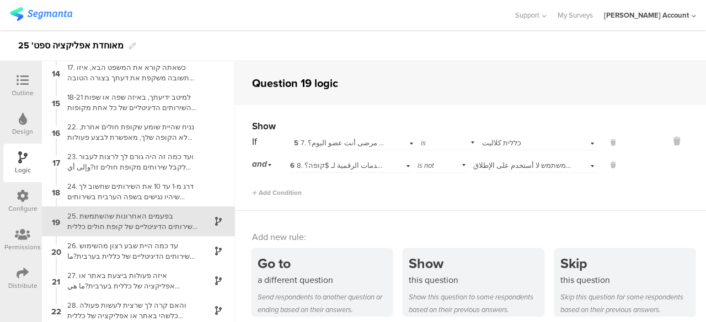
scroll to position [393, 0]
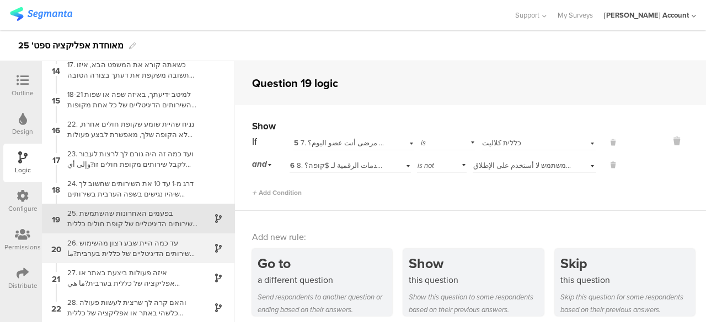
click at [150, 253] on div "26. עד כמה היית שבע רצון מהשימוש בשירותים הדיגיטליים של כללית בערבית?ما مدى رضا…" at bounding box center [130, 248] width 138 height 21
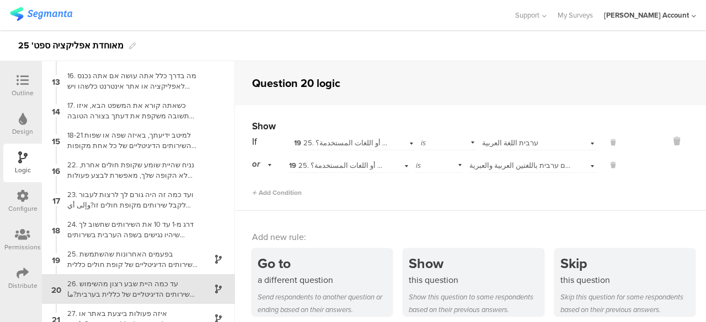
scroll to position [393, 0]
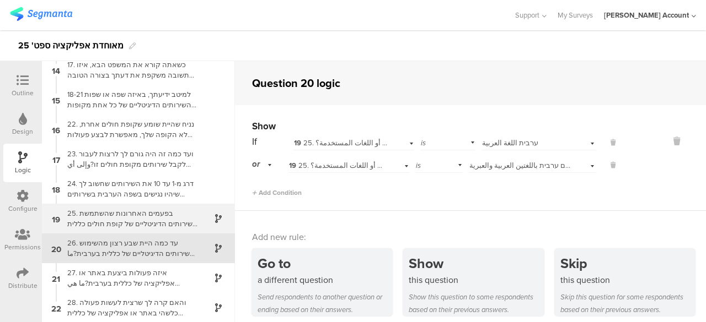
click at [172, 219] on div "25. בפעמים האחרונות שהשתמשת בשירותים הדיגיטליים של קופת חולים כללית (אתר האינטר…" at bounding box center [130, 218] width 138 height 21
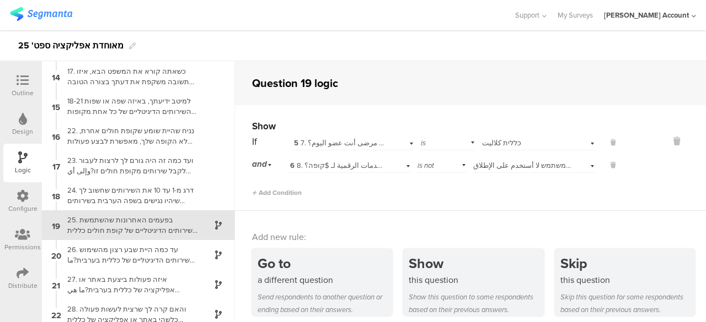
scroll to position [393, 0]
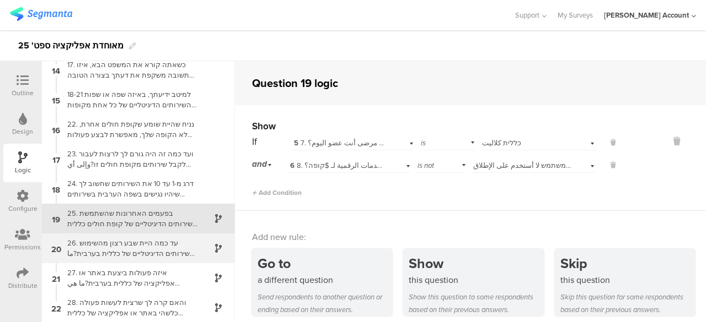
click at [164, 248] on div "26. עד כמה היית שבע רצון מהשימוש בשירותים הדיגיטליים של כללית בערבית?ما مدى رضا…" at bounding box center [130, 248] width 138 height 21
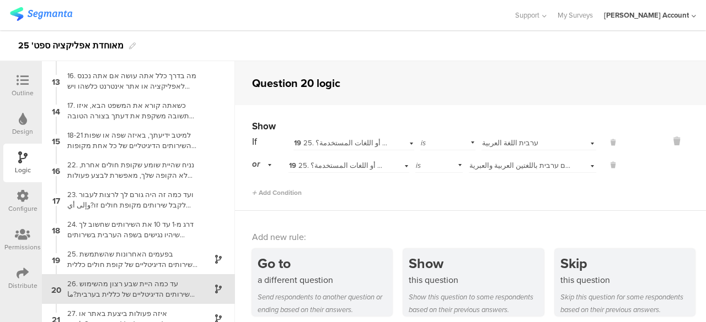
scroll to position [393, 0]
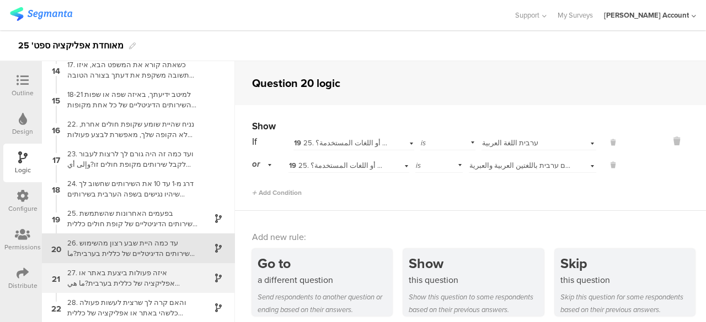
click at [150, 273] on div "27. איזה פעולות ביצעת באתר או אפליקציה של כללית בערבית?ما هي الإجراءات التي قمت…" at bounding box center [130, 278] width 138 height 21
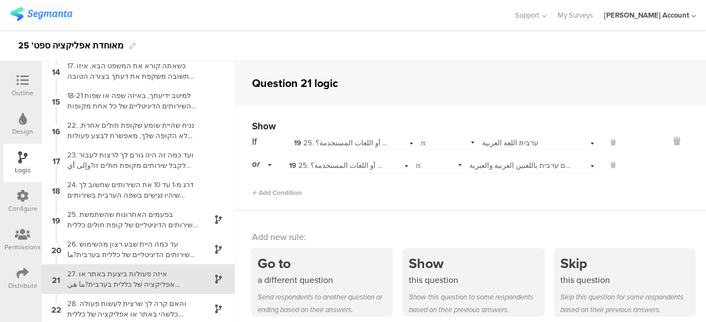
scroll to position [393, 0]
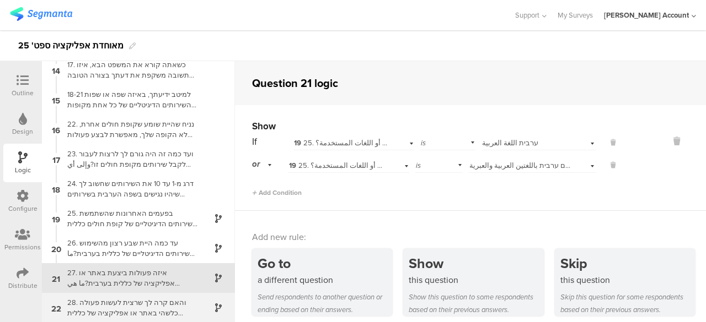
click at [169, 301] on div "28. והאם קרה לך שרצית לעשות פעולה כלשהי באתר או אפליקציה של כללית בערבית ולא יכ…" at bounding box center [130, 308] width 138 height 21
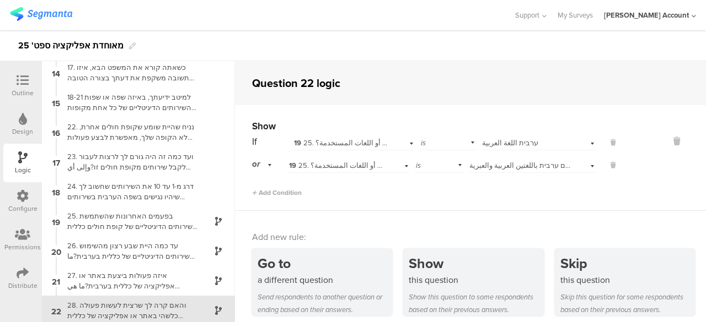
scroll to position [393, 0]
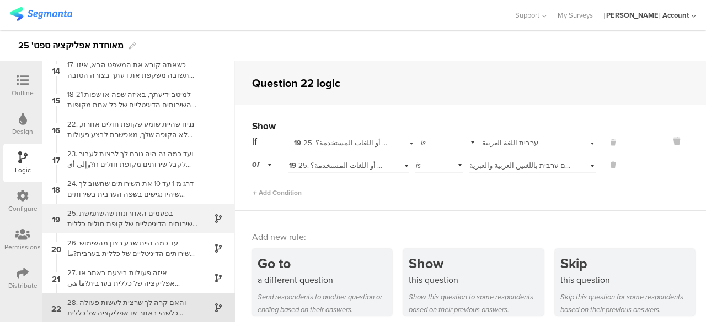
click at [143, 211] on div "25. בפעמים האחרונות שהשתמשת בשירותים הדיגיטליים של קופת חולים כללית (אתר האינטר…" at bounding box center [130, 218] width 138 height 21
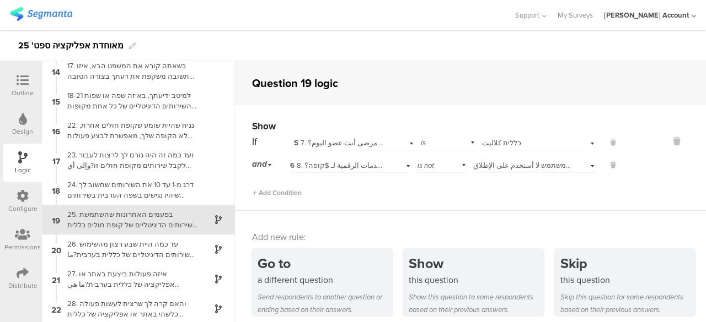
scroll to position [393, 0]
click at [651, 200] on div "Show If 5 7. באיזו קופת חולים אתה חבר היום?بأي صندوق مرضى أنت عضو اليوم؟ is Sel…" at bounding box center [470, 158] width 471 height 106
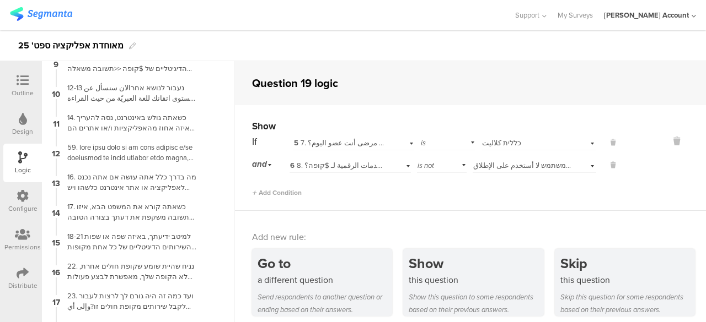
scroll to position [0, 0]
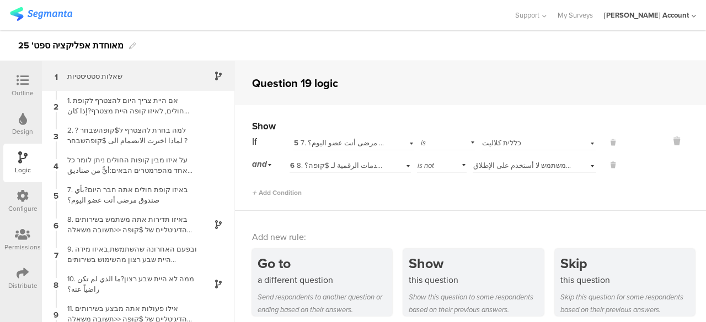
click at [126, 75] on div "שאלות סטטיסטיות" at bounding box center [130, 76] width 138 height 10
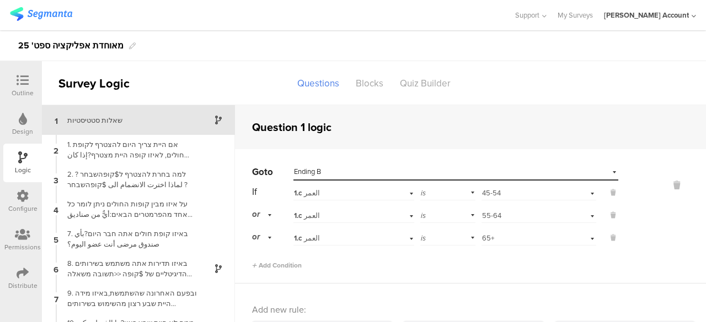
click at [327, 19] on div at bounding box center [256, 15] width 493 height 18
click at [22, 80] on icon at bounding box center [23, 80] width 12 height 12
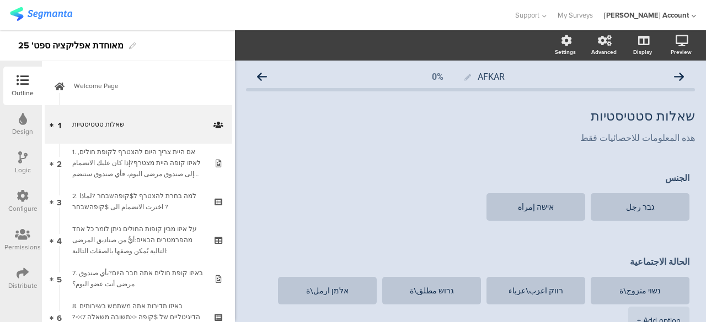
click at [19, 78] on icon at bounding box center [23, 80] width 12 height 12
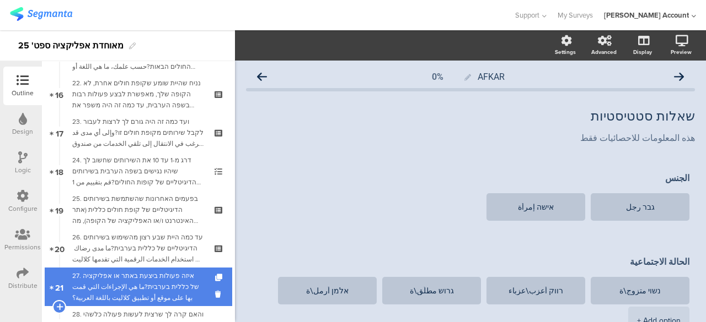
scroll to position [606, 0]
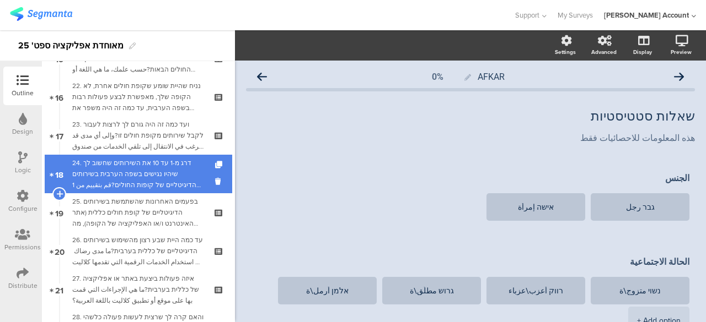
click at [158, 174] on div "24. דרג מ-1 עד 10 את השירותים שחשוב לך שיהיו נגישים בשפה הערבית בשירותים הדיגיט…" at bounding box center [138, 174] width 132 height 33
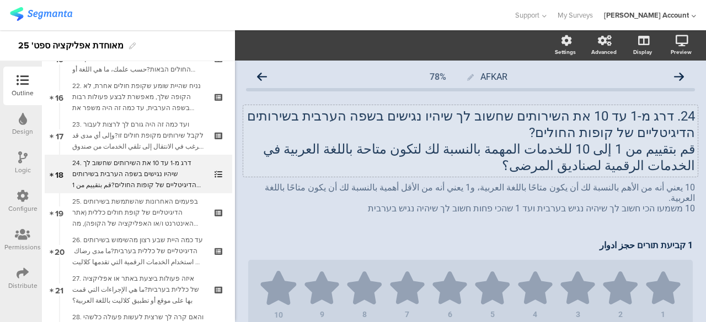
click at [419, 157] on p "قم بتقييم من 1 إلى 10 للخدمات المهمة بالنسبة لك لتكون متاحة باللغة العربية في ا…" at bounding box center [470, 157] width 449 height 33
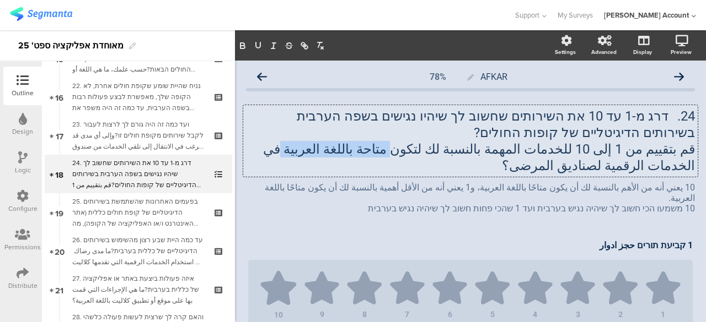
drag, startPoint x: 454, startPoint y: 149, endPoint x: 366, endPoint y: 148, distance: 87.6
click at [366, 148] on p "قم بتقييم من 1 إلى 10 للخدمات المهمة بالنسبة لك لتكون متاحة باللغة العربية في ا…" at bounding box center [470, 157] width 449 height 33
click at [256, 45] on icon "button" at bounding box center [258, 45] width 4 height 6
click at [244, 44] on icon "button" at bounding box center [242, 44] width 4 height 3
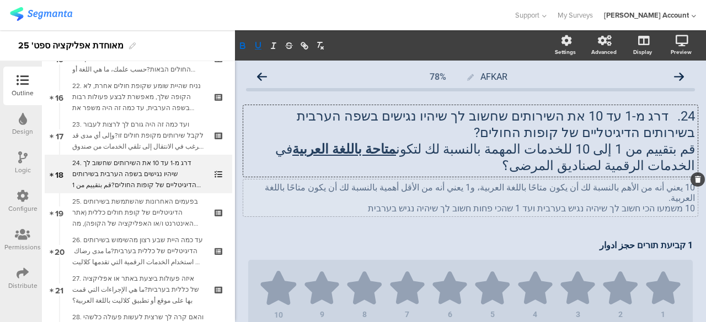
click at [263, 204] on div "10 يعني أنه من الأهم بالنسبة لك أن يكون متاحًا باللغة العربية، و1 يعني أنه من ا…" at bounding box center [470, 198] width 454 height 37
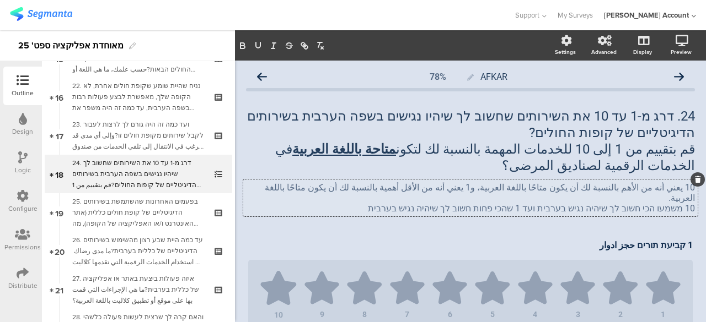
scroll to position [55, 0]
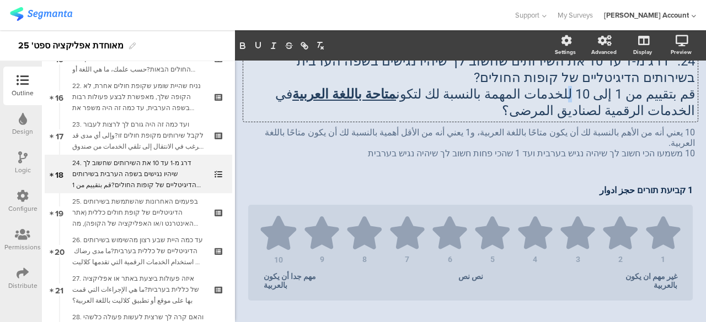
click at [590, 95] on div "24. דרג מ-1 עד 10 את השירותים שחשוב לך שיהיו נגישים בשפה הערבית בשירותים הדיגיט…" at bounding box center [470, 86] width 454 height 72
click at [548, 181] on div "1 קביעת תורים حجز ادوار 1 קביעת תורים حجز ادوار 1 2 3 4 5 6 7 8 9 10 غير مهم ان…" at bounding box center [470, 242] width 449 height 122
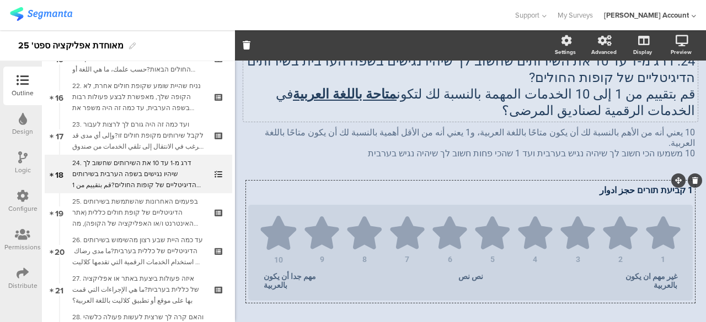
click at [472, 95] on div "24. דרג מ-1 עד 10 את השירותים שחשוב לך שיהיו נגישים בשפה הערבית בשירותים הדיגיט…" at bounding box center [470, 86] width 454 height 72
click at [472, 95] on p "قم بتقييم من 1 إلى 10 الخدمات المهمة بالنسبة لك لتكون متاحة باللغة العربية في ا…" at bounding box center [470, 102] width 449 height 33
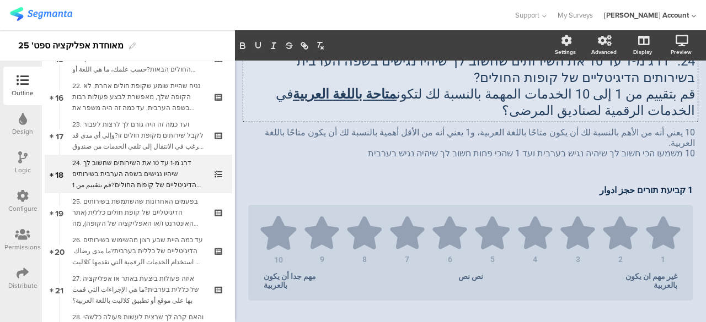
click at [471, 95] on p "قم بتقييم من 1 إلى 10 الخدمات المهمة بالنسبة لك لتكون متاحة باللغة العربية في ا…" at bounding box center [470, 102] width 449 height 33
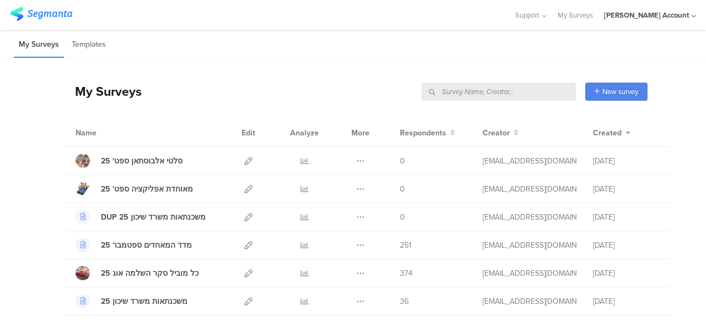
click at [412, 16] on div at bounding box center [256, 15] width 493 height 18
